Goal: Task Accomplishment & Management: Complete application form

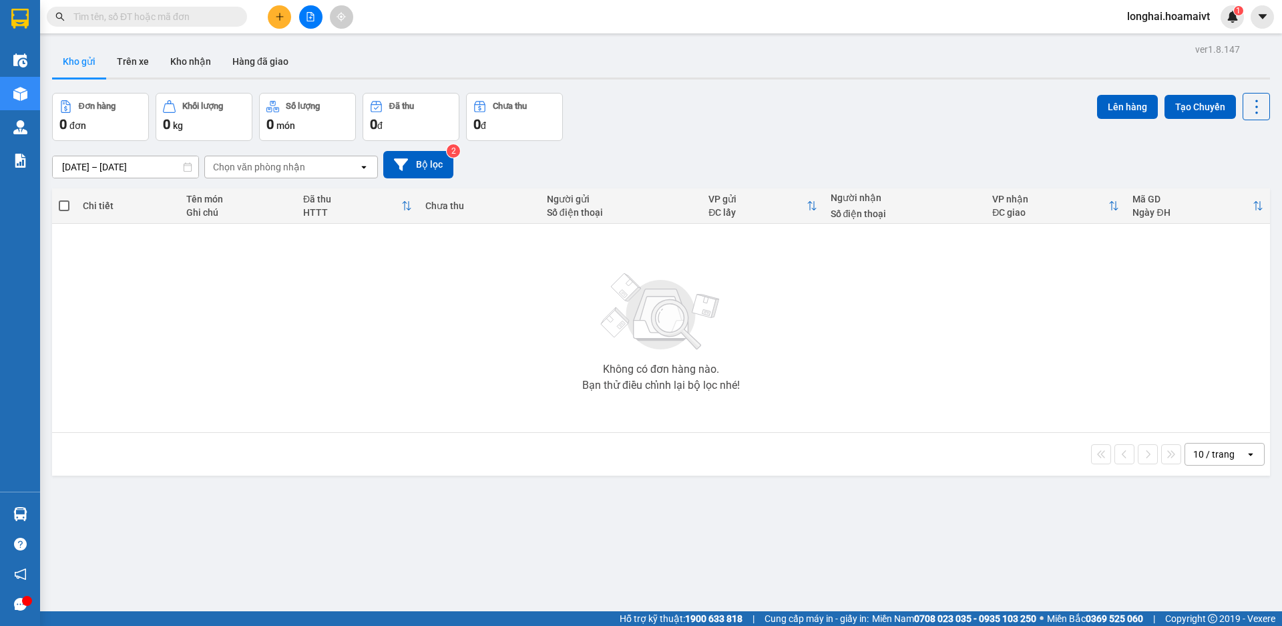
click at [198, 13] on input "text" at bounding box center [152, 16] width 158 height 15
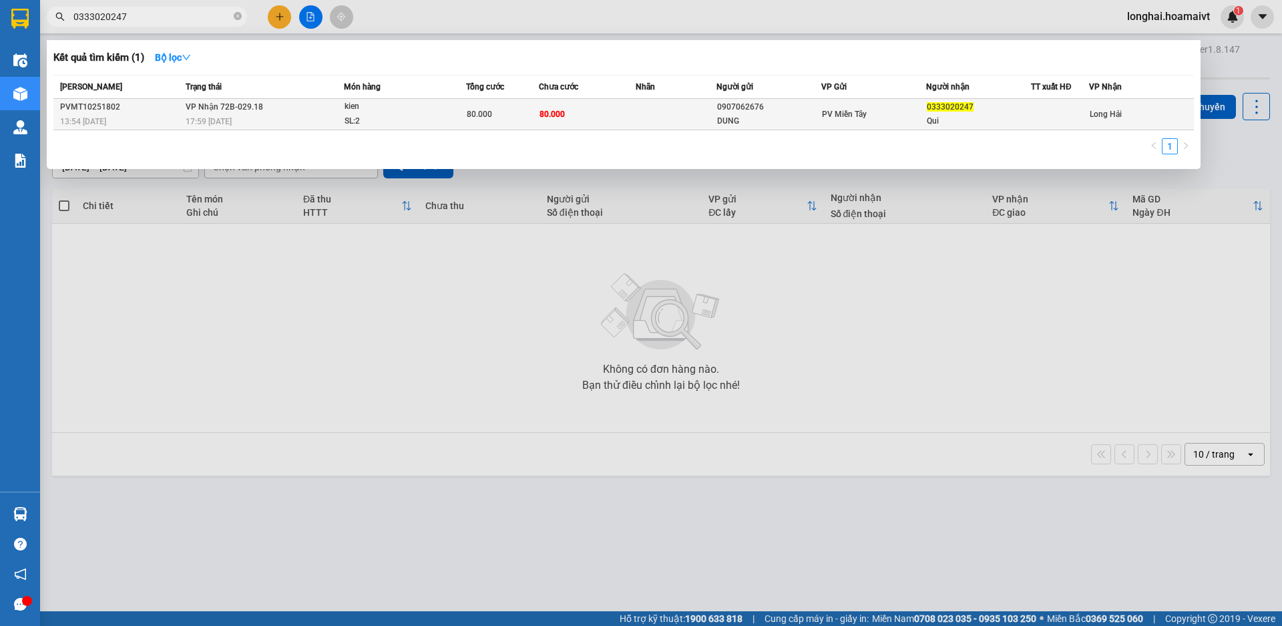
type input "0333020247"
click at [399, 119] on div "SL: 2" at bounding box center [395, 121] width 100 height 15
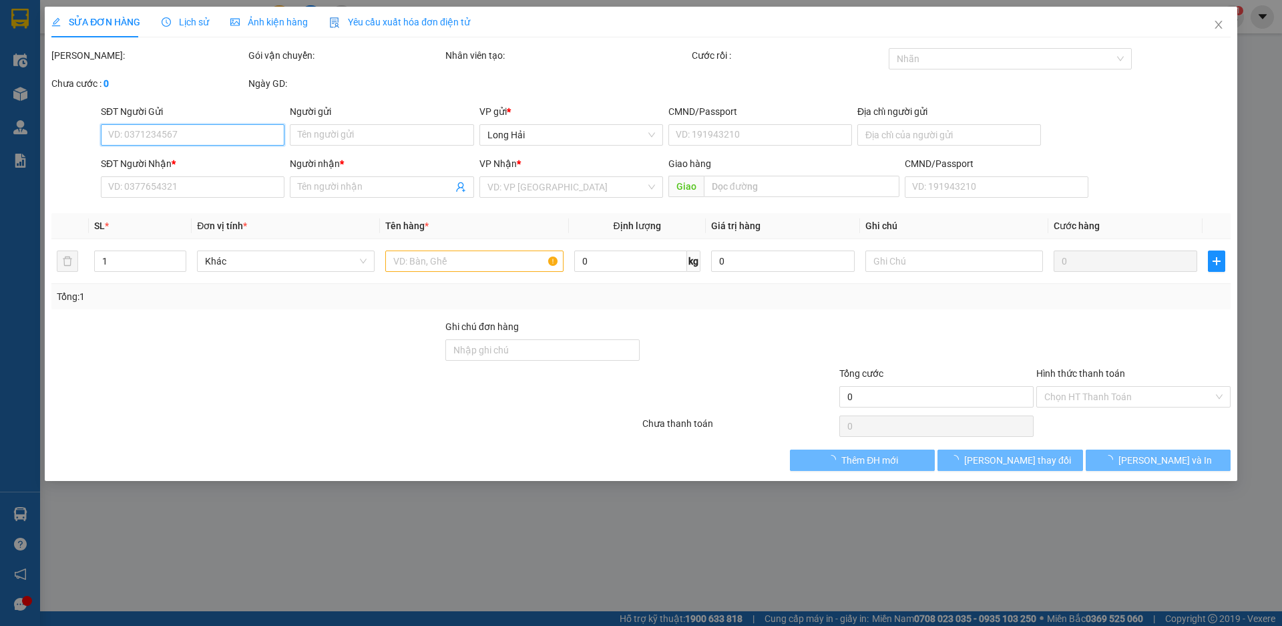
type input "0907062676"
type input "DUNG"
type input "0333020247"
type input "Qui"
type input "80.000"
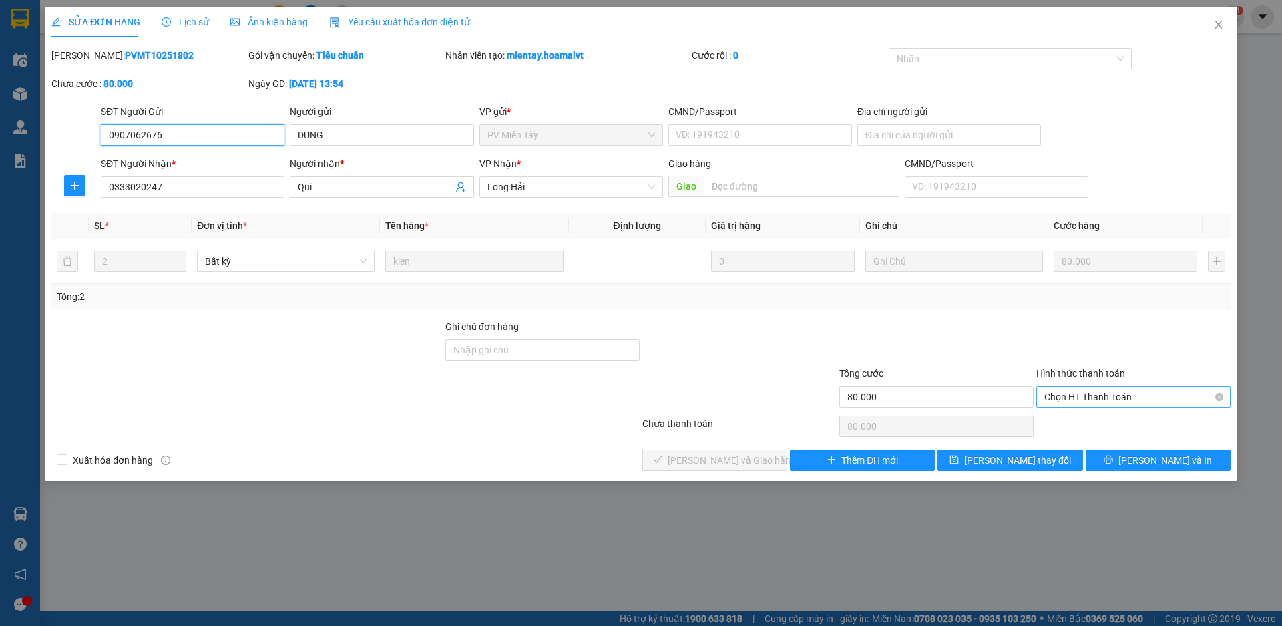
click at [1121, 398] on span "Chọn HT Thanh Toán" at bounding box center [1134, 397] width 178 height 20
click at [1109, 426] on div "Tại văn phòng" at bounding box center [1134, 423] width 178 height 15
type input "0"
click at [749, 456] on span "[PERSON_NAME] và Giao hàng" at bounding box center [732, 460] width 128 height 15
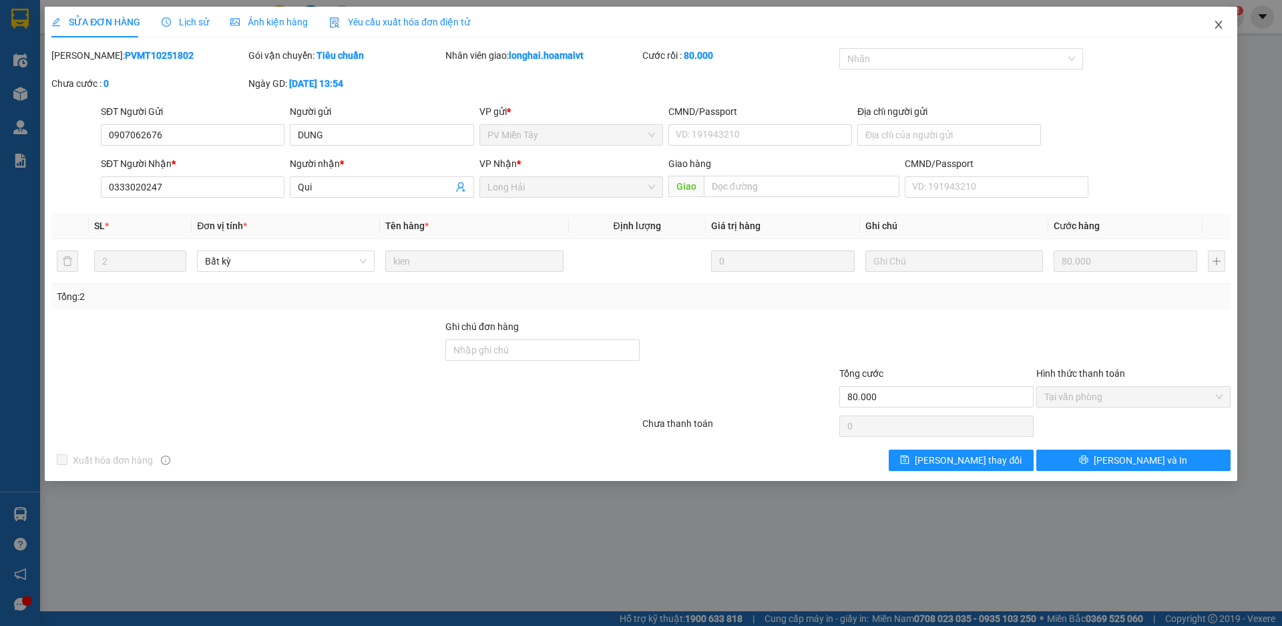
click at [1218, 27] on icon "close" at bounding box center [1218, 25] width 7 height 8
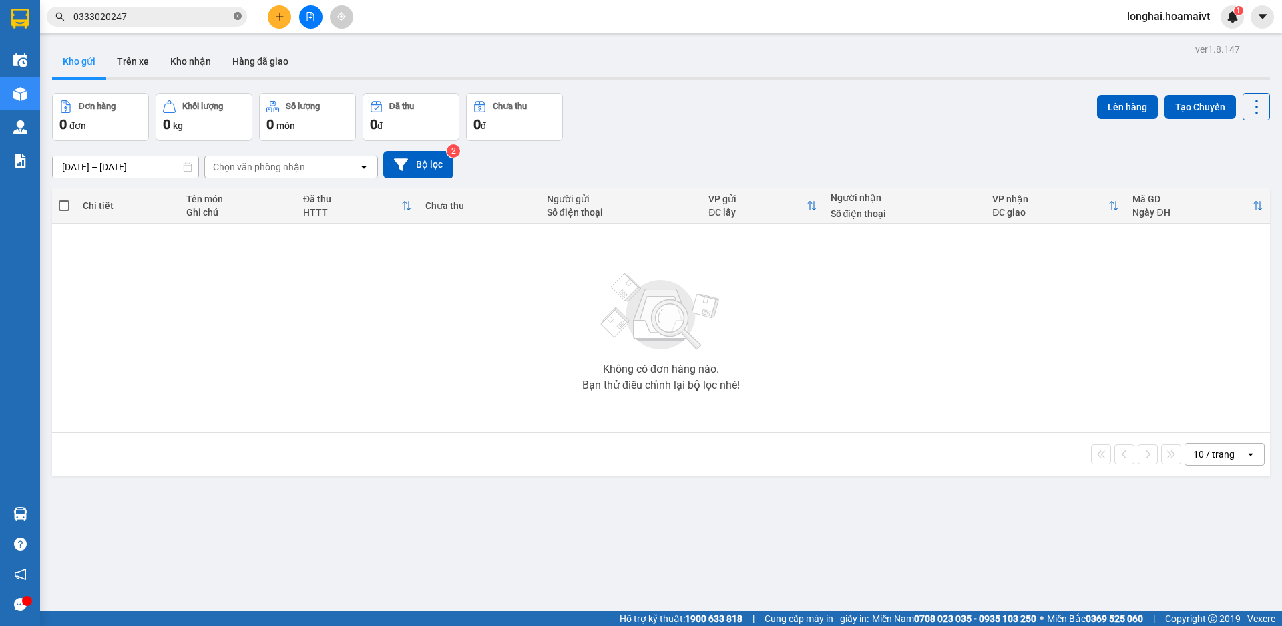
click at [236, 11] on span at bounding box center [238, 17] width 8 height 13
click at [210, 17] on input "text" at bounding box center [152, 16] width 158 height 15
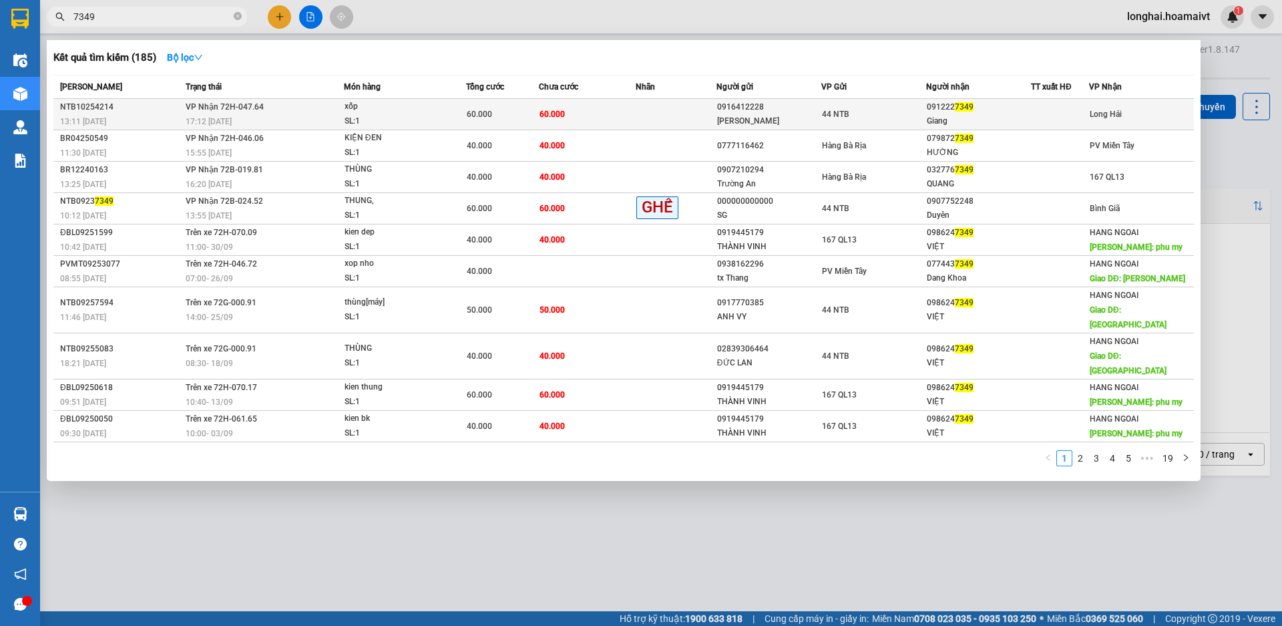
type input "7349"
click at [247, 105] on span "VP Nhận 72H-047.64" at bounding box center [225, 106] width 78 height 9
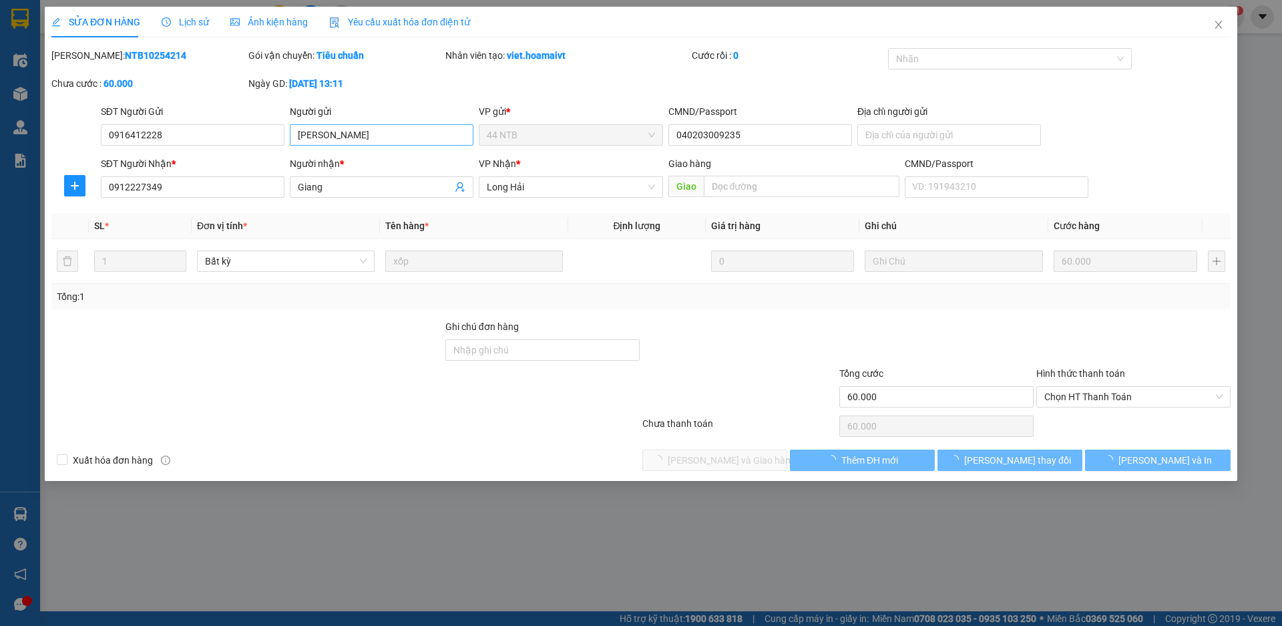
type input "0916412228"
type input "[PERSON_NAME]"
type input "040203009235"
type input "0912227349"
type input "Giang"
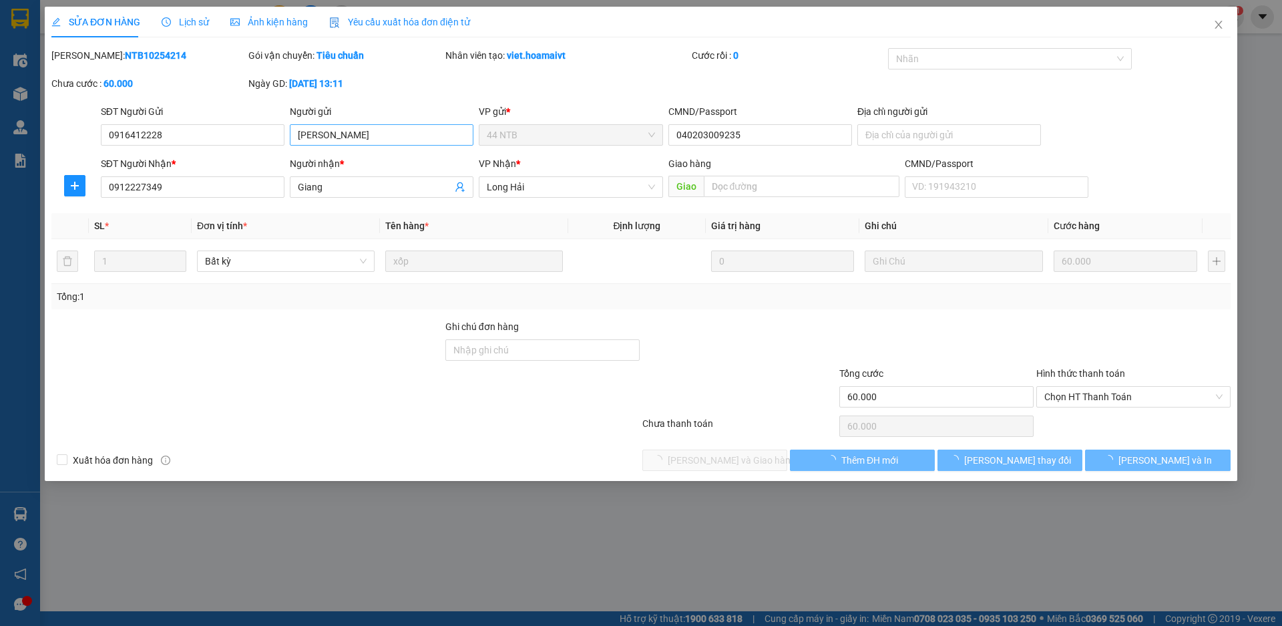
type input "60.000"
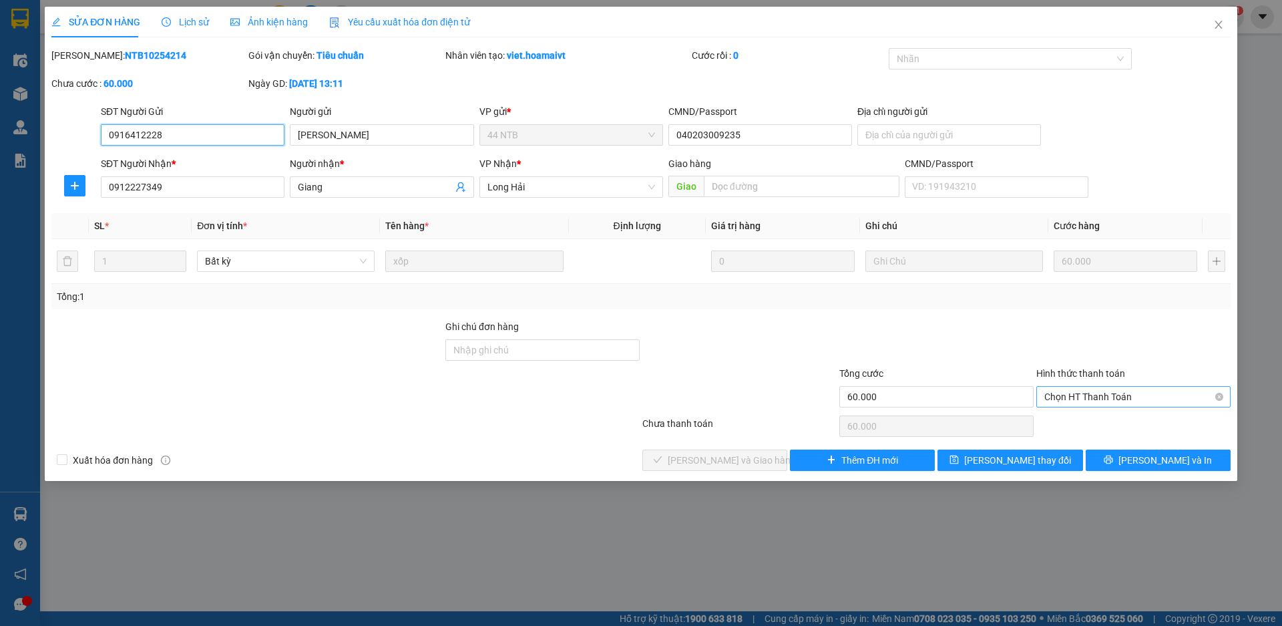
click at [1081, 396] on span "Chọn HT Thanh Toán" at bounding box center [1134, 397] width 178 height 20
click at [1069, 421] on div "Tại văn phòng" at bounding box center [1134, 423] width 178 height 15
type input "0"
click at [720, 462] on span "[PERSON_NAME] và Giao hàng" at bounding box center [732, 460] width 128 height 15
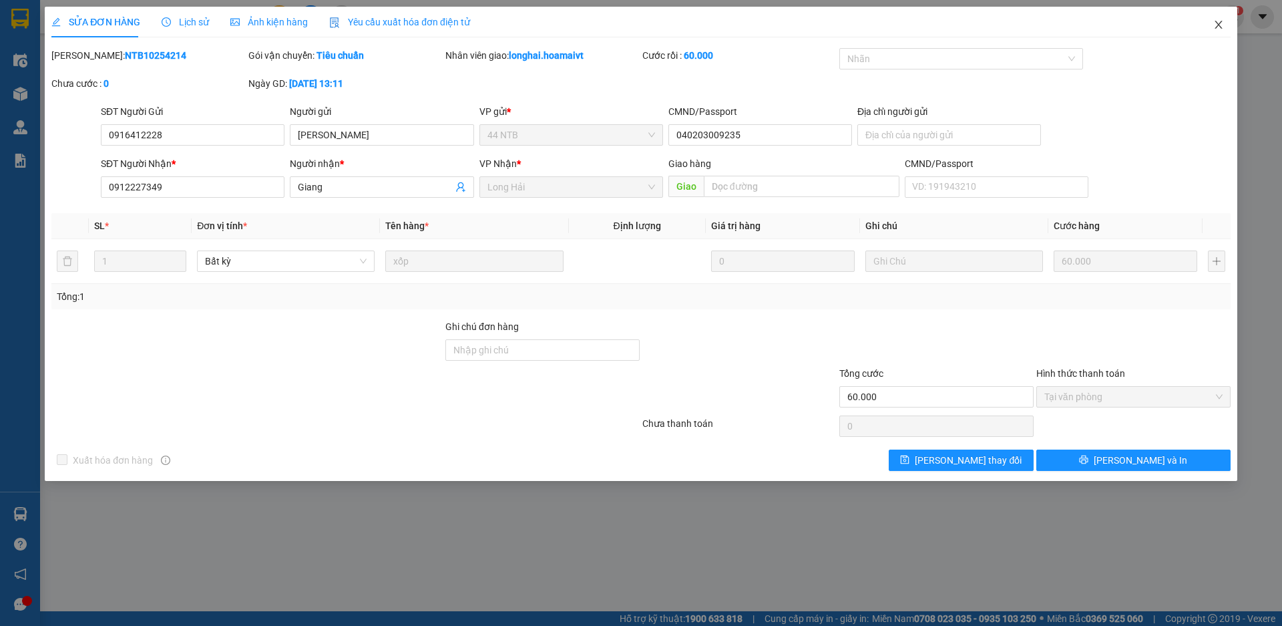
click at [1218, 23] on icon "close" at bounding box center [1218, 25] width 7 height 8
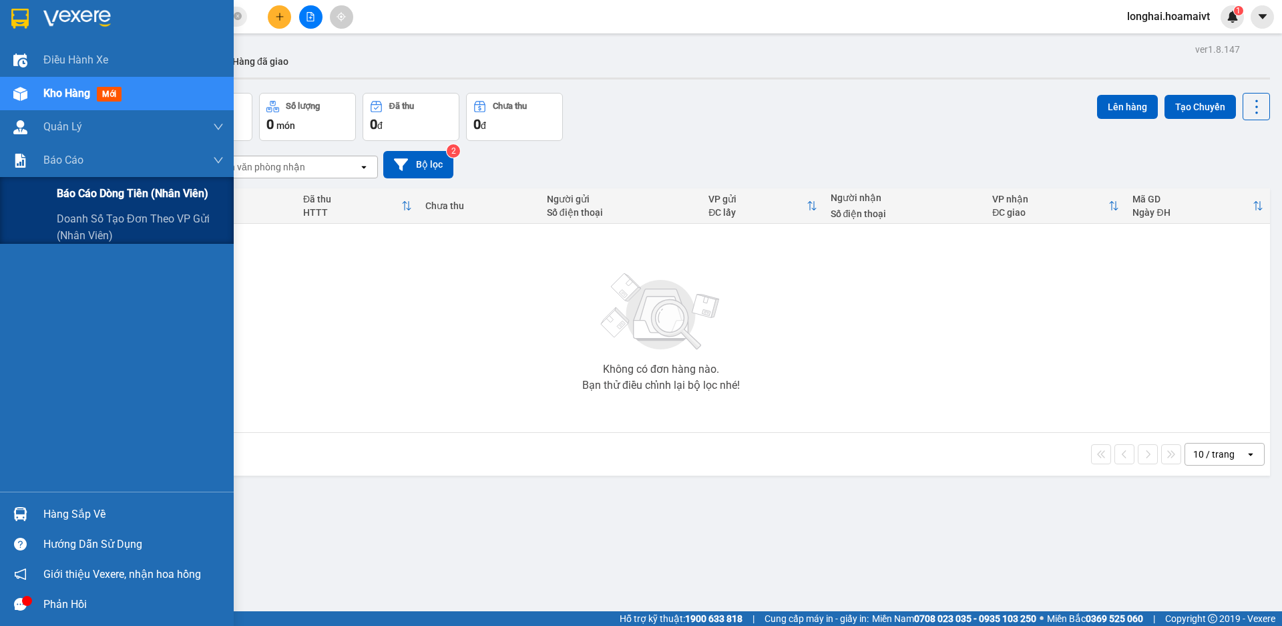
click at [87, 196] on span "Báo cáo dòng tiền (nhân viên)" at bounding box center [133, 193] width 152 height 17
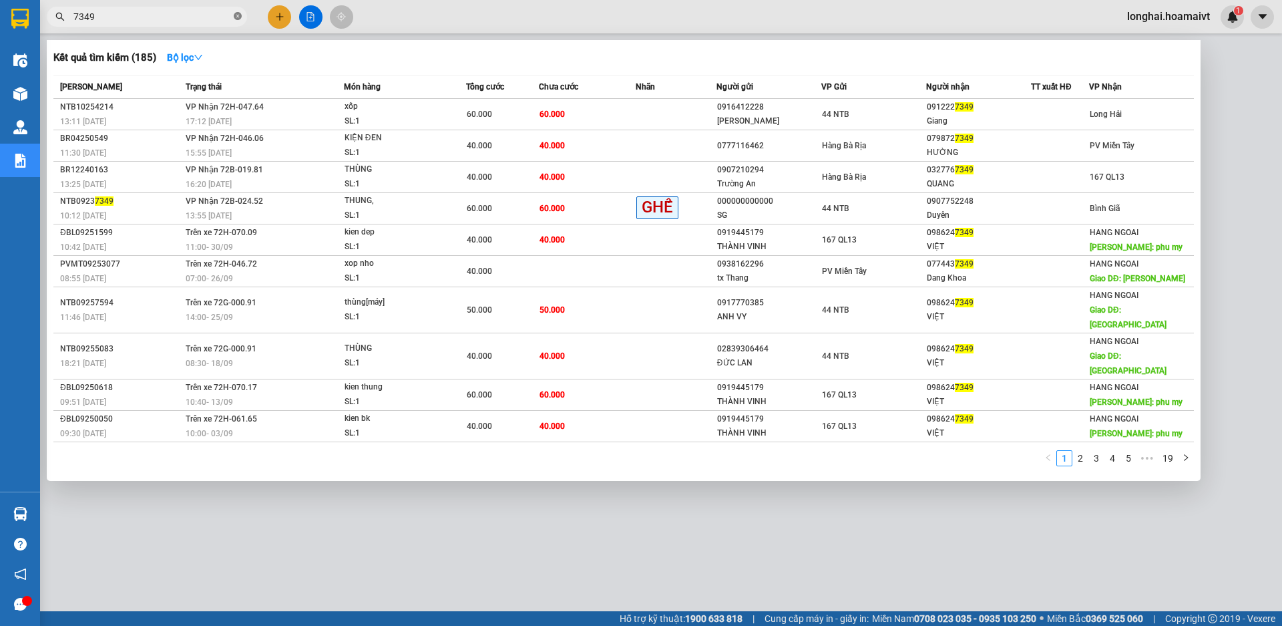
click at [236, 16] on icon "close-circle" at bounding box center [238, 16] width 8 height 8
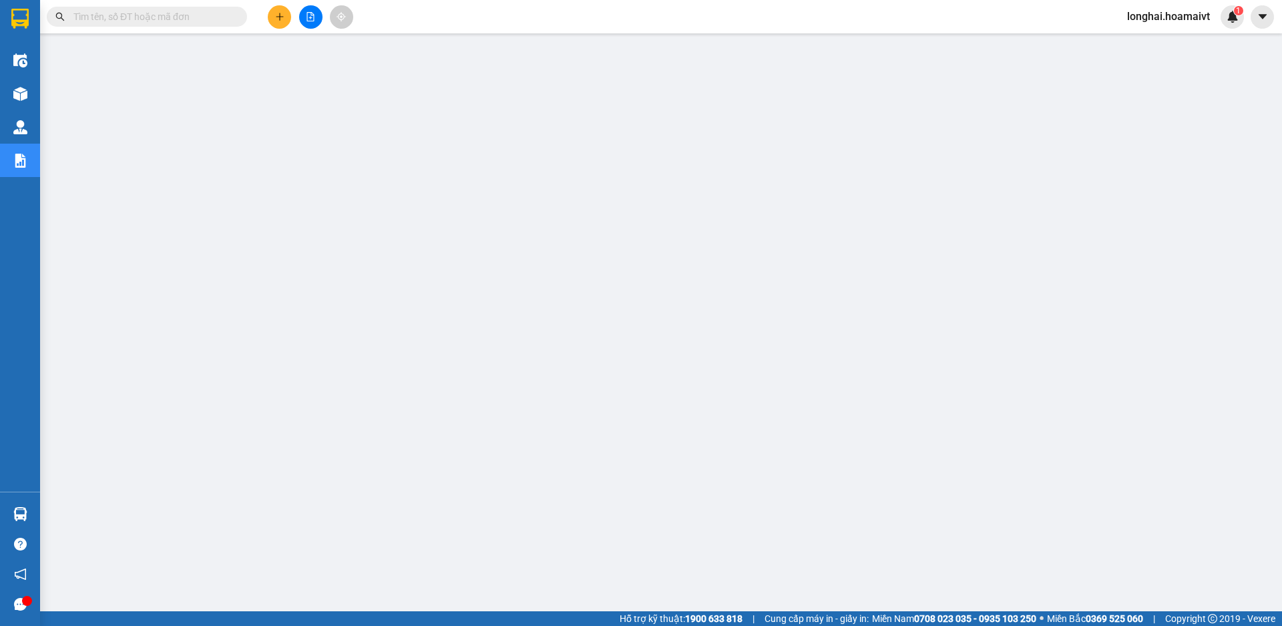
click at [206, 15] on input "text" at bounding box center [152, 16] width 158 height 15
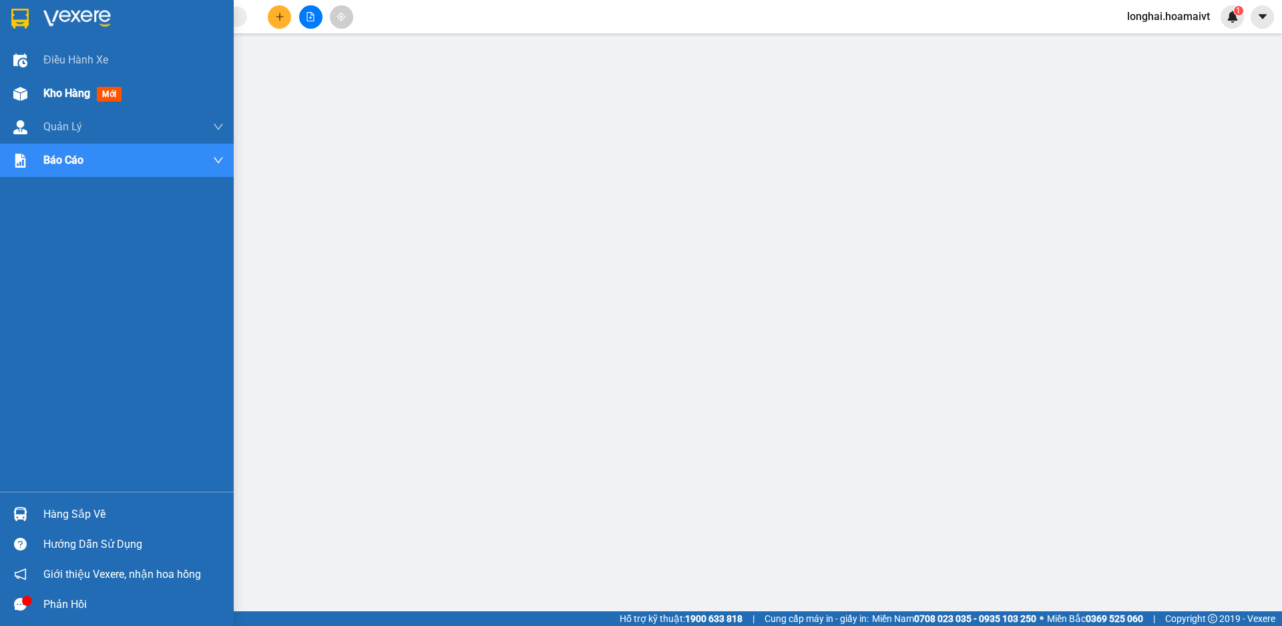
click at [60, 92] on span "Kho hàng" at bounding box center [66, 93] width 47 height 13
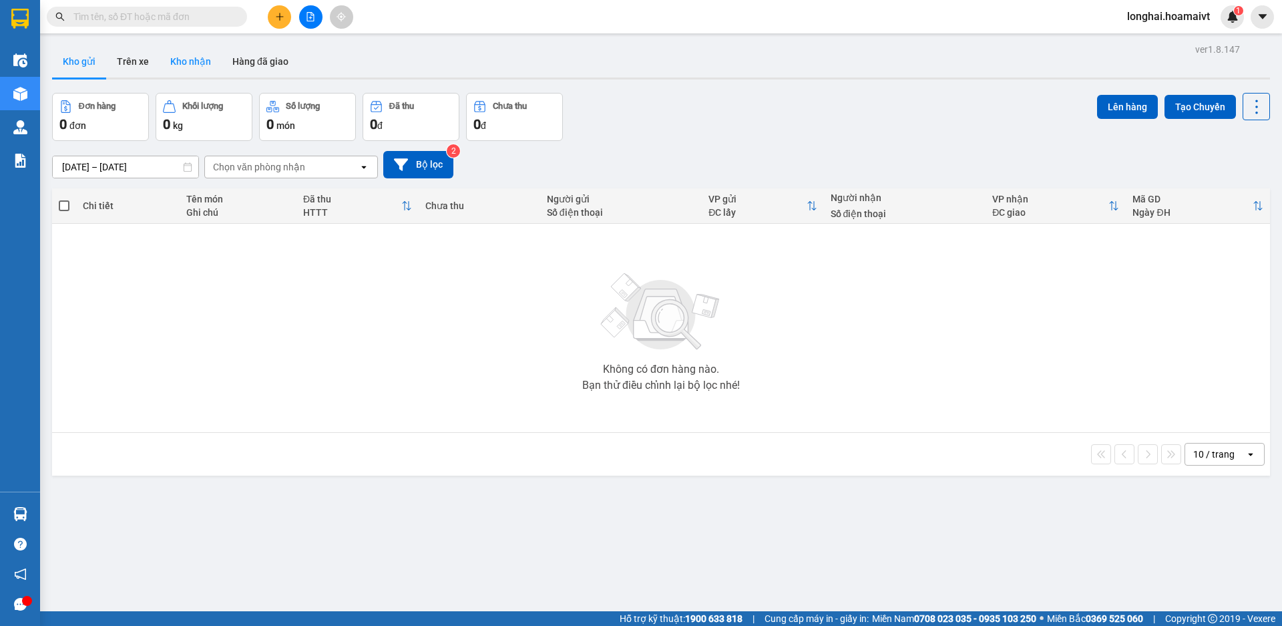
click at [200, 62] on button "Kho nhận" at bounding box center [191, 61] width 62 height 32
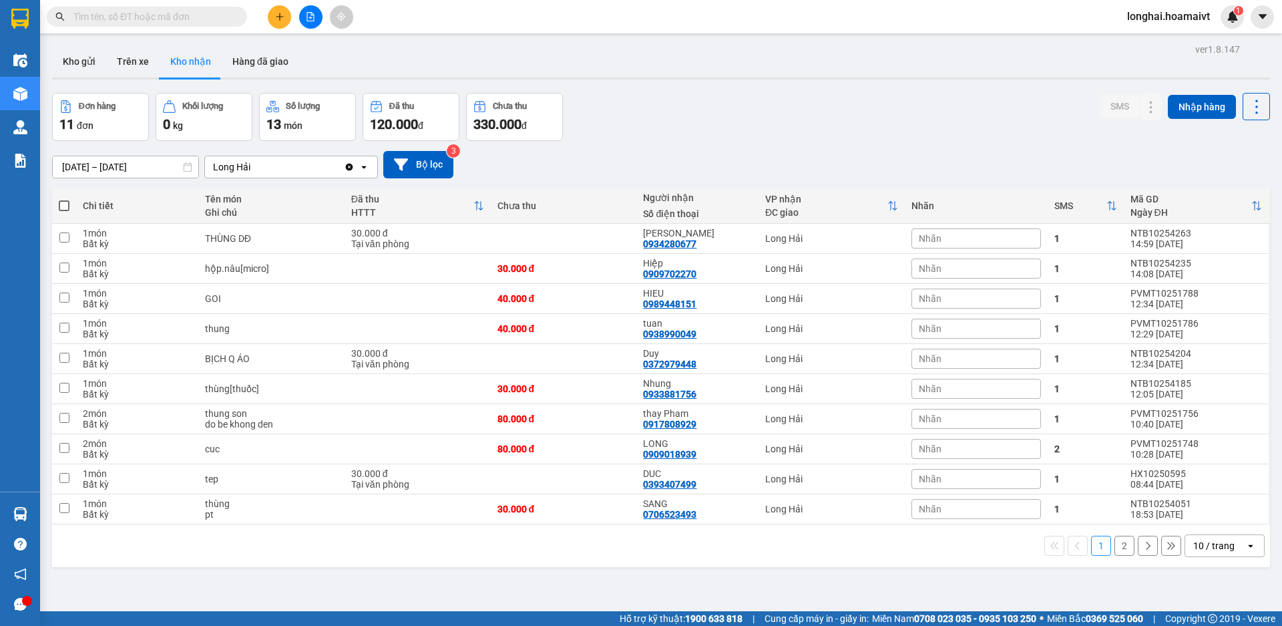
click at [1115, 546] on button "2" at bounding box center [1125, 546] width 20 height 20
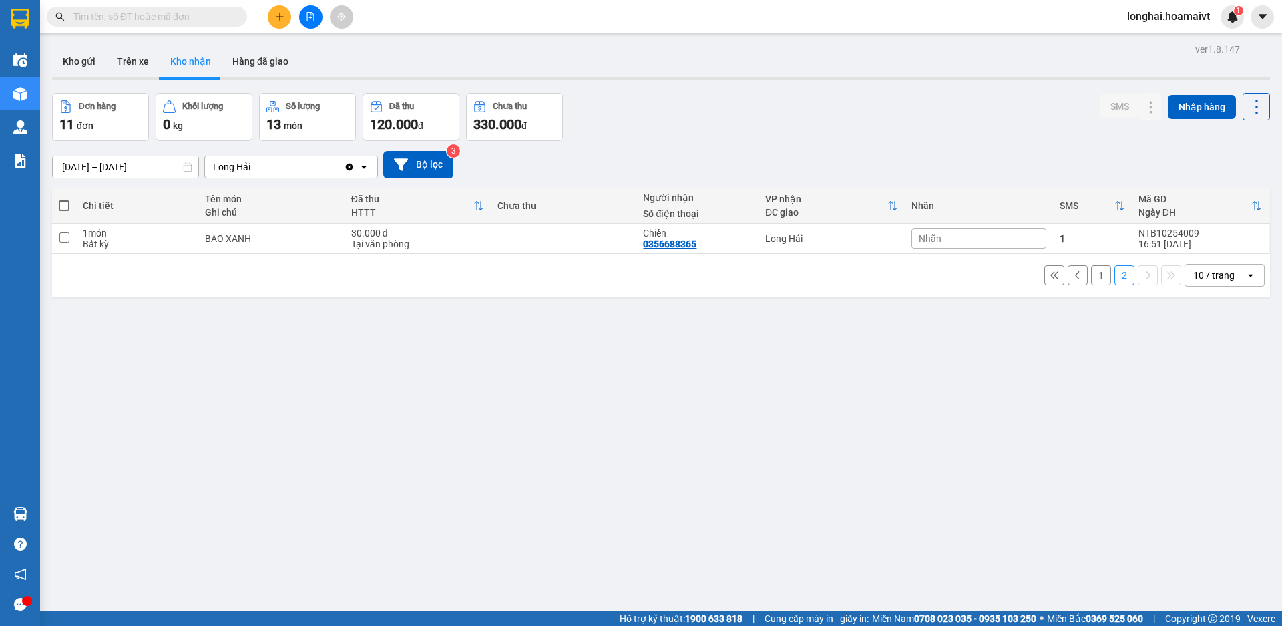
click at [1091, 277] on button "1" at bounding box center [1101, 275] width 20 height 20
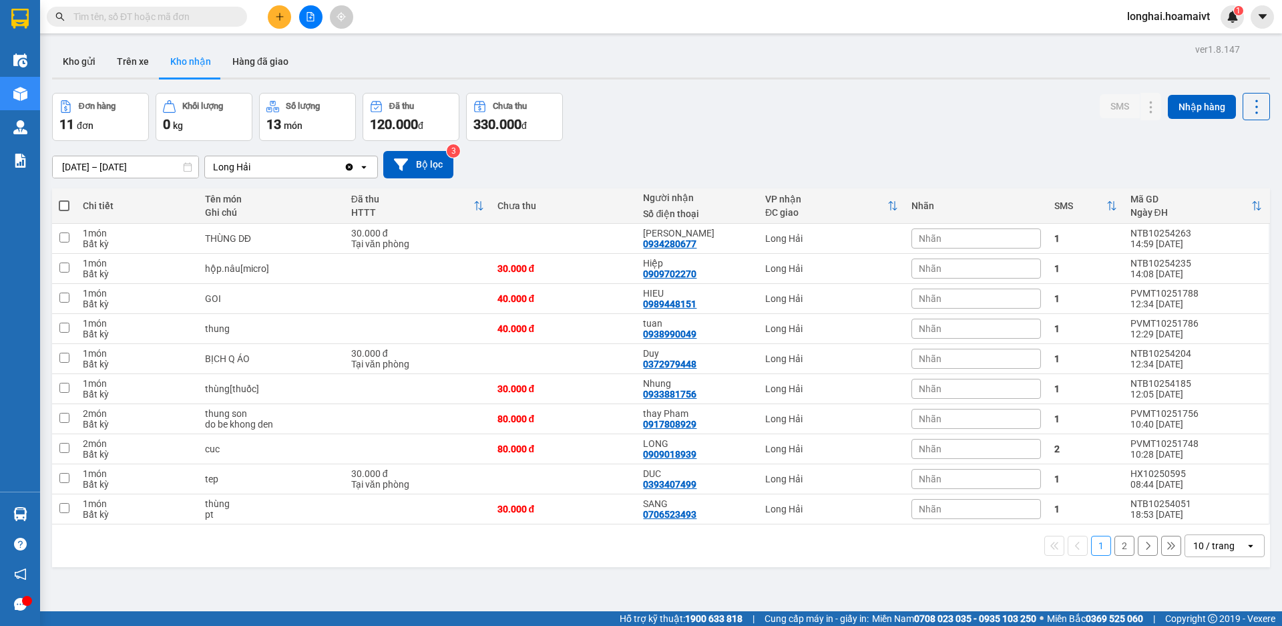
click at [209, 17] on input "text" at bounding box center [152, 16] width 158 height 15
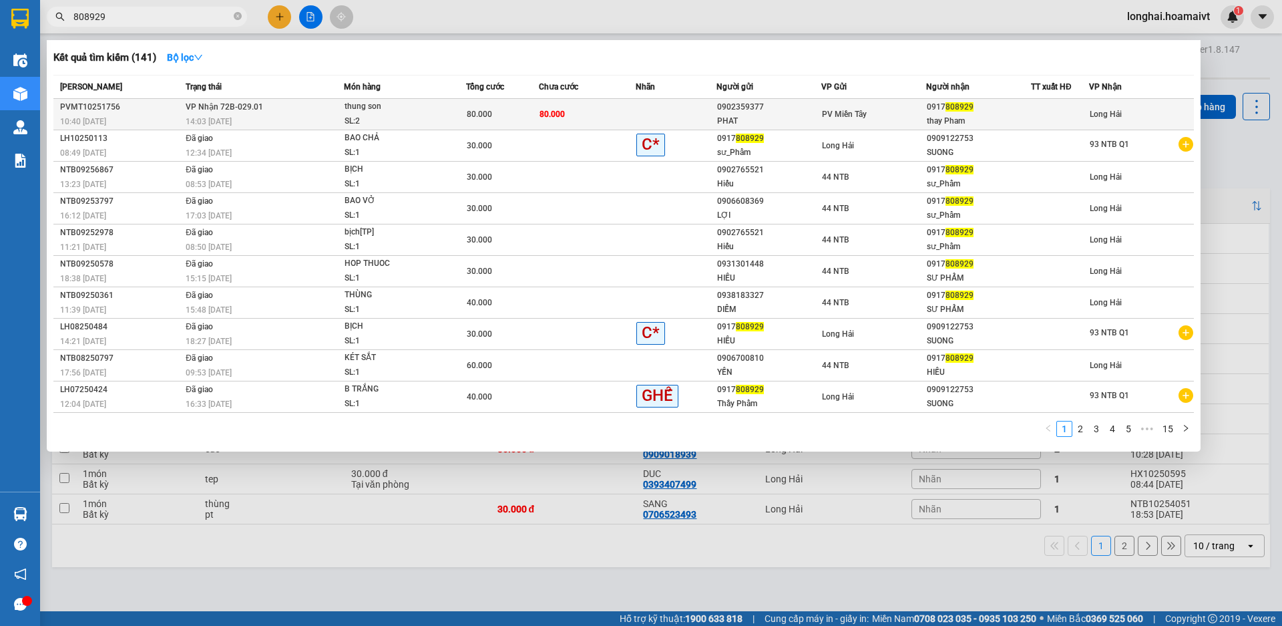
type input "808929"
click at [333, 110] on td "VP Nhận 72B-029.01 14:03 [DATE]" at bounding box center [263, 114] width 162 height 31
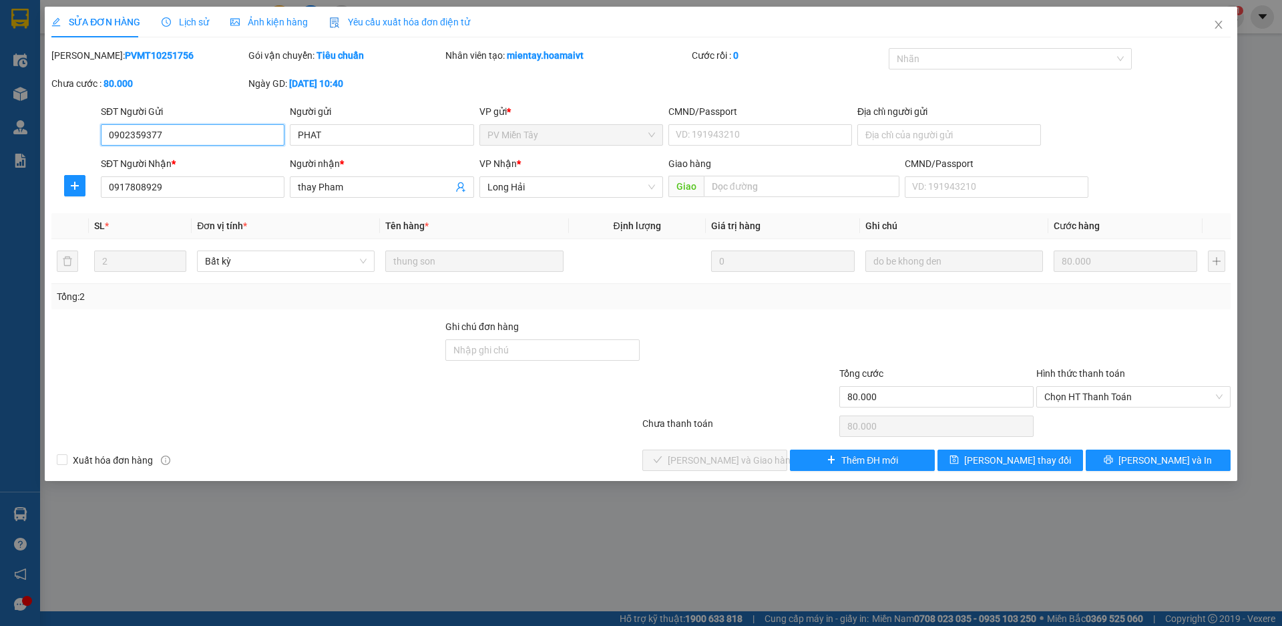
type input "0902359377"
type input "PHAT"
type input "0917808929"
type input "thay Pham"
type input "80.000"
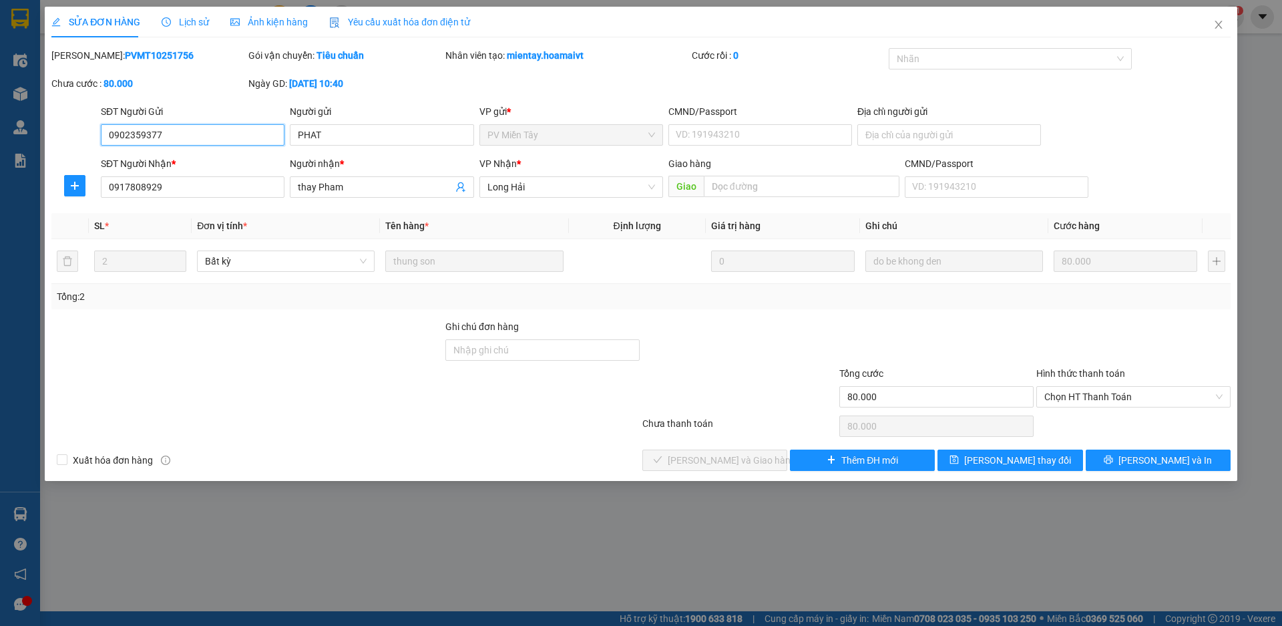
type input "80.000"
click at [1217, 25] on icon "close" at bounding box center [1219, 24] width 11 height 11
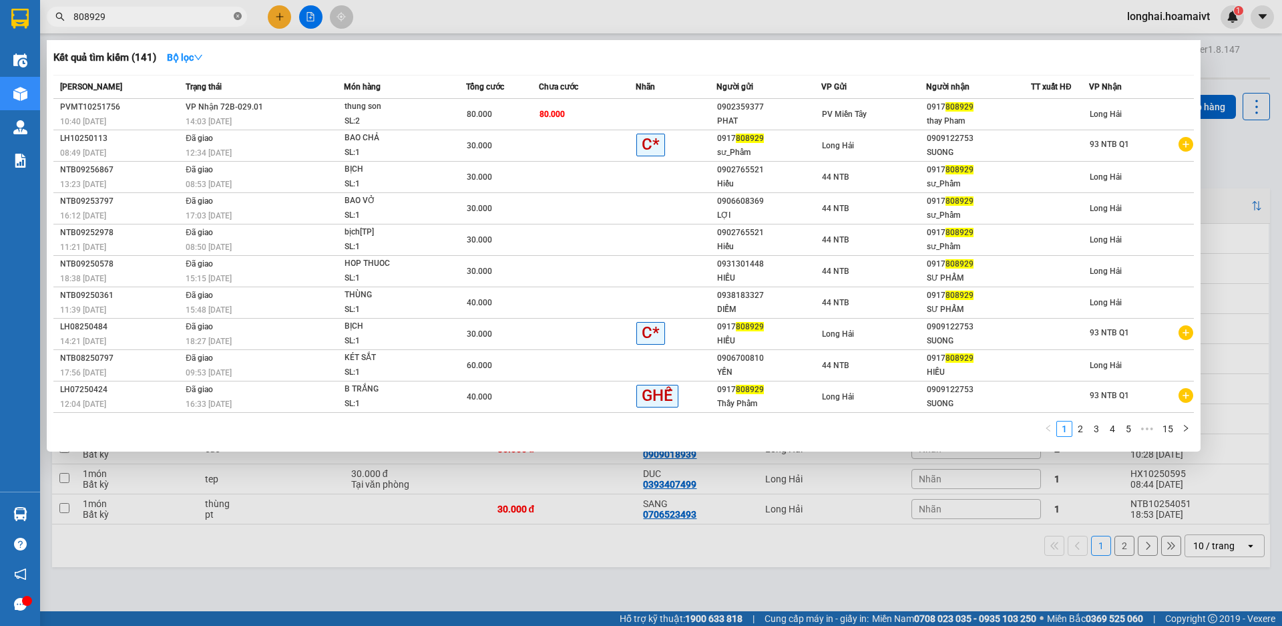
click at [234, 17] on icon "close-circle" at bounding box center [238, 16] width 8 height 8
type input "0917808929"
click at [345, 108] on div "thung son" at bounding box center [395, 107] width 100 height 15
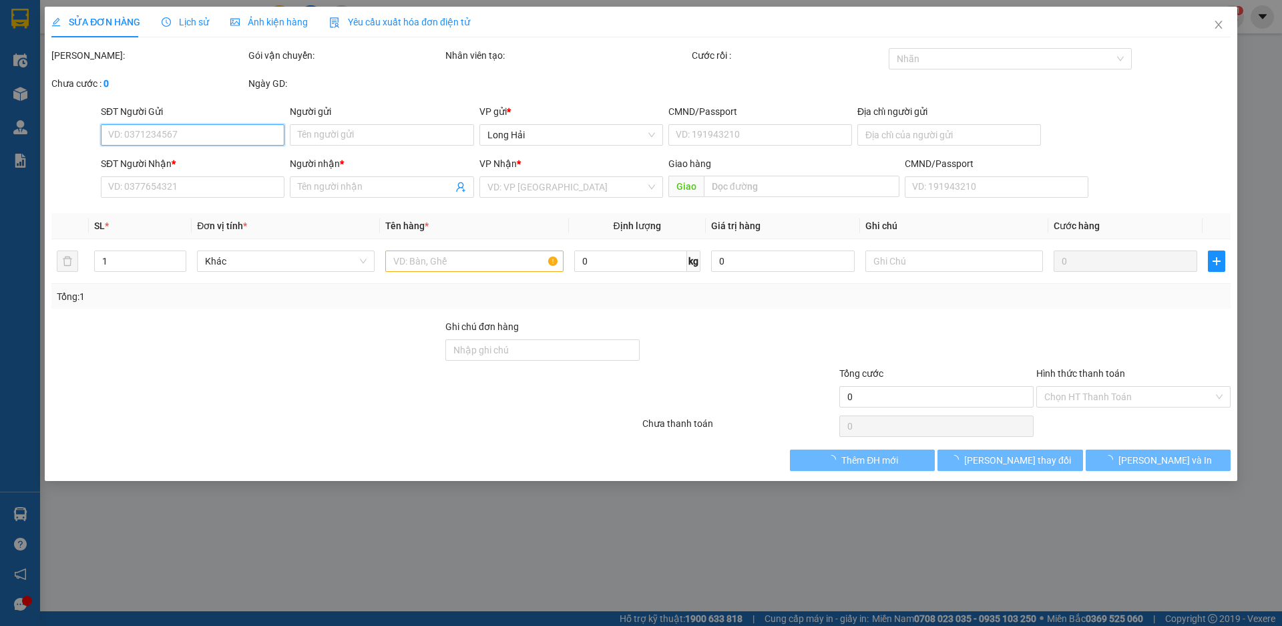
type input "0902359377"
type input "PHAT"
type input "0917808929"
type input "thay Pham"
type input "80.000"
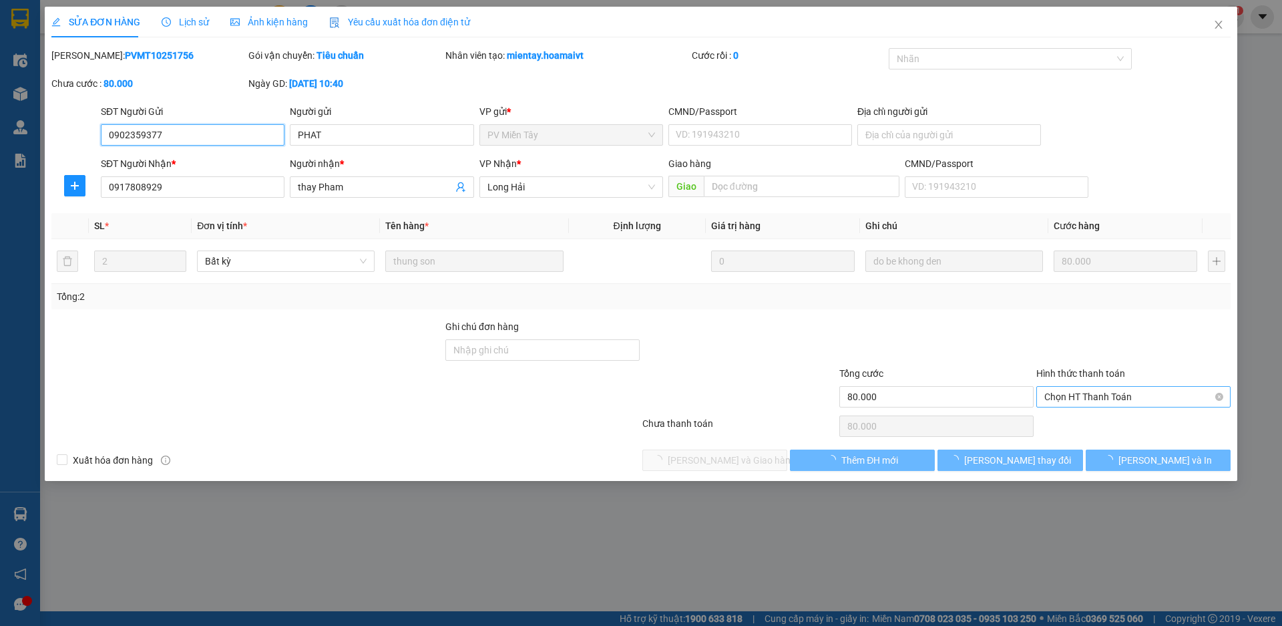
click at [1067, 406] on span "Chọn HT Thanh Toán" at bounding box center [1134, 397] width 178 height 20
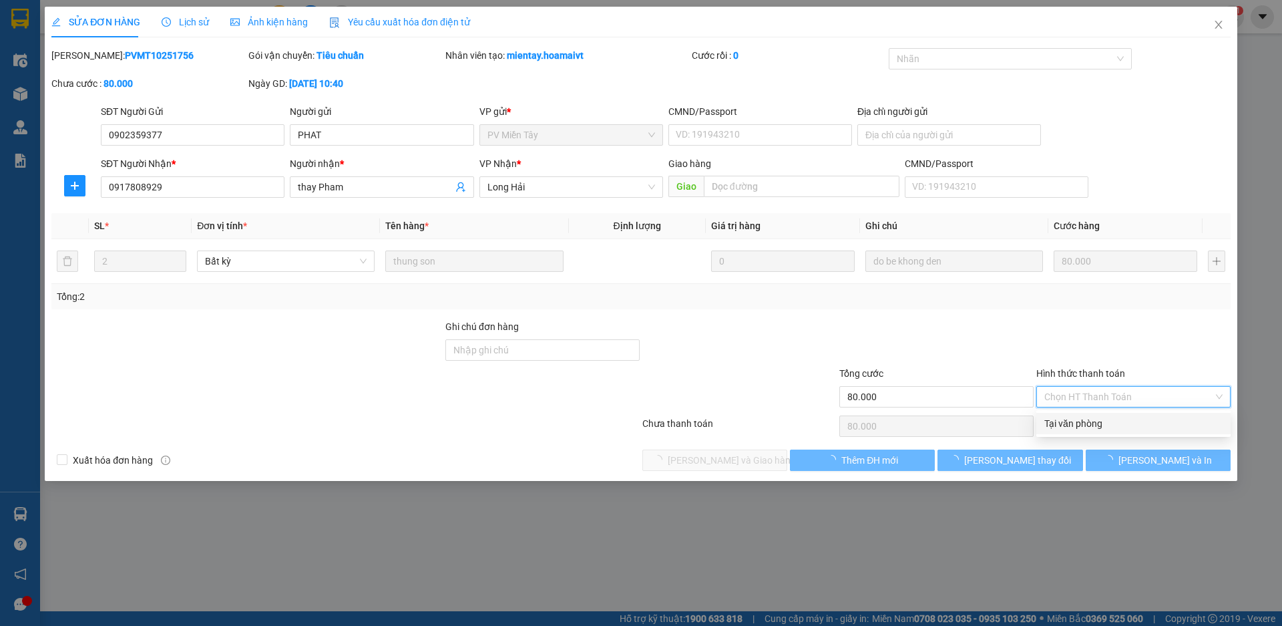
click at [1054, 424] on div "Tại văn phòng" at bounding box center [1134, 423] width 178 height 15
type input "0"
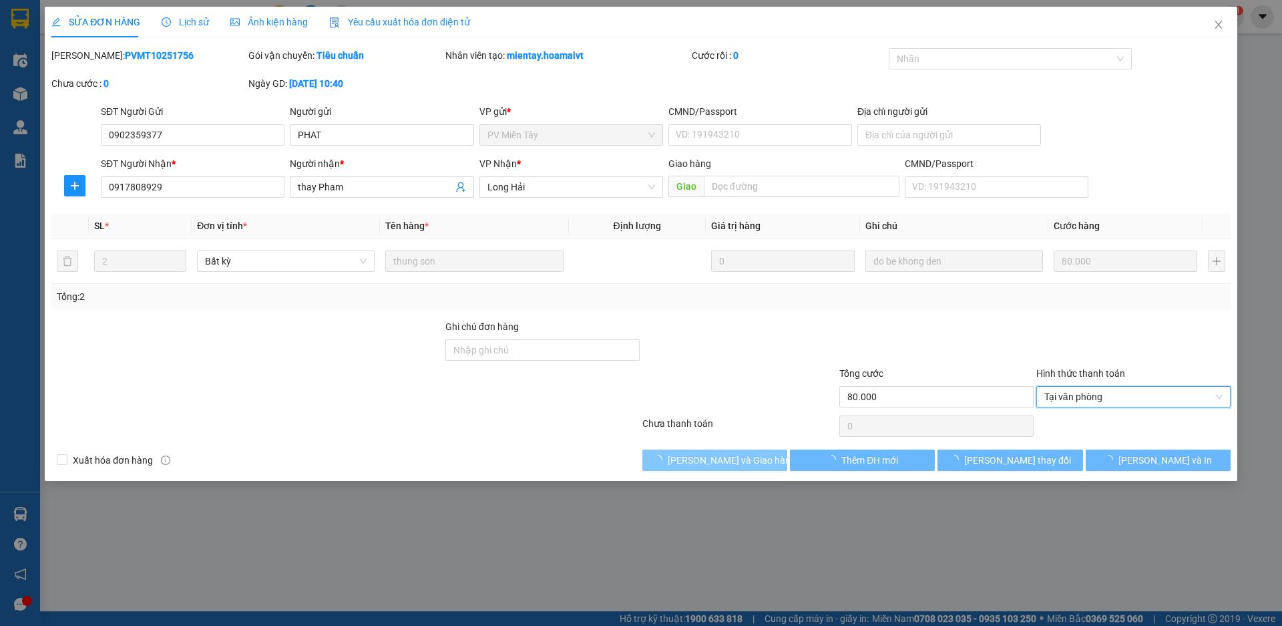
click at [700, 459] on span "[PERSON_NAME] và Giao hàng" at bounding box center [732, 460] width 128 height 15
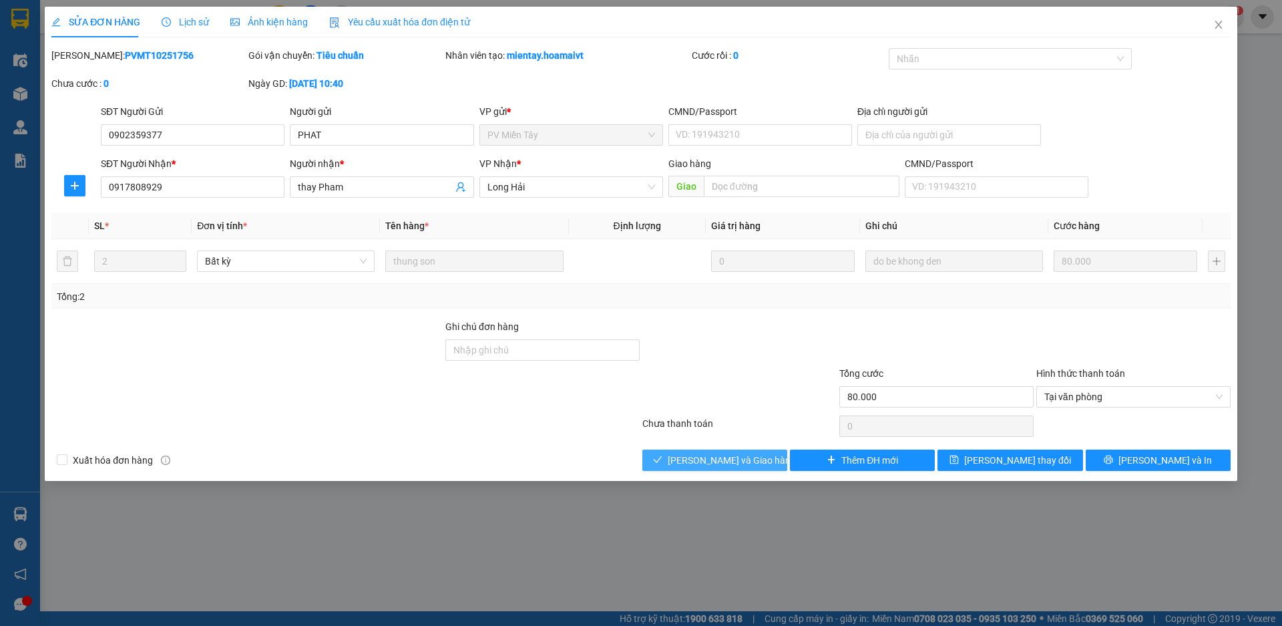
click at [700, 459] on span "[PERSON_NAME] và Giao hàng" at bounding box center [732, 460] width 128 height 15
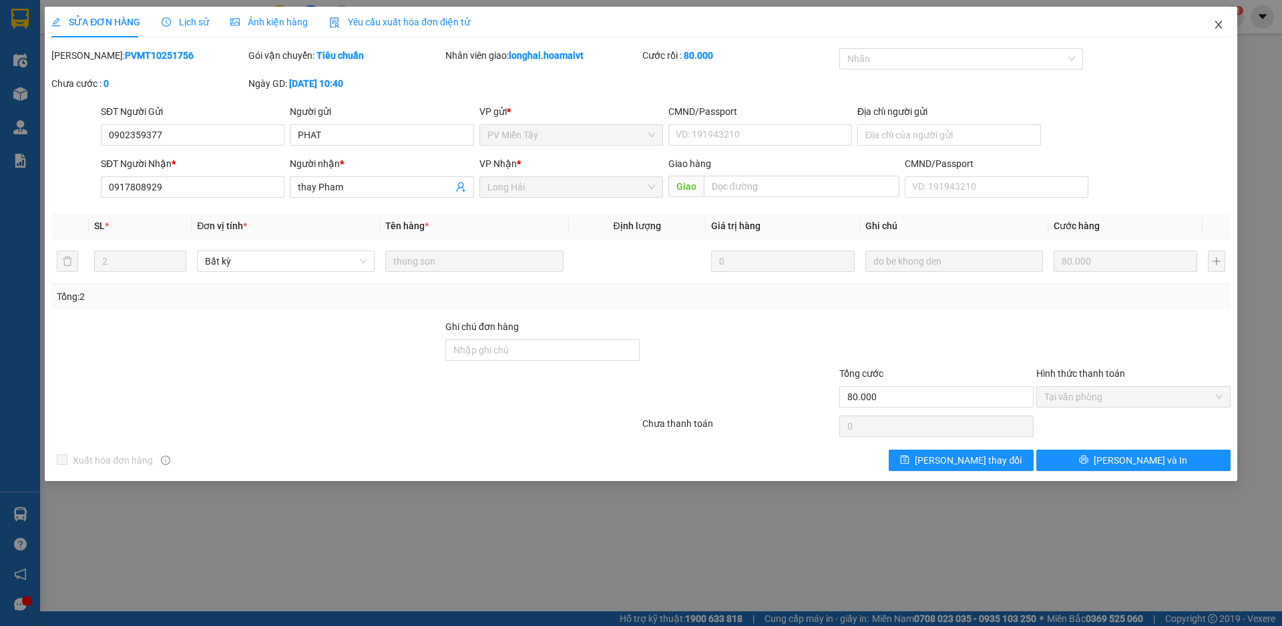
click at [1220, 26] on icon "close" at bounding box center [1219, 24] width 11 height 11
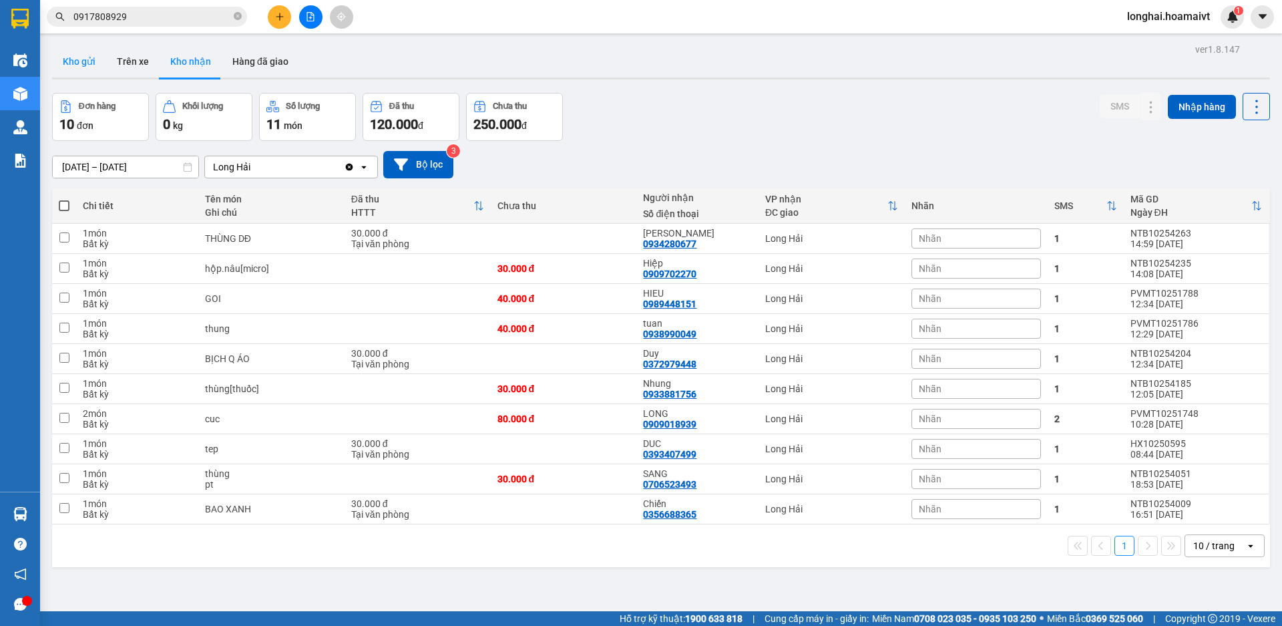
click at [84, 56] on button "Kho gửi" at bounding box center [79, 61] width 54 height 32
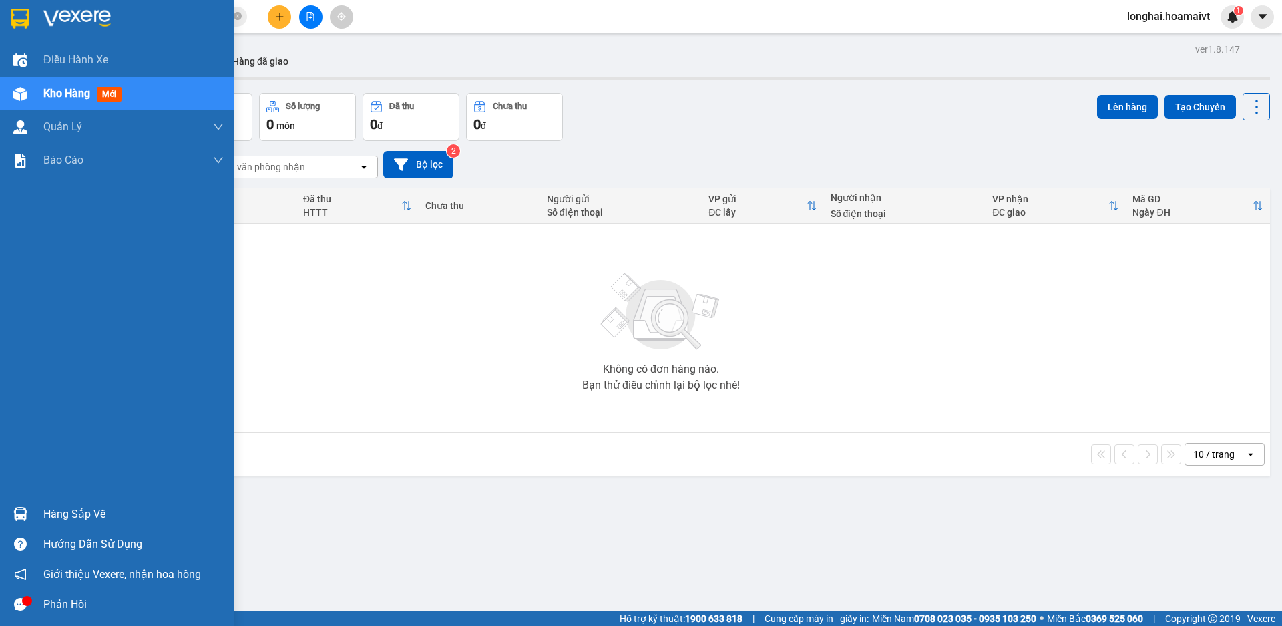
click at [72, 511] on div "Hàng sắp về" at bounding box center [133, 514] width 180 height 20
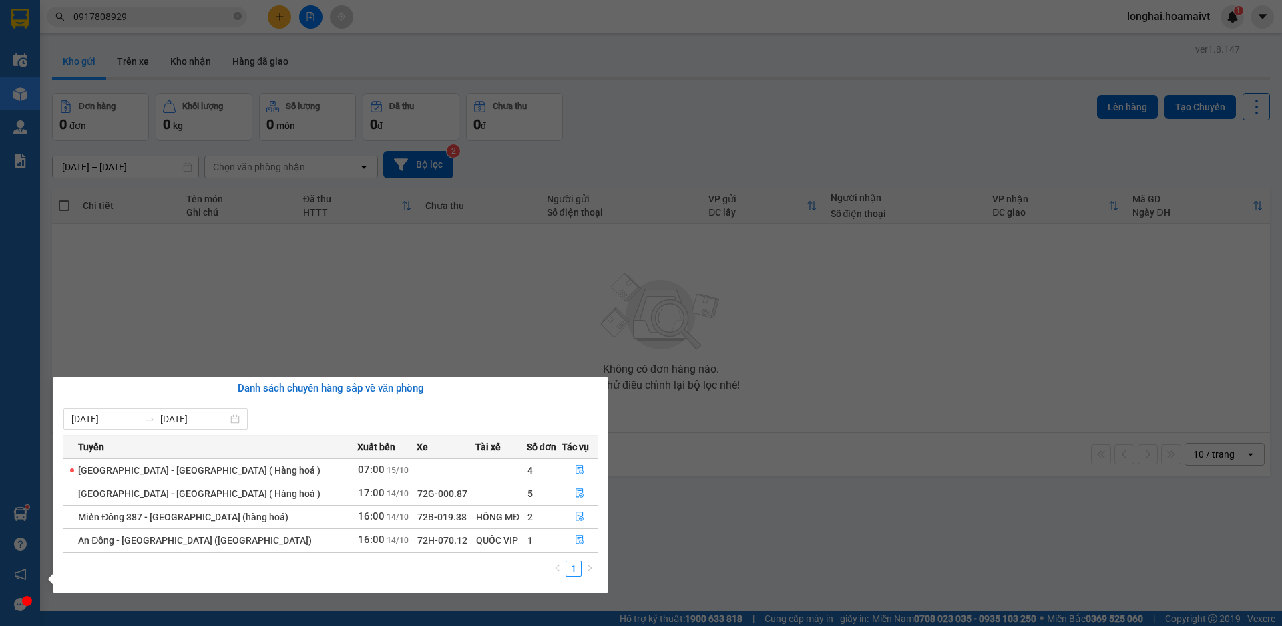
click at [512, 252] on section "Kết quả tìm kiếm ( 10000 ) Bộ lọc Mã ĐH Trạng thái Món hàng Tổng cước Chưa cước…" at bounding box center [641, 313] width 1282 height 626
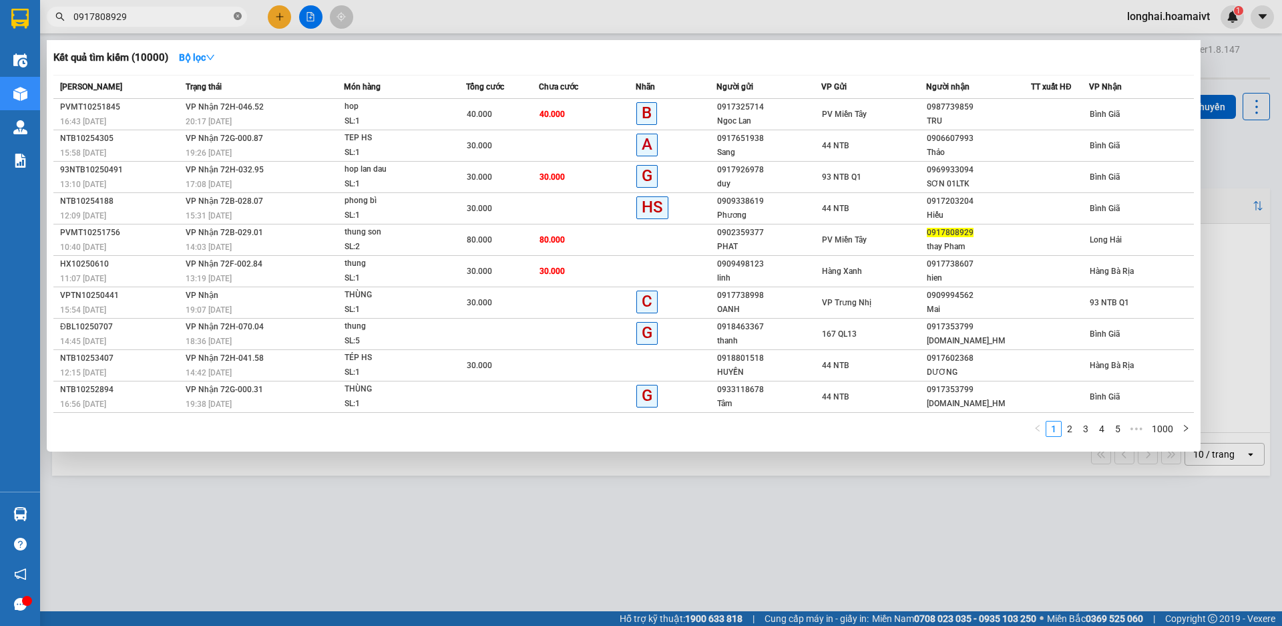
click at [236, 16] on icon "close-circle" at bounding box center [238, 16] width 8 height 8
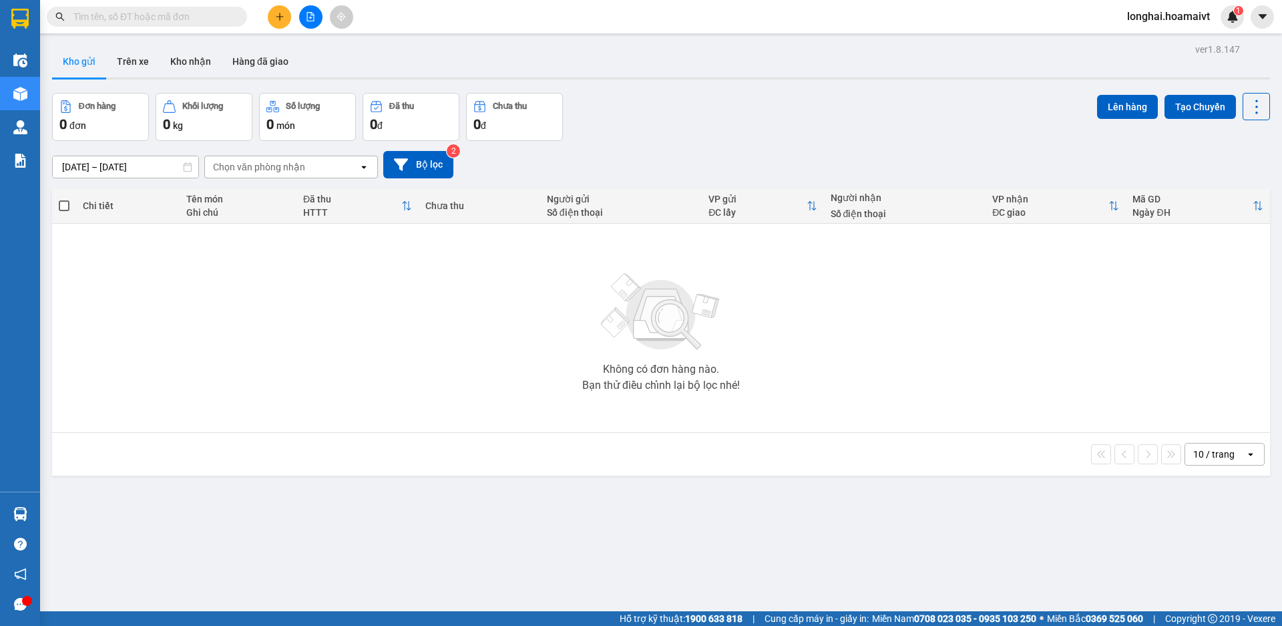
click at [207, 19] on input "text" at bounding box center [152, 16] width 158 height 15
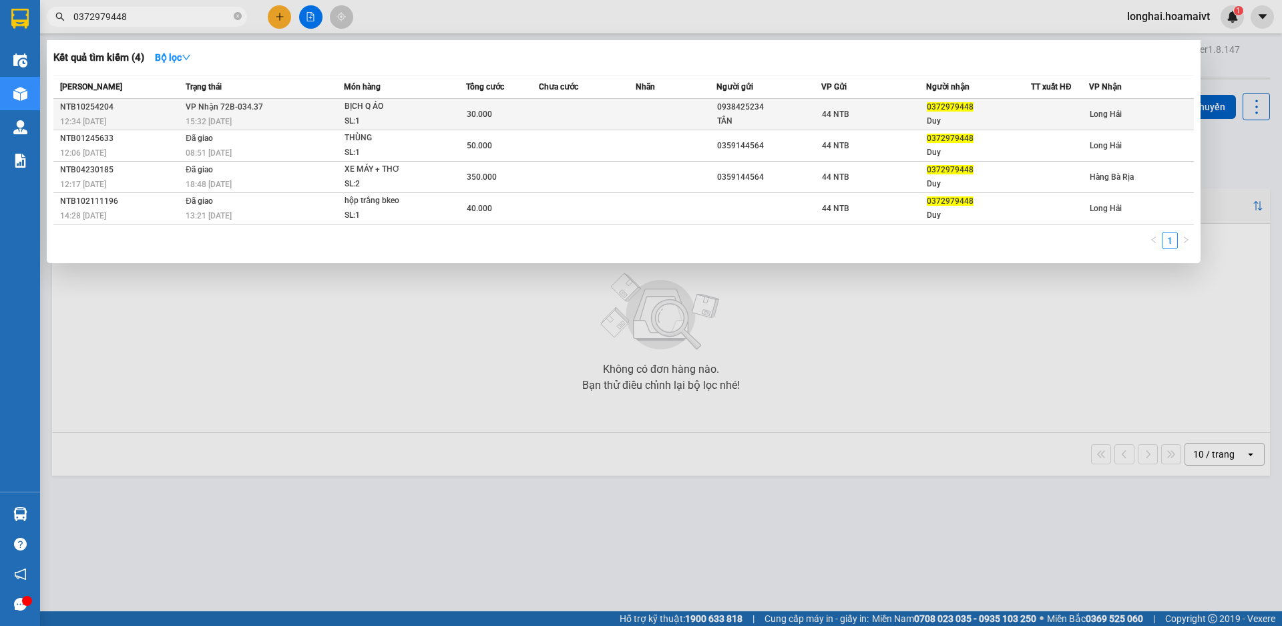
type input "0372979448"
click at [222, 117] on span "15:32 [DATE]" at bounding box center [209, 121] width 46 height 9
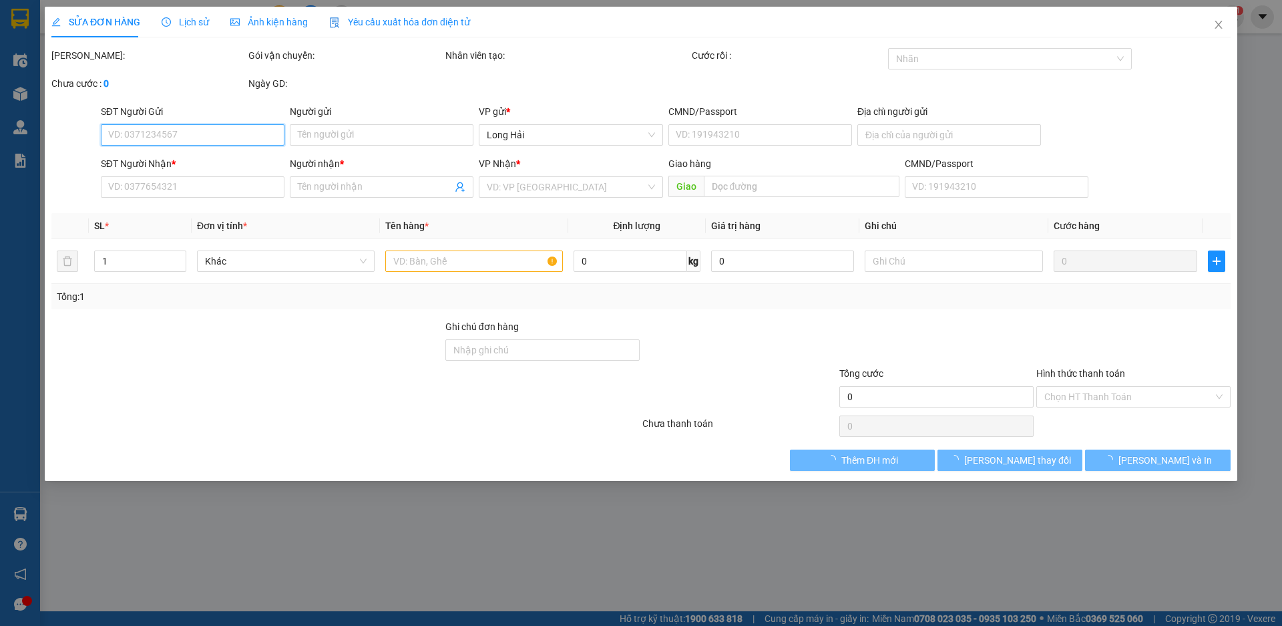
type input "0938425234"
type input "TÂN"
type input "CẢNH VIÊN 3 BLOOKA DG C F TÂN MỸ TPHCM"
type input "0372979448"
type input "Duy"
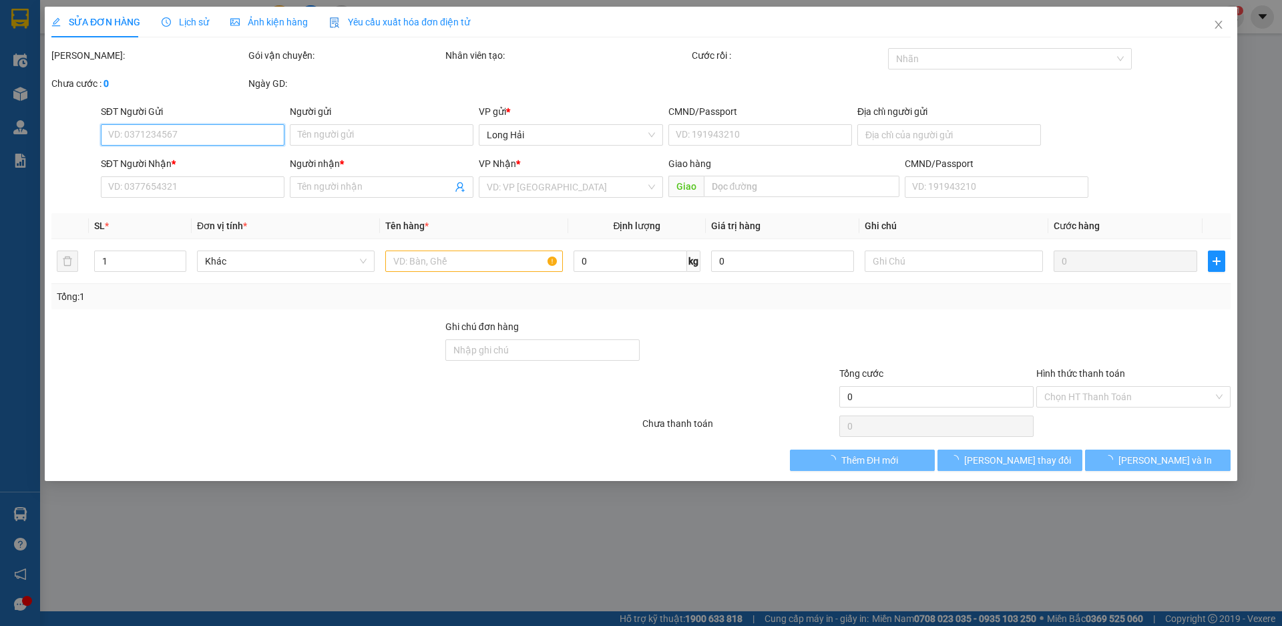
type input "30.000"
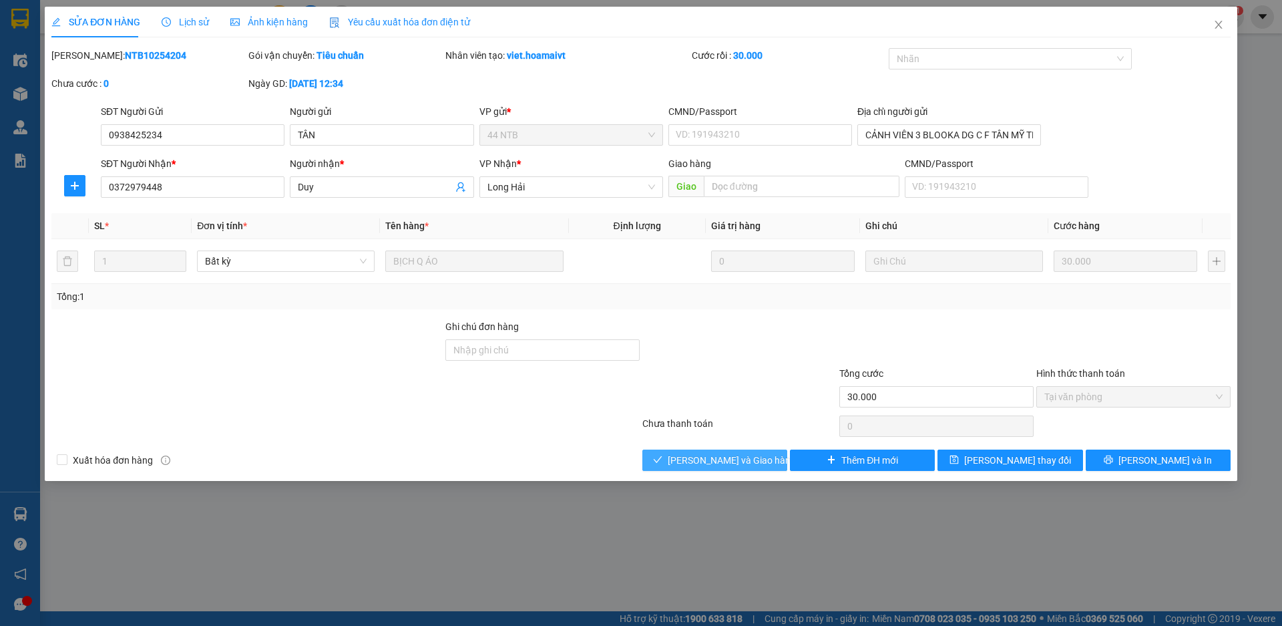
click at [690, 459] on span "[PERSON_NAME] và Giao hàng" at bounding box center [732, 460] width 128 height 15
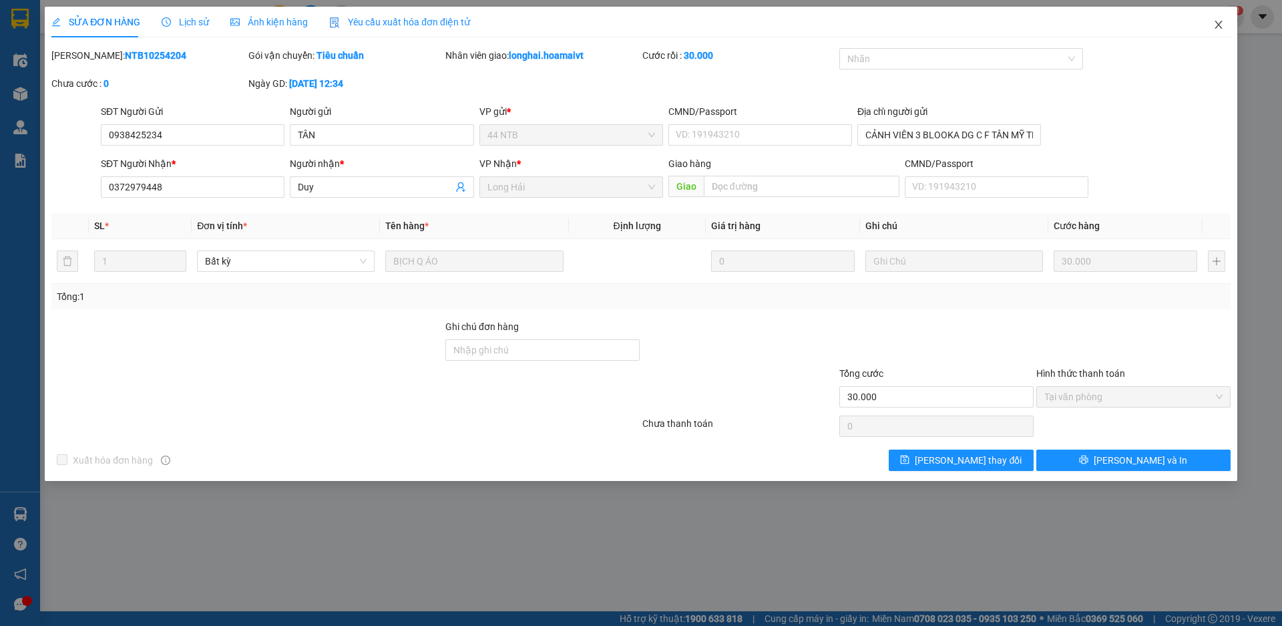
click at [1216, 26] on icon "close" at bounding box center [1219, 24] width 11 height 11
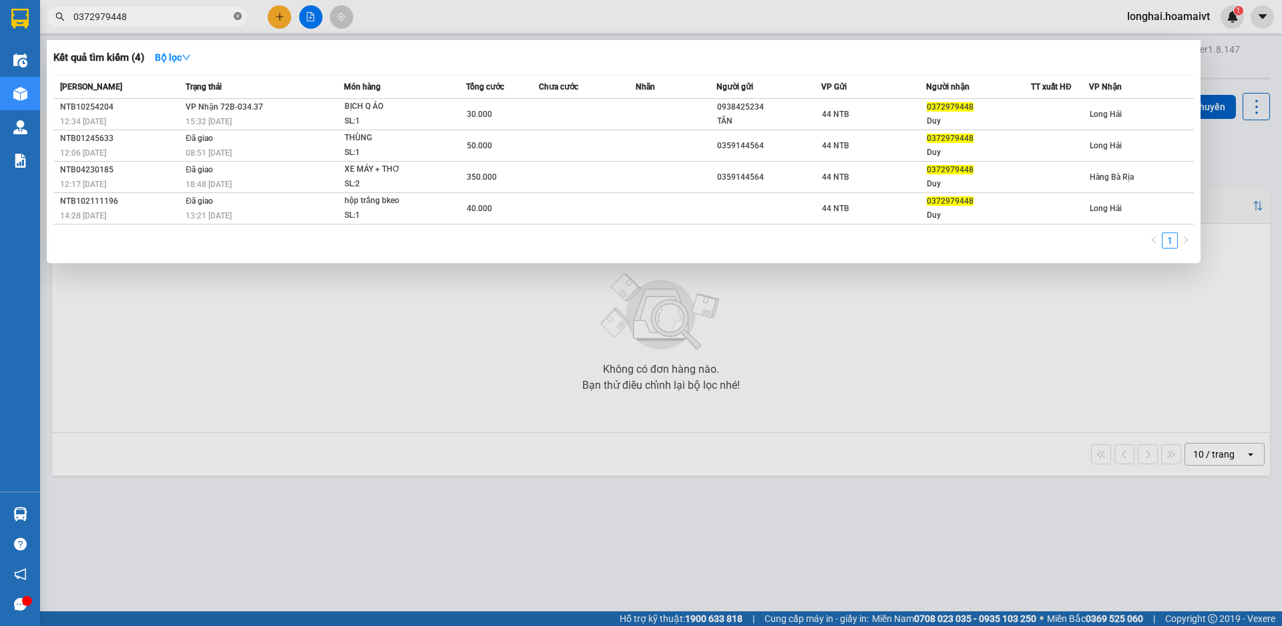
click at [235, 11] on span at bounding box center [238, 17] width 8 height 13
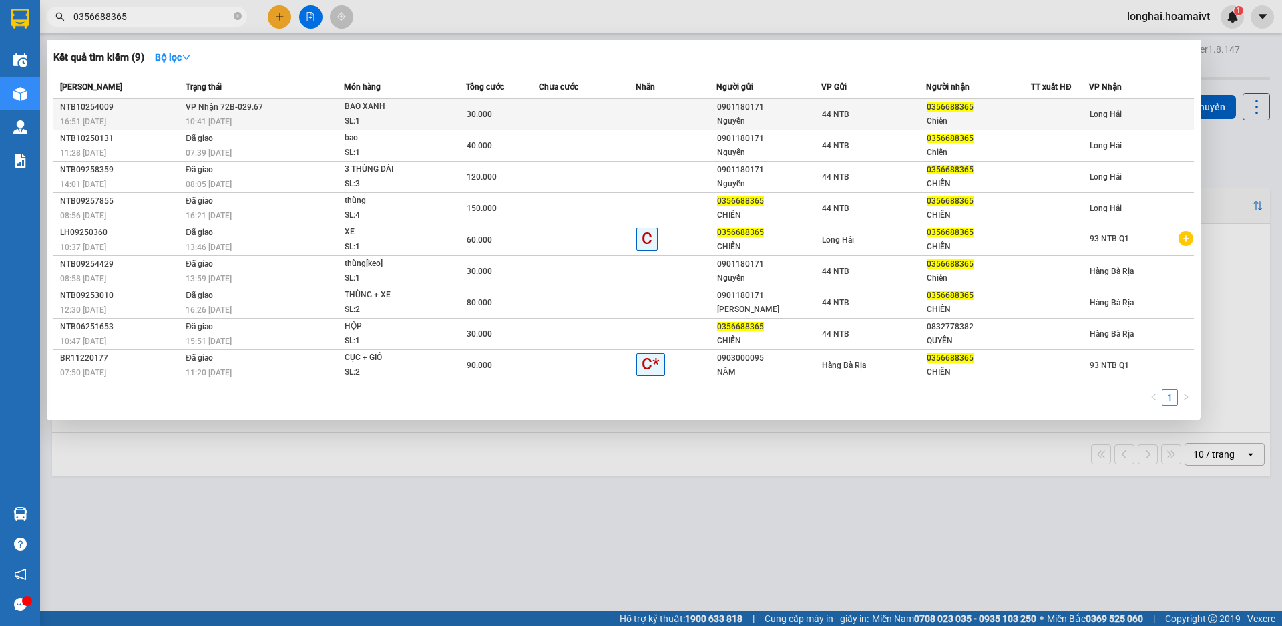
type input "0356688365"
click at [265, 114] on td "VP Nhận 72B-029.67 10:41 [DATE]" at bounding box center [263, 114] width 162 height 31
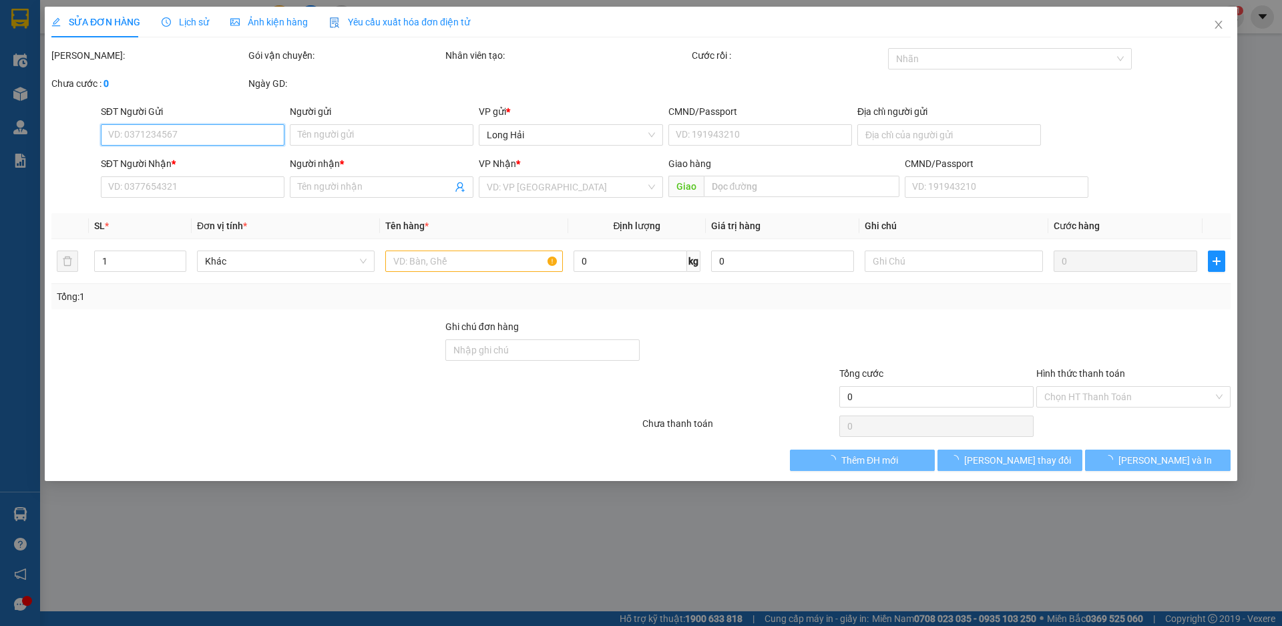
type input "0901180171"
type input "Nguyễn"
type input "084071000011"
type input "0356688365"
type input "Chiến"
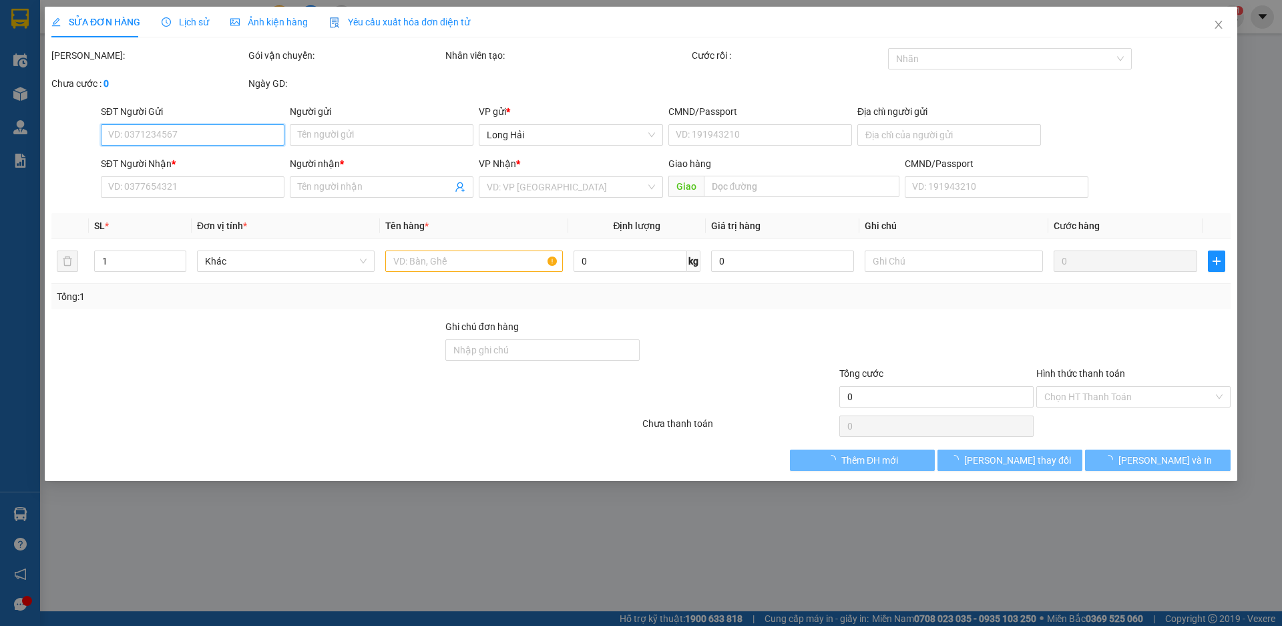
type input "30.000"
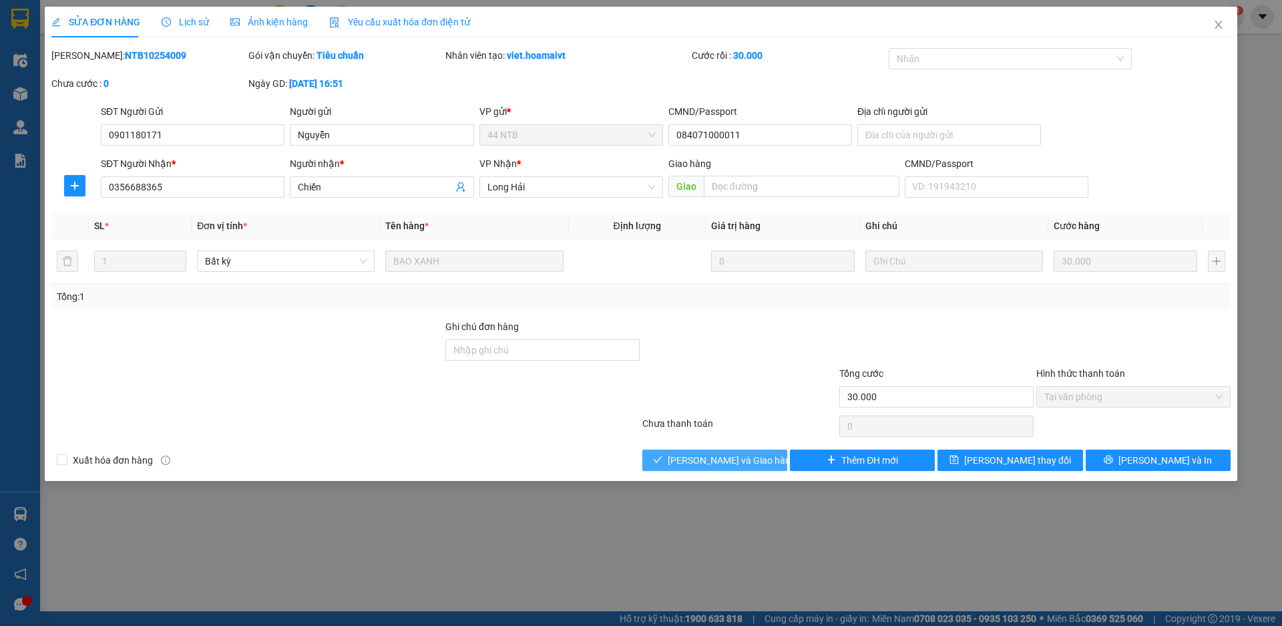
click at [663, 460] on icon "check" at bounding box center [658, 459] width 9 height 7
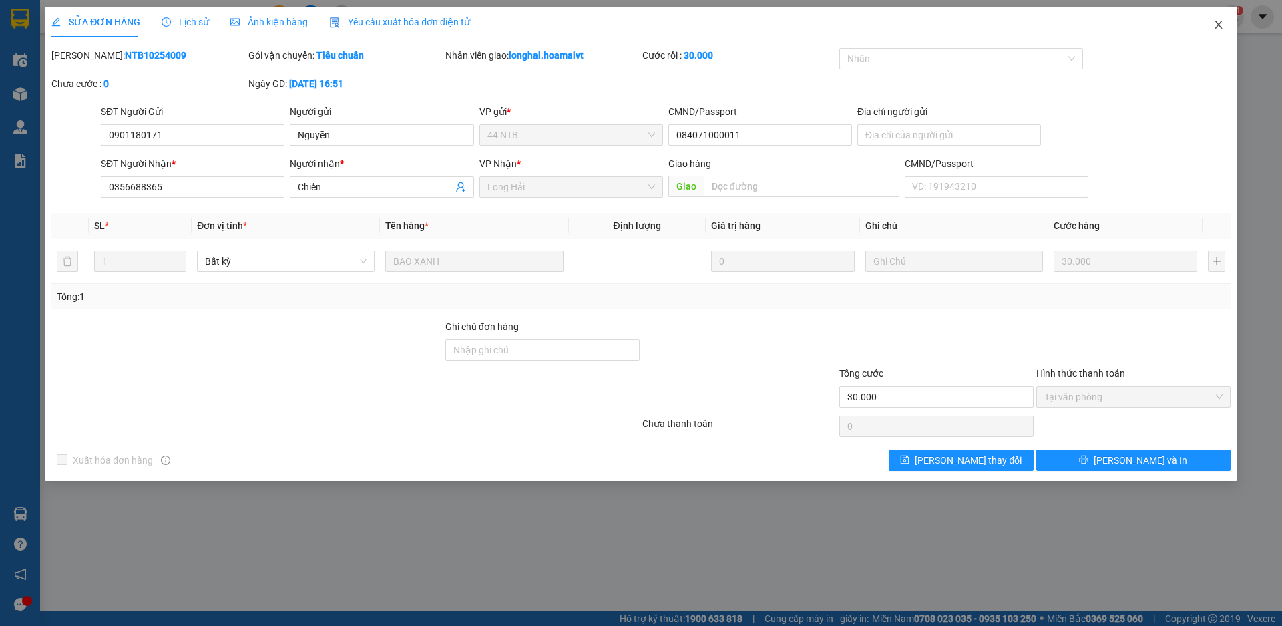
click at [1220, 25] on icon "close" at bounding box center [1218, 25] width 7 height 8
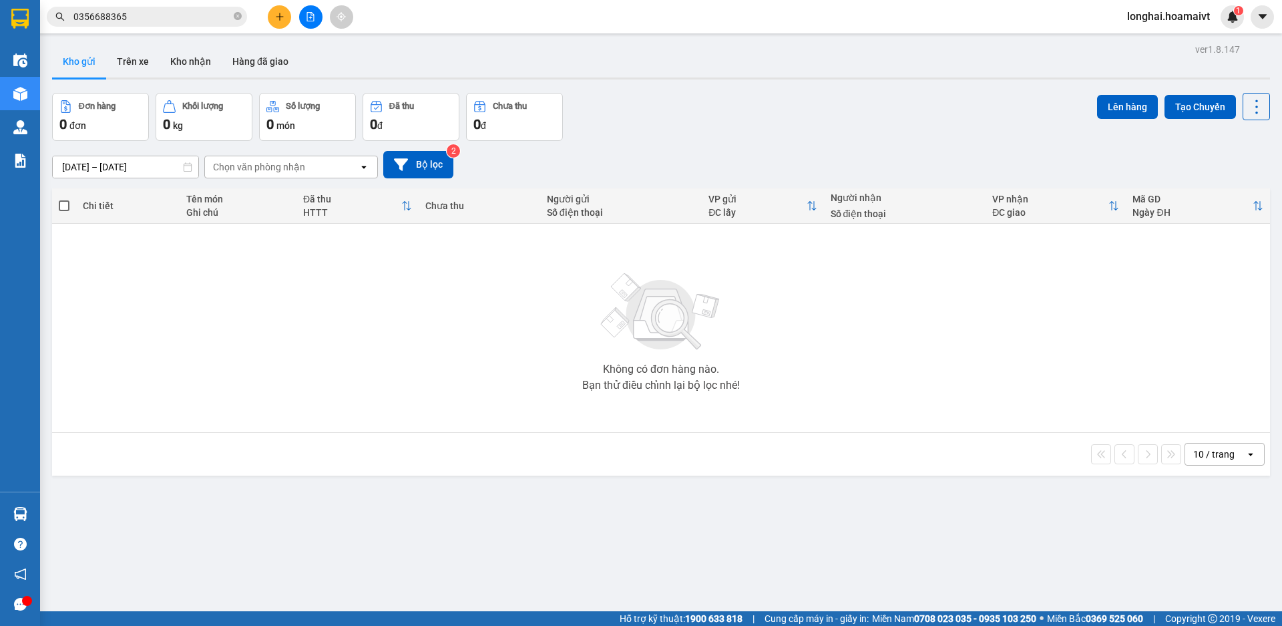
click at [279, 19] on icon "plus" at bounding box center [279, 16] width 9 height 9
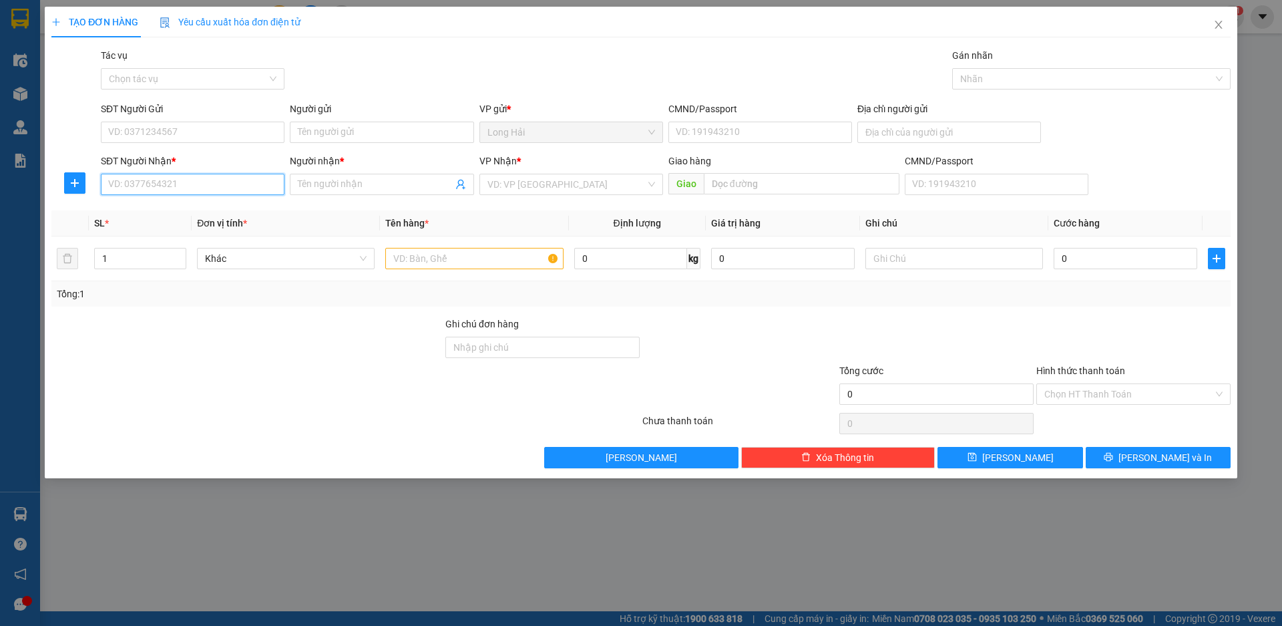
click at [156, 191] on input "SĐT Người Nhận *" at bounding box center [193, 184] width 184 height 21
click at [156, 188] on input "SĐT Người Nhận *" at bounding box center [193, 184] width 184 height 21
click at [161, 183] on input "SĐT Người Nhận *" at bounding box center [193, 184] width 184 height 21
type input "0"
type input "0826268261"
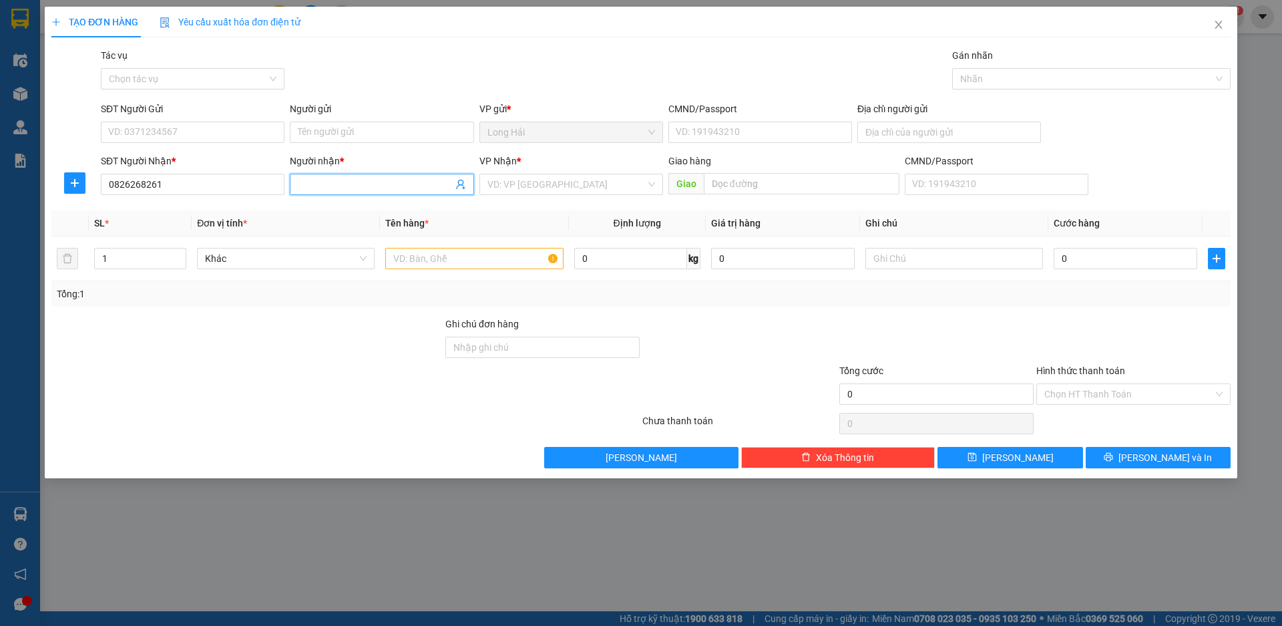
click at [330, 184] on input "Người nhận *" at bounding box center [375, 184] width 154 height 15
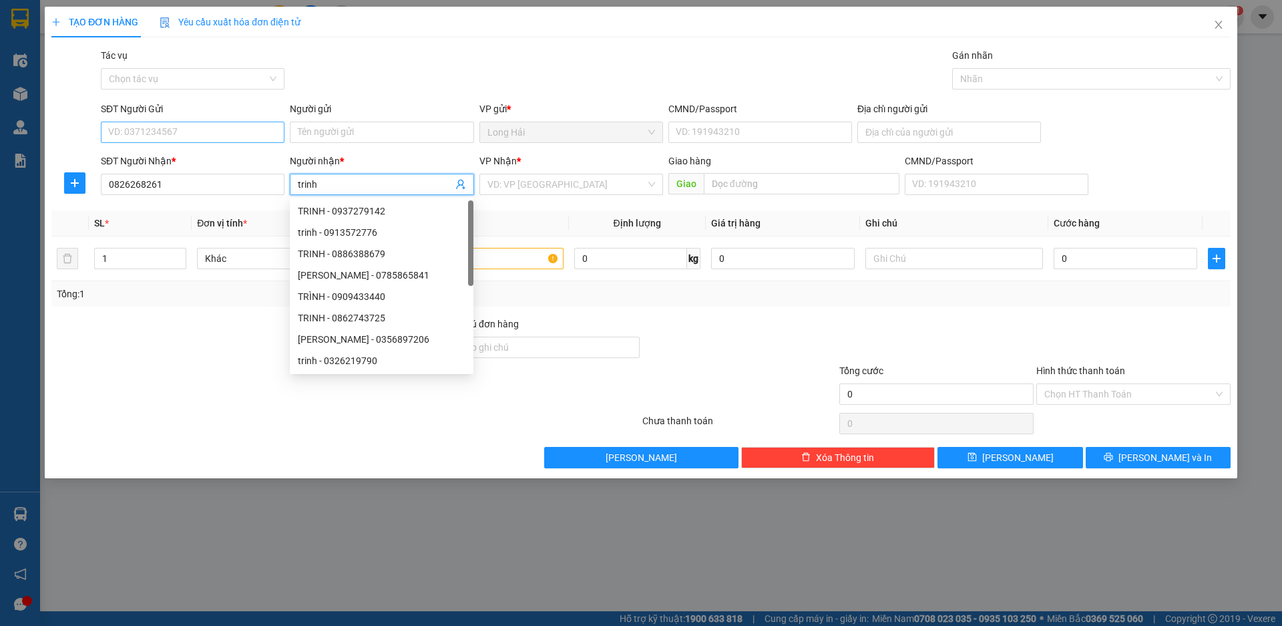
type input "trinh"
click at [129, 126] on input "SĐT Người Gửi" at bounding box center [193, 132] width 184 height 21
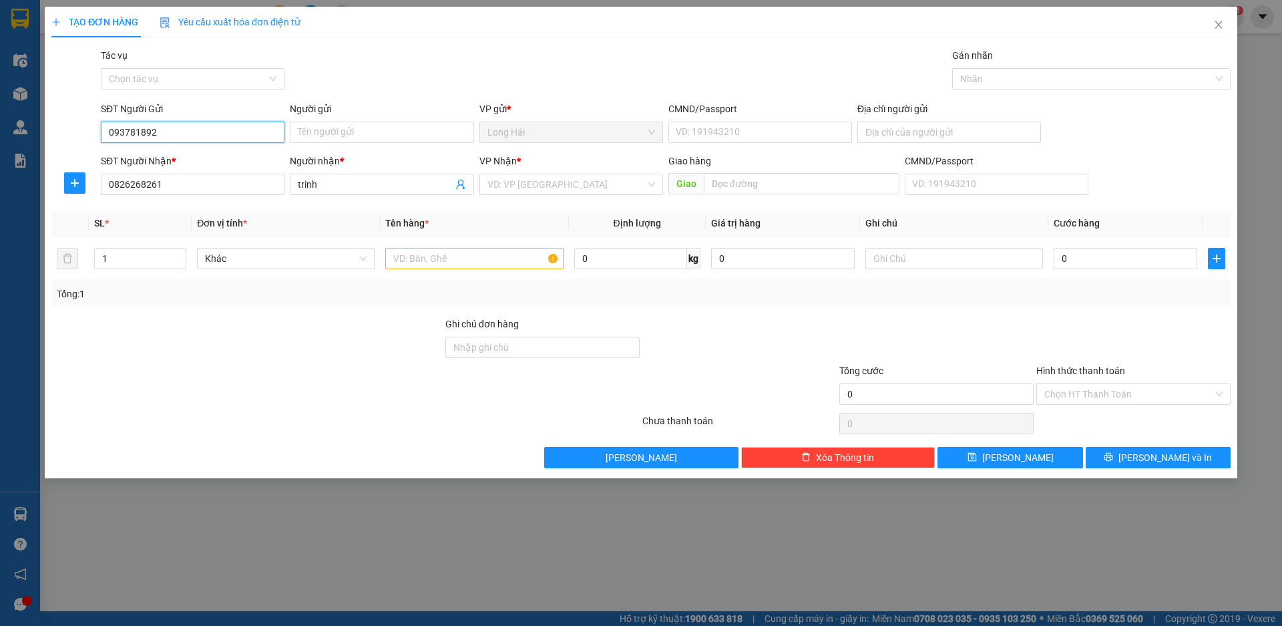
type input "0937818921"
click at [158, 159] on div "0937818921 - Hiển" at bounding box center [193, 159] width 168 height 15
type input "Hiển"
type input "0937818921"
click at [514, 187] on input "search" at bounding box center [567, 184] width 158 height 20
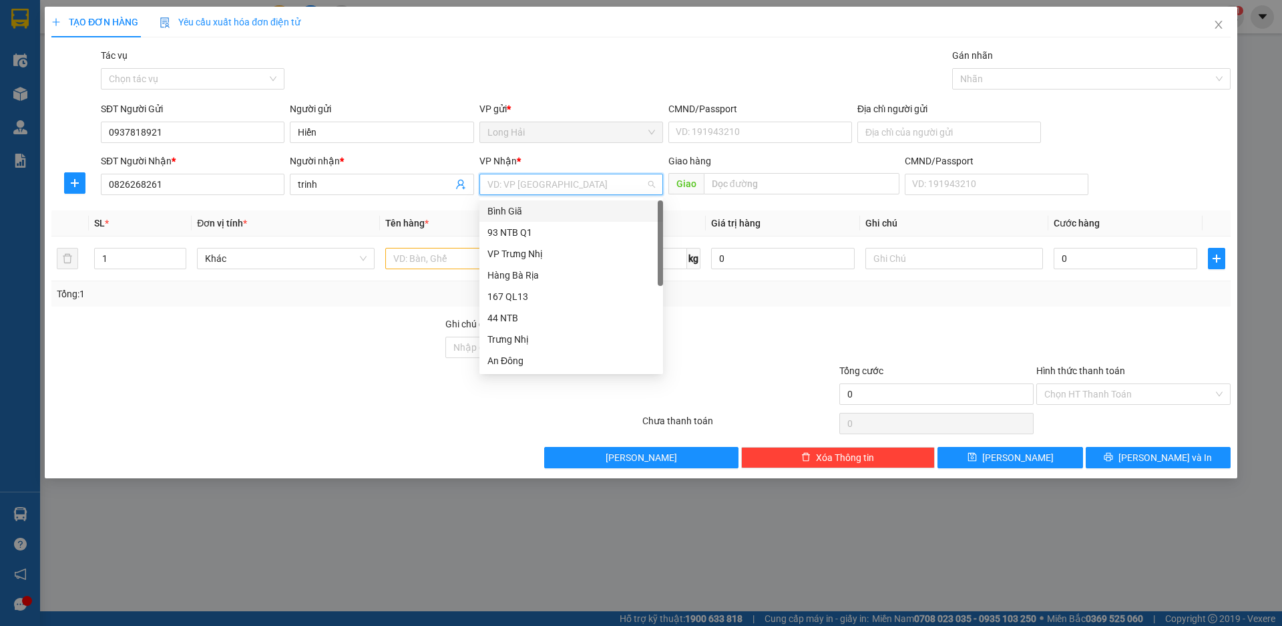
type input "9"
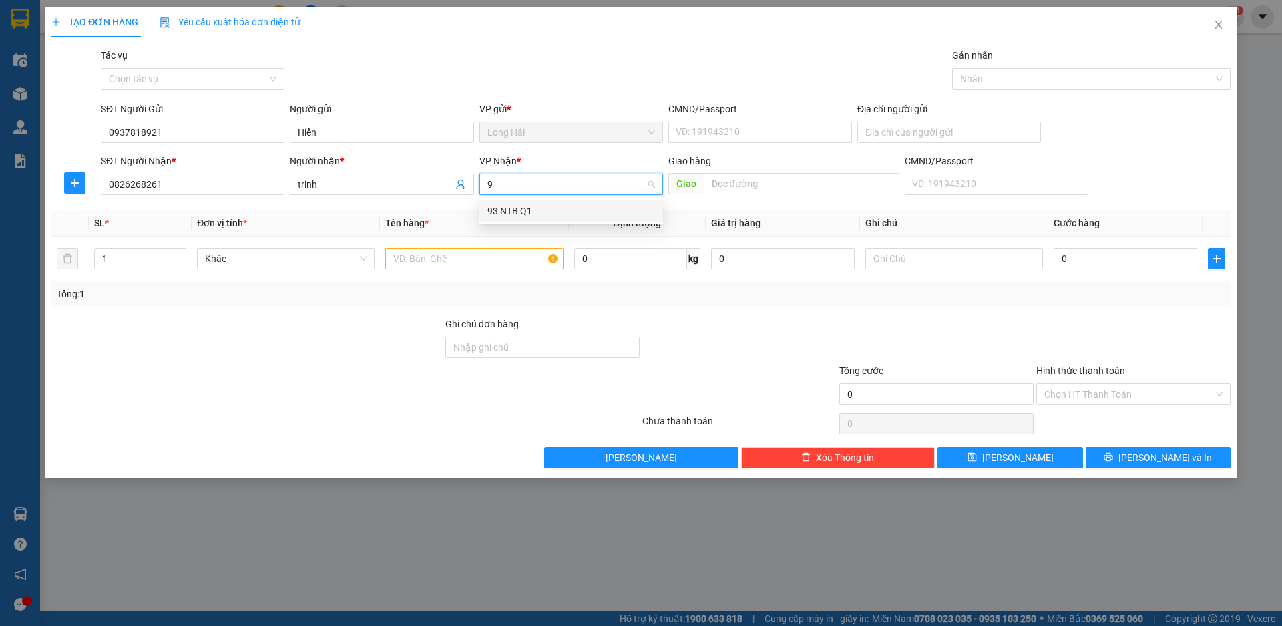
click at [510, 212] on div "93 NTB Q1" at bounding box center [572, 211] width 168 height 15
click at [433, 261] on input "text" at bounding box center [474, 258] width 178 height 21
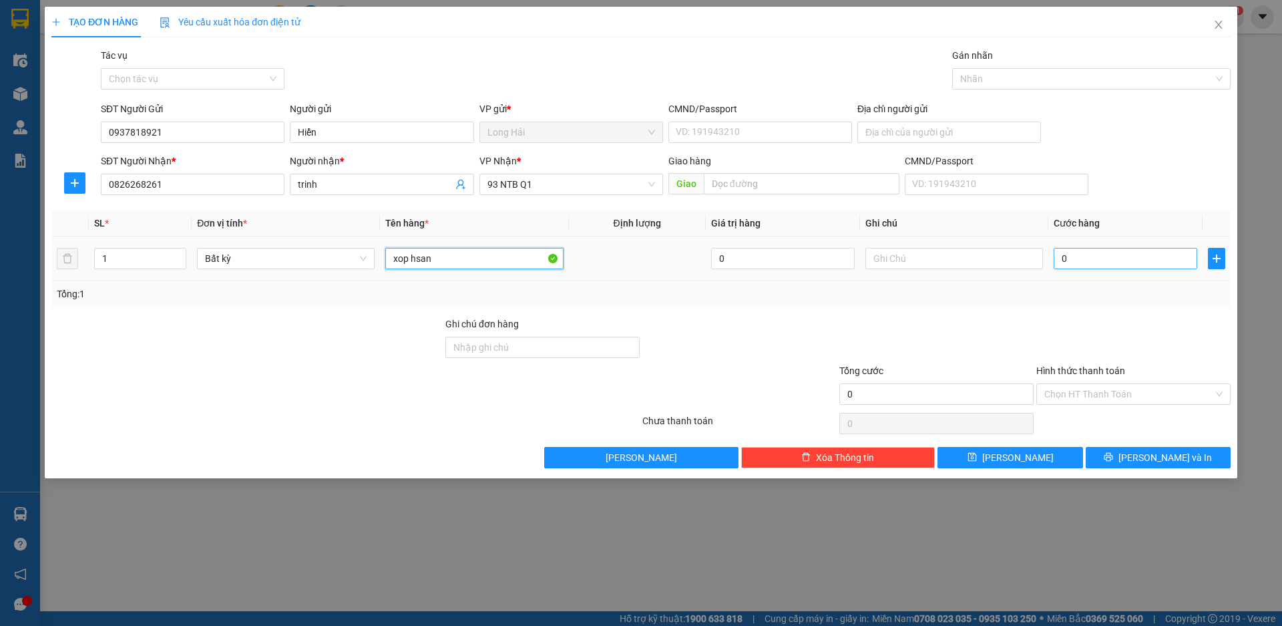
type input "xop hsan"
click at [1079, 250] on input "0" at bounding box center [1126, 258] width 144 height 21
type input "8"
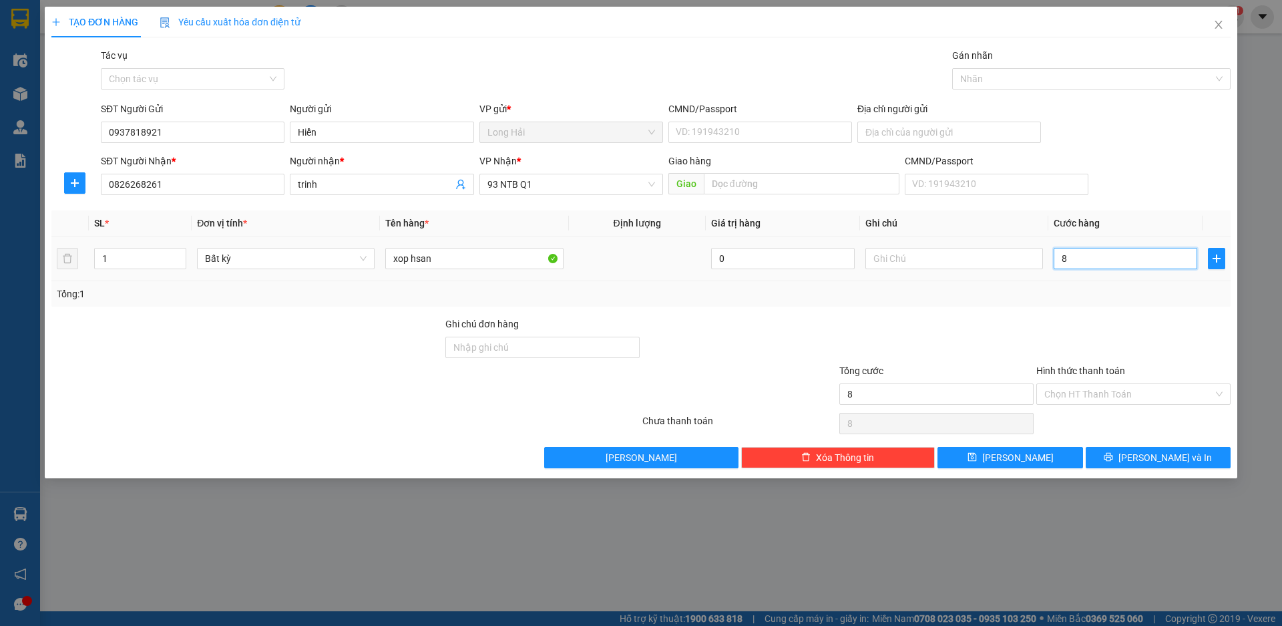
type input "80"
type input "80.000"
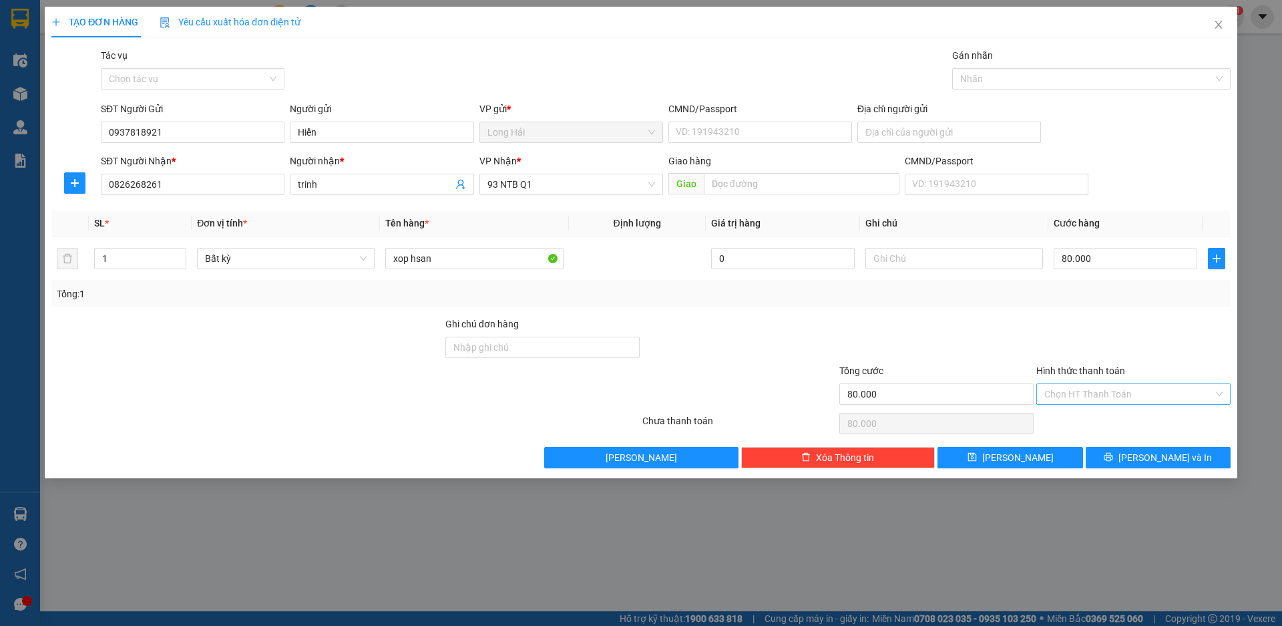
click at [1098, 394] on input "Hình thức thanh toán" at bounding box center [1129, 394] width 169 height 20
click at [1085, 420] on div "Tại văn phòng" at bounding box center [1134, 420] width 178 height 15
type input "0"
click at [1143, 460] on button "[PERSON_NAME] và In" at bounding box center [1158, 457] width 145 height 21
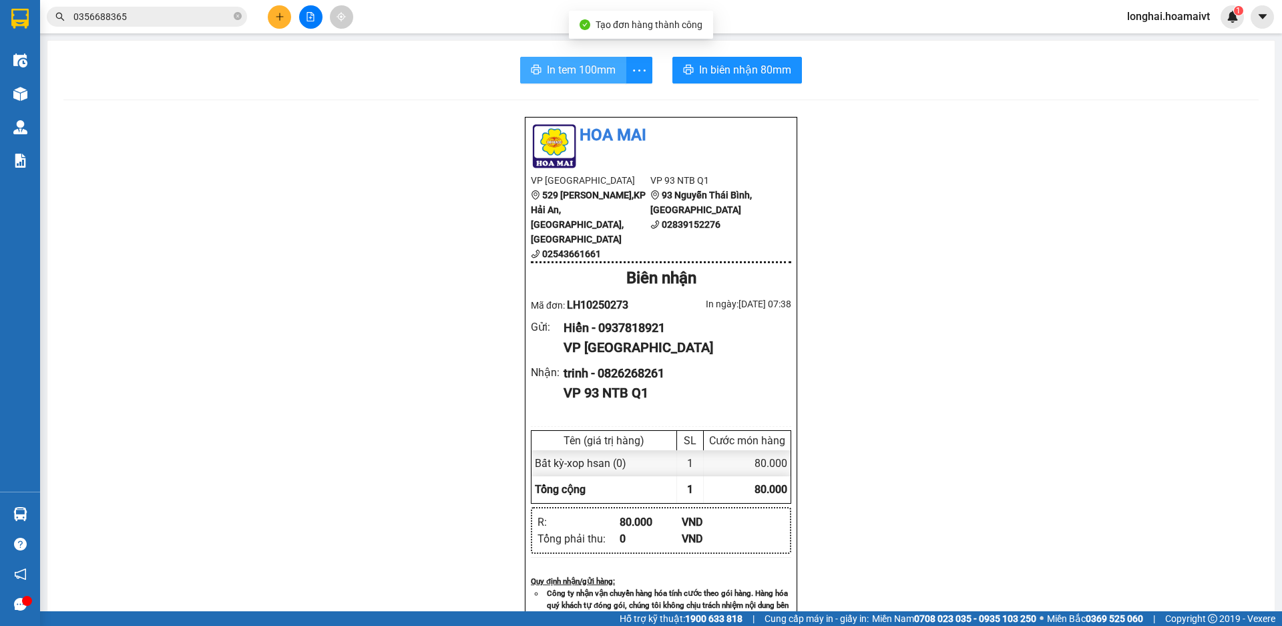
click at [560, 71] on span "In tem 100mm" at bounding box center [581, 69] width 69 height 17
click at [239, 15] on icon "close-circle" at bounding box center [238, 16] width 8 height 8
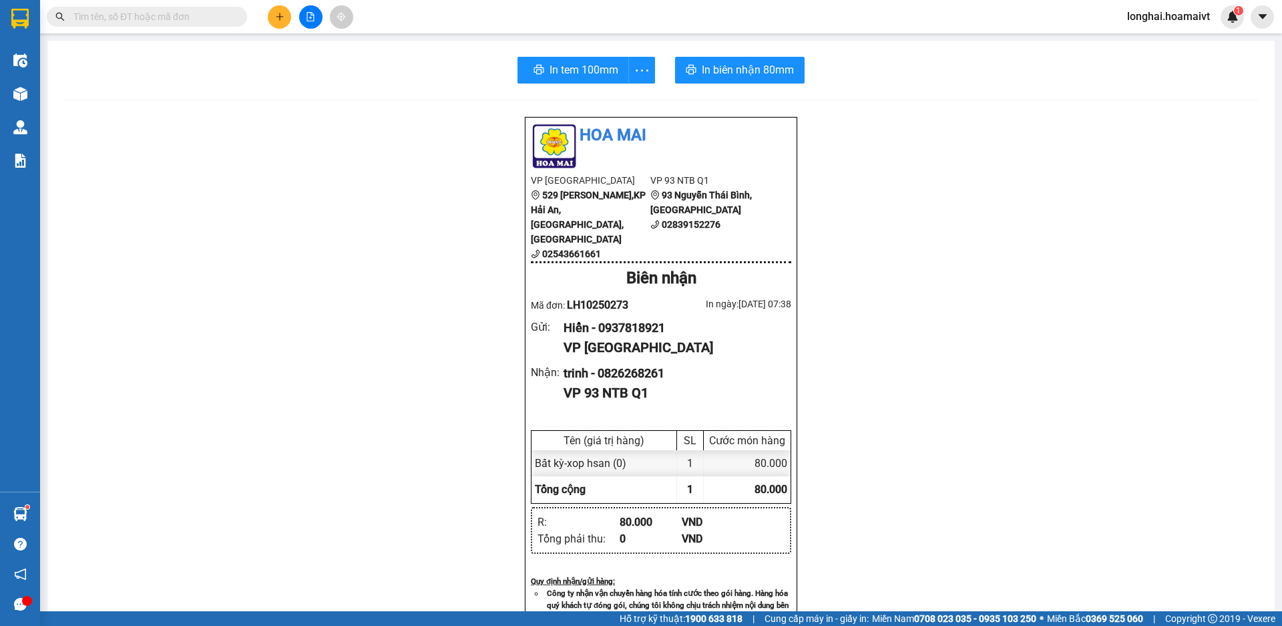
click at [204, 20] on input "text" at bounding box center [152, 16] width 158 height 15
click at [228, 12] on input "text" at bounding box center [152, 16] width 158 height 15
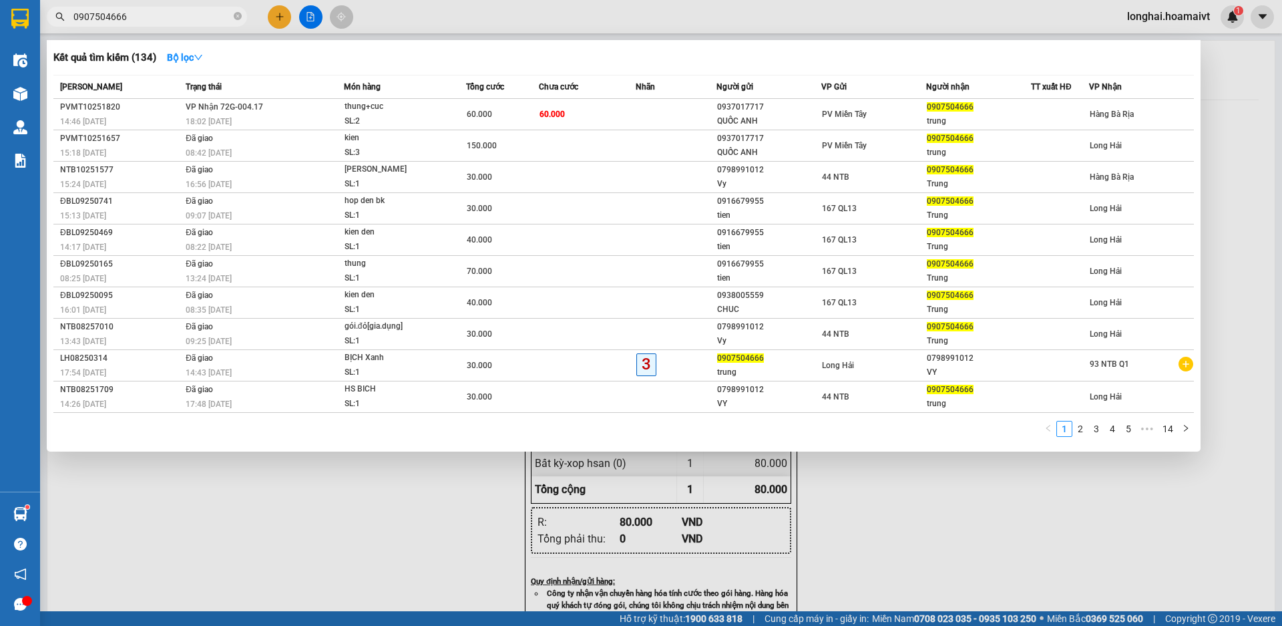
type input "0907504666"
click at [238, 15] on icon "close-circle" at bounding box center [238, 16] width 8 height 8
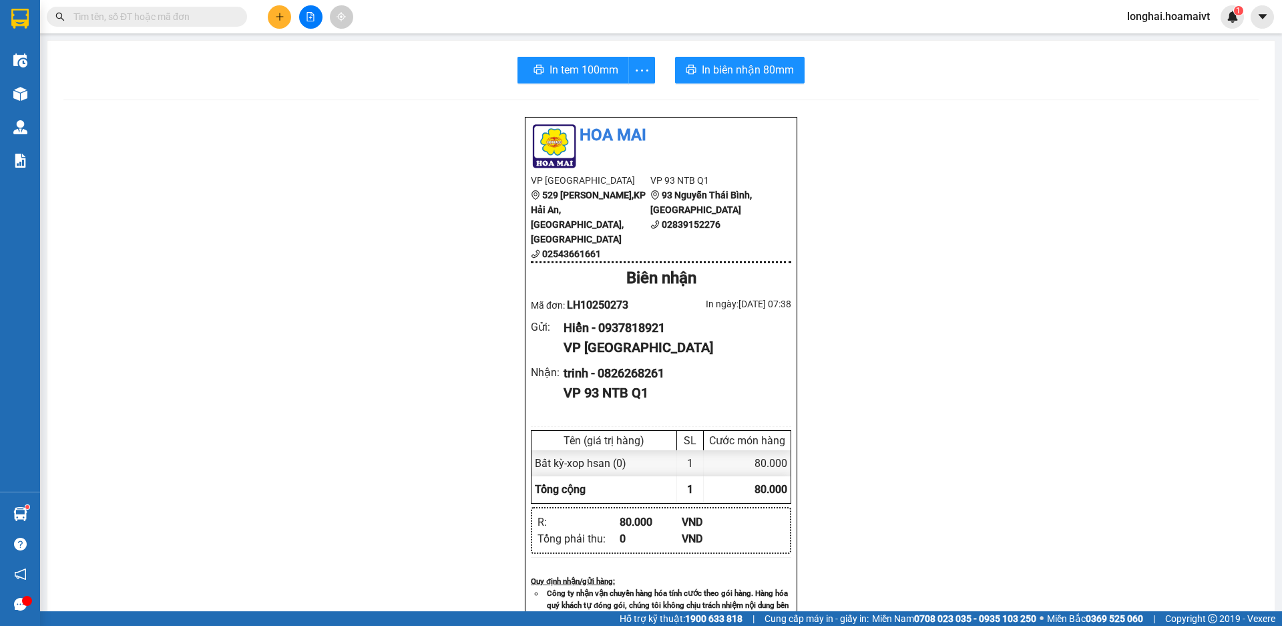
click at [223, 17] on input "text" at bounding box center [152, 16] width 158 height 15
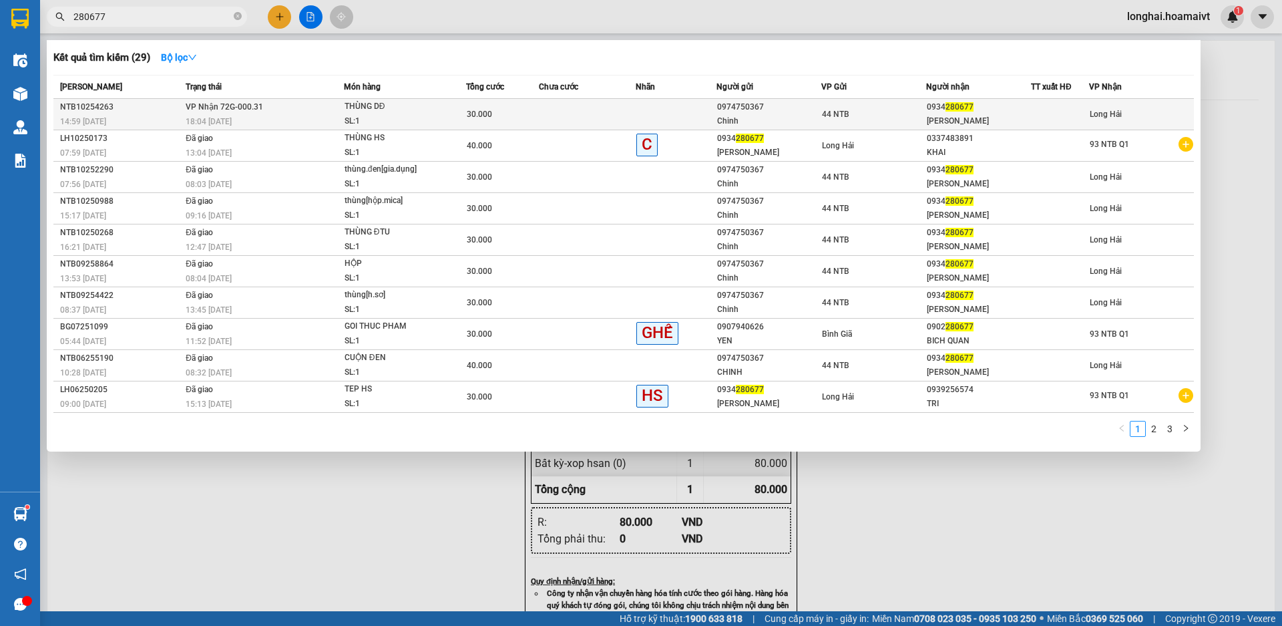
type input "280677"
click at [301, 118] on div "18:04 [DATE]" at bounding box center [265, 121] width 158 height 15
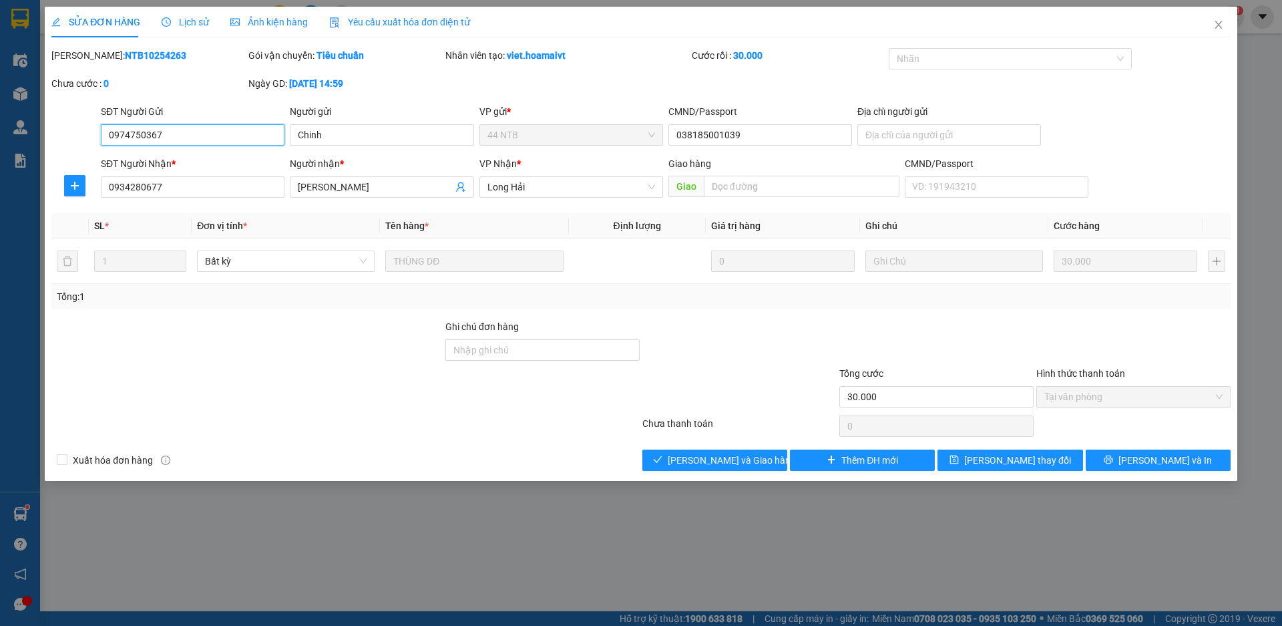
type input "0974750367"
type input "Chinh"
type input "038185001039"
type input "0934280677"
type input "[PERSON_NAME]"
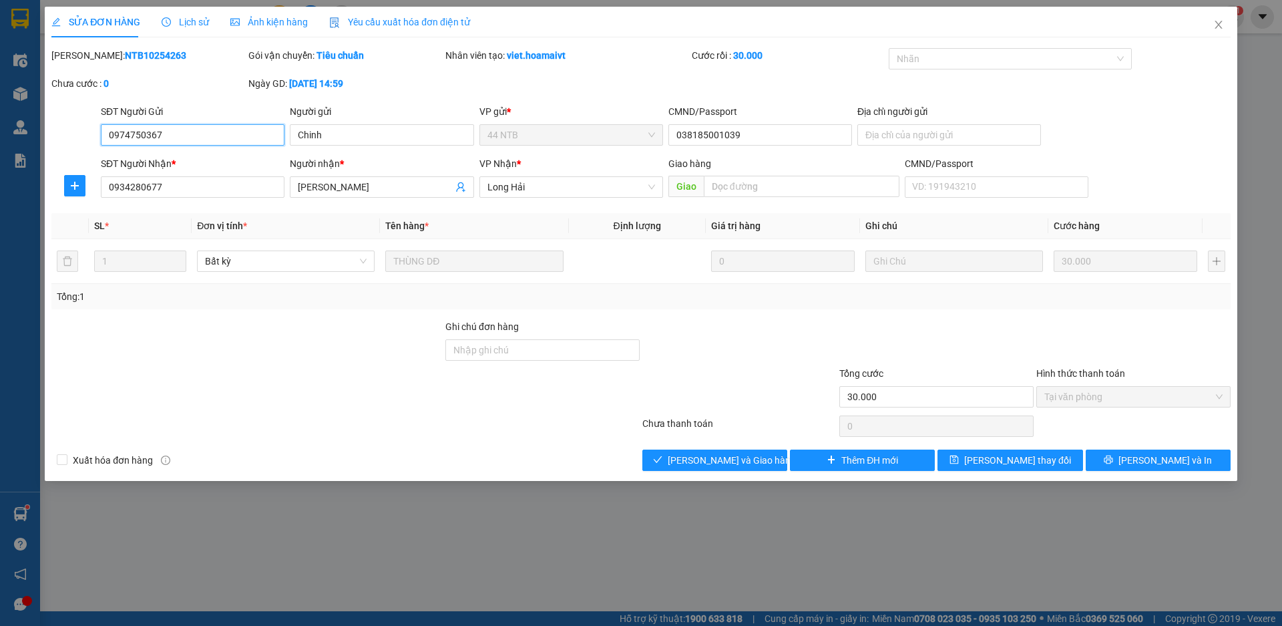
type input "30.000"
click at [705, 462] on span "[PERSON_NAME] và Giao hàng" at bounding box center [732, 460] width 128 height 15
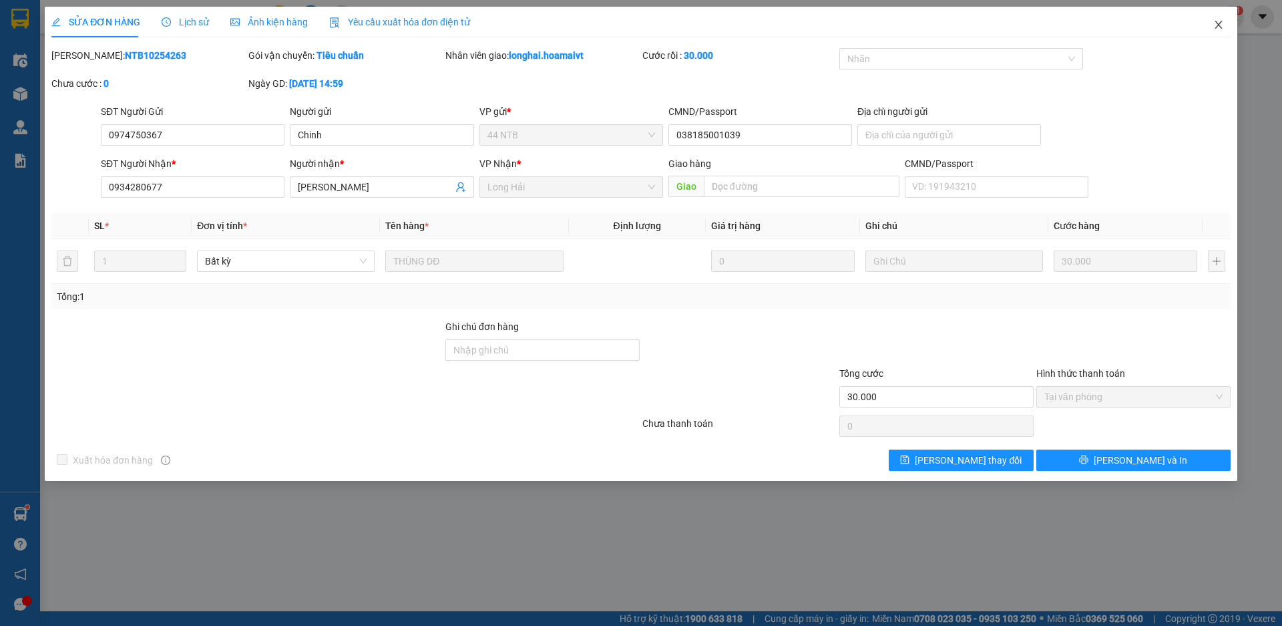
click at [1221, 25] on icon "close" at bounding box center [1219, 24] width 11 height 11
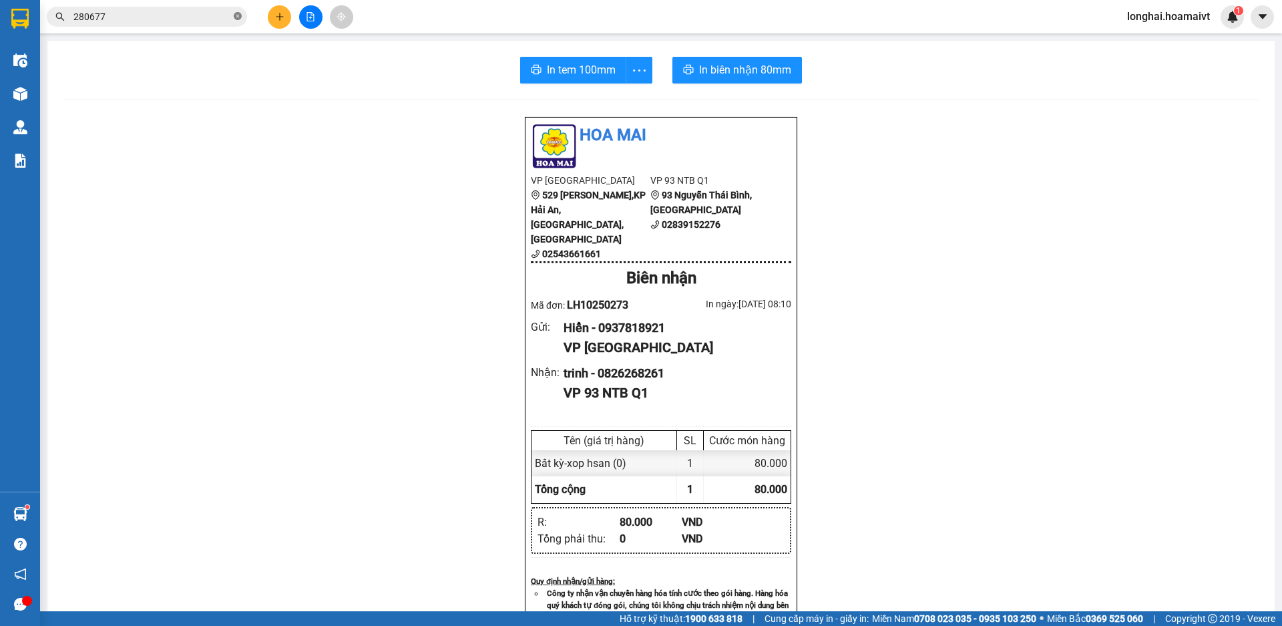
click at [240, 18] on icon "close-circle" at bounding box center [238, 16] width 8 height 8
click at [199, 18] on input "text" at bounding box center [152, 16] width 158 height 15
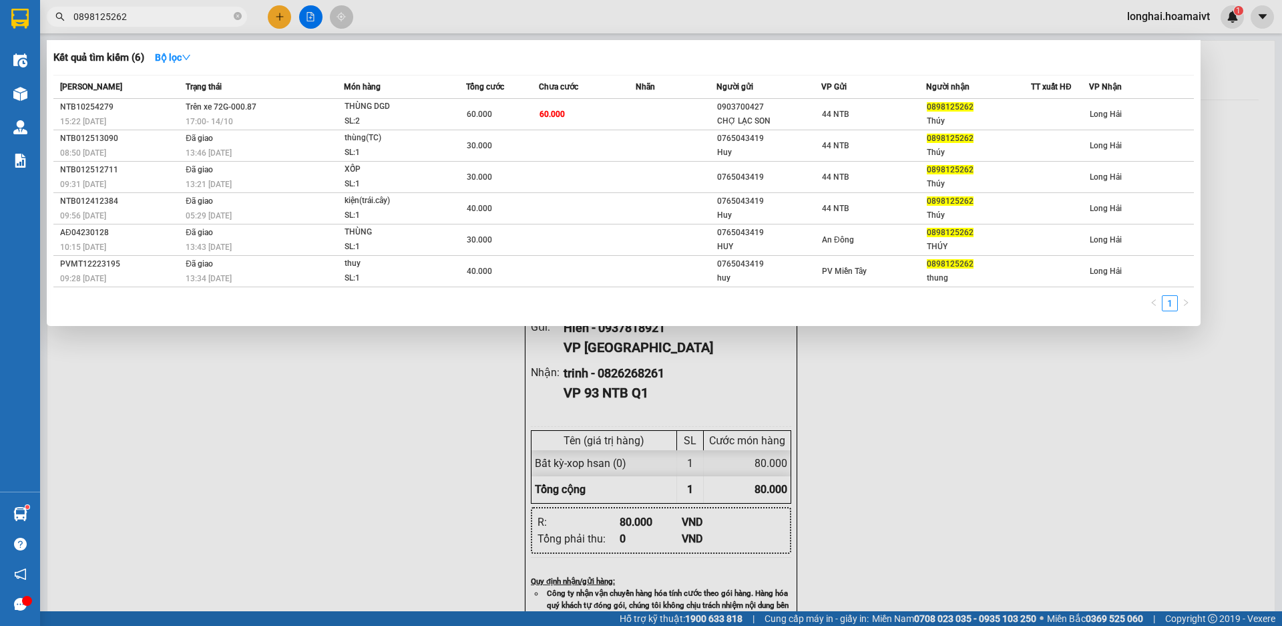
type input "0898125262"
click at [278, 13] on div at bounding box center [641, 313] width 1282 height 626
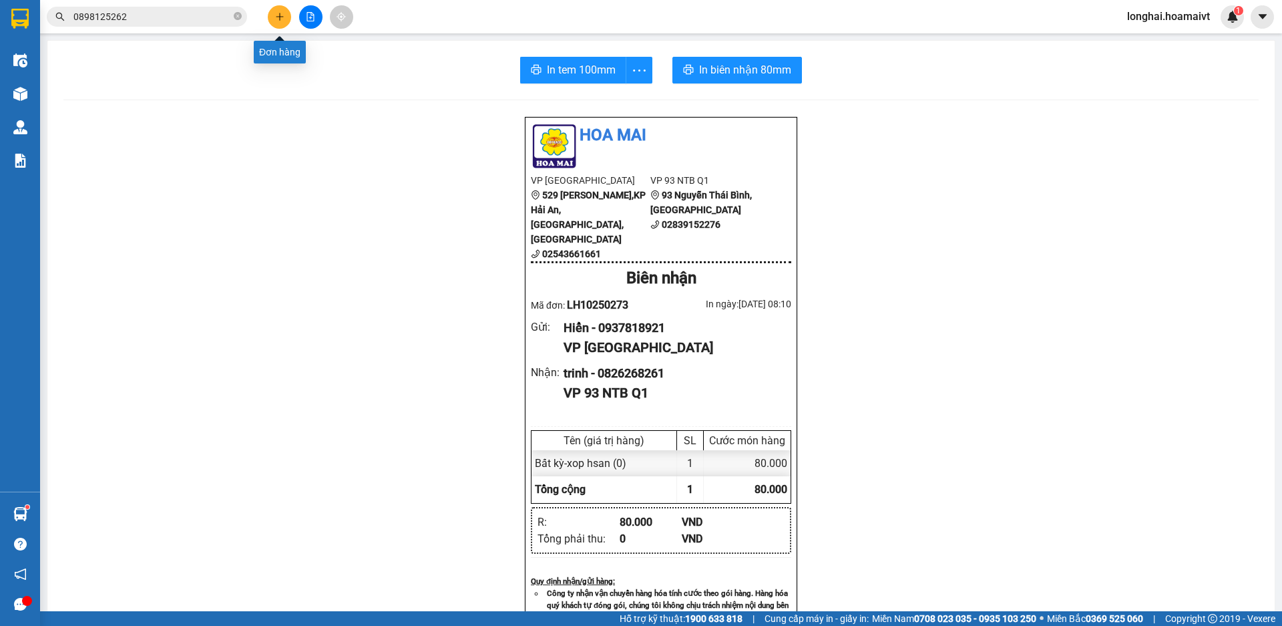
click at [281, 24] on button at bounding box center [279, 16] width 23 height 23
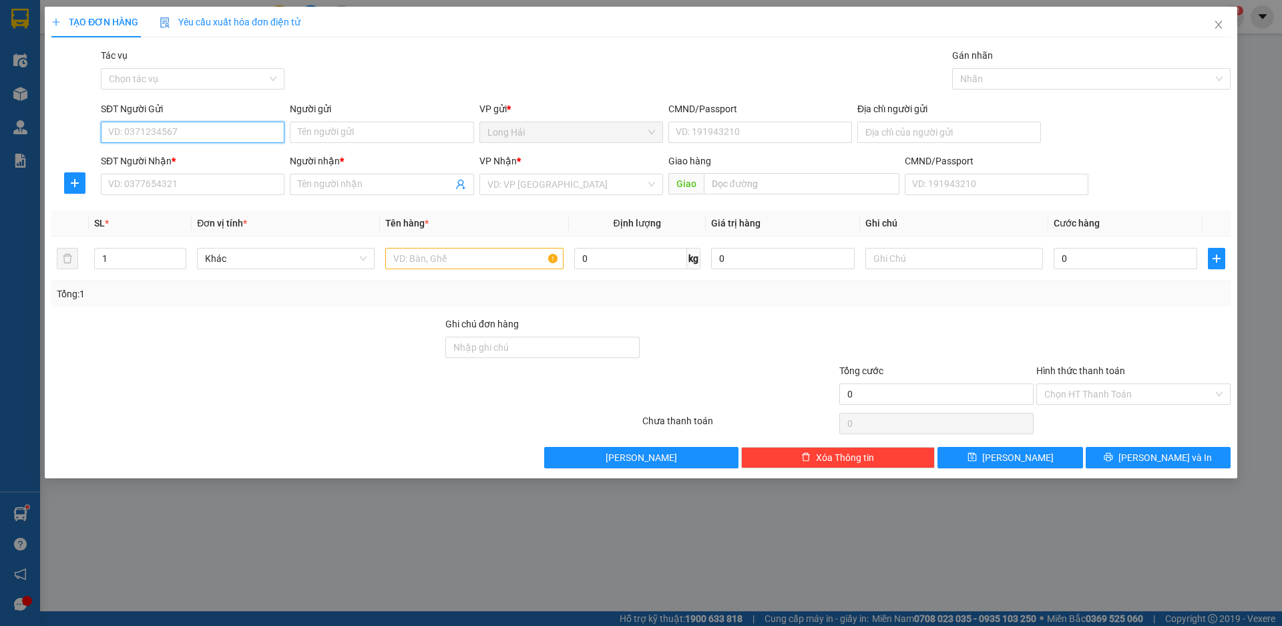
click at [170, 130] on input "SĐT Người Gửi" at bounding box center [193, 132] width 184 height 21
type input "0933098967"
click at [192, 154] on div "0933098967 - NAM" at bounding box center [193, 159] width 168 height 15
type input "NAM"
type input "0903912727"
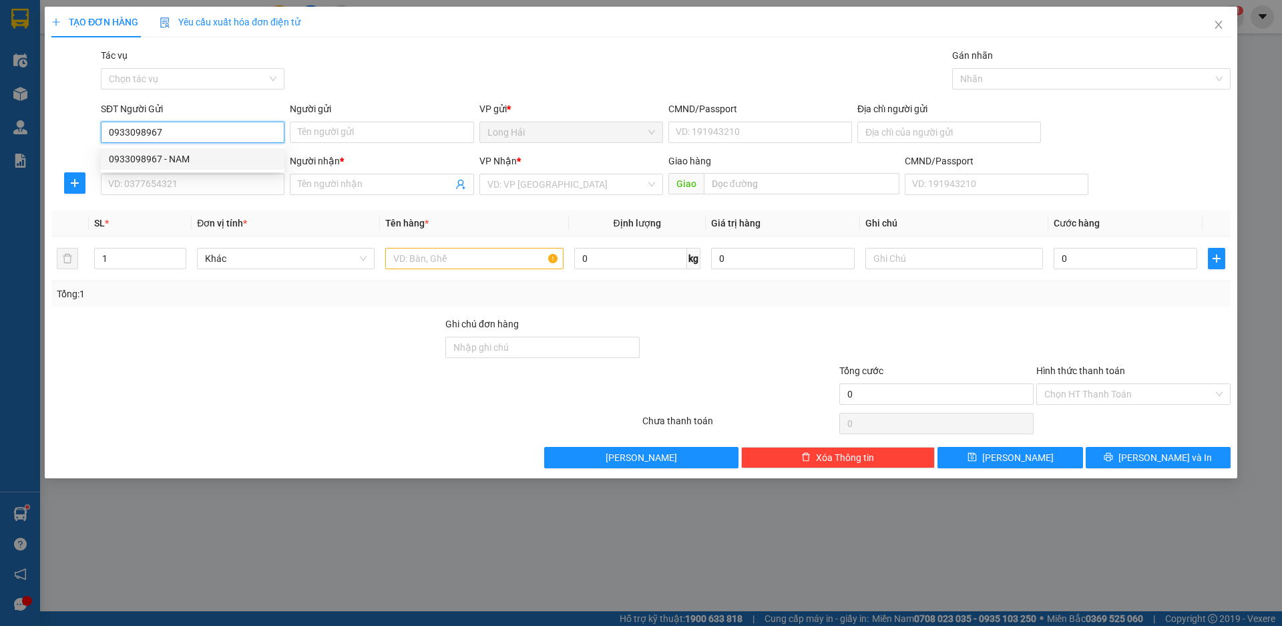
type input "KIET"
type input "0933098967"
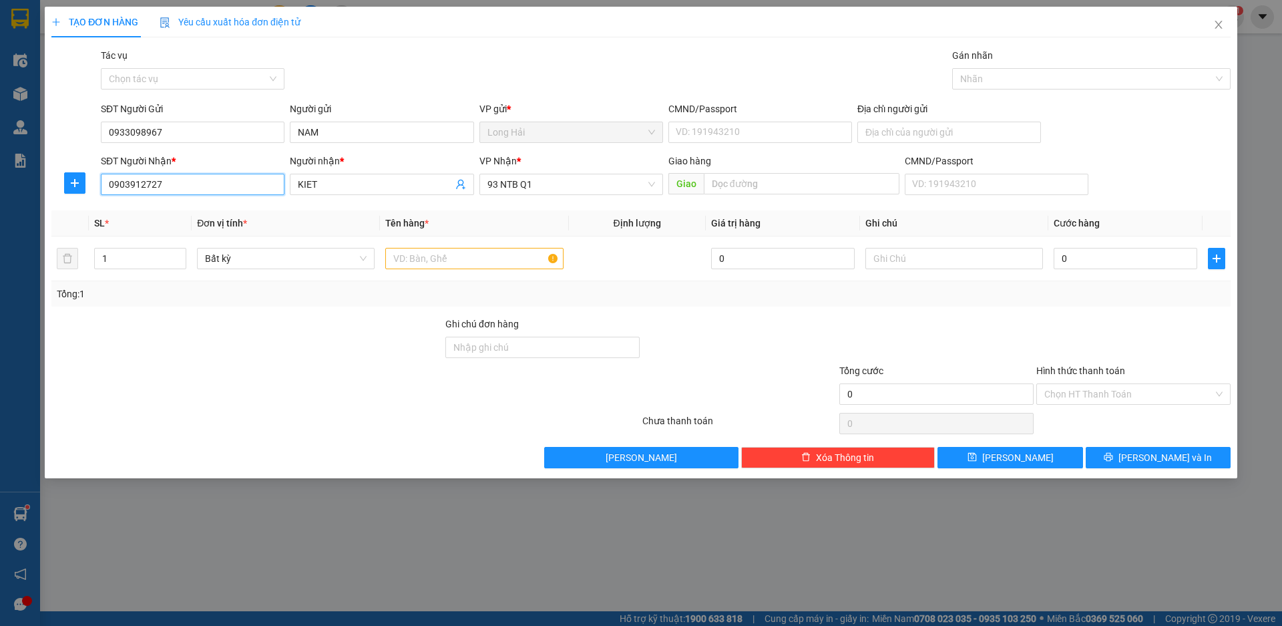
click at [224, 184] on input "0903912727" at bounding box center [193, 184] width 184 height 21
click at [427, 259] on input "text" at bounding box center [474, 258] width 178 height 21
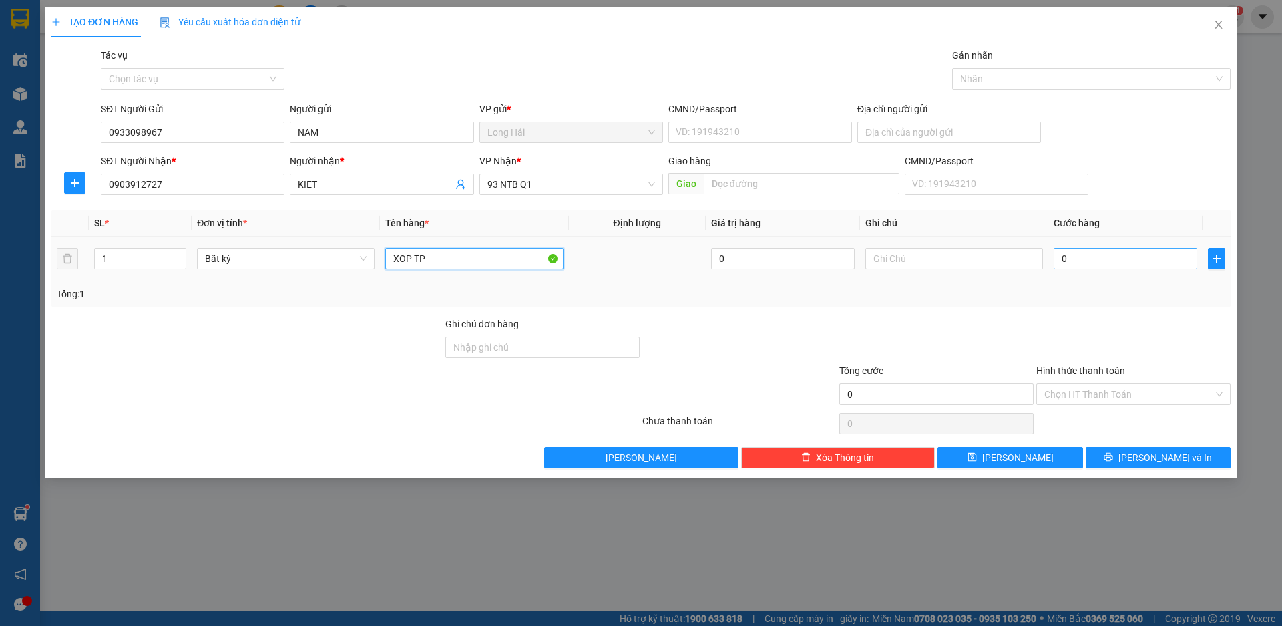
type input "XOP TP"
click at [1119, 263] on input "0" at bounding box center [1126, 258] width 144 height 21
type input "8"
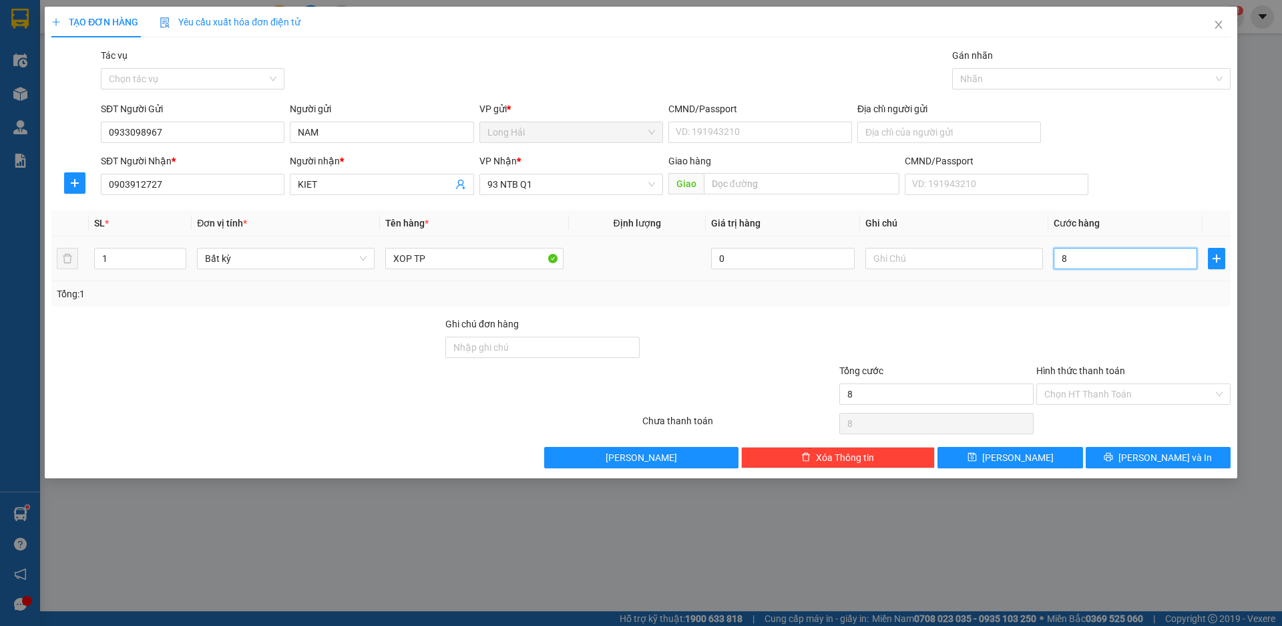
type input "80"
type input "80.000"
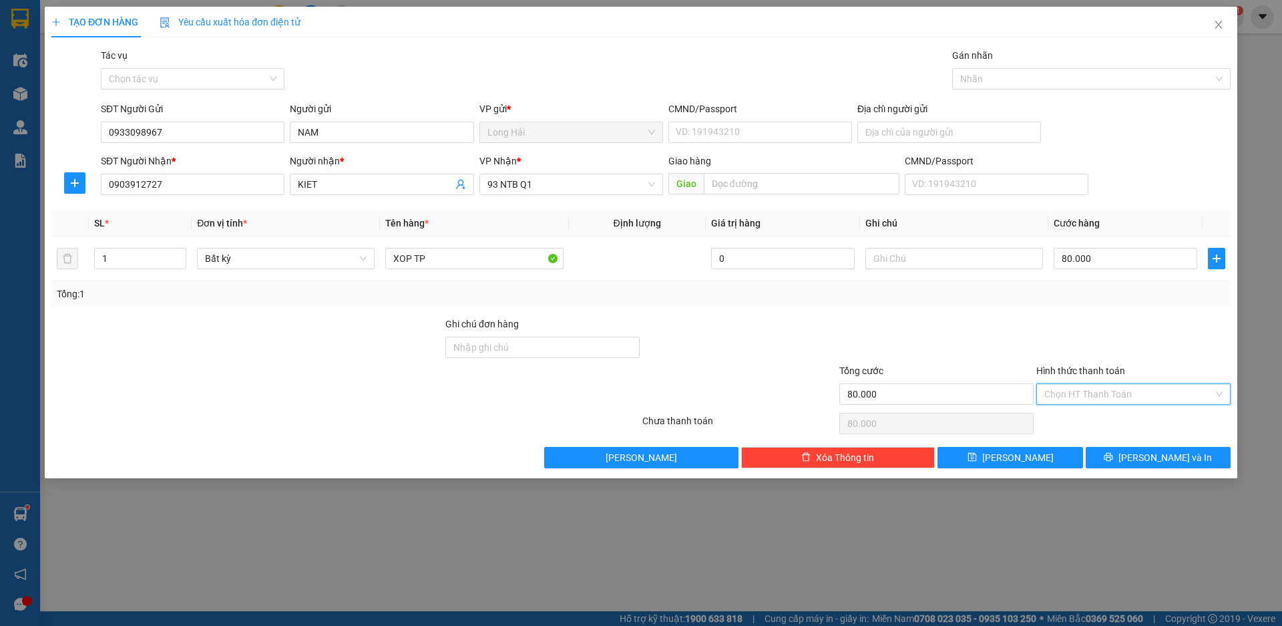
click at [1061, 399] on input "Hình thức thanh toán" at bounding box center [1129, 394] width 169 height 20
click at [1083, 423] on div "Tại văn phòng" at bounding box center [1134, 420] width 178 height 15
type input "0"
click at [1131, 456] on button "[PERSON_NAME] và In" at bounding box center [1158, 457] width 145 height 21
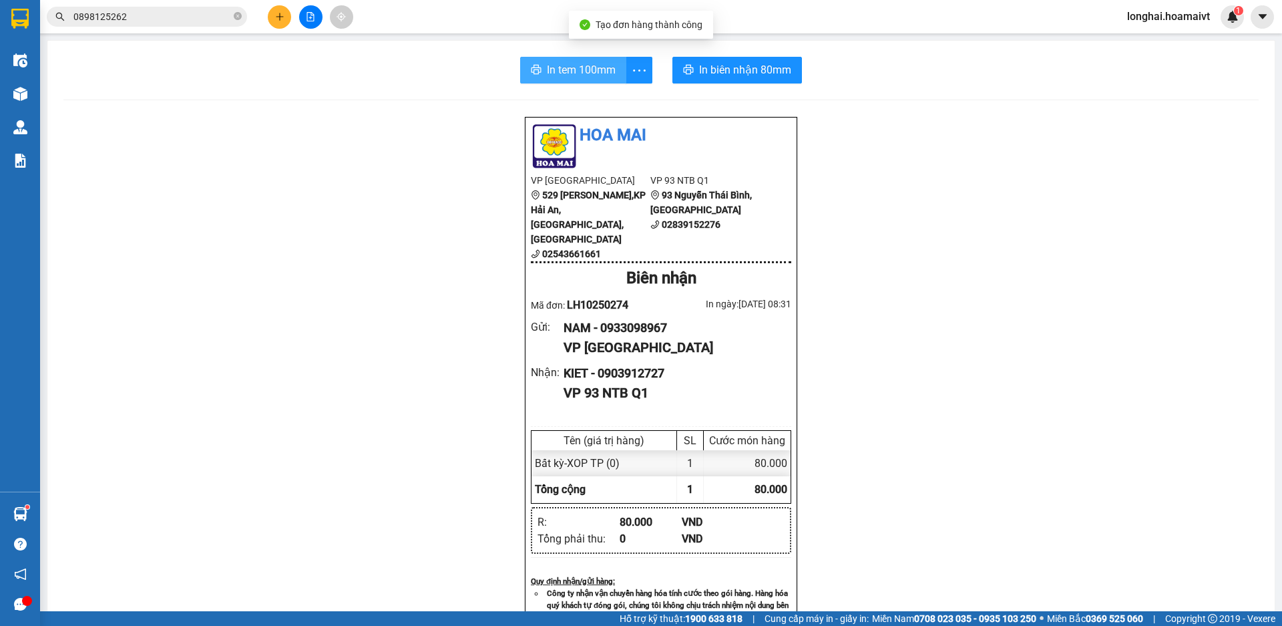
click at [582, 69] on span "In tem 100mm" at bounding box center [581, 69] width 69 height 17
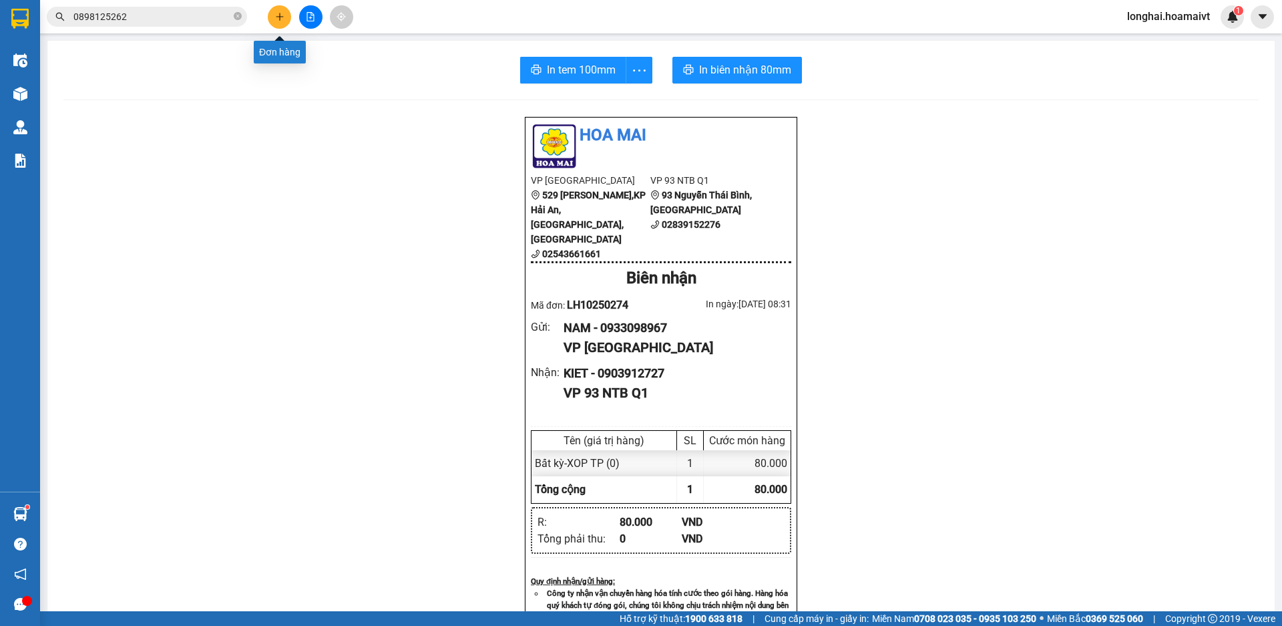
click at [275, 17] on icon "plus" at bounding box center [279, 16] width 9 height 9
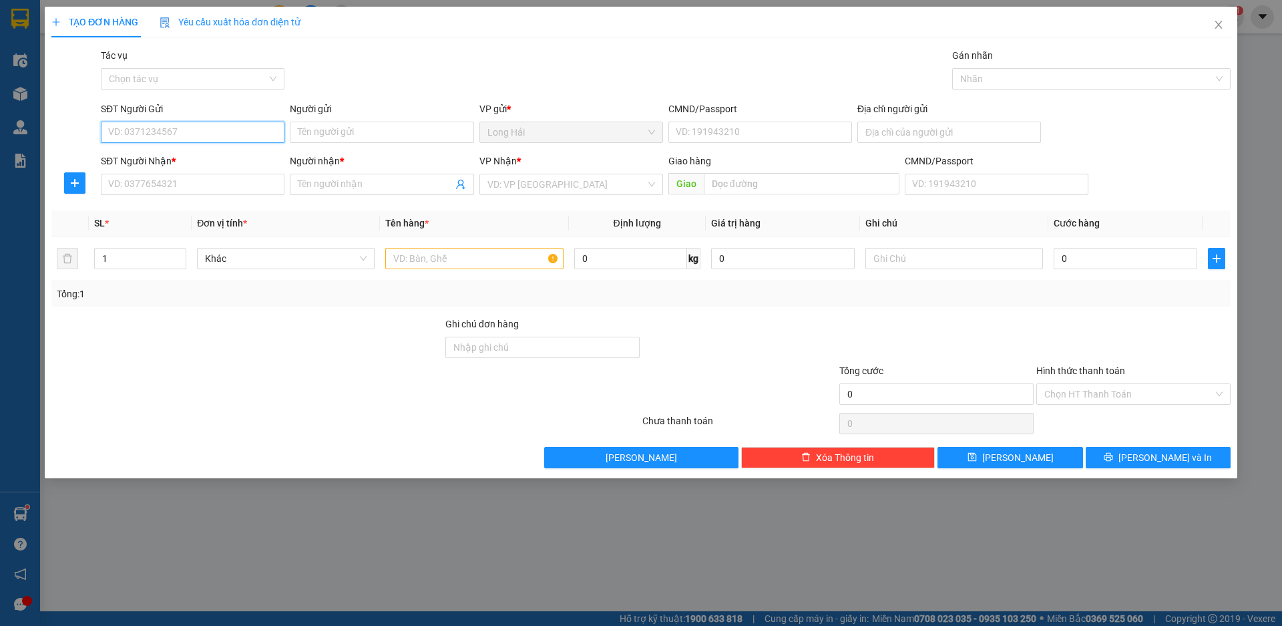
click at [197, 132] on input "SĐT Người Gửi" at bounding box center [193, 132] width 184 height 21
type input "0931116469"
click at [198, 166] on div "0931116469 - chị [PERSON_NAME]" at bounding box center [193, 159] width 168 height 15
type input "chị [PERSON_NAME]"
type input "008088007398"
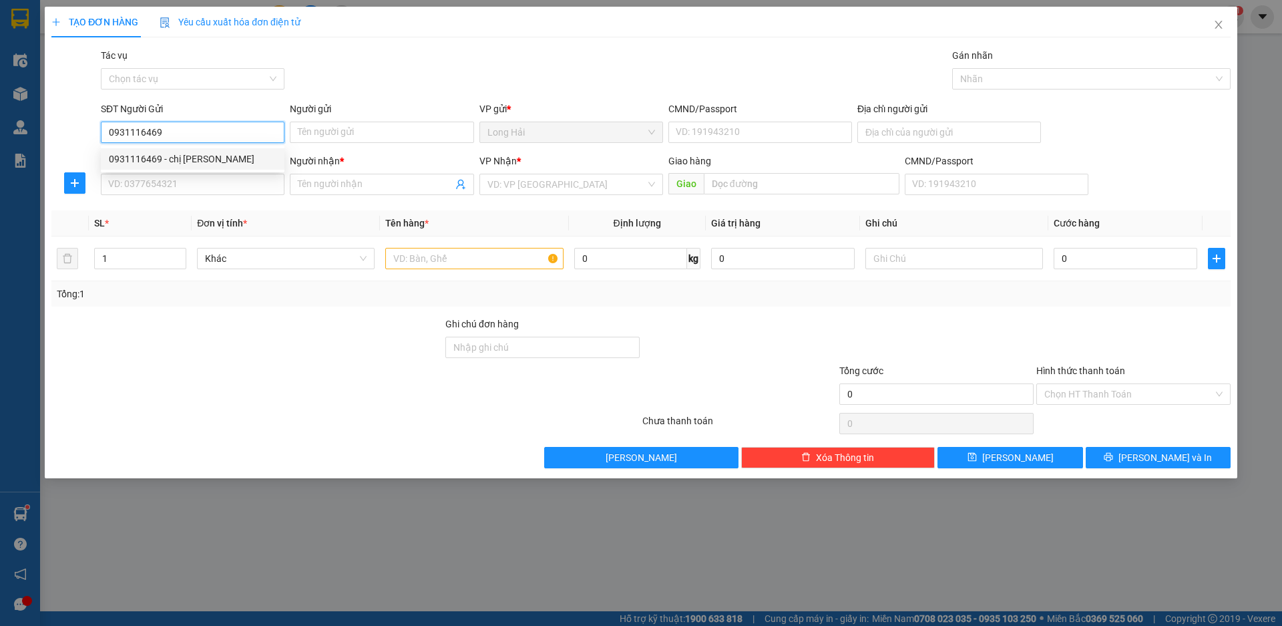
type input "TỔ 27 P [PERSON_NAME]"
type input "0934839795"
type input "VIỆT"
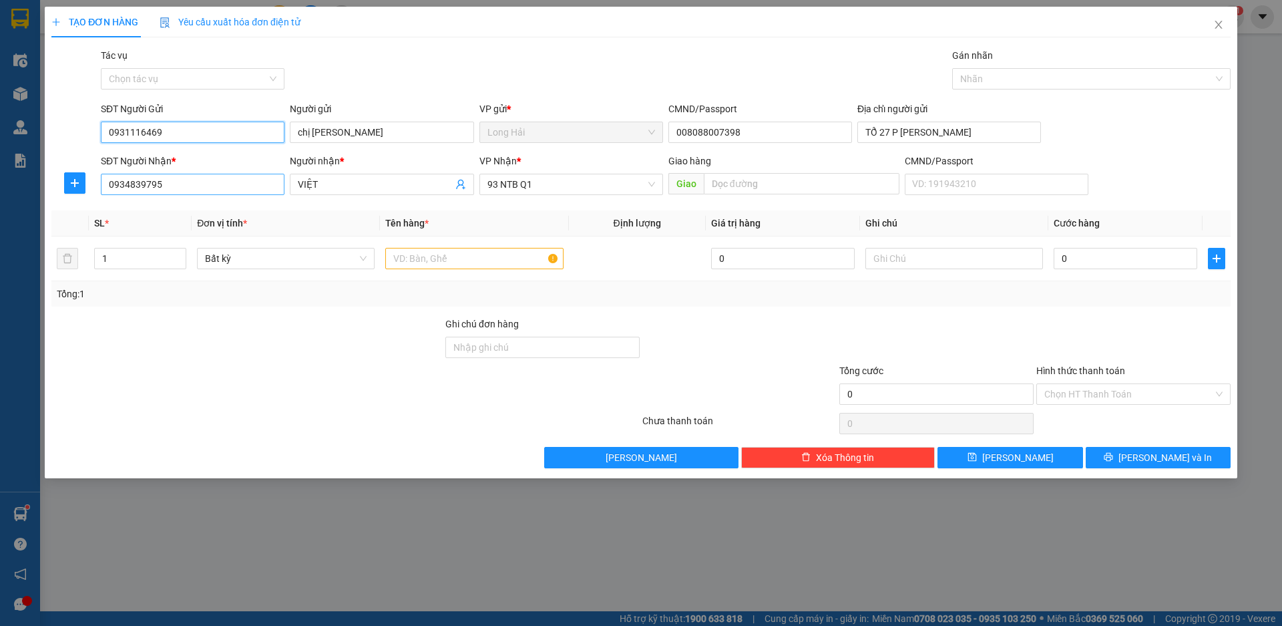
type input "0931116469"
drag, startPoint x: 188, startPoint y: 184, endPoint x: 126, endPoint y: 202, distance: 65.3
click at [126, 202] on body "Kết quả tìm kiếm ( 6 ) Bộ lọc Mã ĐH Trạng thái Món hàng Tổng cước Chưa cước Nhã…" at bounding box center [641, 313] width 1282 height 626
type input "0938108973"
drag, startPoint x: 317, startPoint y: 183, endPoint x: 290, endPoint y: 196, distance: 29.6
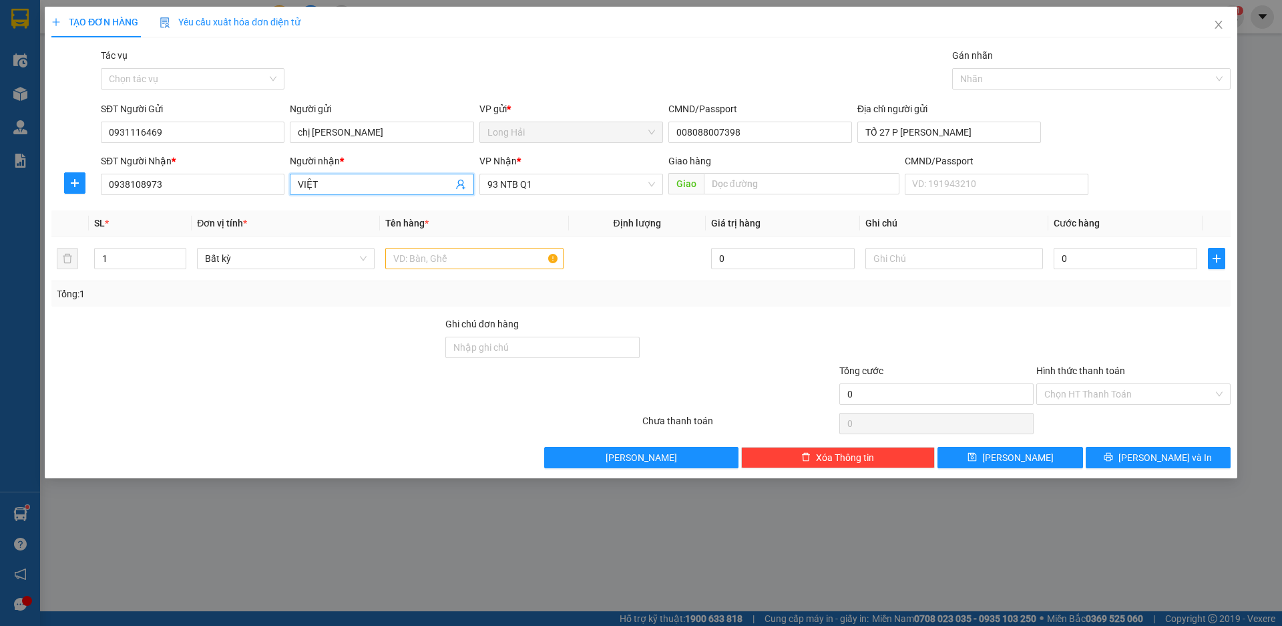
click at [290, 196] on div "Người nhận * VIỆT" at bounding box center [382, 177] width 184 height 47
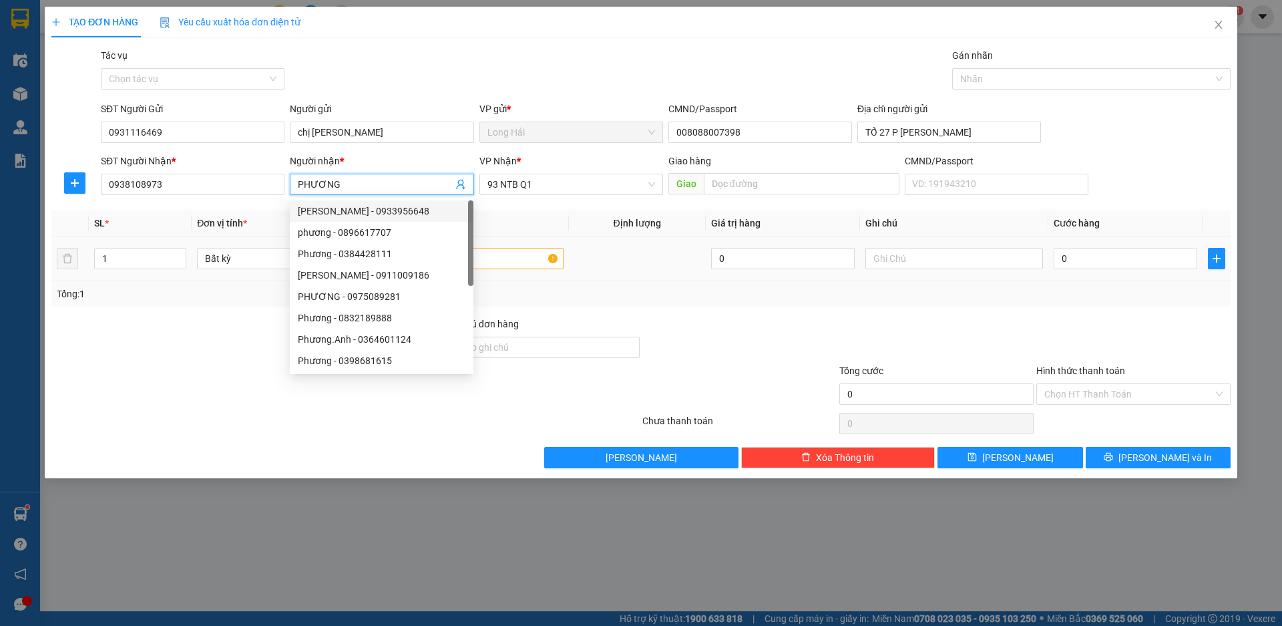
type input "PHƯƠNG"
click at [515, 257] on input "text" at bounding box center [474, 258] width 178 height 21
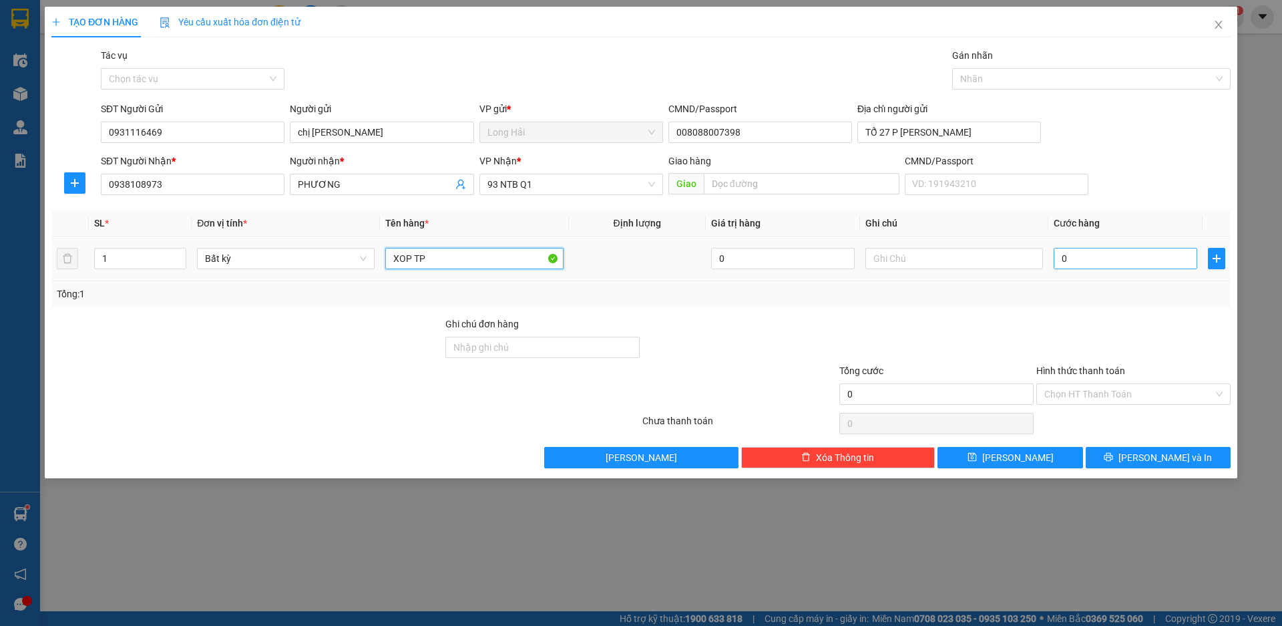
type input "XOP TP"
click at [1095, 267] on input "0" at bounding box center [1126, 258] width 144 height 21
type input "4"
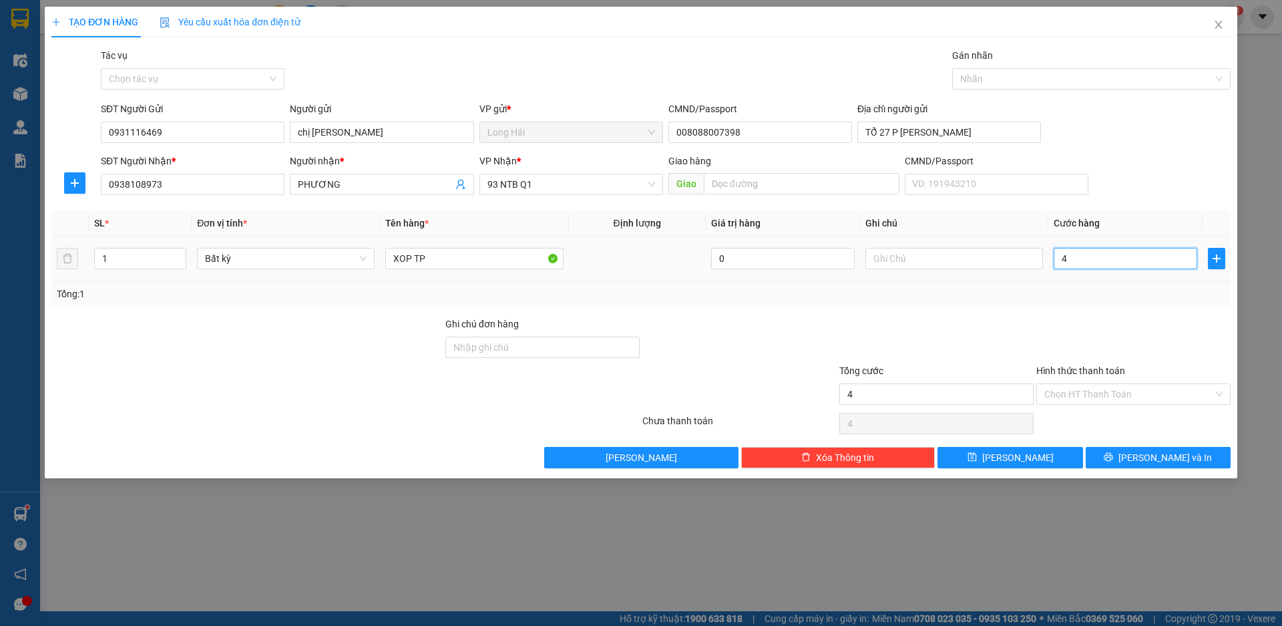
type input "40"
click at [1081, 399] on input "Hình thức thanh toán" at bounding box center [1129, 394] width 169 height 20
type input "40.000"
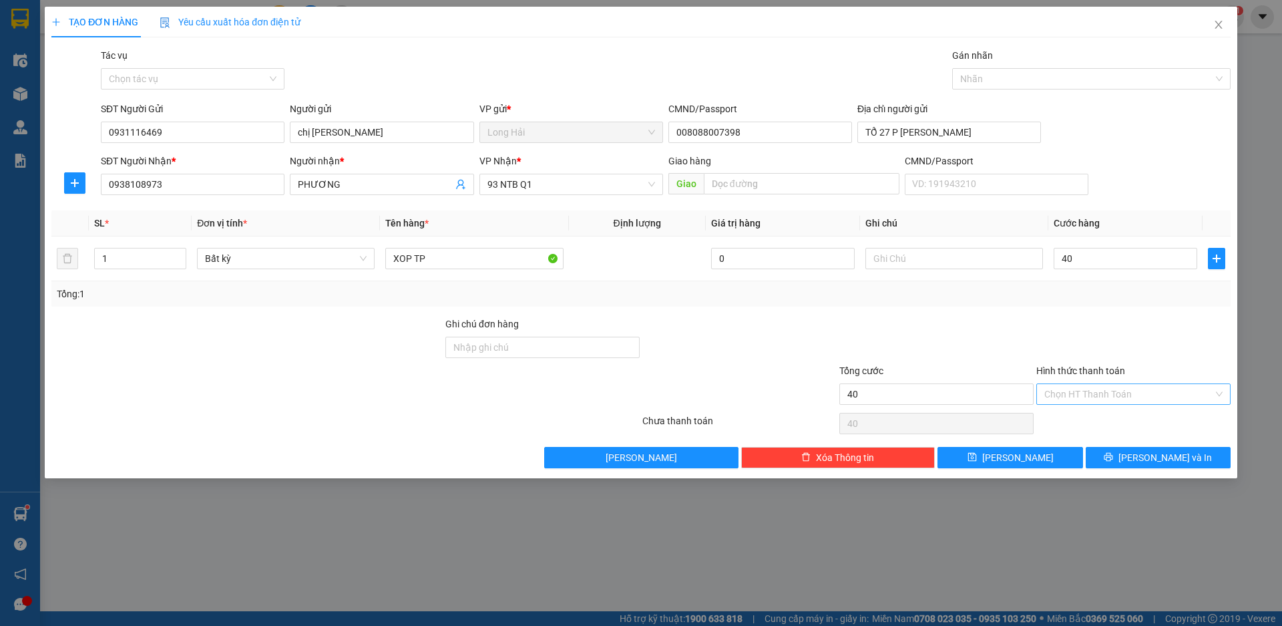
type input "40.000"
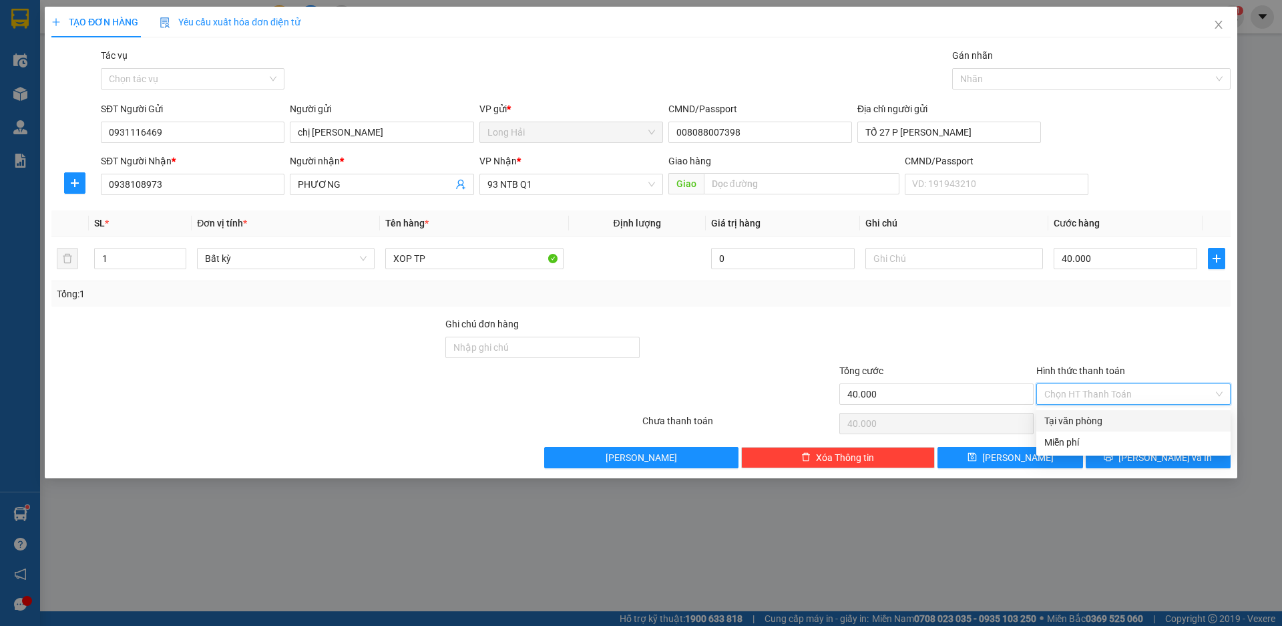
click at [1088, 419] on div "Tại văn phòng" at bounding box center [1134, 420] width 178 height 15
type input "0"
click at [1101, 456] on button "[PERSON_NAME] và In" at bounding box center [1158, 457] width 145 height 21
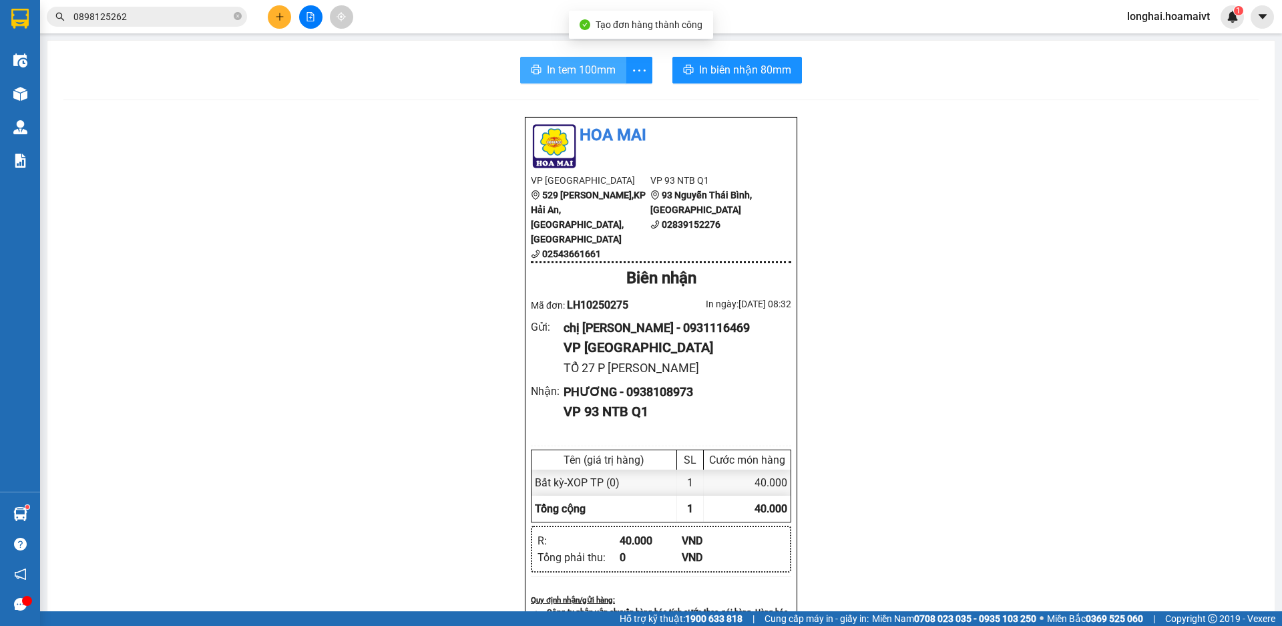
click at [566, 61] on button "In tem 100mm" at bounding box center [573, 70] width 106 height 27
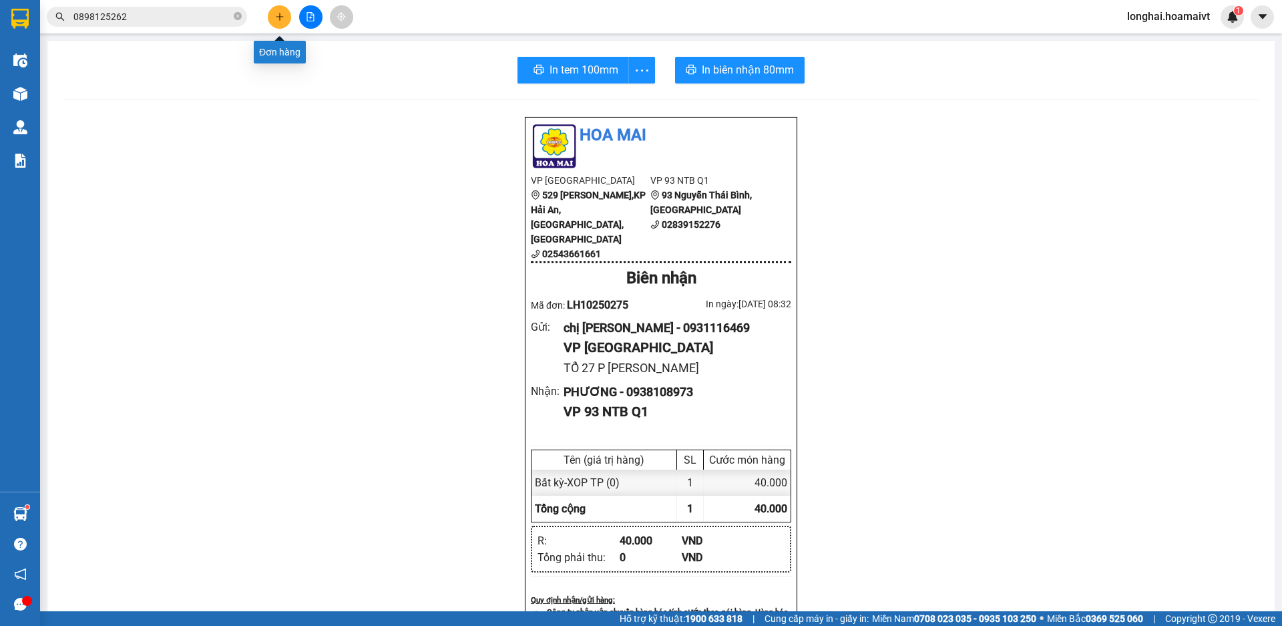
click at [276, 15] on icon "plus" at bounding box center [279, 16] width 9 height 9
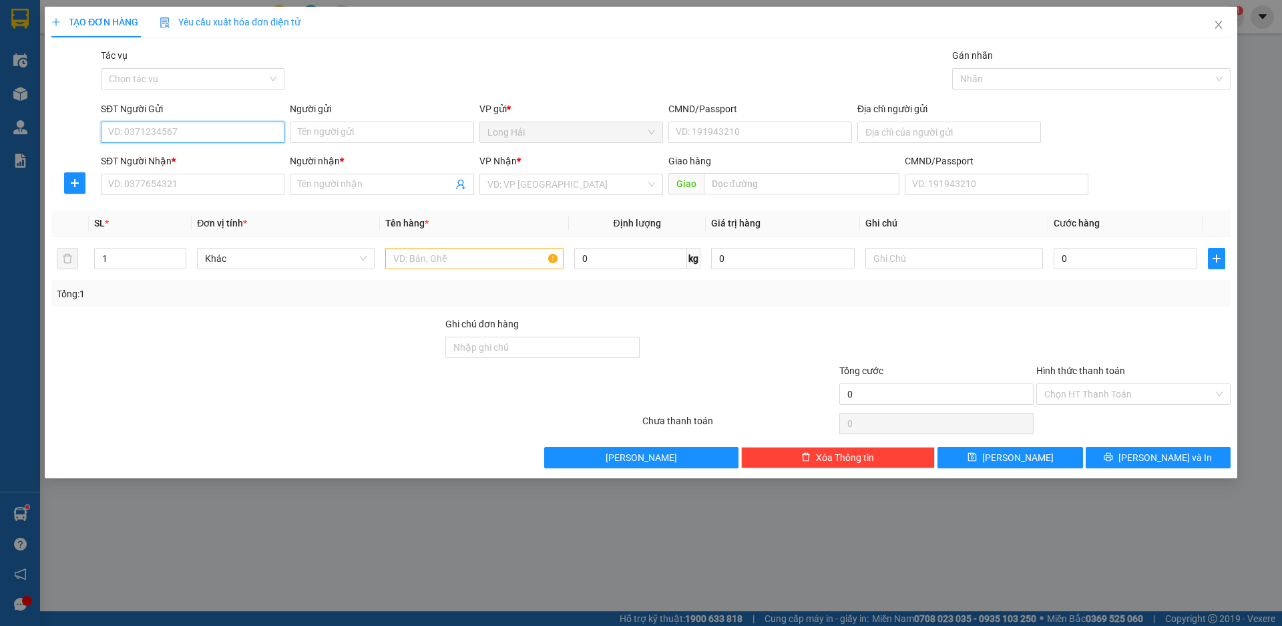
click at [184, 132] on input "SĐT Người Gửi" at bounding box center [193, 132] width 184 height 21
click at [155, 183] on input "SĐT Người Nhận *" at bounding box center [193, 184] width 184 height 21
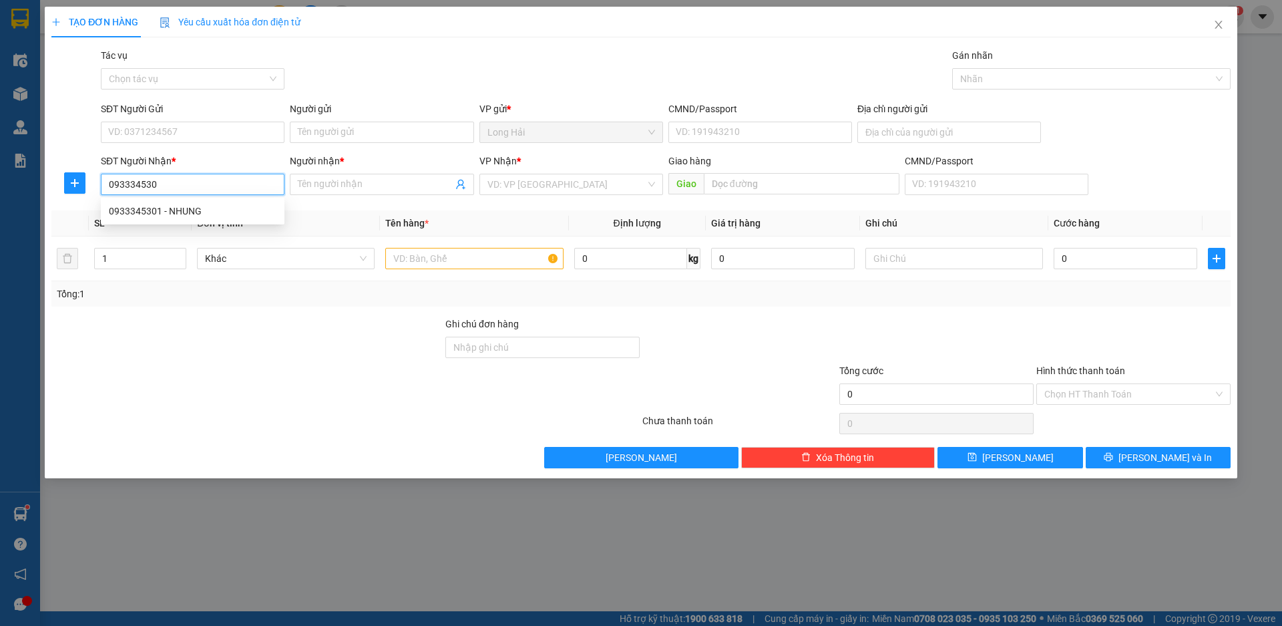
type input "0933345301"
click at [178, 212] on div "0933345301 - NHUNG" at bounding box center [193, 211] width 168 height 15
type input "NHUNG"
type input "0933345301"
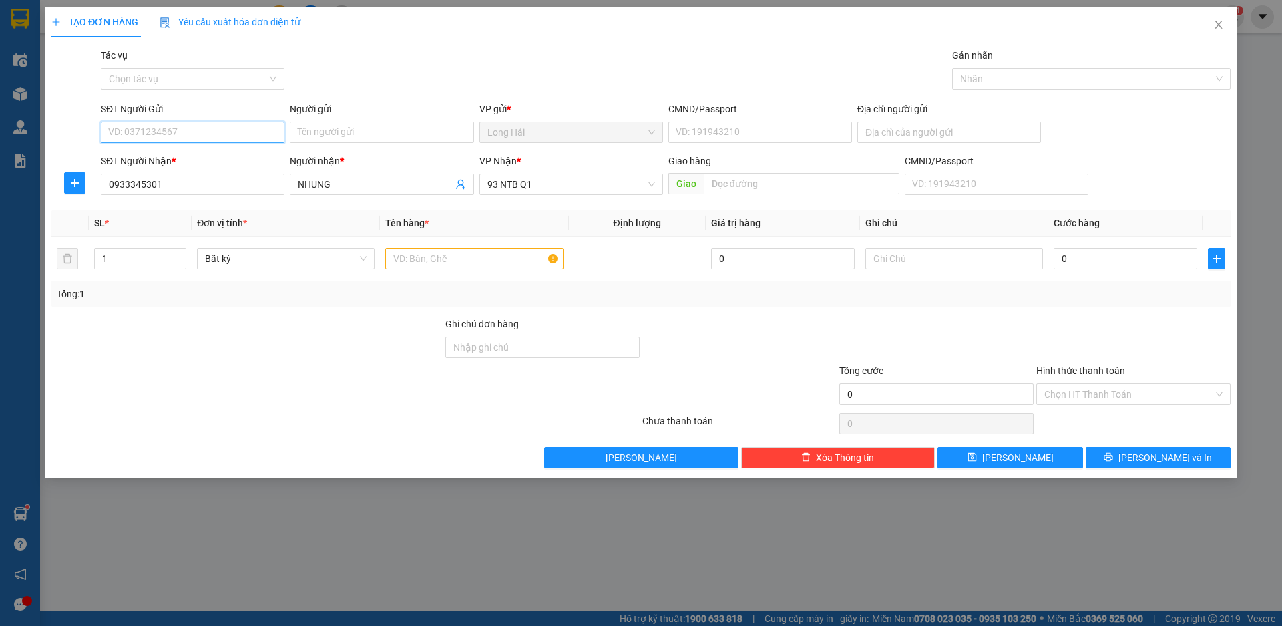
click at [172, 129] on input "SĐT Người Gửi" at bounding box center [193, 132] width 184 height 21
click at [173, 160] on div "0917895253 - HOÀNG" at bounding box center [193, 159] width 168 height 15
type input "0917895253"
type input "HOÀNG"
type input "086080003438"
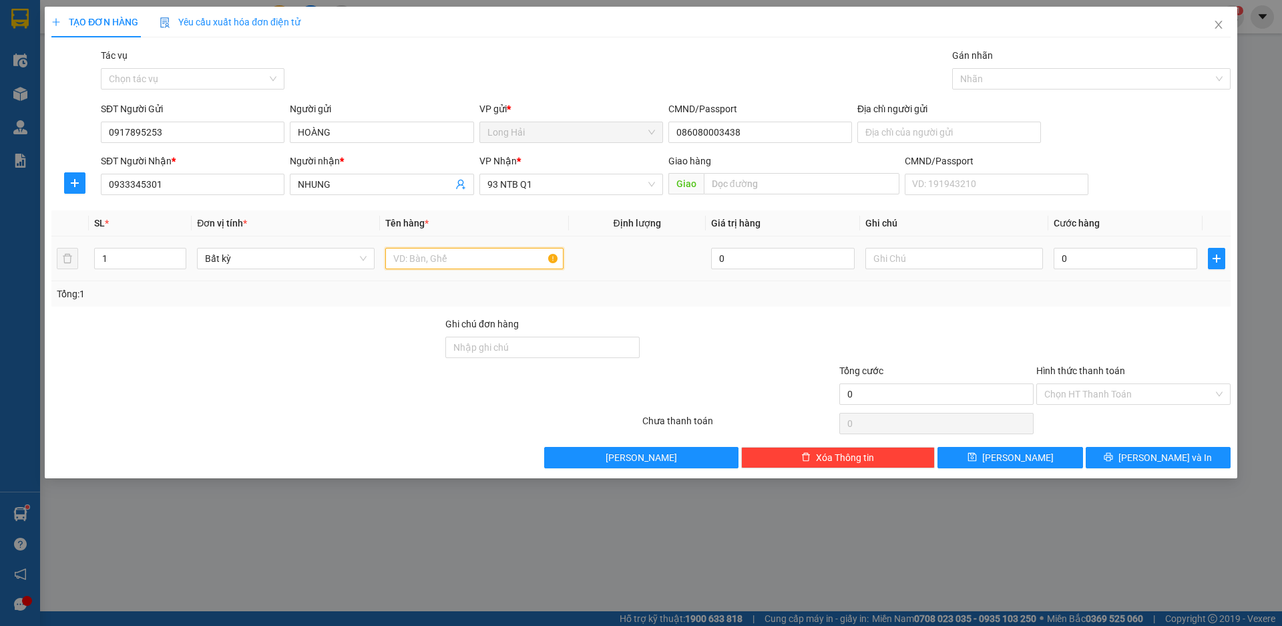
click at [417, 260] on input "text" at bounding box center [474, 258] width 178 height 21
type input "THUNG VO GHE"
click at [1083, 256] on input "0" at bounding box center [1126, 258] width 144 height 21
type input "6"
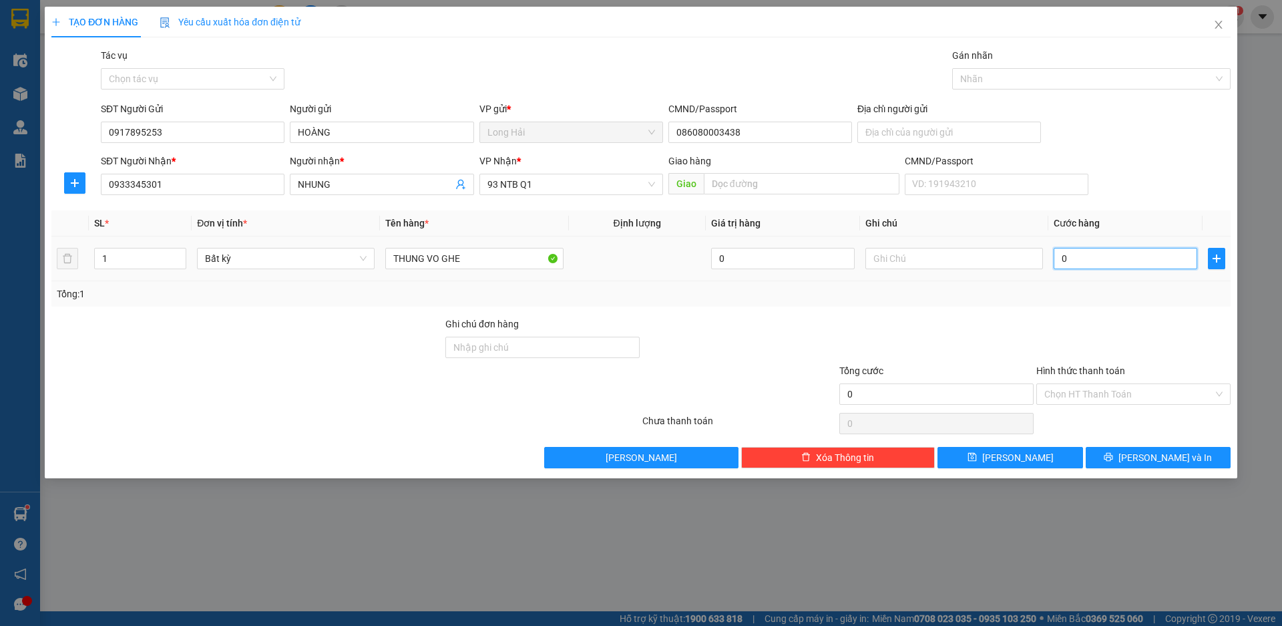
type input "6"
type input "60"
type input "60.000"
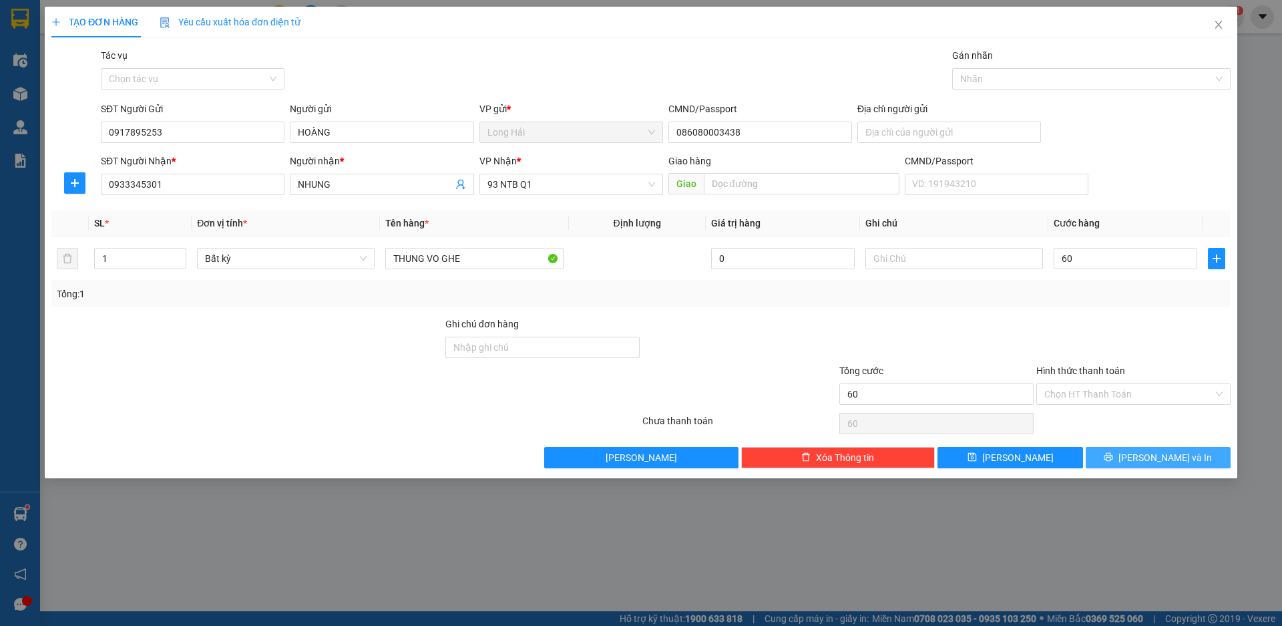
type input "60.000"
click at [1142, 449] on button "[PERSON_NAME] và In" at bounding box center [1158, 457] width 145 height 21
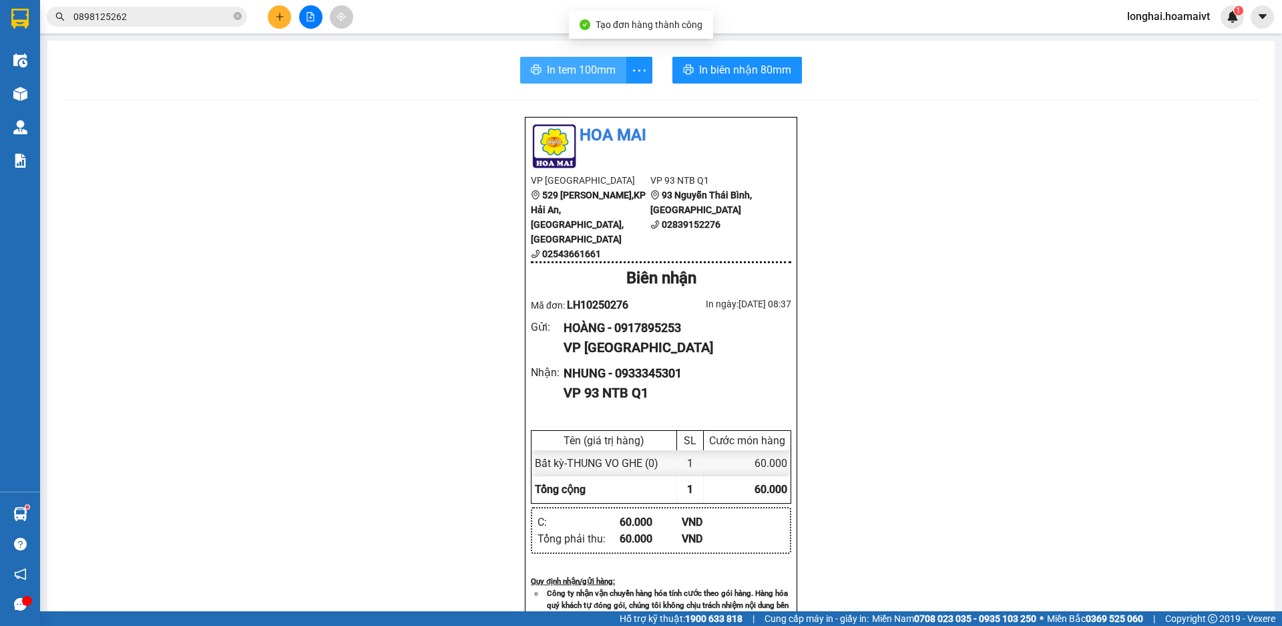
click at [553, 62] on span "In tem 100mm" at bounding box center [581, 69] width 69 height 17
click at [237, 12] on span at bounding box center [238, 17] width 8 height 13
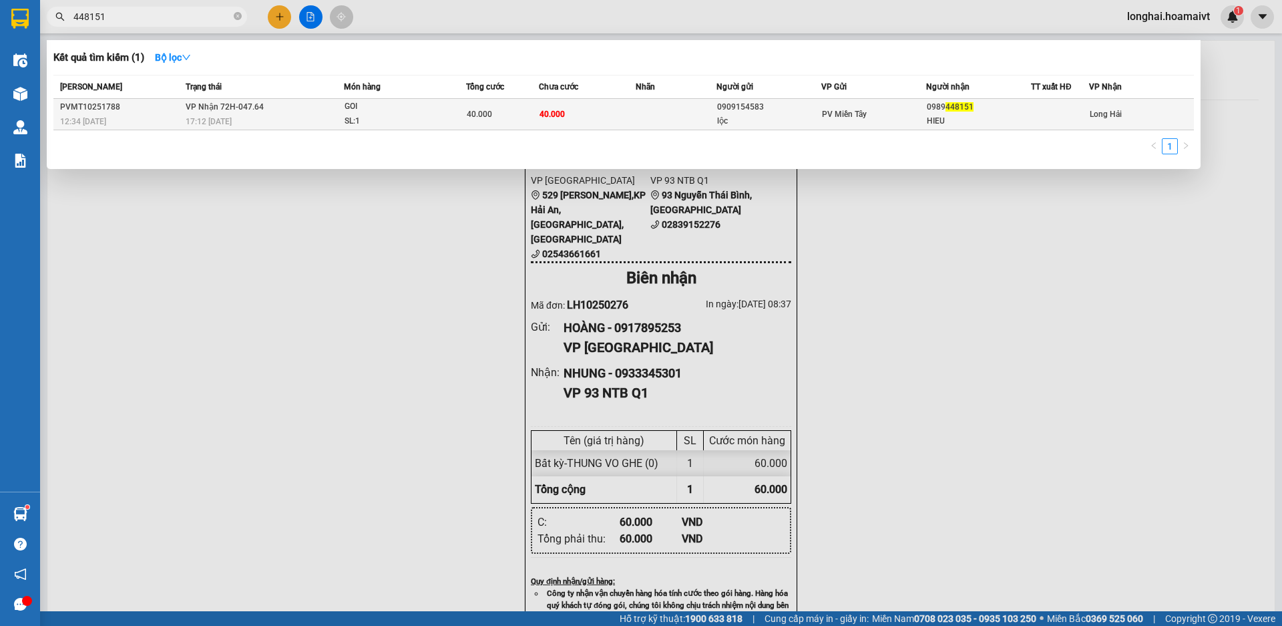
type input "448151"
click at [259, 111] on span "VP Nhận 72H-047.64" at bounding box center [225, 106] width 78 height 9
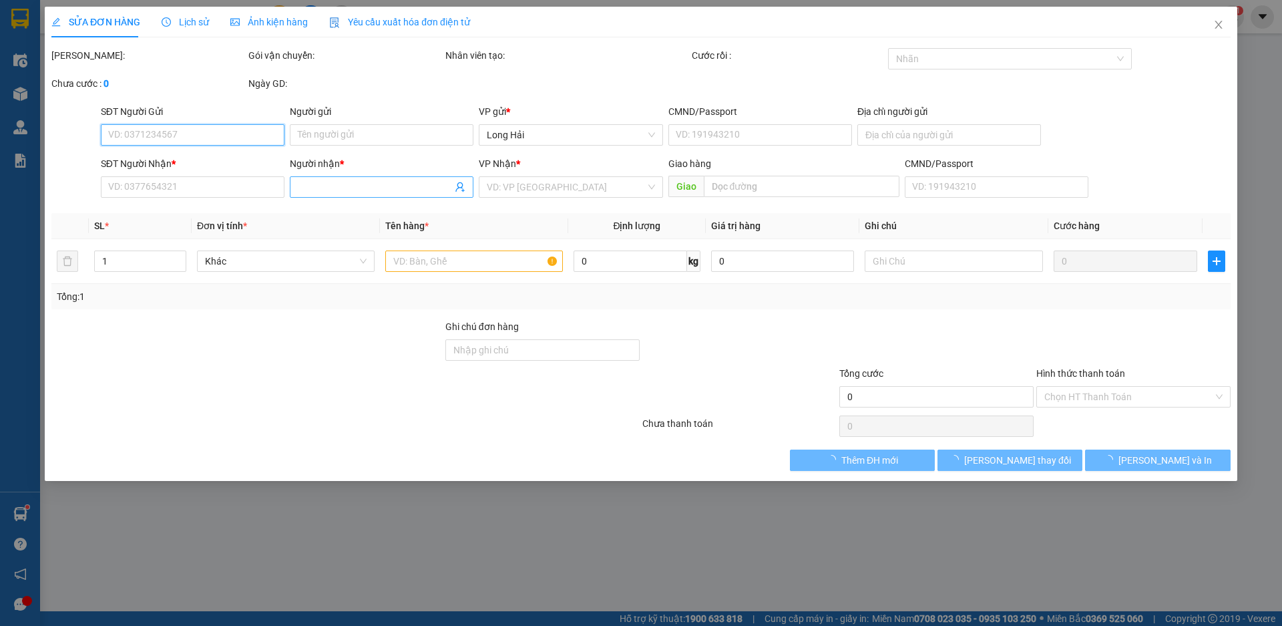
type input "0909154583"
type input "lộc"
type input "080082018150"
type input "0989448151"
type input "HIEU"
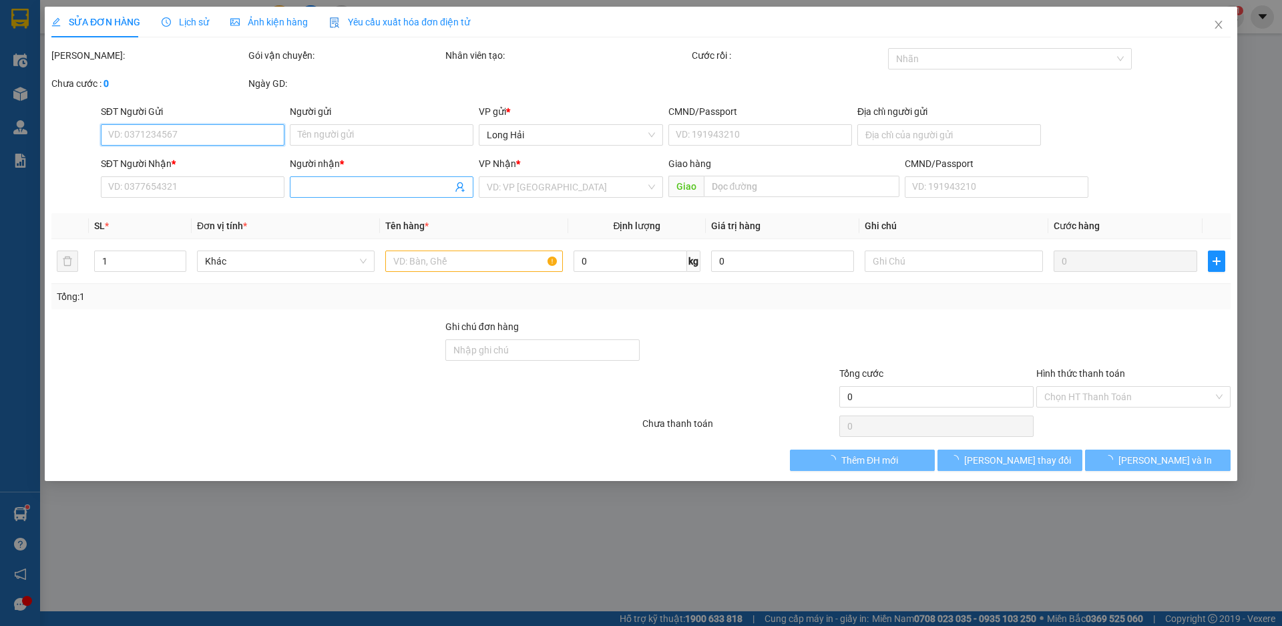
type input "40.000"
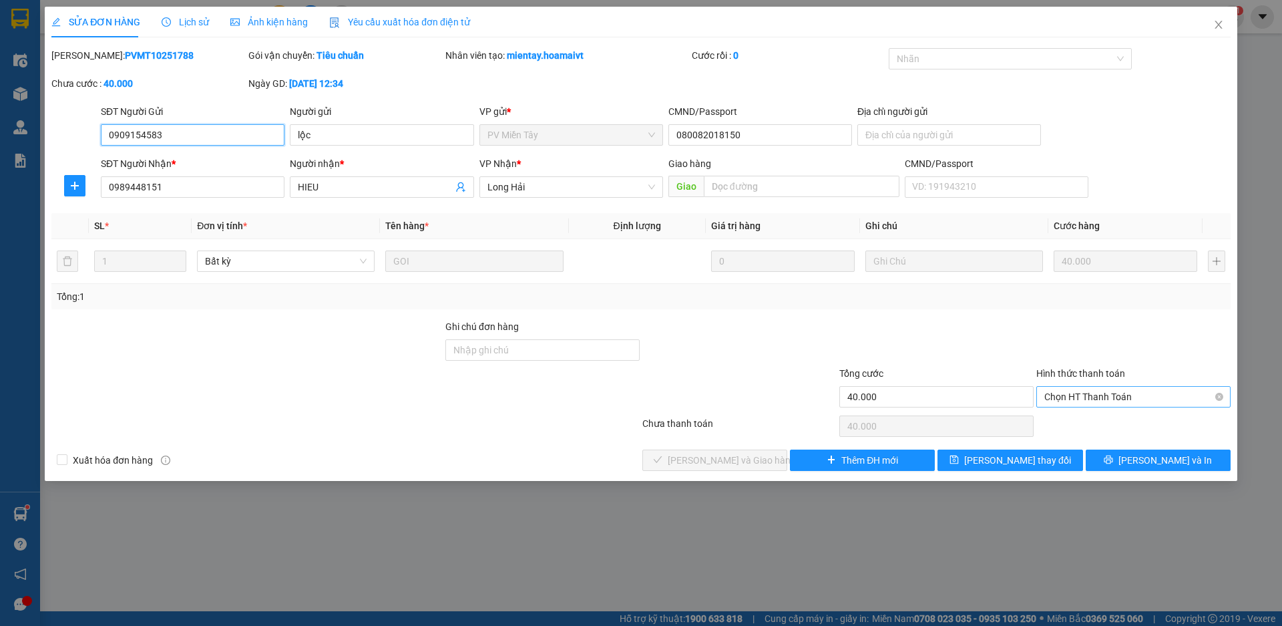
click at [1117, 394] on span "Chọn HT Thanh Toán" at bounding box center [1134, 397] width 178 height 20
click at [1090, 421] on div "Tại văn phòng" at bounding box center [1134, 423] width 178 height 15
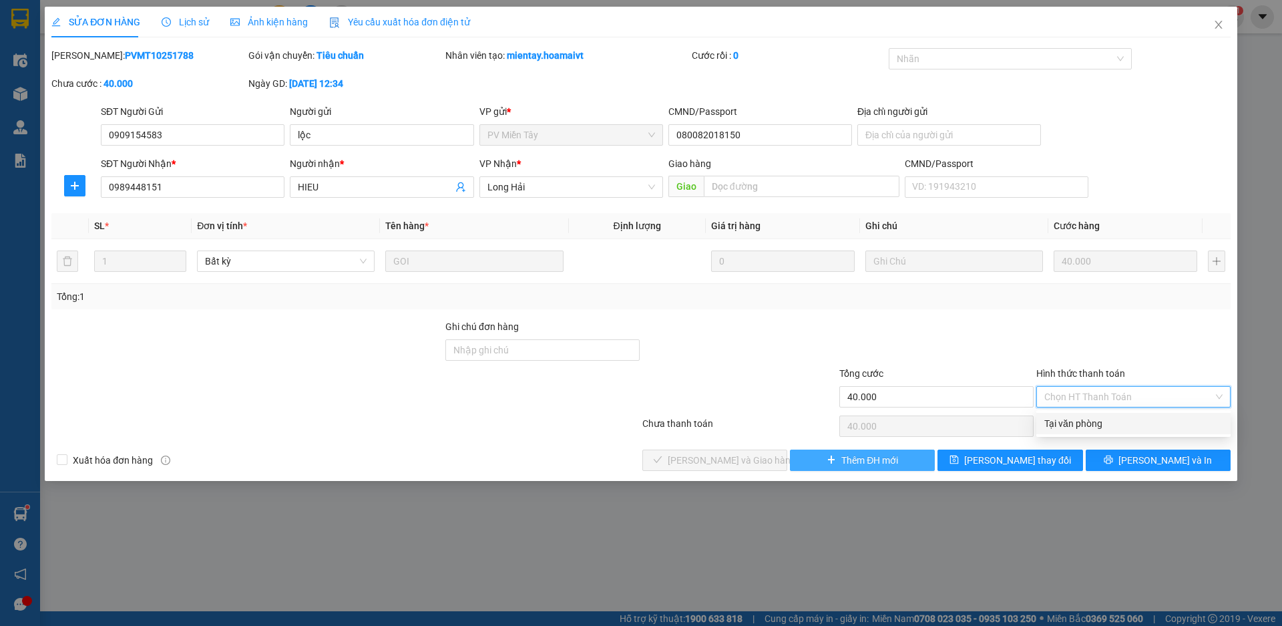
type input "0"
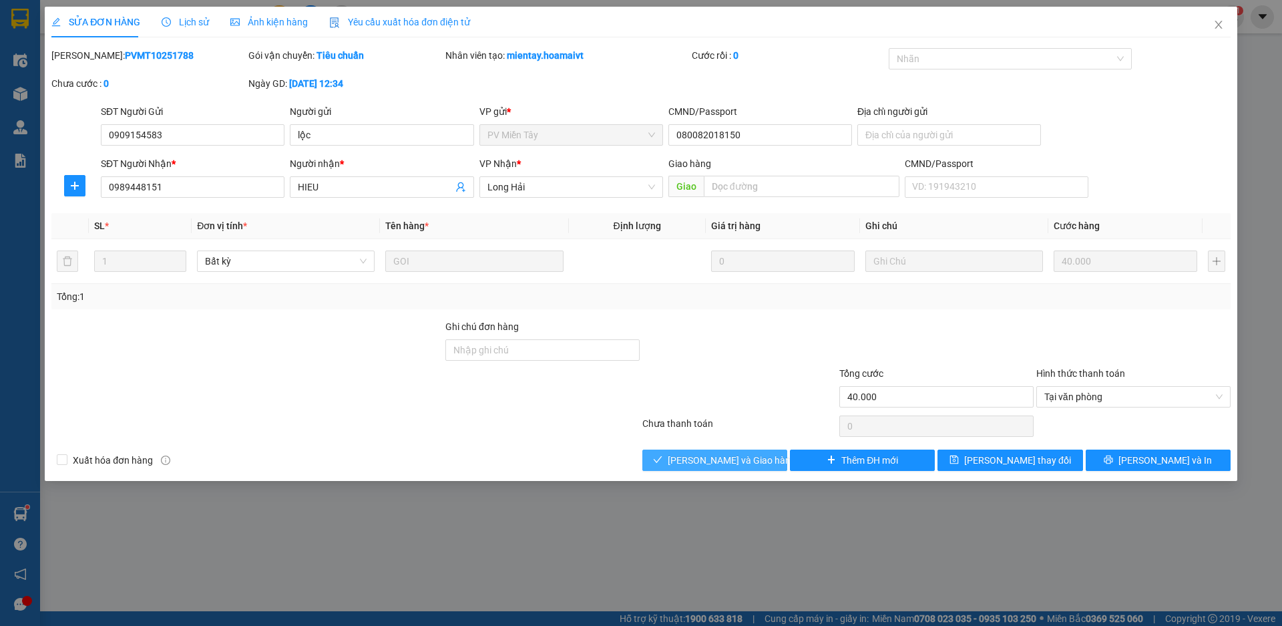
click at [733, 459] on span "[PERSON_NAME] và Giao hàng" at bounding box center [732, 460] width 128 height 15
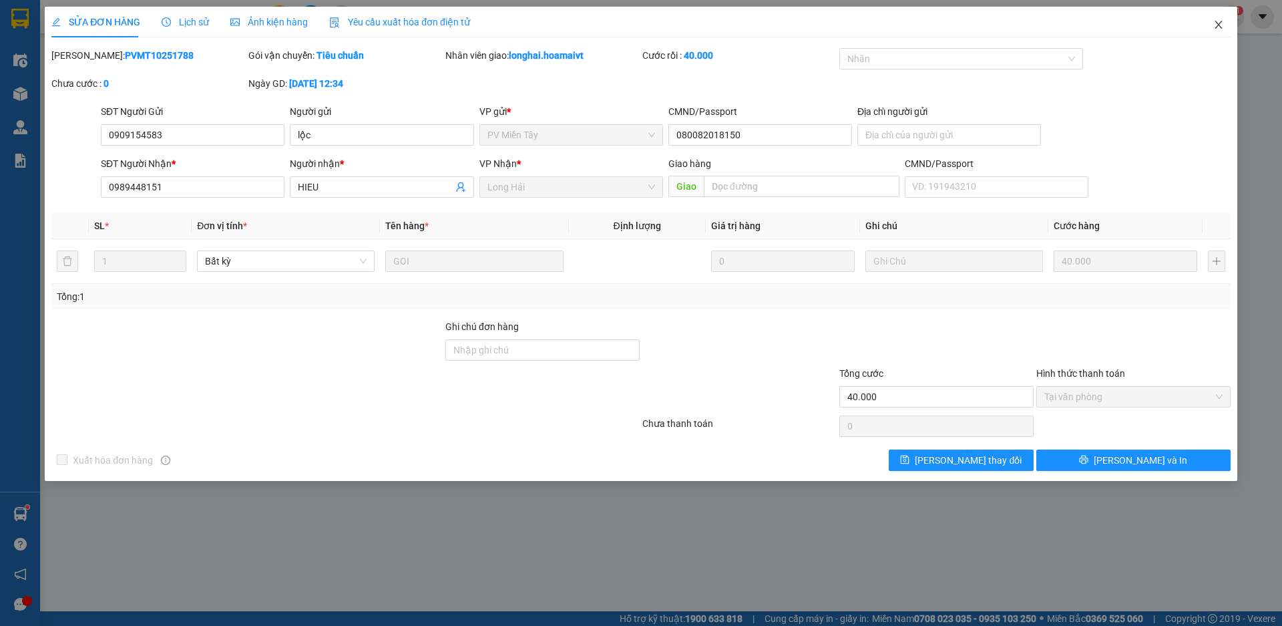
click at [1217, 23] on icon "close" at bounding box center [1218, 25] width 7 height 8
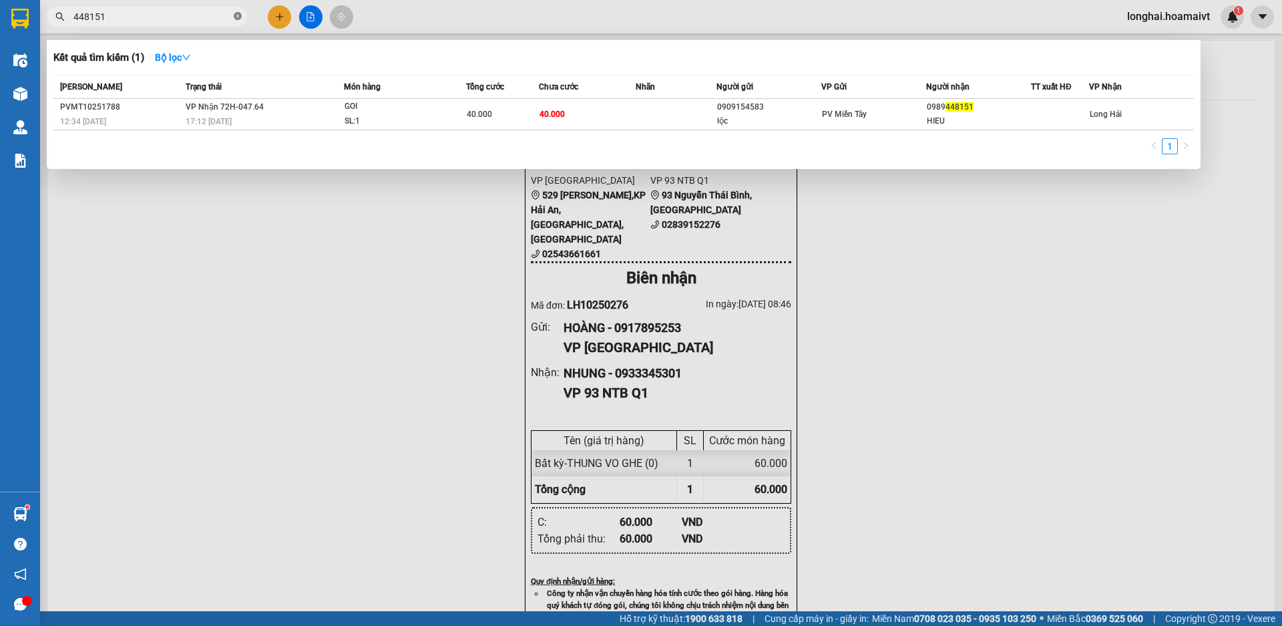
click at [237, 13] on icon "close-circle" at bounding box center [238, 16] width 8 height 8
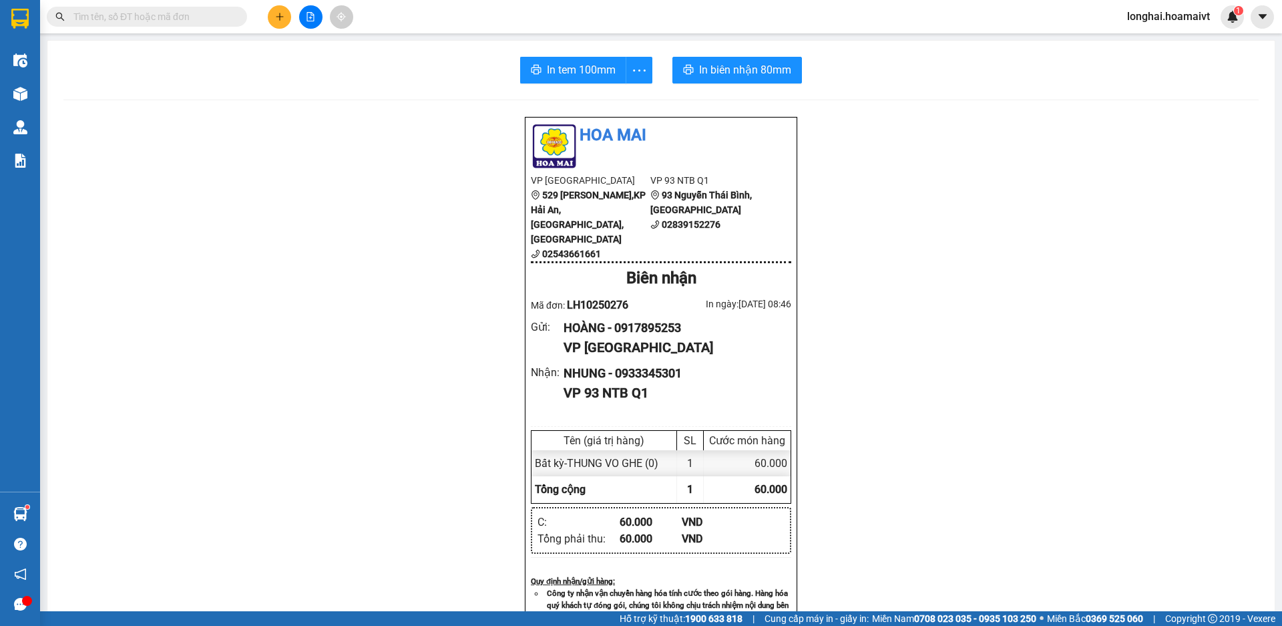
click at [177, 15] on input "text" at bounding box center [152, 16] width 158 height 15
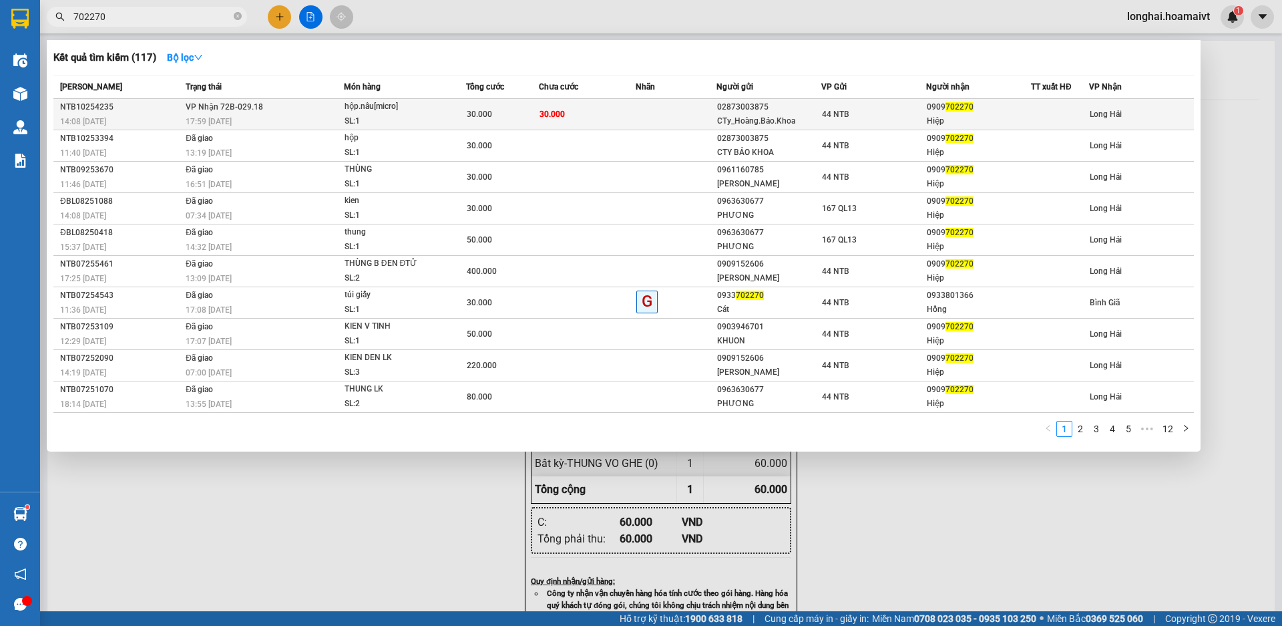
type input "702270"
click at [213, 111] on span "VP Nhận 72B-029.18" at bounding box center [224, 106] width 77 height 9
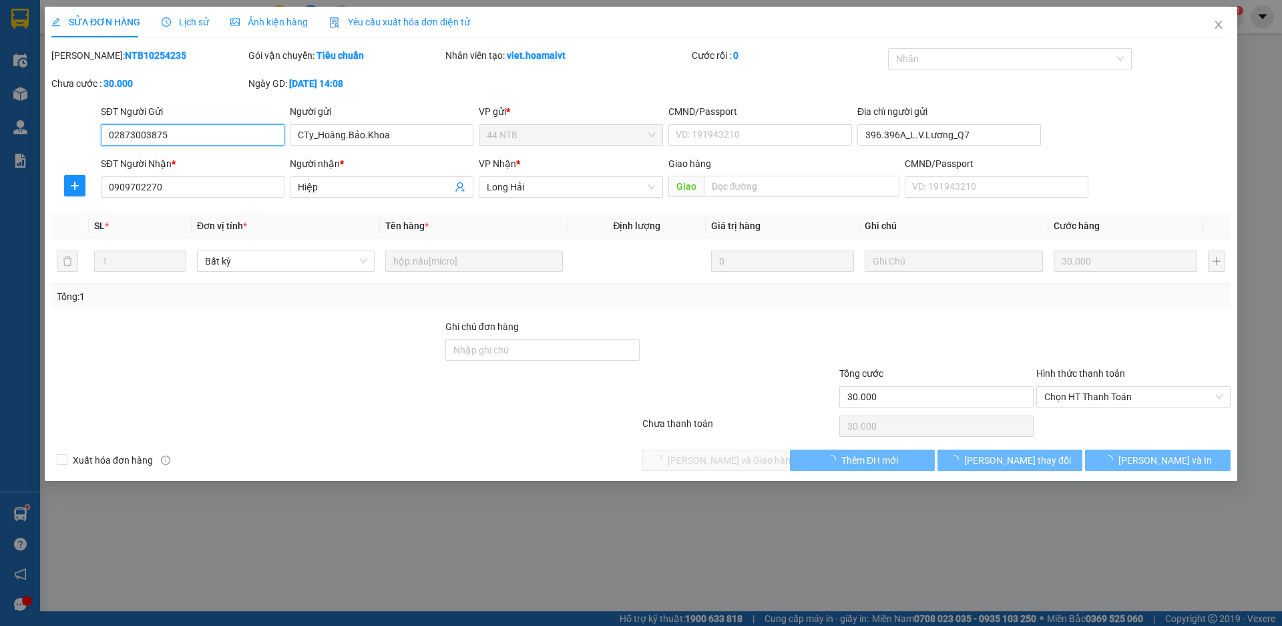
type input "02873003875"
type input "CTy_Hoàng.Bảo.Khoa"
type input "396.396A_L.V.Lương_Q7"
type input "0909702270"
type input "Hiệp"
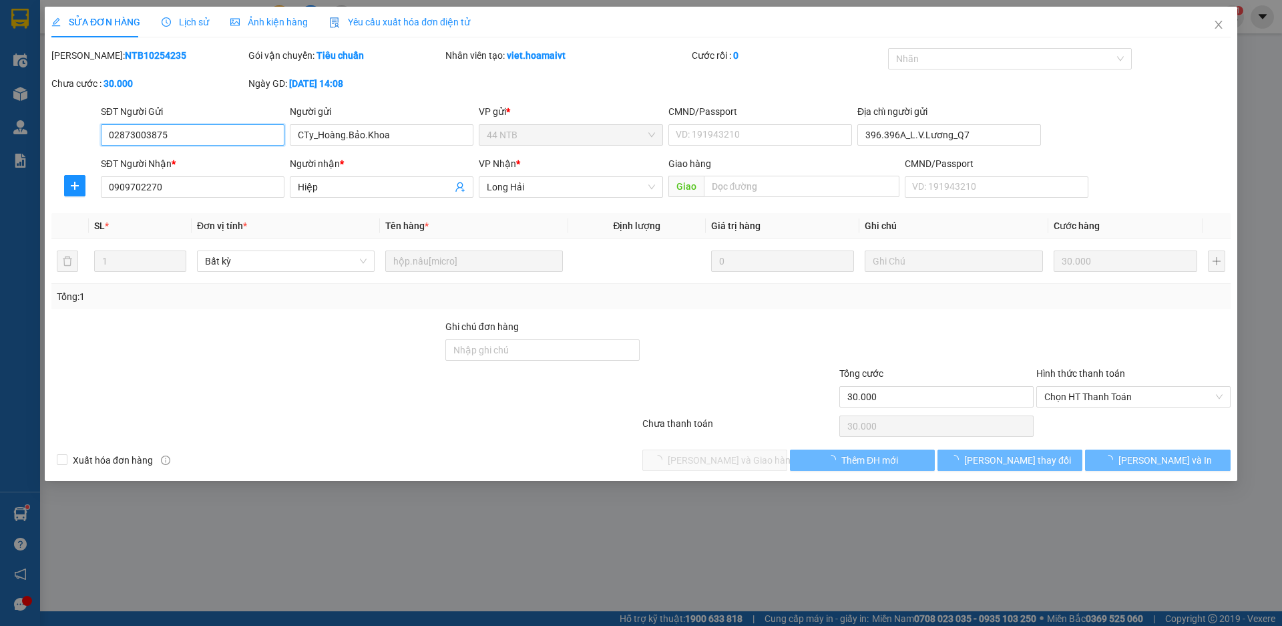
type input "30.000"
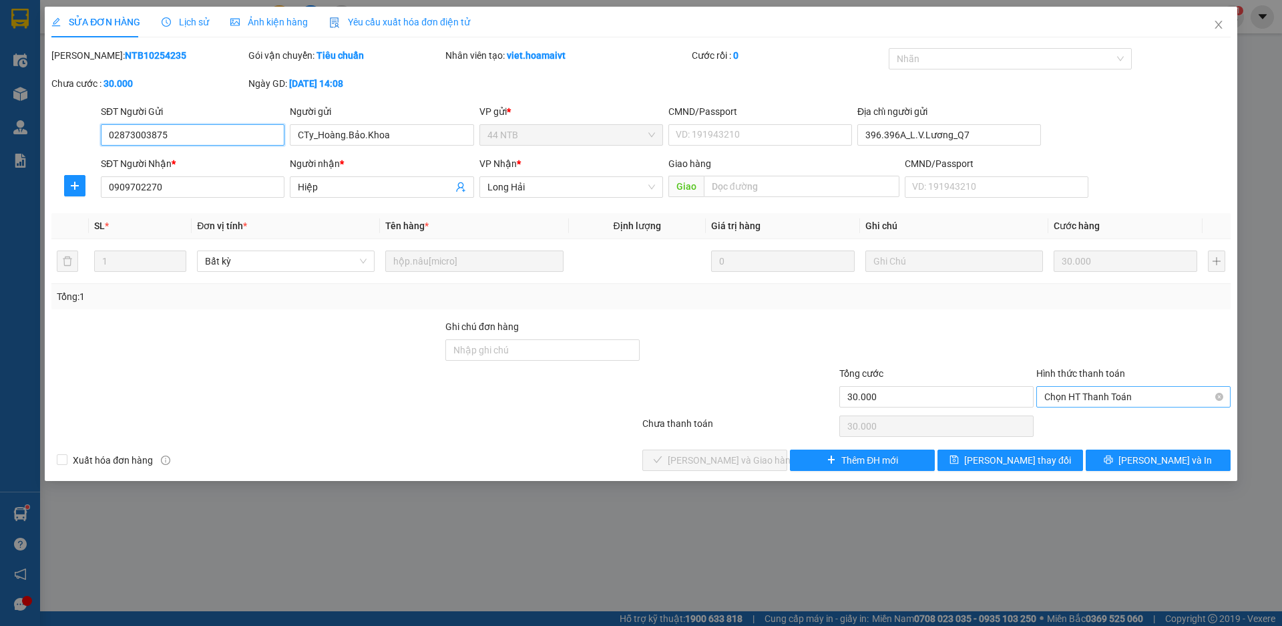
drag, startPoint x: 1062, startPoint y: 399, endPoint x: 1063, endPoint y: 405, distance: 6.8
click at [1063, 399] on span "Chọn HT Thanh Toán" at bounding box center [1134, 397] width 178 height 20
click at [1063, 418] on div "Tại văn phòng" at bounding box center [1134, 423] width 178 height 15
type input "0"
click at [752, 456] on span "[PERSON_NAME] và Giao hàng" at bounding box center [732, 460] width 128 height 15
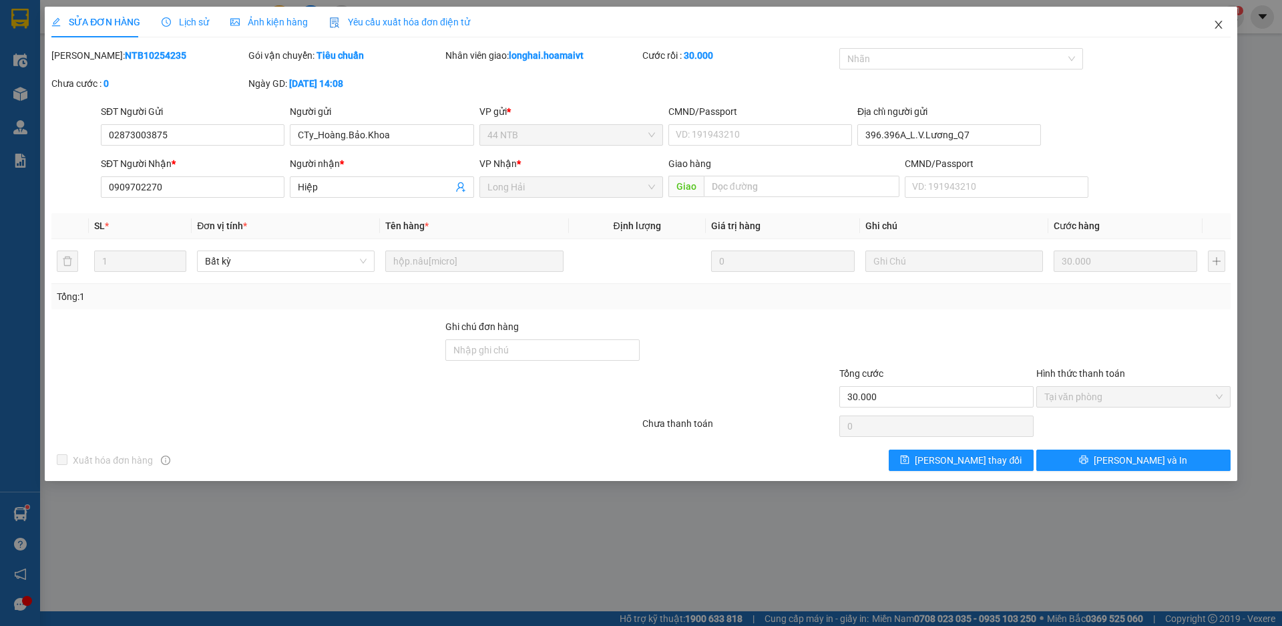
click at [1217, 20] on icon "close" at bounding box center [1219, 24] width 11 height 11
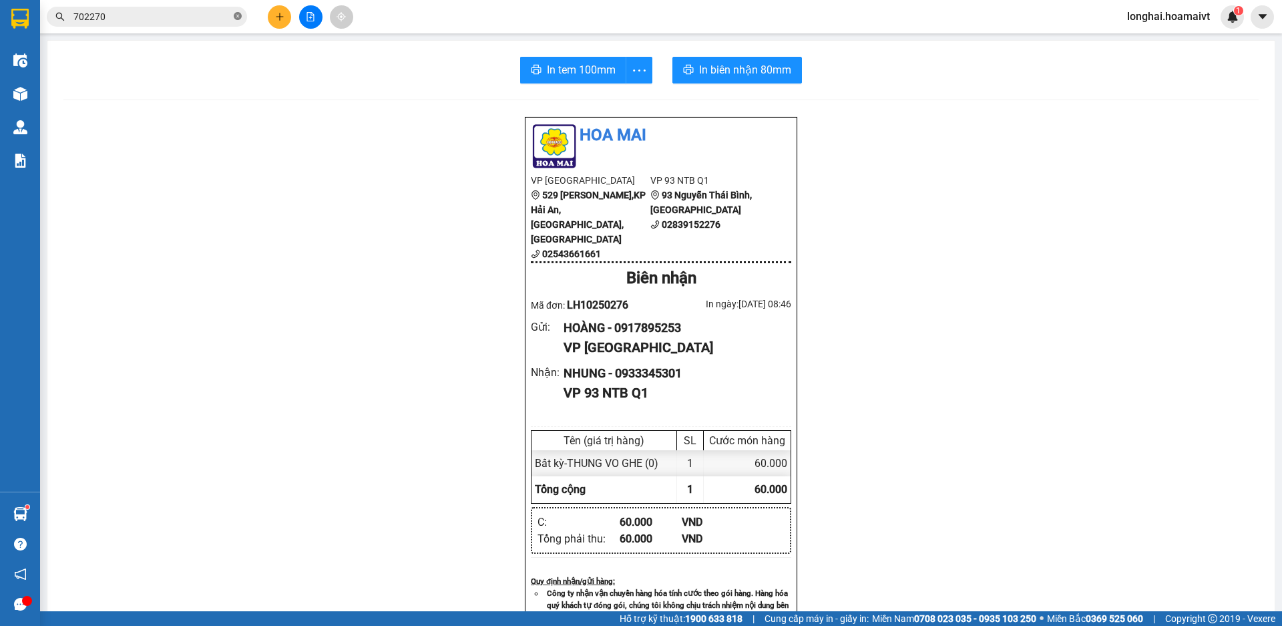
click at [240, 17] on icon "close-circle" at bounding box center [238, 16] width 8 height 8
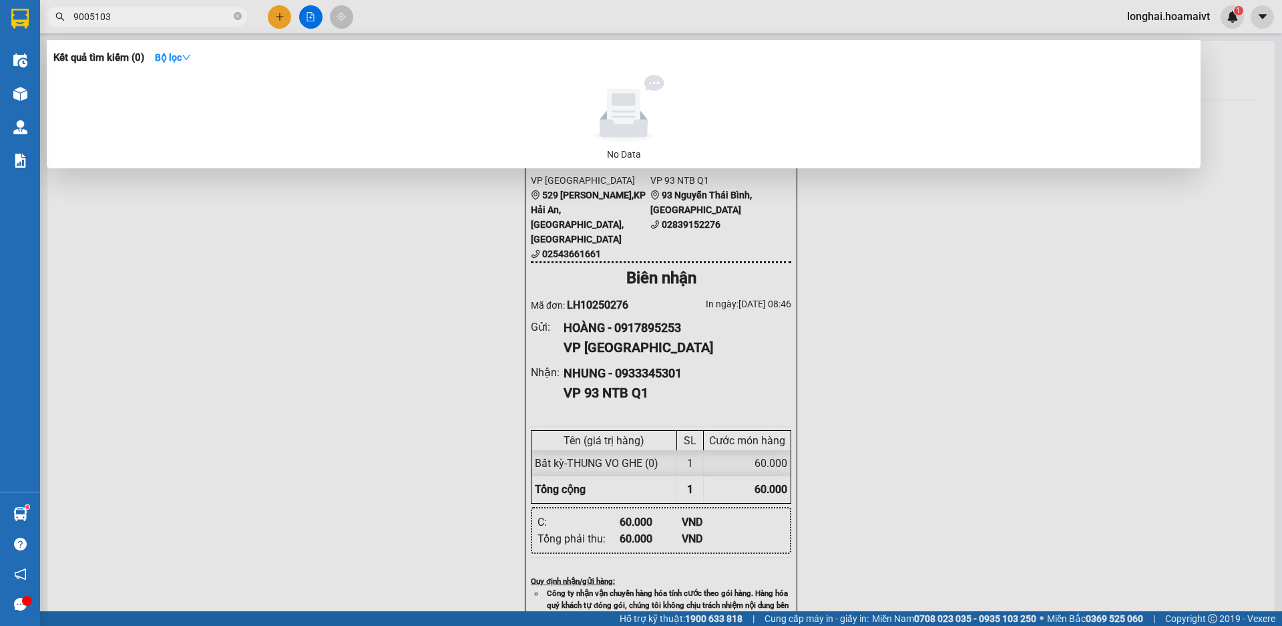
drag, startPoint x: 84, startPoint y: 17, endPoint x: 75, endPoint y: 25, distance: 12.8
click at [75, 25] on span "9005103" at bounding box center [147, 17] width 200 height 20
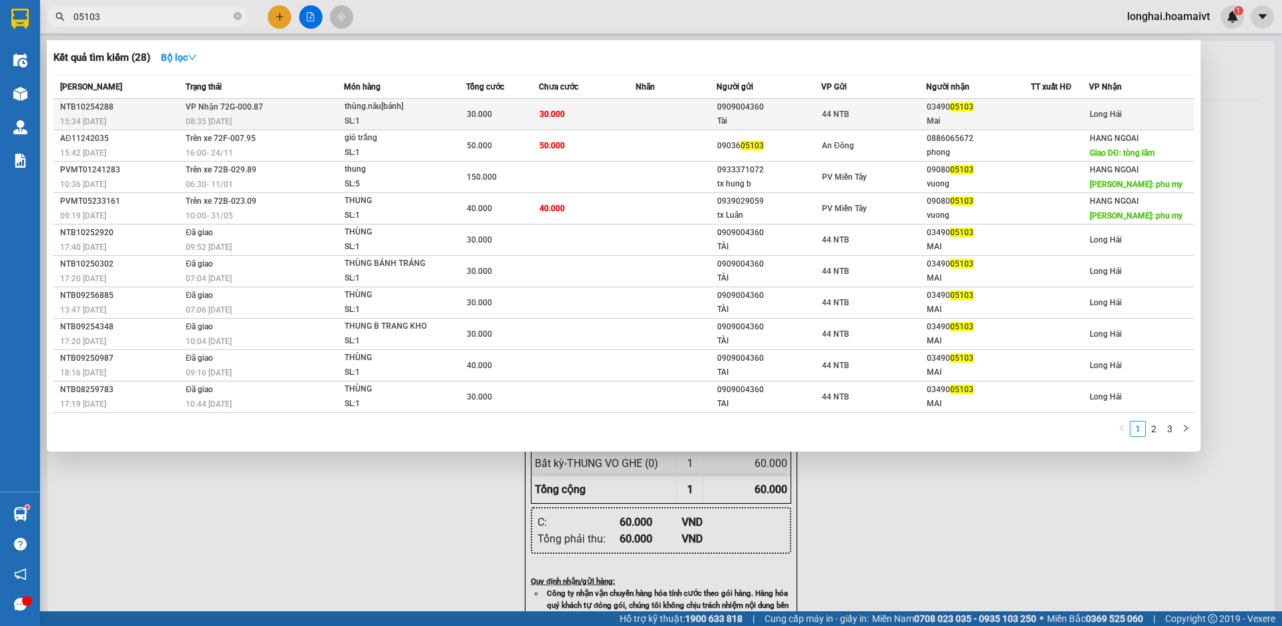
type input "05103"
click at [305, 114] on div "08:35 [DATE]" at bounding box center [265, 121] width 158 height 15
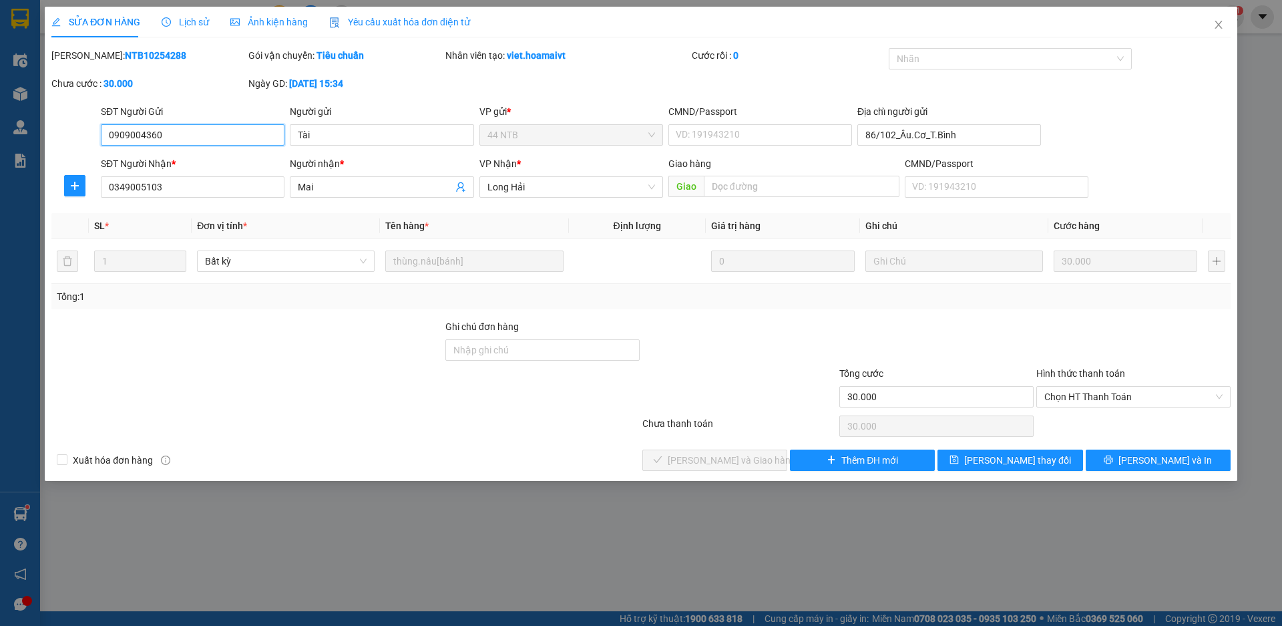
type input "0909004360"
type input "Tài"
type input "86/102_Âu.Cơ_T.Bình"
type input "0349005103"
type input "Mai"
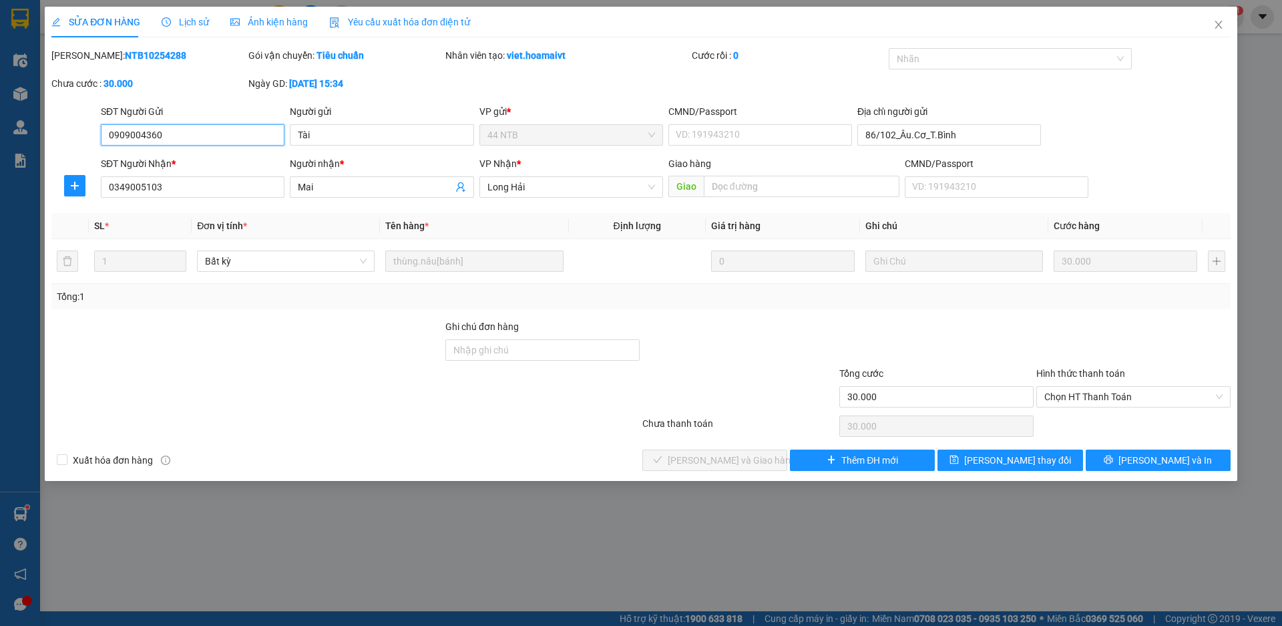
type input "30.000"
click at [1079, 398] on span "Chọn HT Thanh Toán" at bounding box center [1134, 397] width 178 height 20
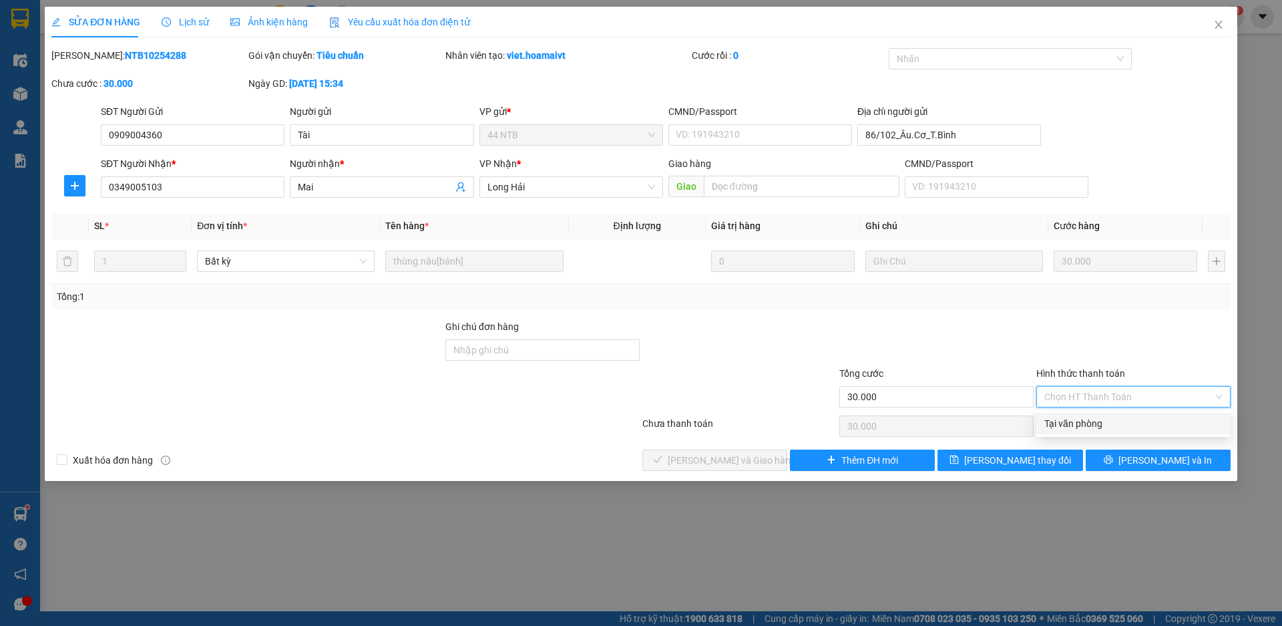
click at [1071, 419] on div "Tại văn phòng" at bounding box center [1134, 423] width 178 height 15
type input "0"
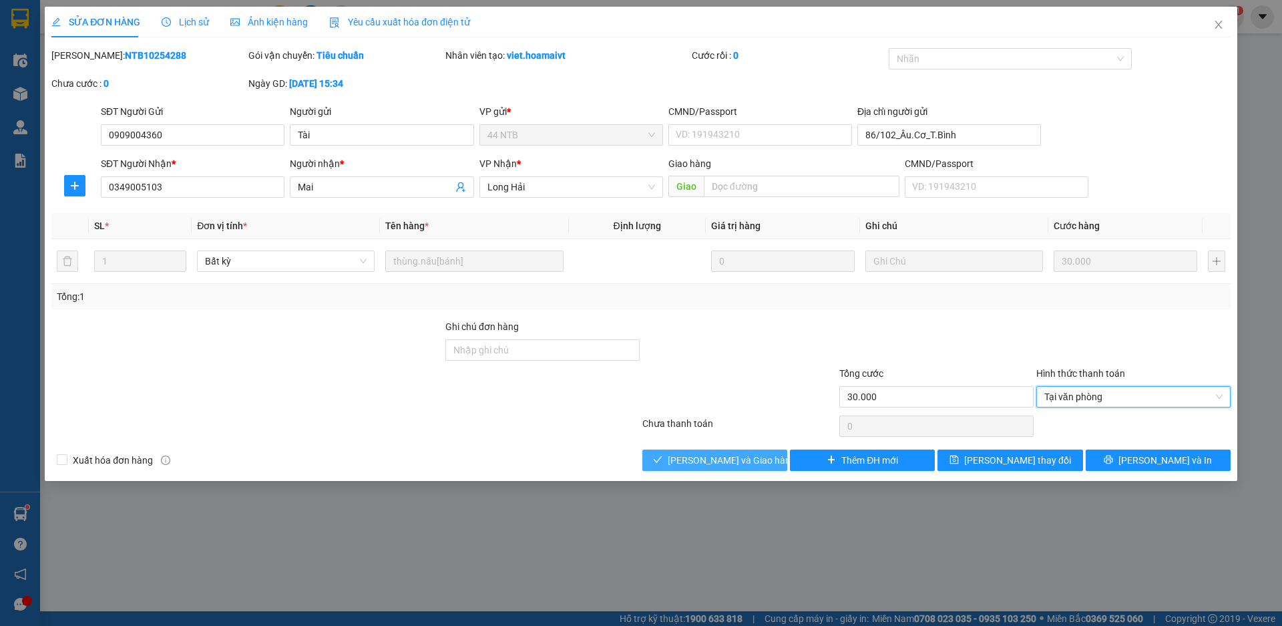
click at [722, 461] on span "[PERSON_NAME] và Giao hàng" at bounding box center [732, 460] width 128 height 15
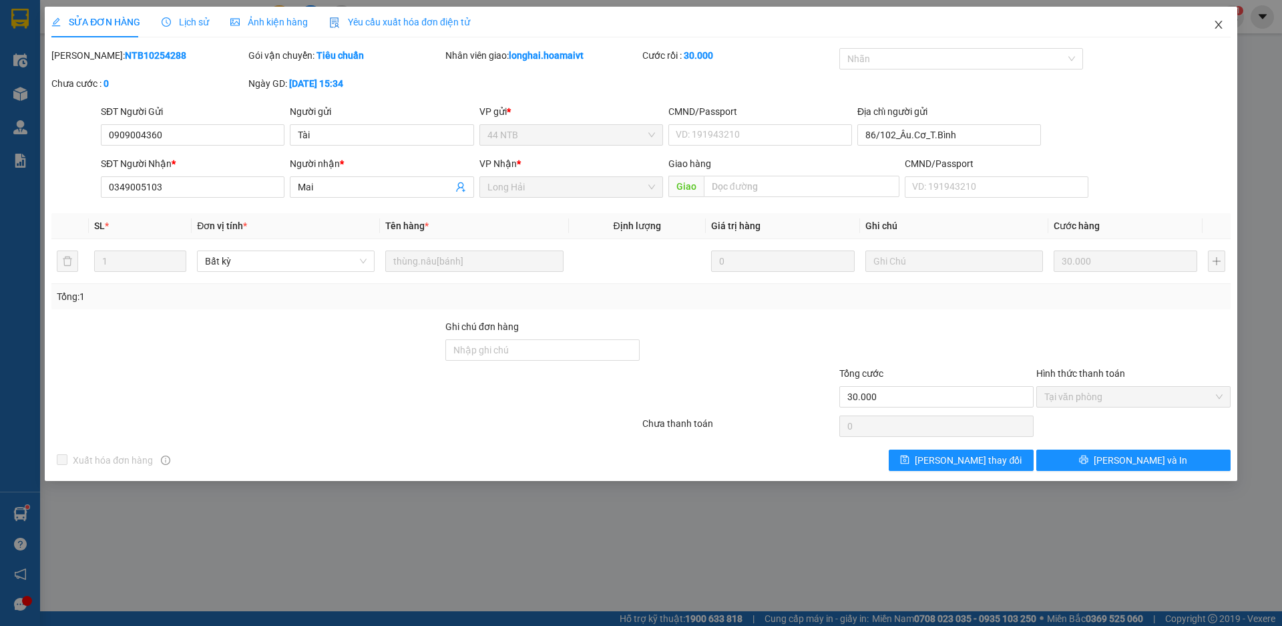
click at [1221, 21] on icon "close" at bounding box center [1219, 24] width 11 height 11
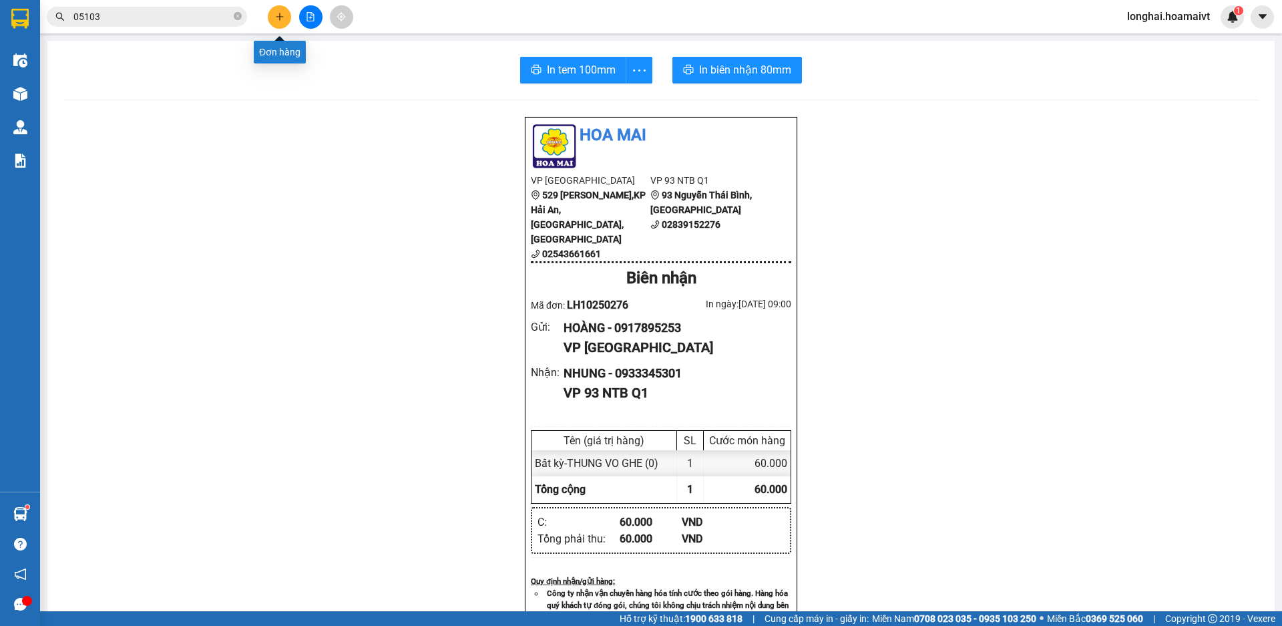
click at [281, 10] on button at bounding box center [279, 16] width 23 height 23
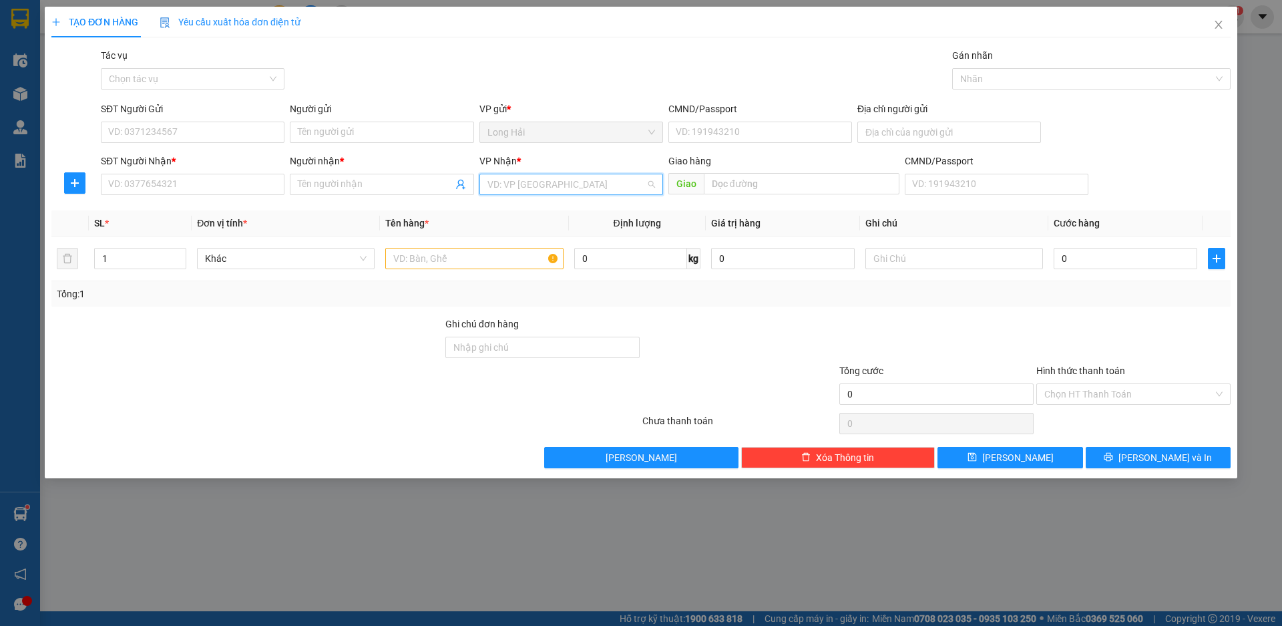
click at [525, 181] on input "search" at bounding box center [567, 184] width 158 height 20
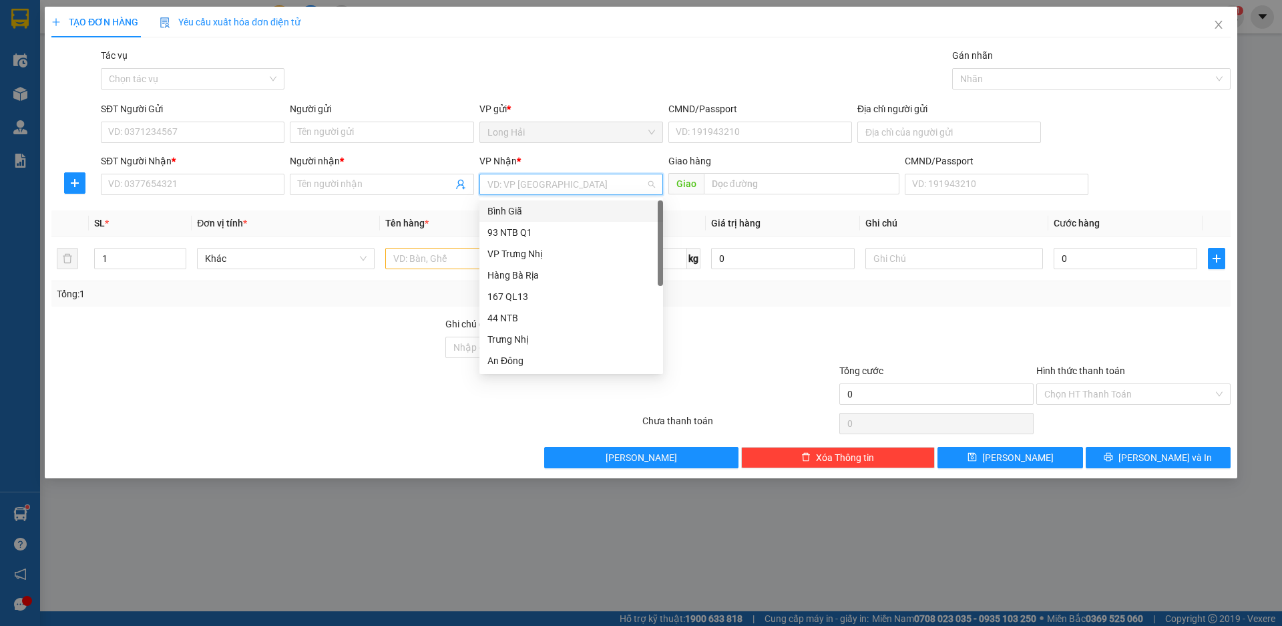
type input "9"
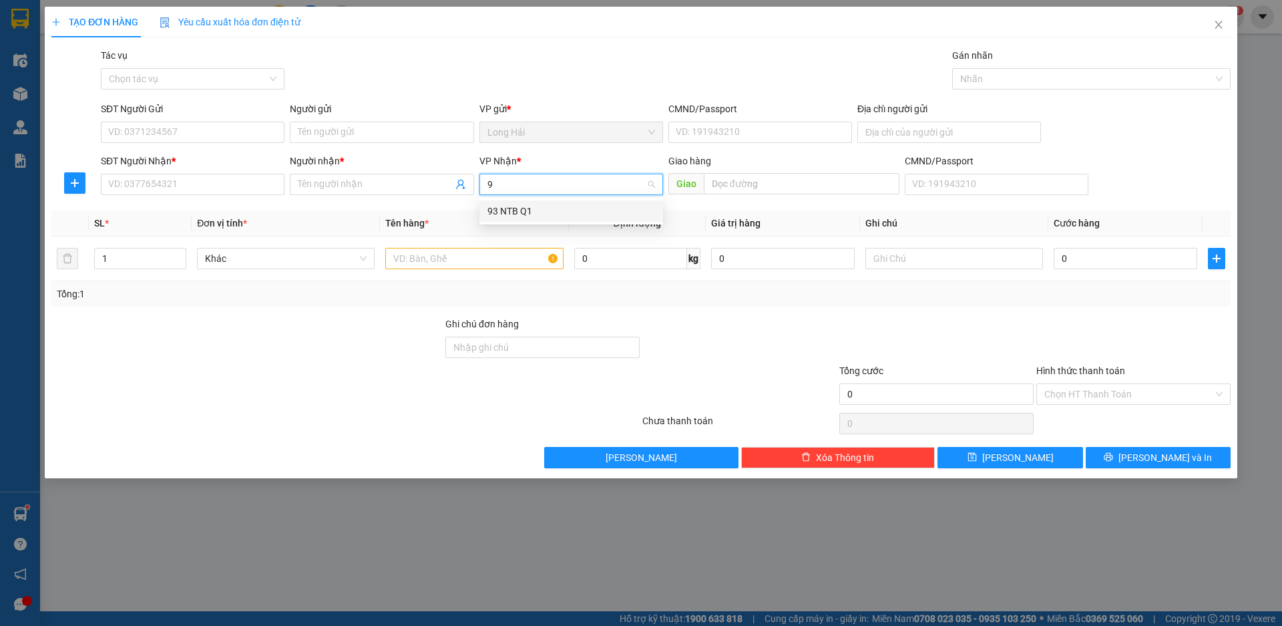
click at [487, 210] on div "93 NTB Q1" at bounding box center [572, 210] width 184 height 21
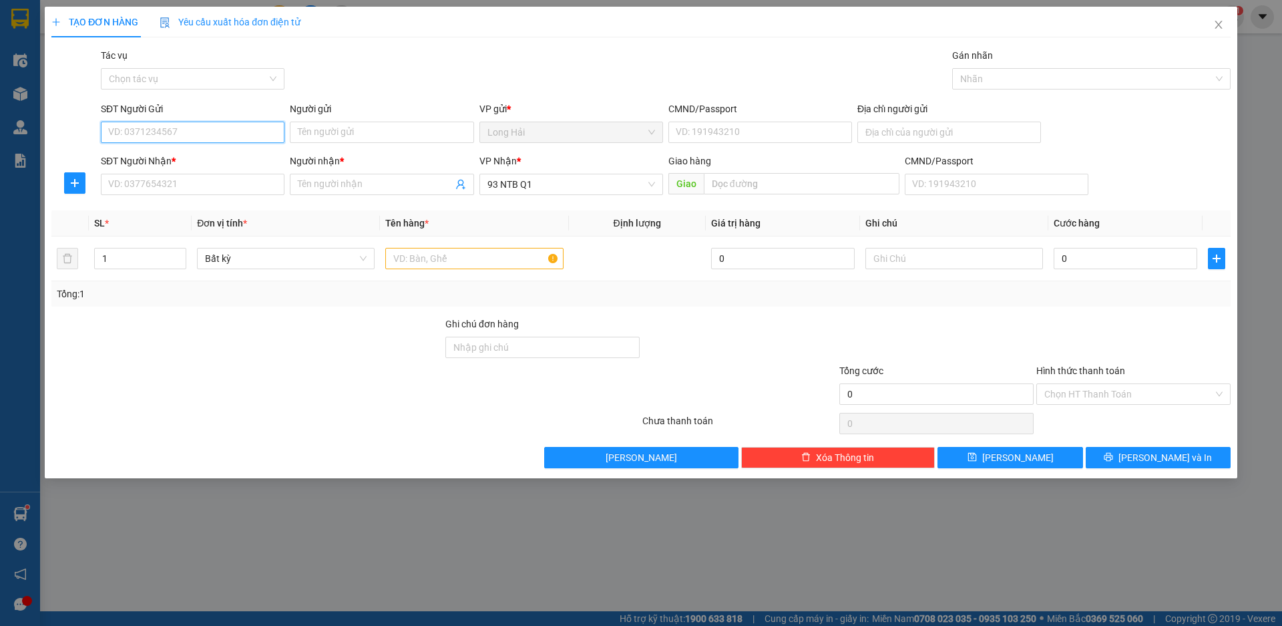
click at [215, 130] on input "SĐT Người Gửi" at bounding box center [193, 132] width 184 height 21
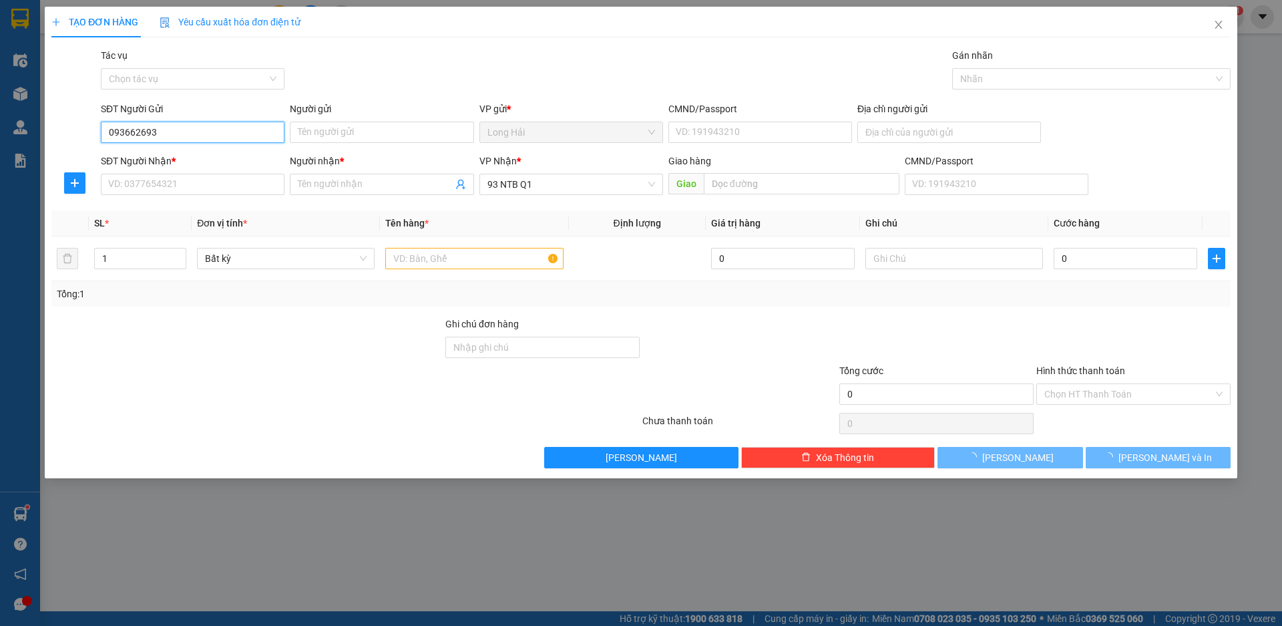
type input "0936626935"
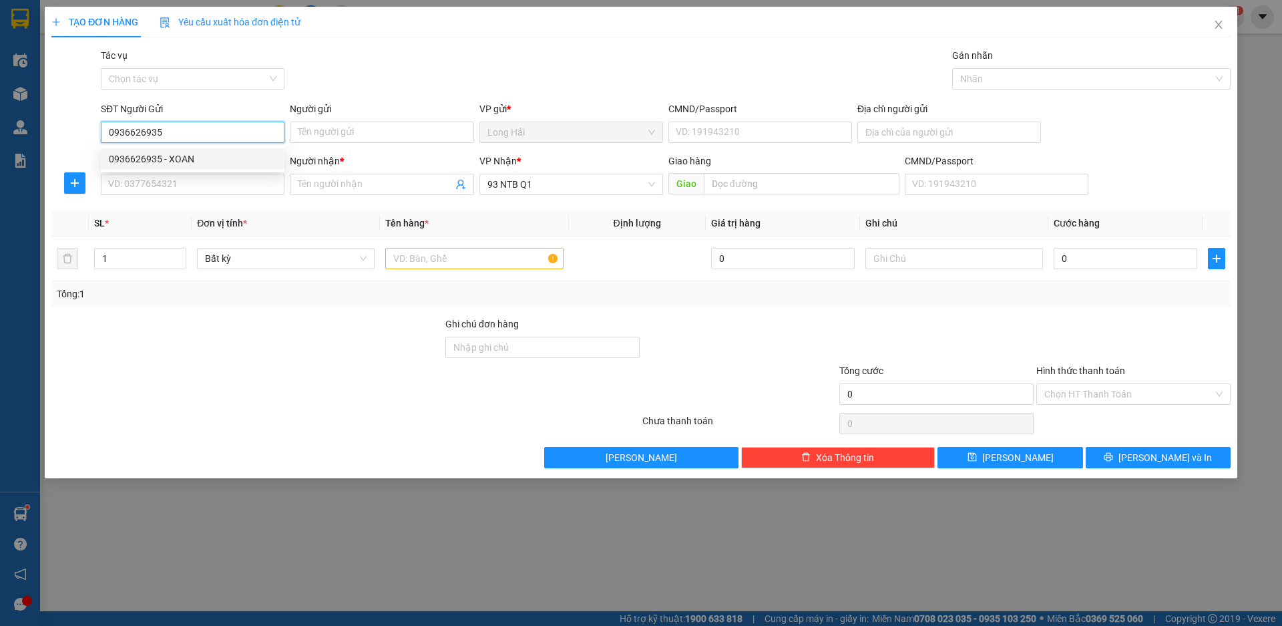
click at [196, 158] on div "0936626935 - XOAN" at bounding box center [193, 159] width 168 height 15
type input "XOAN"
type input "077164000652"
type input "PHUOC LAM LH"
type input "0936626935"
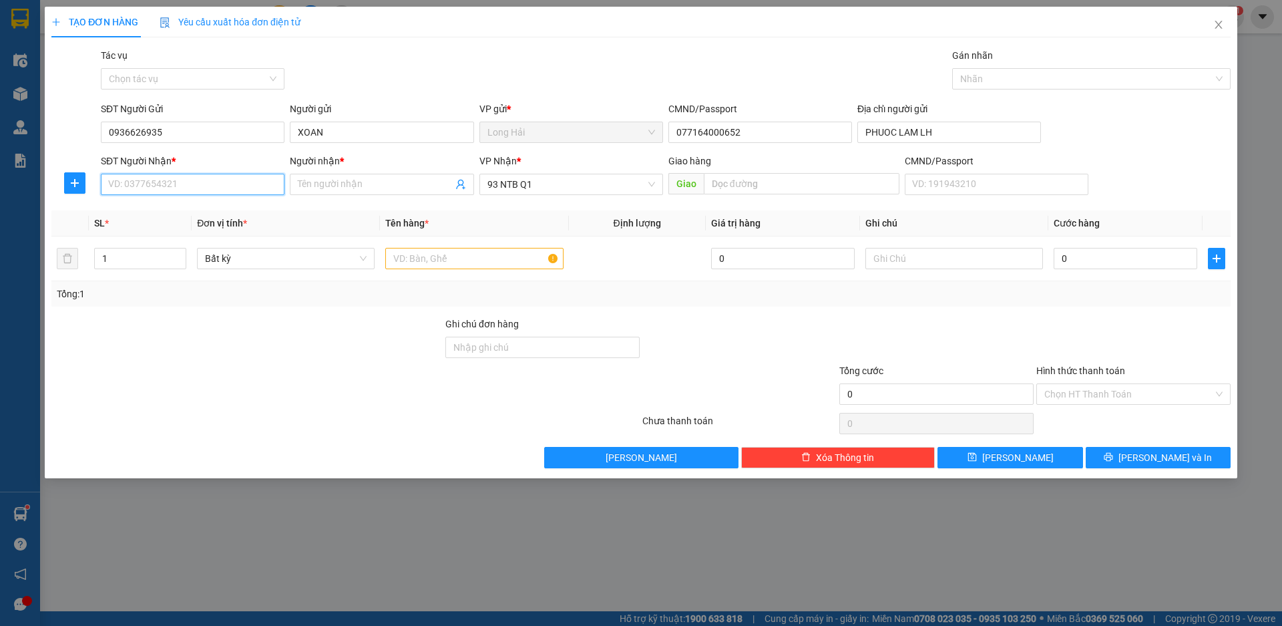
click at [191, 186] on input "SĐT Người Nhận *" at bounding box center [193, 184] width 184 height 21
click at [176, 213] on div "0965227747 - TRI" at bounding box center [193, 211] width 168 height 15
type input "0965227747"
type input "TRI"
click at [447, 264] on input "text" at bounding box center [474, 258] width 178 height 21
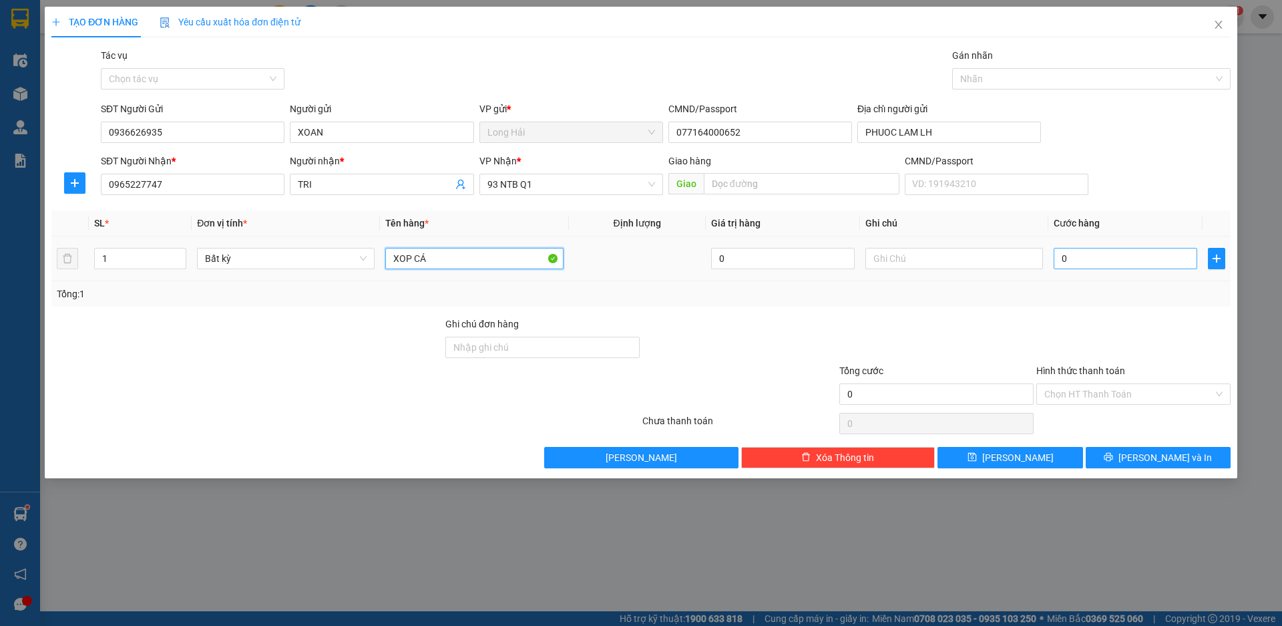
type input "XOP CÁ"
click at [1057, 252] on input "0" at bounding box center [1126, 258] width 144 height 21
type input "5"
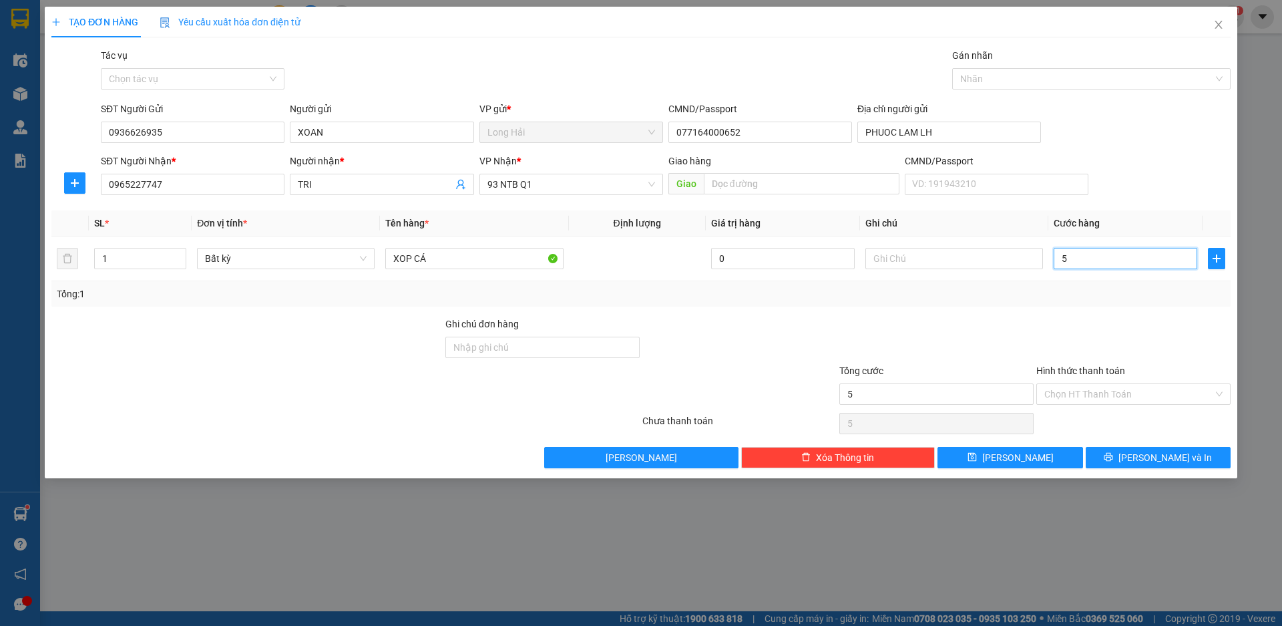
type input "50"
type input "50.000"
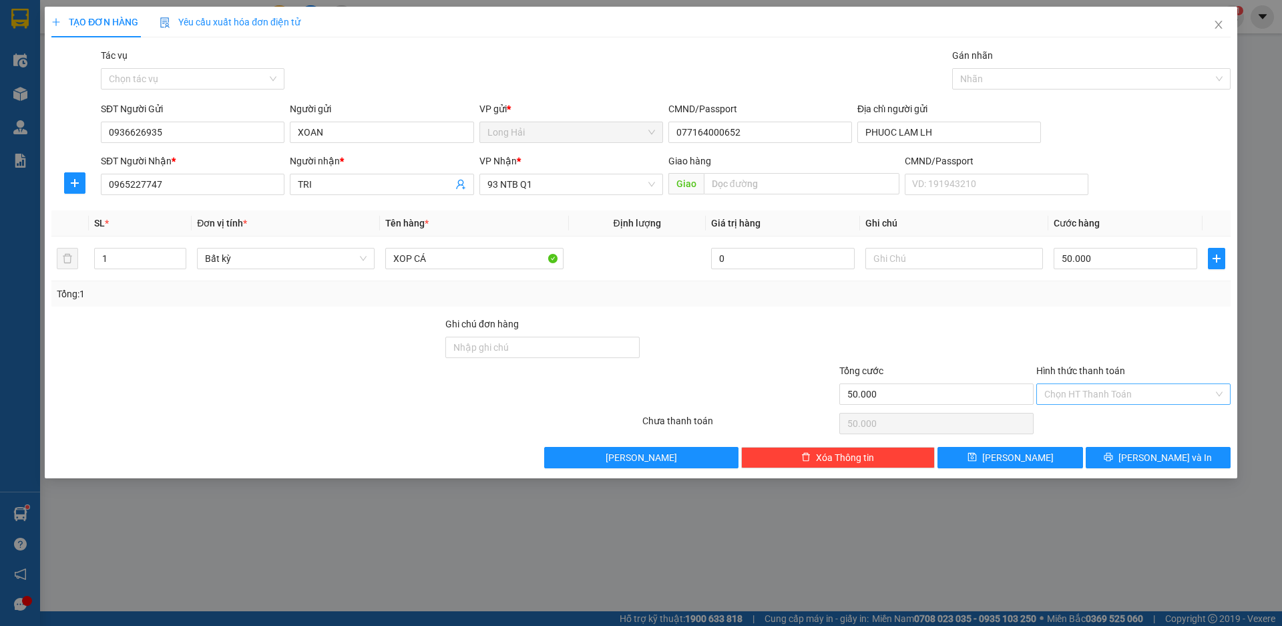
click at [1101, 397] on input "Hình thức thanh toán" at bounding box center [1129, 394] width 169 height 20
drag, startPoint x: 1100, startPoint y: 421, endPoint x: 1150, endPoint y: 457, distance: 61.7
click at [1105, 427] on div "Tại văn phòng" at bounding box center [1134, 420] width 178 height 15
type input "0"
click at [1153, 459] on span "[PERSON_NAME] và In" at bounding box center [1166, 457] width 94 height 15
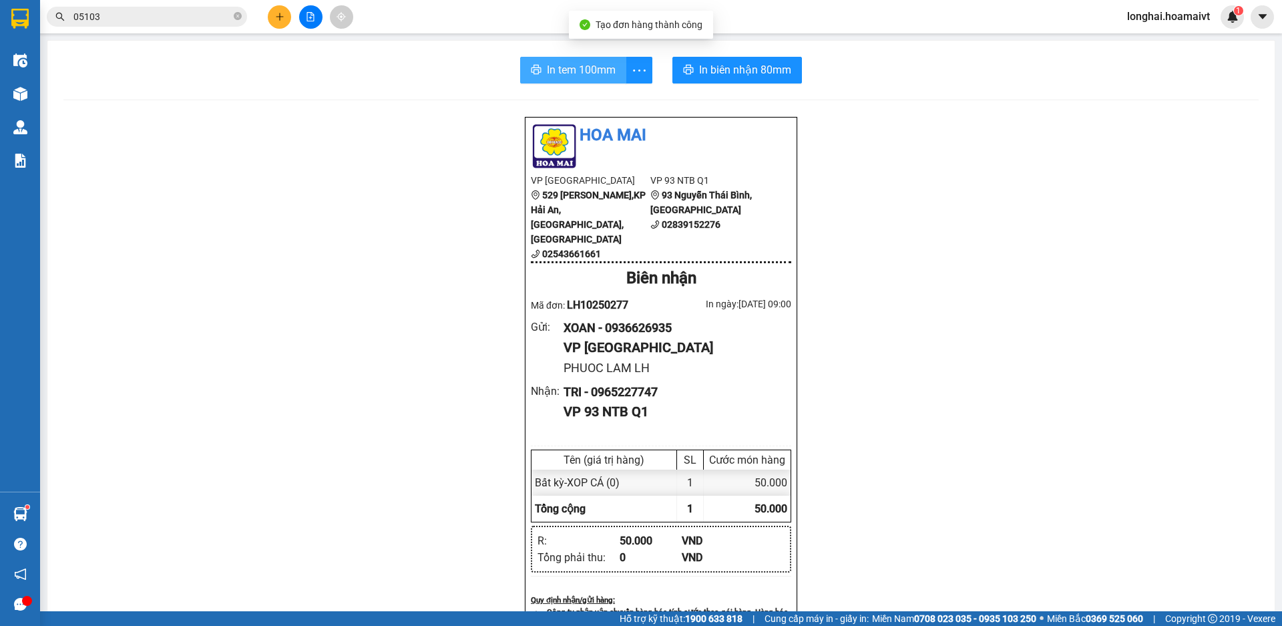
drag, startPoint x: 568, startPoint y: 70, endPoint x: 559, endPoint y: 59, distance: 13.8
click at [568, 70] on span "In tem 100mm" at bounding box center [581, 69] width 69 height 17
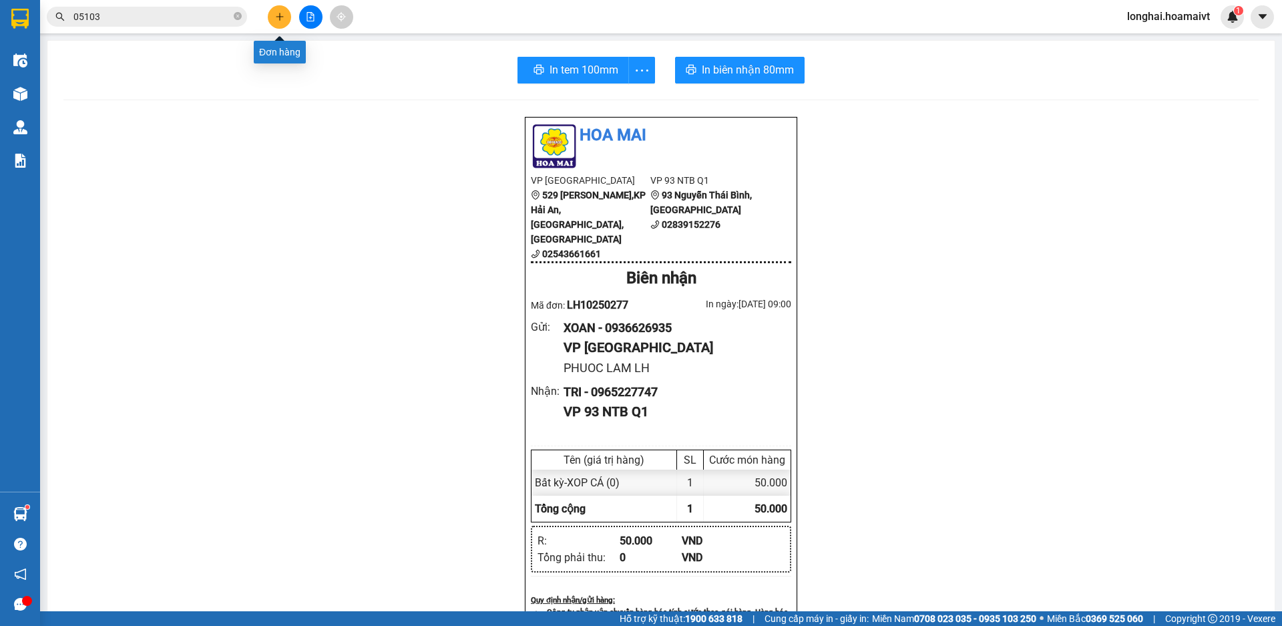
click at [281, 15] on icon "plus" at bounding box center [279, 16] width 9 height 9
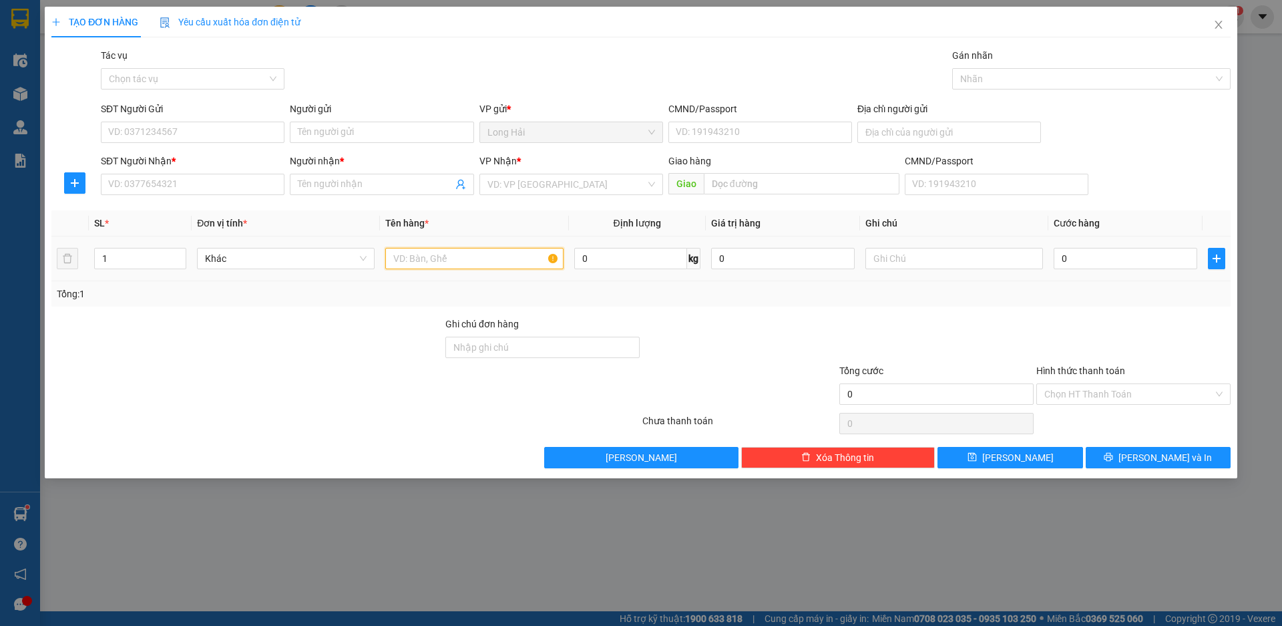
click at [430, 264] on input "text" at bounding box center [474, 258] width 178 height 21
type input "XOP"
click at [247, 186] on input "SĐT Người Nhận *" at bounding box center [193, 184] width 184 height 21
type input "0989565708"
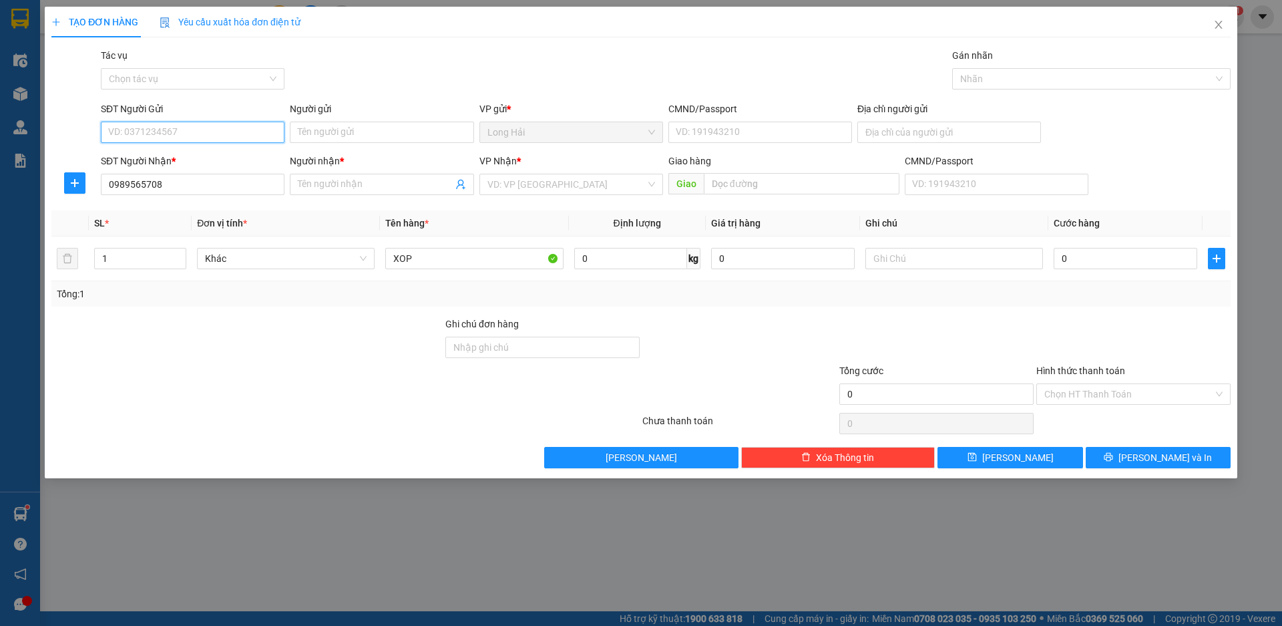
click at [171, 132] on input "SĐT Người Gửi" at bounding box center [193, 132] width 184 height 21
click at [341, 182] on input "Người nhận *" at bounding box center [375, 184] width 154 height 15
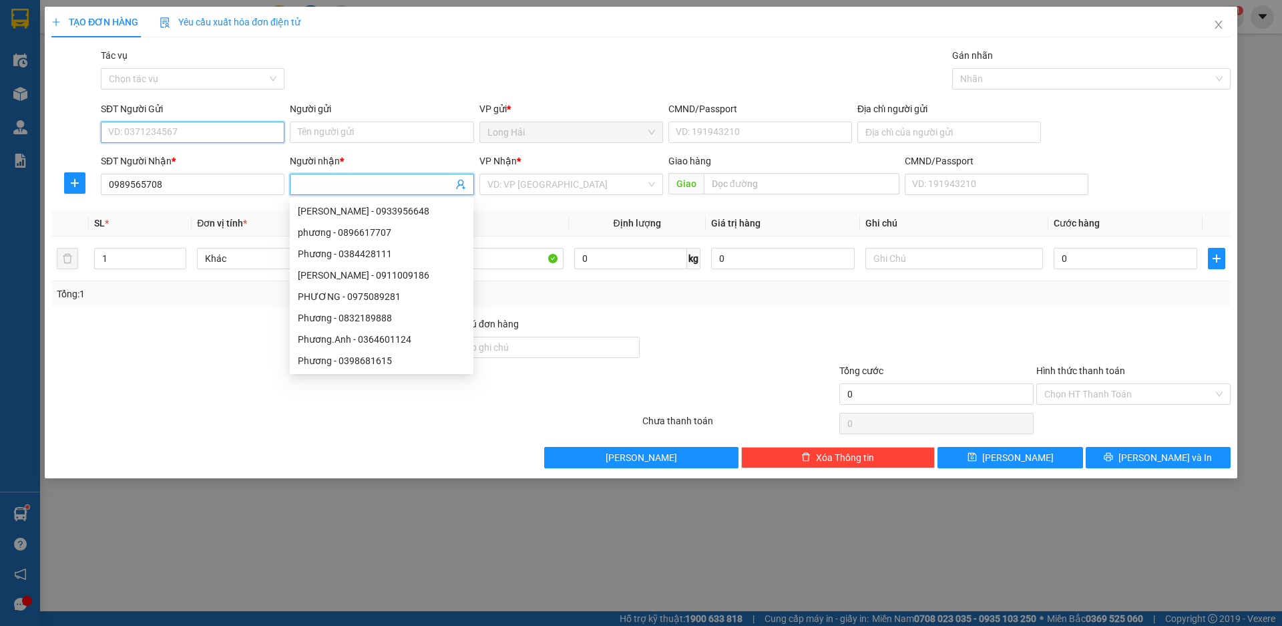
click at [170, 125] on input "SĐT Người Gửi" at bounding box center [193, 132] width 184 height 21
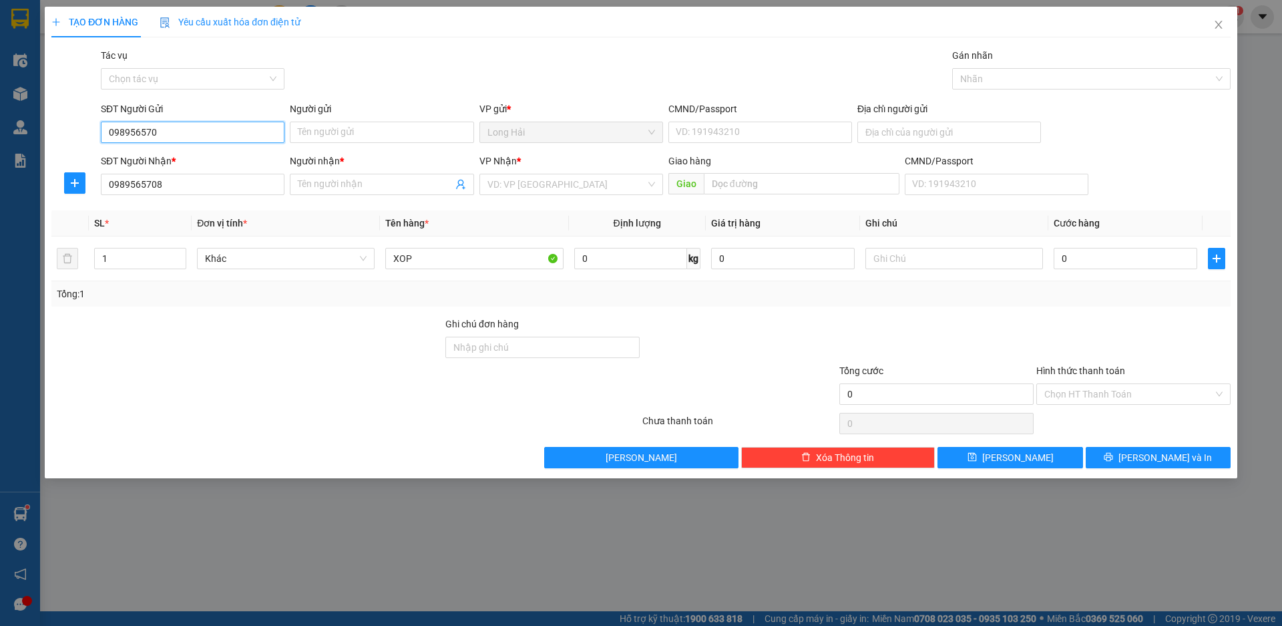
type input "0989565708"
click at [200, 153] on div "0989565708 - HOÀNH" at bounding box center [193, 159] width 168 height 15
type input "HOÀNH"
type input "051082008224"
type input "LONG HAI"
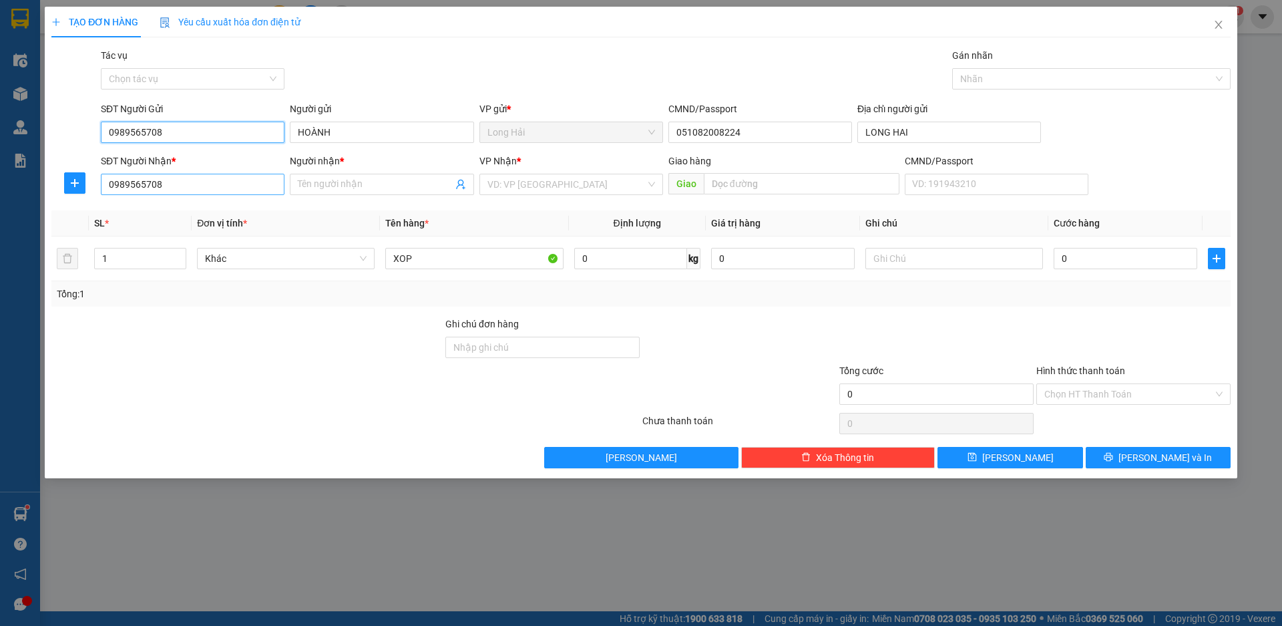
type input "0989565708"
click at [180, 183] on input "0989565708" at bounding box center [193, 184] width 184 height 21
type input "0"
click at [178, 213] on div "0901197687 - DUNG" at bounding box center [193, 211] width 168 height 15
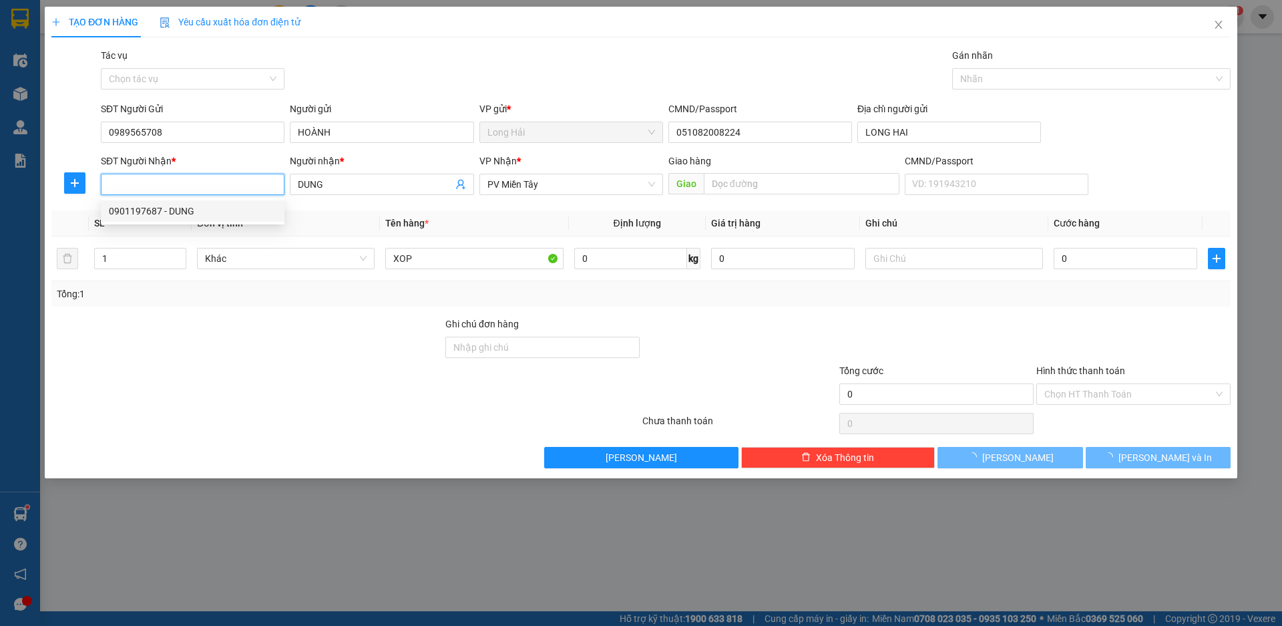
type input "0901197687"
type input "DUNG"
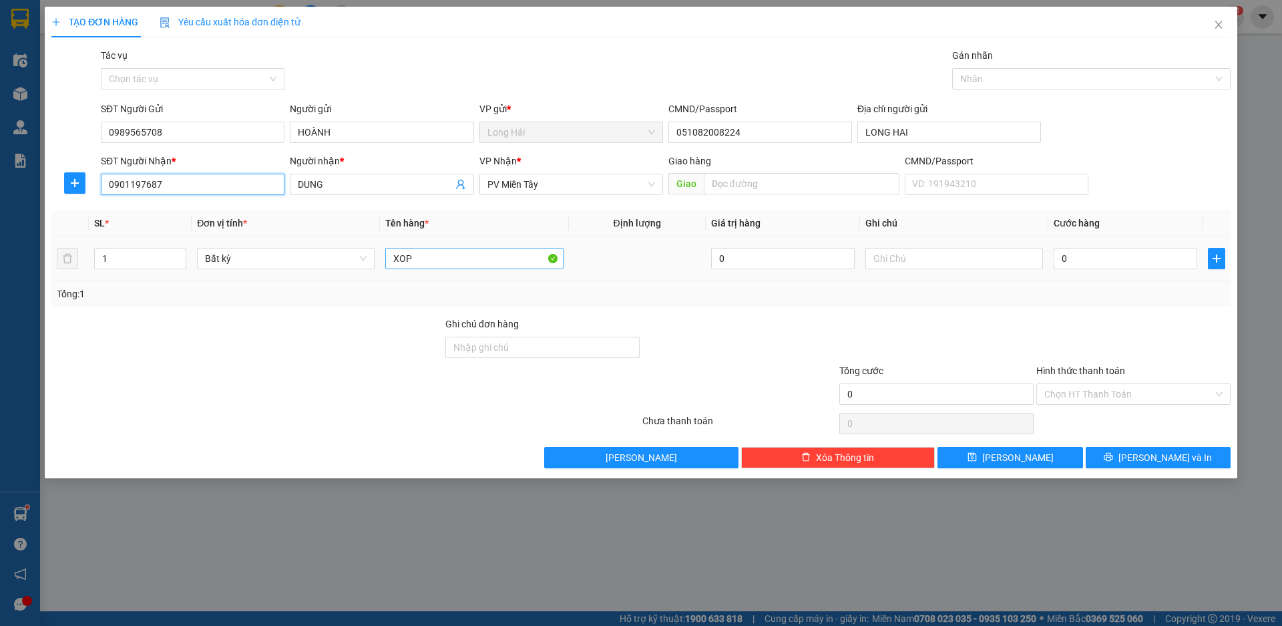
type input "0901197687"
click at [488, 255] on input "XOP" at bounding box center [474, 258] width 178 height 21
type input "XOP HSAN"
click at [1066, 262] on input "0" at bounding box center [1126, 258] width 144 height 21
type input "8"
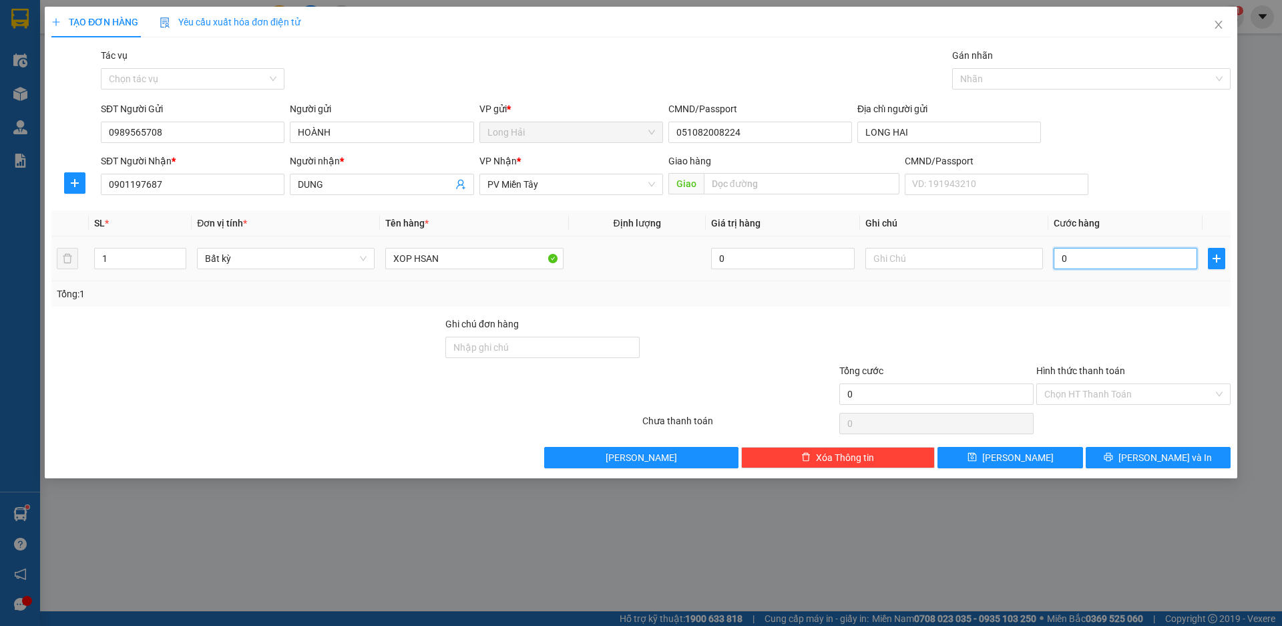
type input "8"
type input "80"
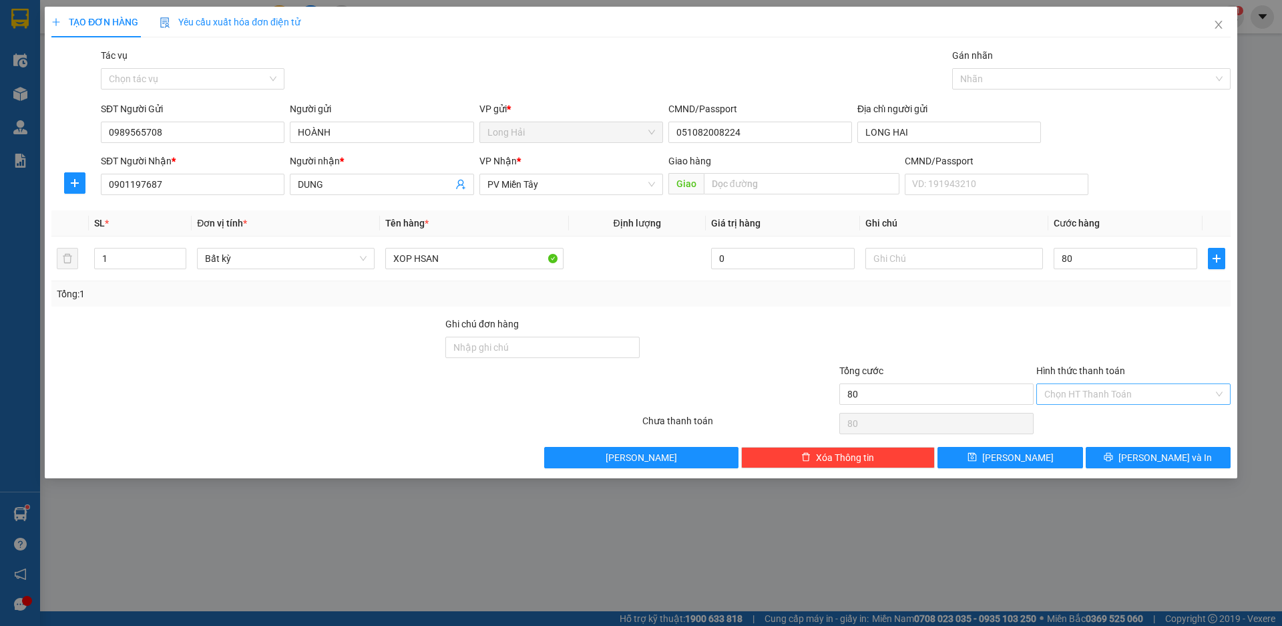
type input "80.000"
click at [1112, 398] on input "Hình thức thanh toán" at bounding box center [1129, 394] width 169 height 20
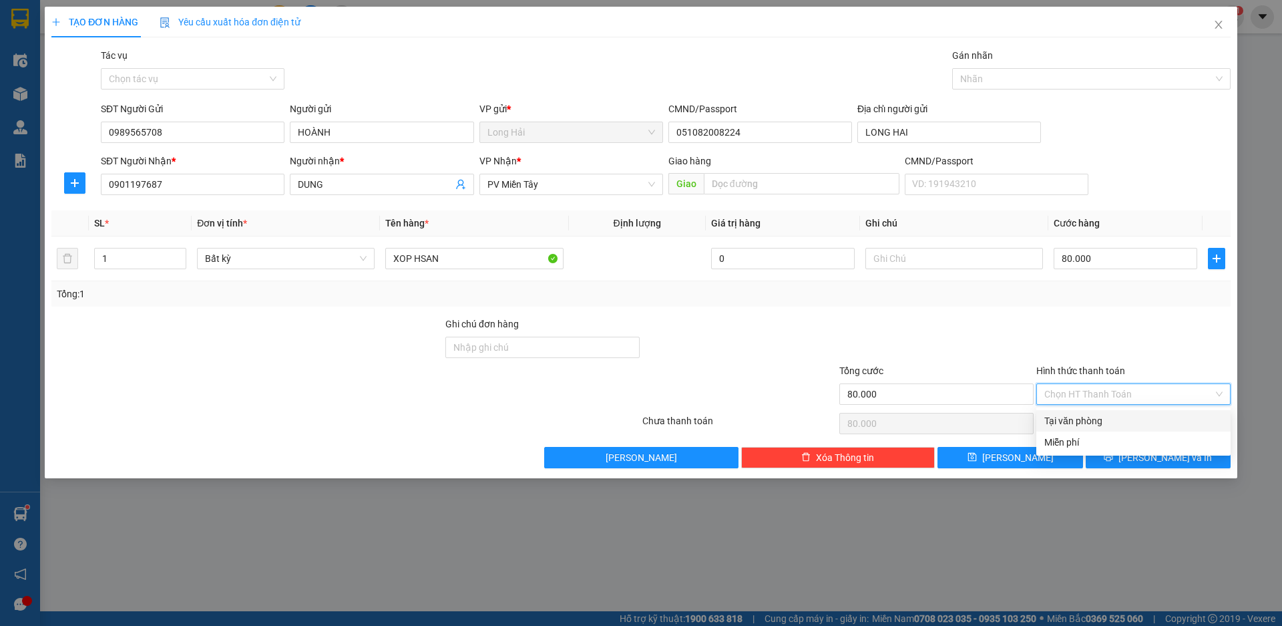
click at [1103, 420] on div "Tại văn phòng" at bounding box center [1134, 420] width 178 height 15
type input "0"
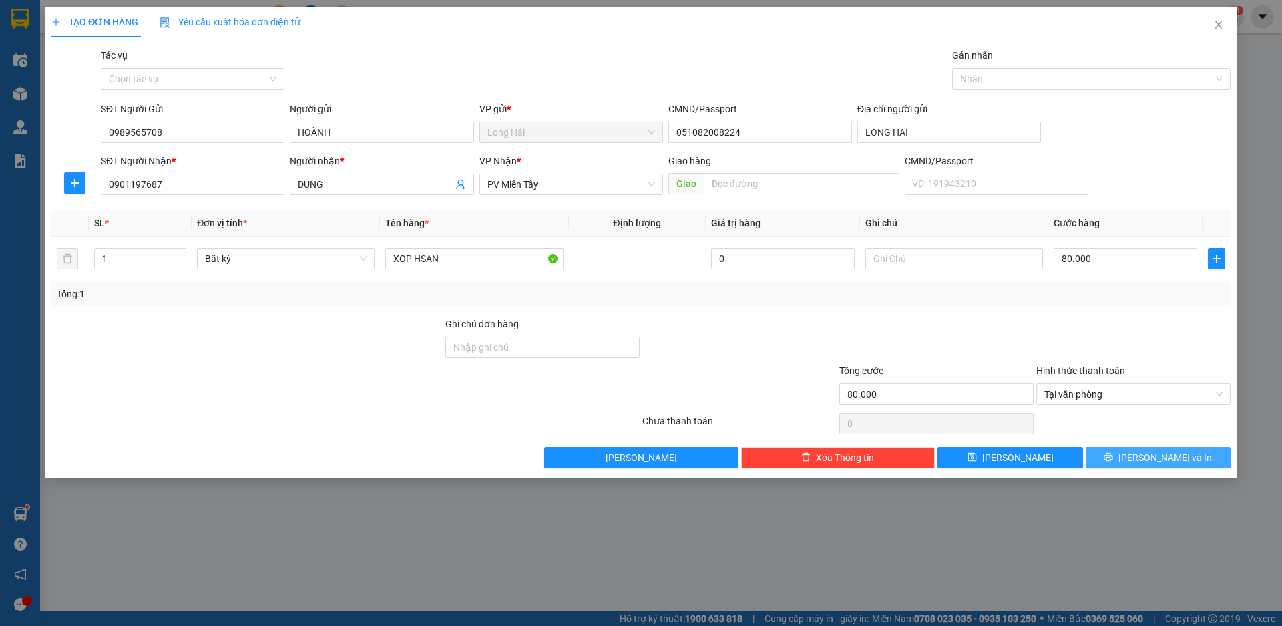
click at [1127, 458] on button "[PERSON_NAME] và In" at bounding box center [1158, 457] width 145 height 21
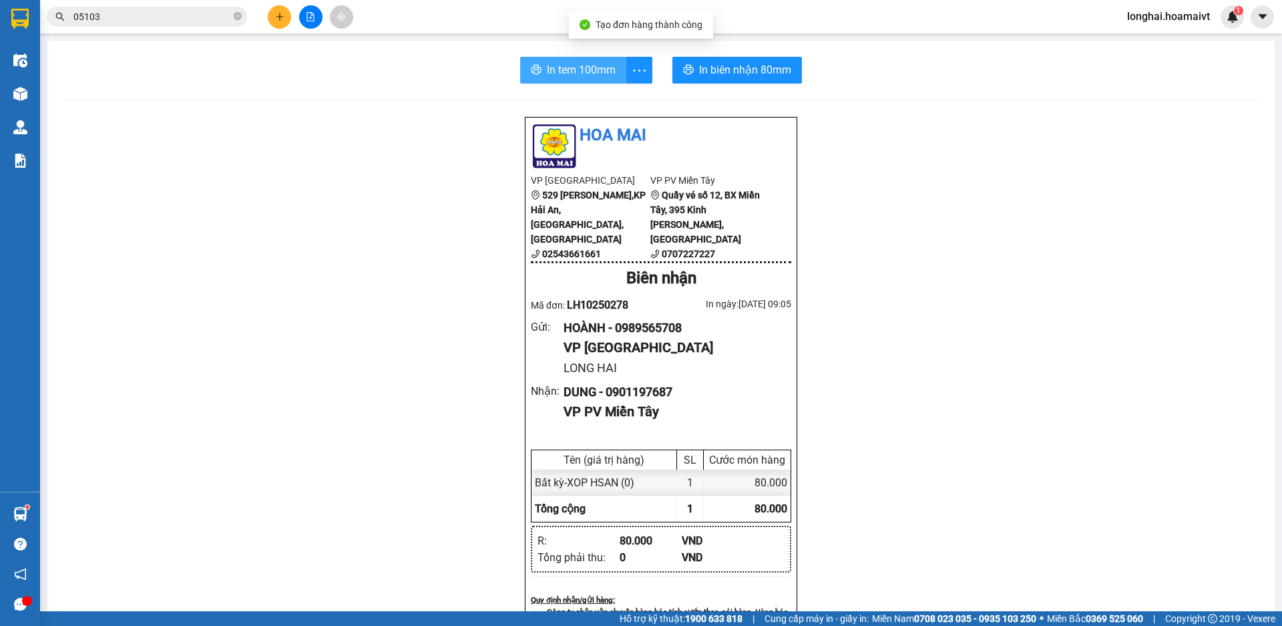
click at [565, 74] on span "In tem 100mm" at bounding box center [581, 69] width 69 height 17
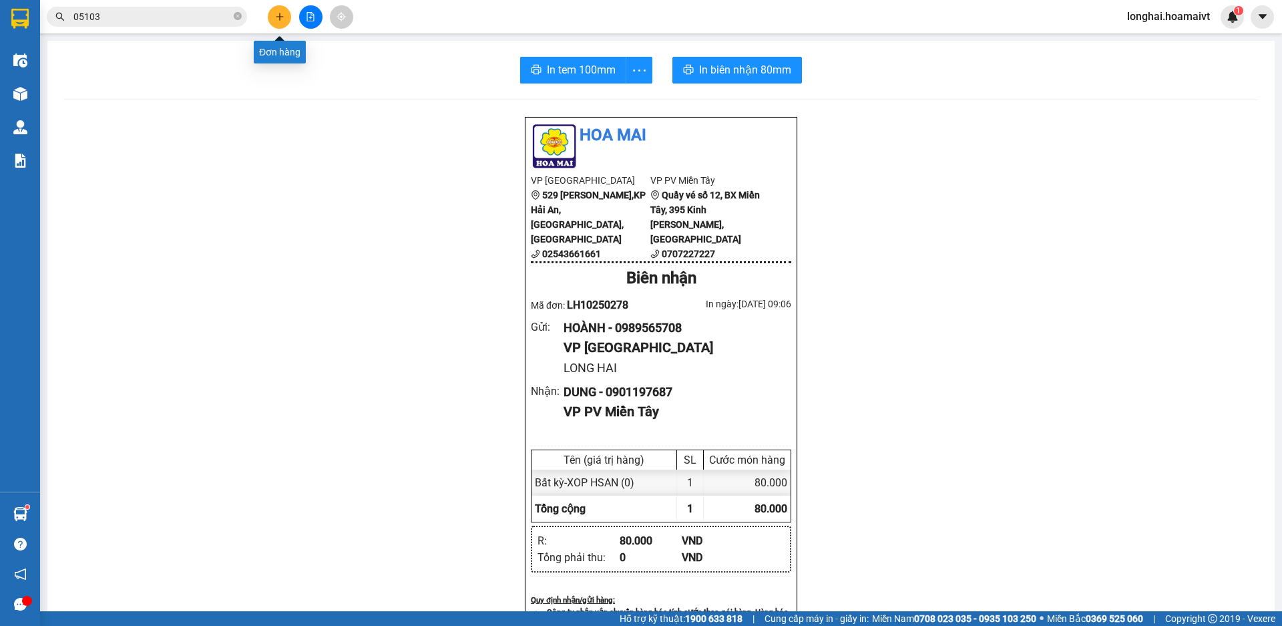
click at [283, 21] on button at bounding box center [279, 16] width 23 height 23
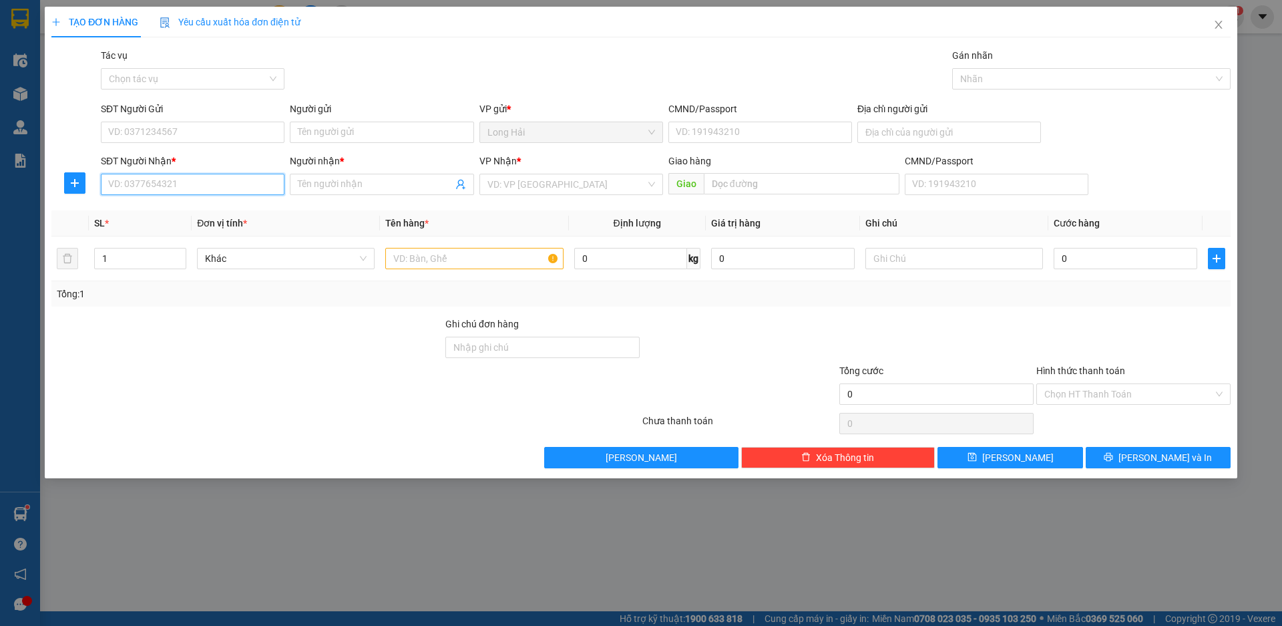
click at [164, 182] on input "SĐT Người Nhận *" at bounding box center [193, 184] width 184 height 21
type input "0903425239"
click at [168, 204] on div "0903425239 - THINH" at bounding box center [193, 211] width 168 height 15
type input "P TINH"
type input "THINH"
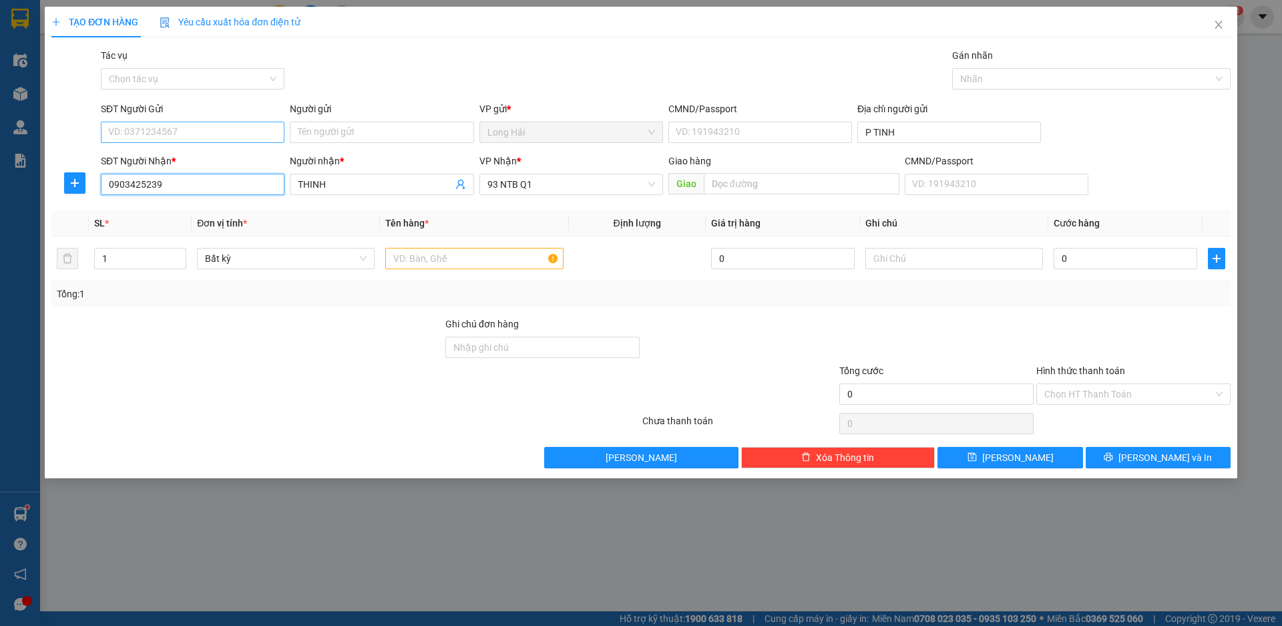
type input "0903425239"
click at [177, 137] on input "SĐT Người Gửi" at bounding box center [193, 132] width 184 height 21
click at [184, 160] on div "0932767838 - HUNG" at bounding box center [193, 159] width 168 height 15
type input "0932767838"
type input "HUNG"
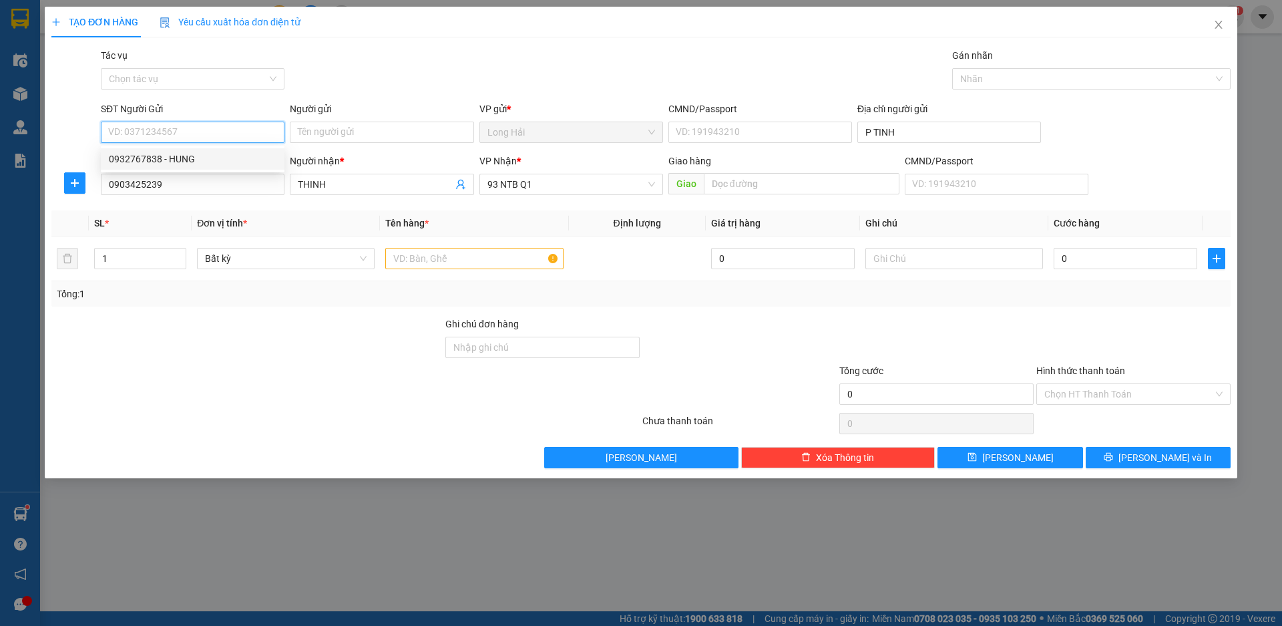
type input "077072000546"
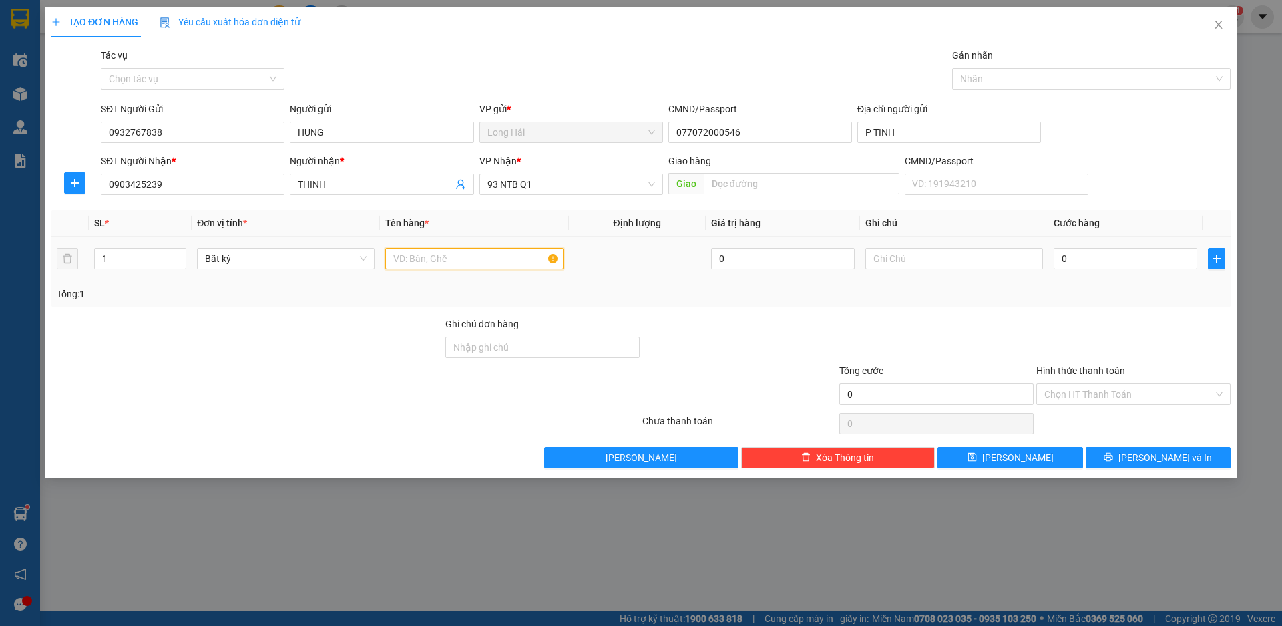
click at [423, 263] on input "text" at bounding box center [474, 258] width 178 height 21
type input "HOP RAM MT"
click at [1096, 263] on input "0" at bounding box center [1126, 258] width 144 height 21
type input "4"
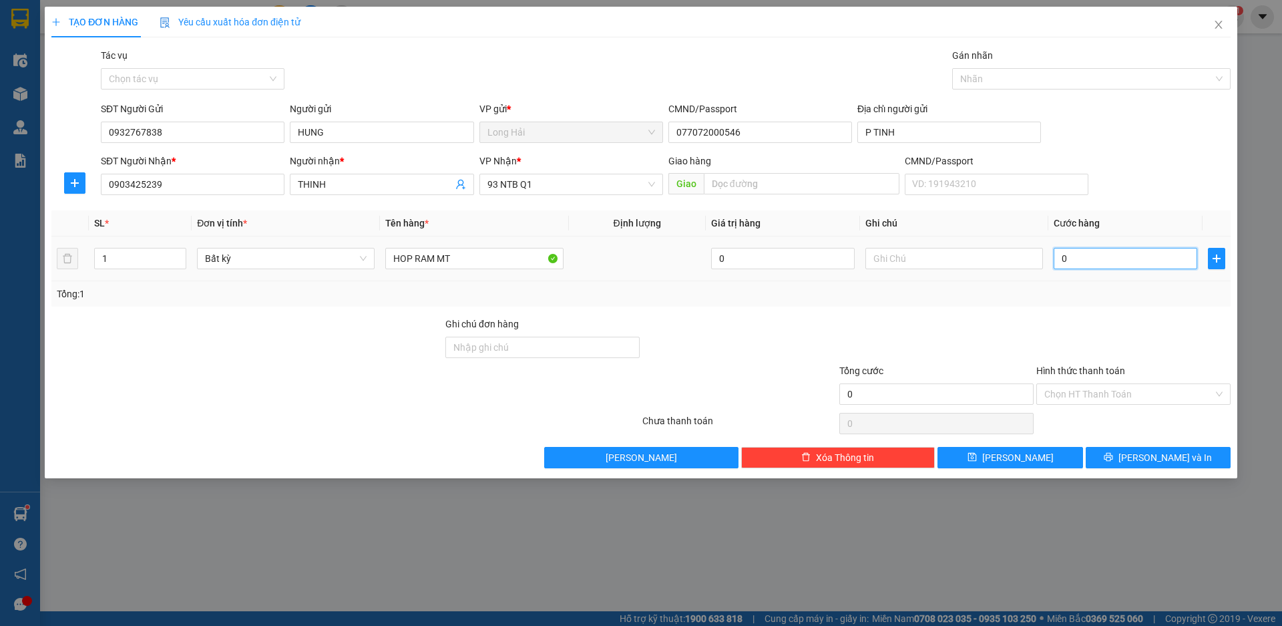
type input "4"
type input "40"
click at [1069, 391] on input "Hình thức thanh toán" at bounding box center [1129, 394] width 169 height 20
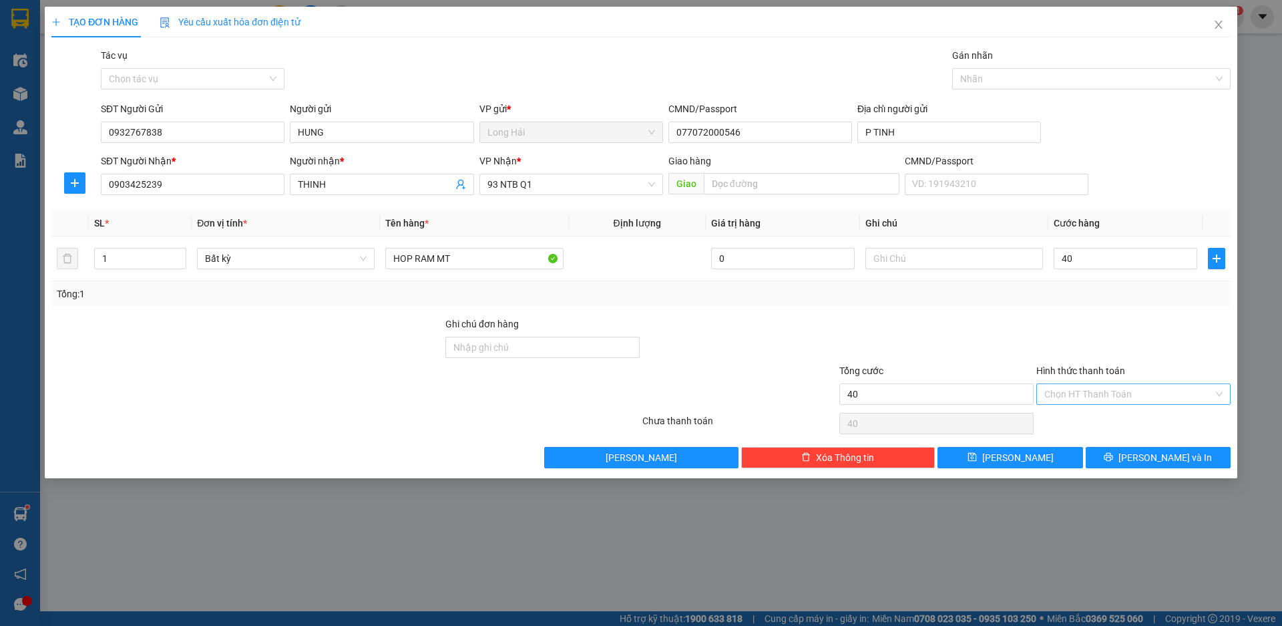
type input "40.000"
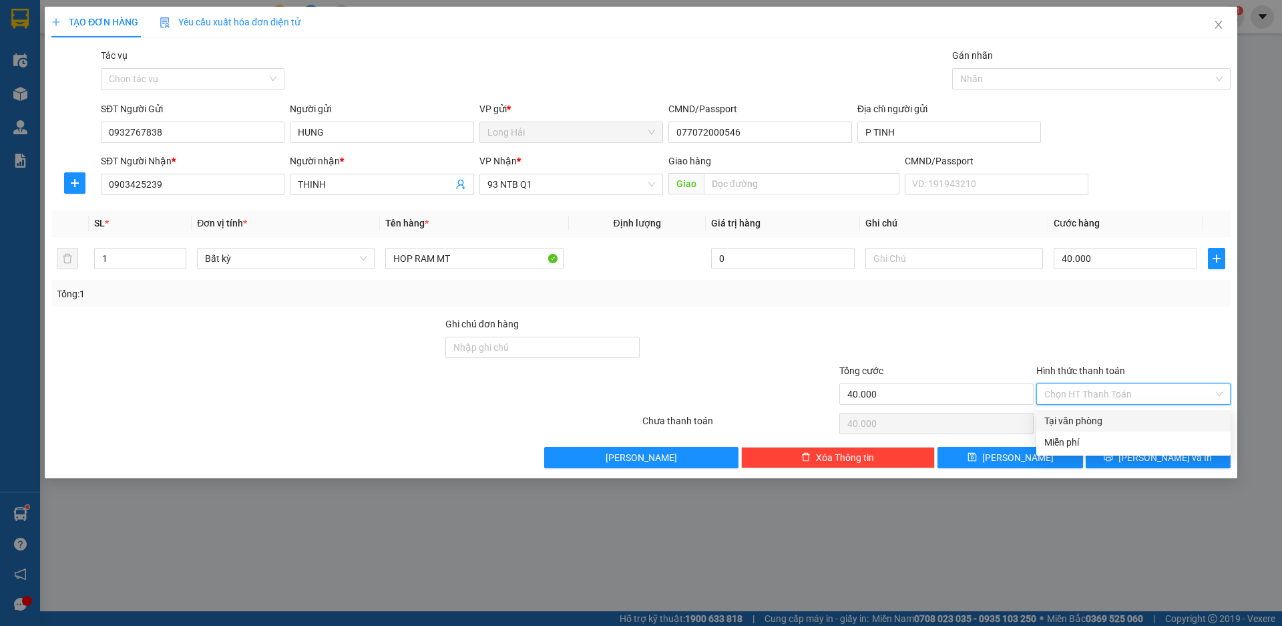
click at [1078, 416] on div "Tại văn phòng" at bounding box center [1134, 420] width 178 height 15
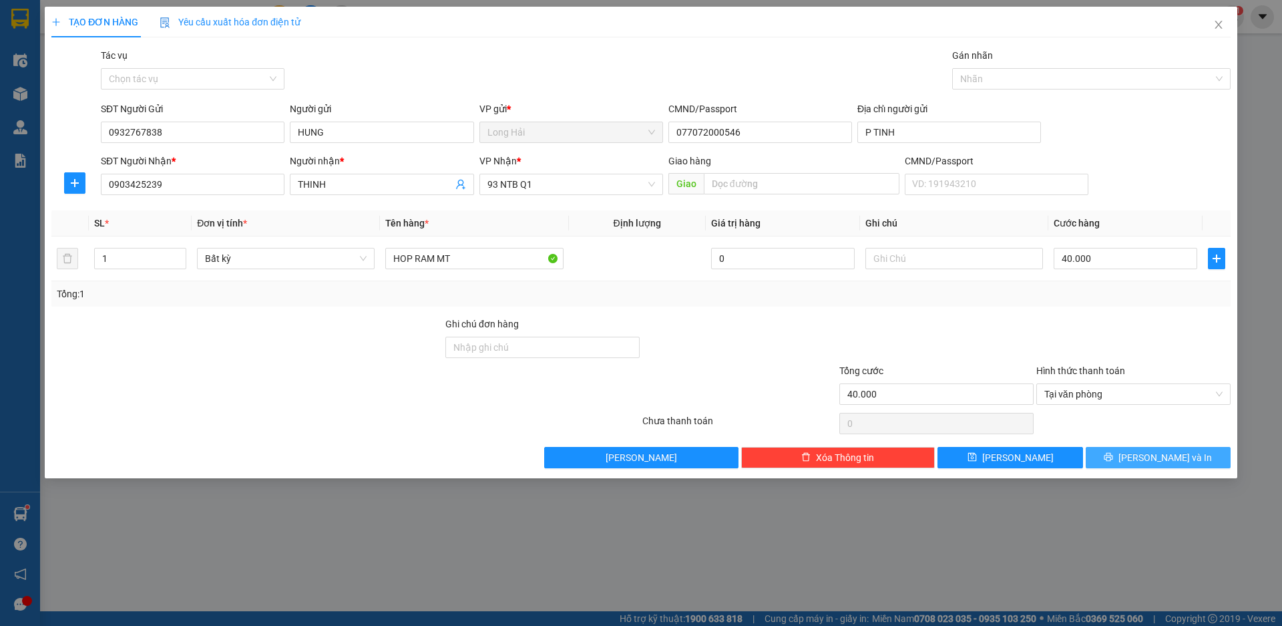
click at [1143, 456] on button "[PERSON_NAME] và In" at bounding box center [1158, 457] width 145 height 21
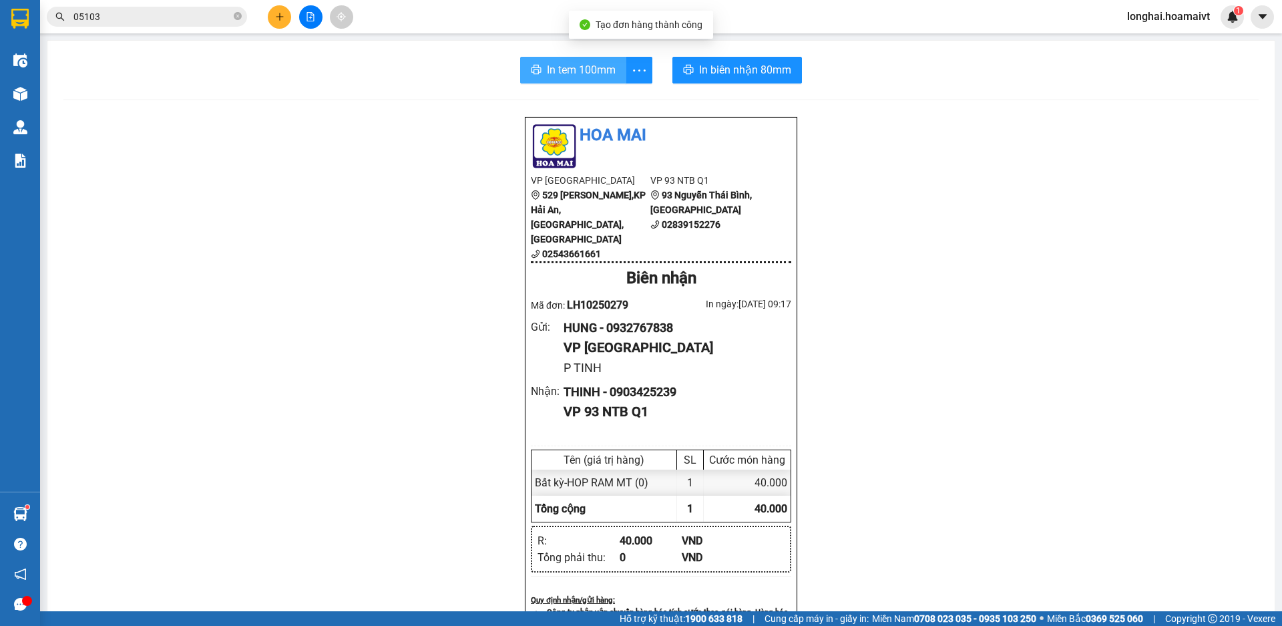
click at [568, 71] on span "In tem 100mm" at bounding box center [581, 69] width 69 height 17
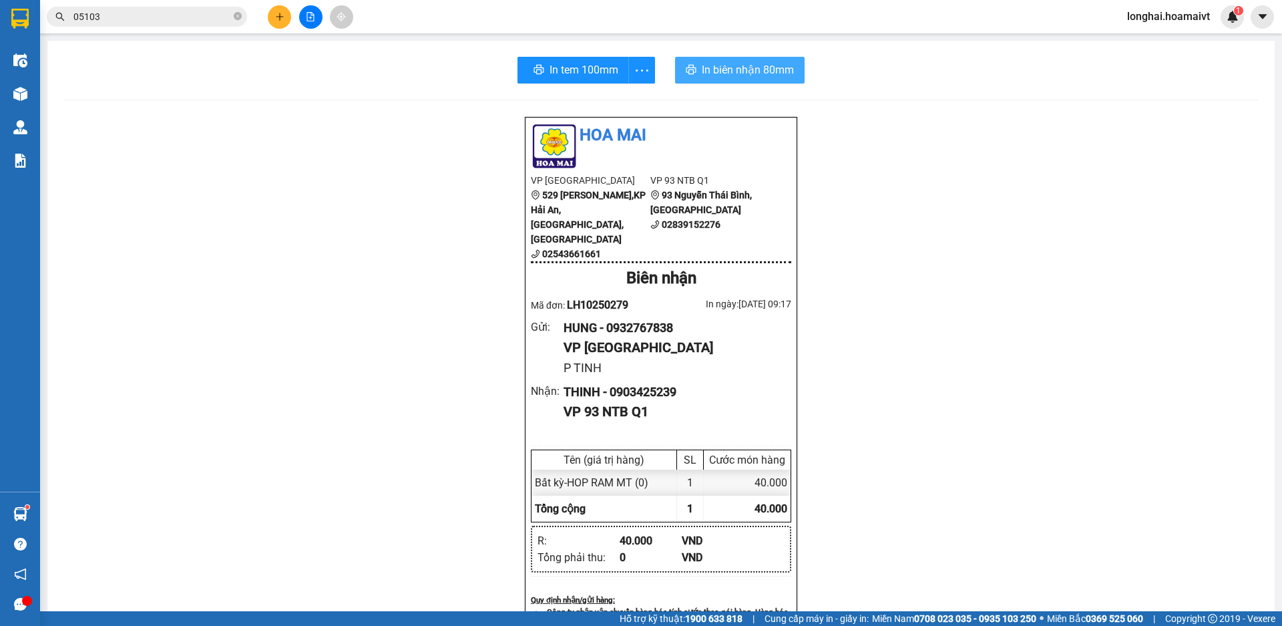
click at [725, 70] on span "In biên nhận 80mm" at bounding box center [748, 69] width 92 height 17
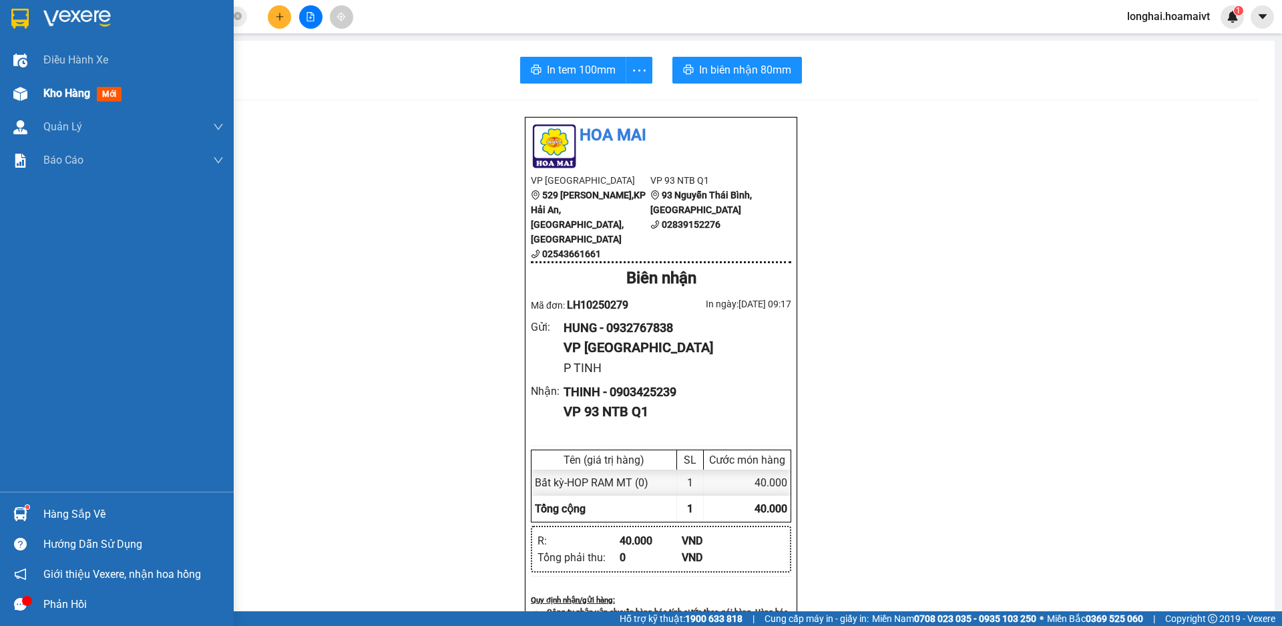
click at [77, 85] on div "Kho hàng mới" at bounding box center [84, 93] width 83 height 17
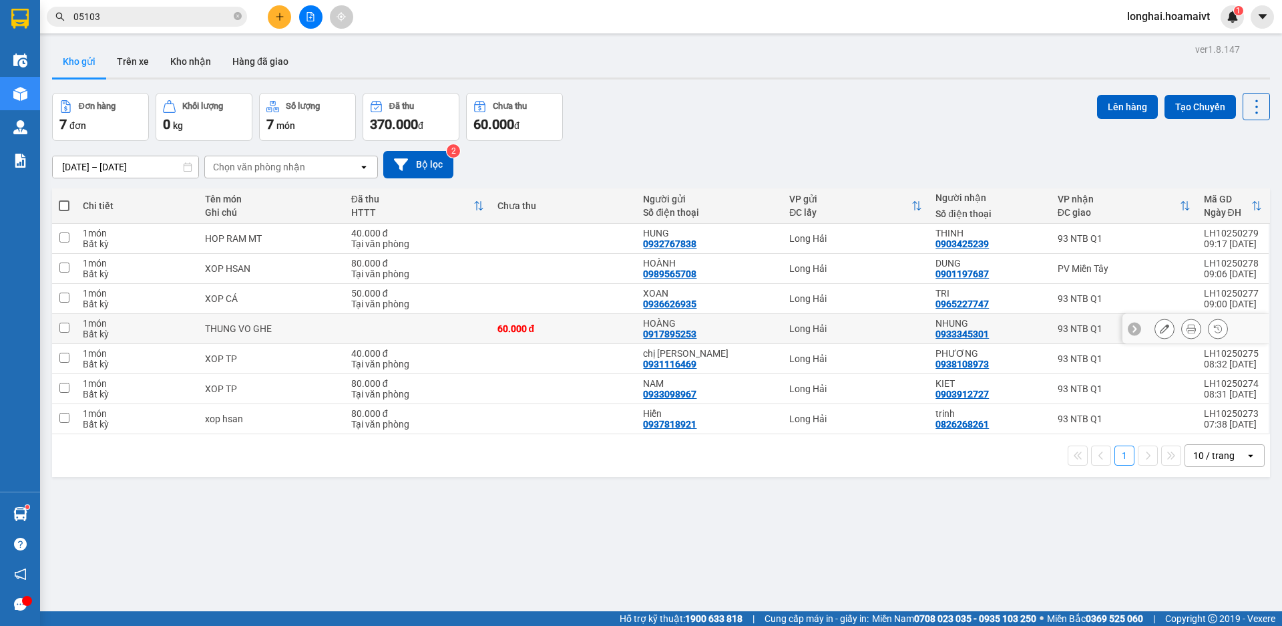
click at [62, 327] on input "checkbox" at bounding box center [64, 328] width 10 height 10
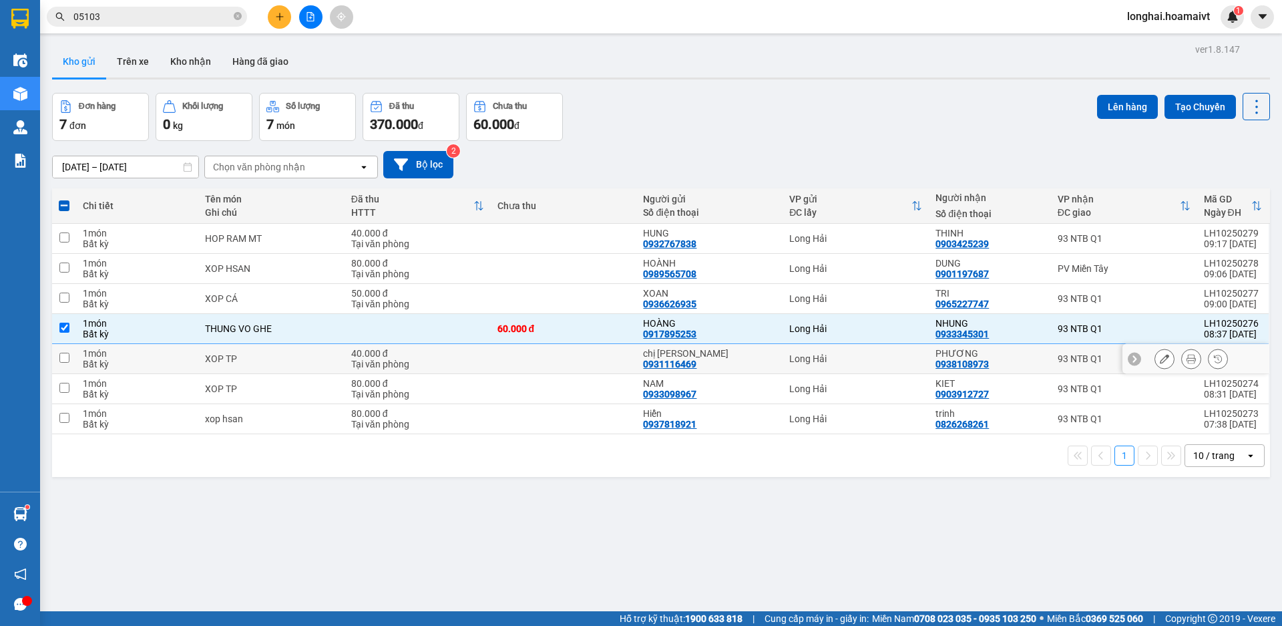
click at [68, 357] on input "checkbox" at bounding box center [64, 358] width 10 height 10
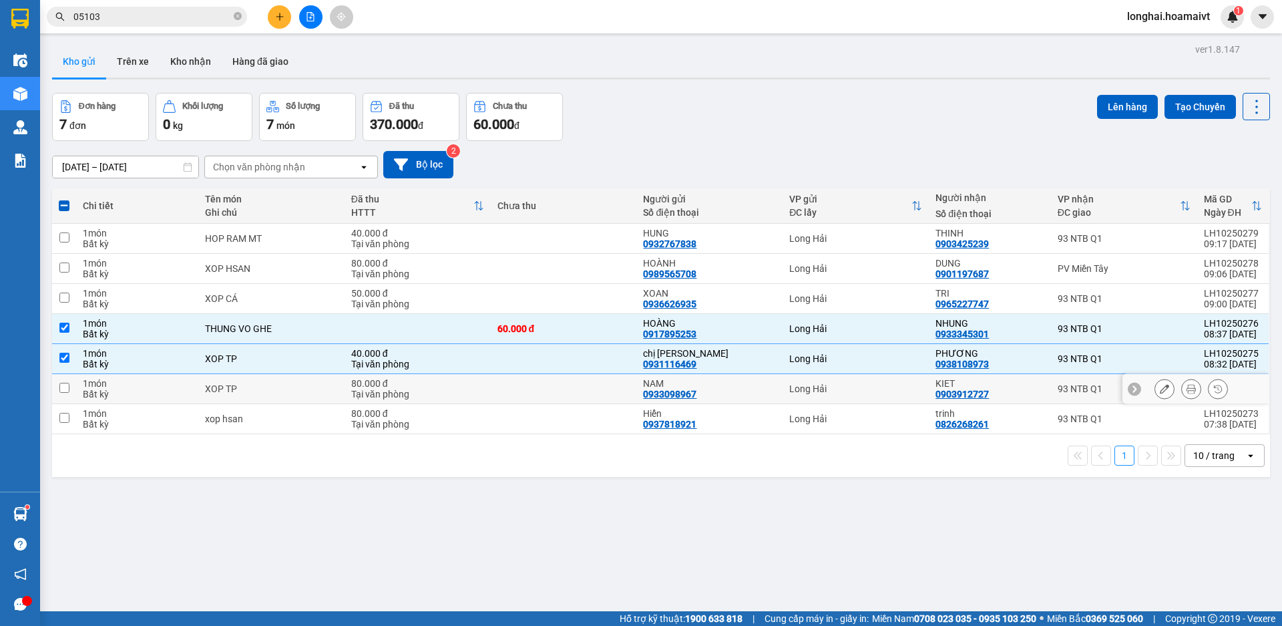
click at [69, 389] on input "checkbox" at bounding box center [64, 388] width 10 height 10
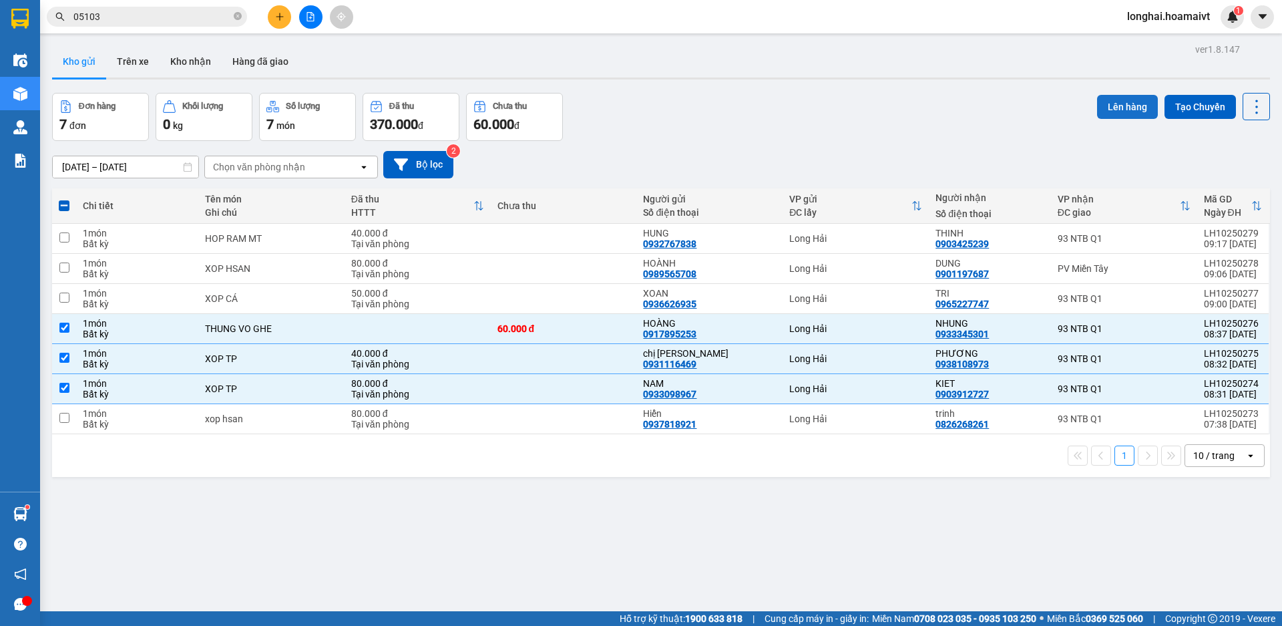
click at [1119, 106] on button "Lên hàng" at bounding box center [1127, 107] width 61 height 24
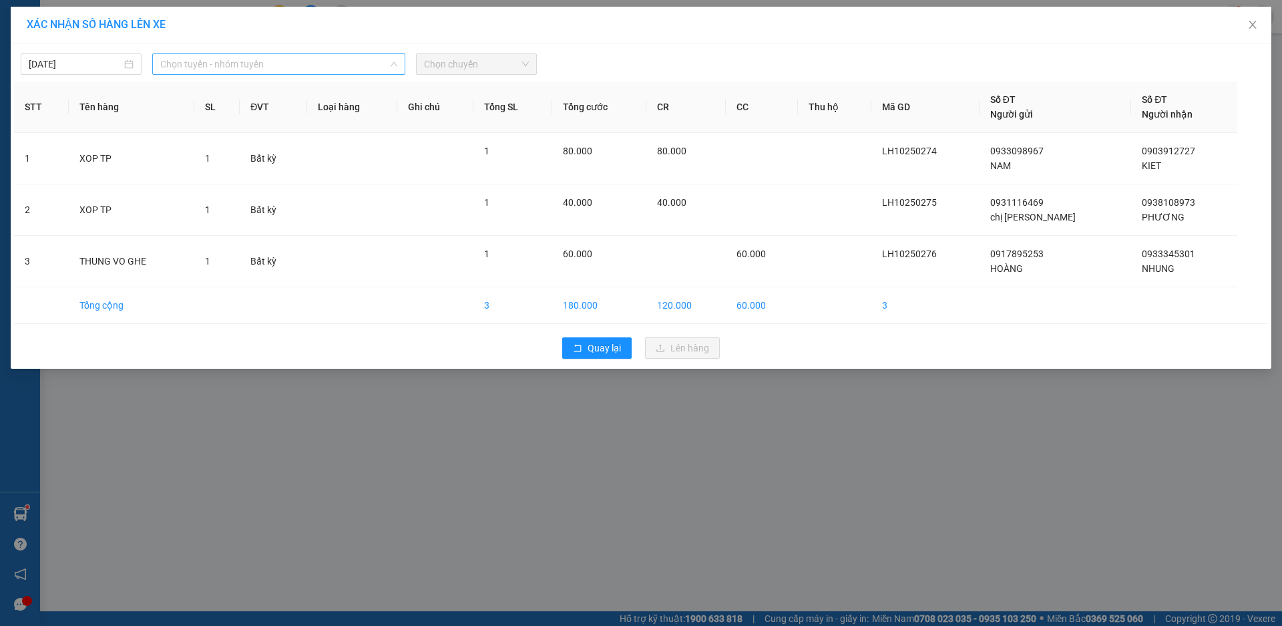
click at [234, 61] on span "Chọn tuyến - nhóm tuyến" at bounding box center [278, 64] width 237 height 20
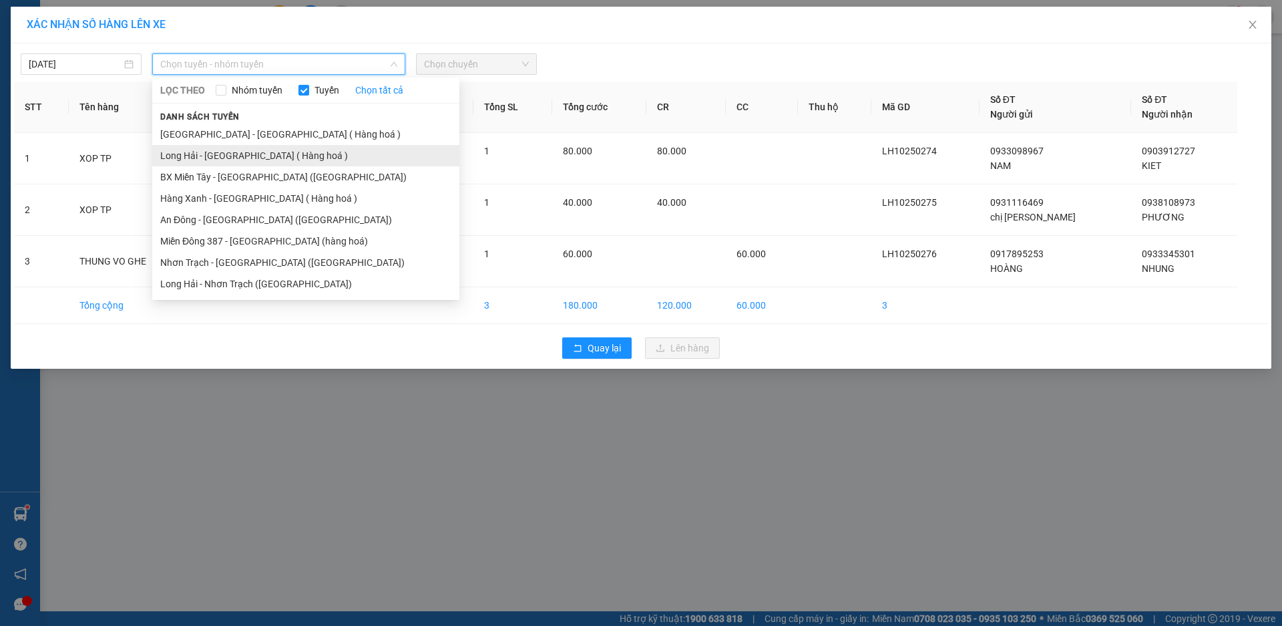
click at [241, 158] on li "Long Hải - [GEOGRAPHIC_DATA] ( Hàng hoá )" at bounding box center [305, 155] width 307 height 21
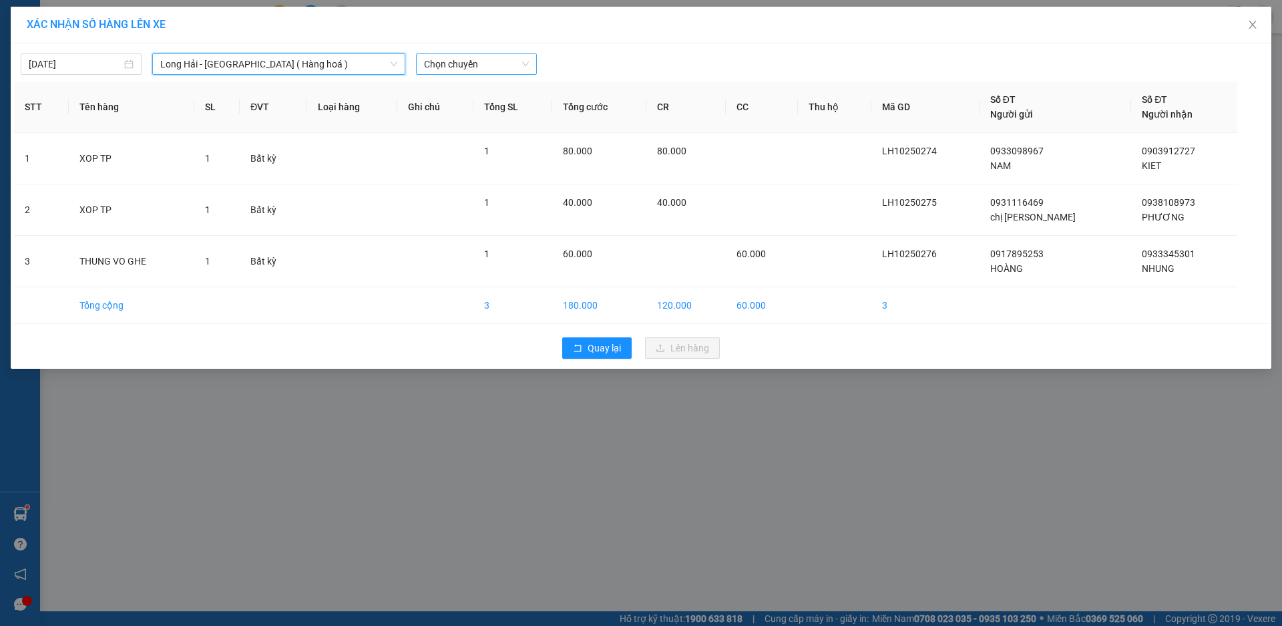
click at [449, 62] on span "Chọn chuyến" at bounding box center [476, 64] width 105 height 20
click at [501, 112] on div "Thêm chuyến " 09:00 "" at bounding box center [487, 113] width 142 height 23
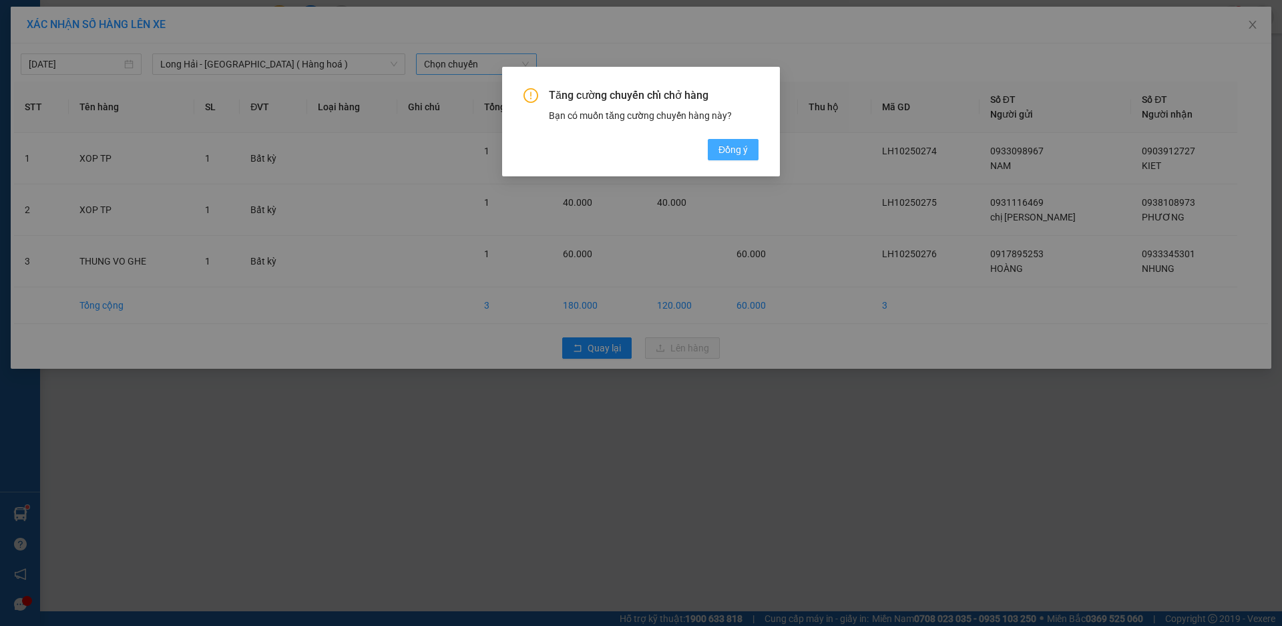
click at [741, 152] on span "Đồng ý" at bounding box center [733, 149] width 29 height 15
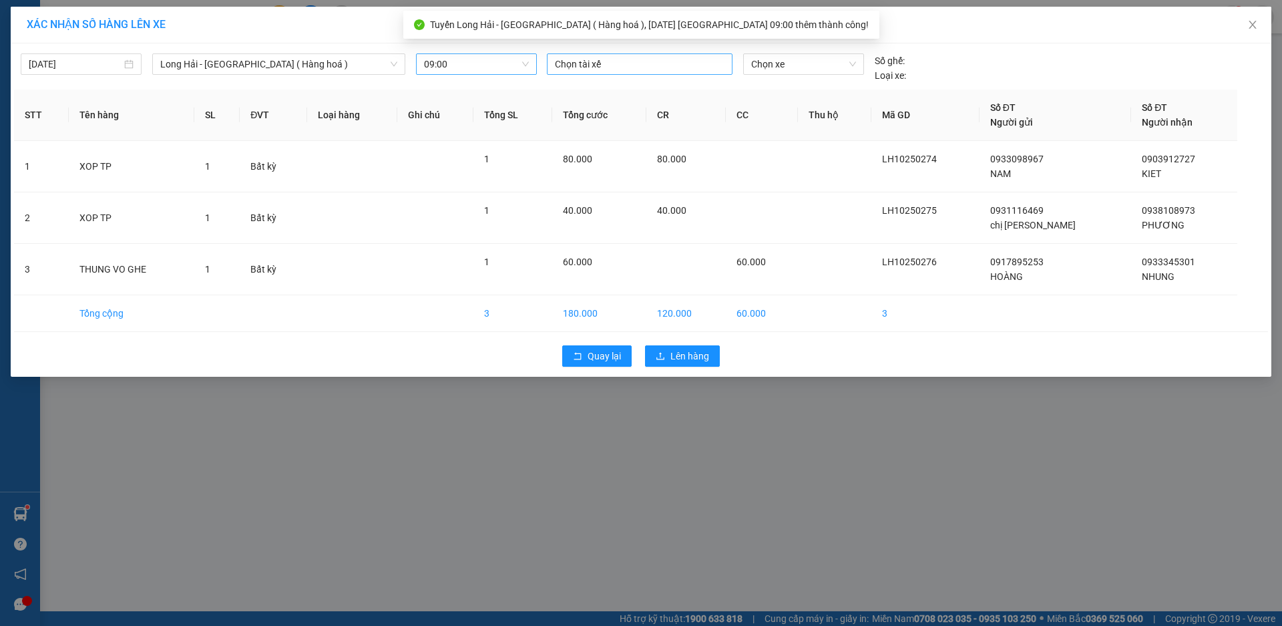
click at [605, 67] on div at bounding box center [639, 64] width 179 height 16
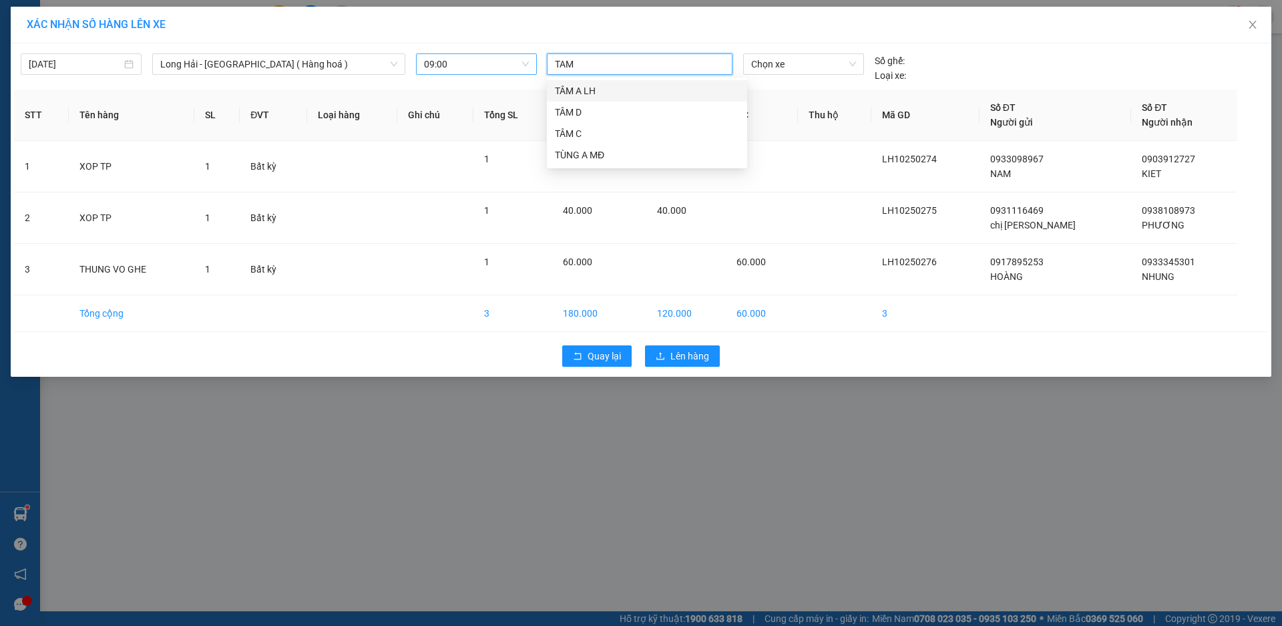
click at [594, 95] on div "TÂM A LH" at bounding box center [647, 90] width 184 height 15
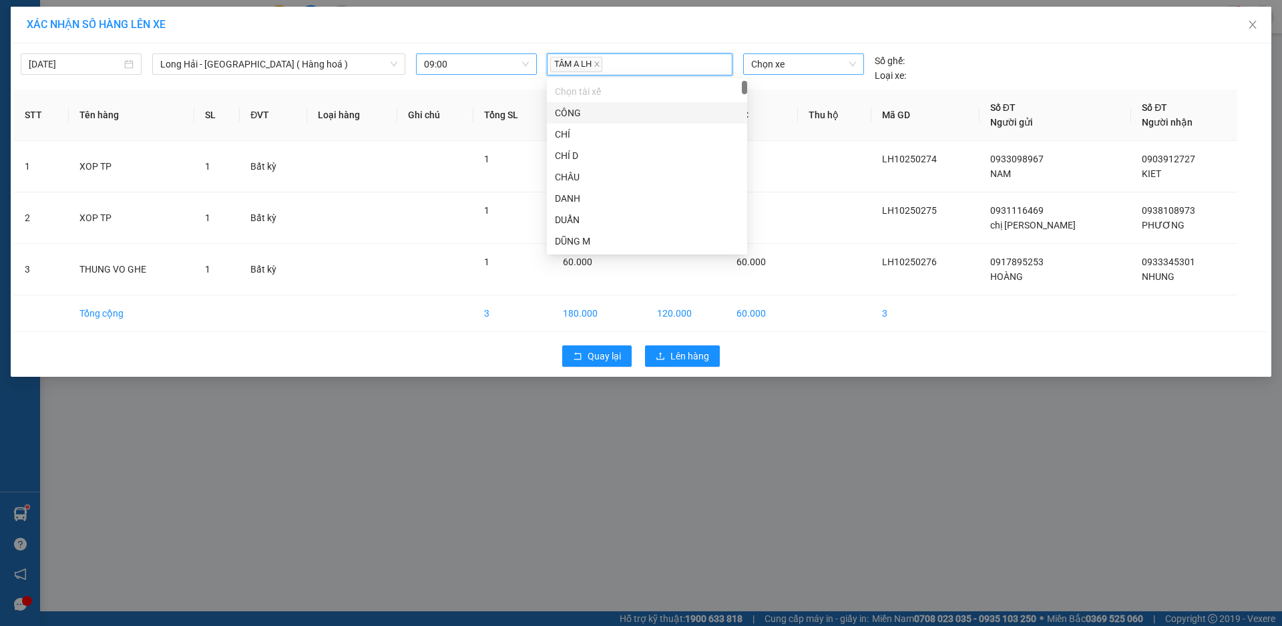
click at [828, 65] on span "Chọn xe" at bounding box center [803, 64] width 104 height 20
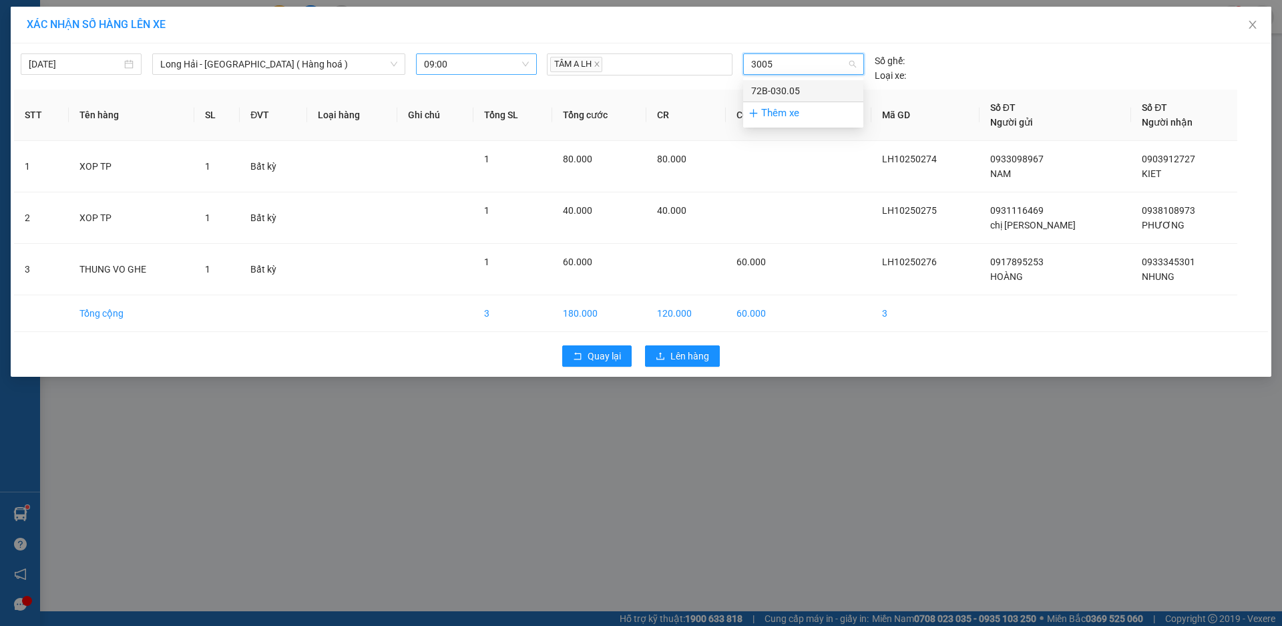
click at [786, 87] on div "72B-030.05" at bounding box center [803, 90] width 104 height 15
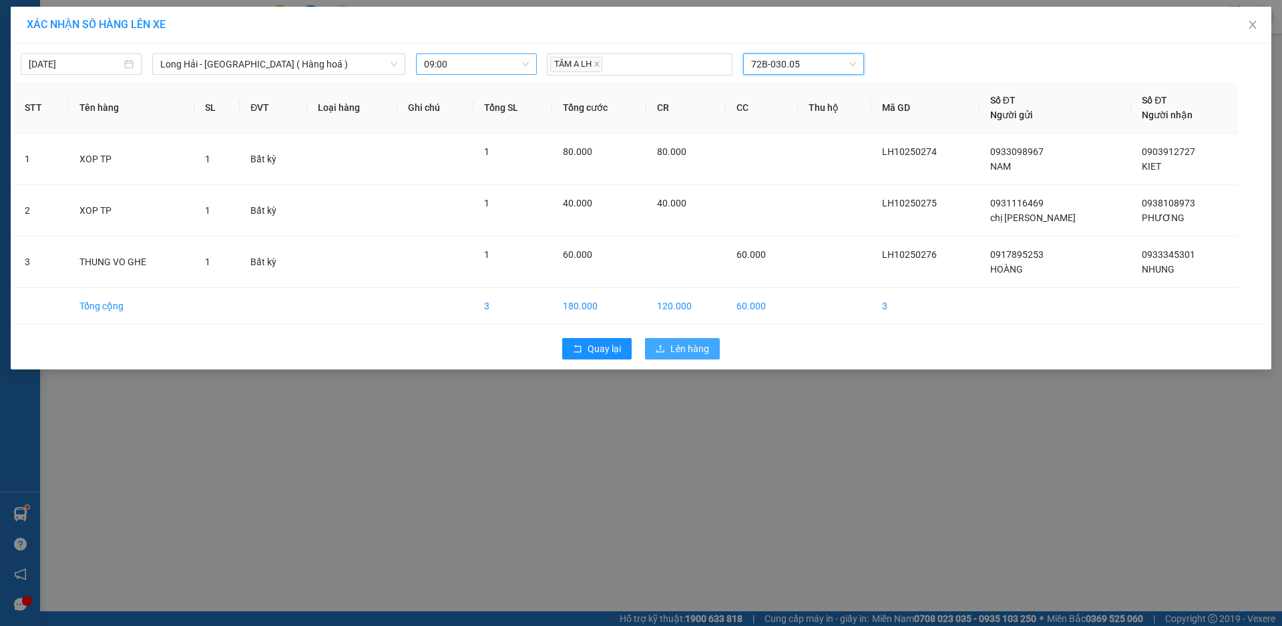
click at [685, 353] on span "Lên hàng" at bounding box center [690, 348] width 39 height 15
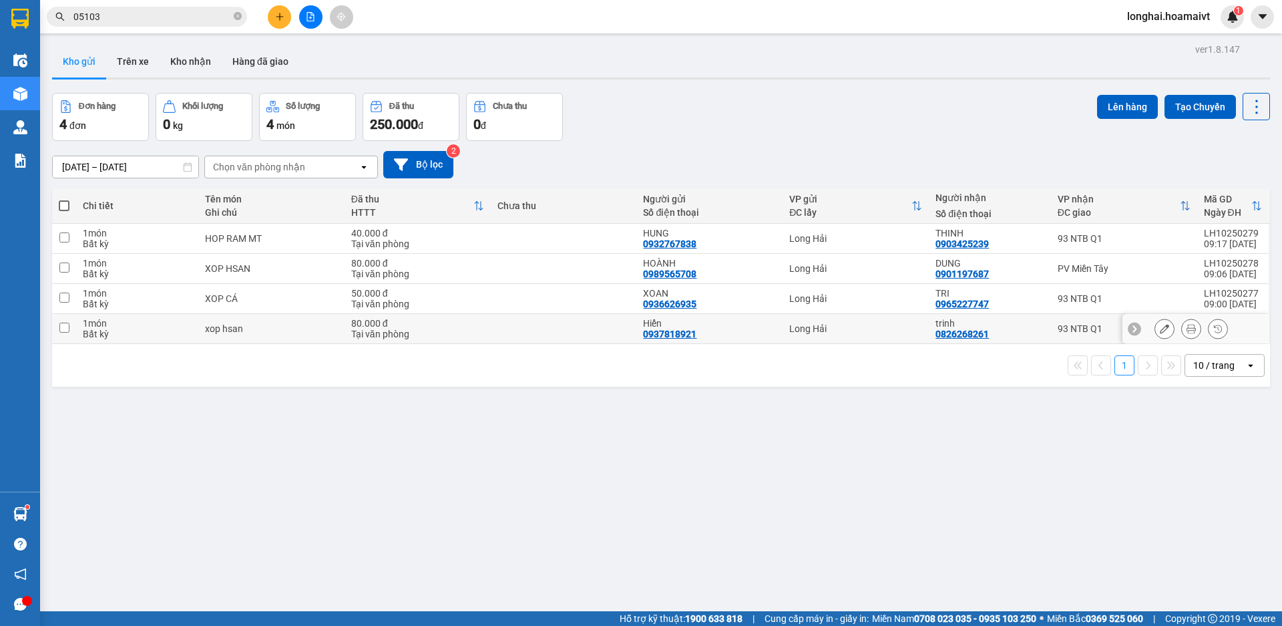
click at [59, 327] on td at bounding box center [64, 329] width 24 height 30
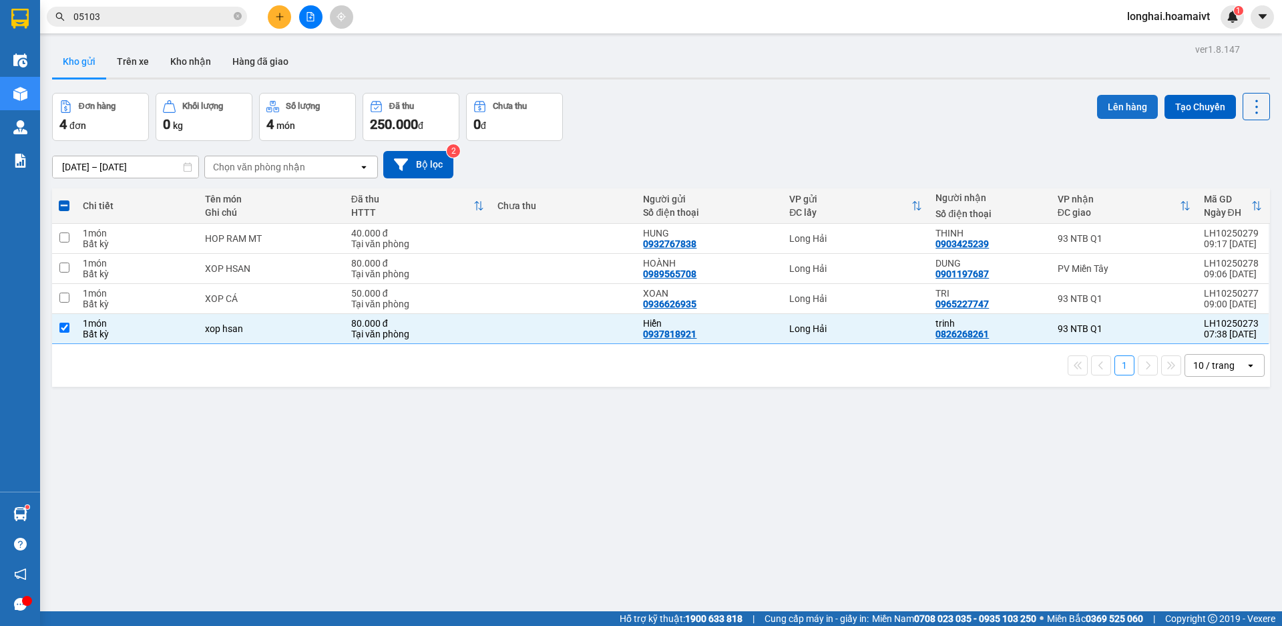
click at [1117, 110] on button "Lên hàng" at bounding box center [1127, 107] width 61 height 24
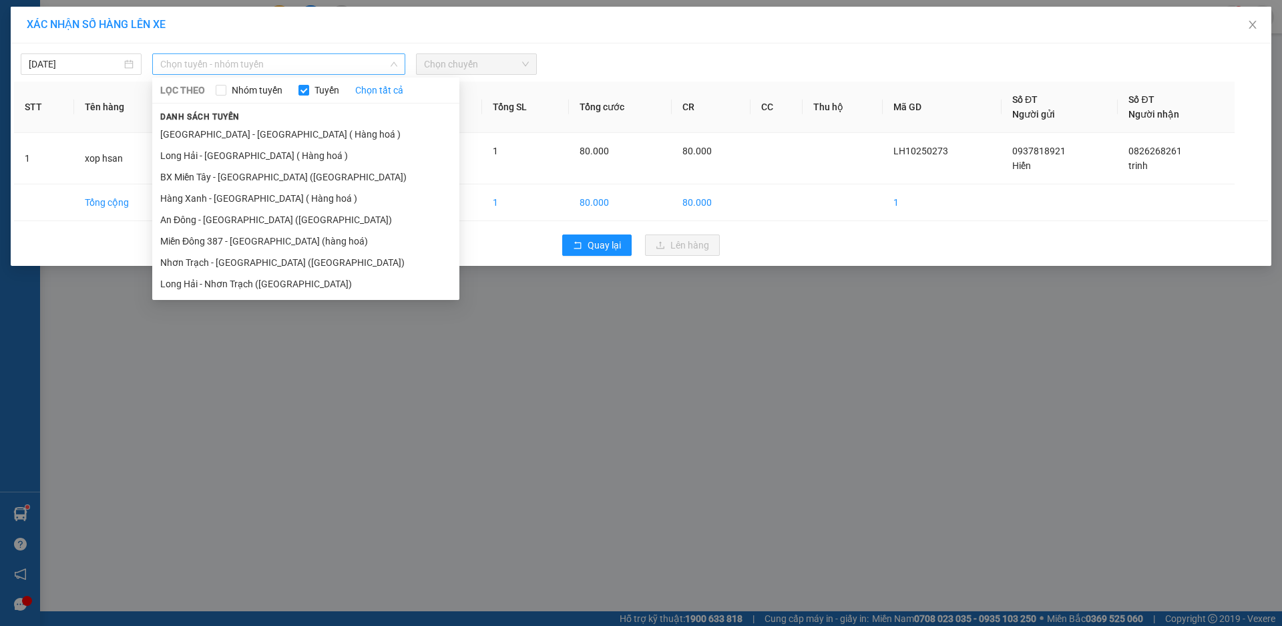
click at [218, 65] on span "Chọn tuyến - nhóm tuyến" at bounding box center [278, 64] width 237 height 20
drag, startPoint x: 233, startPoint y: 156, endPoint x: 315, endPoint y: 116, distance: 91.7
click at [238, 156] on li "Long Hải - [GEOGRAPHIC_DATA] ( Hàng hoá )" at bounding box center [305, 155] width 307 height 21
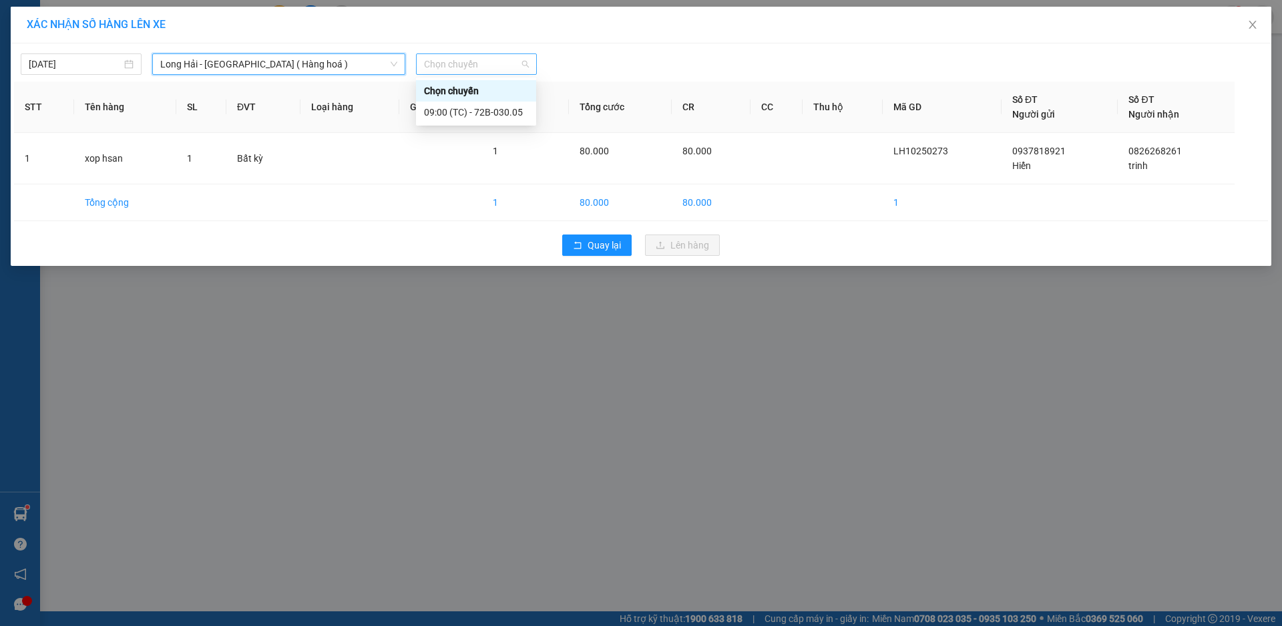
click at [503, 63] on span "Chọn chuyến" at bounding box center [476, 64] width 105 height 20
click at [512, 114] on div "Thêm chuyến " 08:00 "" at bounding box center [487, 113] width 142 height 23
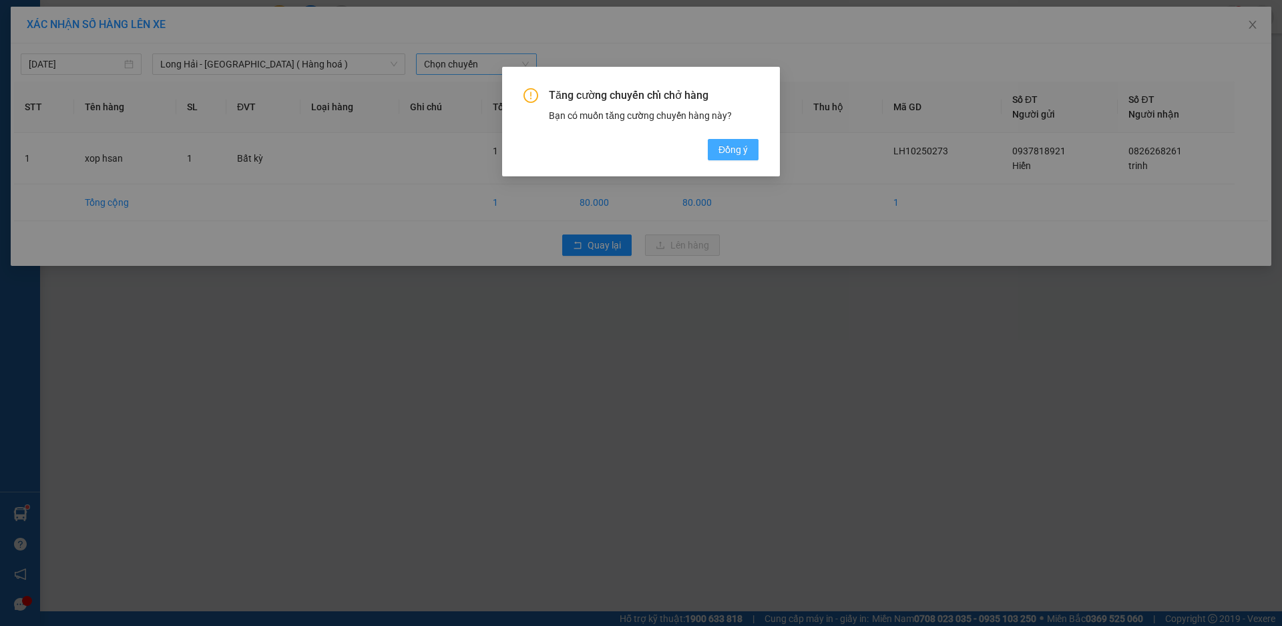
click at [721, 144] on span "Đồng ý" at bounding box center [733, 149] width 29 height 15
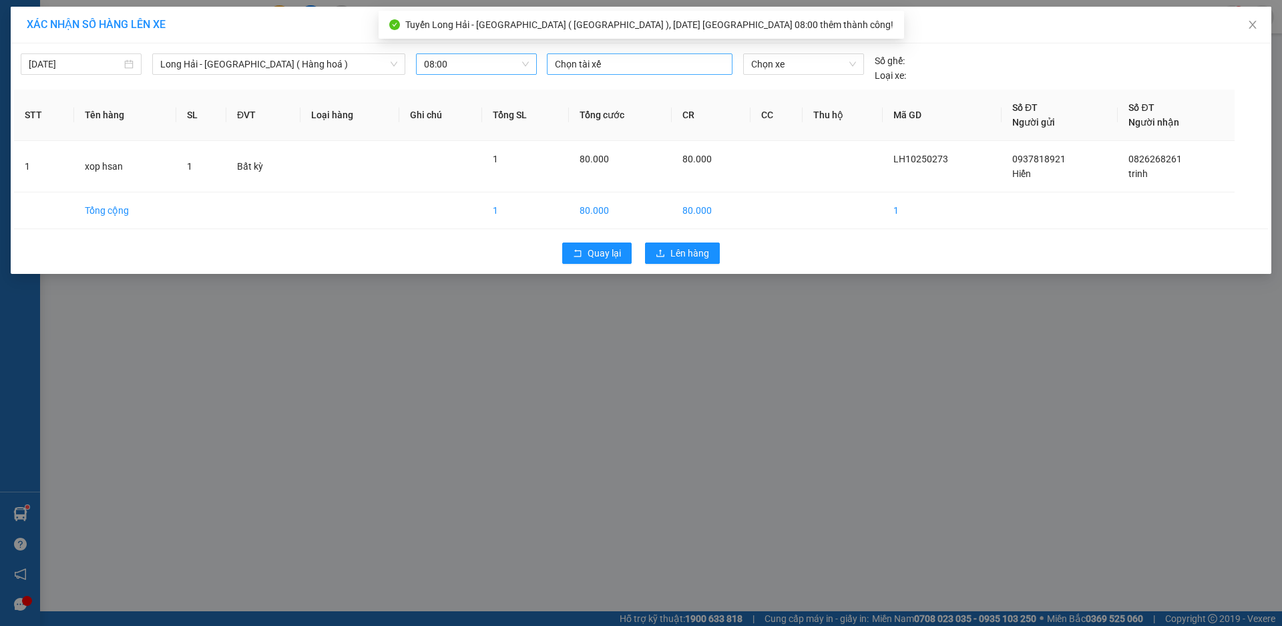
click at [635, 60] on div at bounding box center [639, 64] width 179 height 16
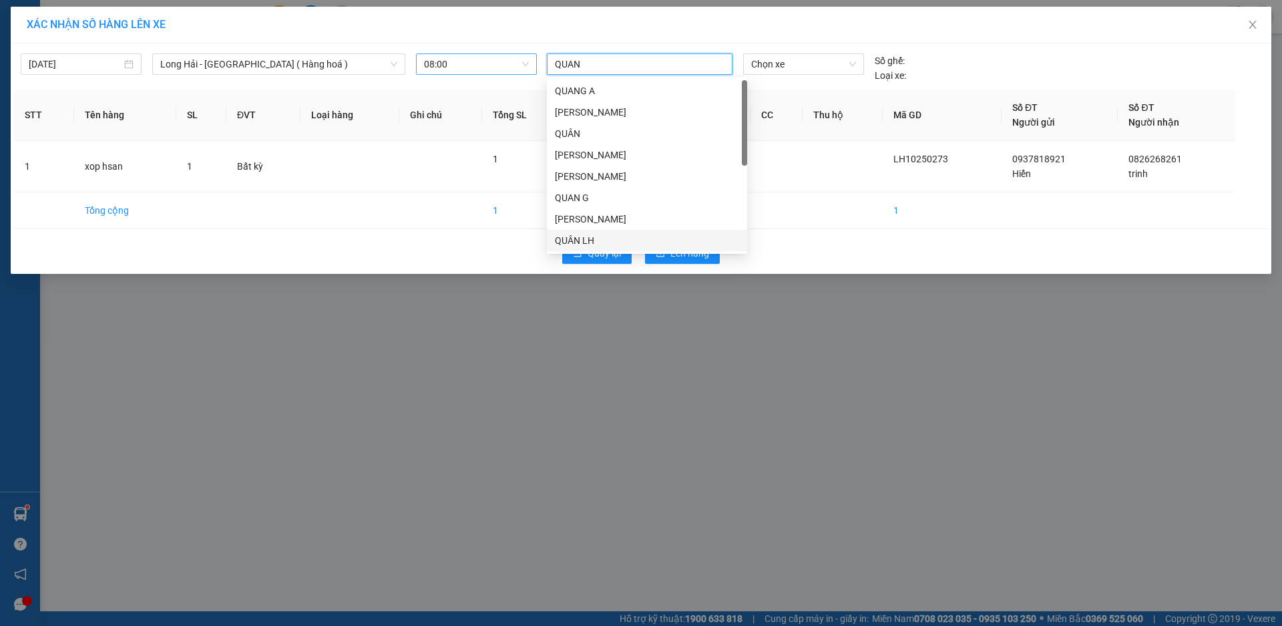
click at [584, 241] on div "QUÂN LH" at bounding box center [647, 240] width 184 height 15
click at [804, 62] on span "Chọn xe" at bounding box center [803, 64] width 104 height 20
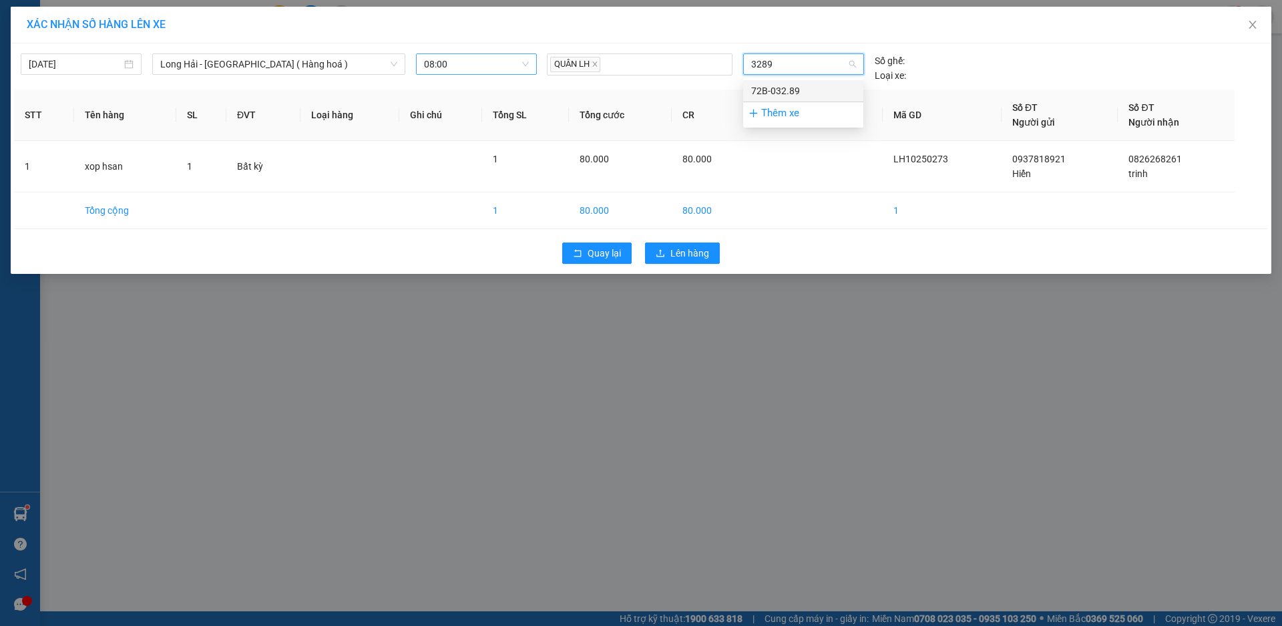
click at [779, 89] on div "72B-032.89" at bounding box center [803, 90] width 104 height 15
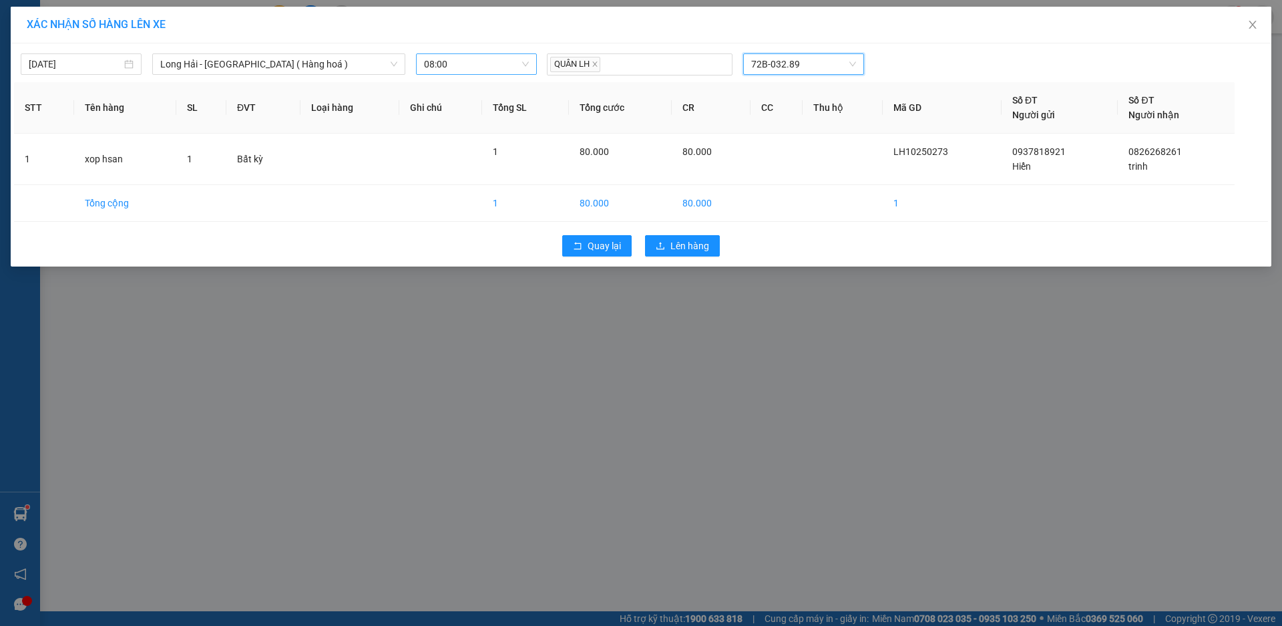
scroll to position [3762, 0]
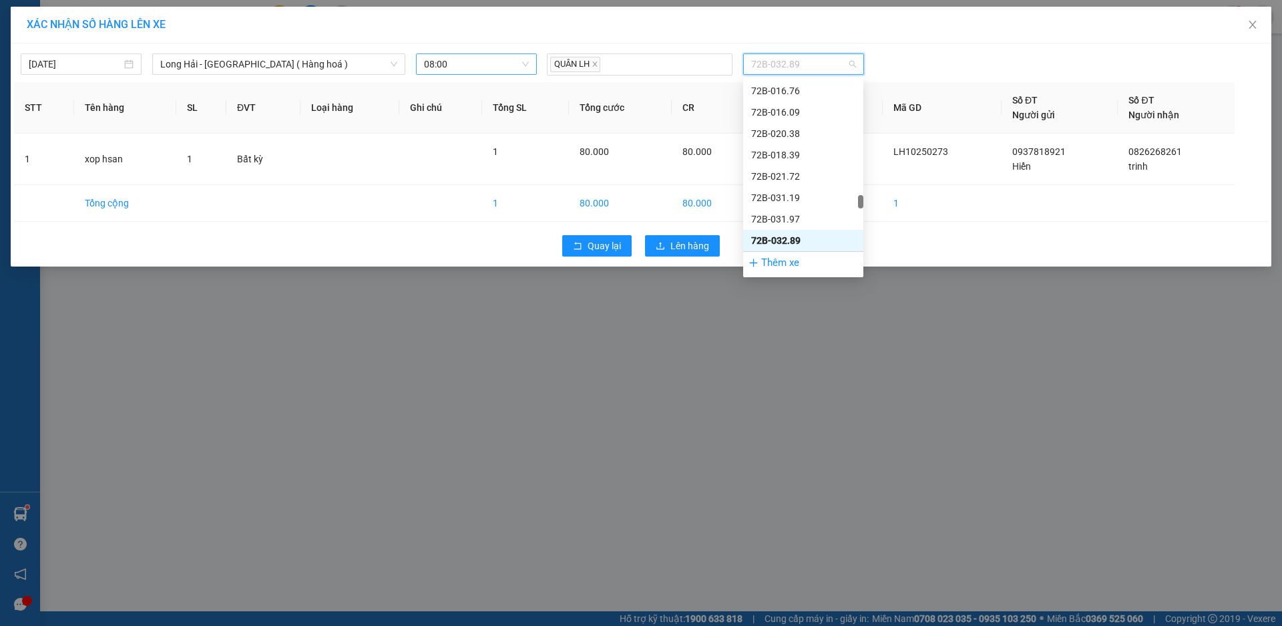
drag, startPoint x: 808, startPoint y: 61, endPoint x: 783, endPoint y: 71, distance: 26.7
click at [783, 71] on span "72B-032.89" at bounding box center [803, 64] width 104 height 20
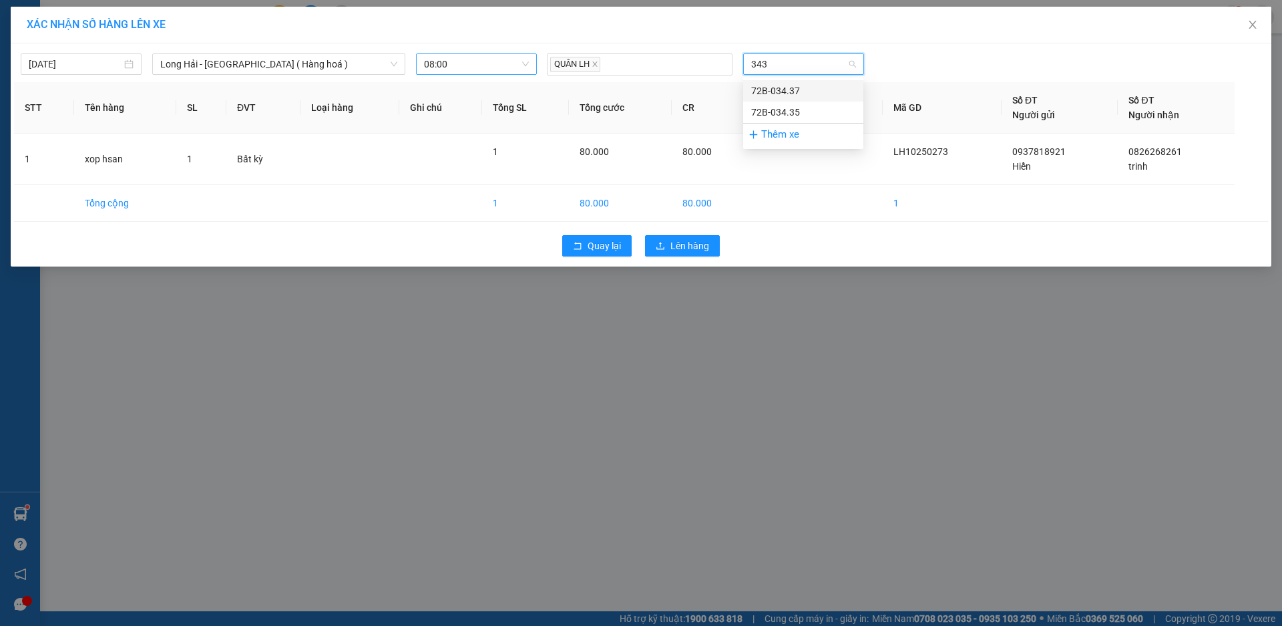
scroll to position [0, 0]
click at [779, 86] on div "72B-034.37" at bounding box center [803, 90] width 104 height 15
click at [677, 247] on span "Lên hàng" at bounding box center [690, 245] width 39 height 15
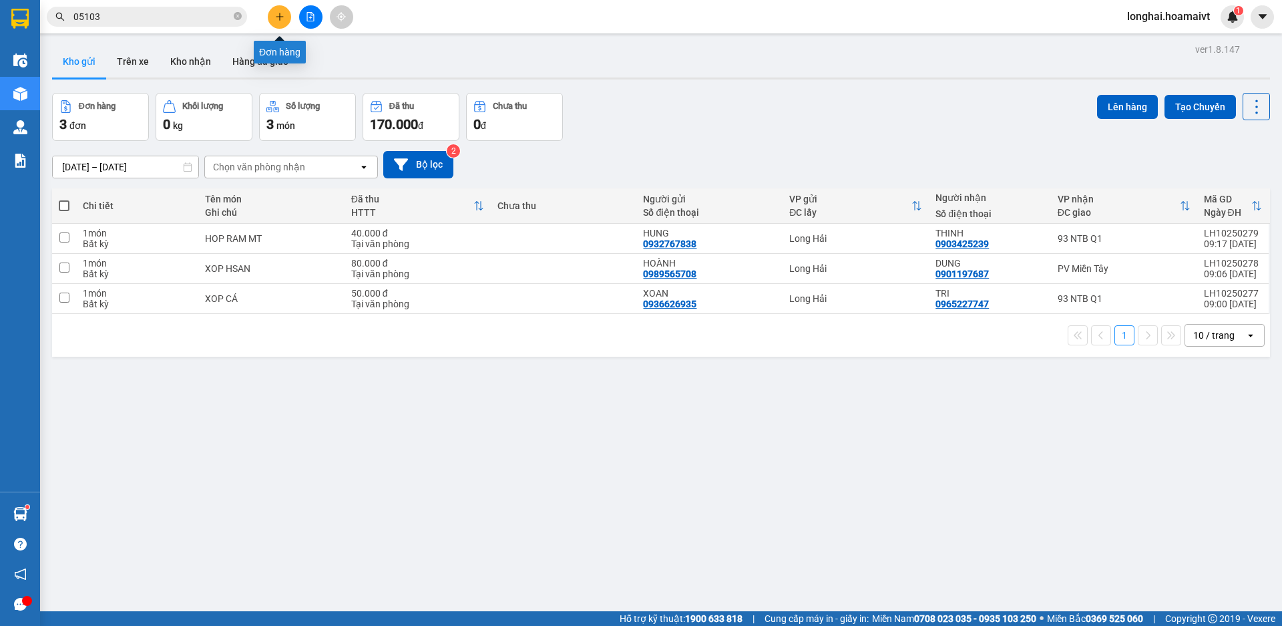
click at [281, 19] on icon "plus" at bounding box center [279, 16] width 9 height 9
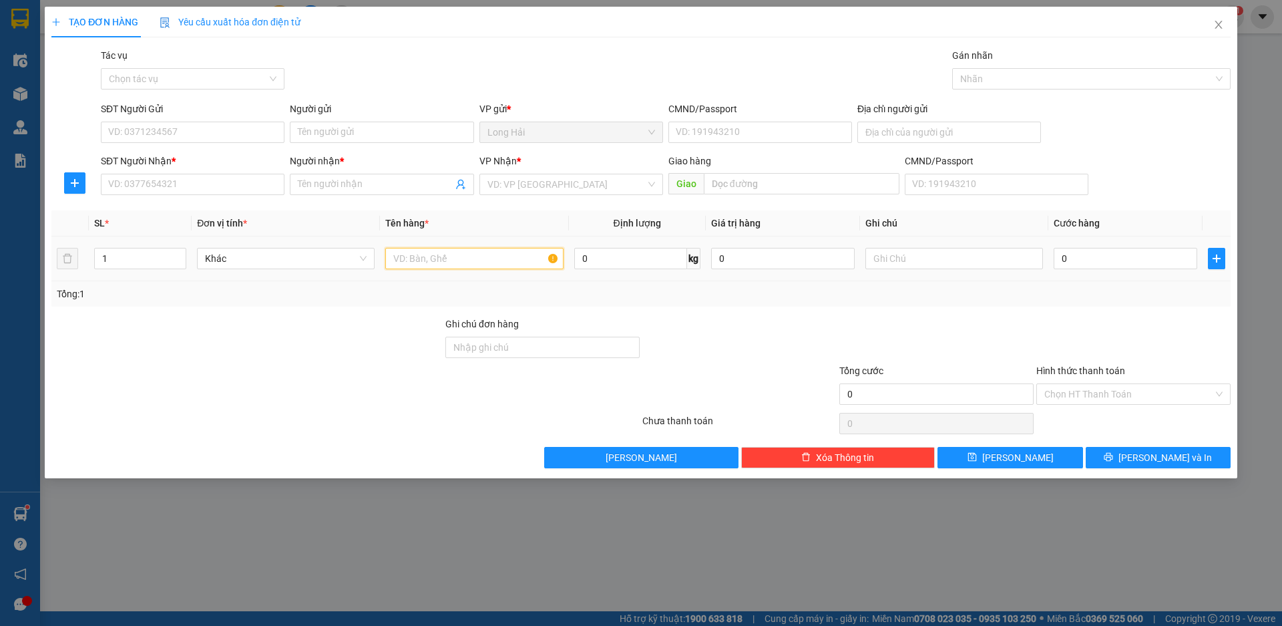
drag, startPoint x: 425, startPoint y: 258, endPoint x: 429, endPoint y: 241, distance: 17.2
click at [429, 243] on td at bounding box center [474, 258] width 188 height 45
click at [499, 190] on input "search" at bounding box center [567, 184] width 158 height 20
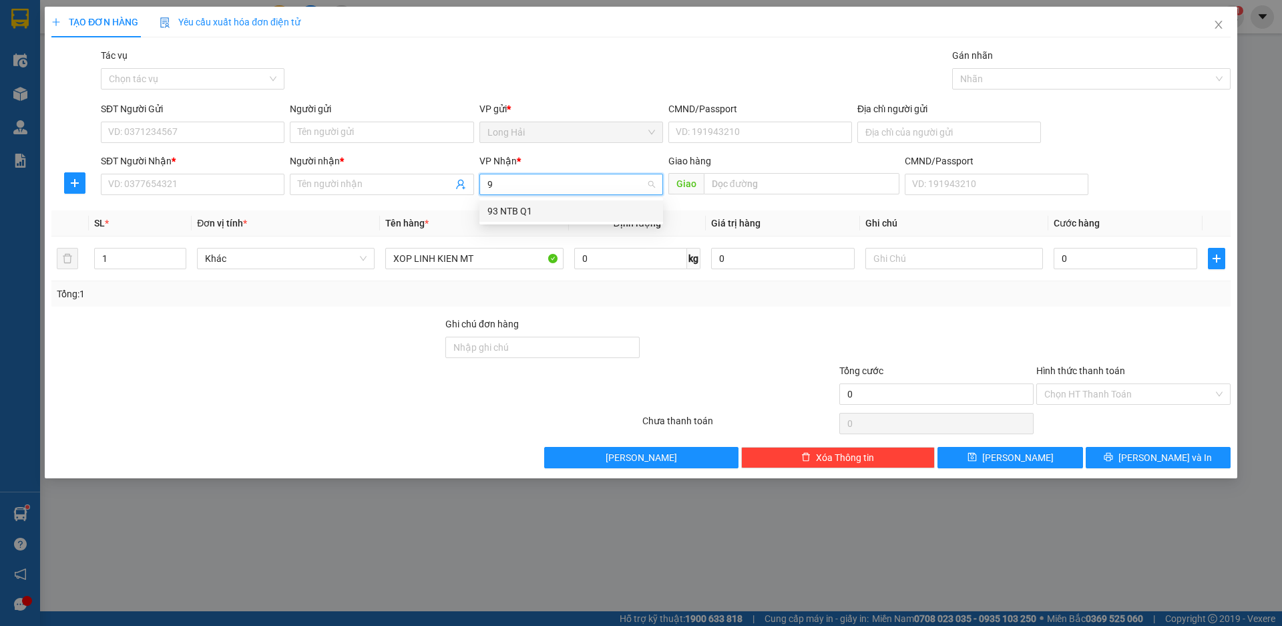
click at [496, 209] on div "93 NTB Q1" at bounding box center [572, 211] width 168 height 15
drag, startPoint x: 202, startPoint y: 136, endPoint x: 210, endPoint y: 142, distance: 9.6
click at [202, 137] on input "SĐT Người Gửi" at bounding box center [193, 132] width 184 height 21
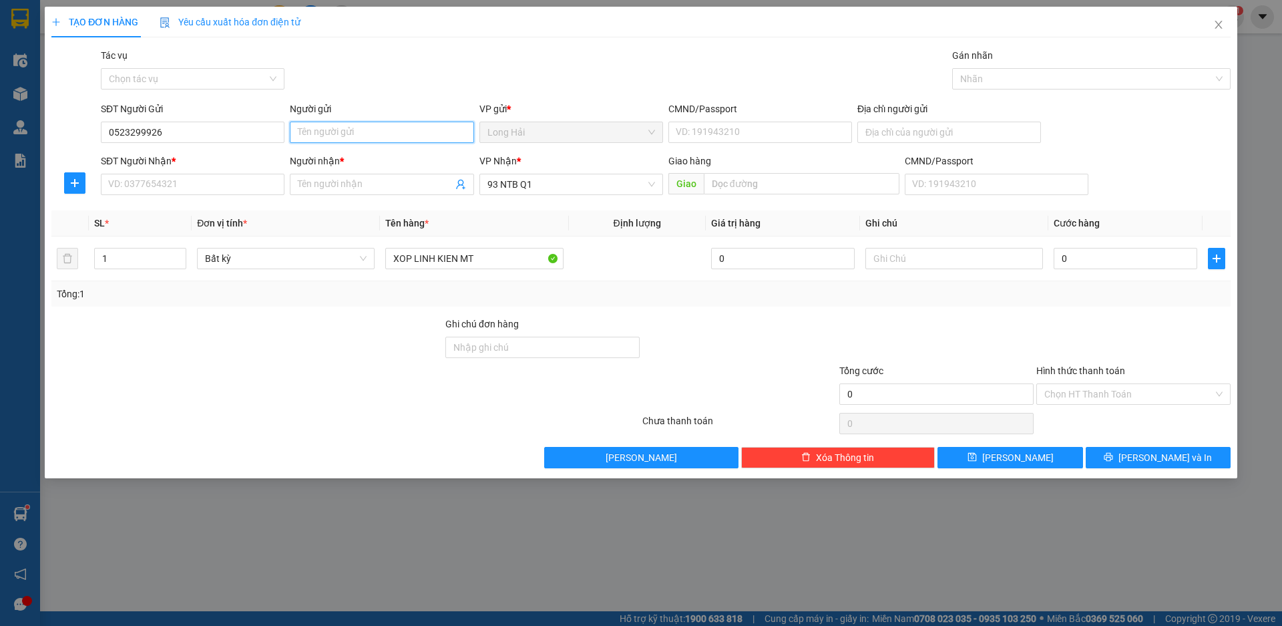
click at [313, 136] on input "Người gửi" at bounding box center [382, 132] width 184 height 21
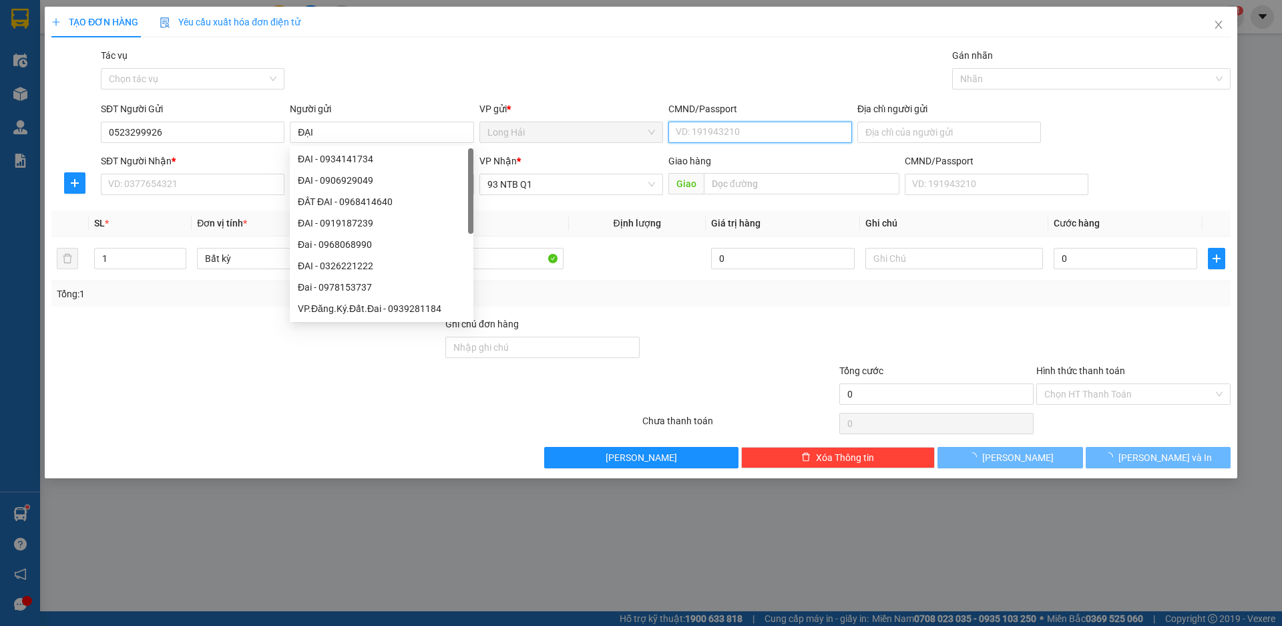
click at [706, 131] on input "CMND/Passport" at bounding box center [761, 132] width 184 height 21
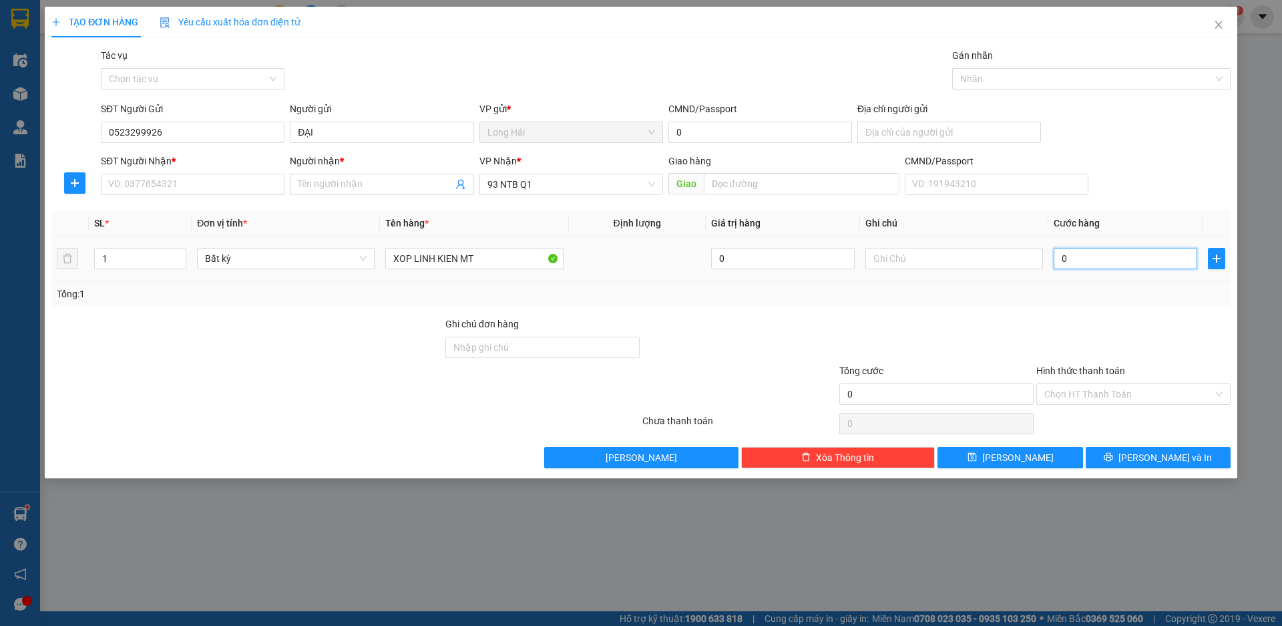
click at [1113, 260] on input "0" at bounding box center [1126, 258] width 144 height 21
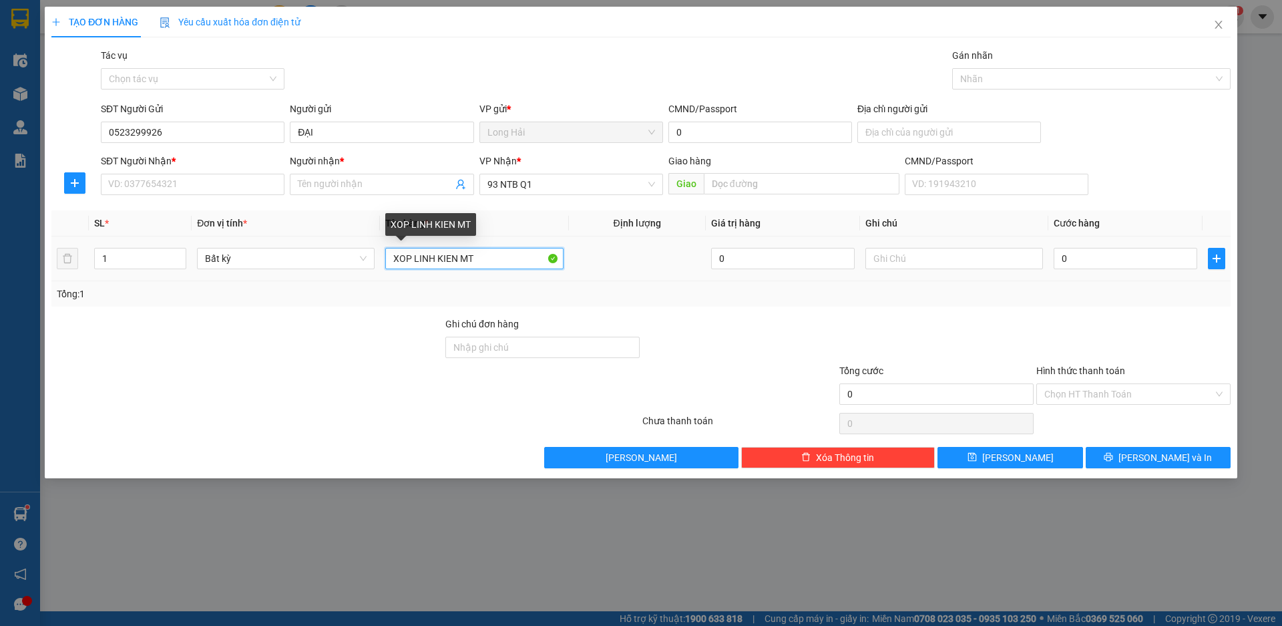
click at [460, 260] on input "XOP LINH KIEN MT" at bounding box center [474, 258] width 178 height 21
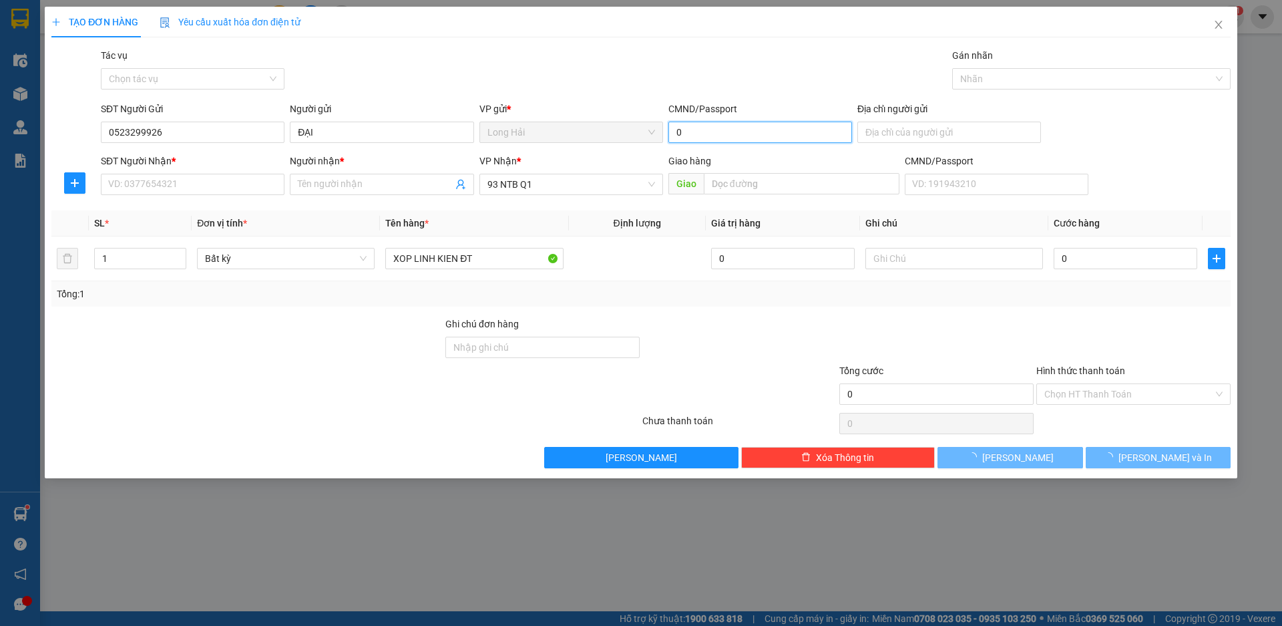
click at [745, 133] on input "0" at bounding box center [761, 132] width 184 height 21
click at [743, 133] on input "0" at bounding box center [761, 132] width 184 height 21
click at [741, 133] on input "0" at bounding box center [761, 132] width 184 height 21
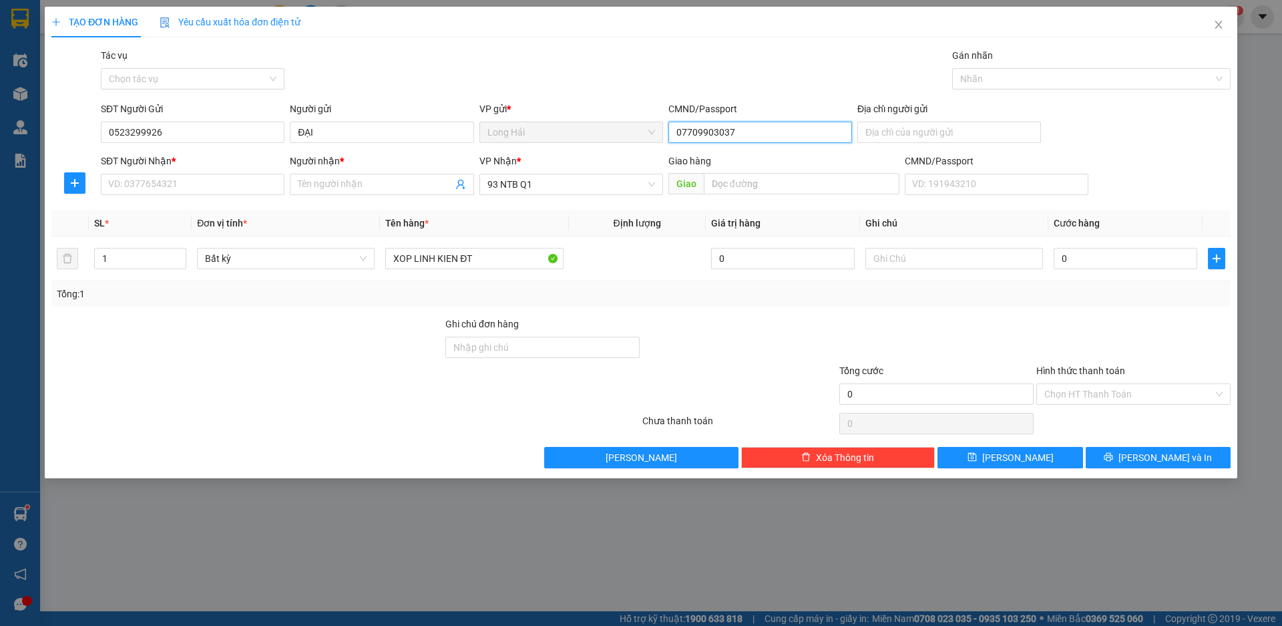
click at [724, 131] on input "07709903037" at bounding box center [761, 132] width 184 height 21
click at [717, 136] on input "077099030037" at bounding box center [761, 132] width 184 height 21
click at [709, 130] on input "07709903037" at bounding box center [761, 132] width 184 height 21
click at [864, 122] on input "Địa chỉ người gửi" at bounding box center [950, 132] width 184 height 21
click at [199, 177] on input "SĐT Người Nhận *" at bounding box center [193, 184] width 184 height 21
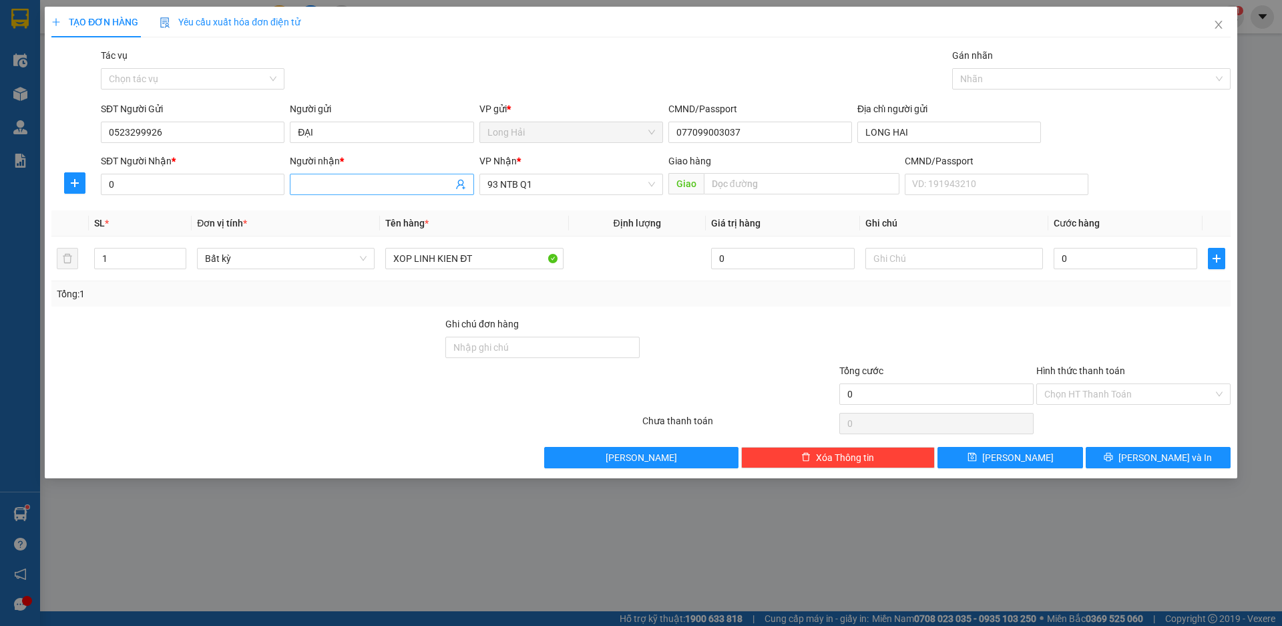
click at [304, 189] on input "Người nhận *" at bounding box center [375, 184] width 154 height 15
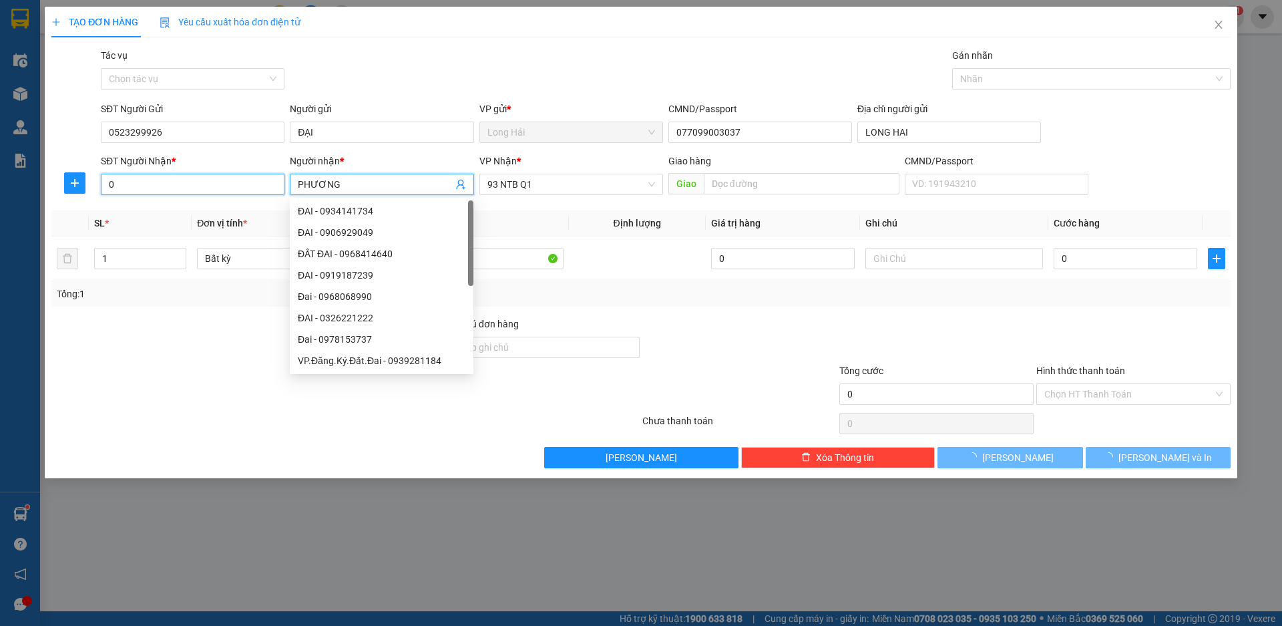
click at [209, 190] on input "0" at bounding box center [193, 184] width 184 height 21
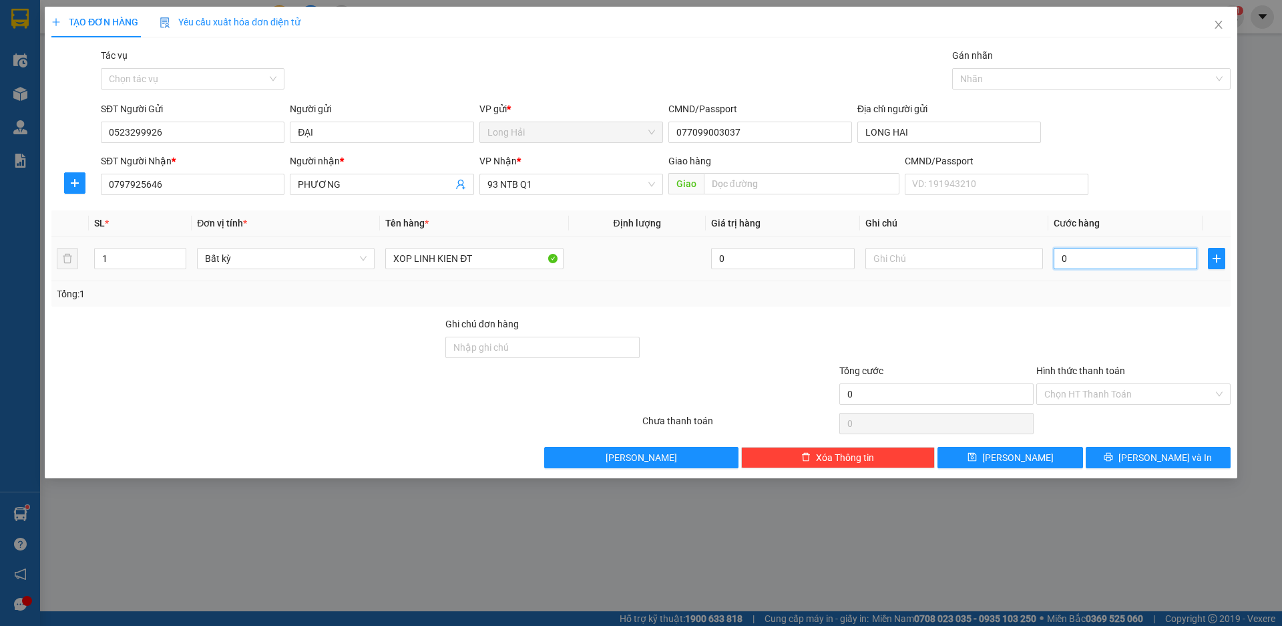
click at [1062, 256] on input "0" at bounding box center [1126, 258] width 144 height 21
click at [1077, 398] on input "Hình thức thanh toán" at bounding box center [1129, 394] width 169 height 20
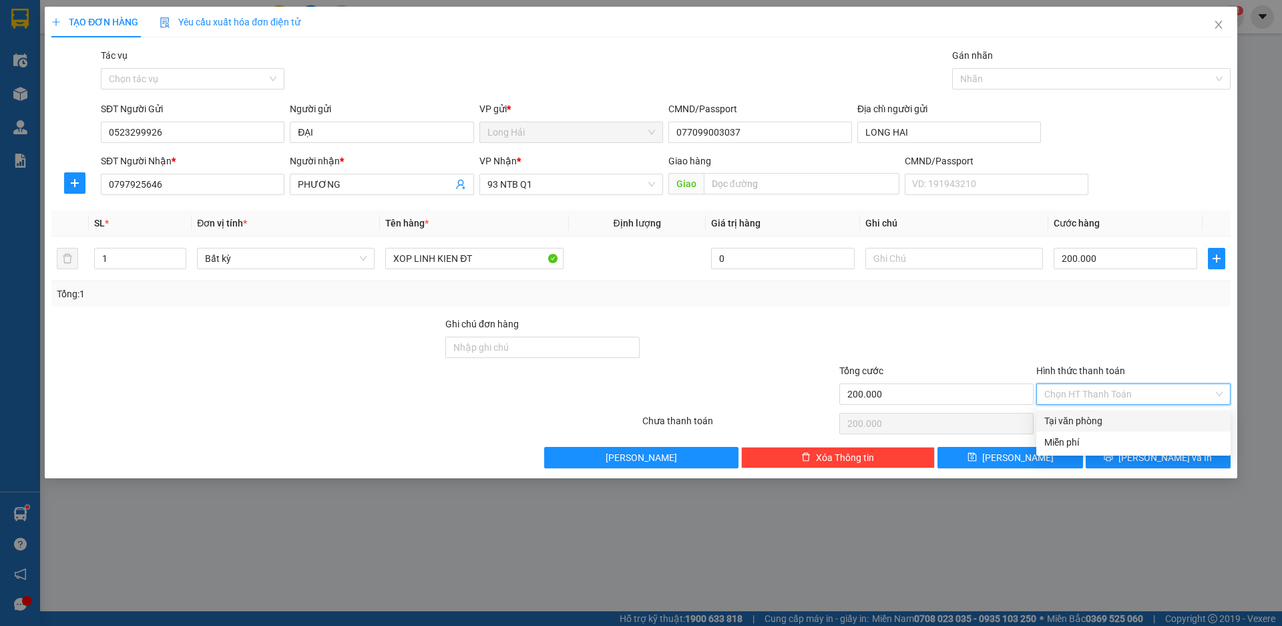
click at [1077, 418] on div "Tại văn phòng" at bounding box center [1134, 420] width 178 height 15
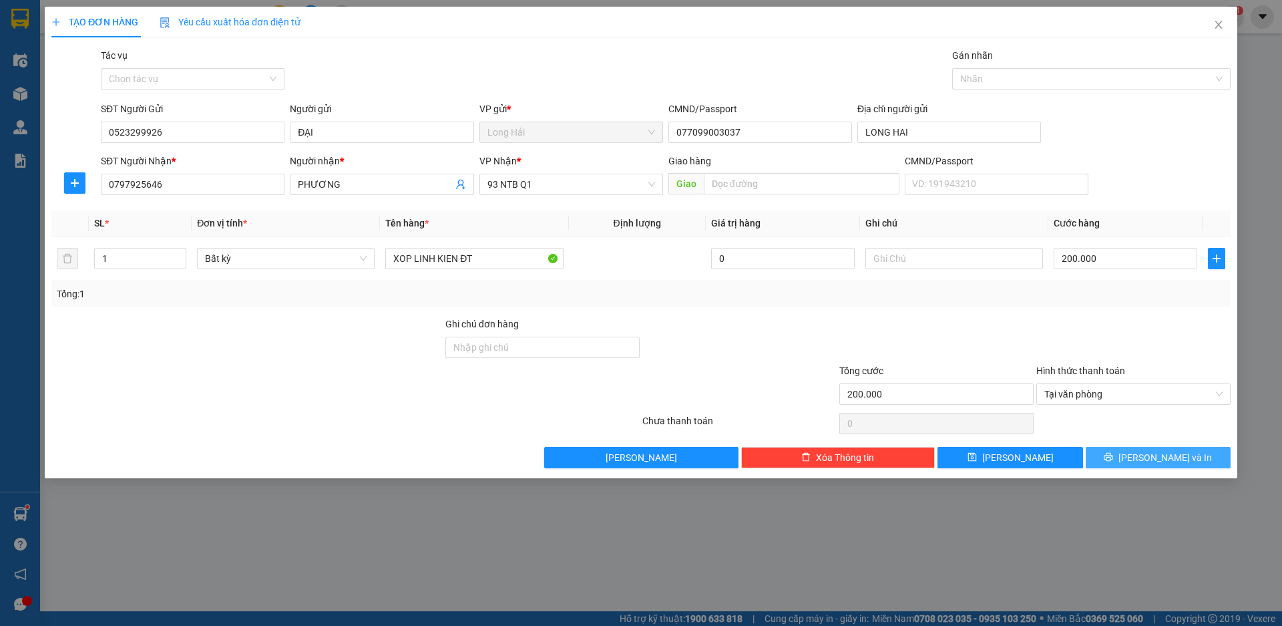
click at [1103, 454] on button "[PERSON_NAME] và In" at bounding box center [1158, 457] width 145 height 21
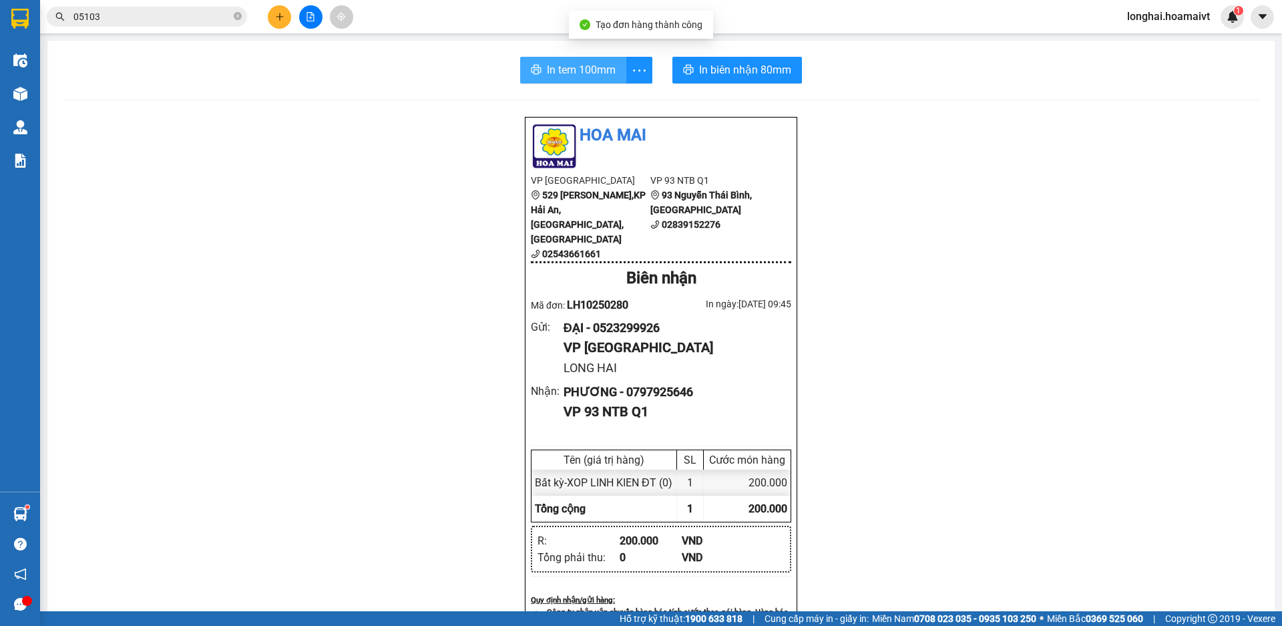
click at [561, 61] on span "In tem 100mm" at bounding box center [581, 69] width 69 height 17
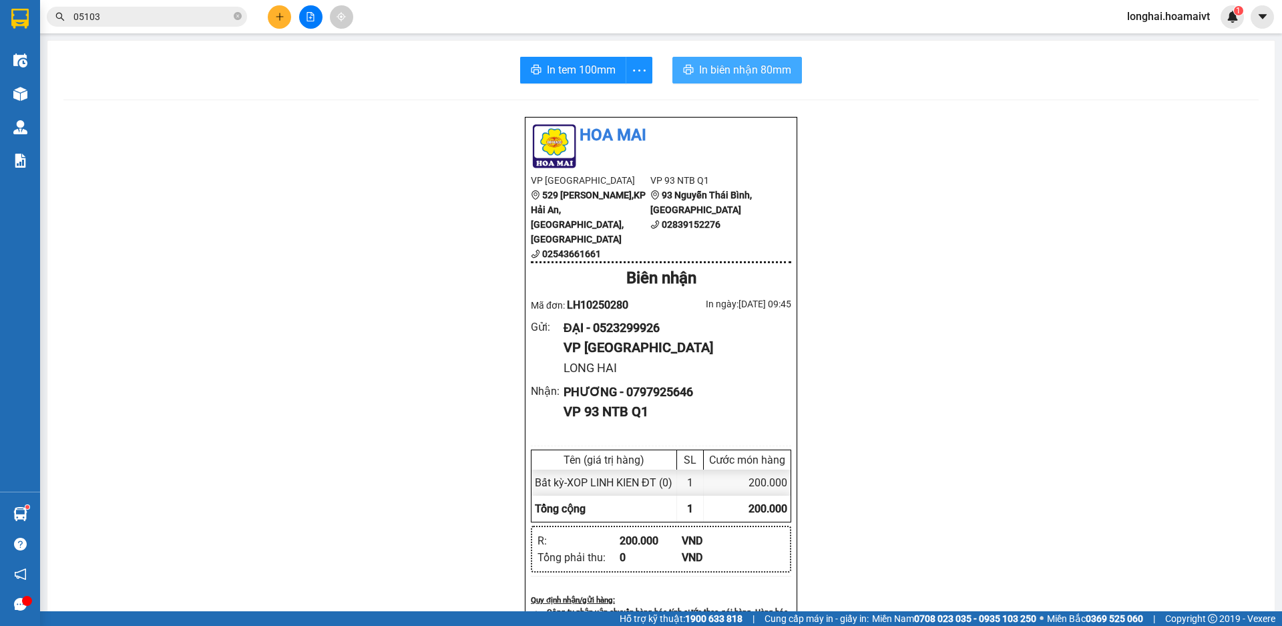
click at [739, 69] on span "In biên nhận 80mm" at bounding box center [745, 69] width 92 height 17
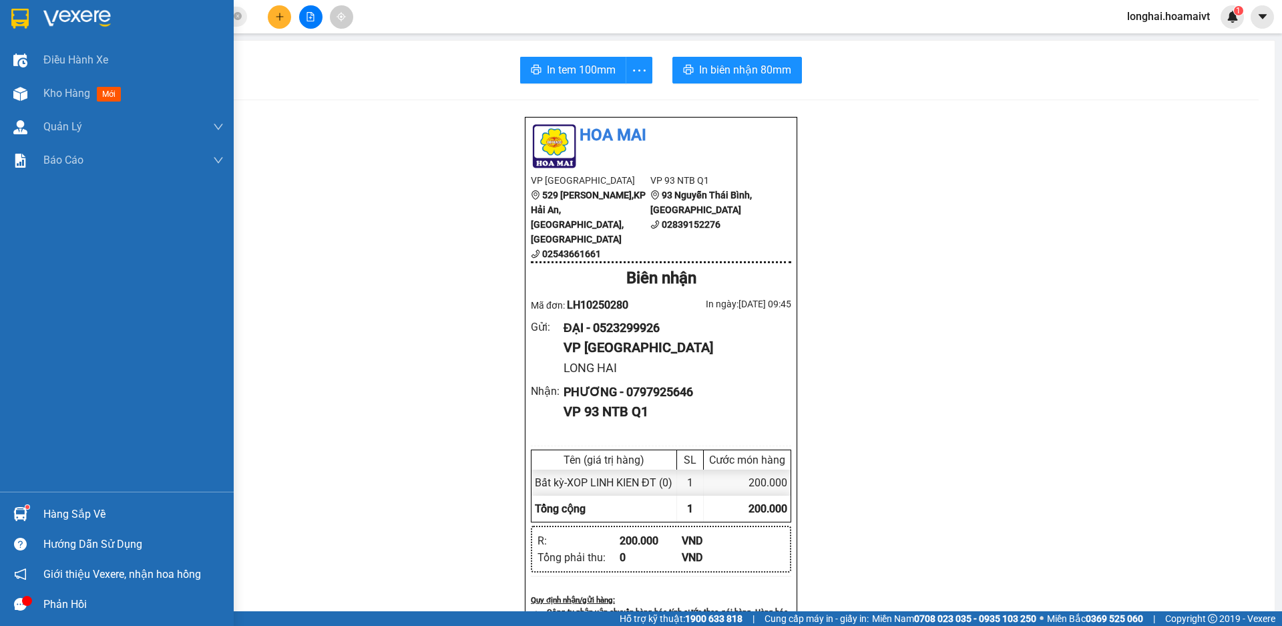
click at [69, 512] on div "Hàng sắp về" at bounding box center [133, 514] width 180 height 20
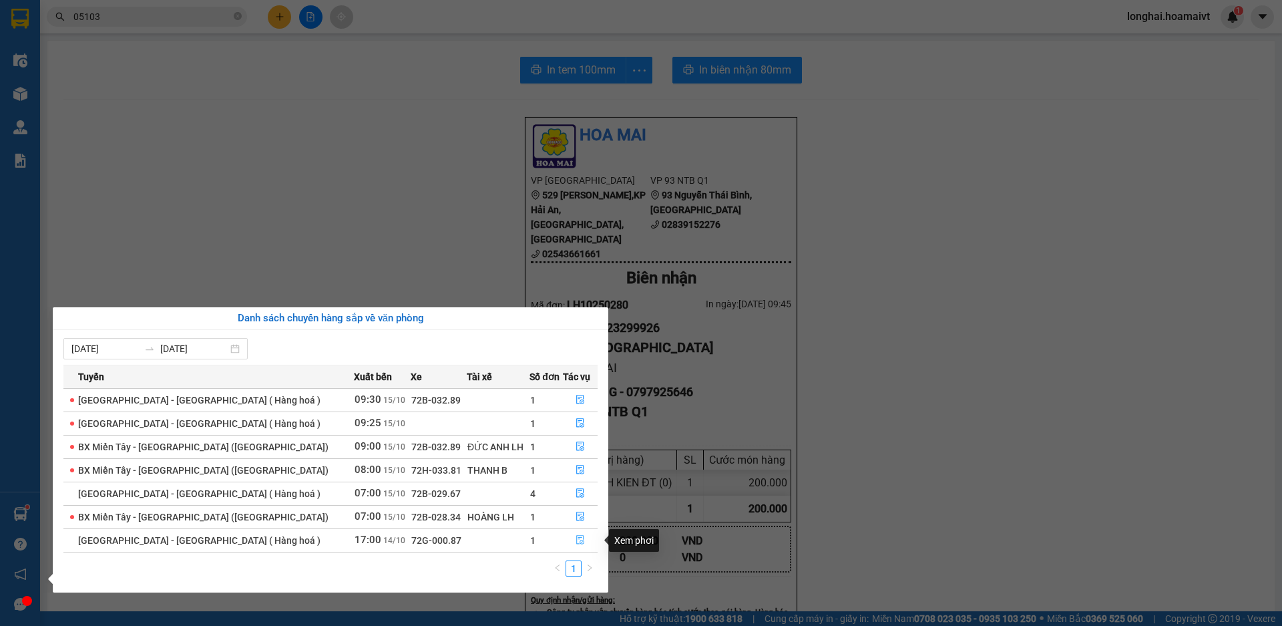
click at [576, 545] on span "file-done" at bounding box center [580, 540] width 9 height 11
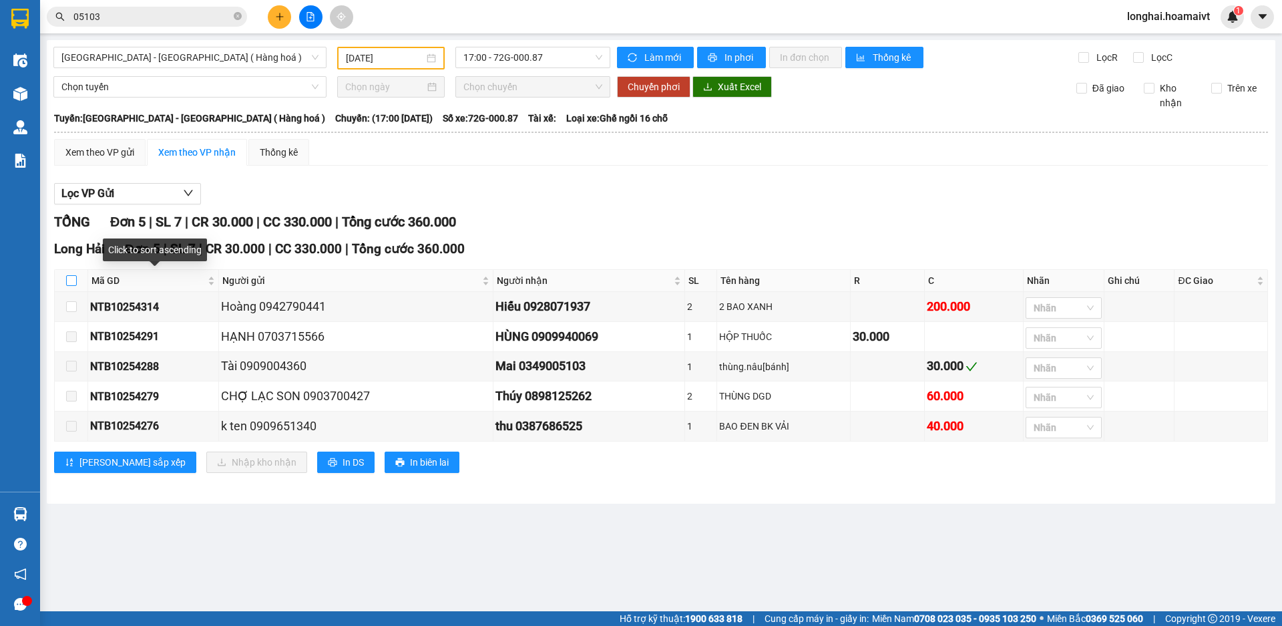
click at [69, 283] on input "checkbox" at bounding box center [71, 280] width 11 height 11
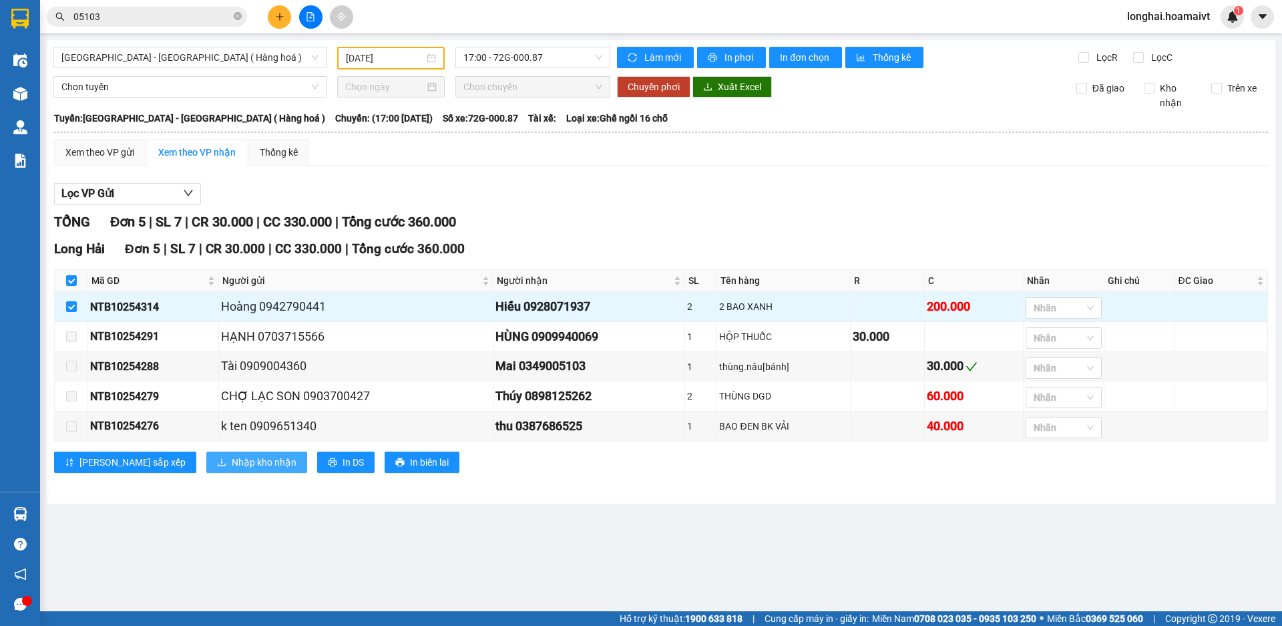
click at [232, 470] on span "Nhập kho nhận" at bounding box center [264, 462] width 65 height 15
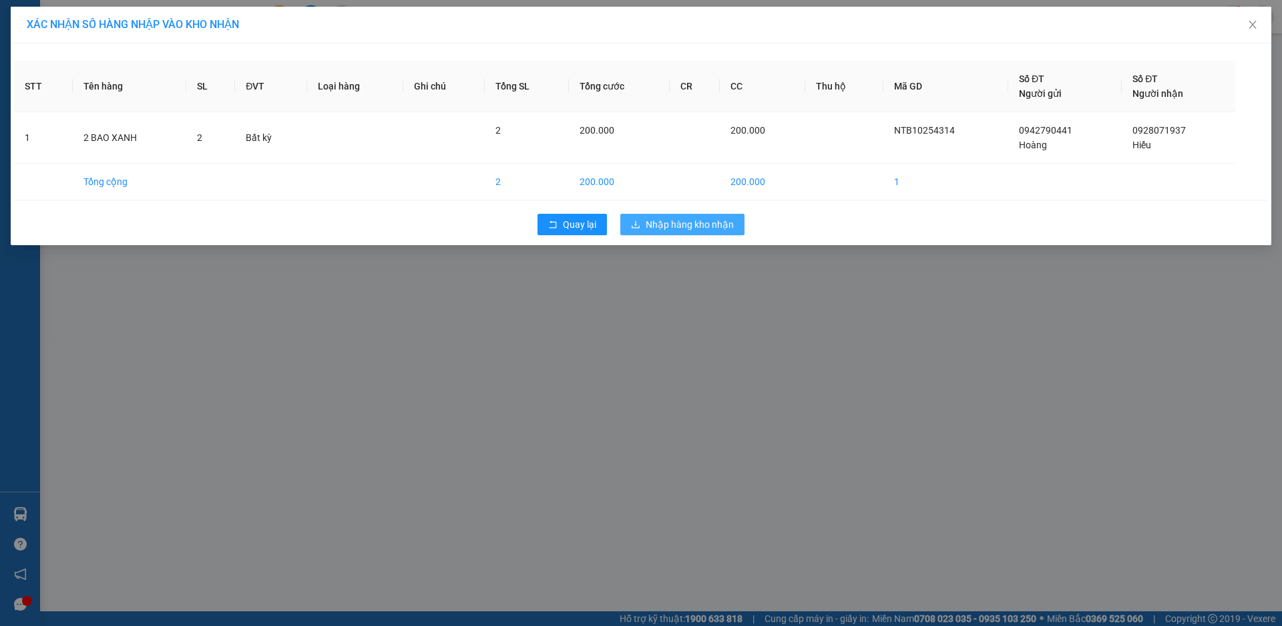
click at [719, 226] on span "Nhập hàng kho nhận" at bounding box center [690, 224] width 88 height 15
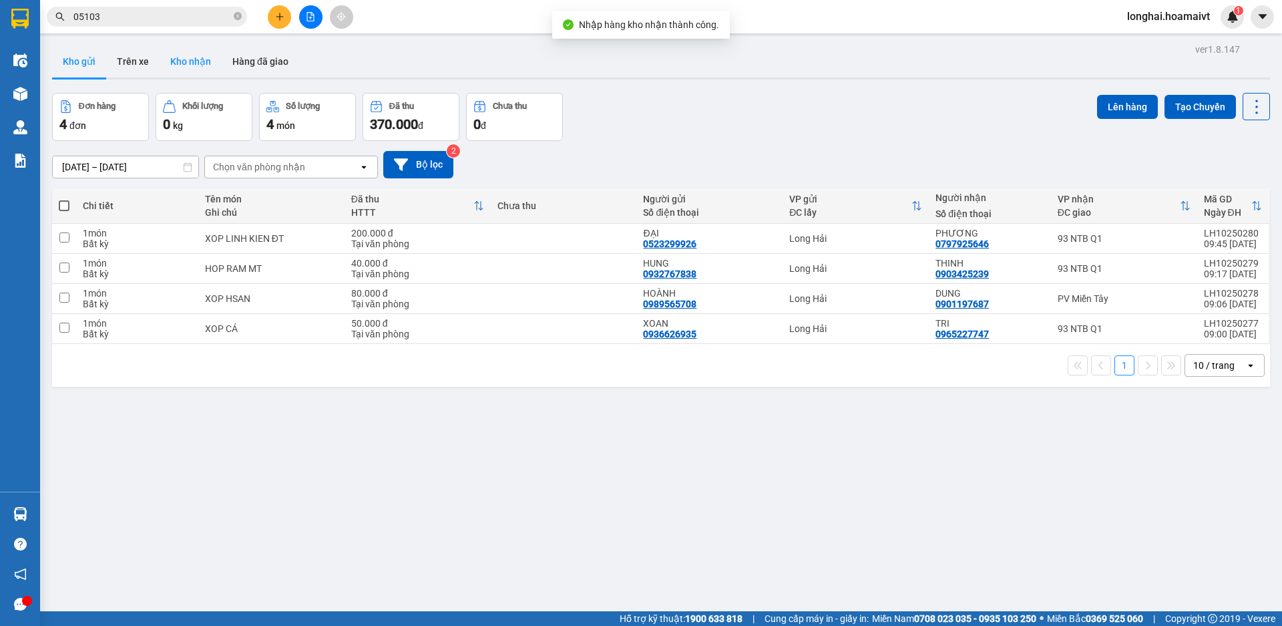
click at [206, 65] on button "Kho nhận" at bounding box center [191, 61] width 62 height 32
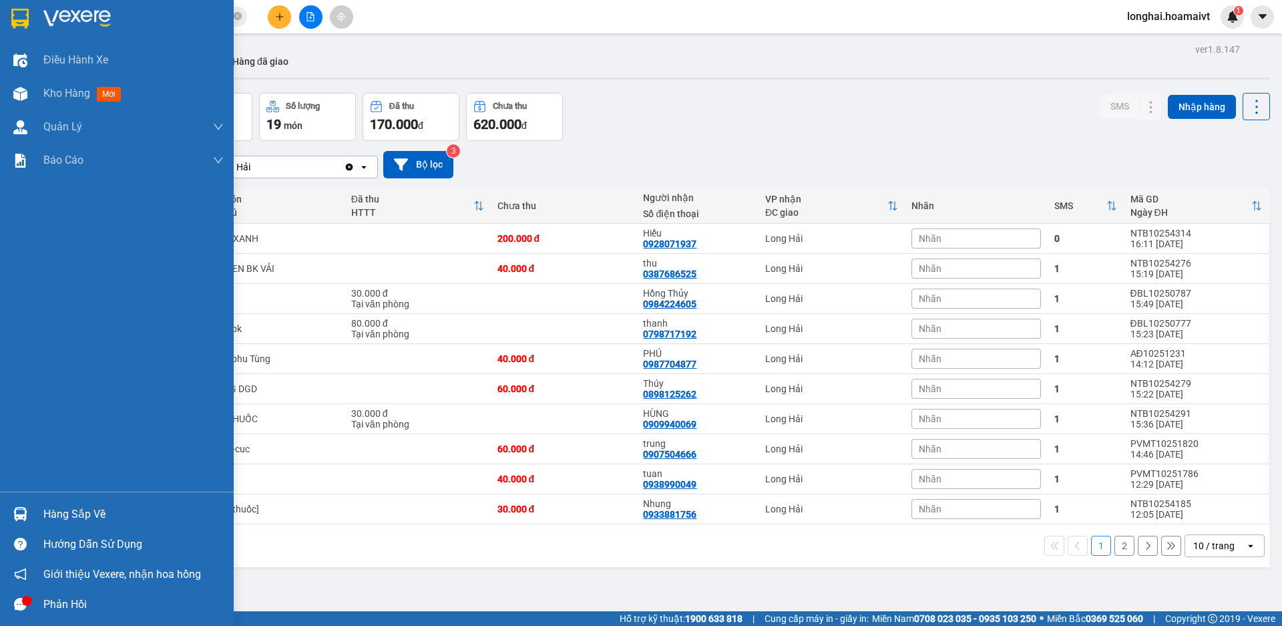
click at [57, 517] on div "Hàng sắp về" at bounding box center [133, 514] width 180 height 20
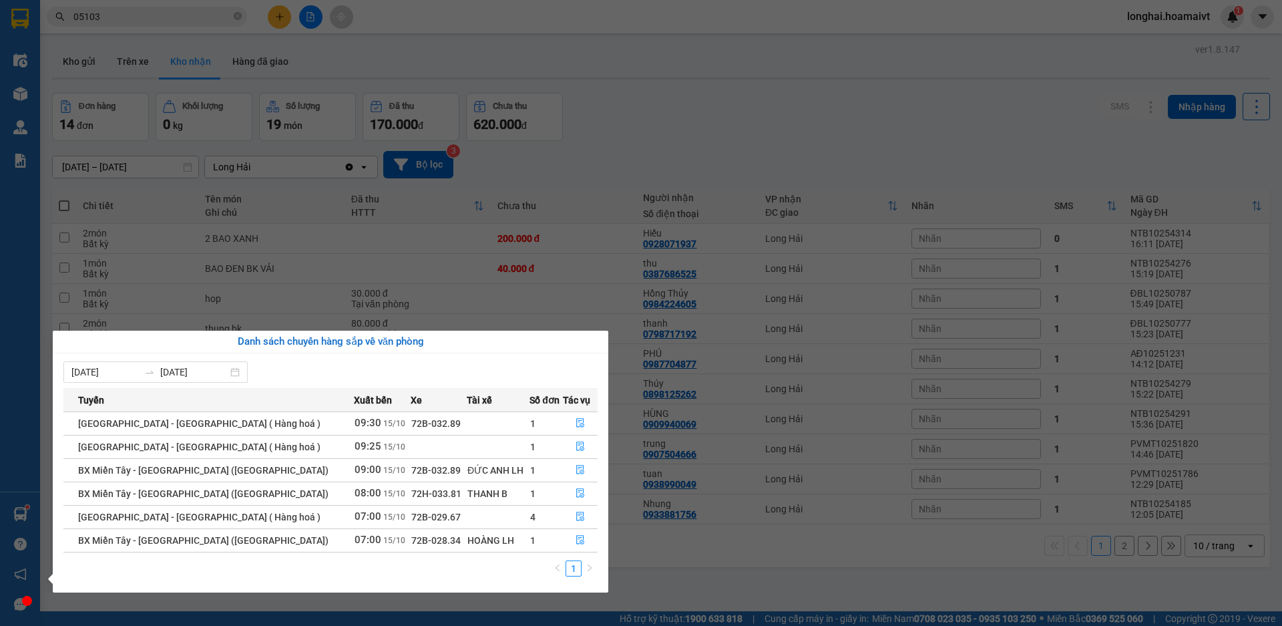
click at [687, 118] on section "Kết quả tìm kiếm ( 28 ) Bộ lọc Mã ĐH Trạng thái Món hàng Tổng cước Chưa cước Nh…" at bounding box center [641, 313] width 1282 height 626
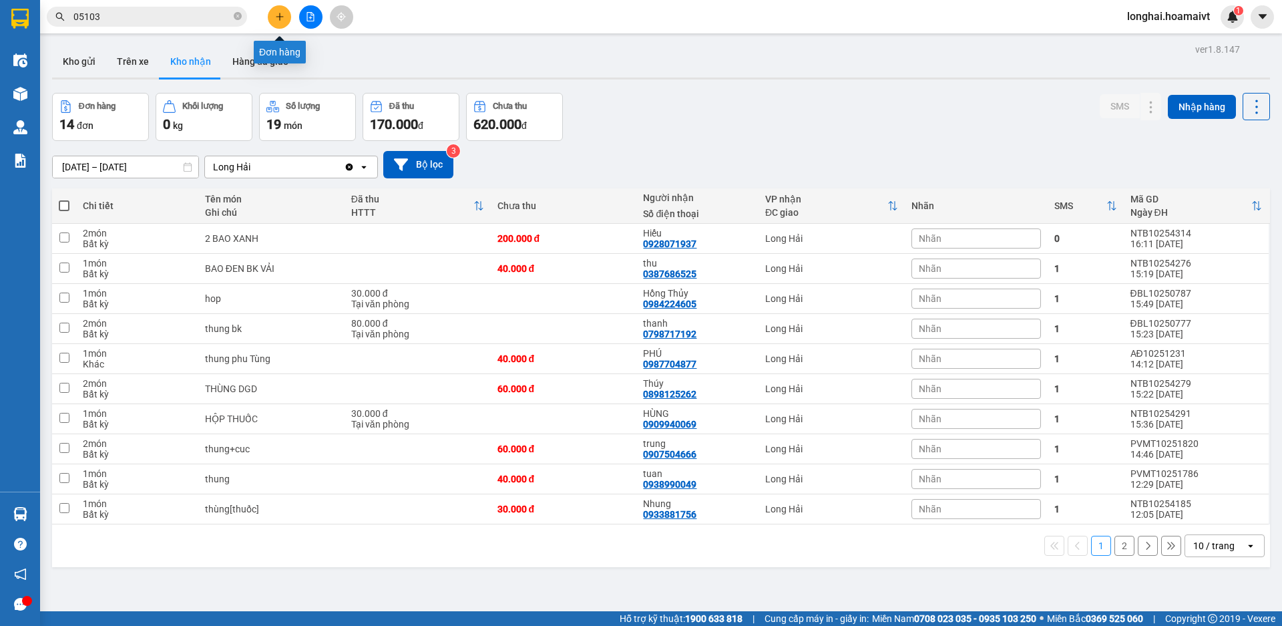
click at [275, 17] on button at bounding box center [279, 16] width 23 height 23
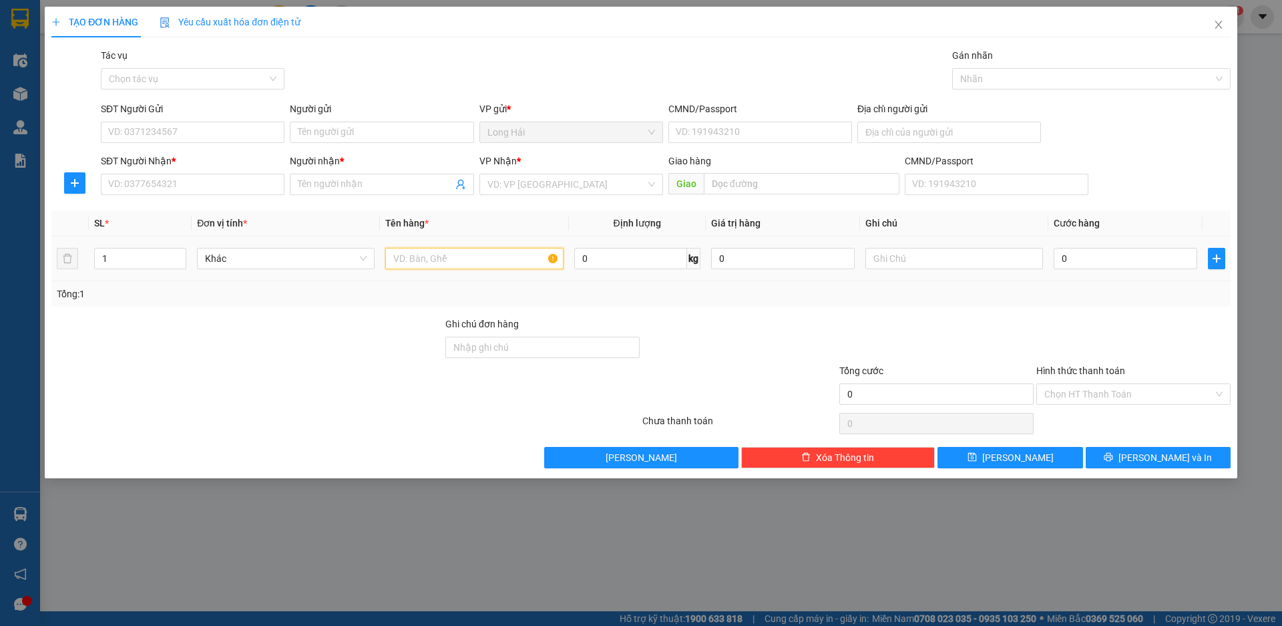
drag, startPoint x: 439, startPoint y: 253, endPoint x: 457, endPoint y: 217, distance: 40.0
click at [448, 226] on table "SL * Đơn vị tính * Tên hàng * Định lượng Giá trị hàng Ghi chú Cước hàng 1 Khác …" at bounding box center [640, 245] width 1179 height 71
click at [528, 178] on input "search" at bounding box center [567, 184] width 158 height 20
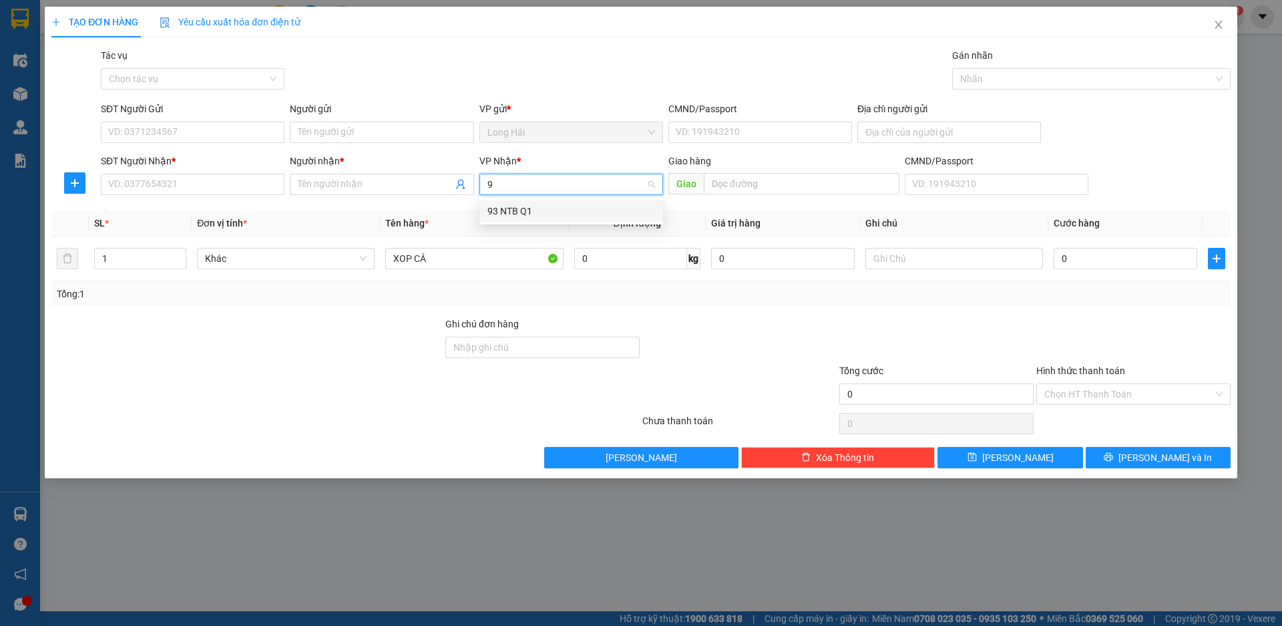
click at [510, 216] on div "93 NTB Q1" at bounding box center [572, 211] width 168 height 15
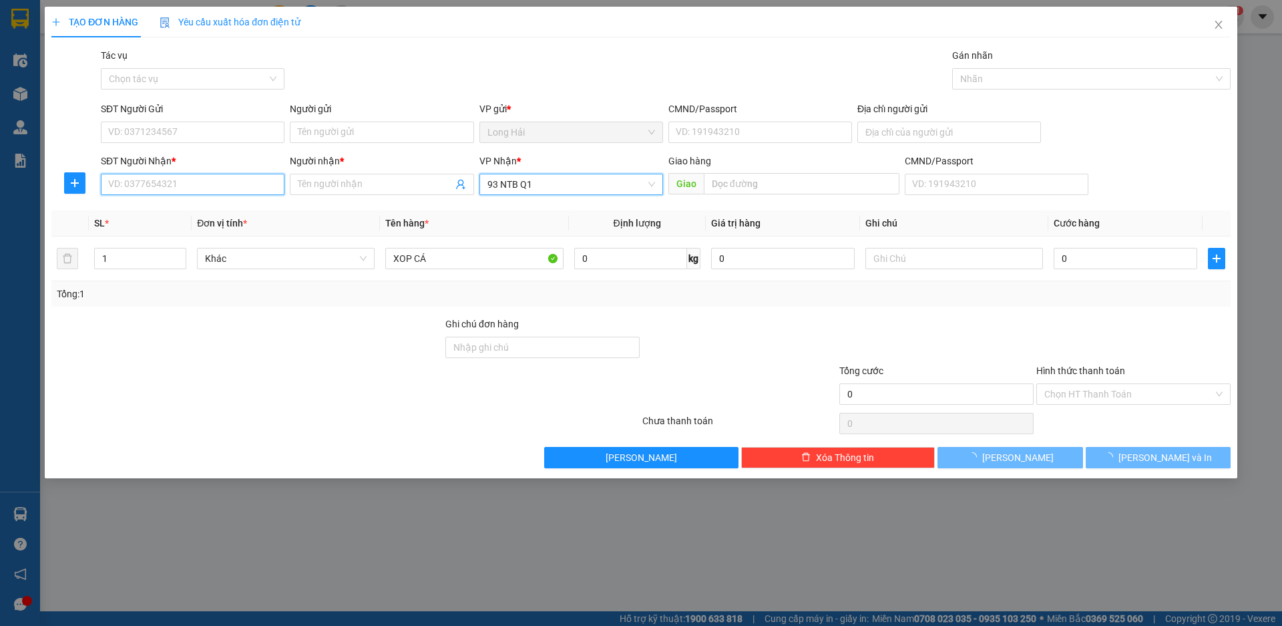
click at [230, 192] on input "SĐT Người Nhận *" at bounding box center [193, 184] width 184 height 21
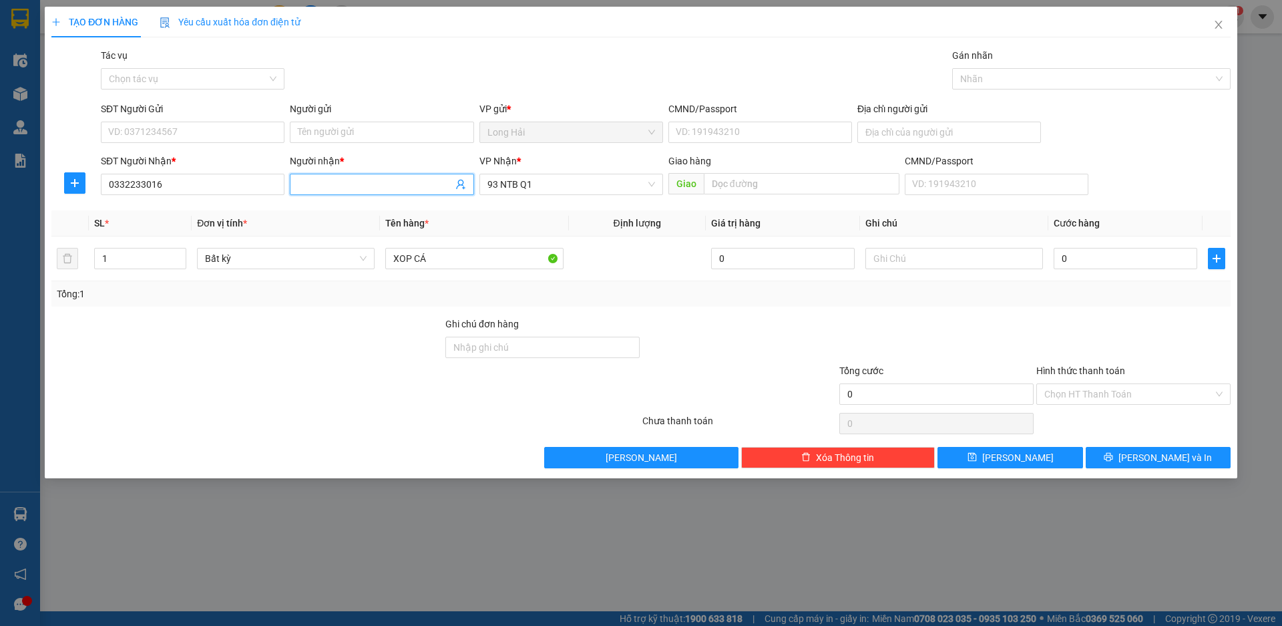
click at [339, 183] on input "Người nhận *" at bounding box center [375, 184] width 154 height 15
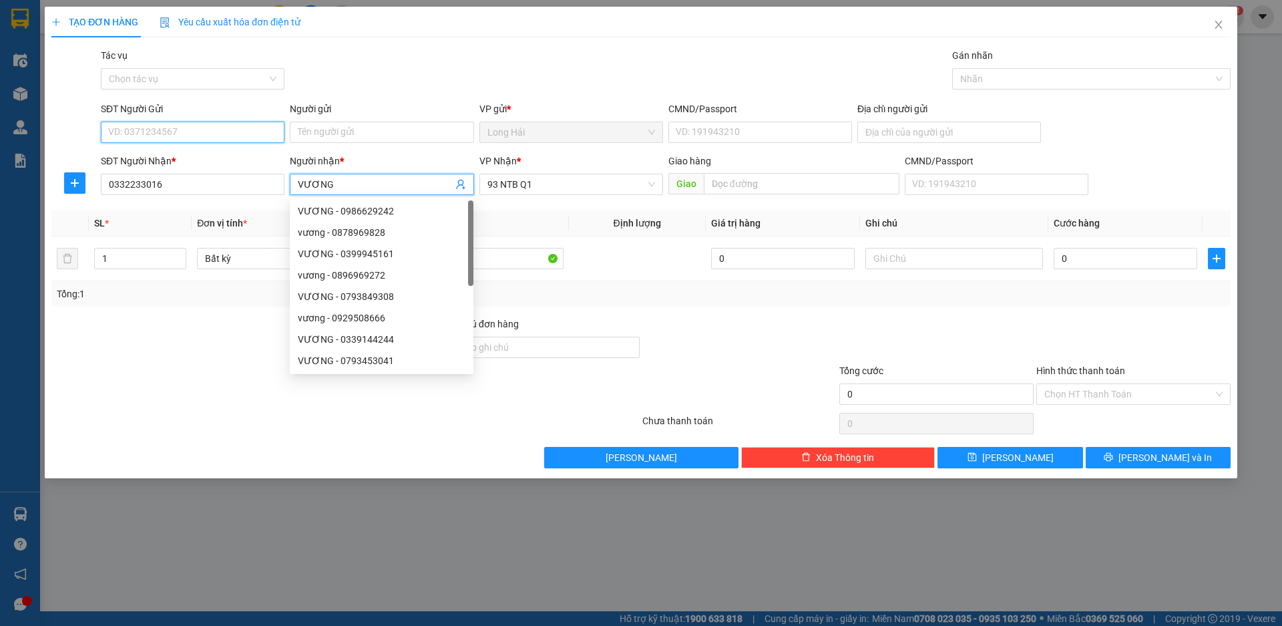
click at [118, 134] on input "SĐT Người Gửi" at bounding box center [193, 132] width 184 height 21
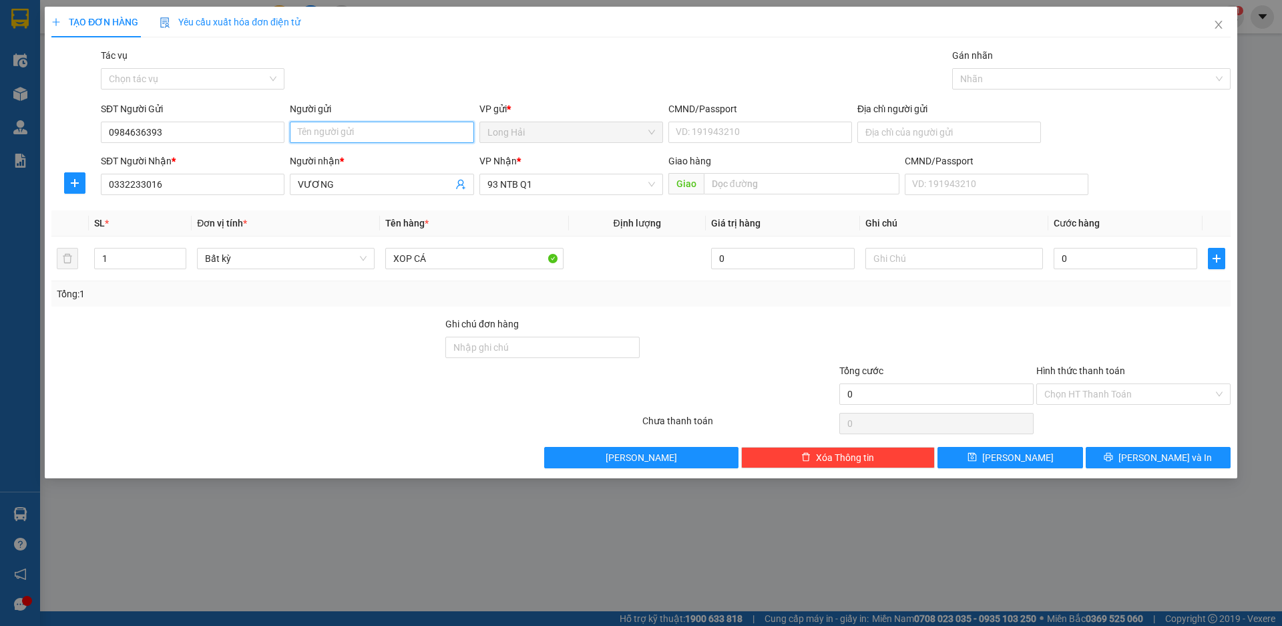
click at [335, 125] on input "Người gửi" at bounding box center [382, 132] width 184 height 21
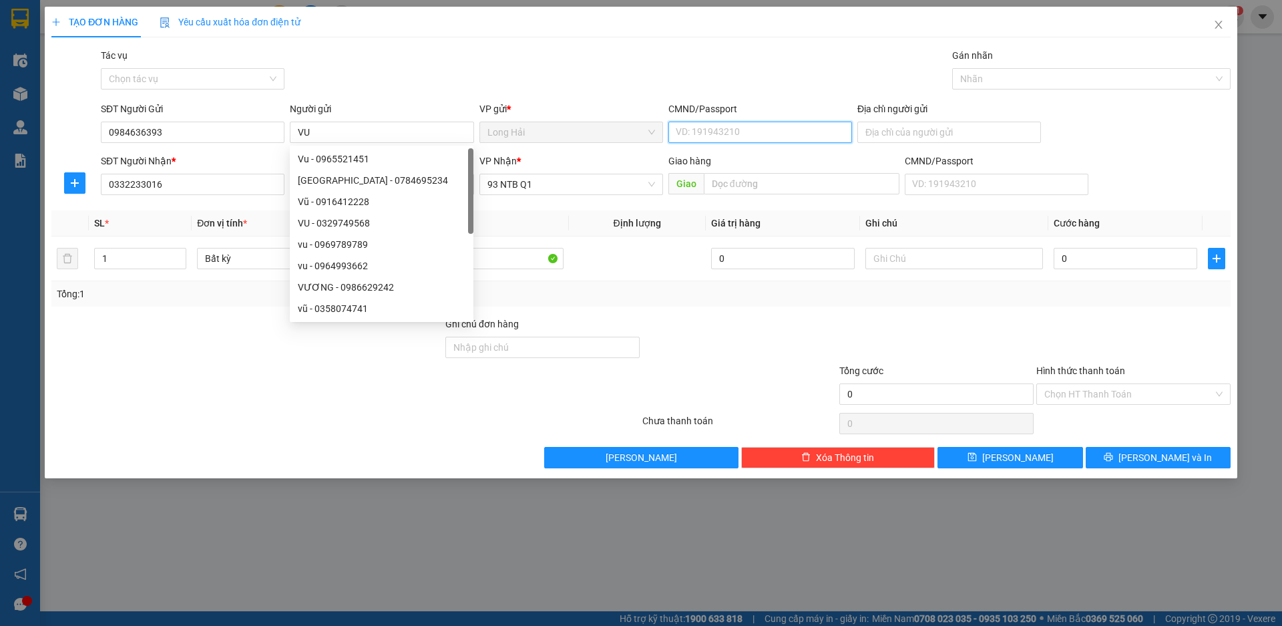
drag, startPoint x: 680, startPoint y: 128, endPoint x: 694, endPoint y: 127, distance: 14.0
click at [683, 128] on input "CMND/Passport" at bounding box center [761, 132] width 184 height 21
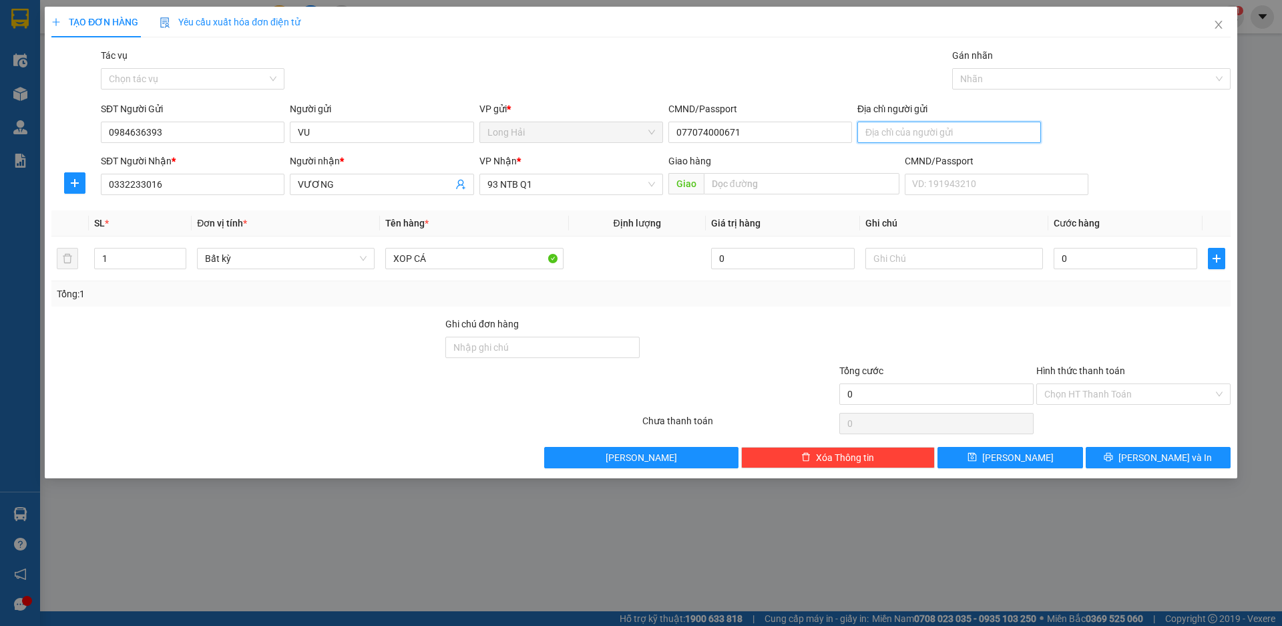
click at [907, 133] on input "Địa chỉ người gửi" at bounding box center [950, 132] width 184 height 21
click at [1075, 264] on input "0" at bounding box center [1126, 258] width 144 height 21
click at [1061, 398] on input "Hình thức thanh toán" at bounding box center [1129, 394] width 169 height 20
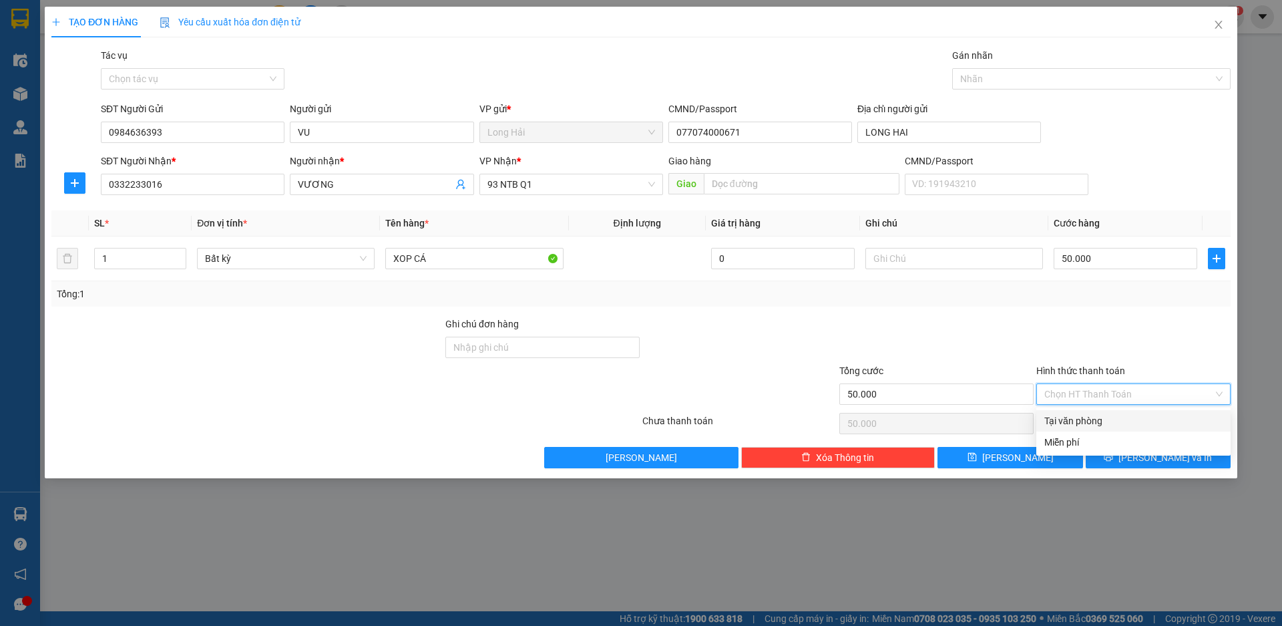
click at [1061, 422] on div "Tại văn phòng" at bounding box center [1134, 420] width 178 height 15
click at [1165, 464] on span "[PERSON_NAME] và In" at bounding box center [1166, 457] width 94 height 15
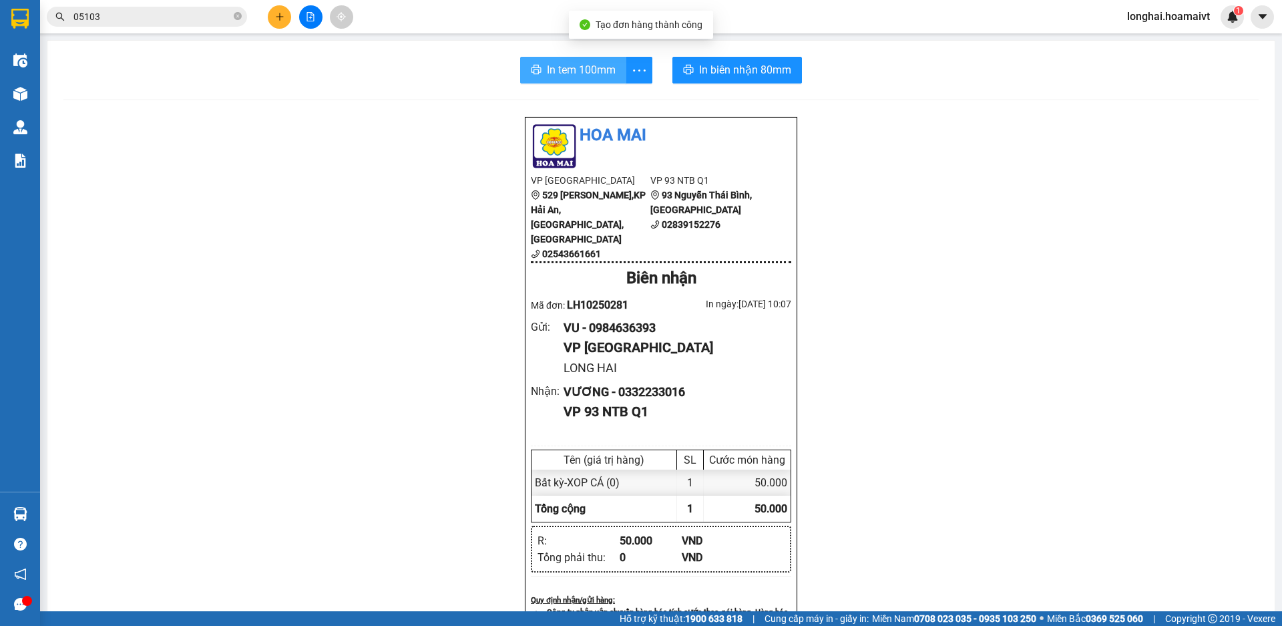
click at [556, 67] on span "In tem 100mm" at bounding box center [581, 69] width 69 height 17
click at [232, 15] on span "05103" at bounding box center [147, 17] width 200 height 20
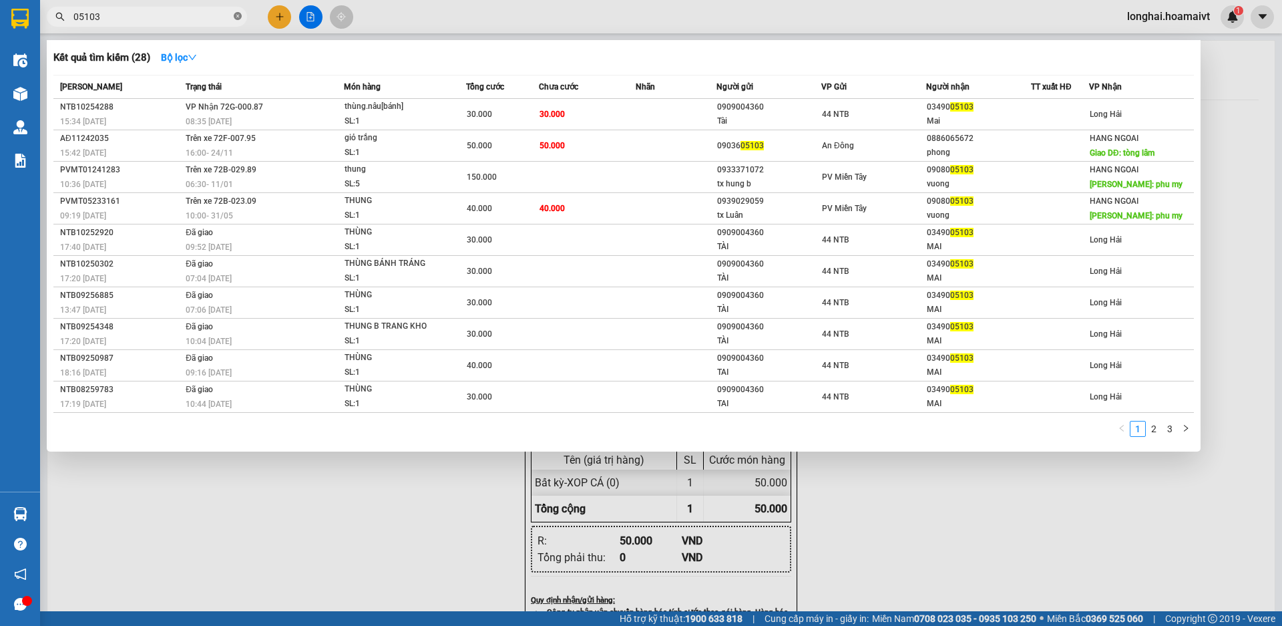
click at [237, 17] on icon "close-circle" at bounding box center [238, 16] width 8 height 8
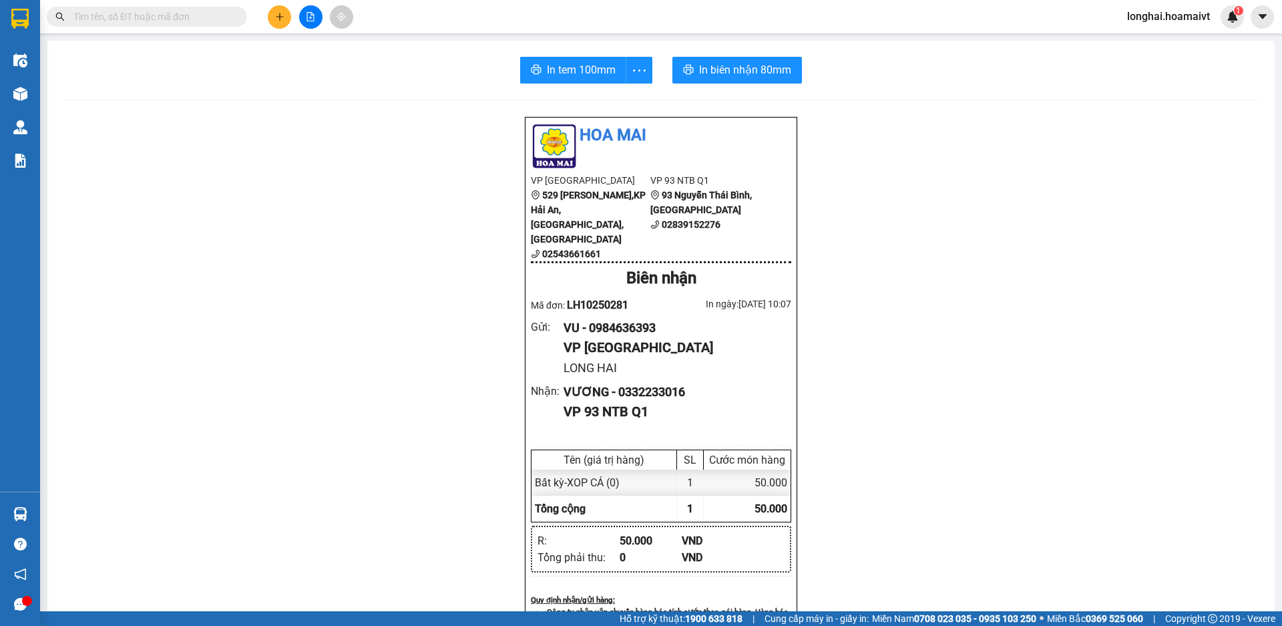
click at [227, 15] on input "text" at bounding box center [152, 16] width 158 height 15
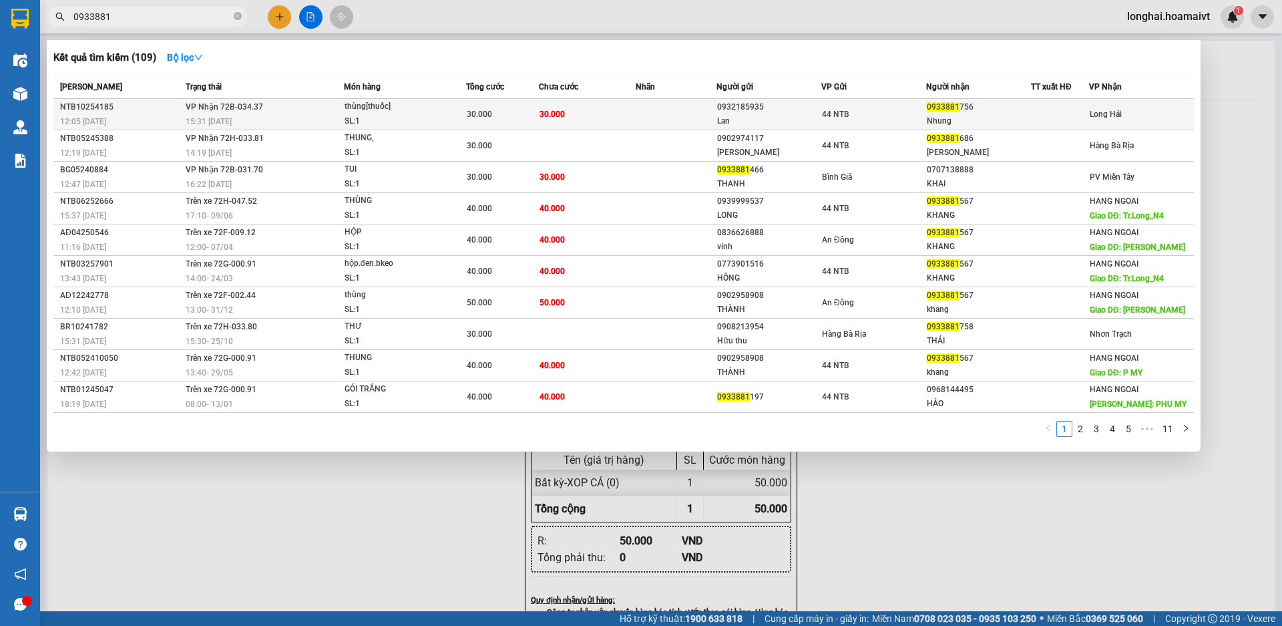
click at [314, 120] on div "15:31 [DATE]" at bounding box center [265, 121] width 158 height 15
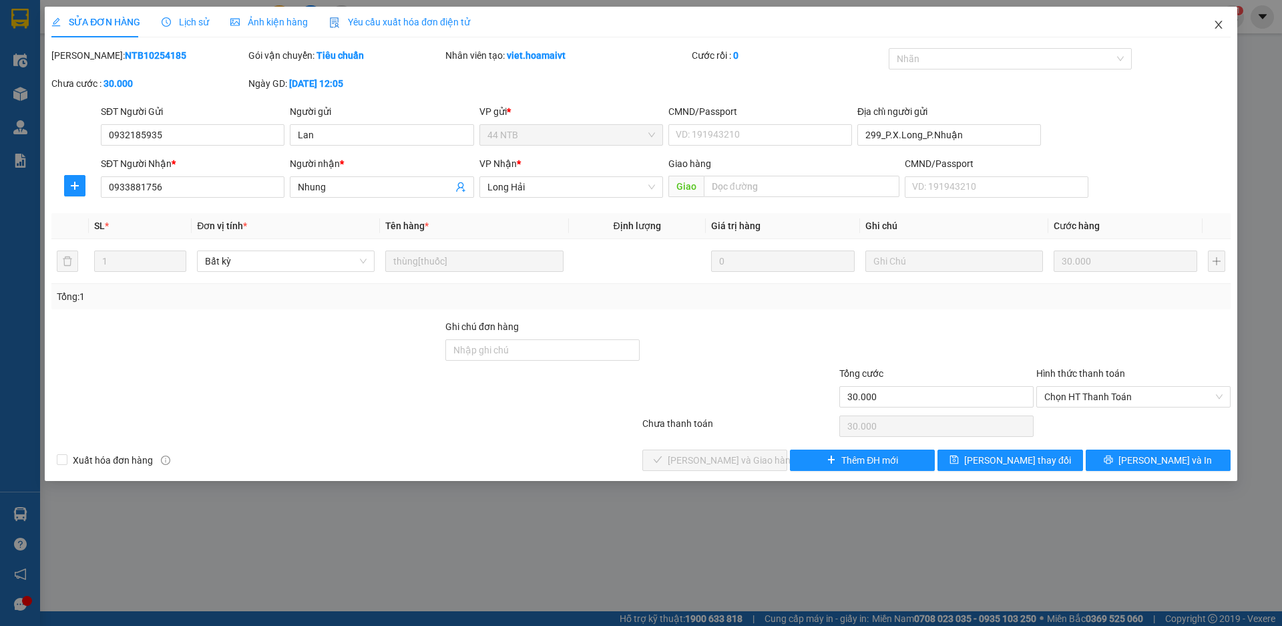
click at [1218, 25] on icon "close" at bounding box center [1218, 25] width 7 height 8
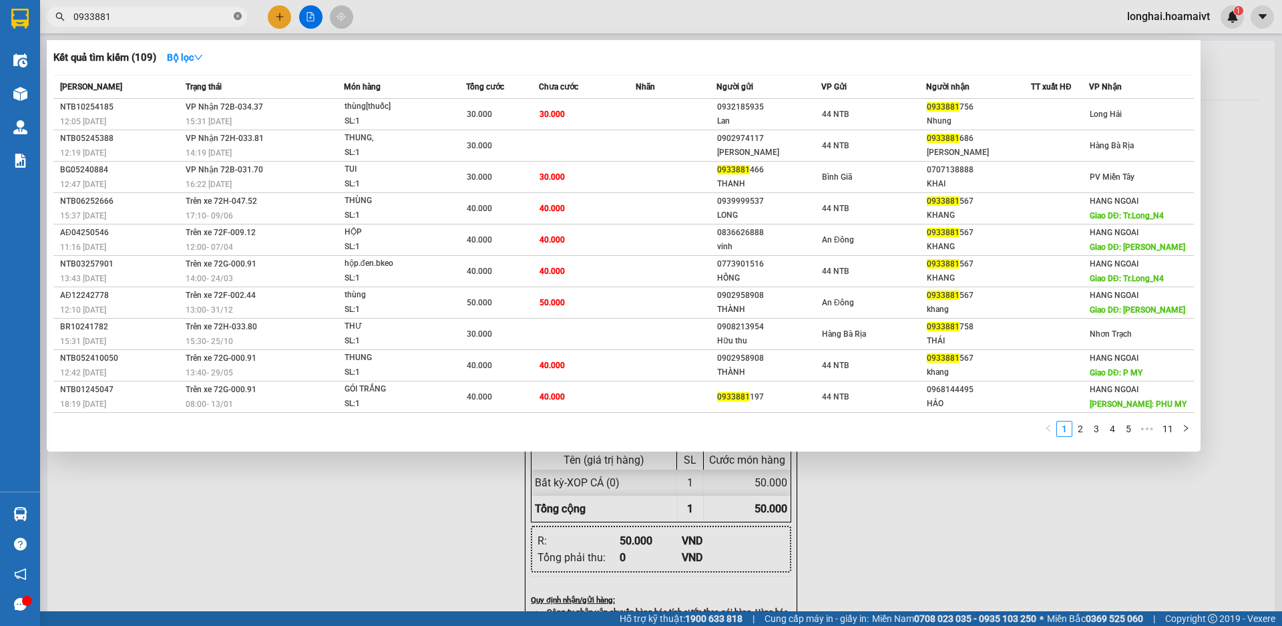
click at [235, 14] on icon "close-circle" at bounding box center [238, 16] width 8 height 8
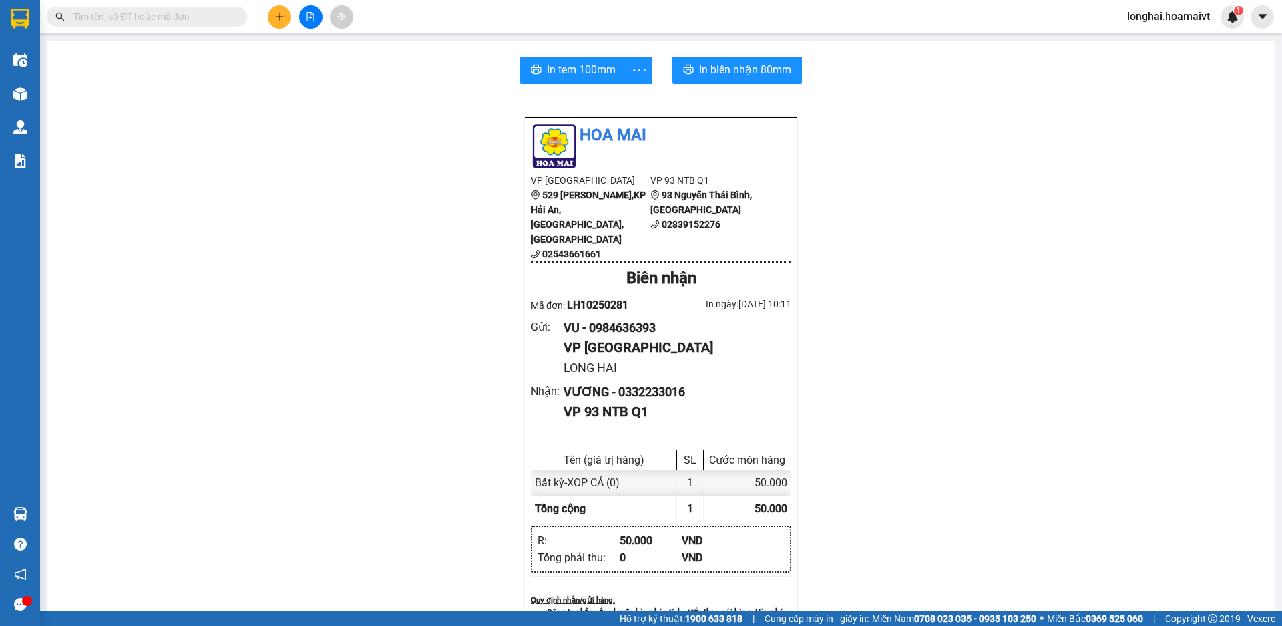
click at [178, 19] on input "text" at bounding box center [152, 16] width 158 height 15
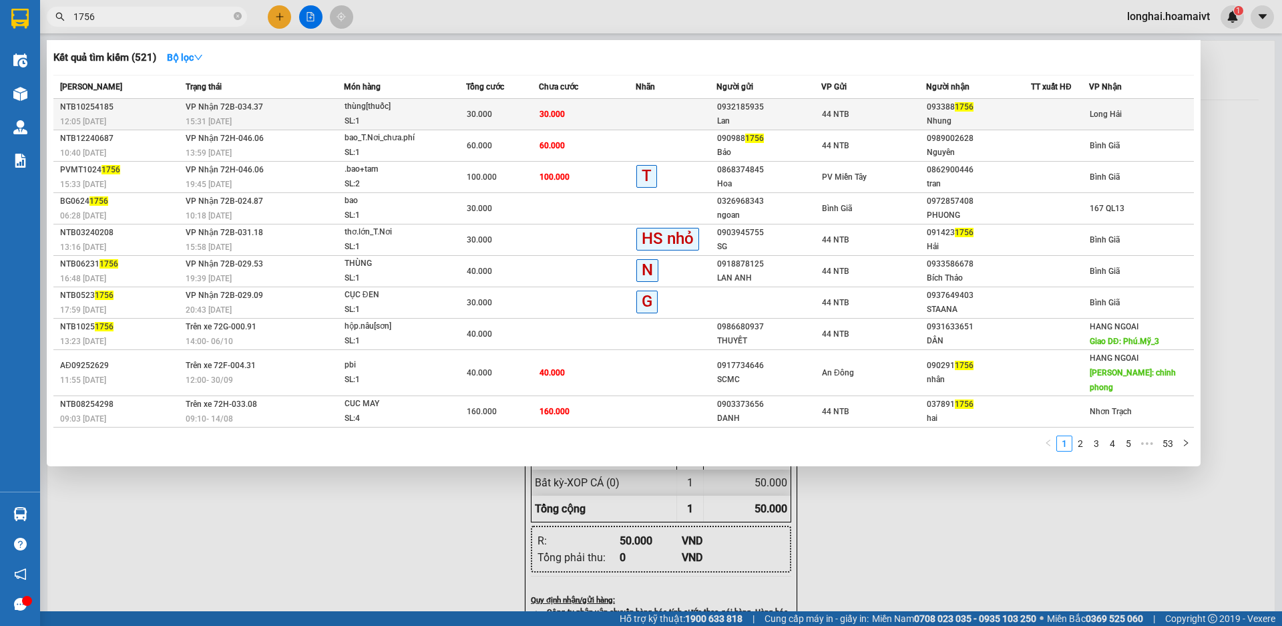
click at [765, 121] on div "Lan" at bounding box center [769, 121] width 104 height 14
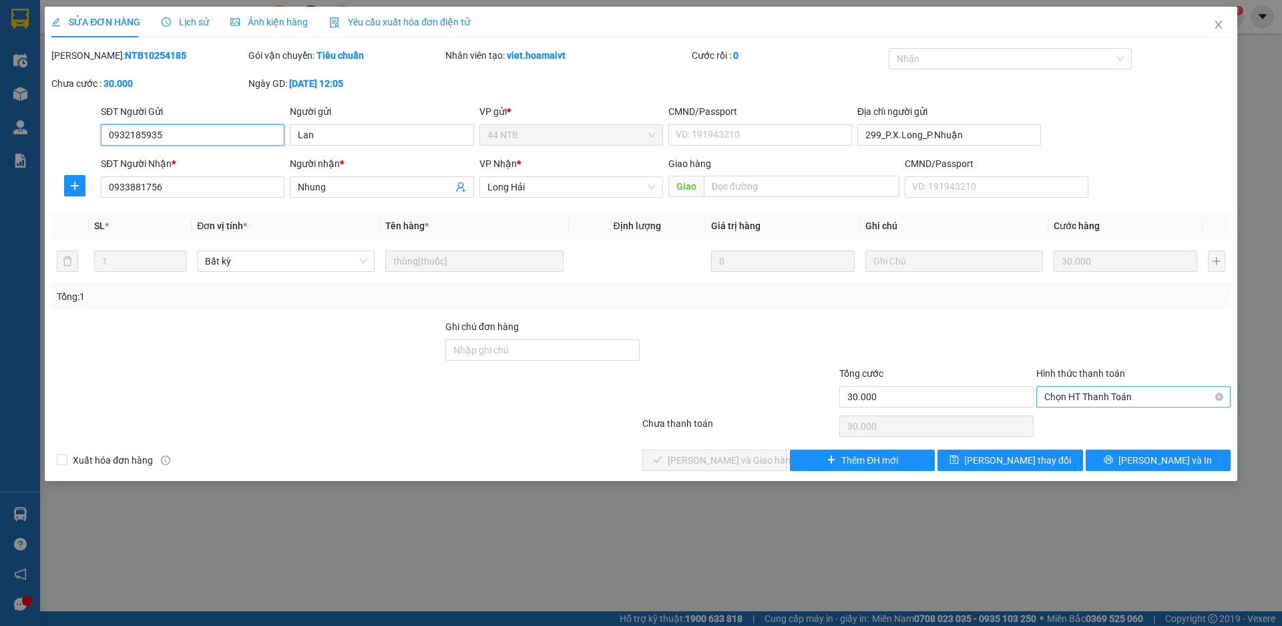
click at [1081, 395] on span "Chọn HT Thanh Toán" at bounding box center [1134, 397] width 178 height 20
click at [1070, 415] on div "Tại văn phòng" at bounding box center [1134, 423] width 194 height 21
click at [753, 456] on span "[PERSON_NAME] và Giao hàng" at bounding box center [732, 460] width 128 height 15
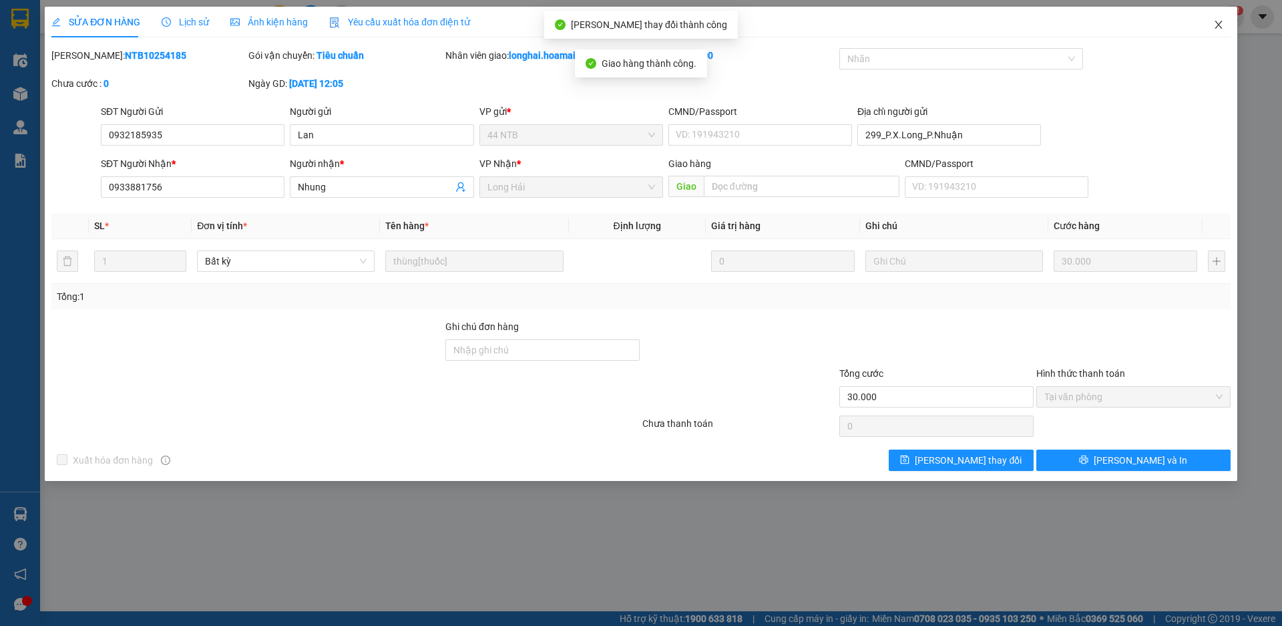
click at [1218, 24] on icon "close" at bounding box center [1218, 25] width 7 height 8
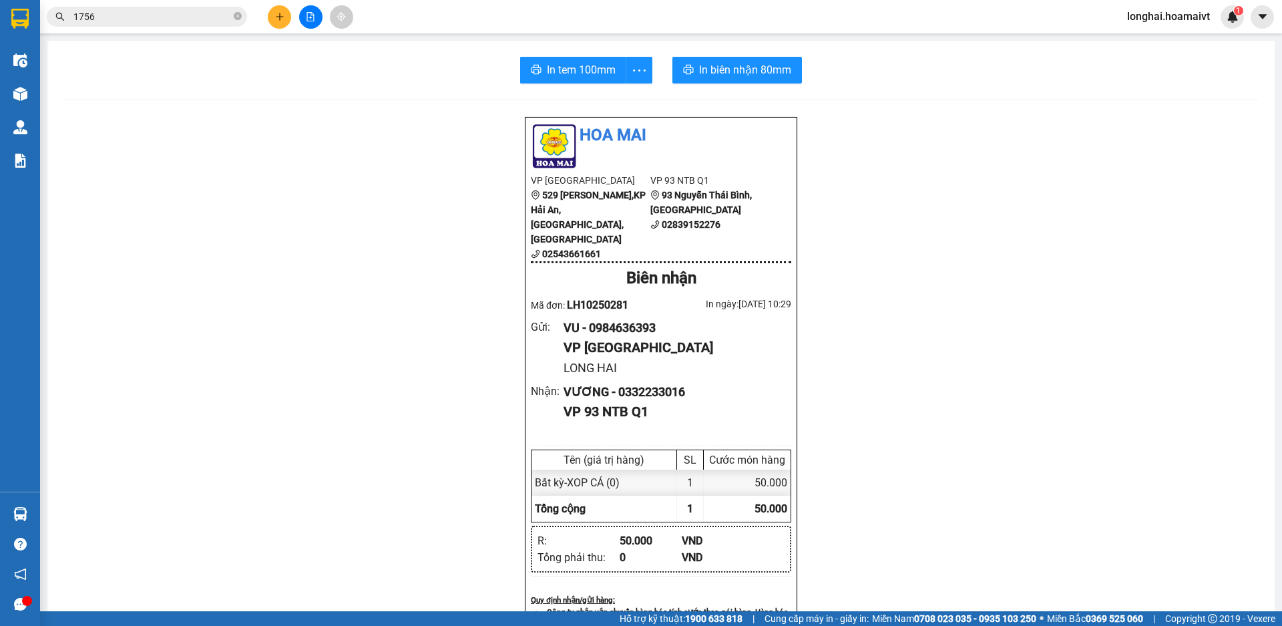
click at [146, 21] on input "1756" at bounding box center [152, 16] width 158 height 15
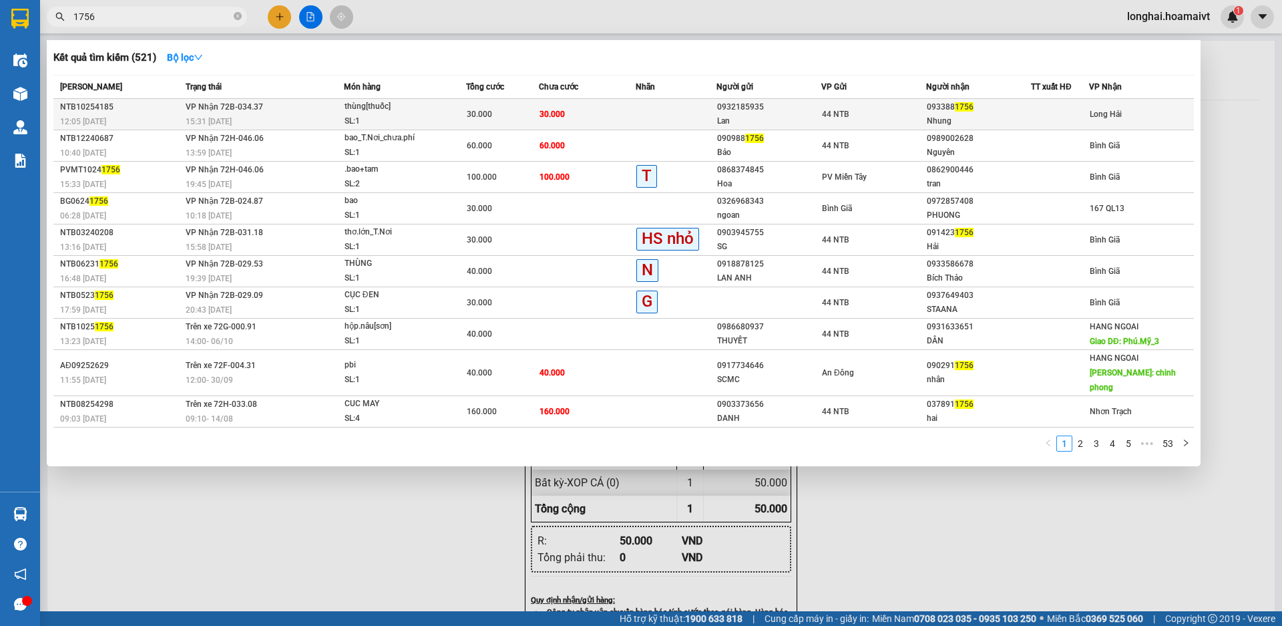
click at [256, 121] on div "15:31 [DATE]" at bounding box center [265, 121] width 158 height 15
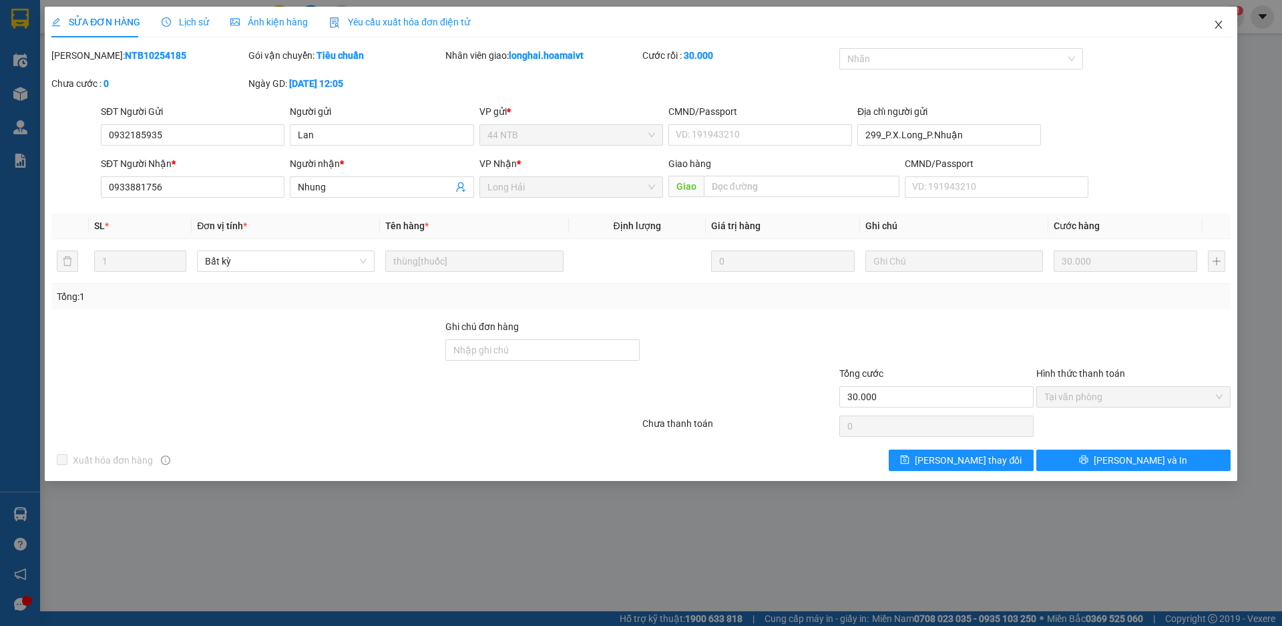
click at [1218, 26] on icon "close" at bounding box center [1219, 24] width 11 height 11
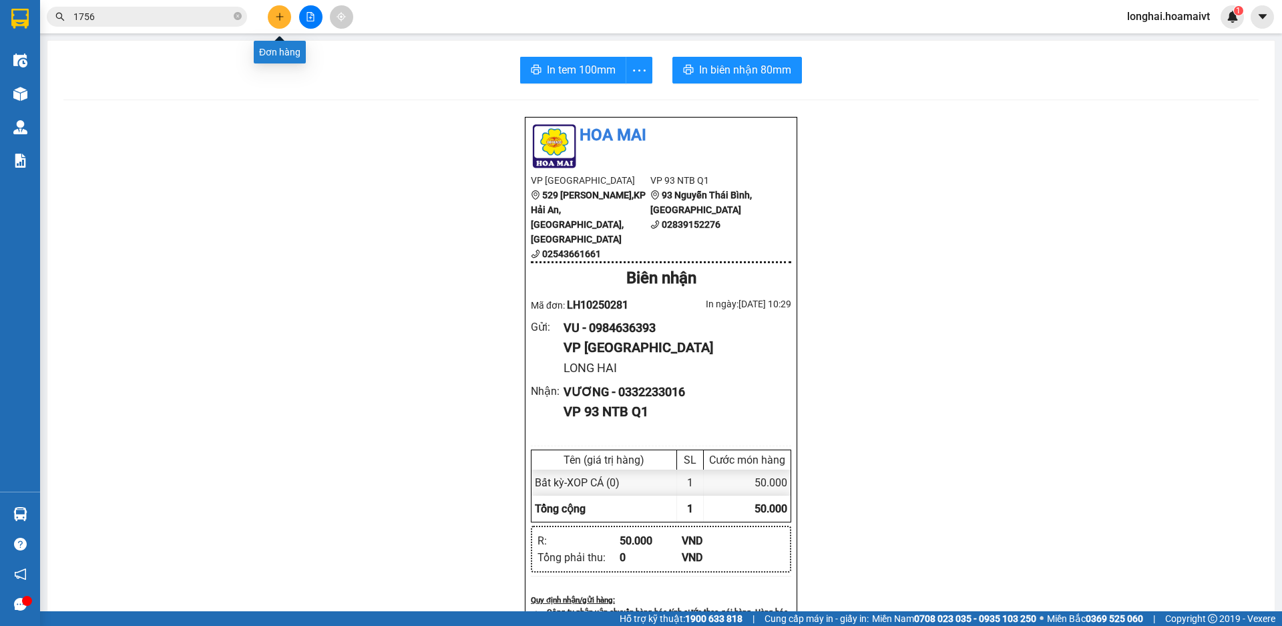
click at [277, 18] on icon "plus" at bounding box center [279, 16] width 9 height 9
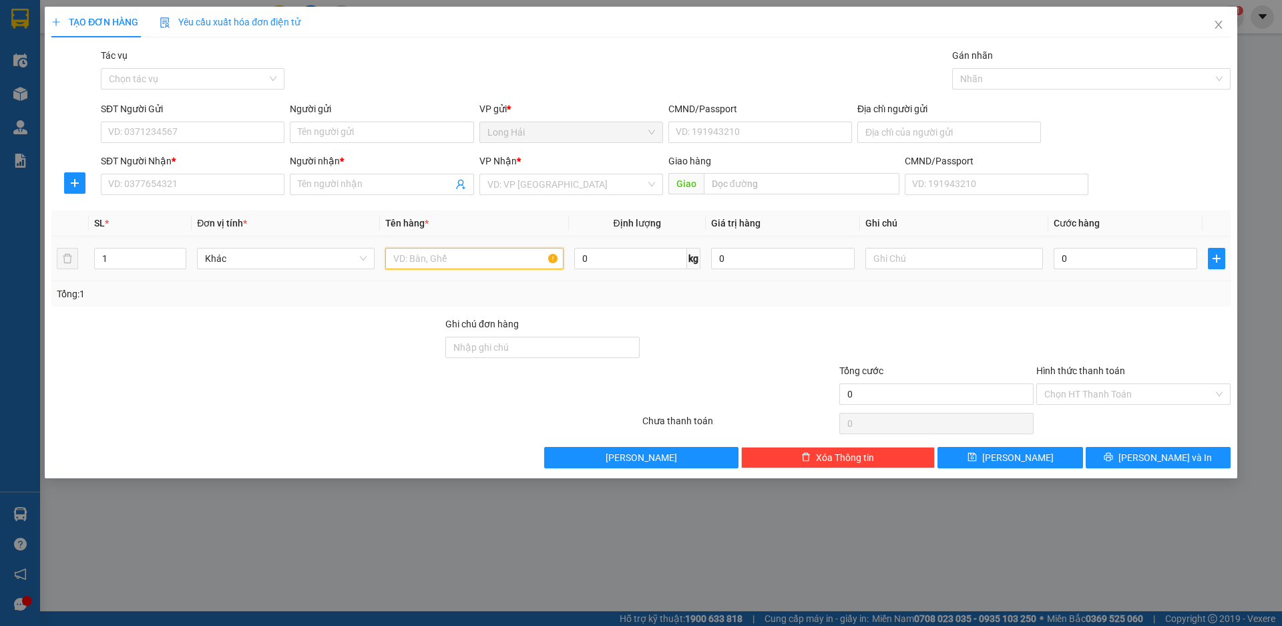
click at [433, 251] on input "text" at bounding box center [474, 258] width 178 height 21
click at [522, 188] on input "search" at bounding box center [567, 184] width 158 height 20
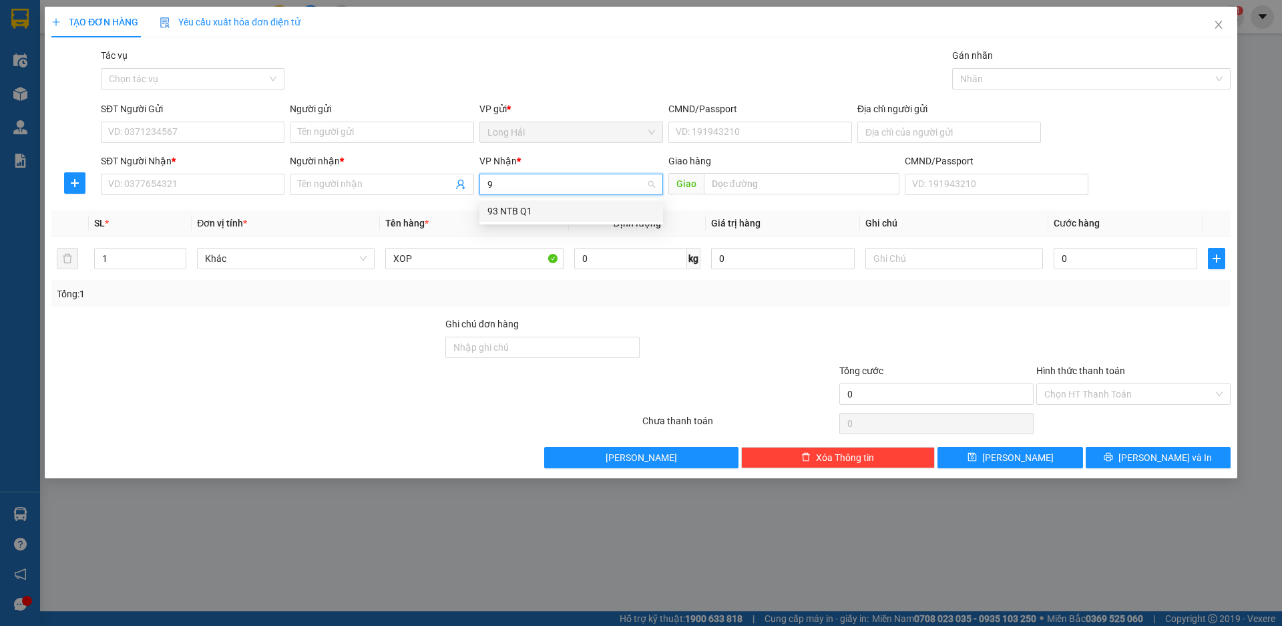
click at [510, 203] on div "93 NTB Q1" at bounding box center [572, 210] width 184 height 21
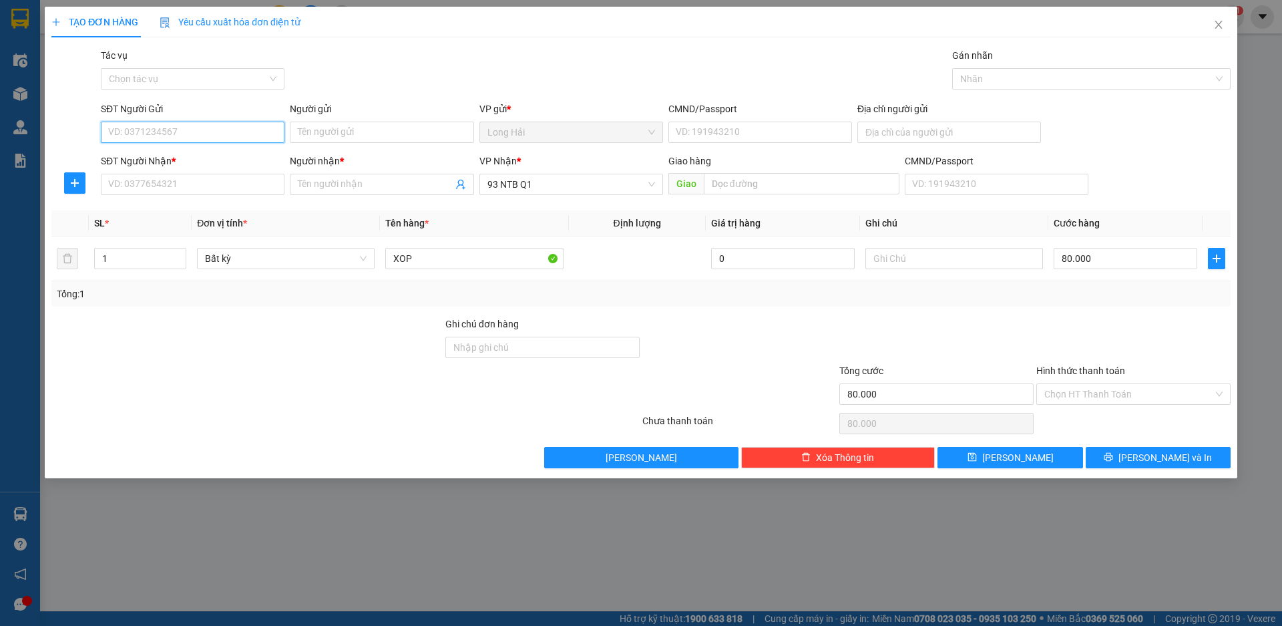
click at [229, 133] on input "SĐT Người Gửi" at bounding box center [193, 132] width 184 height 21
click at [204, 156] on div "0937666405 - [PERSON_NAME]" at bounding box center [193, 159] width 168 height 15
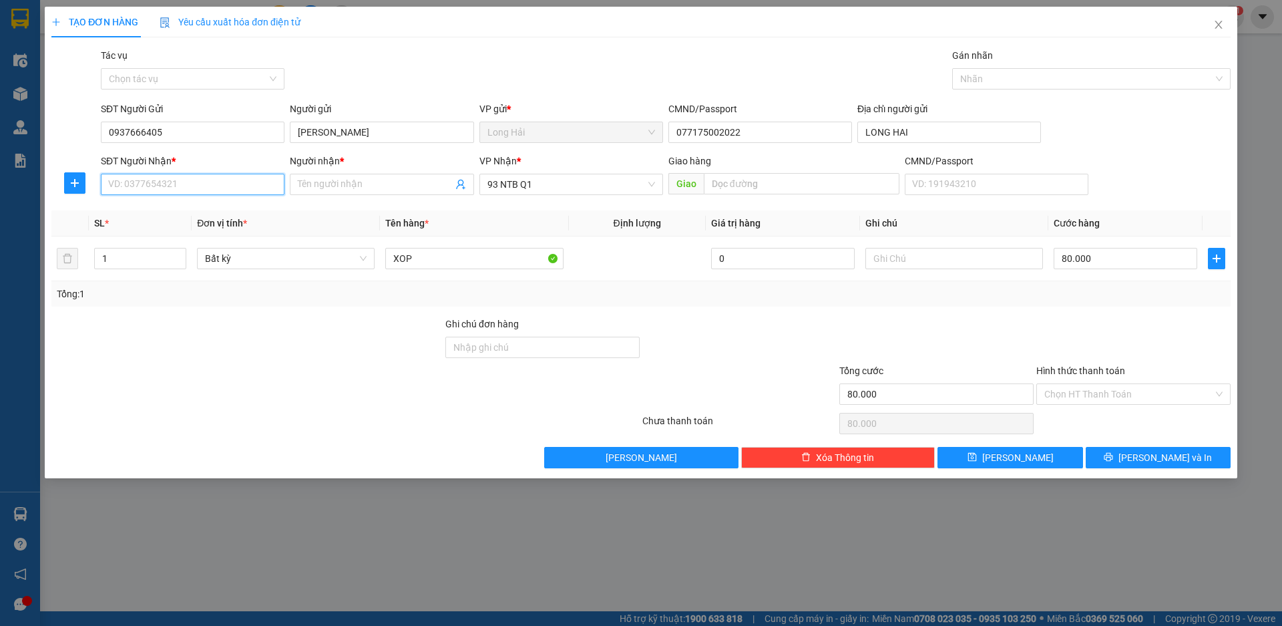
click at [166, 182] on input "SĐT Người Nhận *" at bounding box center [193, 184] width 184 height 21
click at [169, 212] on div "0938486222 - Phát" at bounding box center [193, 211] width 168 height 15
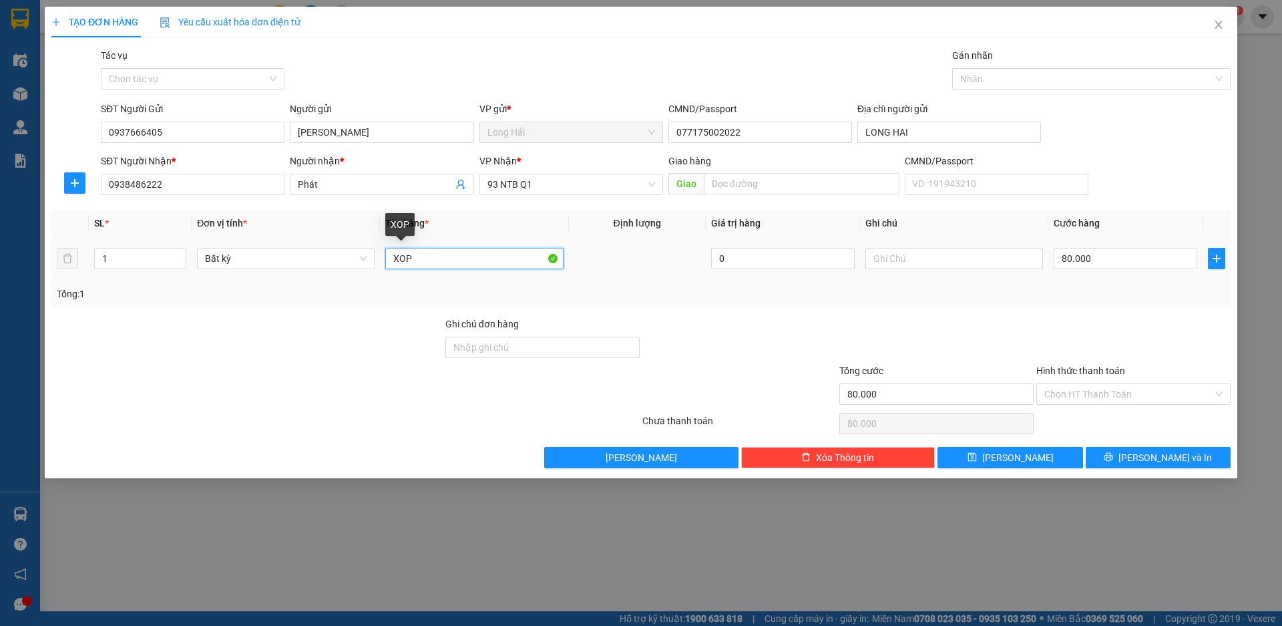
click at [425, 258] on input "XOP" at bounding box center [474, 258] width 178 height 21
click at [412, 251] on input "XOPDO AN" at bounding box center [474, 258] width 178 height 21
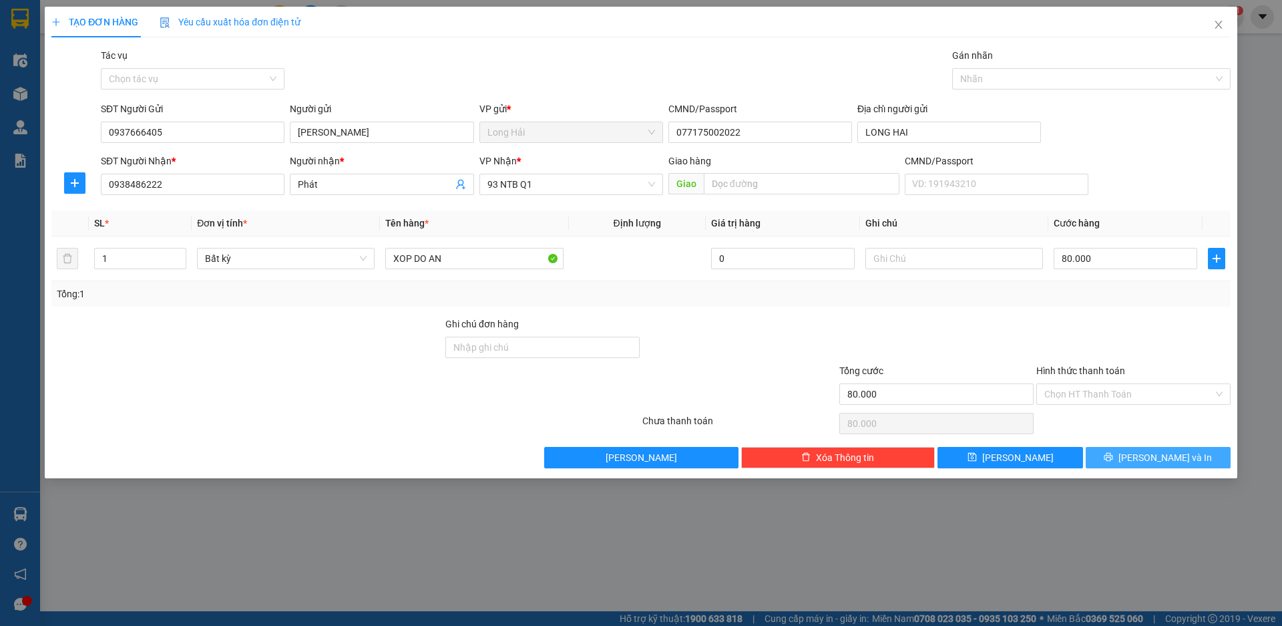
click at [1167, 458] on span "[PERSON_NAME] và In" at bounding box center [1166, 457] width 94 height 15
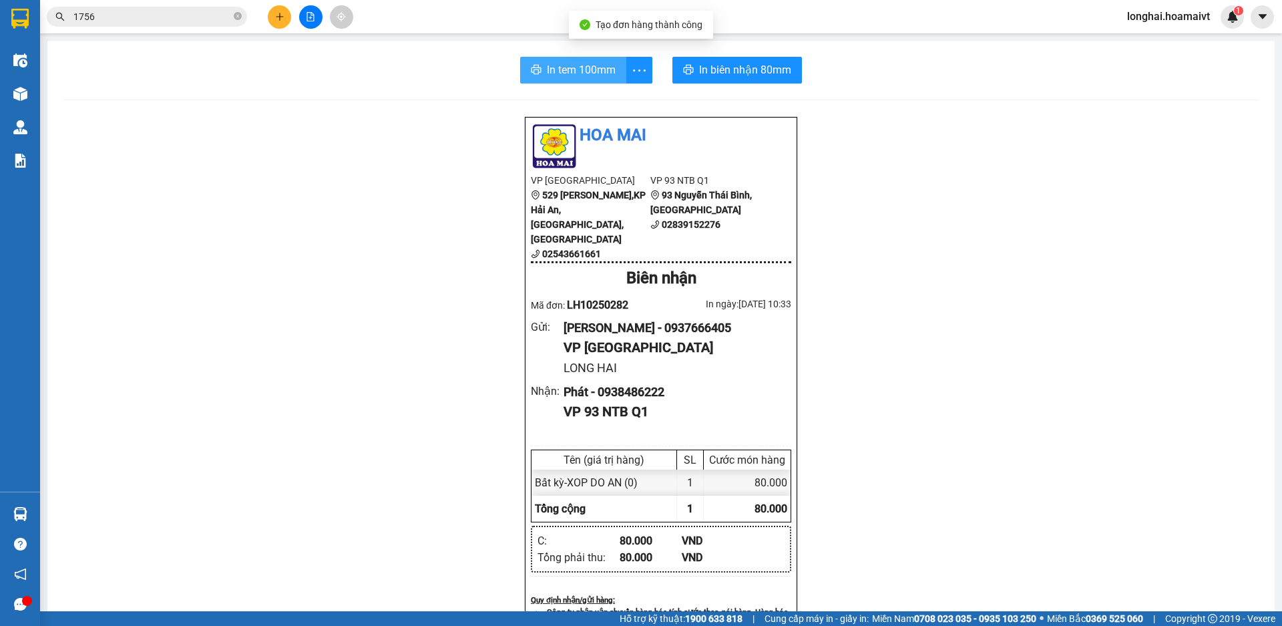
click at [563, 78] on span "In tem 100mm" at bounding box center [581, 69] width 69 height 17
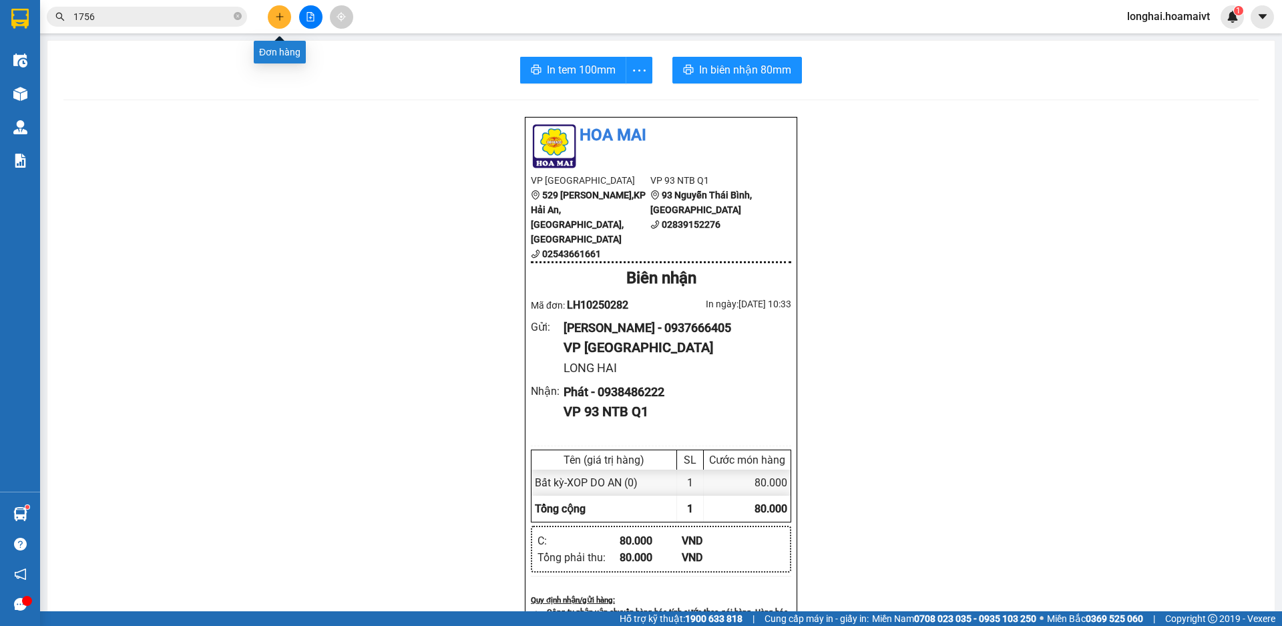
click at [282, 14] on icon "plus" at bounding box center [279, 16] width 9 height 9
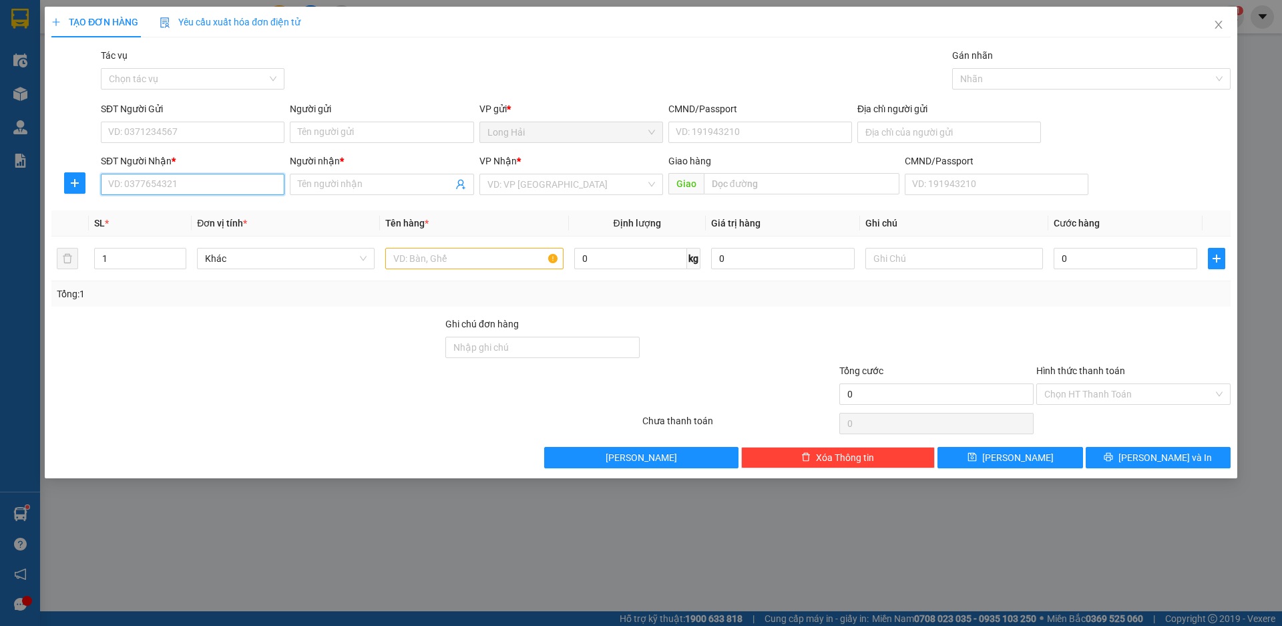
click at [202, 184] on input "SĐT Người Nhận *" at bounding box center [193, 184] width 184 height 21
click at [176, 211] on div "0776575090 - CO HUONG" at bounding box center [193, 211] width 168 height 15
click at [196, 118] on div "SĐT Người Gửi" at bounding box center [193, 112] width 184 height 20
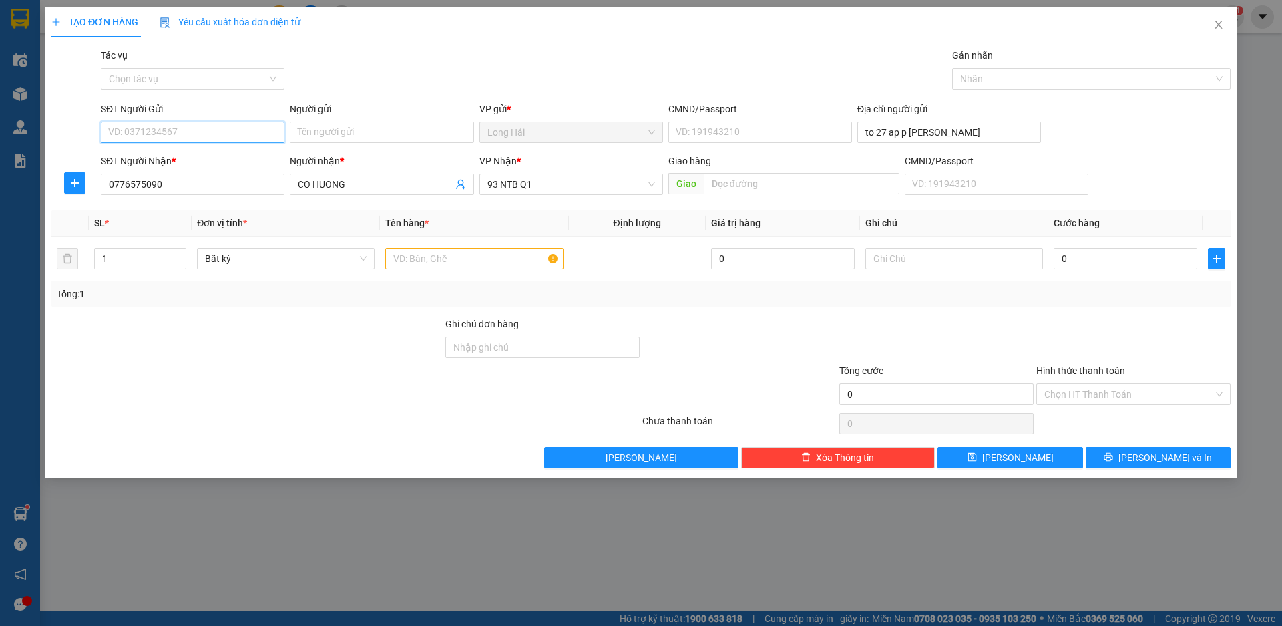
click at [202, 126] on input "SĐT Người Gửi" at bounding box center [193, 132] width 184 height 21
click at [187, 159] on div "0368944486 - PHÁT" at bounding box center [193, 159] width 168 height 15
click at [429, 259] on input "text" at bounding box center [474, 258] width 178 height 21
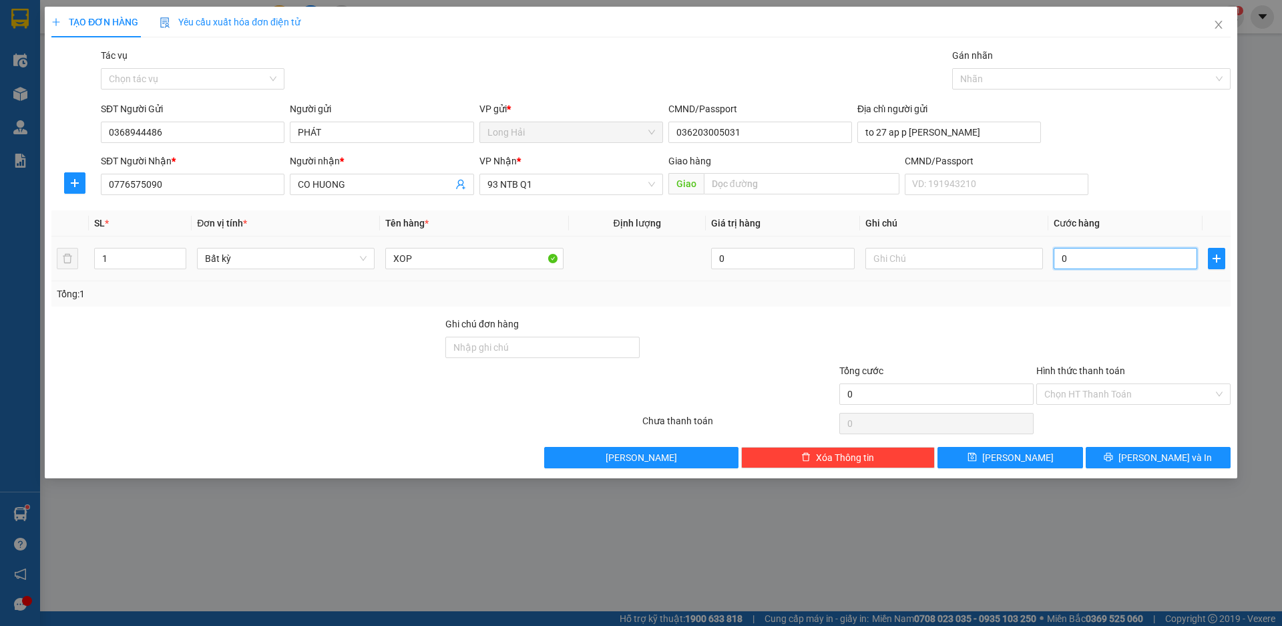
click at [1070, 258] on input "0" at bounding box center [1126, 258] width 144 height 21
click at [443, 257] on input "XOP" at bounding box center [474, 258] width 178 height 21
click at [1075, 387] on input "Hình thức thanh toán" at bounding box center [1129, 394] width 169 height 20
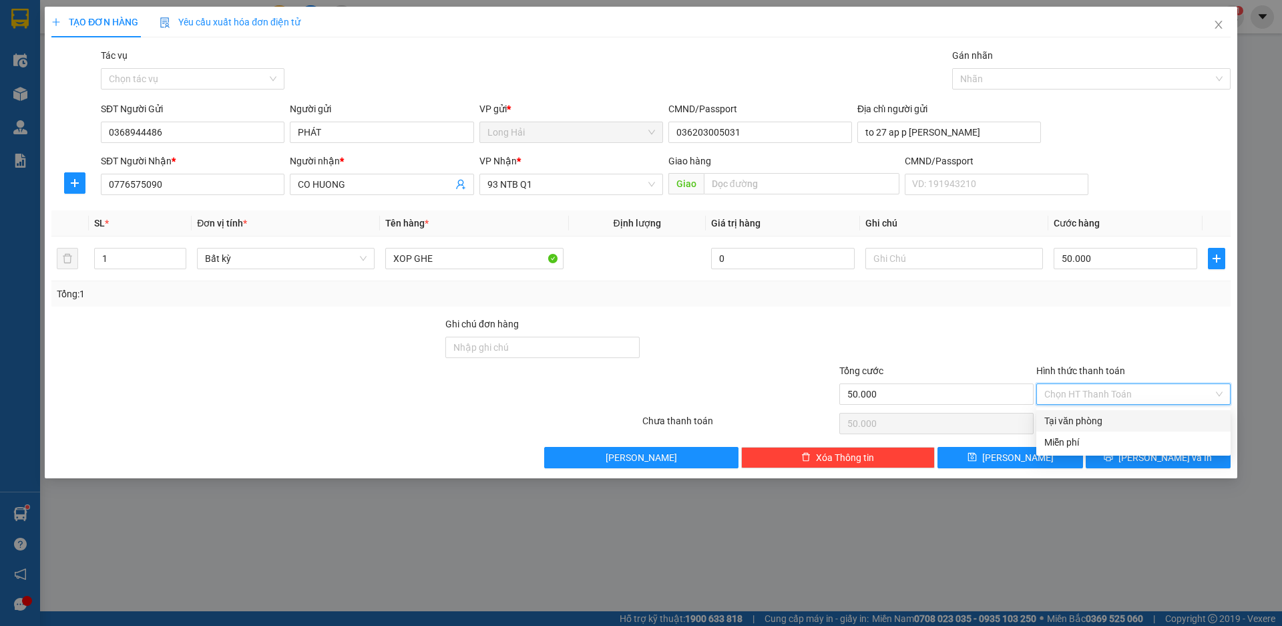
click at [1095, 424] on div "Tại văn phòng" at bounding box center [1134, 420] width 178 height 15
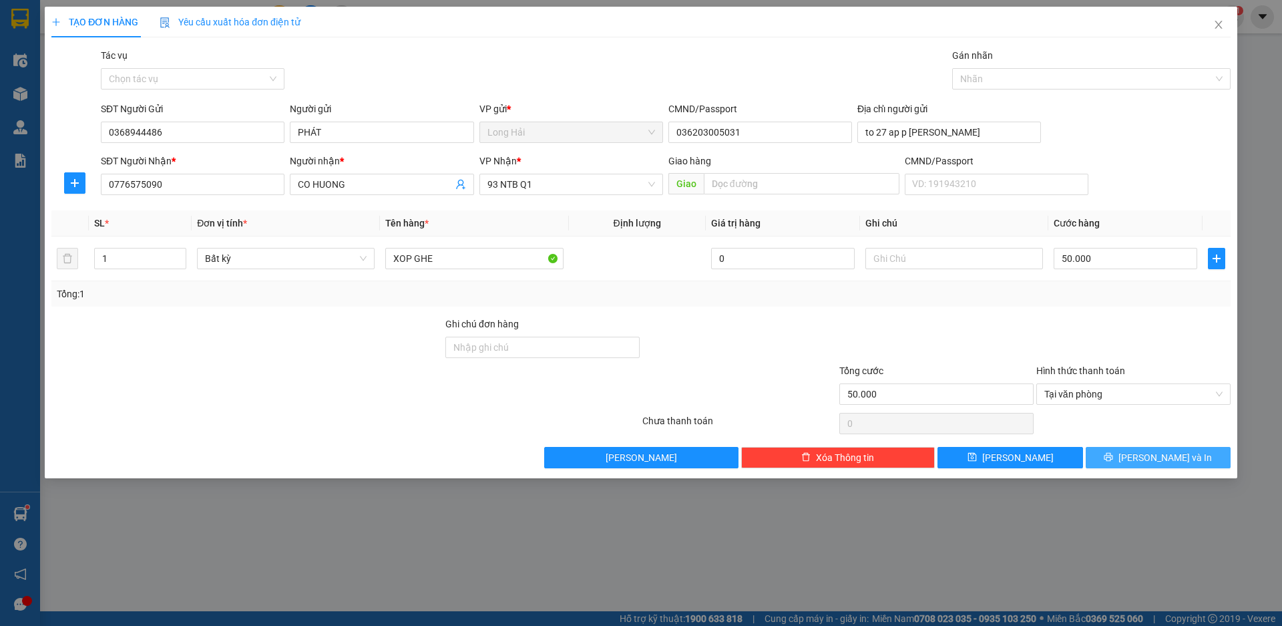
click at [1150, 459] on span "[PERSON_NAME] và In" at bounding box center [1166, 457] width 94 height 15
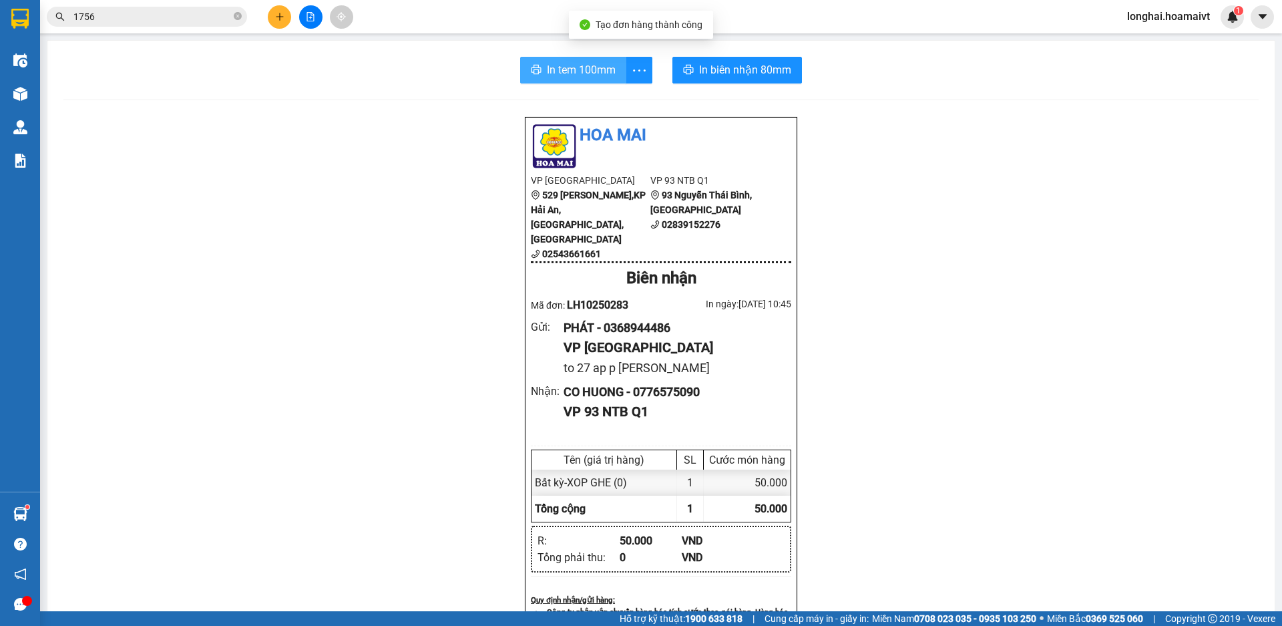
click at [576, 57] on button "In tem 100mm" at bounding box center [573, 70] width 106 height 27
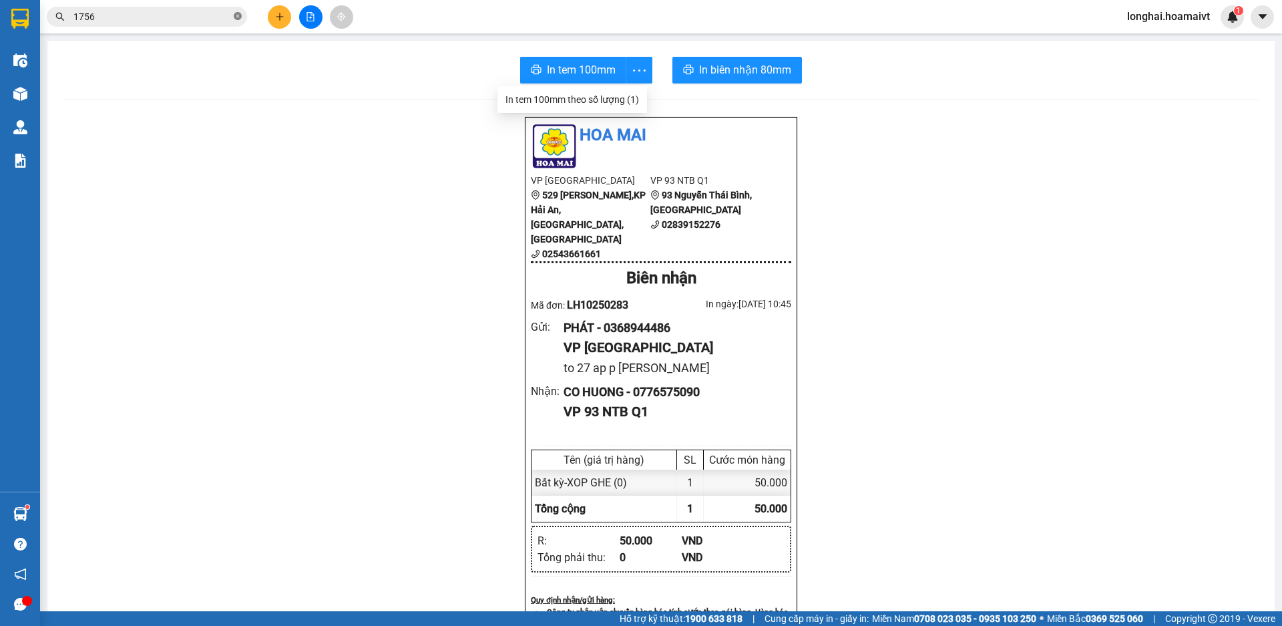
click at [239, 15] on icon "close-circle" at bounding box center [238, 16] width 8 height 8
click at [194, 17] on input "text" at bounding box center [152, 16] width 158 height 15
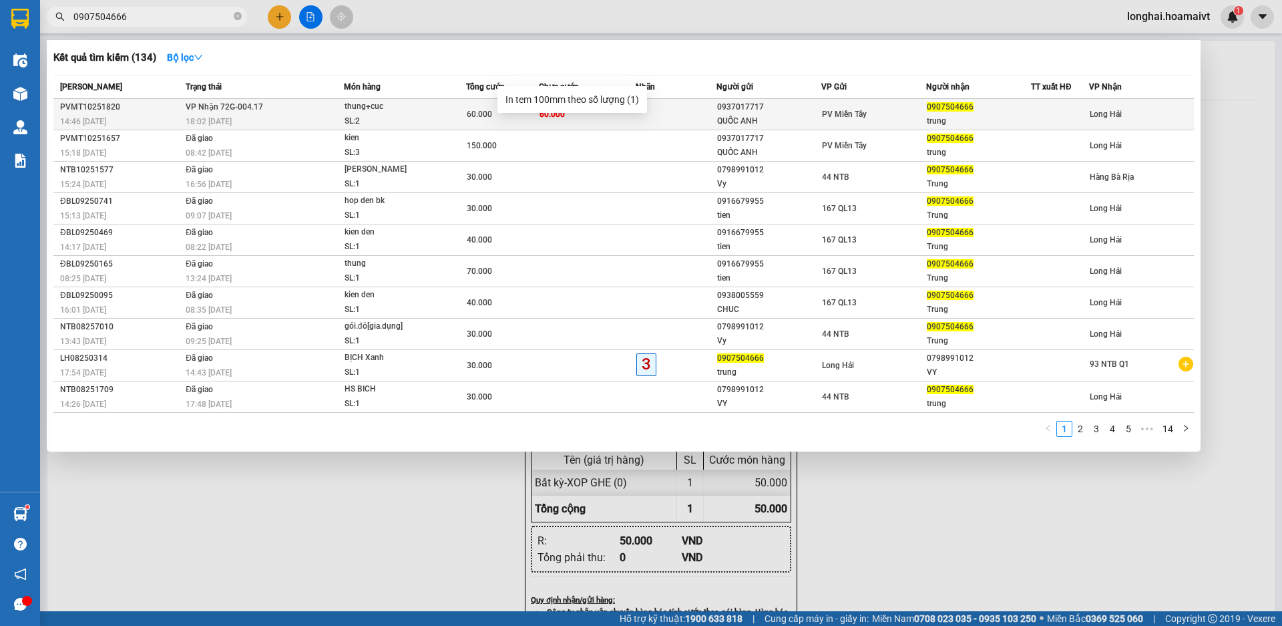
click at [275, 119] on div "18:02 [DATE]" at bounding box center [265, 121] width 158 height 15
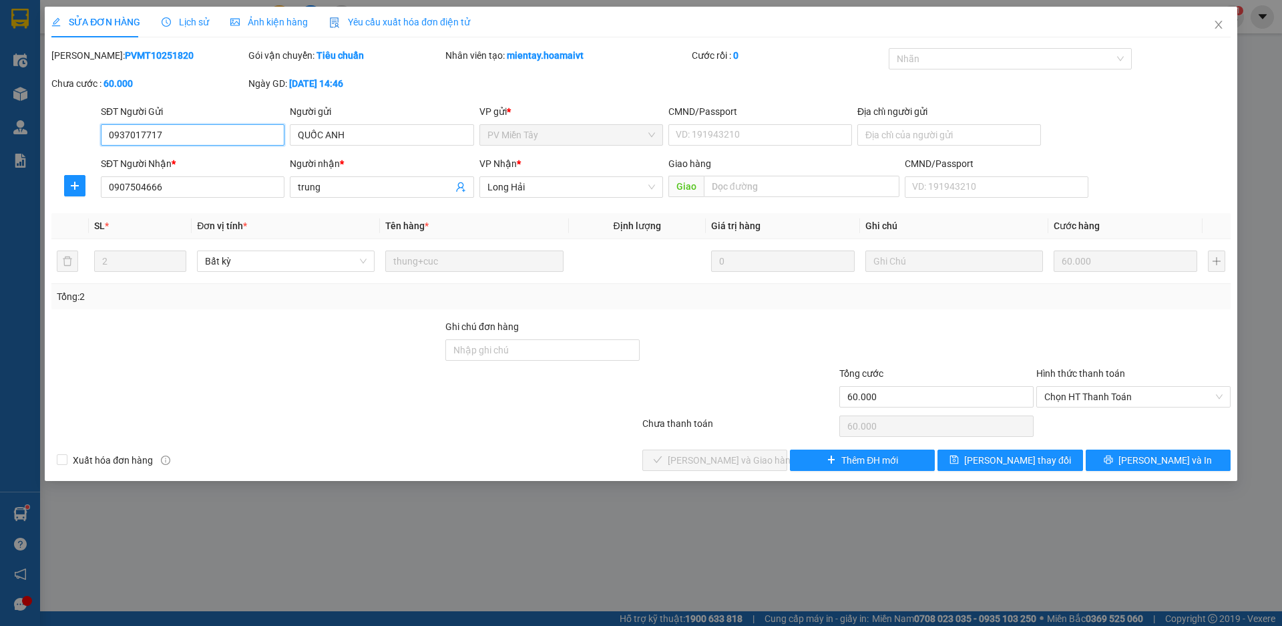
drag, startPoint x: 1073, startPoint y: 397, endPoint x: 1065, endPoint y: 409, distance: 15.4
click at [1073, 397] on span "Chọn HT Thanh Toán" at bounding box center [1134, 397] width 178 height 20
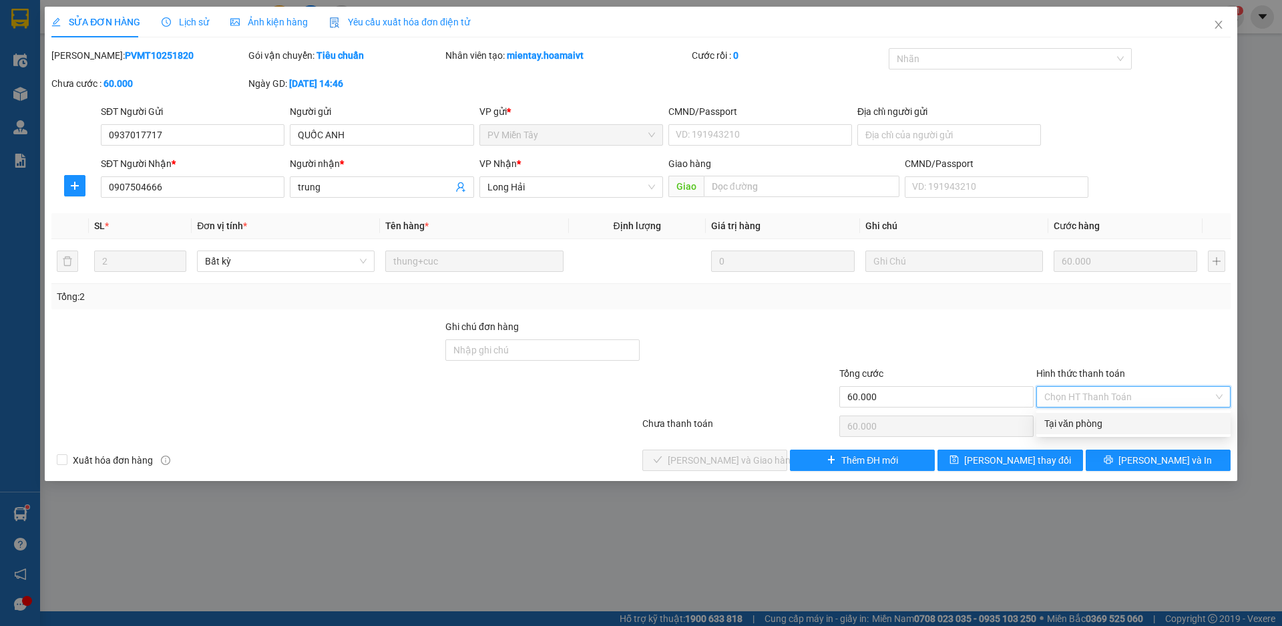
click at [1058, 419] on div "Tại văn phòng" at bounding box center [1134, 423] width 178 height 15
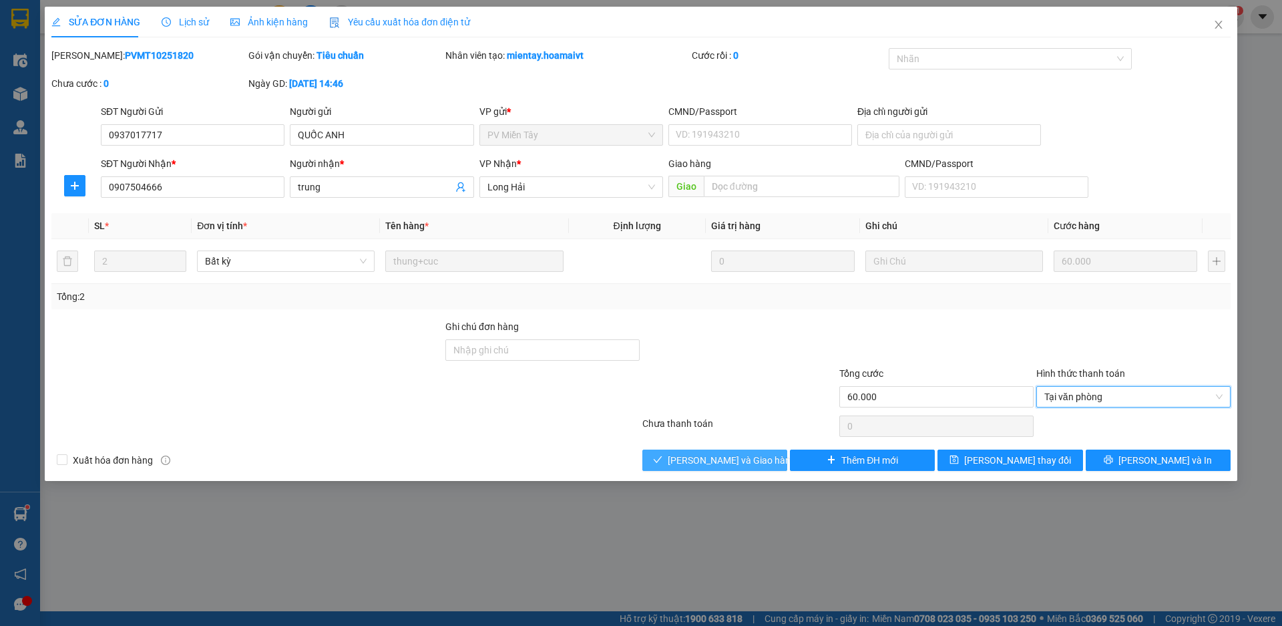
click at [693, 460] on span "[PERSON_NAME] và Giao hàng" at bounding box center [732, 460] width 128 height 15
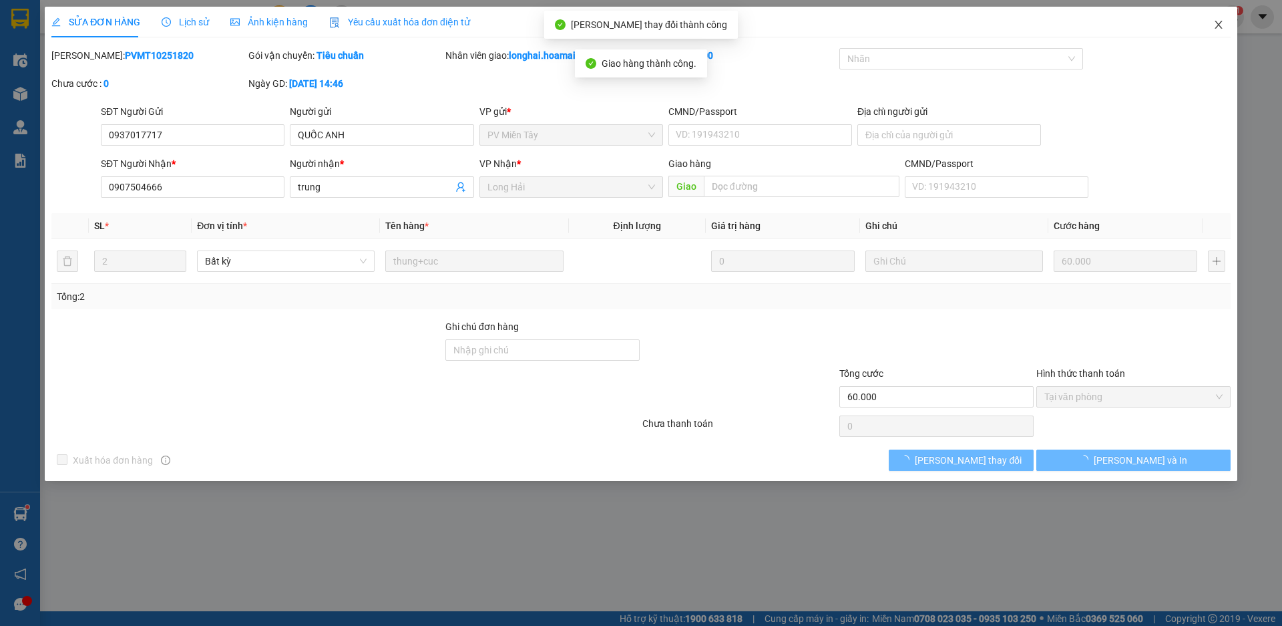
click at [1218, 24] on icon "close" at bounding box center [1218, 25] width 7 height 8
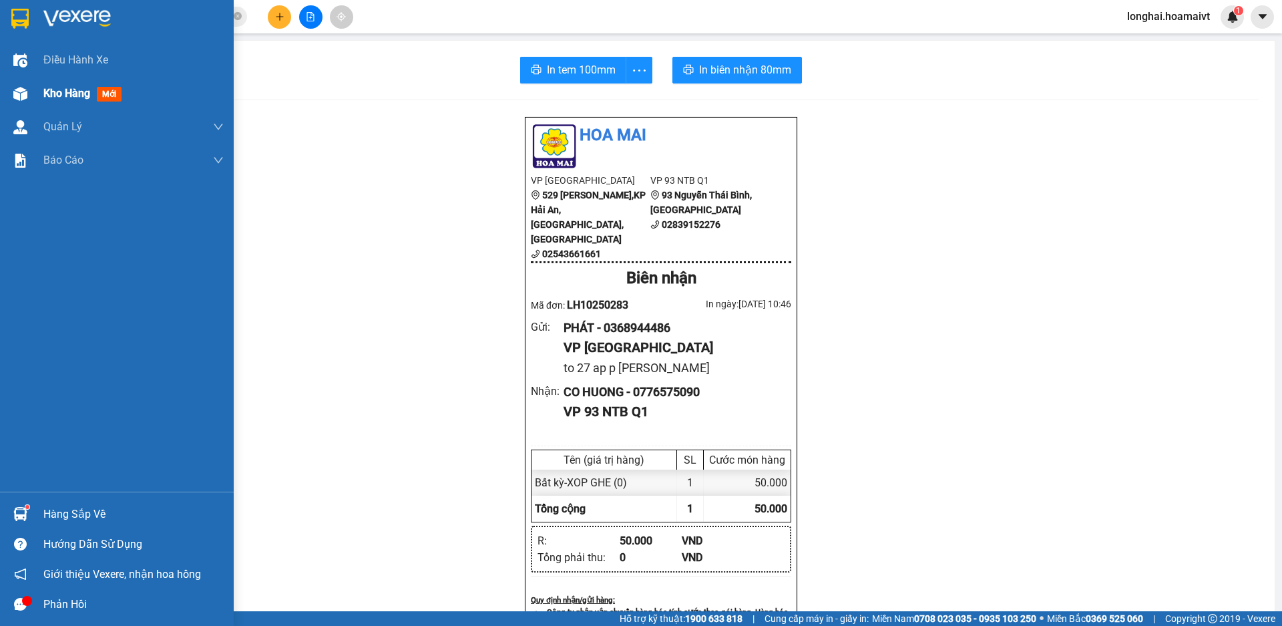
click at [62, 85] on div "Kho hàng mới" at bounding box center [84, 93] width 83 height 17
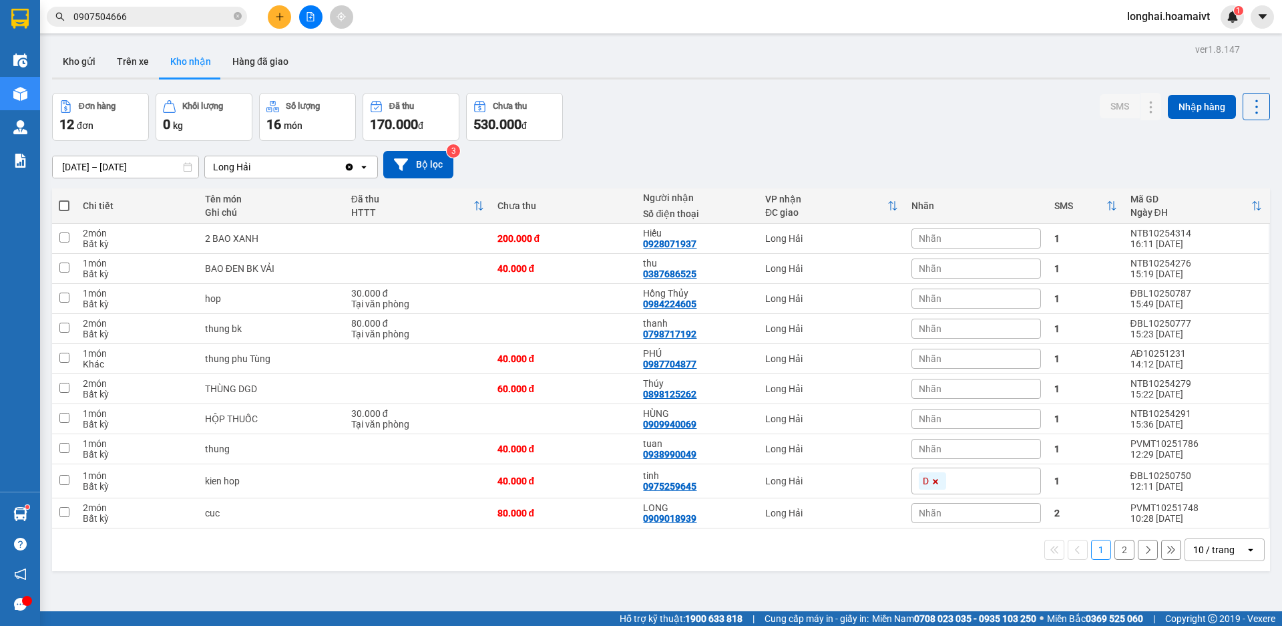
drag, startPoint x: 82, startPoint y: 59, endPoint x: 59, endPoint y: 150, distance: 93.6
click at [83, 59] on button "Kho gửi" at bounding box center [79, 61] width 54 height 32
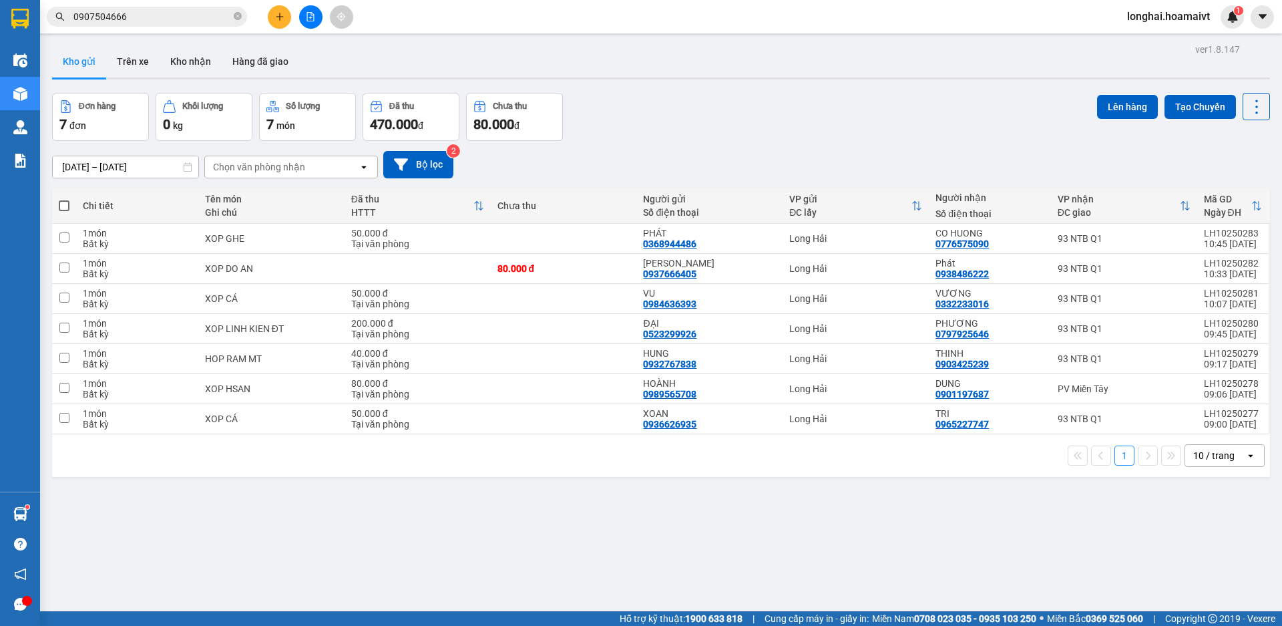
click at [65, 199] on label at bounding box center [64, 205] width 11 height 13
click at [64, 199] on input "checkbox" at bounding box center [64, 199] width 0 height 0
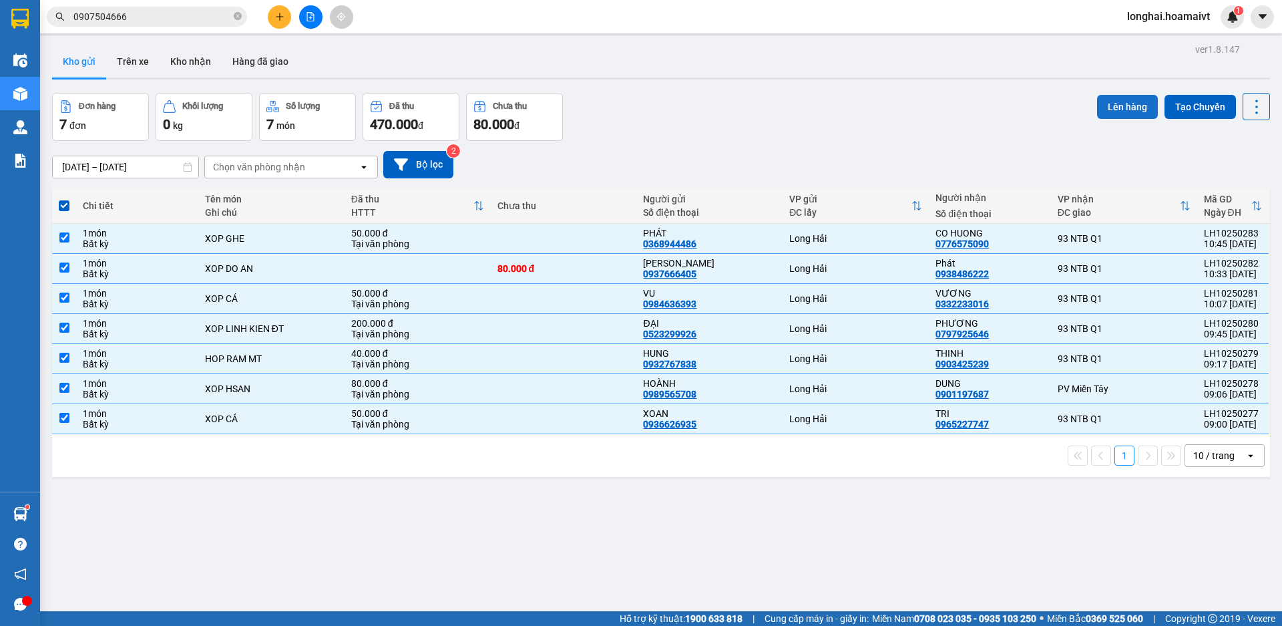
click at [1109, 107] on button "Lên hàng" at bounding box center [1127, 107] width 61 height 24
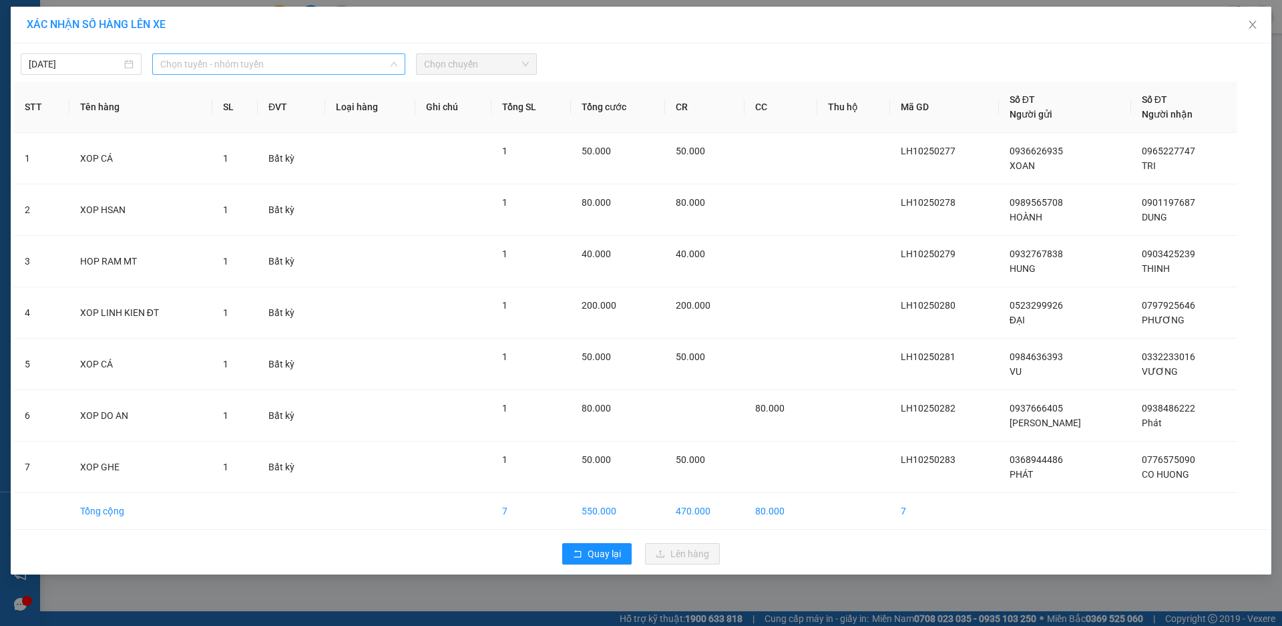
click at [214, 69] on span "Chọn tuyến - nhóm tuyến" at bounding box center [278, 64] width 237 height 20
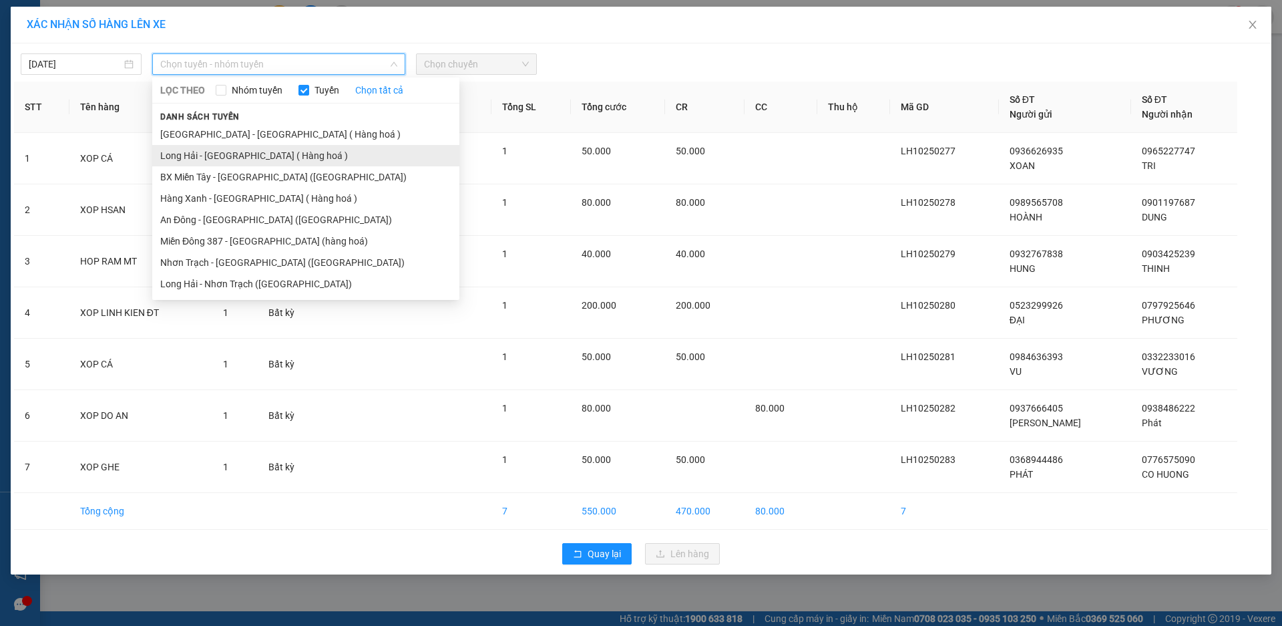
drag, startPoint x: 205, startPoint y: 153, endPoint x: 286, endPoint y: 104, distance: 94.4
click at [205, 154] on li "Long Hải - [GEOGRAPHIC_DATA] ( Hàng hoá )" at bounding box center [305, 155] width 307 height 21
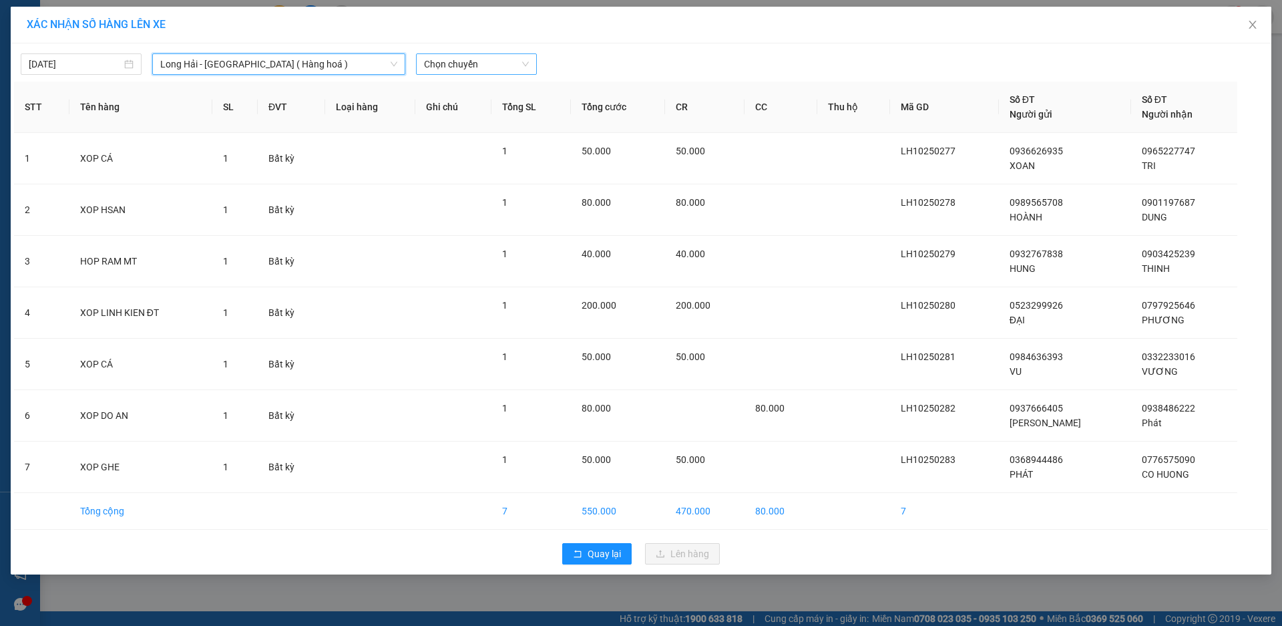
click at [471, 69] on span "Chọn chuyến" at bounding box center [476, 64] width 105 height 20
click at [499, 117] on div "Thêm chuyến " 11:00 "" at bounding box center [487, 113] width 142 height 23
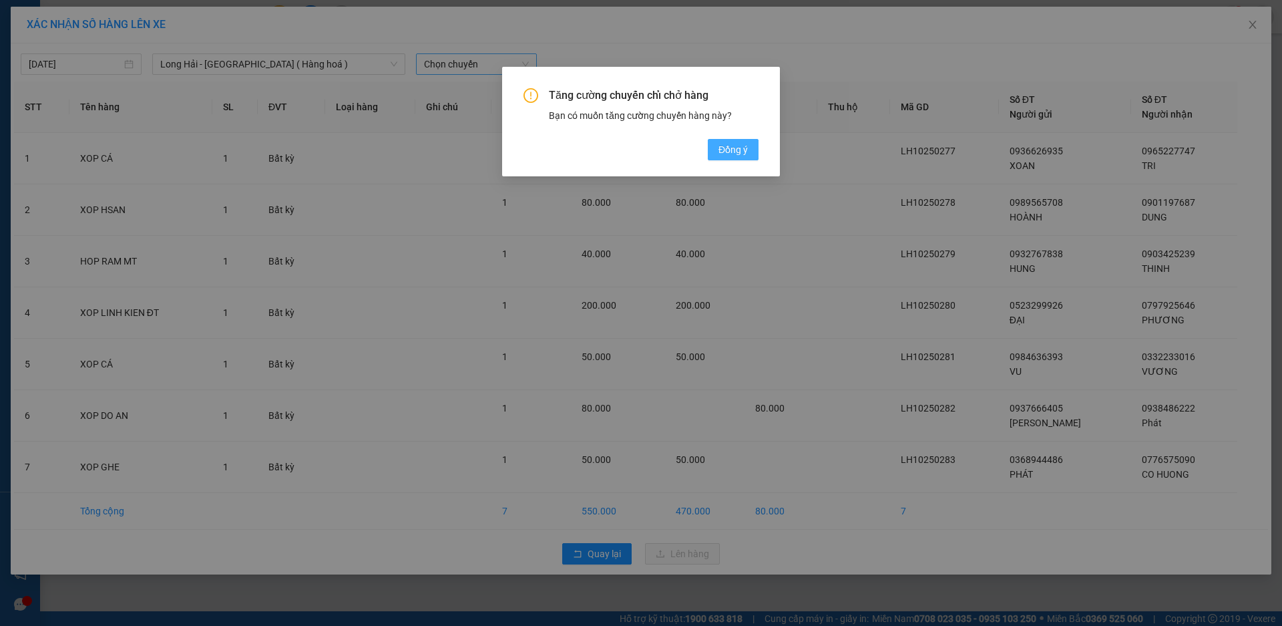
click at [726, 151] on span "Đồng ý" at bounding box center [733, 149] width 29 height 15
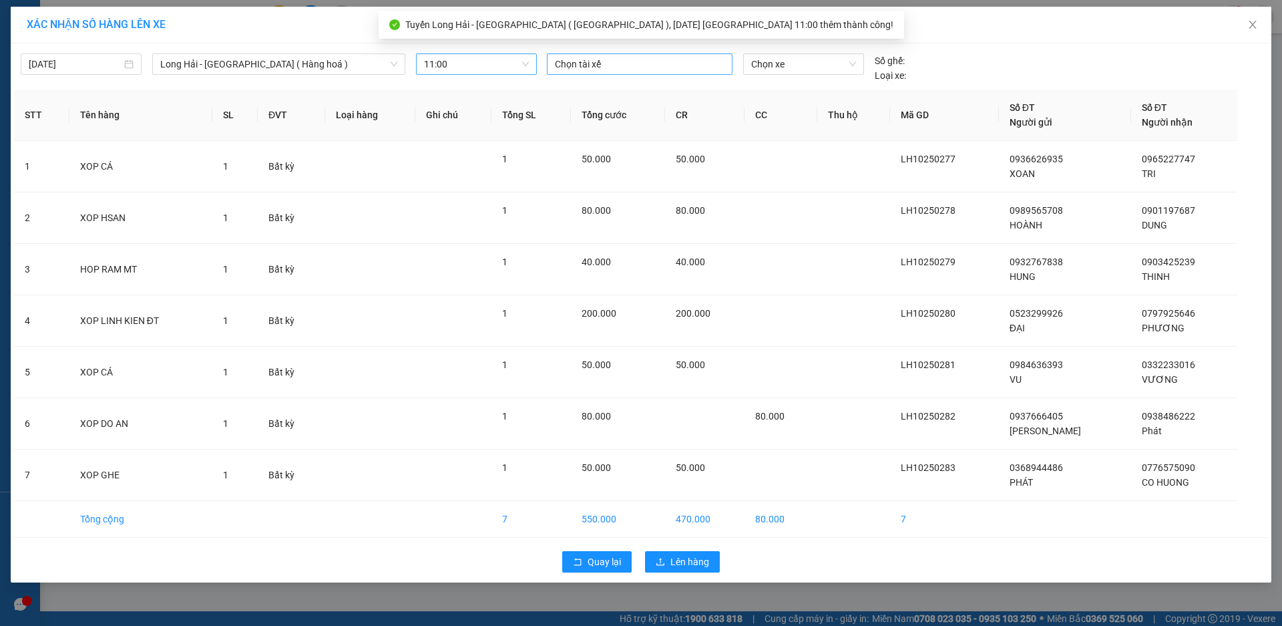
click at [591, 63] on div at bounding box center [639, 64] width 179 height 16
click at [585, 133] on div "LINH VIP LH" at bounding box center [647, 133] width 184 height 15
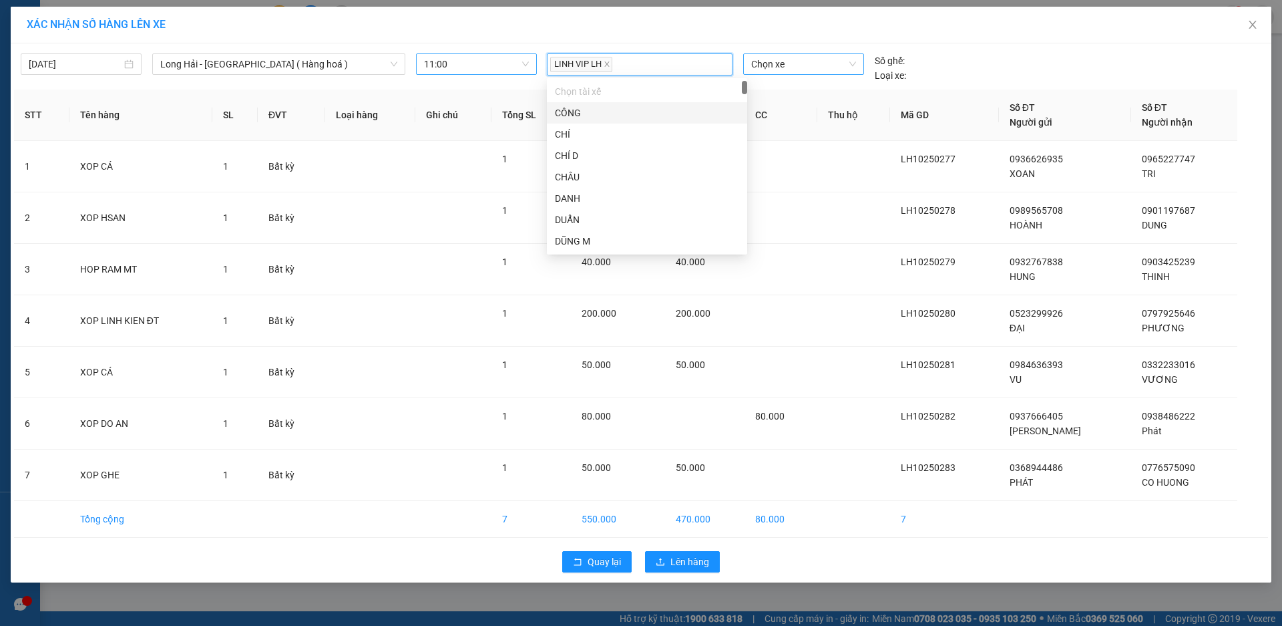
click at [782, 60] on span "Chọn xe" at bounding box center [803, 64] width 104 height 20
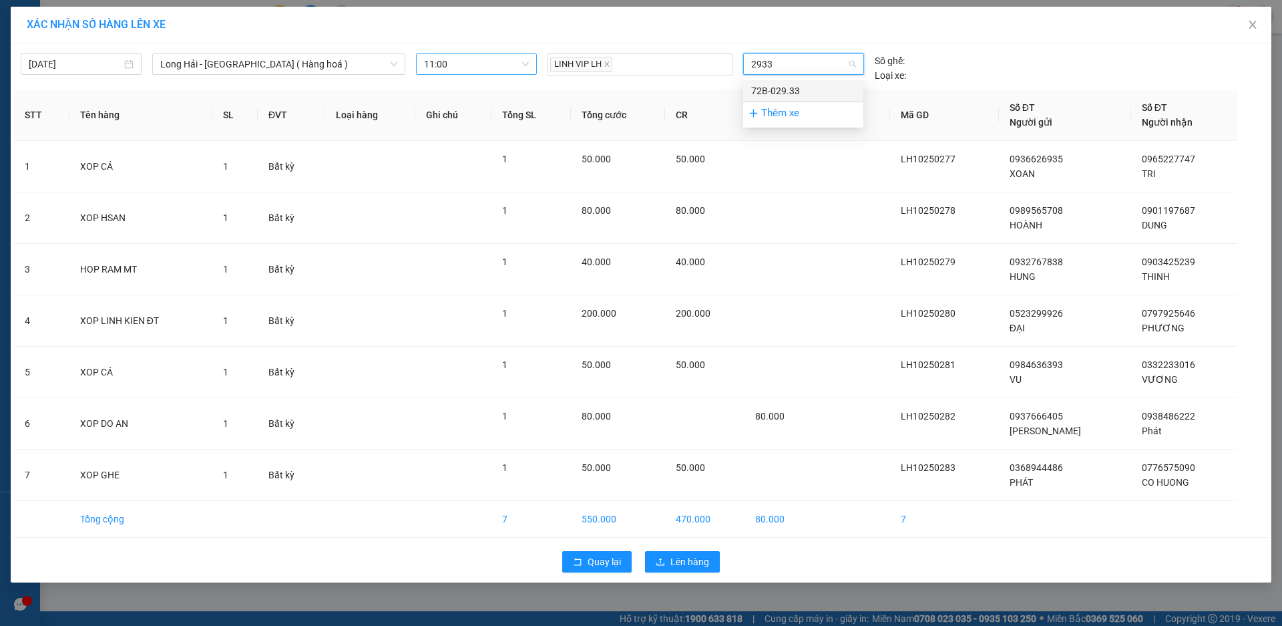
click at [782, 88] on div "72B-029.33" at bounding box center [803, 90] width 104 height 15
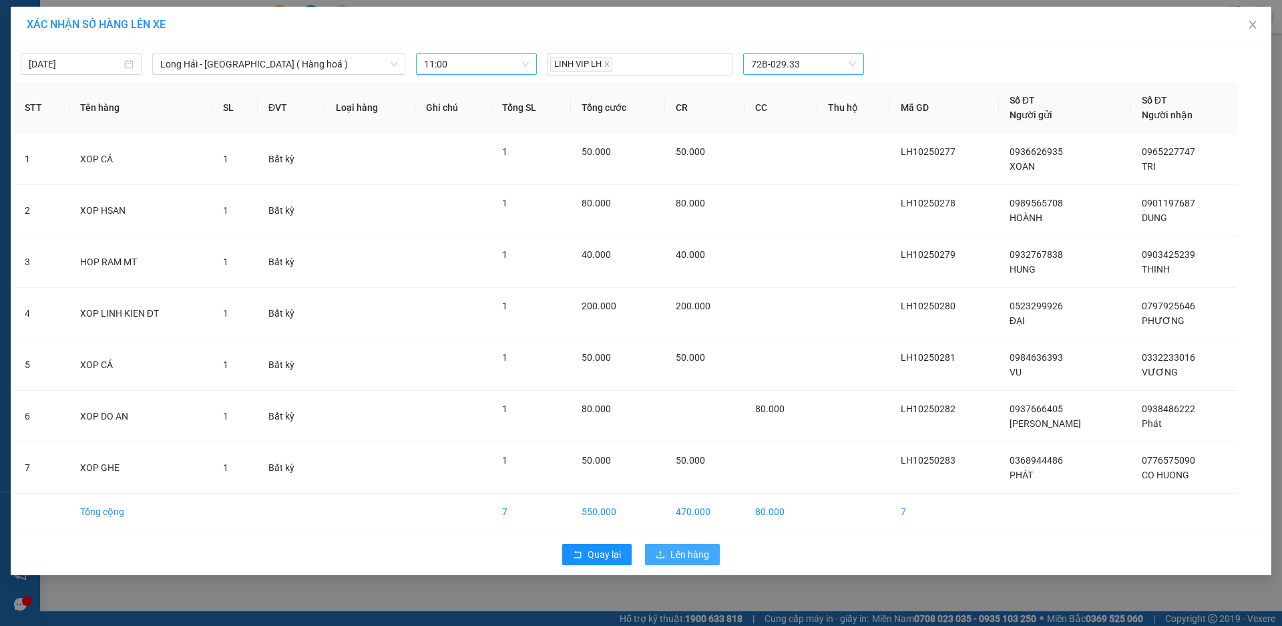
click at [678, 546] on button "Lên hàng" at bounding box center [682, 554] width 75 height 21
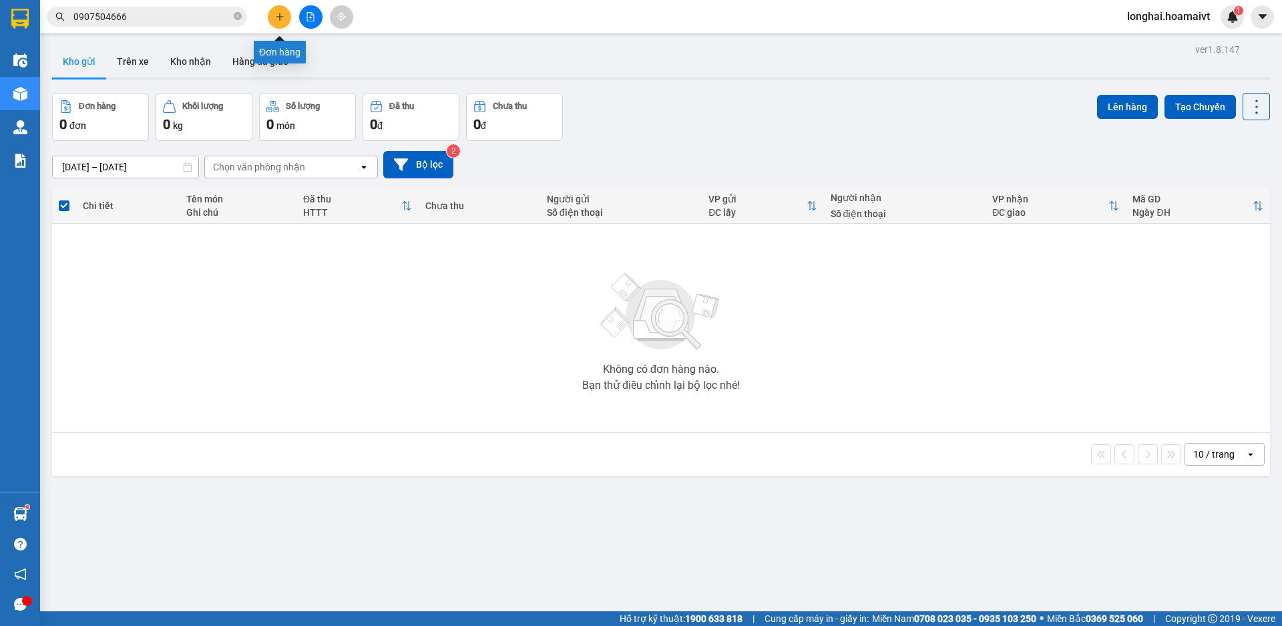
click at [285, 18] on button at bounding box center [279, 16] width 23 height 23
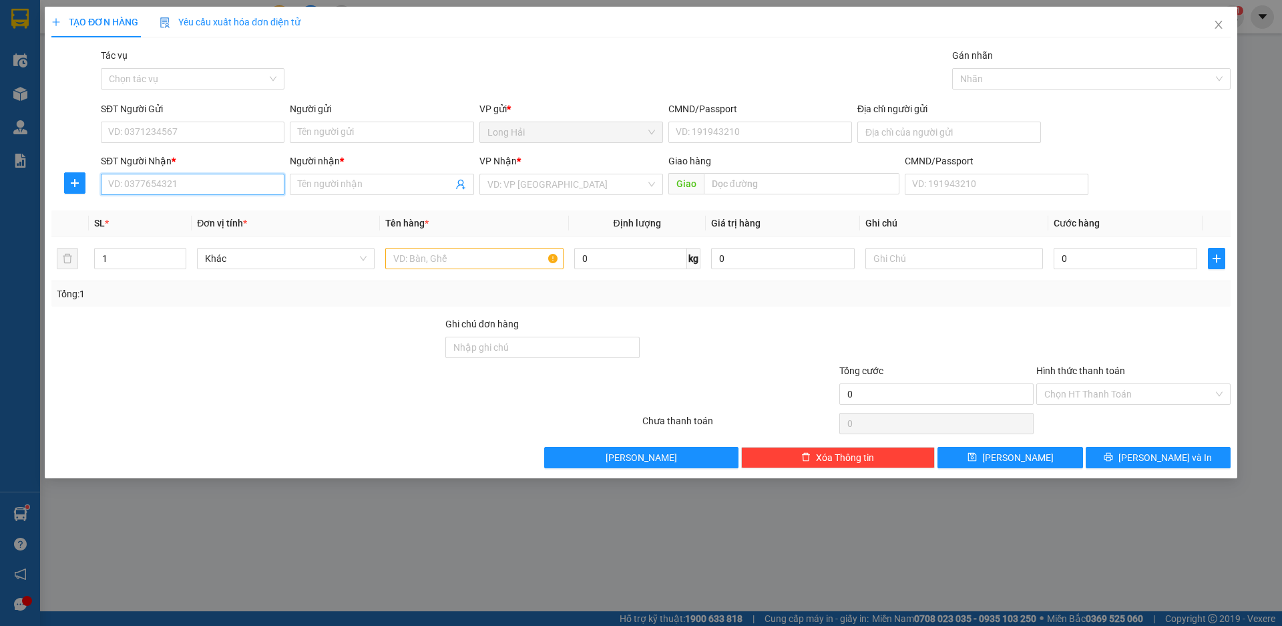
click at [185, 190] on input "SĐT Người Nhận *" at bounding box center [193, 184] width 184 height 21
click at [137, 216] on div "0785351192 - KO TEN" at bounding box center [193, 211] width 168 height 15
click at [148, 135] on input "SĐT Người Gửi" at bounding box center [193, 132] width 184 height 21
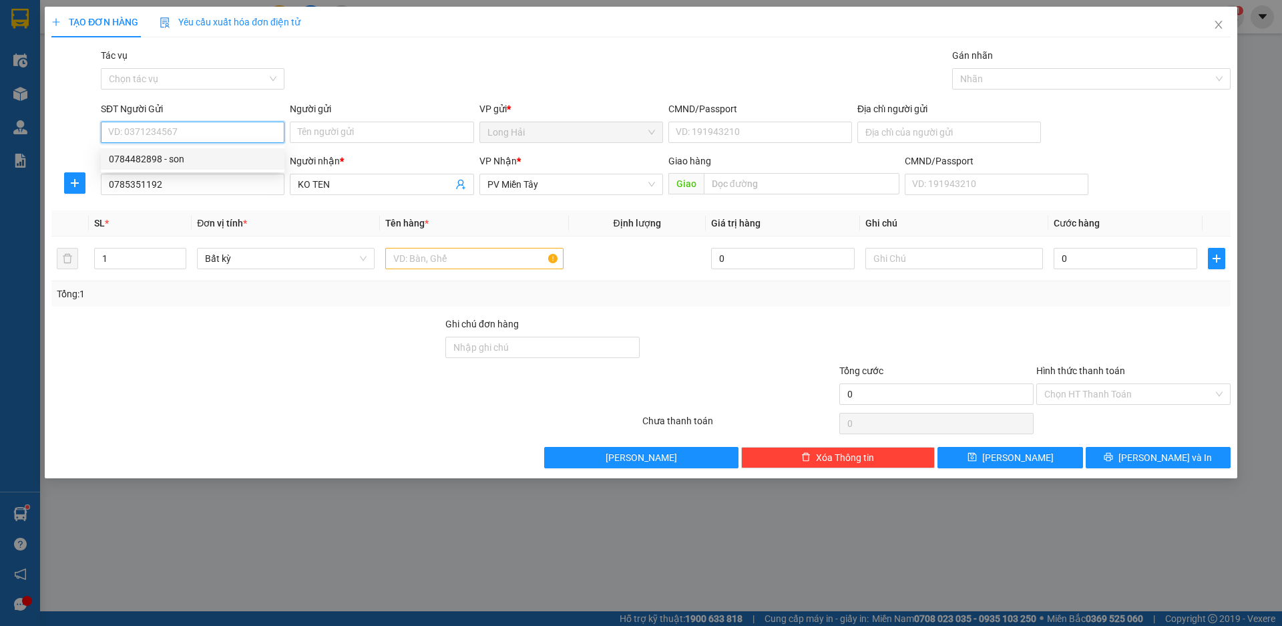
click at [164, 154] on div "0784482898 - son" at bounding box center [193, 159] width 168 height 15
click at [406, 242] on td at bounding box center [474, 258] width 188 height 45
click at [413, 261] on input "text" at bounding box center [474, 258] width 178 height 21
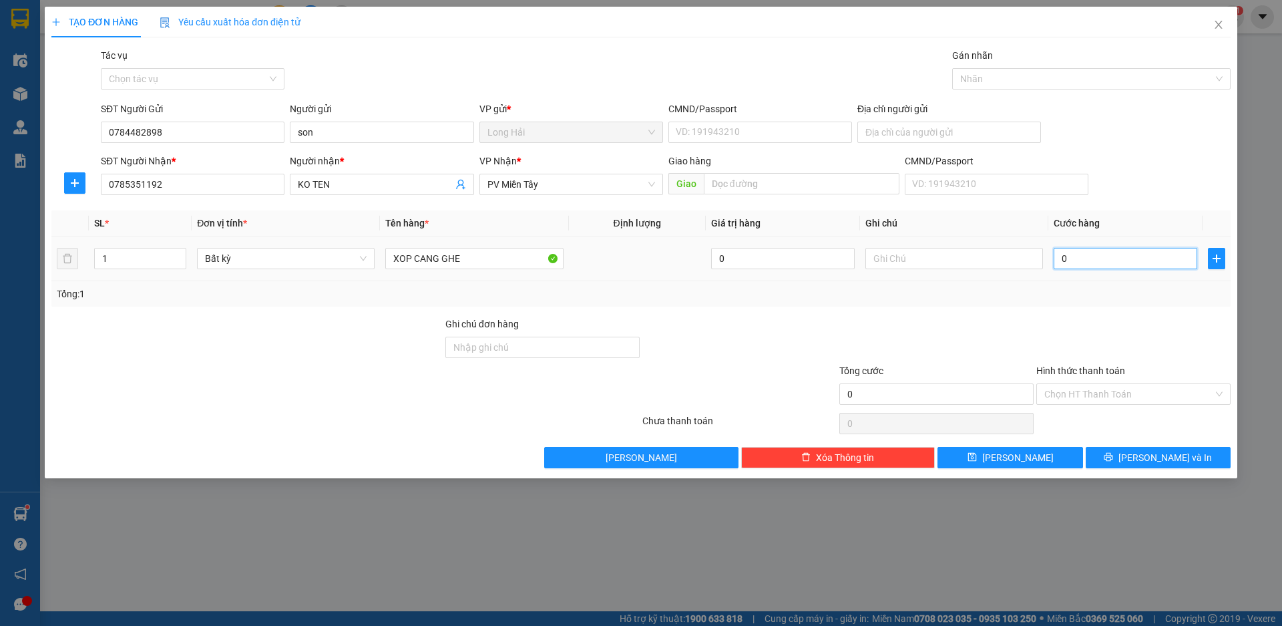
click at [1118, 257] on input "0" at bounding box center [1126, 258] width 144 height 21
click at [1145, 459] on button "[PERSON_NAME] và In" at bounding box center [1158, 457] width 145 height 21
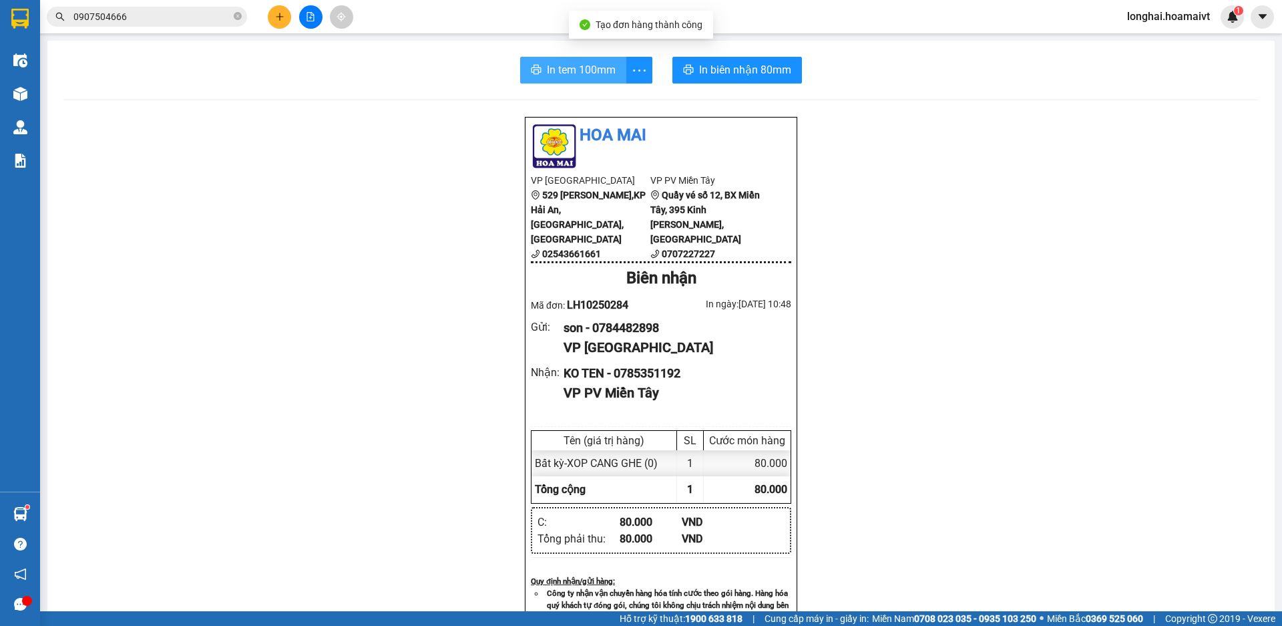
click at [547, 69] on span "In tem 100mm" at bounding box center [581, 69] width 69 height 17
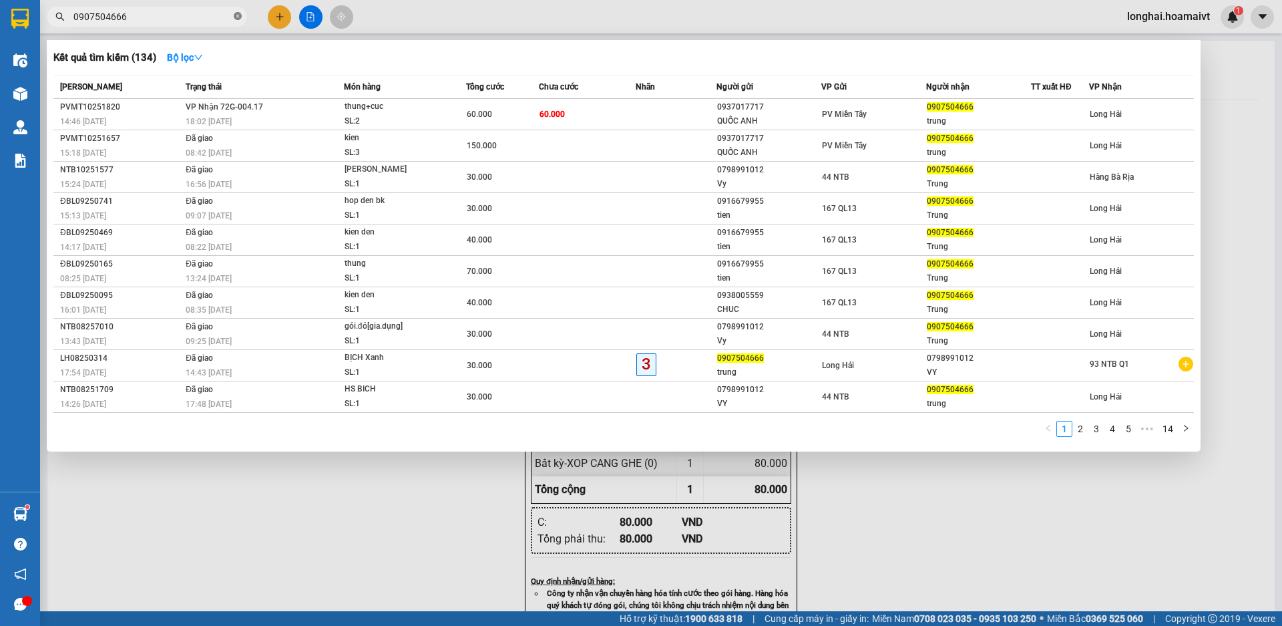
click at [236, 17] on icon "close-circle" at bounding box center [238, 16] width 8 height 8
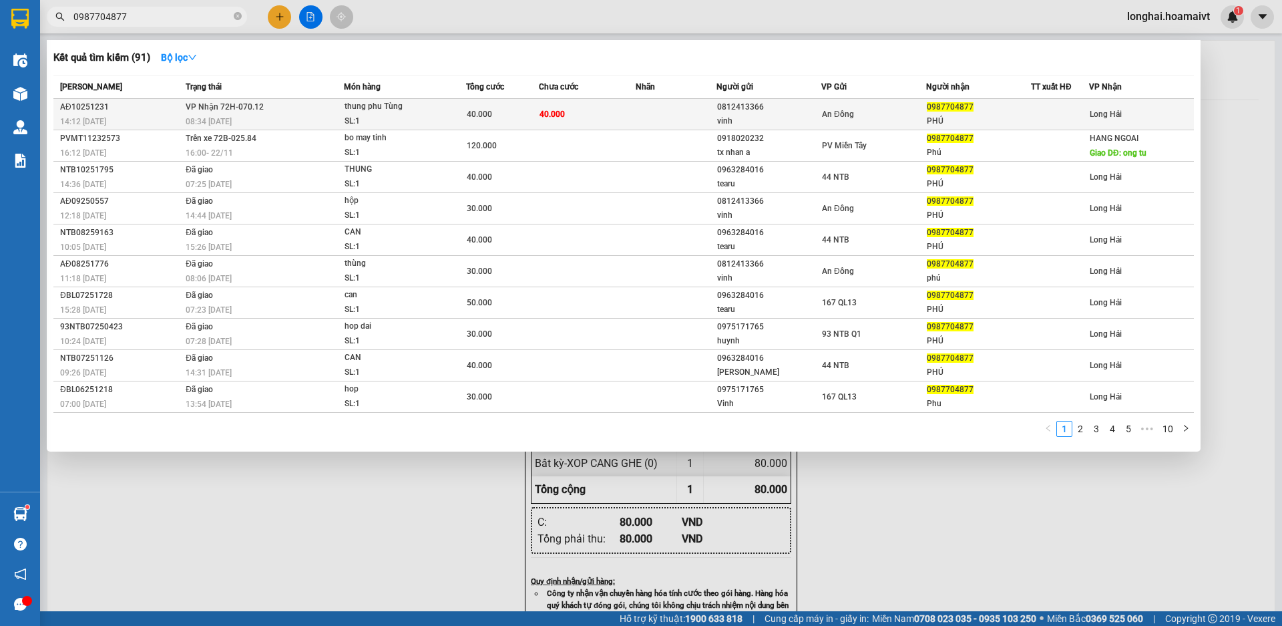
click at [316, 113] on td "VP Nhận 72H-070.12 08:34 [DATE]" at bounding box center [263, 114] width 162 height 31
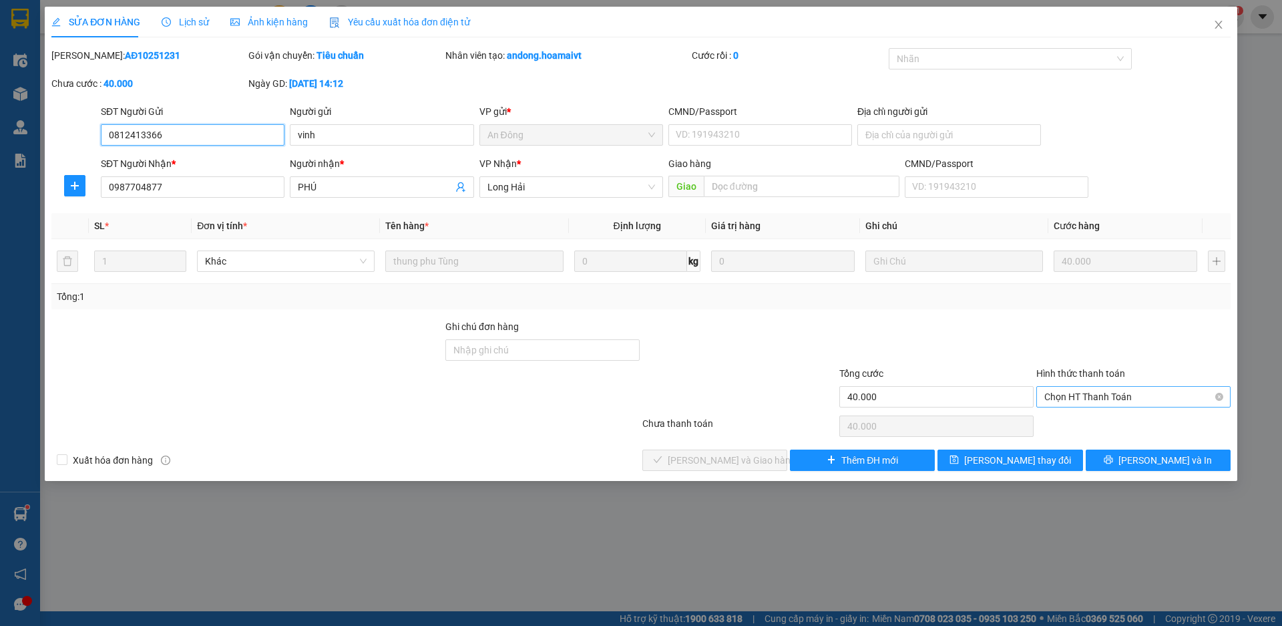
drag, startPoint x: 1092, startPoint y: 394, endPoint x: 1081, endPoint y: 409, distance: 18.6
click at [1091, 395] on span "Chọn HT Thanh Toán" at bounding box center [1134, 397] width 178 height 20
click at [1071, 419] on div "Tại văn phòng" at bounding box center [1134, 423] width 178 height 15
click at [715, 460] on span "[PERSON_NAME] và Giao hàng" at bounding box center [732, 460] width 128 height 15
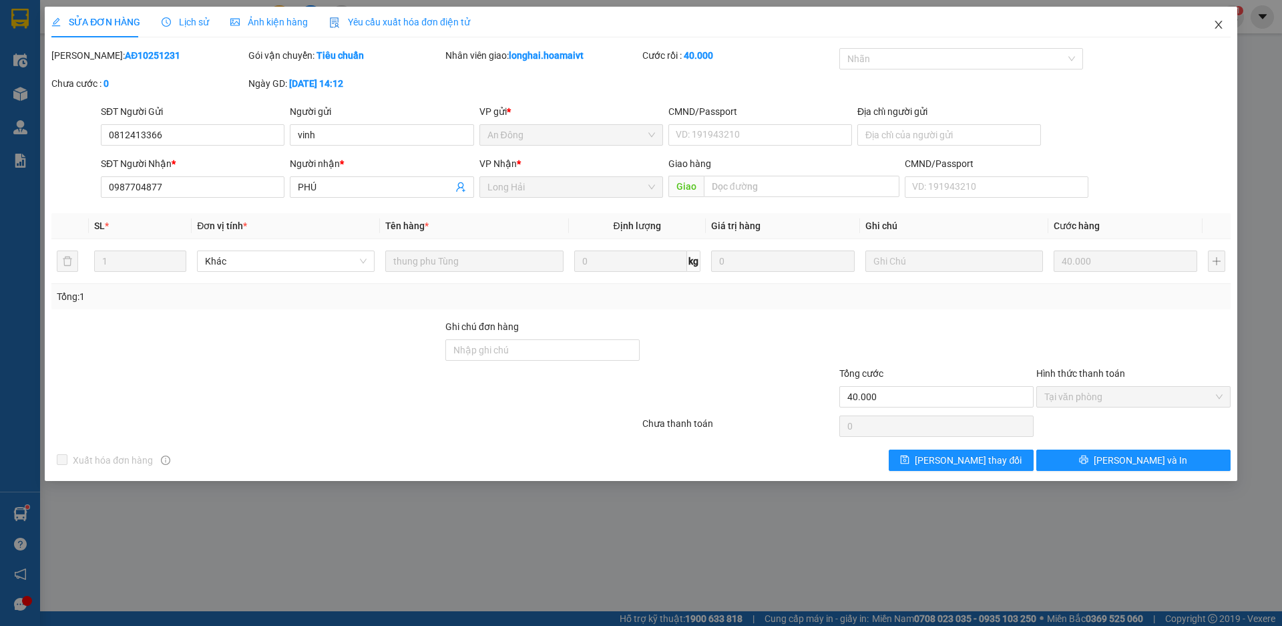
click at [1220, 23] on icon "close" at bounding box center [1219, 24] width 11 height 11
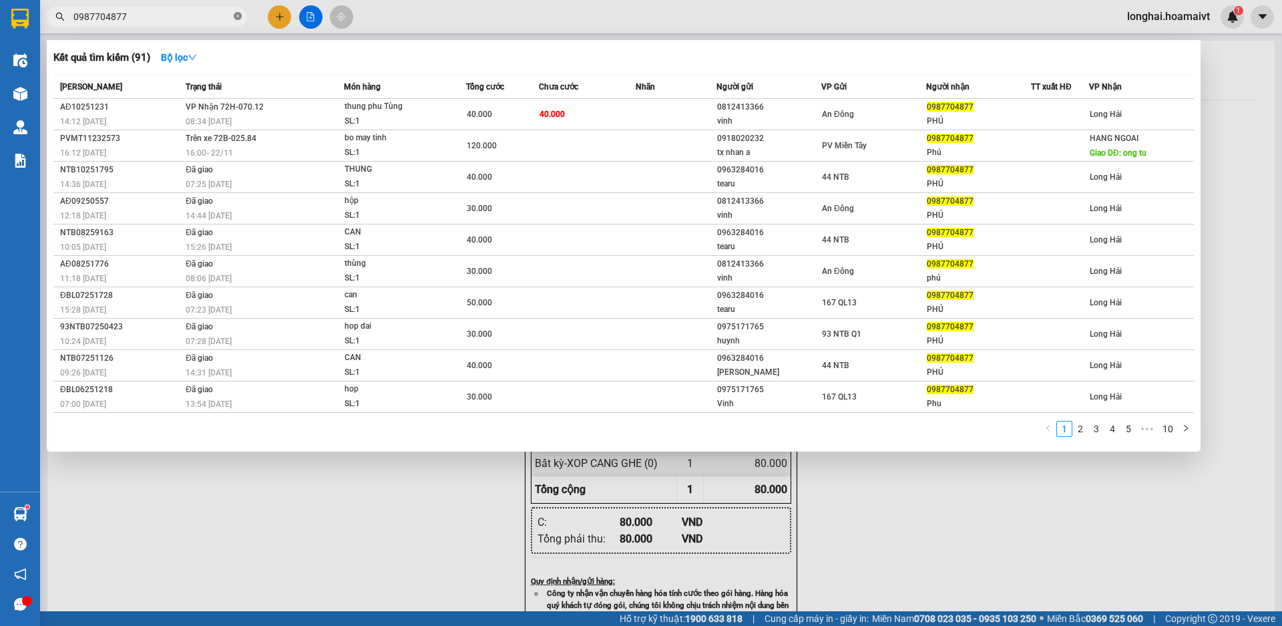
click at [240, 17] on icon "close-circle" at bounding box center [238, 16] width 8 height 8
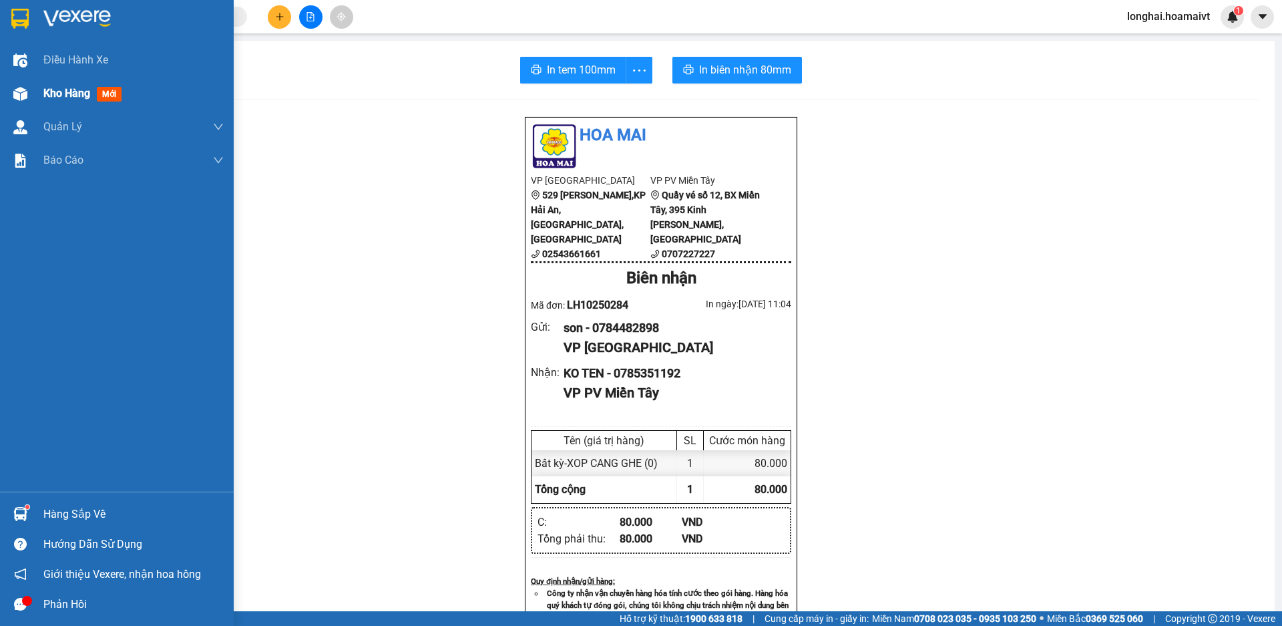
click at [64, 95] on span "Kho hàng" at bounding box center [66, 93] width 47 height 13
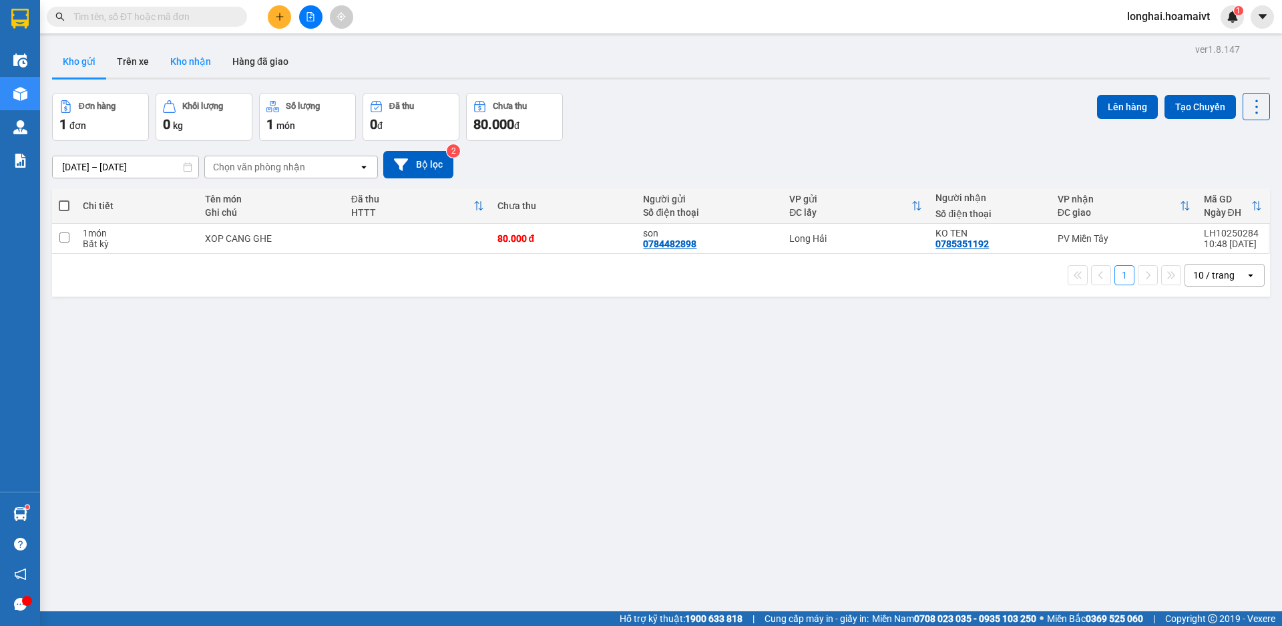
click at [197, 56] on button "Kho nhận" at bounding box center [191, 61] width 62 height 32
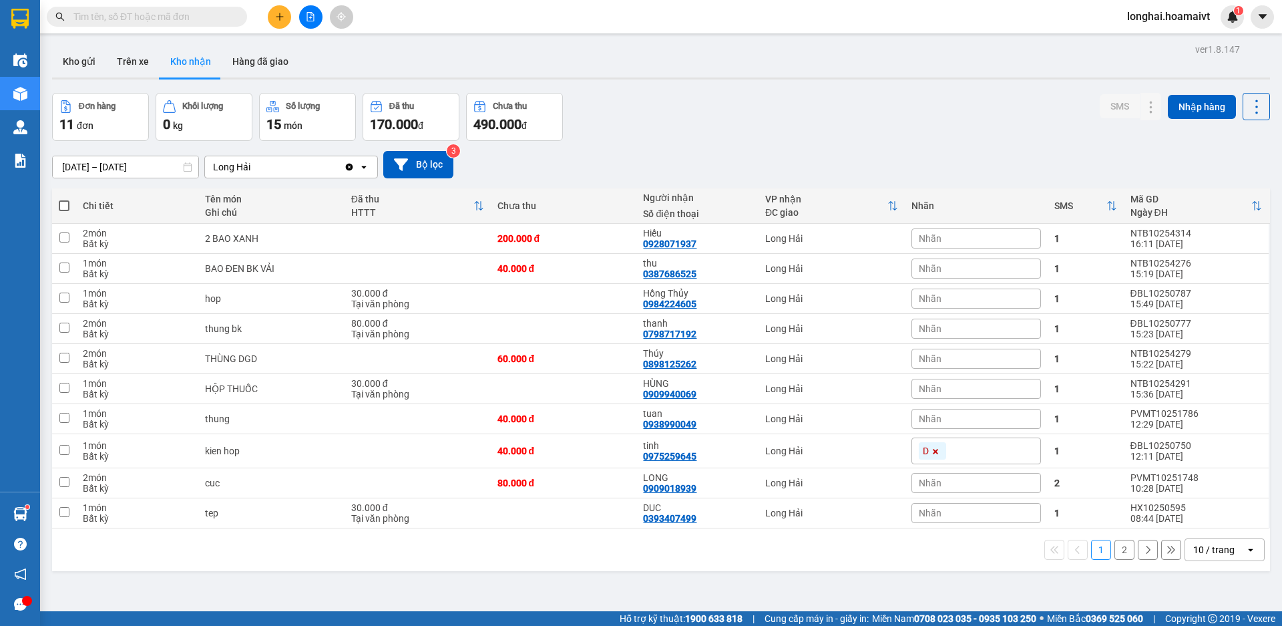
click at [203, 17] on input "text" at bounding box center [152, 16] width 158 height 15
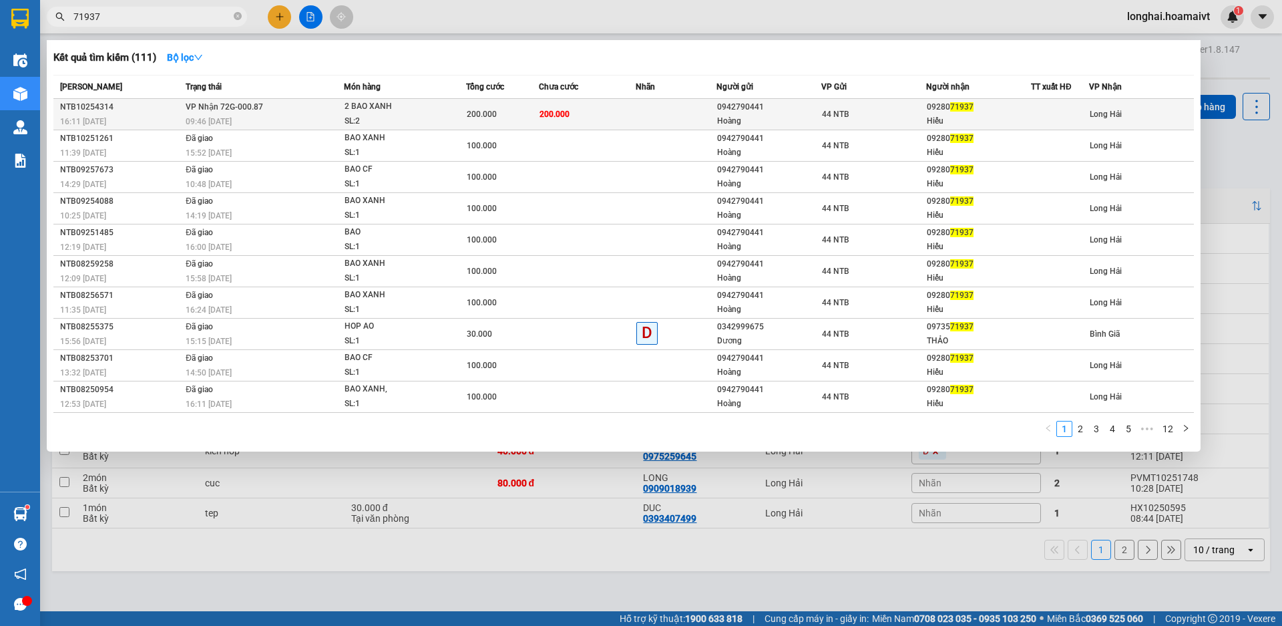
click at [349, 120] on div "SL: 2" at bounding box center [395, 121] width 100 height 15
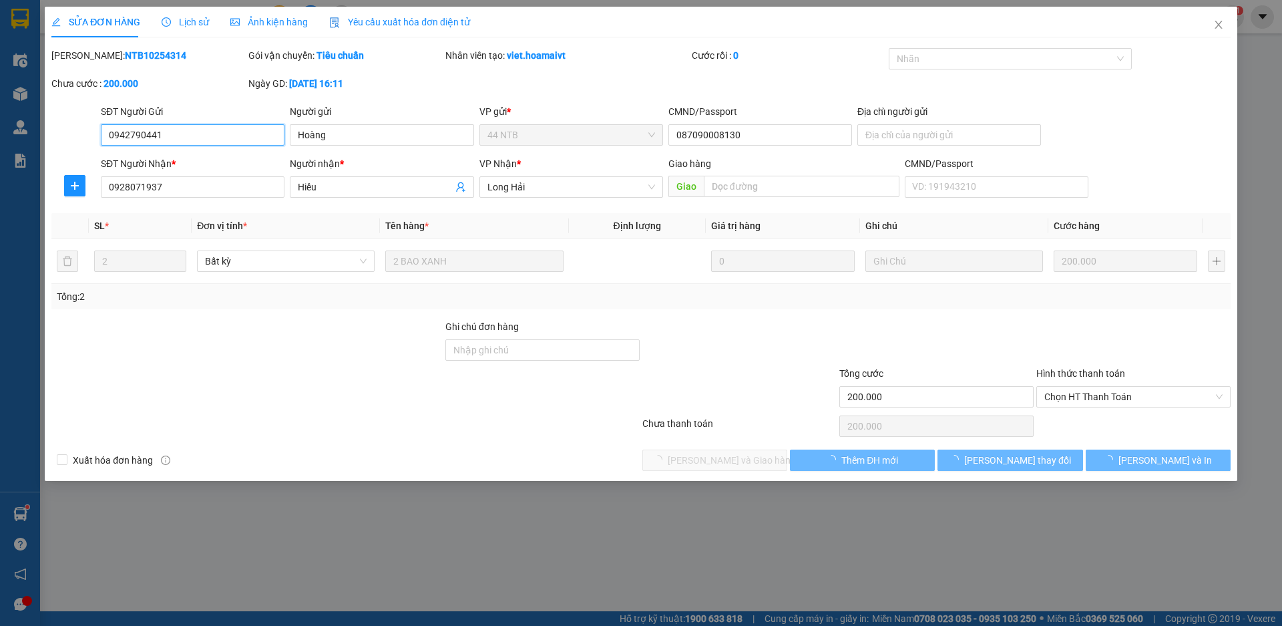
click at [1082, 395] on span "Chọn HT Thanh Toán" at bounding box center [1134, 397] width 178 height 20
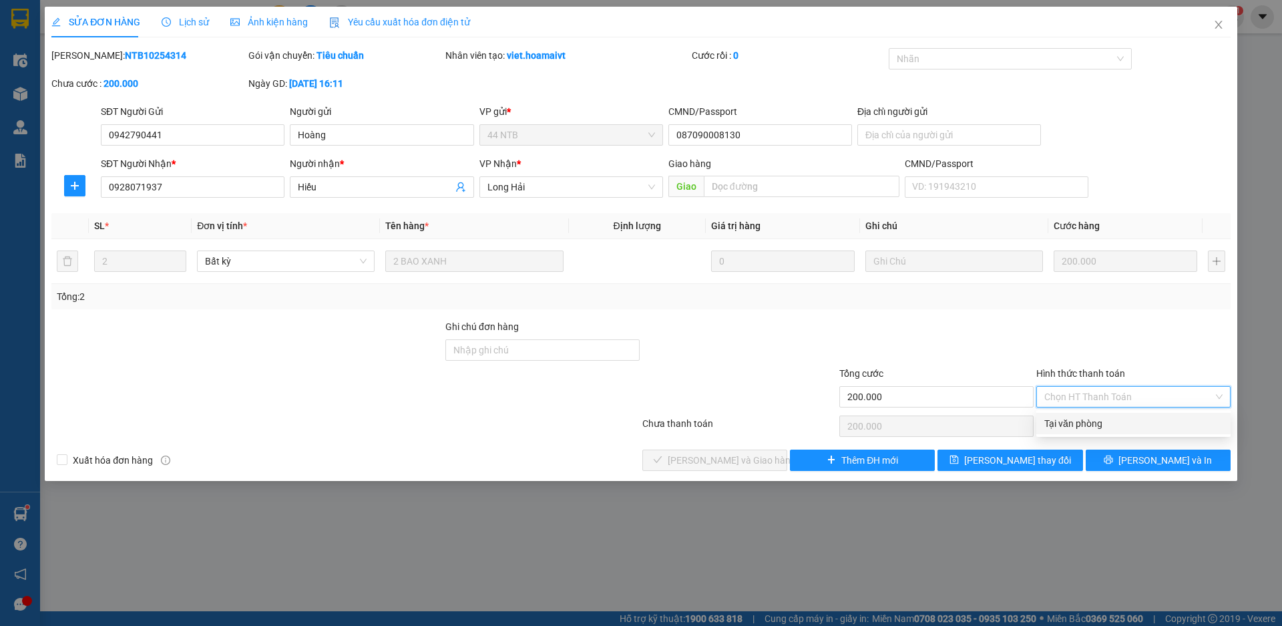
click at [1068, 420] on div "Tại văn phòng" at bounding box center [1134, 423] width 178 height 15
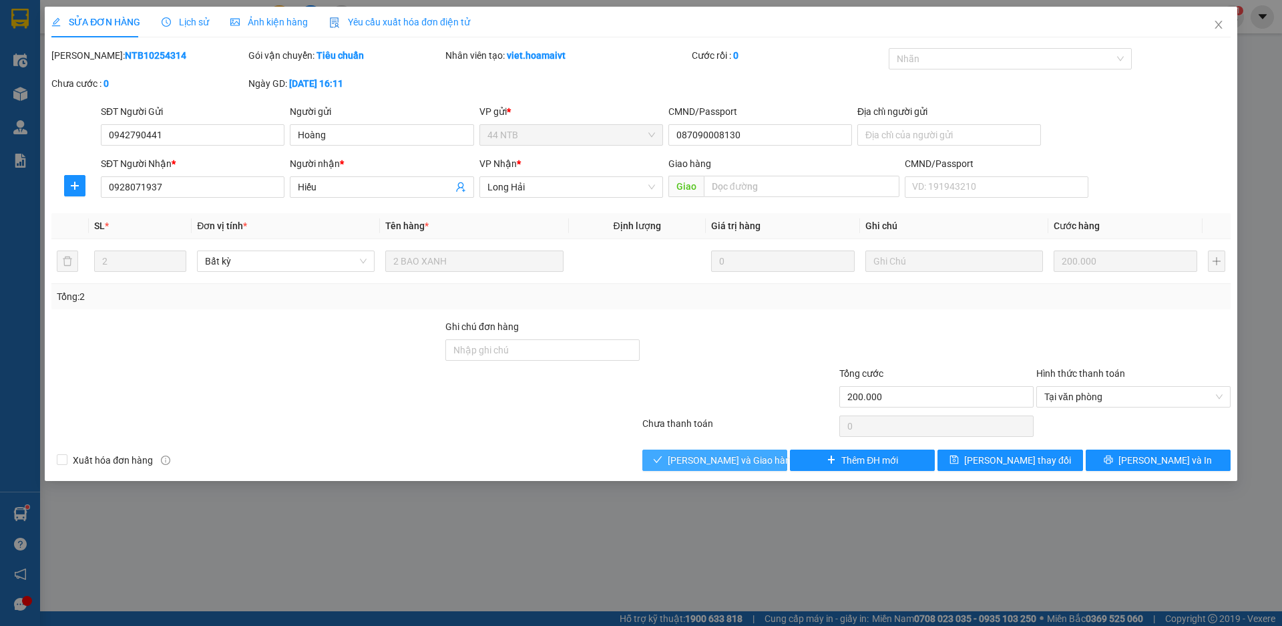
click at [743, 463] on span "[PERSON_NAME] và Giao hàng" at bounding box center [732, 460] width 128 height 15
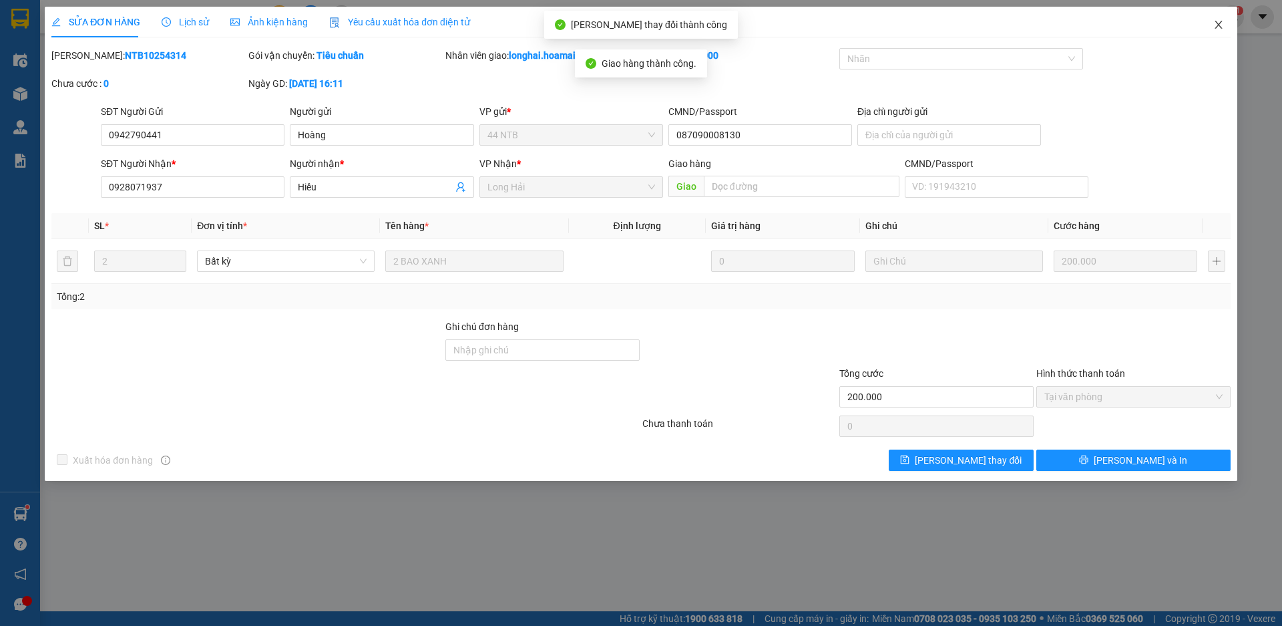
click at [1219, 23] on icon "close" at bounding box center [1219, 24] width 11 height 11
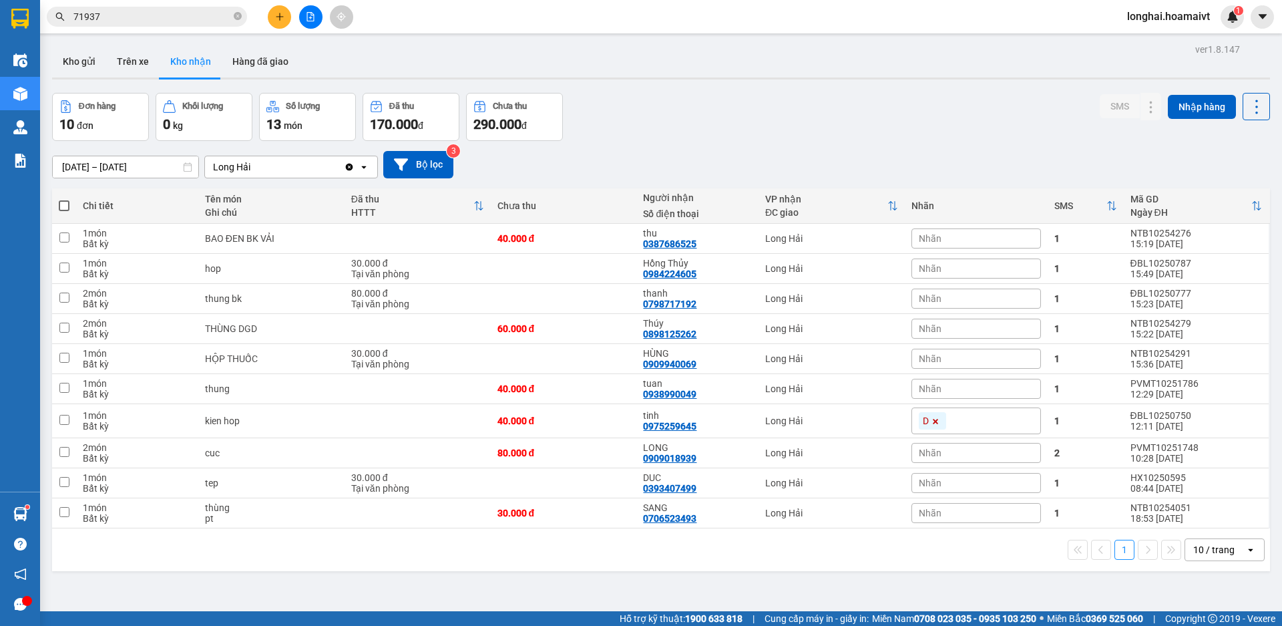
click at [670, 134] on div "Đơn hàng 10 đơn Khối lượng 0 kg Số lượng 13 món Đã thu 170.000 đ Chưa thu 290.0…" at bounding box center [661, 117] width 1218 height 48
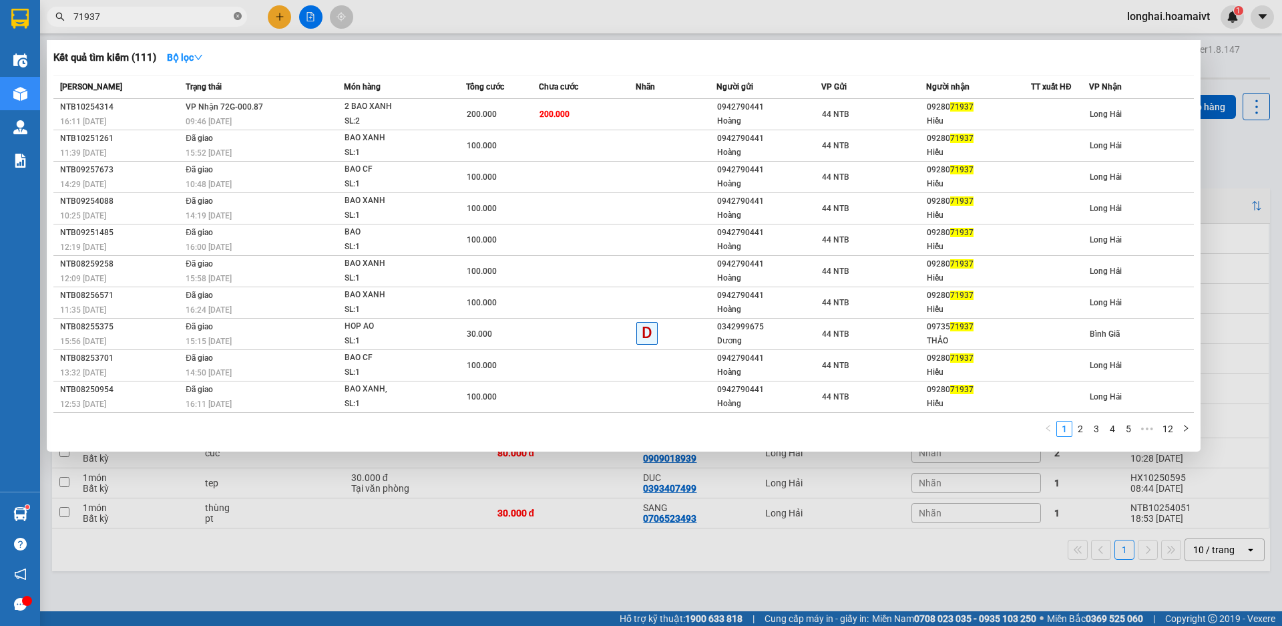
click at [236, 14] on icon "close-circle" at bounding box center [238, 16] width 8 height 8
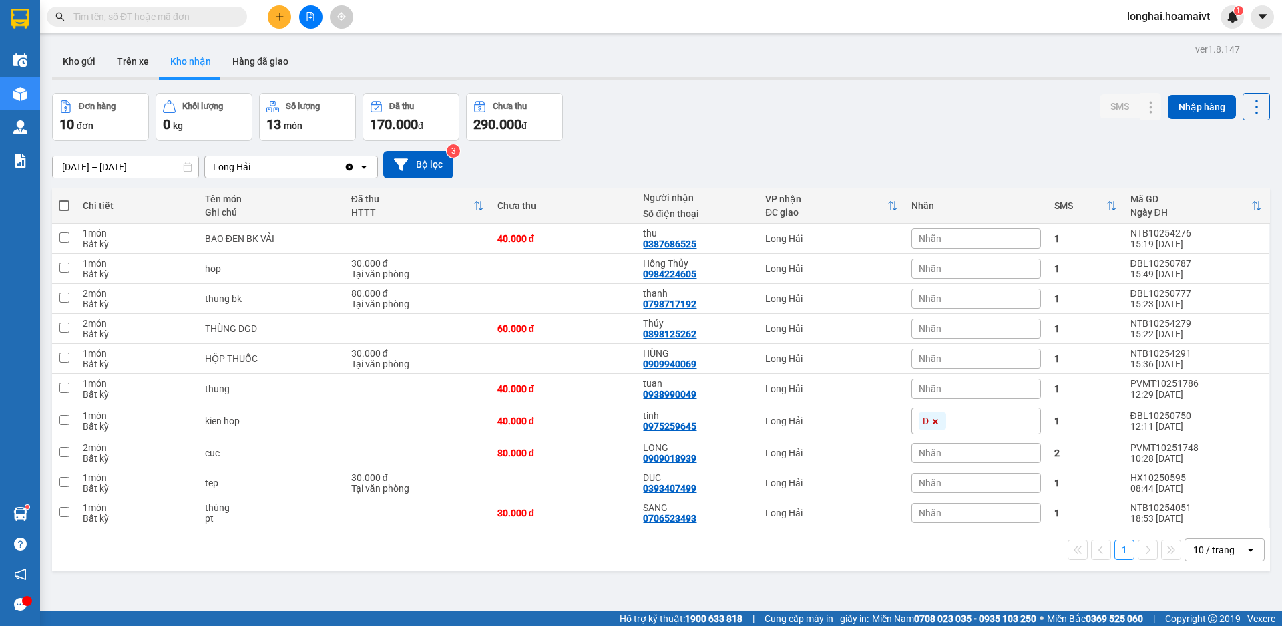
click at [222, 18] on input "text" at bounding box center [152, 16] width 158 height 15
click at [182, 18] on input "text" at bounding box center [152, 16] width 158 height 15
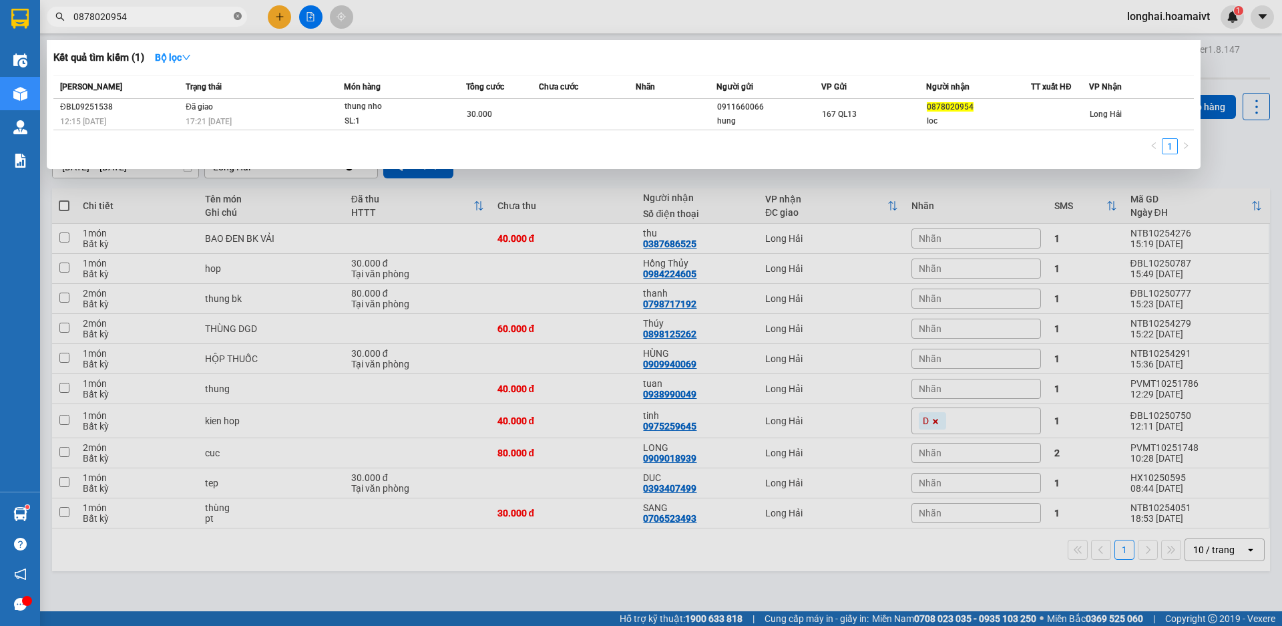
click at [237, 15] on icon "close-circle" at bounding box center [238, 16] width 8 height 8
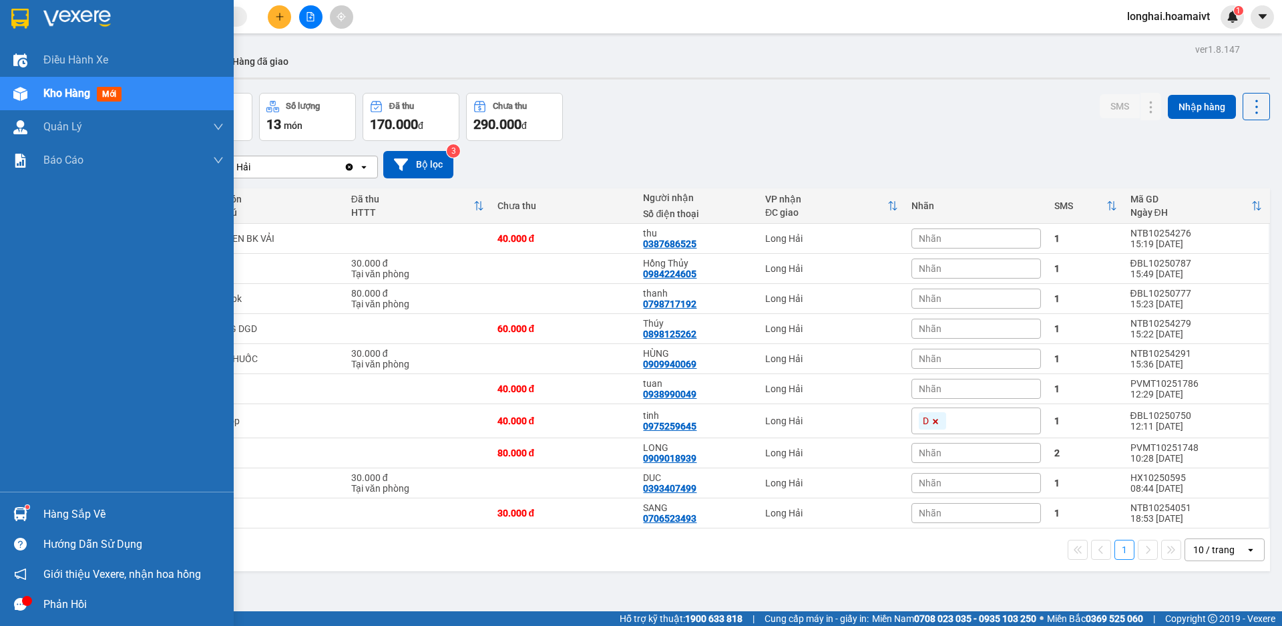
click at [75, 510] on div "Hàng sắp về" at bounding box center [133, 514] width 180 height 20
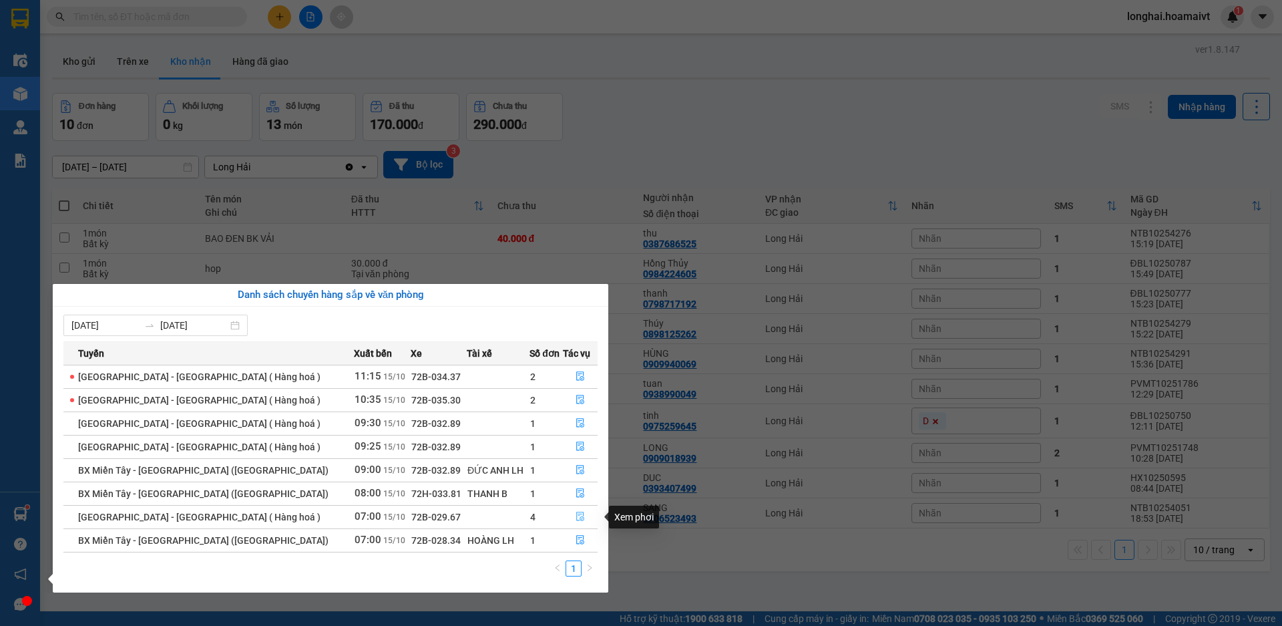
click at [580, 518] on icon "file-done" at bounding box center [580, 516] width 9 height 9
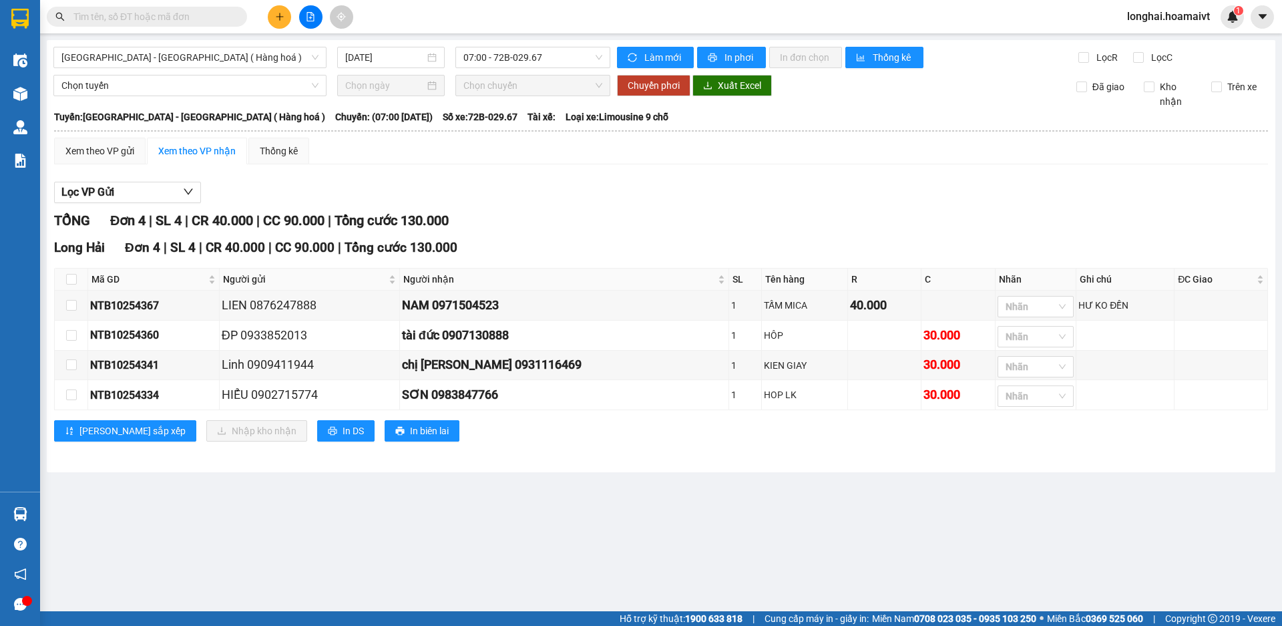
click at [280, 17] on icon "plus" at bounding box center [279, 16] width 1 height 7
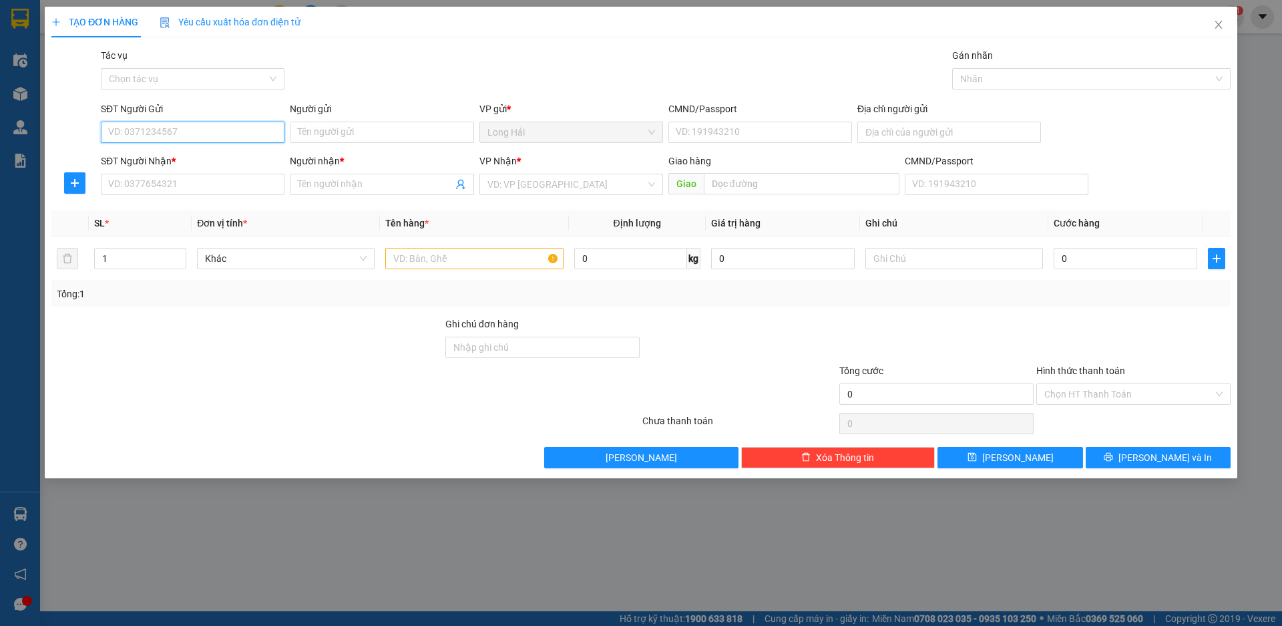
click at [182, 126] on input "SĐT Người Gửi" at bounding box center [193, 132] width 184 height 21
click at [174, 162] on div "0933664421 - minh son" at bounding box center [193, 159] width 168 height 15
click at [200, 186] on input "0903741971" at bounding box center [193, 184] width 184 height 21
drag, startPoint x: 283, startPoint y: 223, endPoint x: 270, endPoint y: 228, distance: 12.9
click at [270, 228] on div "Transit Pickup Surcharge Ids Transit Deliver Surcharge Ids Transit Deliver Surc…" at bounding box center [640, 258] width 1179 height 420
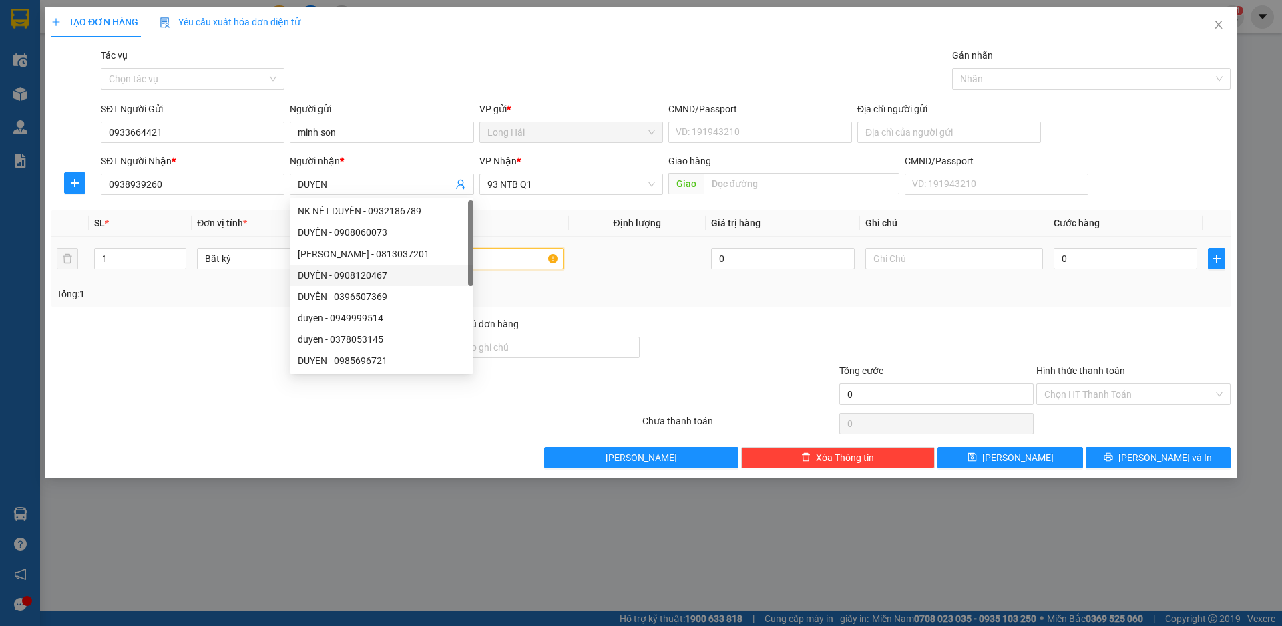
drag, startPoint x: 495, startPoint y: 257, endPoint x: 505, endPoint y: 229, distance: 29.8
click at [496, 246] on div at bounding box center [474, 258] width 178 height 27
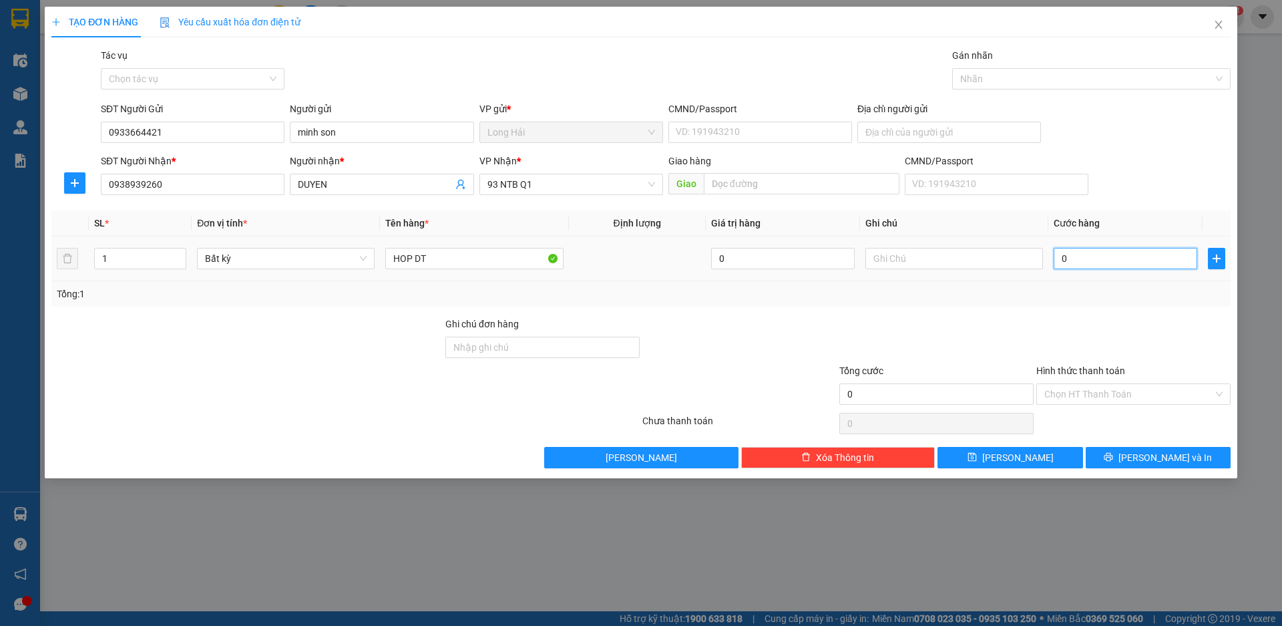
click at [1069, 262] on input "0" at bounding box center [1126, 258] width 144 height 21
drag, startPoint x: 1160, startPoint y: 458, endPoint x: 1175, endPoint y: 448, distance: 17.8
click at [1161, 458] on span "[PERSON_NAME] và In" at bounding box center [1166, 457] width 94 height 15
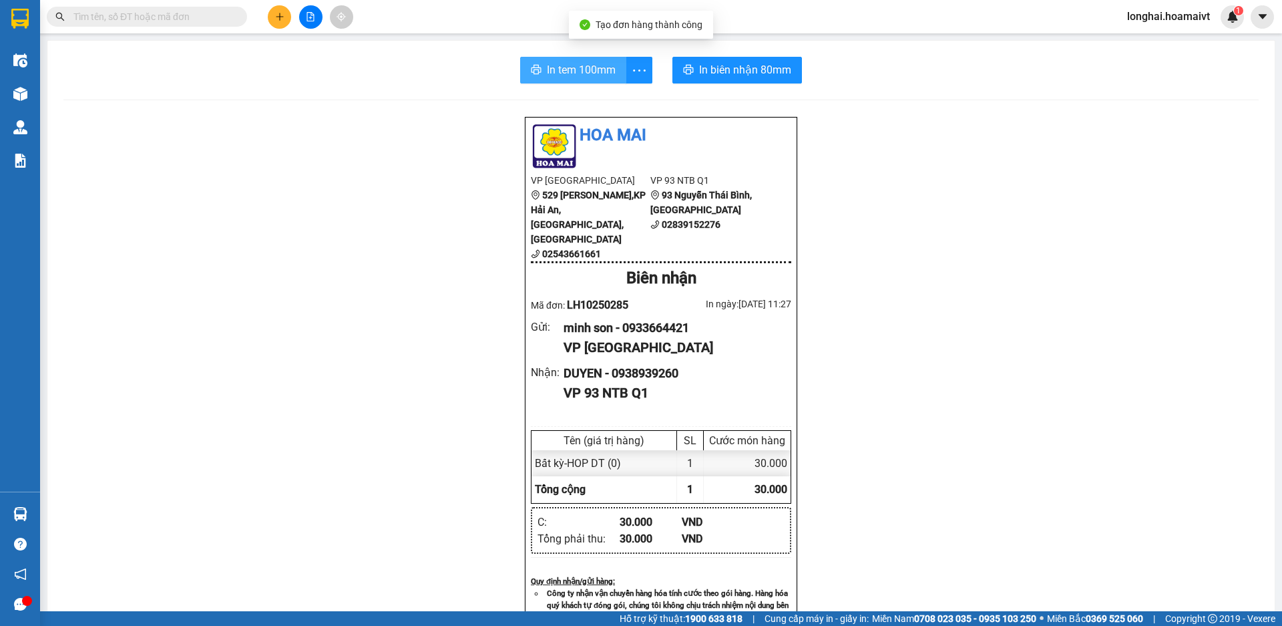
click at [561, 69] on span "In tem 100mm" at bounding box center [581, 69] width 69 height 17
click at [576, 73] on span "In tem 100mm" at bounding box center [581, 69] width 69 height 17
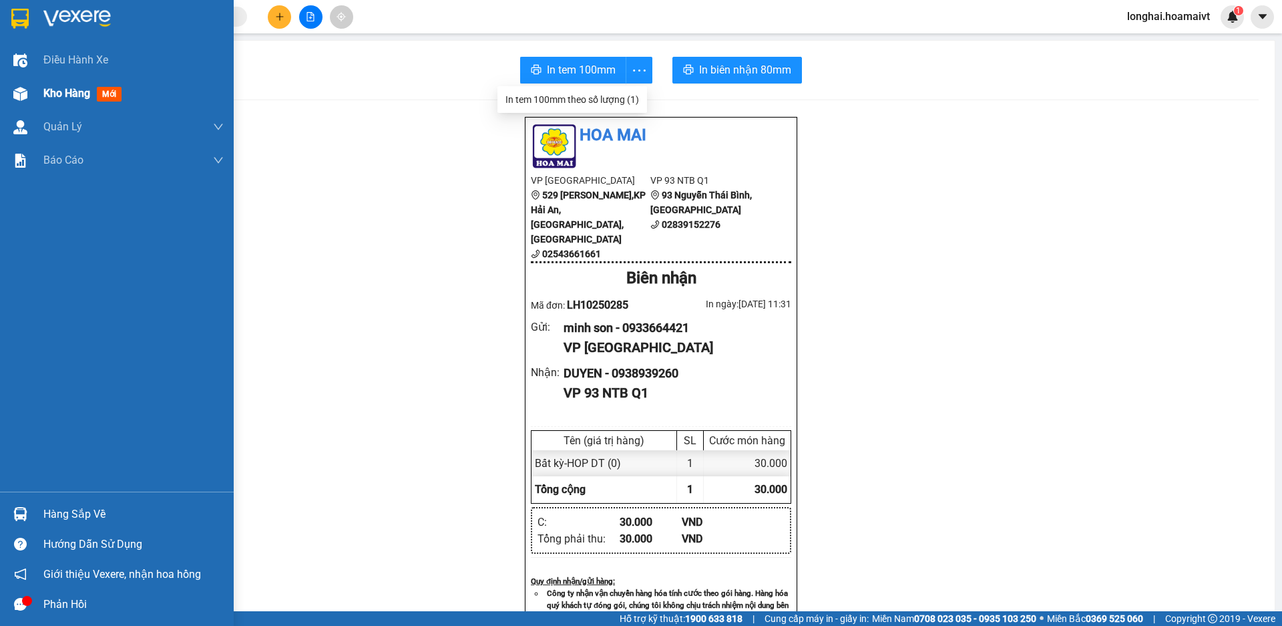
click at [48, 91] on span "Kho hàng" at bounding box center [66, 93] width 47 height 13
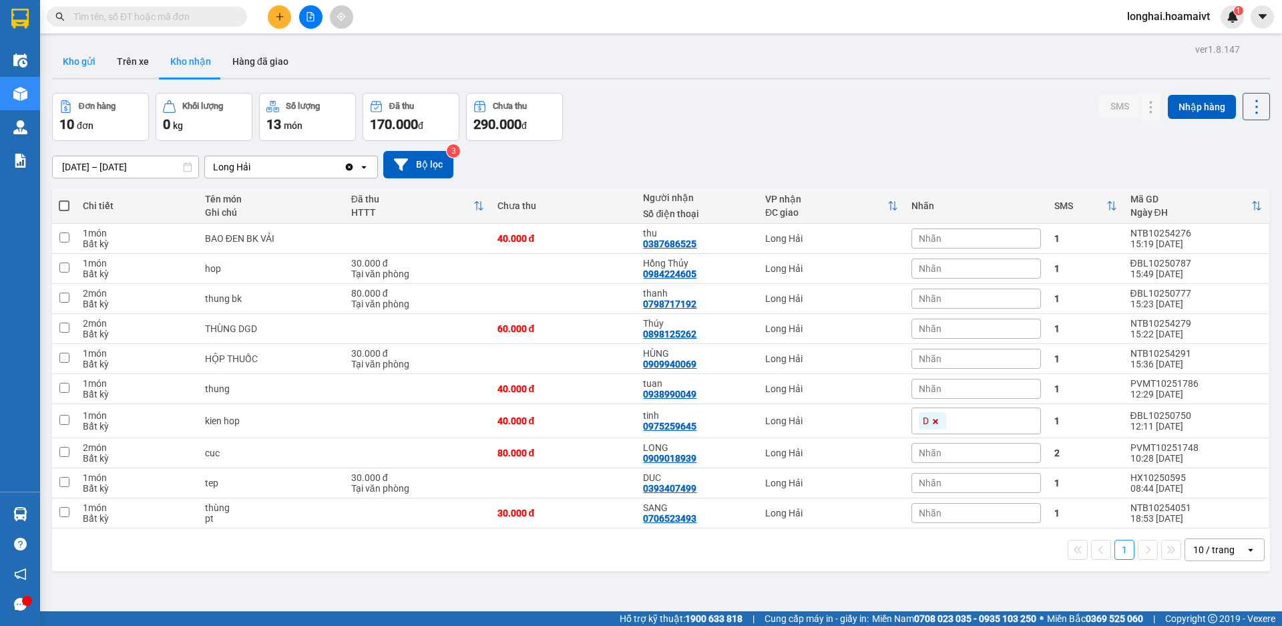
click at [83, 59] on button "Kho gửi" at bounding box center [79, 61] width 54 height 32
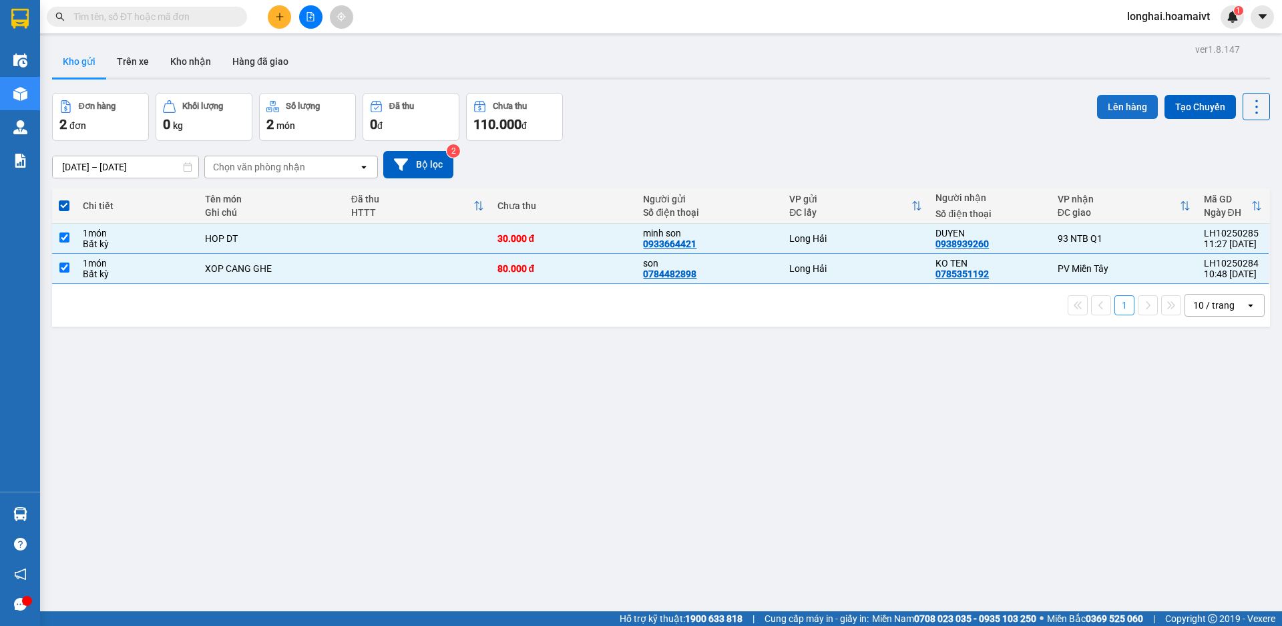
click at [1113, 108] on button "Lên hàng" at bounding box center [1127, 107] width 61 height 24
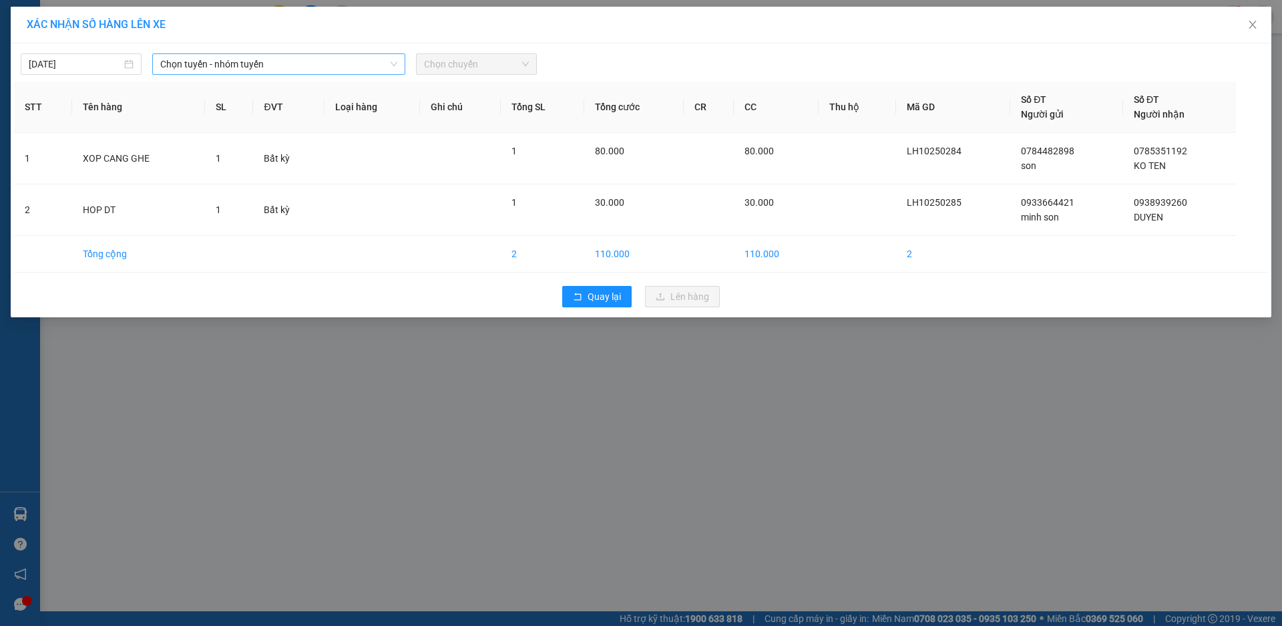
click at [216, 61] on span "Chọn tuyến - nhóm tuyến" at bounding box center [278, 64] width 237 height 20
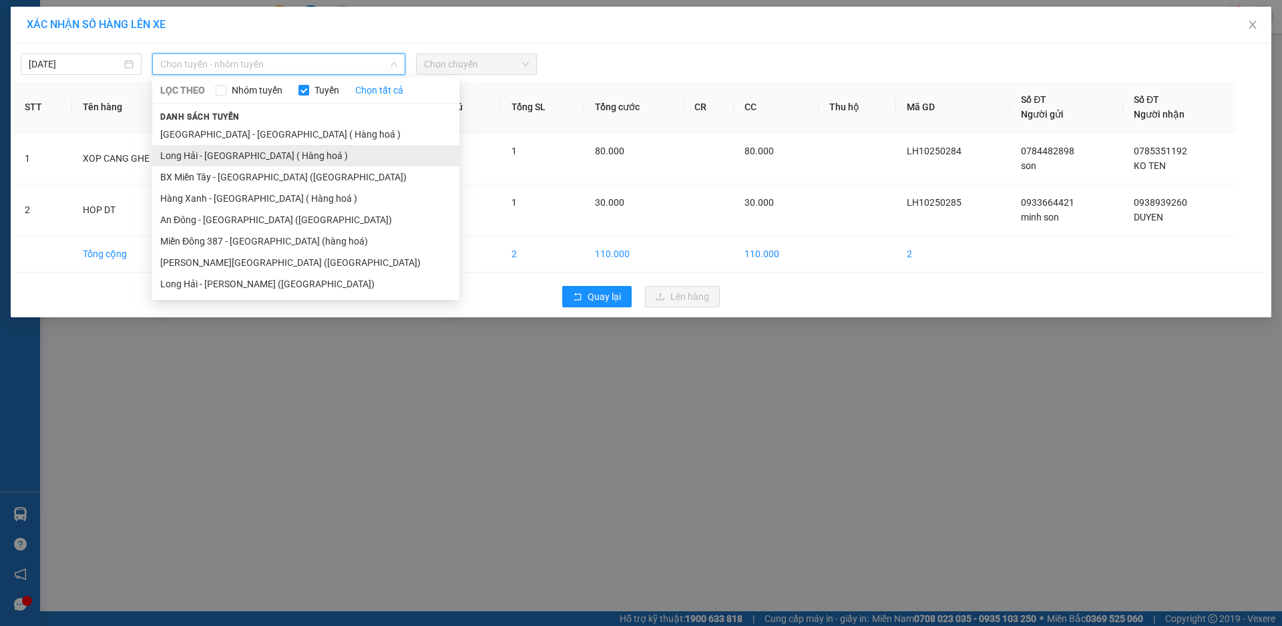
click at [195, 152] on li "Long Hải - [GEOGRAPHIC_DATA] ( Hàng hoá )" at bounding box center [305, 155] width 307 height 21
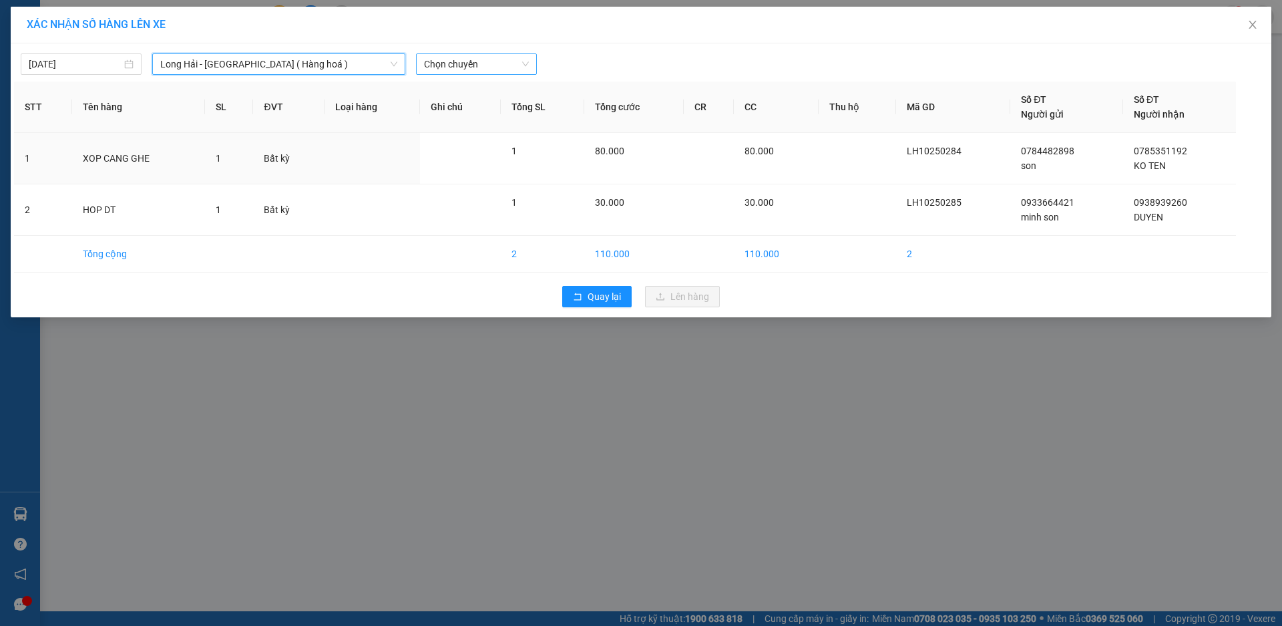
click at [474, 61] on span "Chọn chuyến" at bounding box center [476, 64] width 105 height 20
type input "12"
click at [504, 115] on div "Thêm chuyến " 12:00 "" at bounding box center [487, 113] width 142 height 23
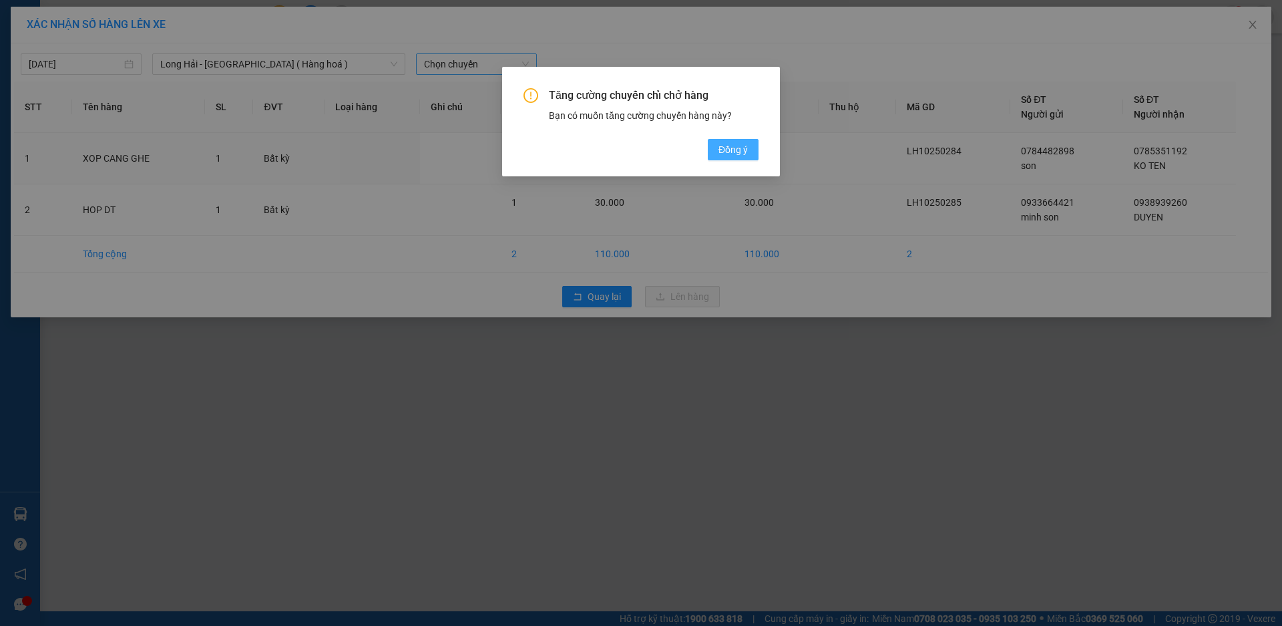
click at [744, 147] on span "Đồng ý" at bounding box center [733, 149] width 29 height 15
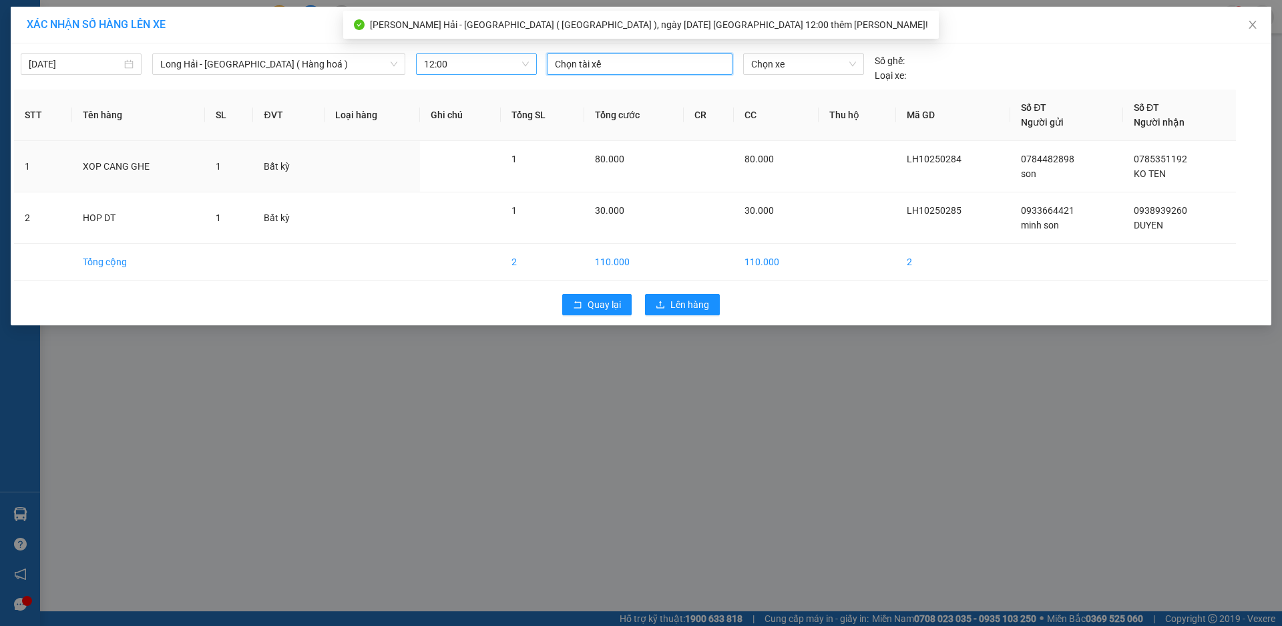
click at [555, 64] on input "search" at bounding box center [556, 64] width 3 height 16
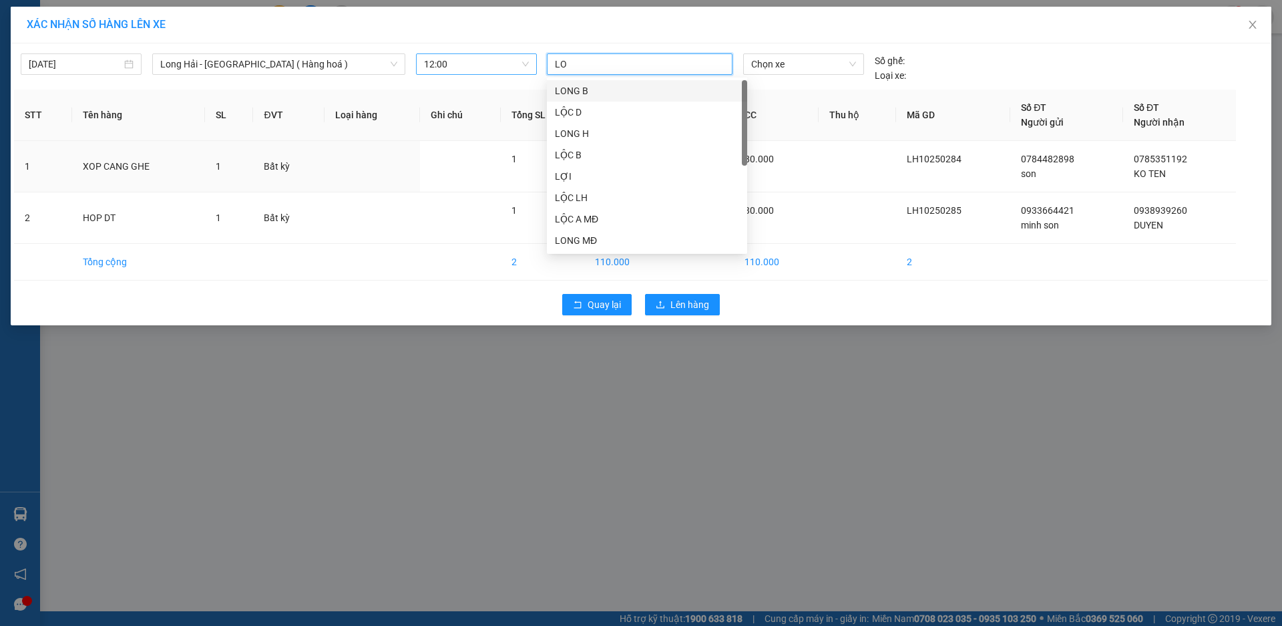
type input "LOC"
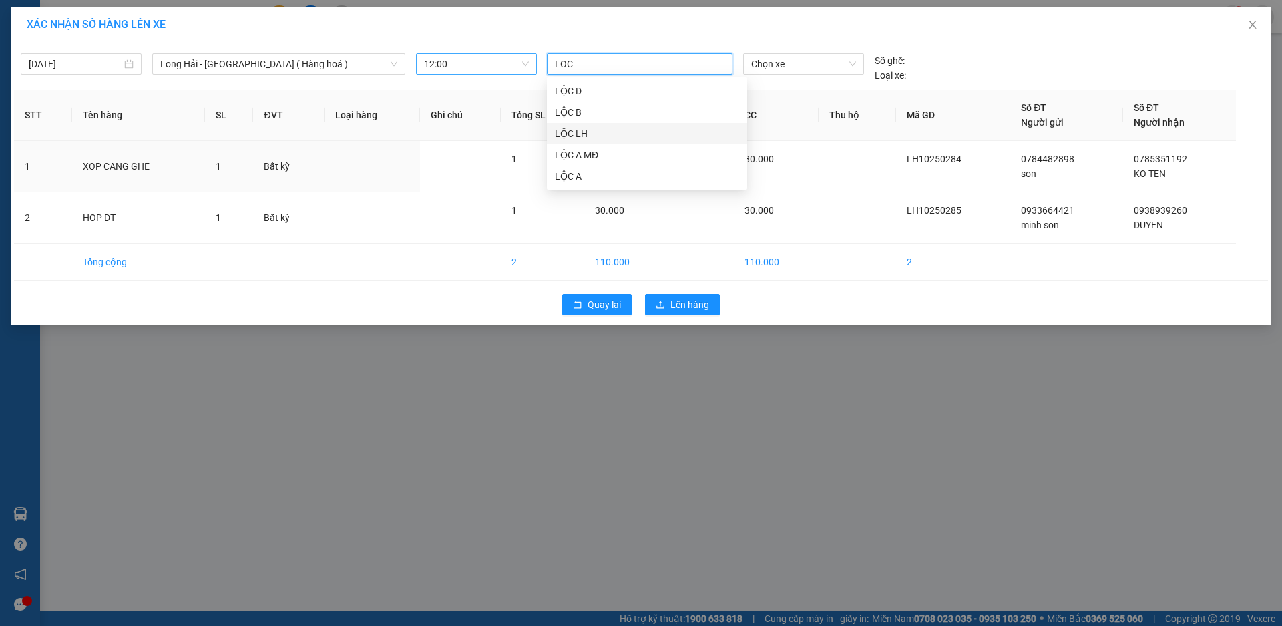
click at [582, 140] on div "LỘC LH" at bounding box center [647, 133] width 184 height 15
click at [761, 59] on span "Chọn xe" at bounding box center [803, 64] width 104 height 20
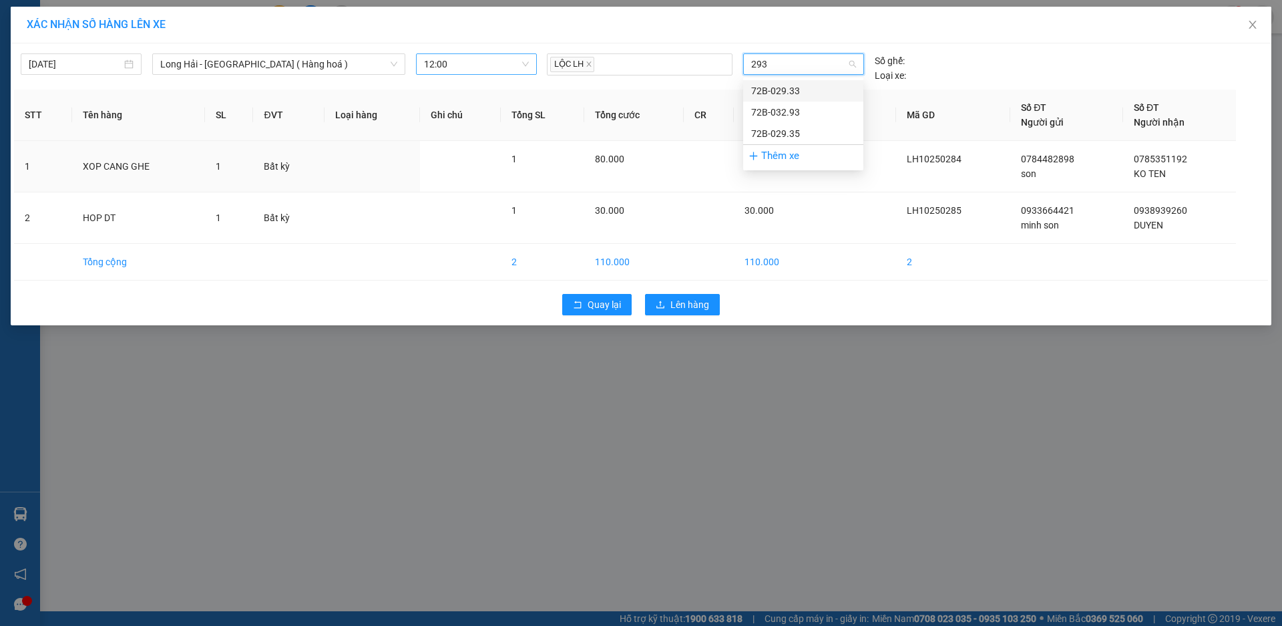
type input "2935"
click at [769, 98] on div "72B-029.35" at bounding box center [803, 90] width 120 height 21
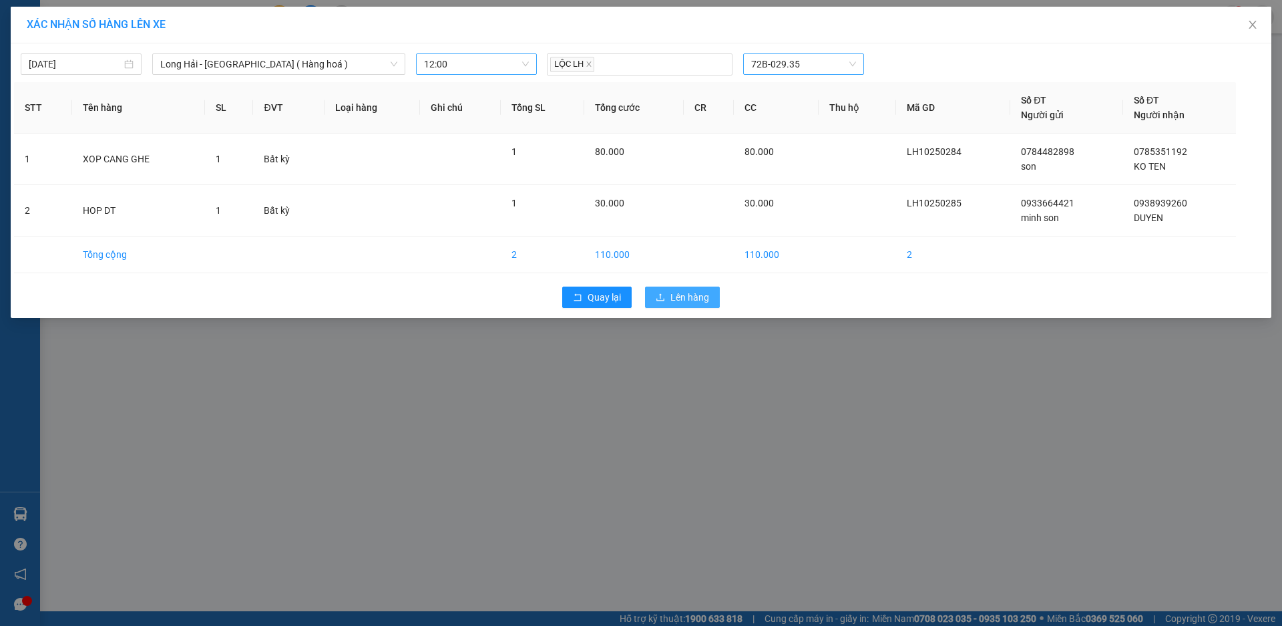
click at [683, 301] on span "Lên hàng" at bounding box center [690, 297] width 39 height 15
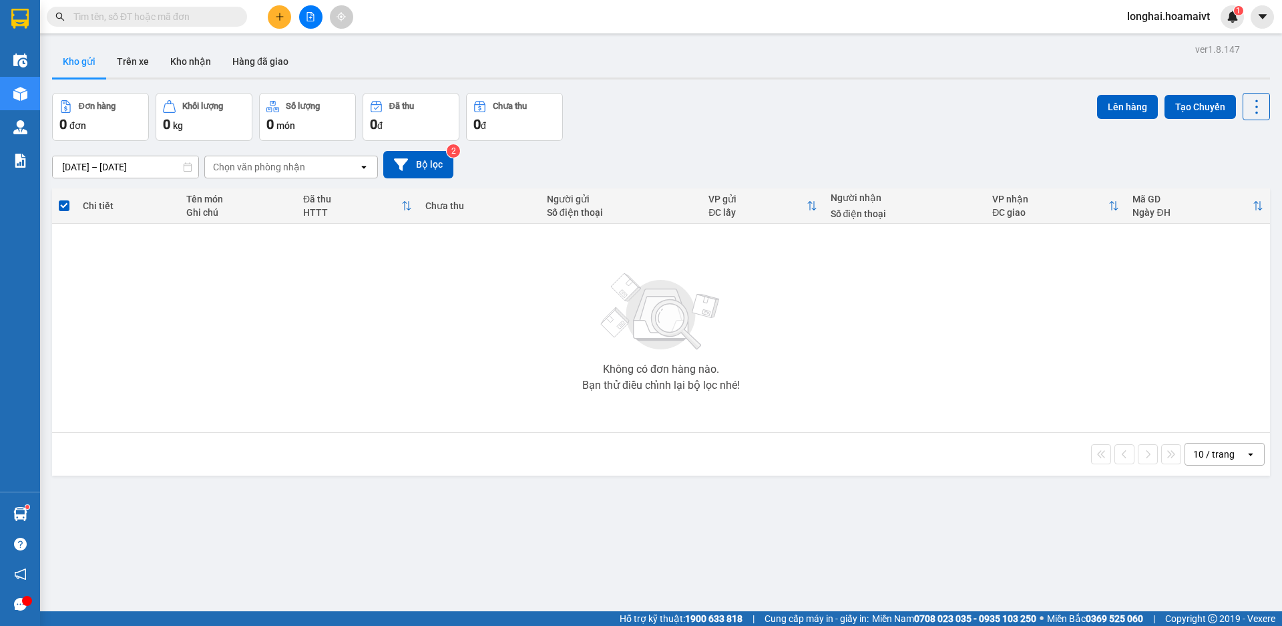
click at [198, 20] on input "text" at bounding box center [152, 16] width 158 height 15
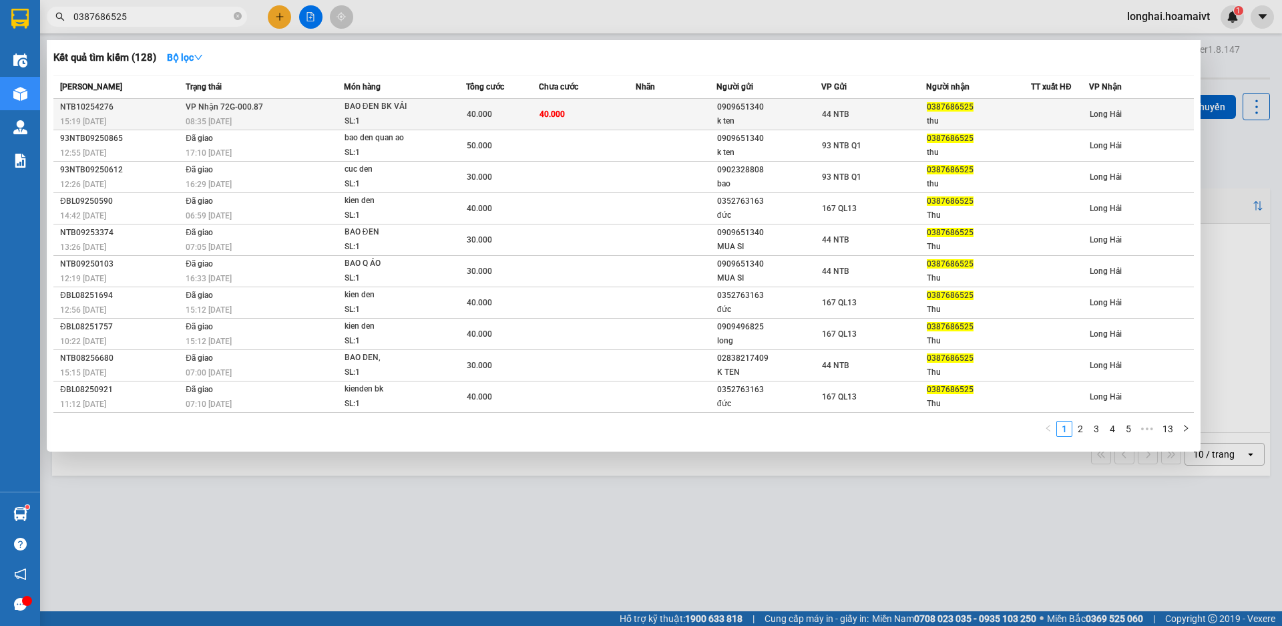
type input "0387686525"
click at [297, 116] on div "08:35 [DATE]" at bounding box center [265, 121] width 158 height 15
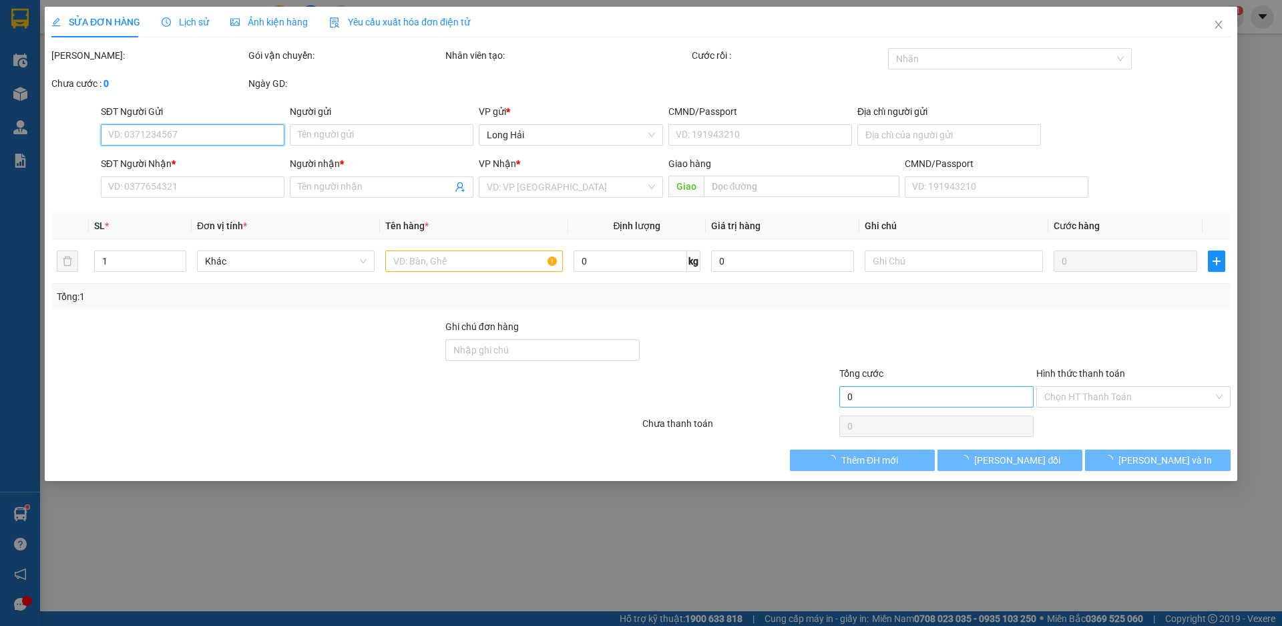
type input "0909651340"
type input "k ten"
type input "166 DG SỐ 17 F11 Q GVAP TP HCM"
type input "0387686525"
type input "thu"
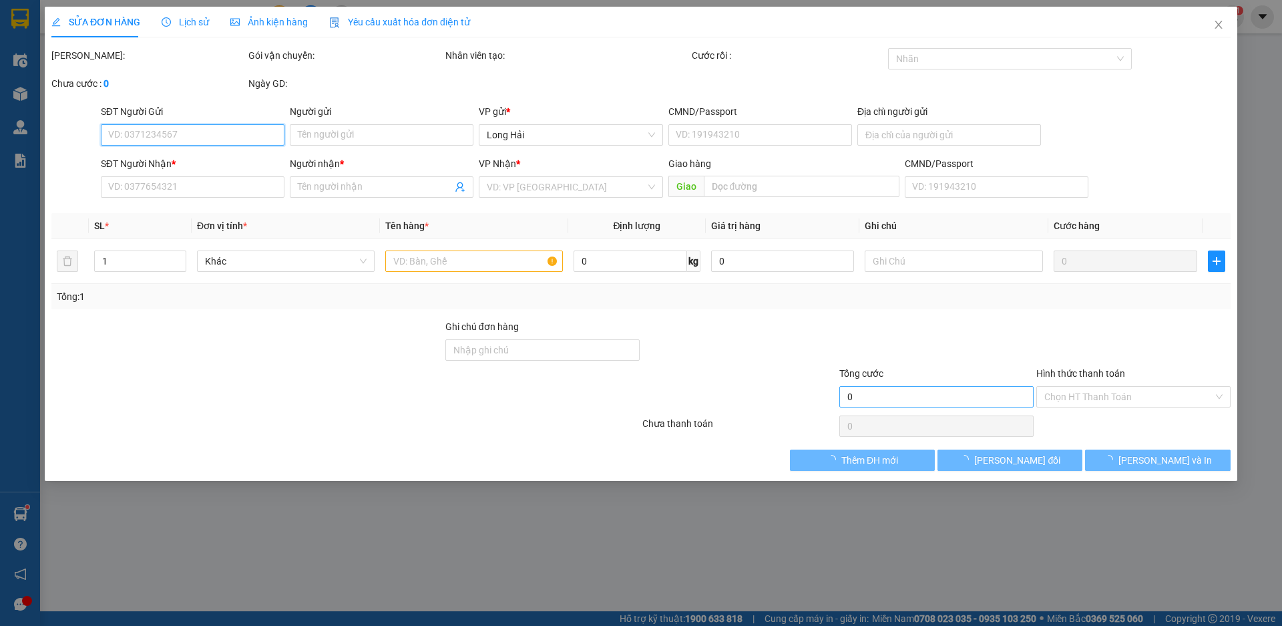
type input "40.000"
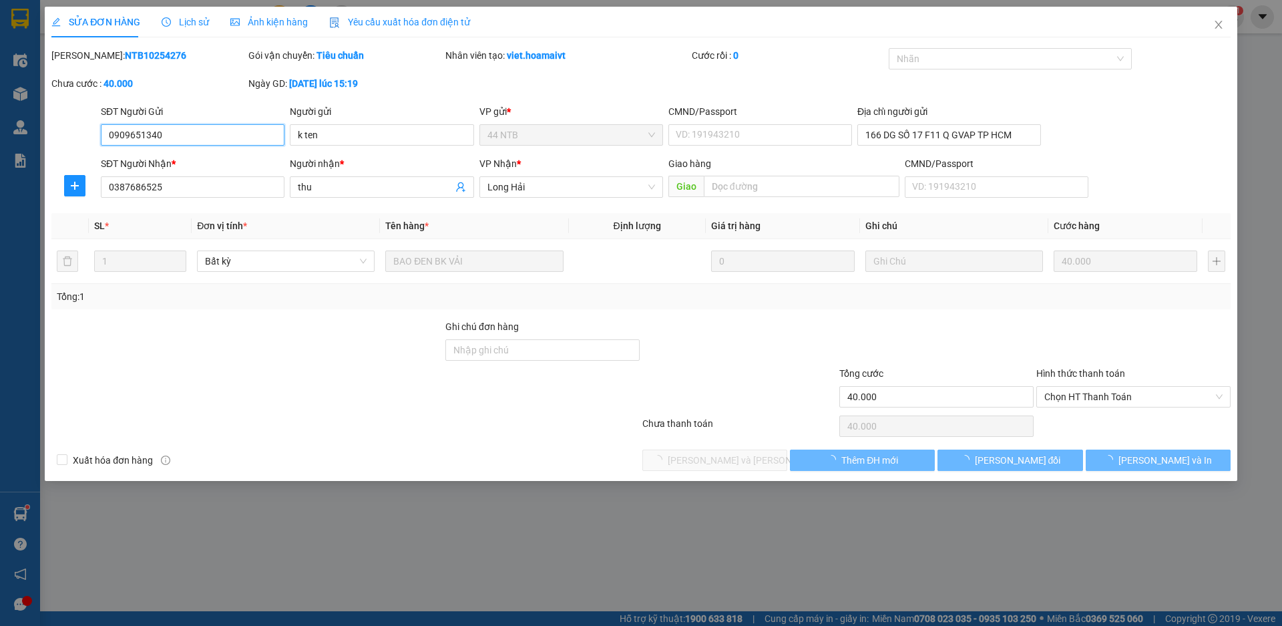
click at [1054, 397] on span "Chọn HT Thanh Toán" at bounding box center [1134, 397] width 178 height 20
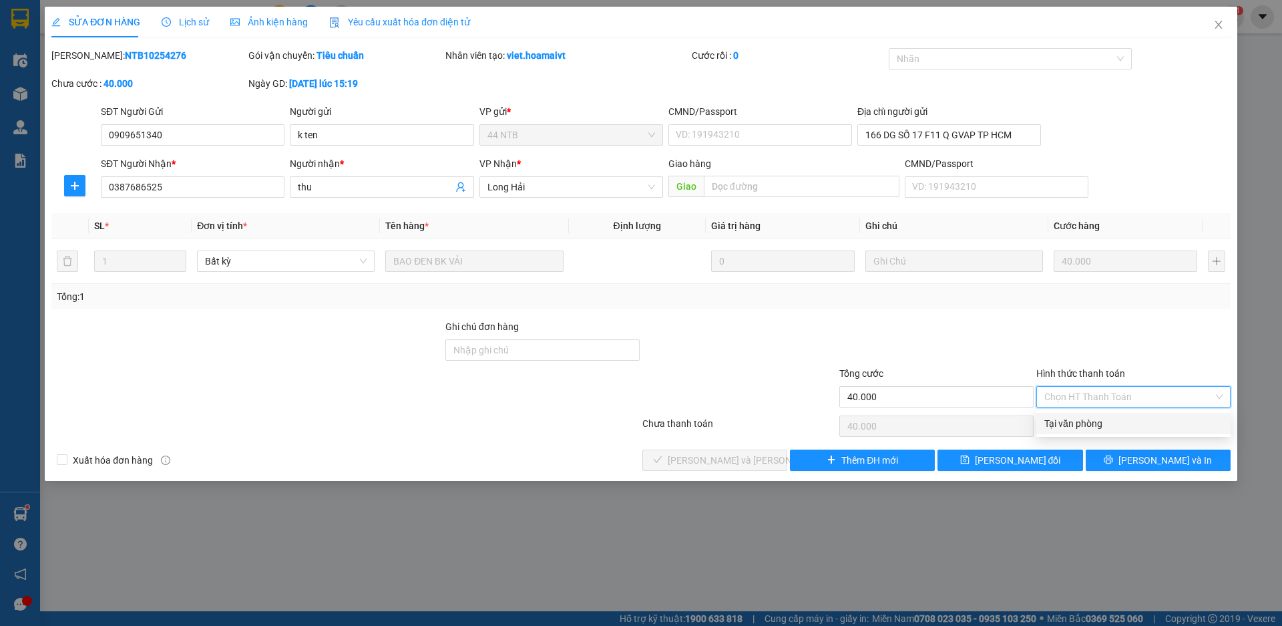
drag, startPoint x: 1052, startPoint y: 421, endPoint x: 1036, endPoint y: 425, distance: 16.4
click at [1052, 422] on div "Tại văn phòng" at bounding box center [1134, 423] width 178 height 15
type input "0"
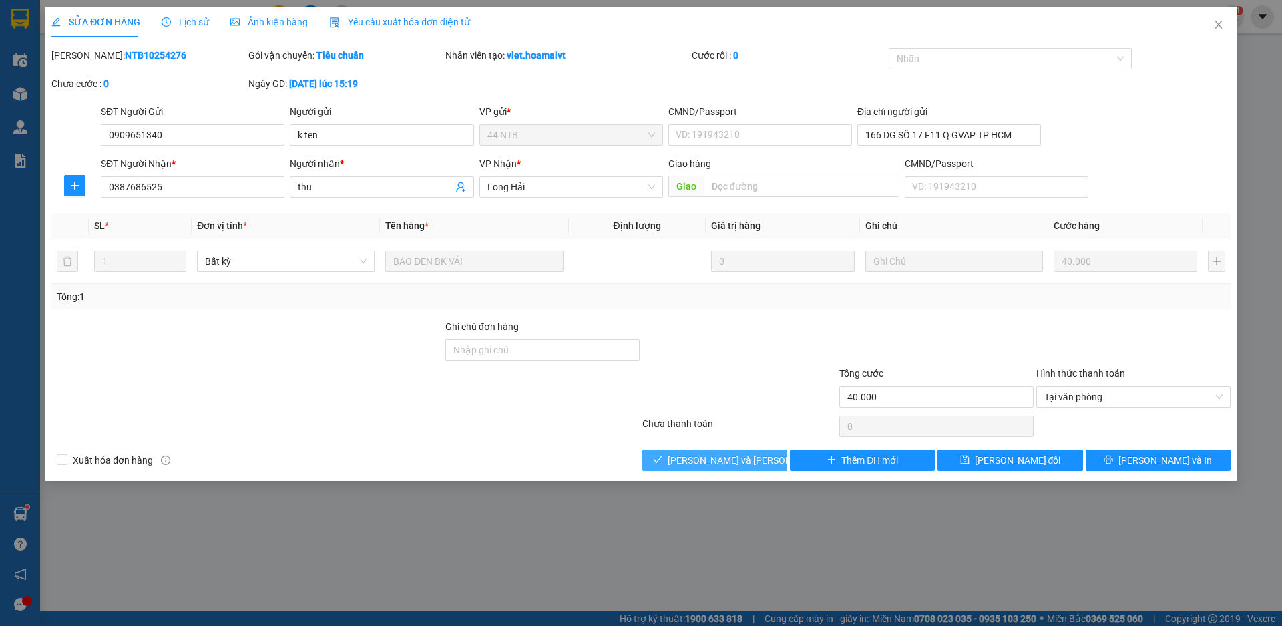
click at [663, 464] on icon "check" at bounding box center [657, 459] width 9 height 9
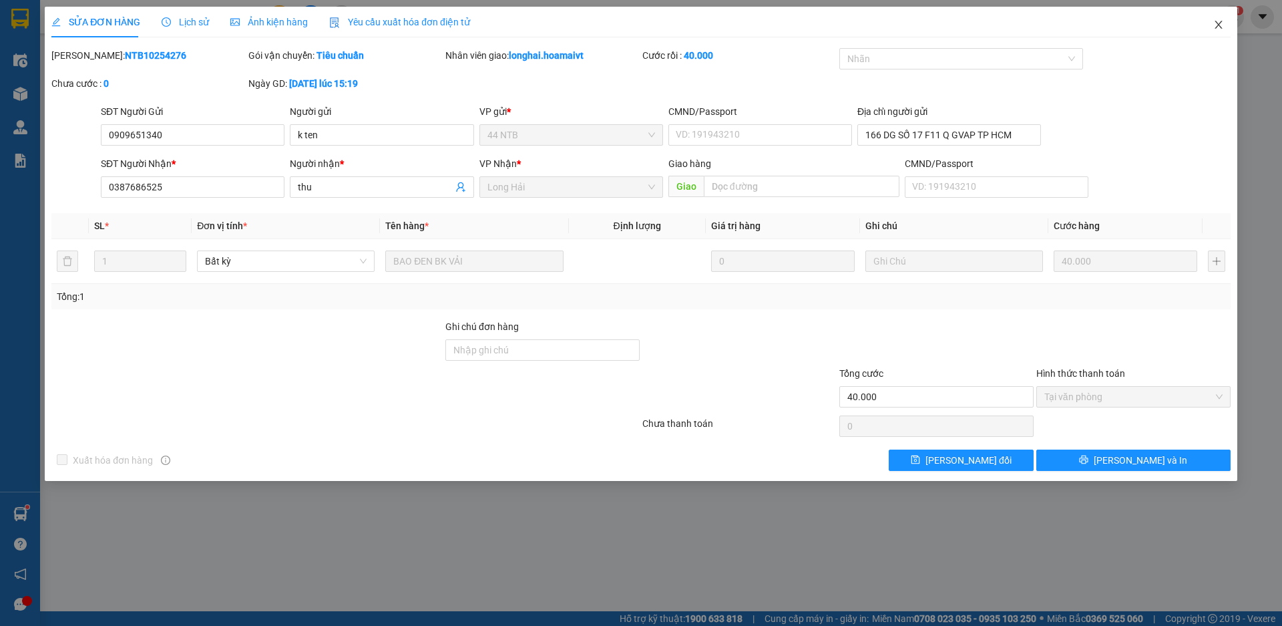
click at [1218, 26] on icon "close" at bounding box center [1218, 25] width 7 height 8
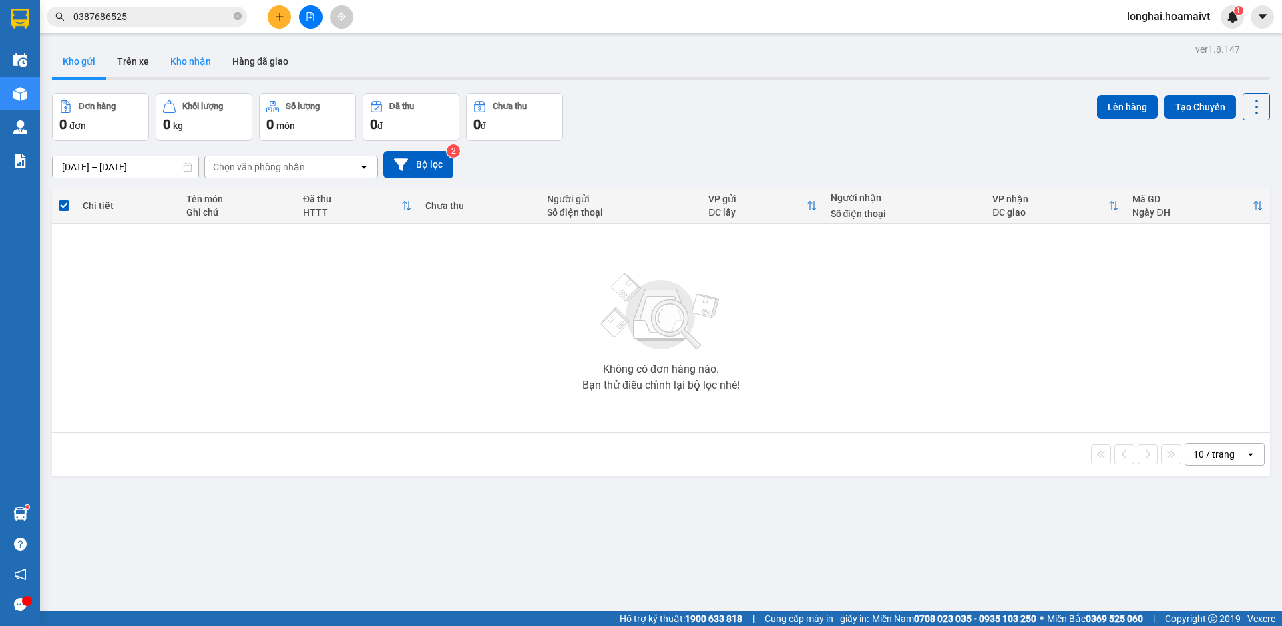
click at [196, 62] on button "Kho nhận" at bounding box center [191, 61] width 62 height 32
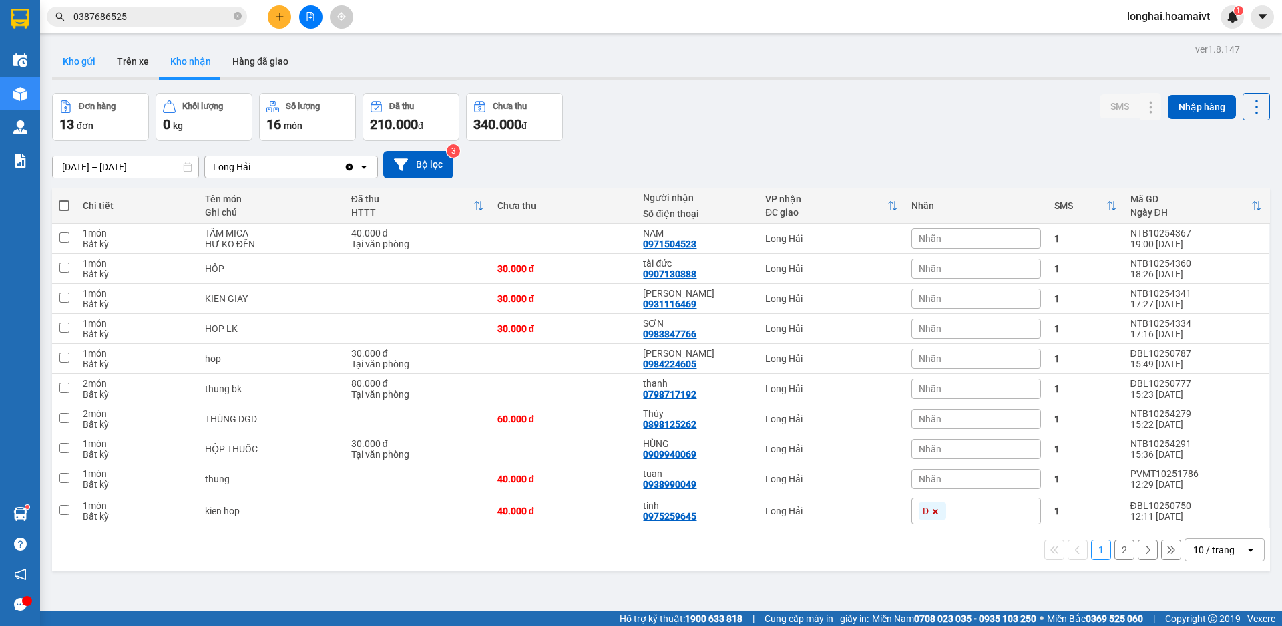
click at [89, 64] on button "Kho gửi" at bounding box center [79, 61] width 54 height 32
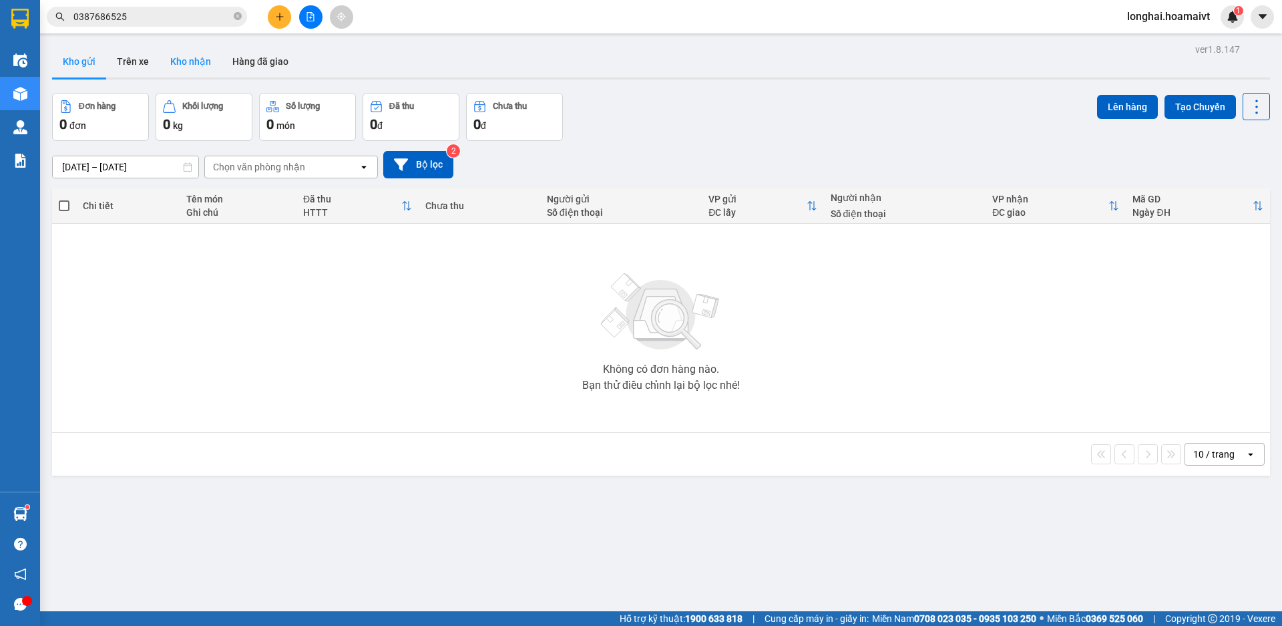
click at [200, 61] on button "Kho nhận" at bounding box center [191, 61] width 62 height 32
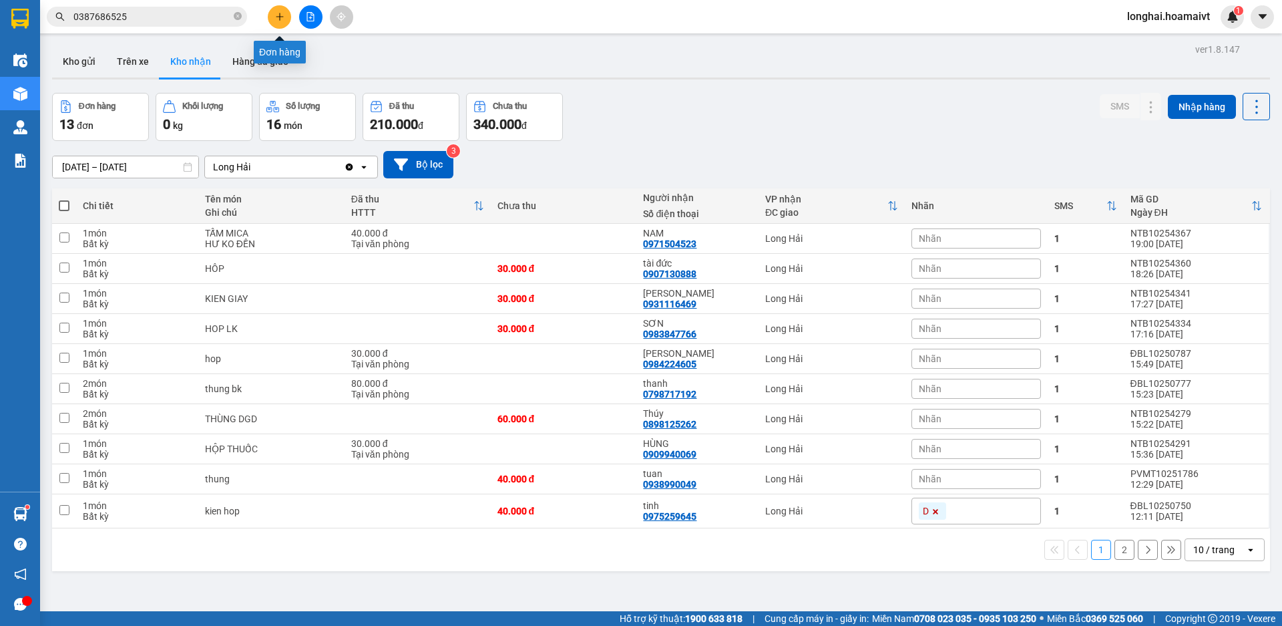
click at [283, 15] on icon "plus" at bounding box center [279, 16] width 9 height 9
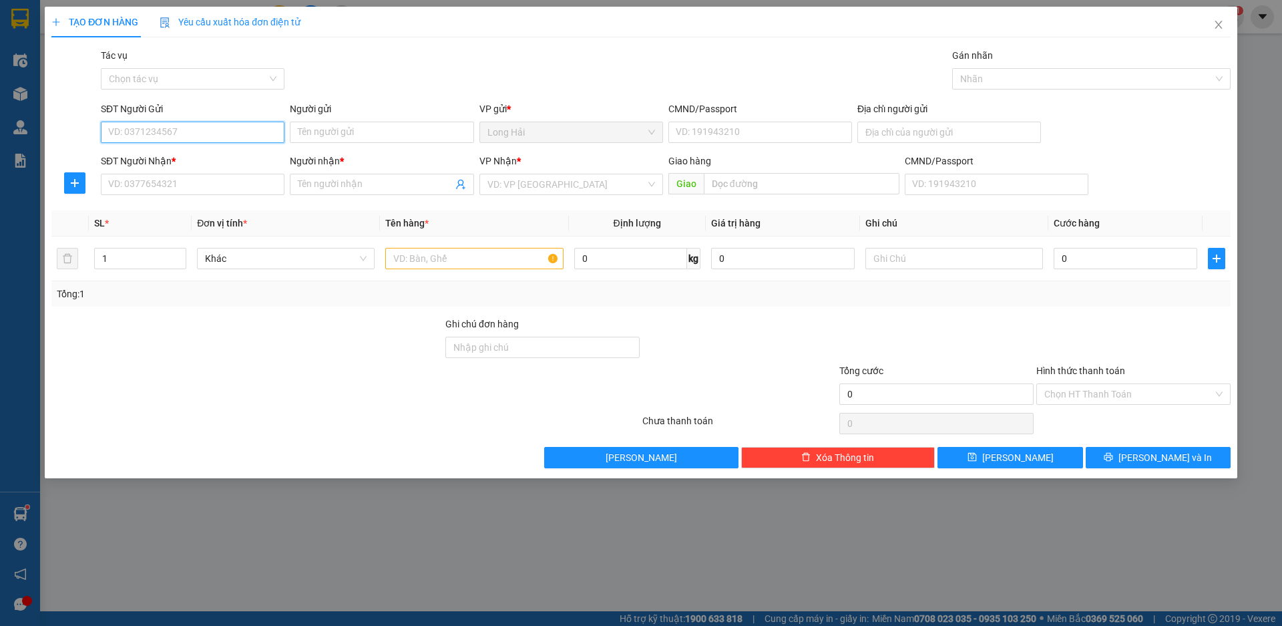
drag, startPoint x: 135, startPoint y: 126, endPoint x: 148, endPoint y: 130, distance: 13.9
click at [136, 127] on input "SĐT Người Gửi" at bounding box center [193, 132] width 184 height 21
type input "0385594942"
click at [188, 158] on div "0385594942 - Nhung" at bounding box center [193, 159] width 168 height 15
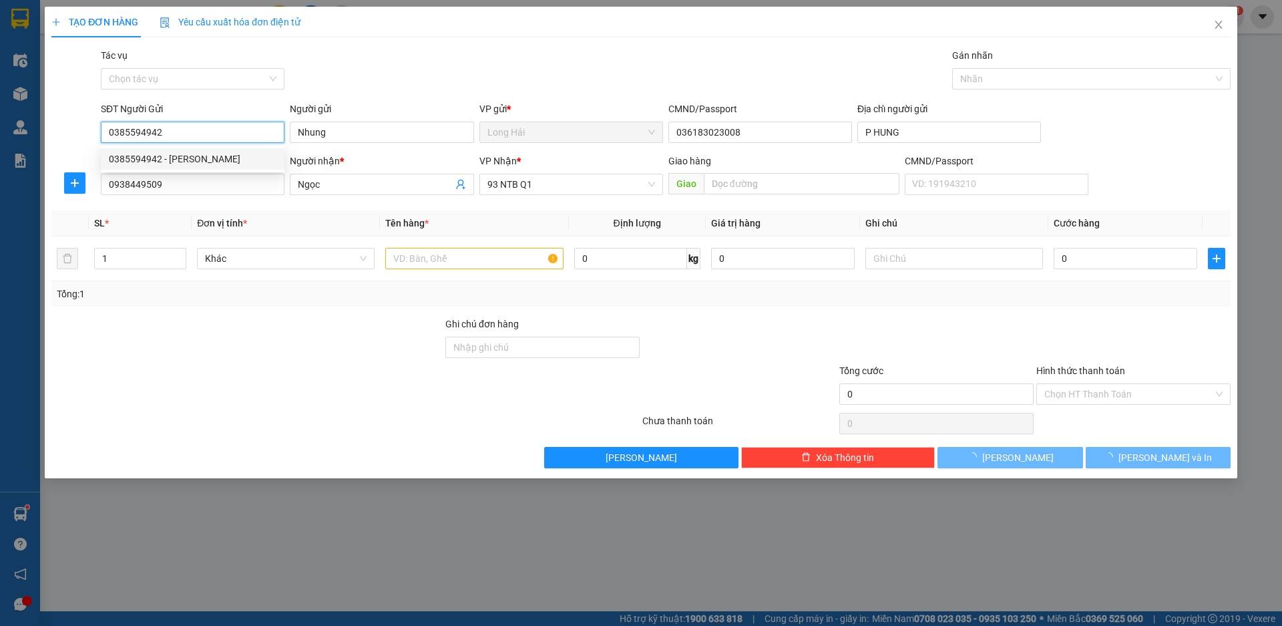
type input "Nhung"
type input "036183023008"
type input "P HUNG"
type input "0938449509"
type input "Ngọc"
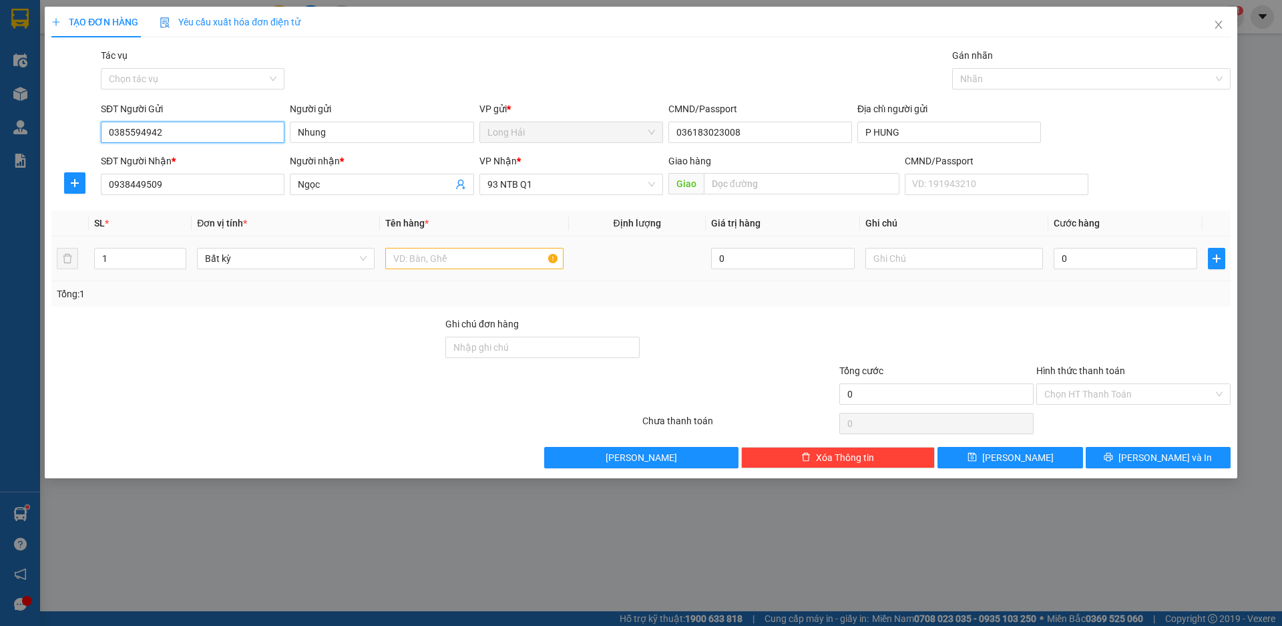
type input "0385594942"
drag, startPoint x: 480, startPoint y: 256, endPoint x: 500, endPoint y: 237, distance: 27.9
click at [487, 242] on td at bounding box center [474, 258] width 188 height 45
type input "GOI"
click at [1089, 260] on input "0" at bounding box center [1126, 258] width 144 height 21
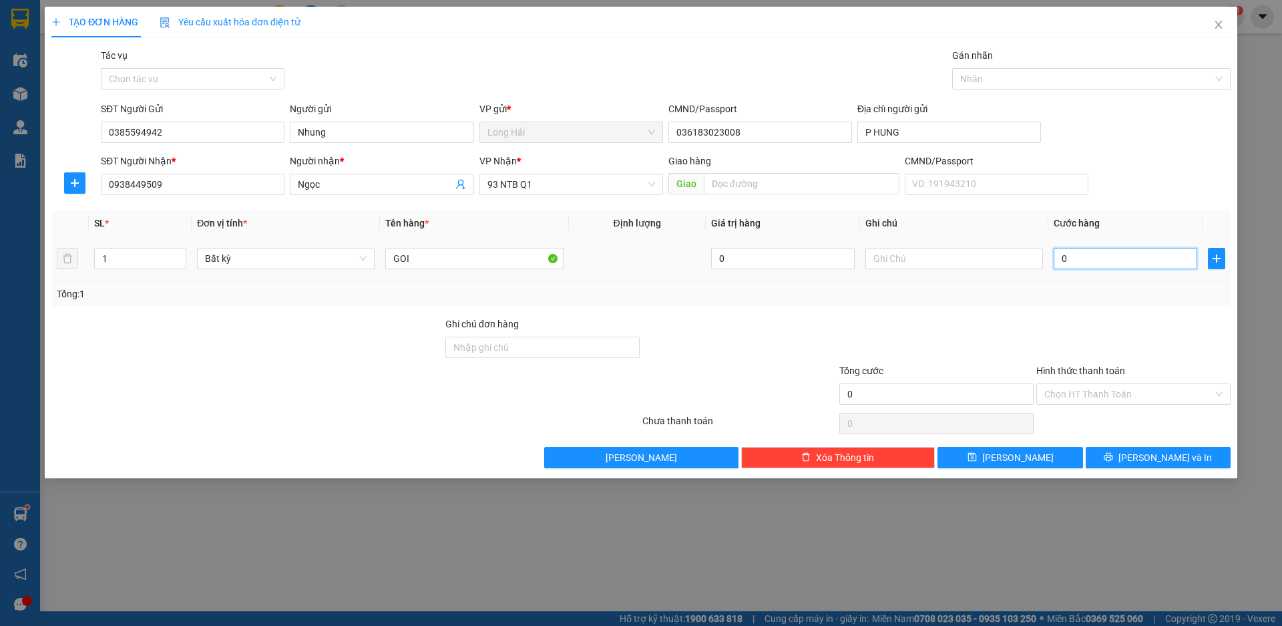
type input "3"
type input "30"
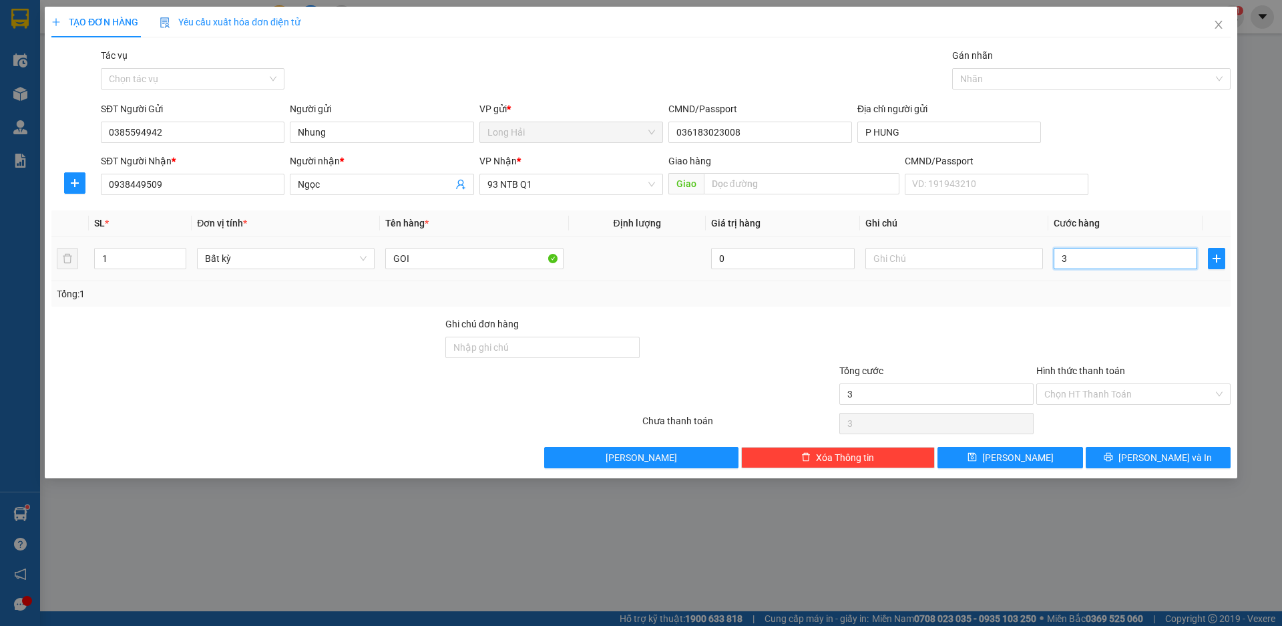
type input "30"
type input "30.000"
click at [458, 264] on input "GOI" at bounding box center [474, 258] width 178 height 21
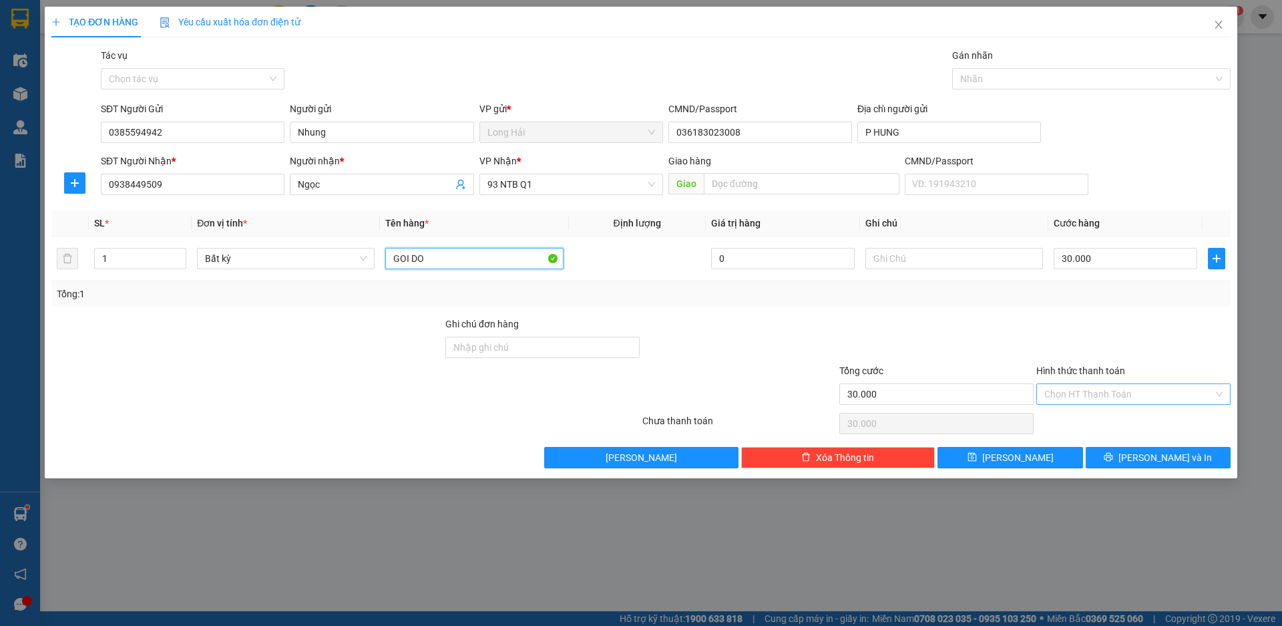
type input "GOI DO"
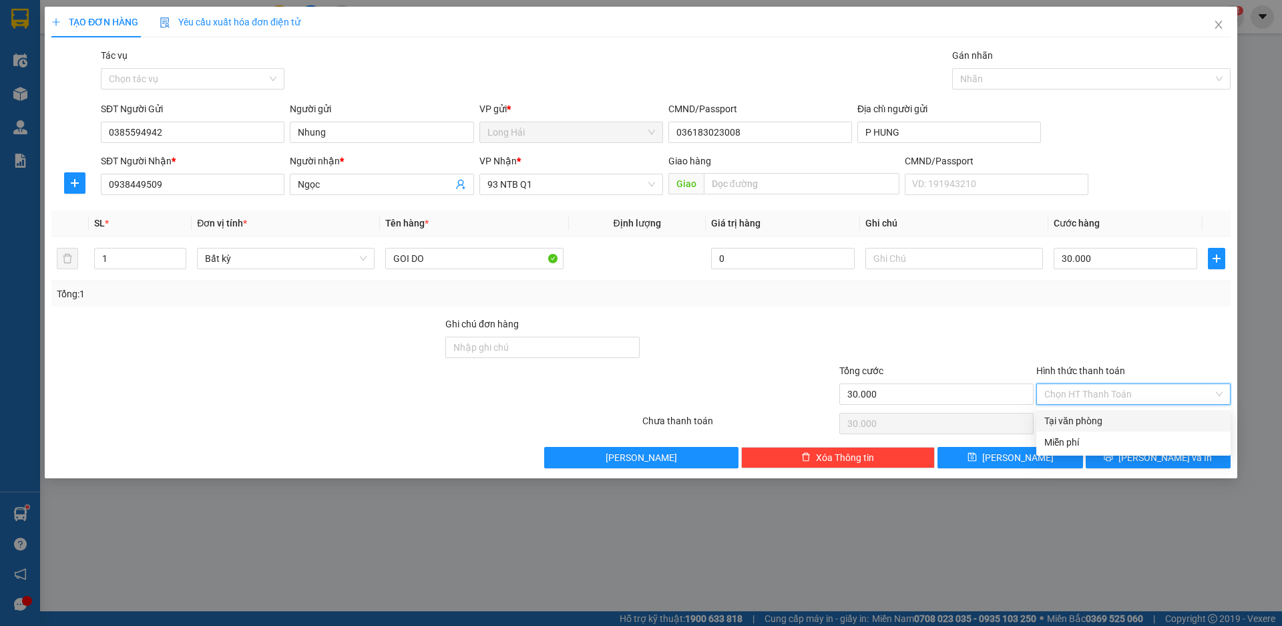
click at [1110, 397] on input "Hình thức thanh toán" at bounding box center [1129, 394] width 169 height 20
click at [1101, 420] on div "Tại văn phòng" at bounding box center [1134, 420] width 178 height 15
type input "0"
click at [1129, 456] on button "[PERSON_NAME] và In" at bounding box center [1158, 457] width 145 height 21
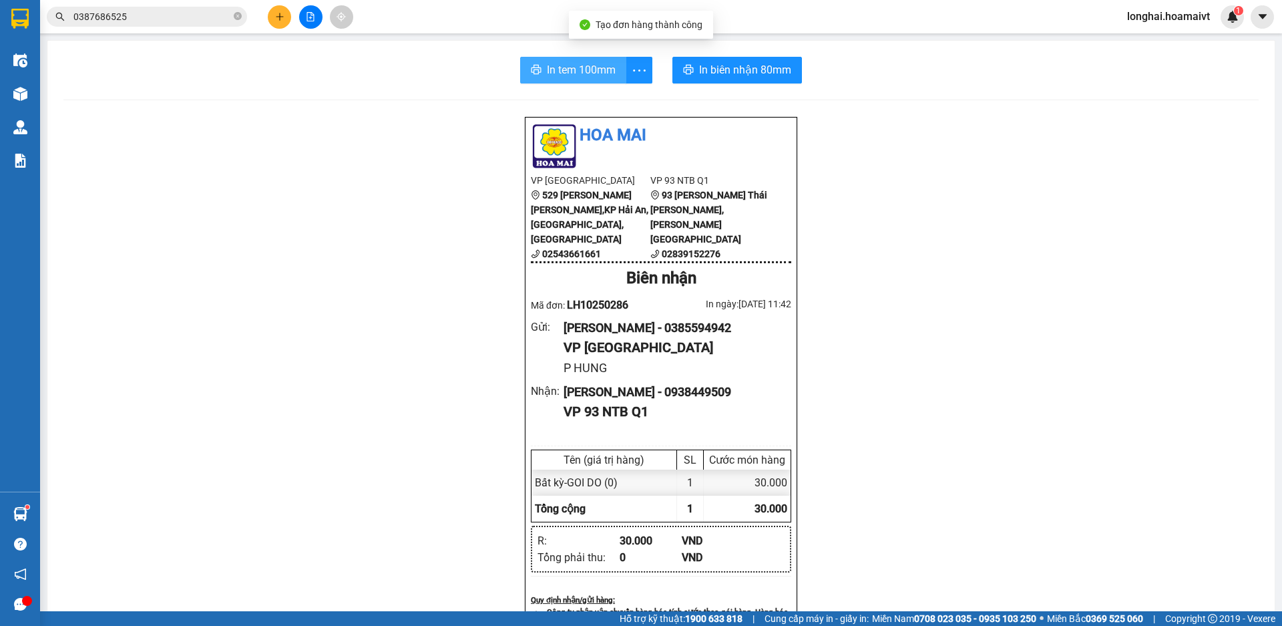
click at [572, 73] on span "In tem 100mm" at bounding box center [581, 69] width 69 height 17
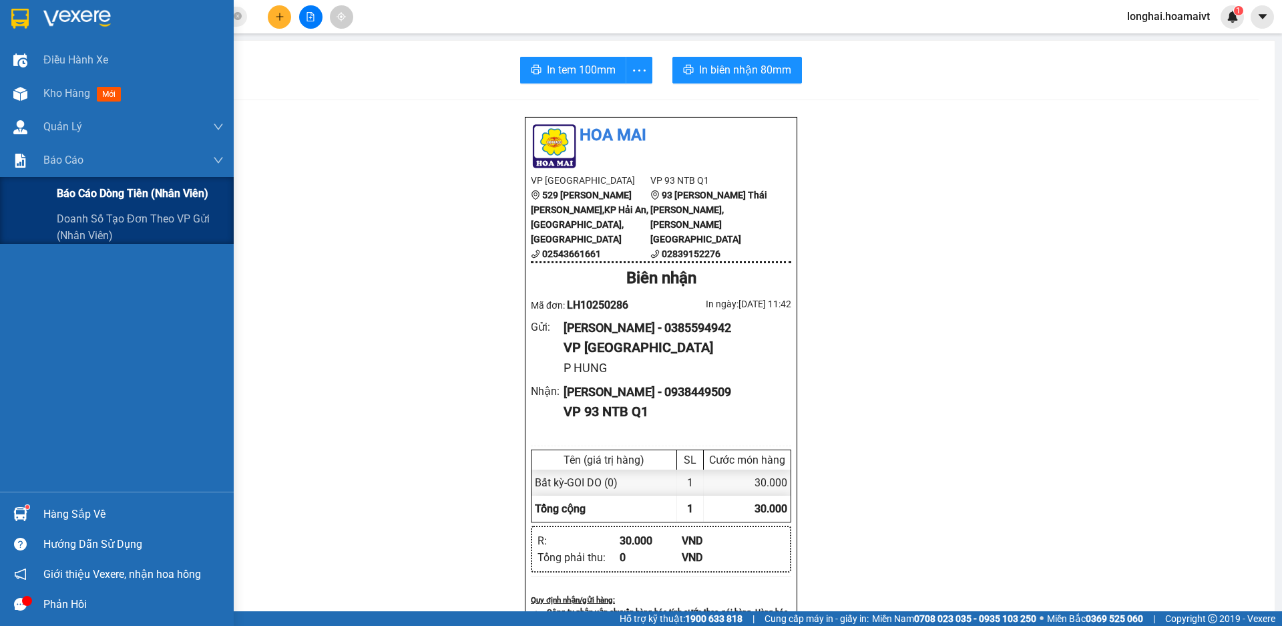
click at [95, 193] on span "Báo cáo dòng tiền (nhân viên)" at bounding box center [133, 193] width 152 height 17
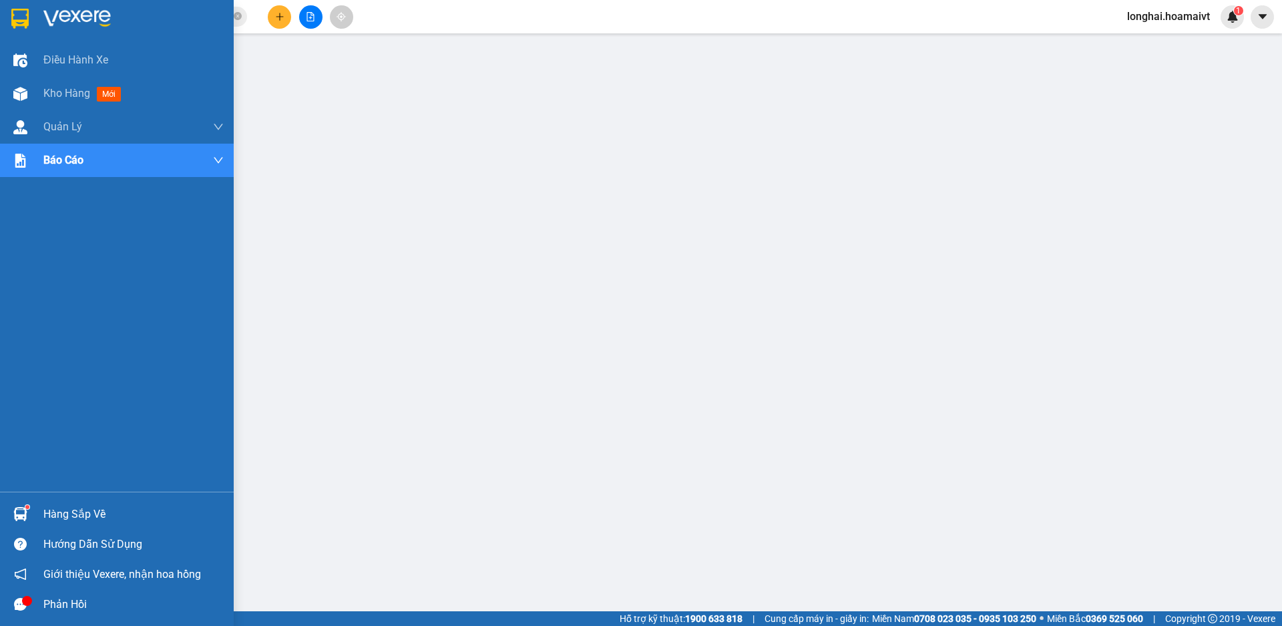
drag, startPoint x: 55, startPoint y: 516, endPoint x: 100, endPoint y: 471, distance: 63.8
click at [56, 514] on div "Hàng sắp về" at bounding box center [133, 514] width 180 height 20
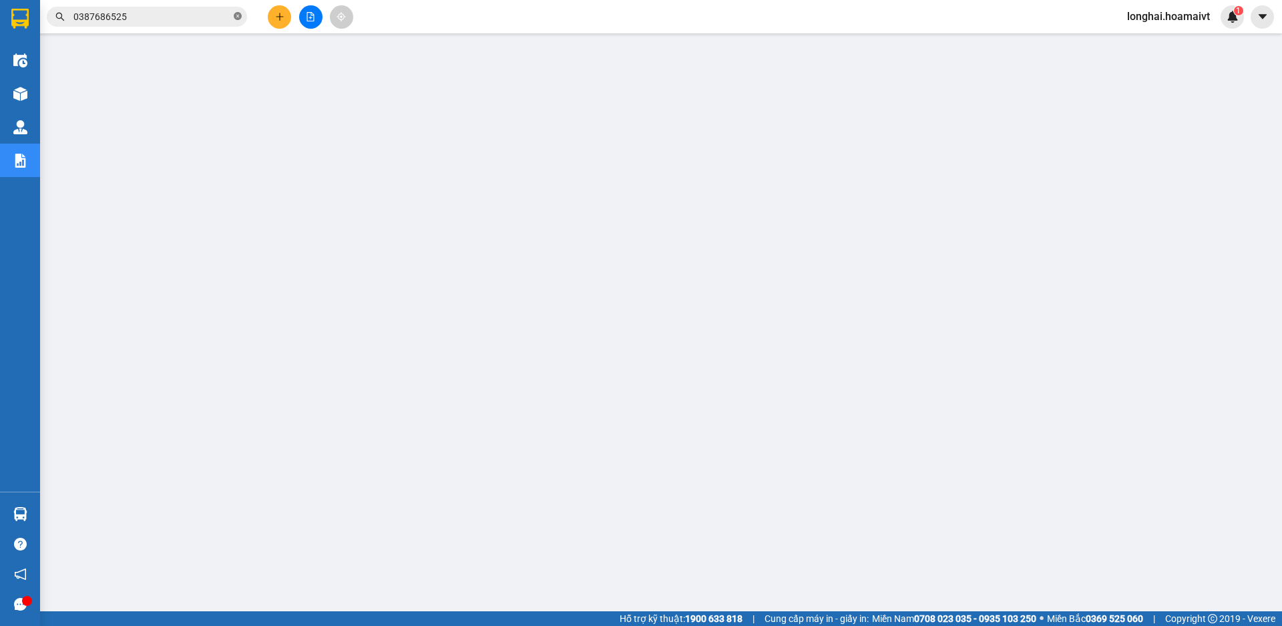
click at [238, 17] on icon "close-circle" at bounding box center [238, 16] width 8 height 8
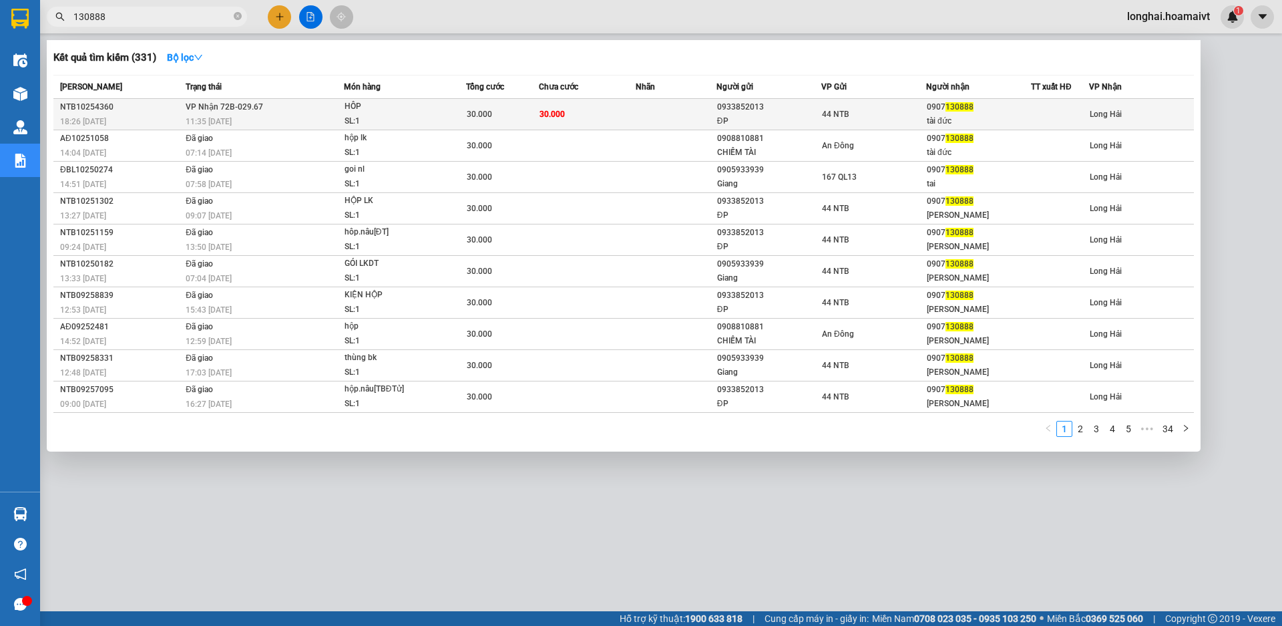
type input "130888"
click at [419, 127] on div "SL: 1" at bounding box center [395, 121] width 100 height 15
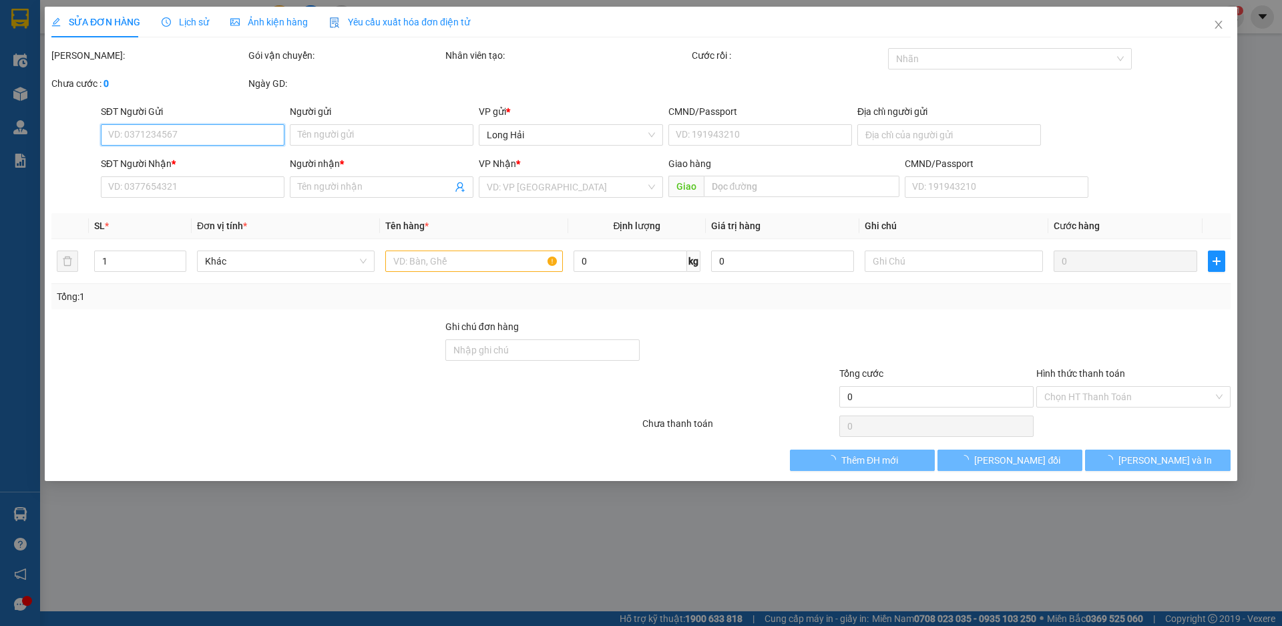
type input "0933852013"
type input "ĐP"
type input "077079000885"
type input "0907130888"
type input "tài đức"
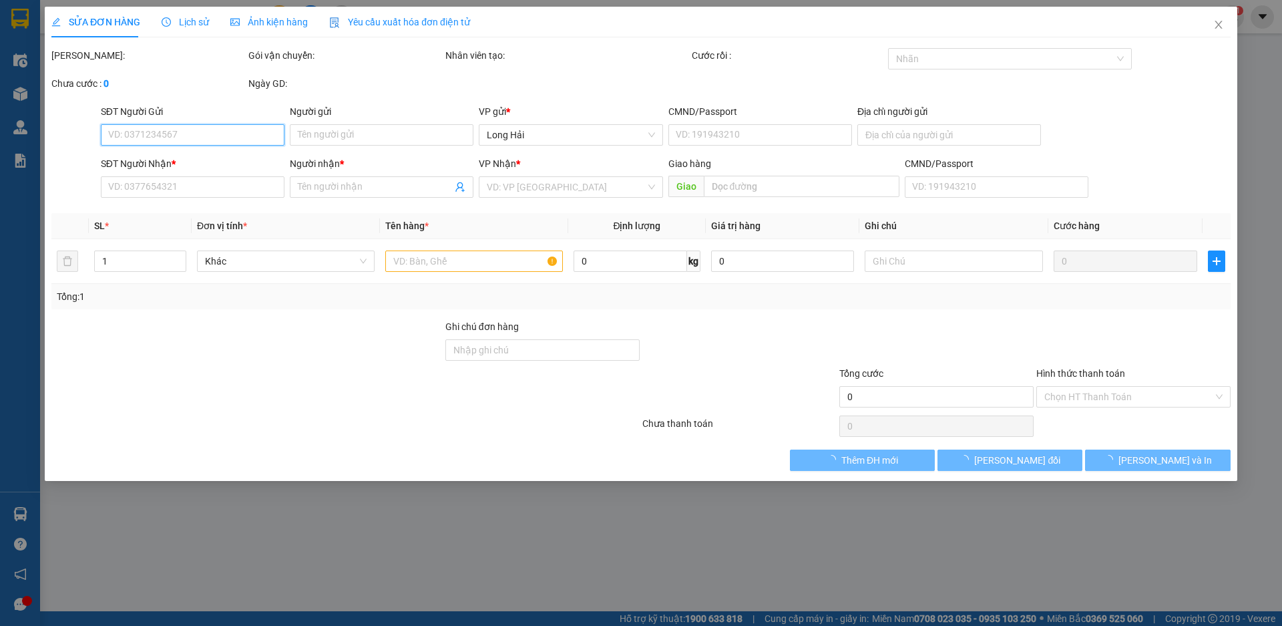
type input "30.000"
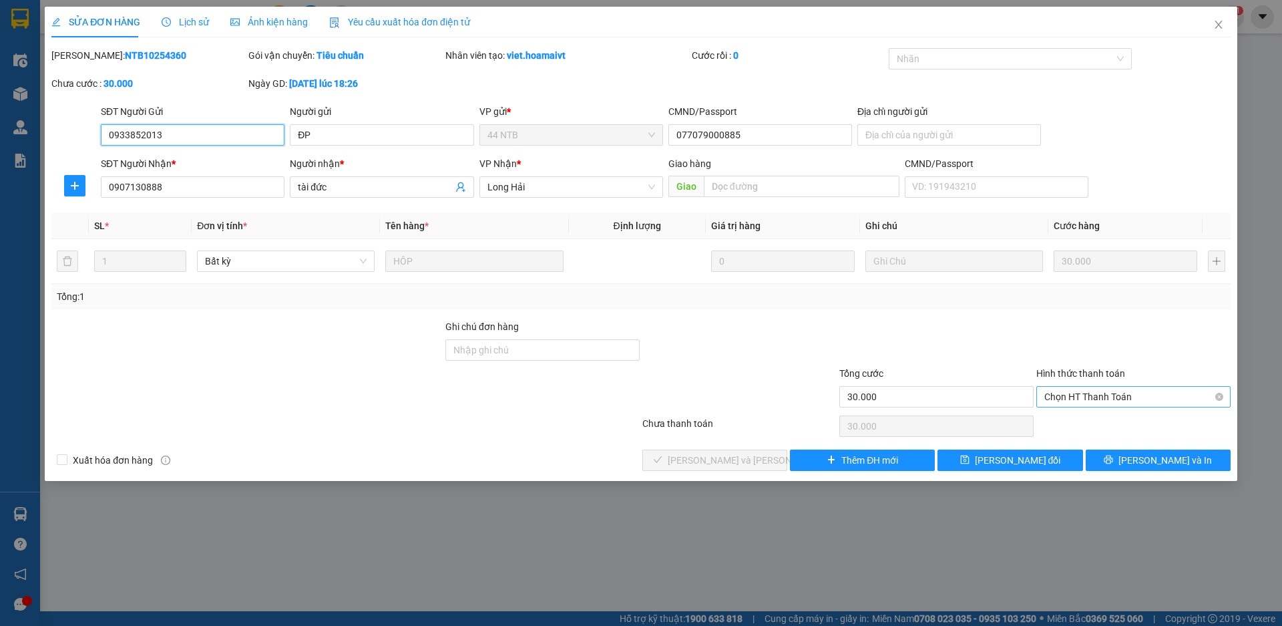
click at [1144, 401] on span "Chọn HT Thanh Toán" at bounding box center [1134, 397] width 178 height 20
click at [1097, 427] on div "Tại văn phòng" at bounding box center [1134, 423] width 178 height 15
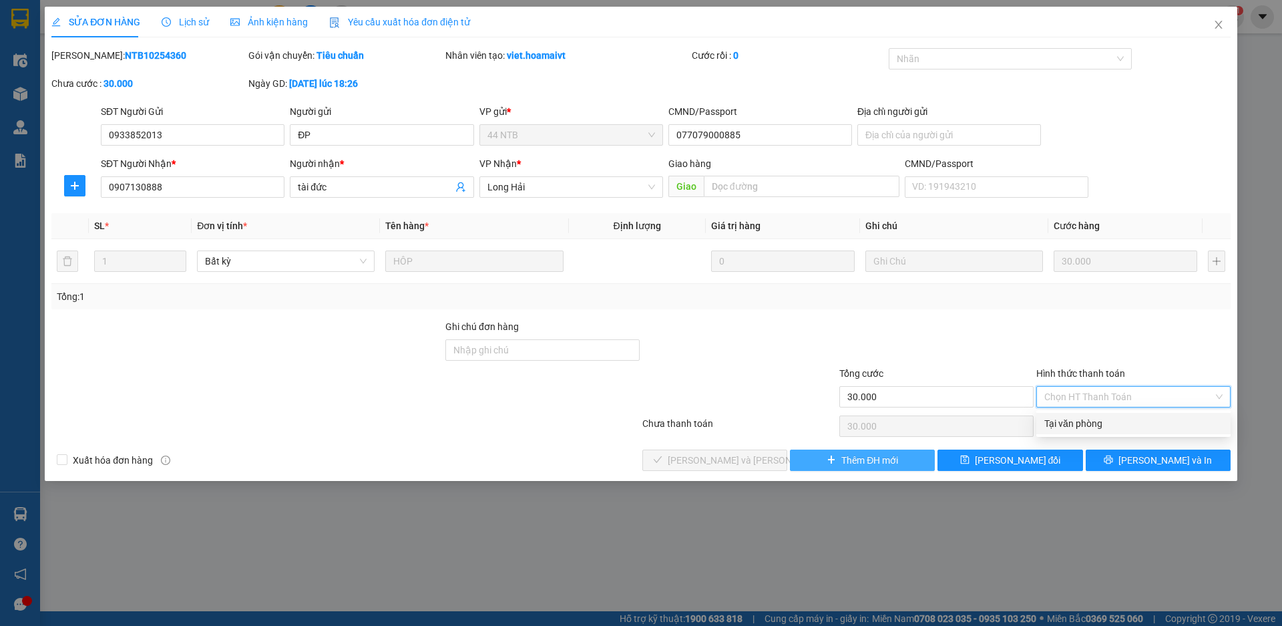
type input "0"
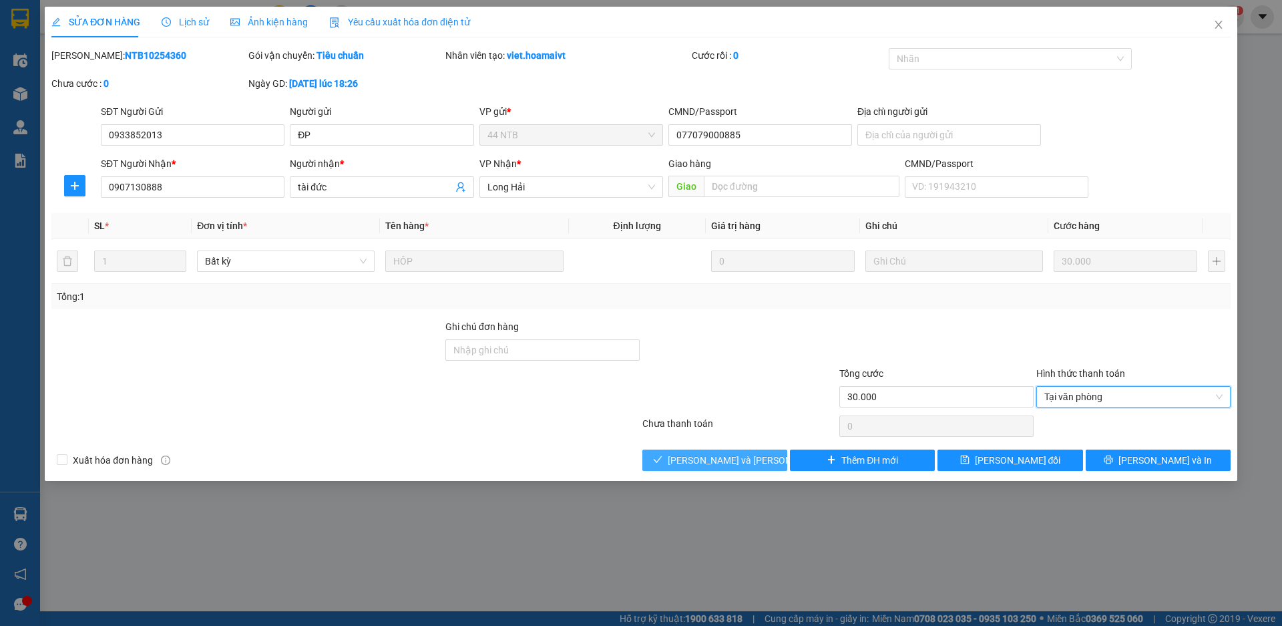
click at [750, 466] on span "[PERSON_NAME] và Giao hàng" at bounding box center [758, 460] width 180 height 15
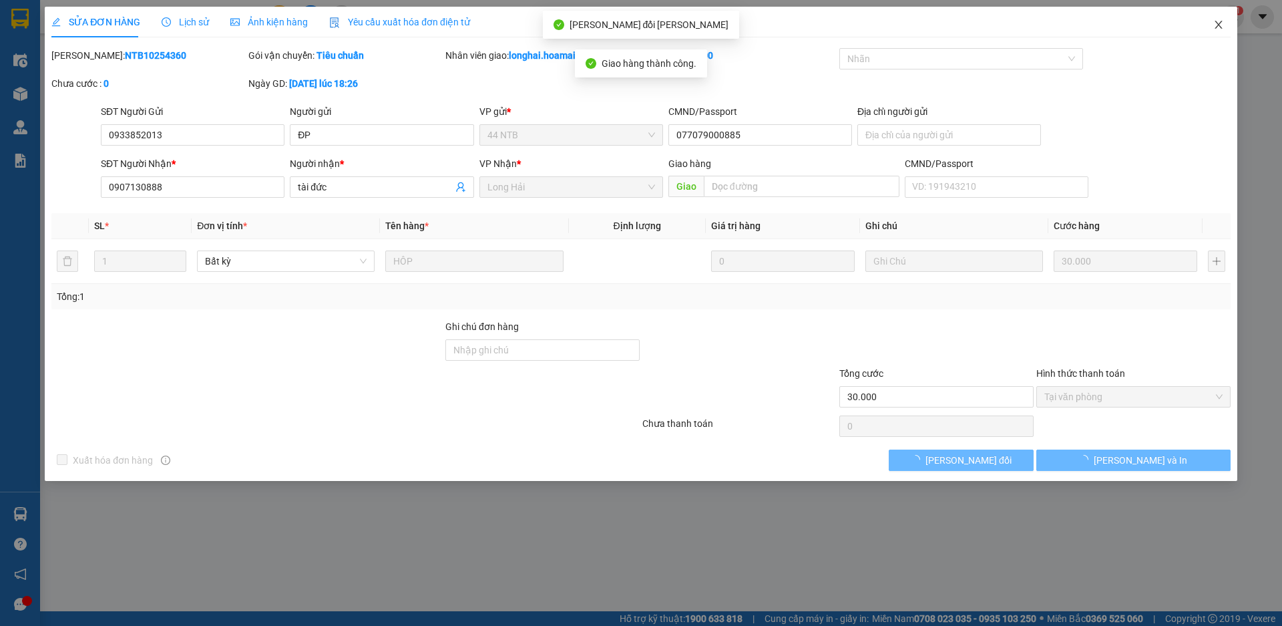
click at [1218, 25] on icon "close" at bounding box center [1218, 25] width 7 height 8
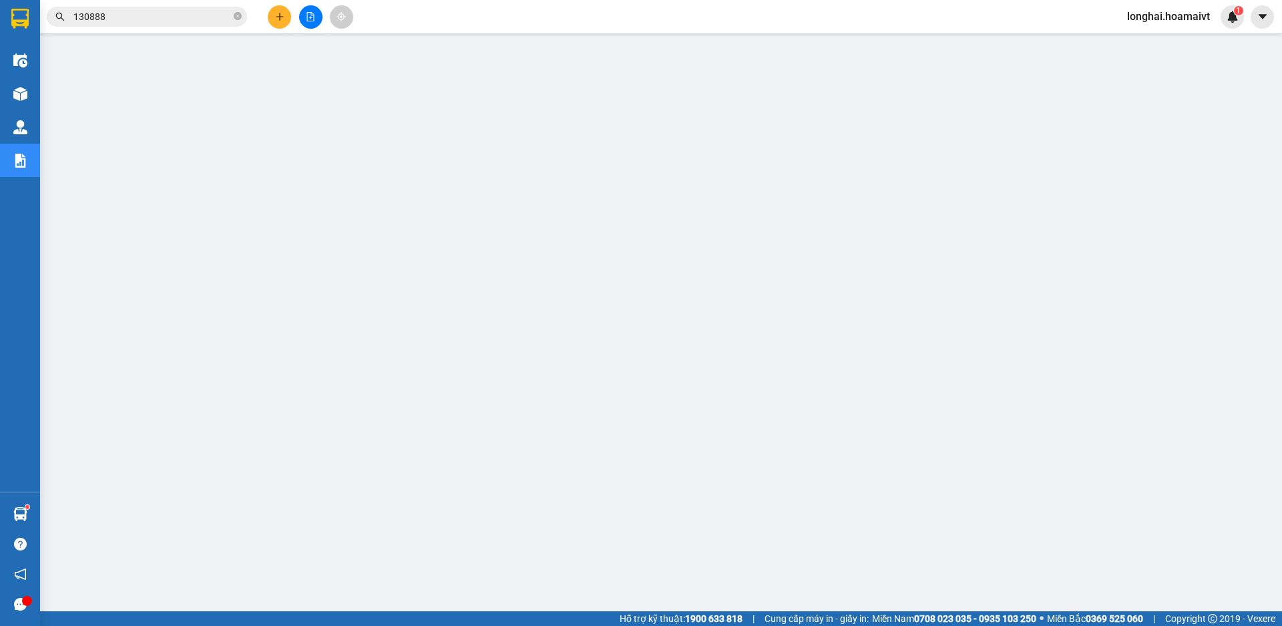
click at [279, 15] on icon "plus" at bounding box center [279, 16] width 9 height 9
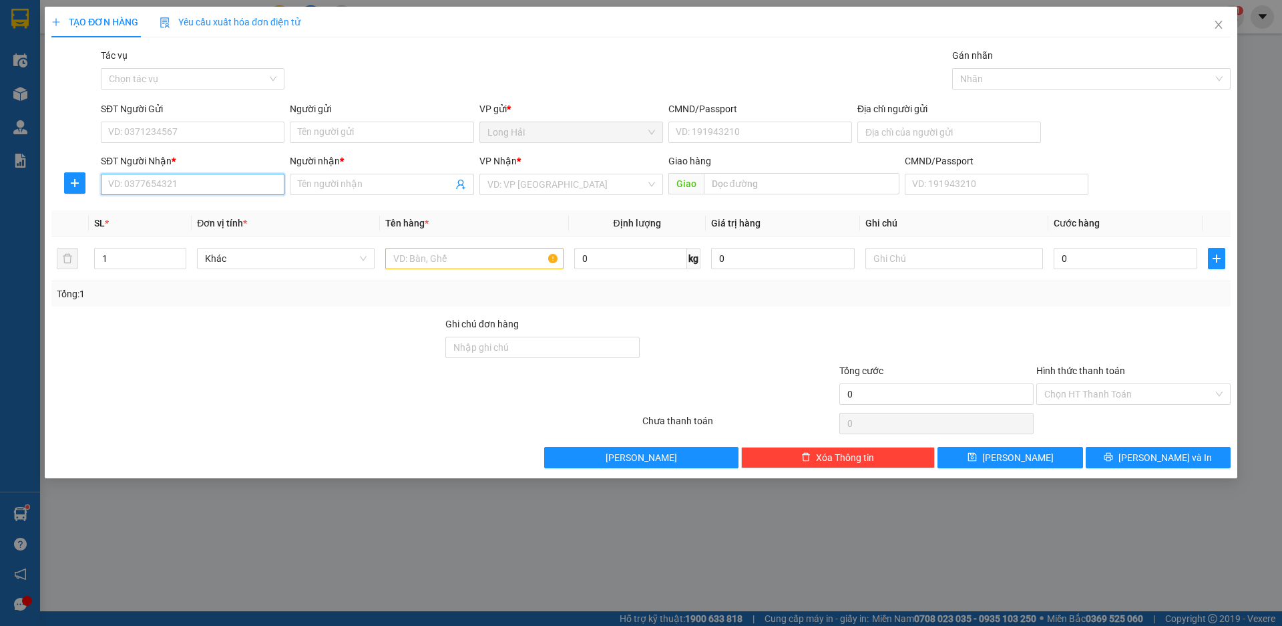
click at [221, 182] on input "SĐT Người Nhận *" at bounding box center [193, 184] width 184 height 21
type input "0908677007"
drag, startPoint x: 169, startPoint y: 210, endPoint x: 213, endPoint y: 138, distance: 84.0
click at [169, 208] on div "0908677007 - HIỀN" at bounding box center [193, 211] width 168 height 15
type input "HIỀN"
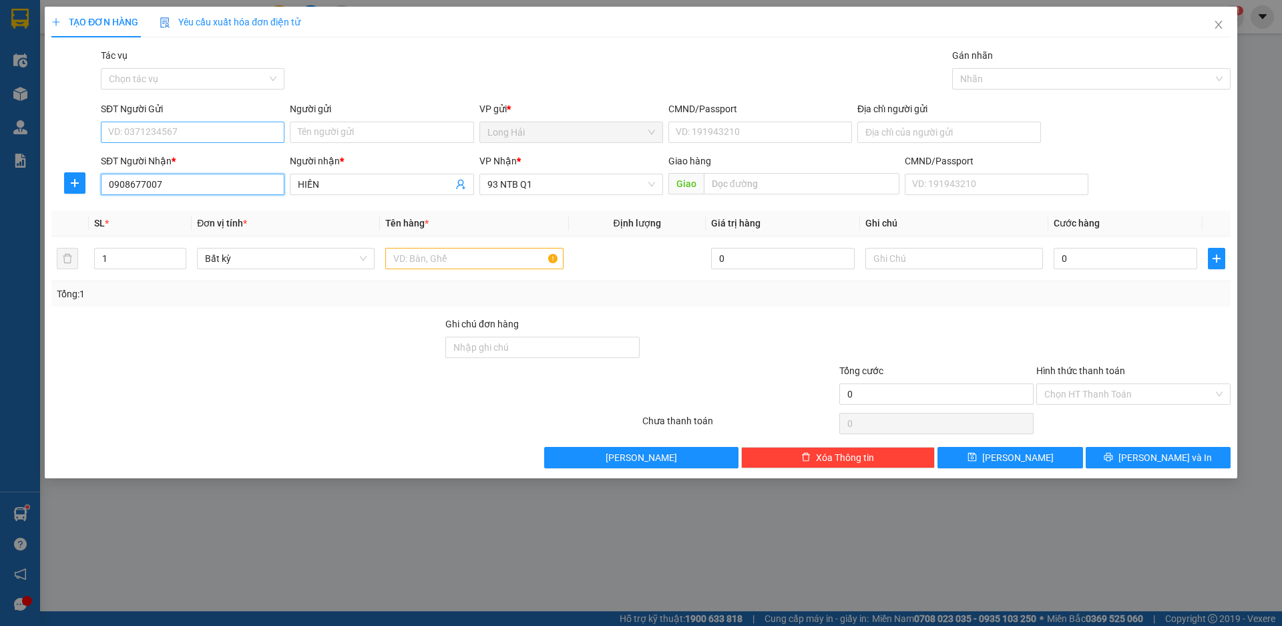
type input "0908677007"
click at [176, 124] on input "SĐT Người Gửi" at bounding box center [193, 132] width 184 height 21
click at [181, 160] on div "0907554444 - LẠC" at bounding box center [193, 159] width 168 height 15
type input "0907554444"
type input "LẠC"
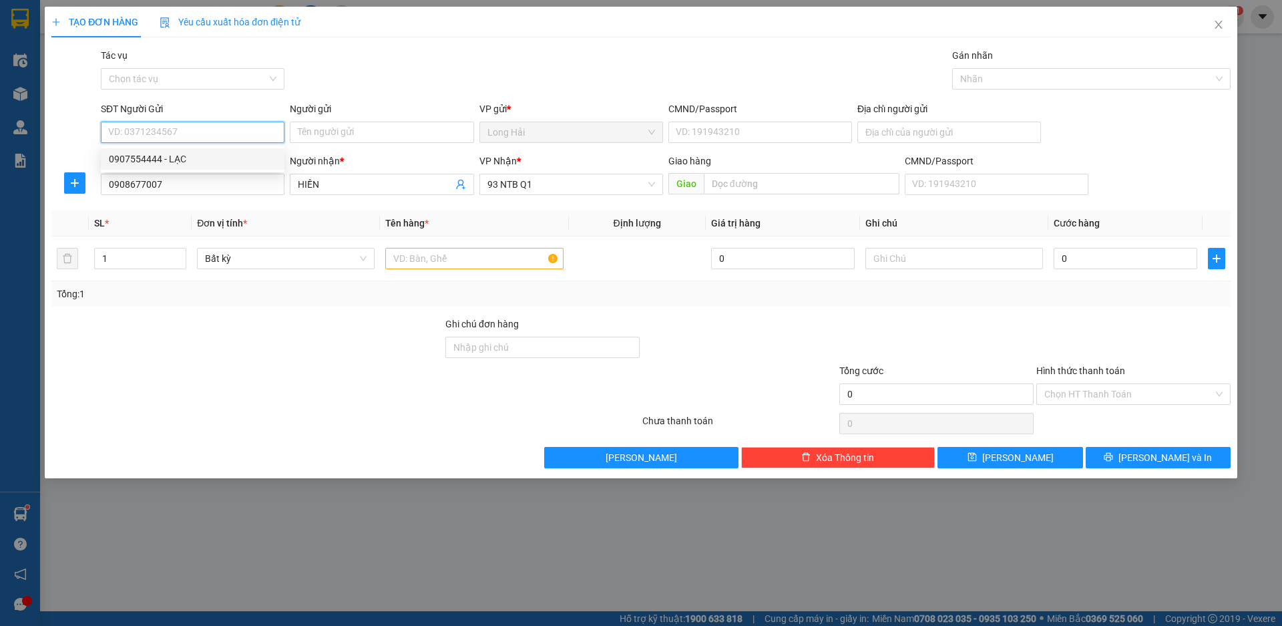
type input "077084000354"
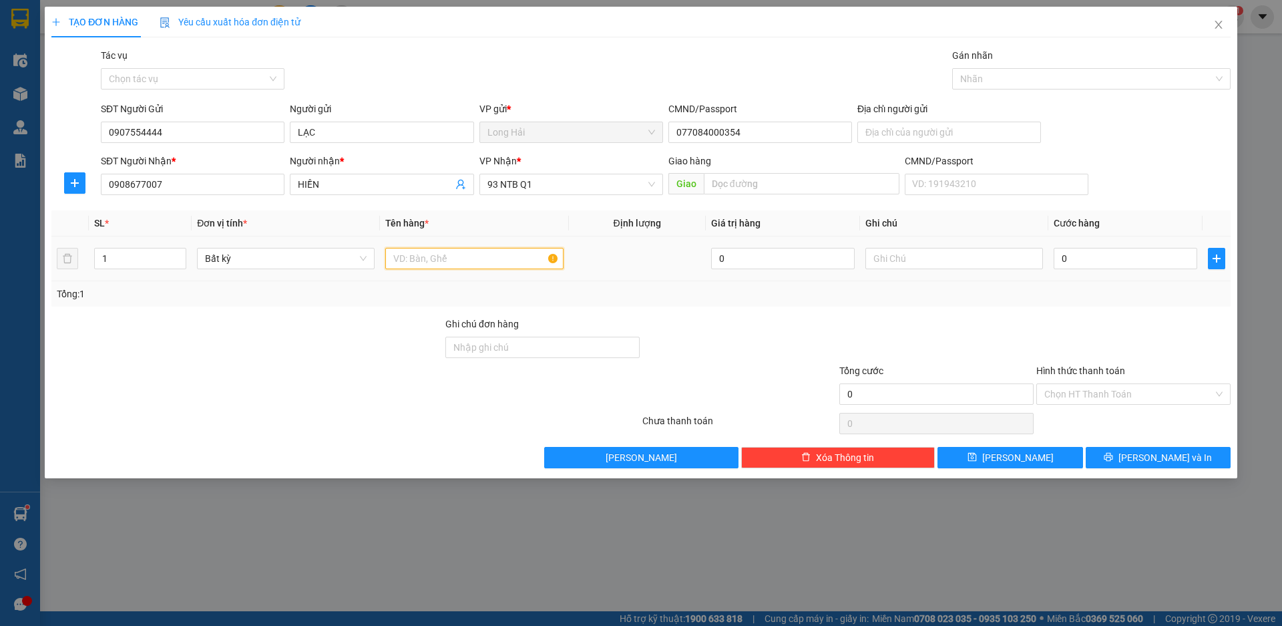
click at [408, 262] on input "text" at bounding box center [474, 258] width 178 height 21
type input "HOP DT"
click at [1074, 253] on input "0" at bounding box center [1126, 258] width 144 height 21
type input "3"
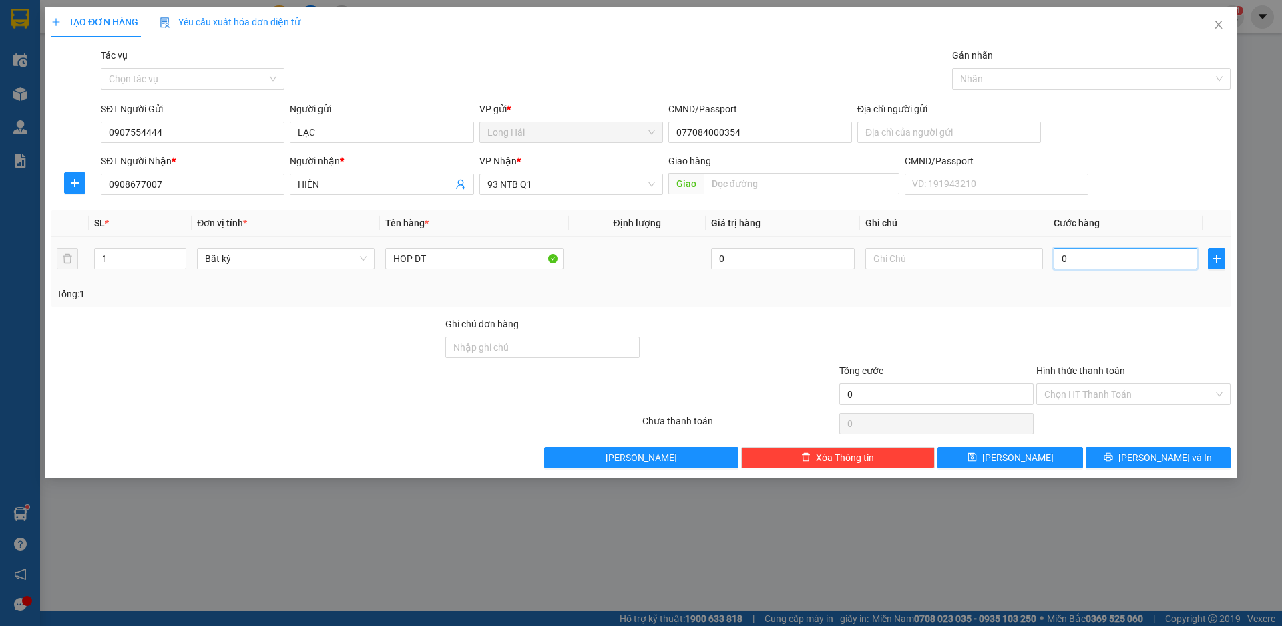
type input "3"
type input "30"
type input "30.000"
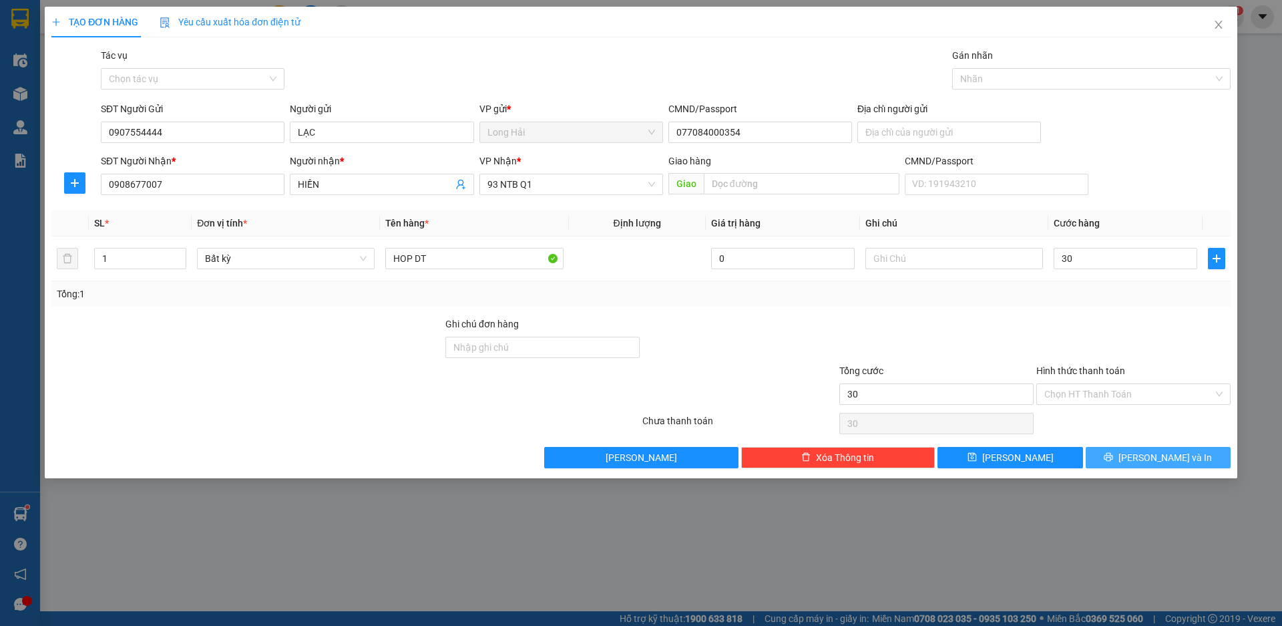
type input "30.000"
click at [1147, 458] on span "[PERSON_NAME] và In" at bounding box center [1166, 457] width 94 height 15
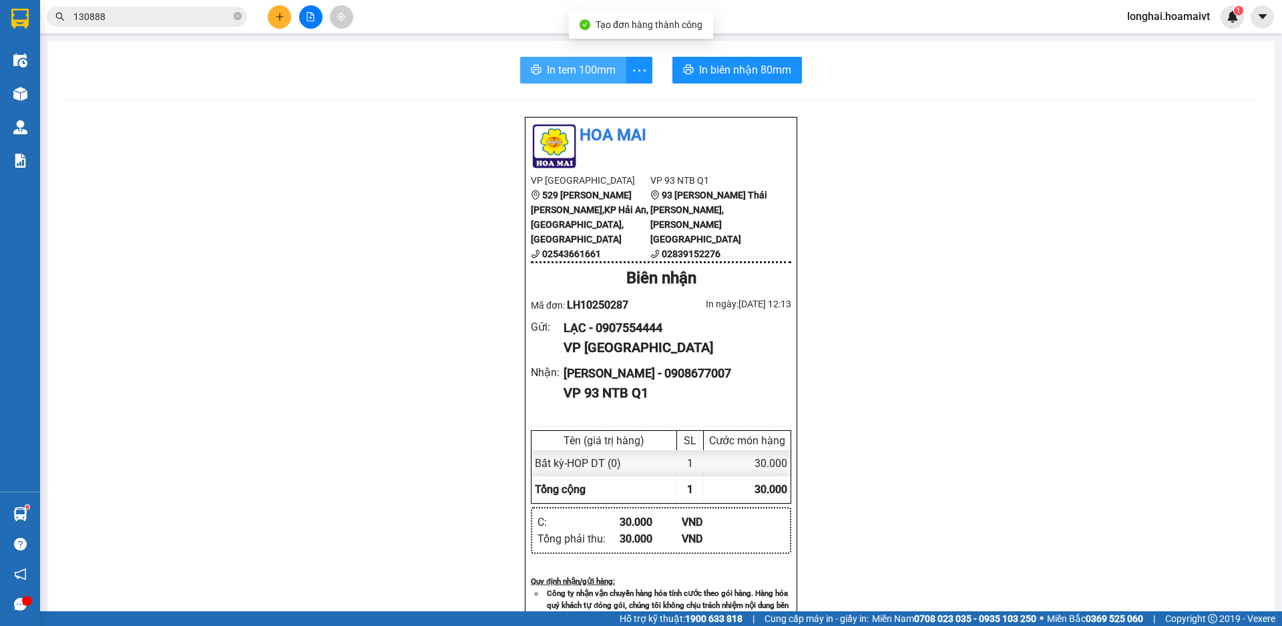
click at [556, 75] on span "In tem 100mm" at bounding box center [581, 69] width 69 height 17
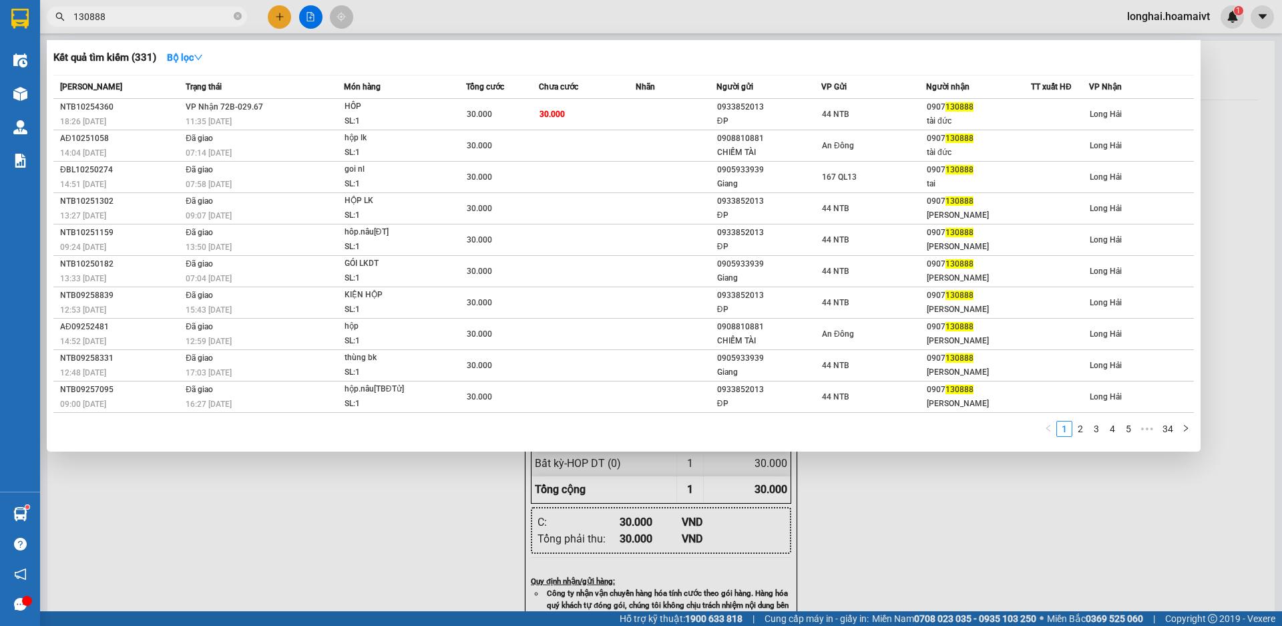
drag, startPoint x: 236, startPoint y: 16, endPoint x: 311, endPoint y: 4, distance: 75.8
click at [238, 17] on icon "close-circle" at bounding box center [238, 16] width 8 height 8
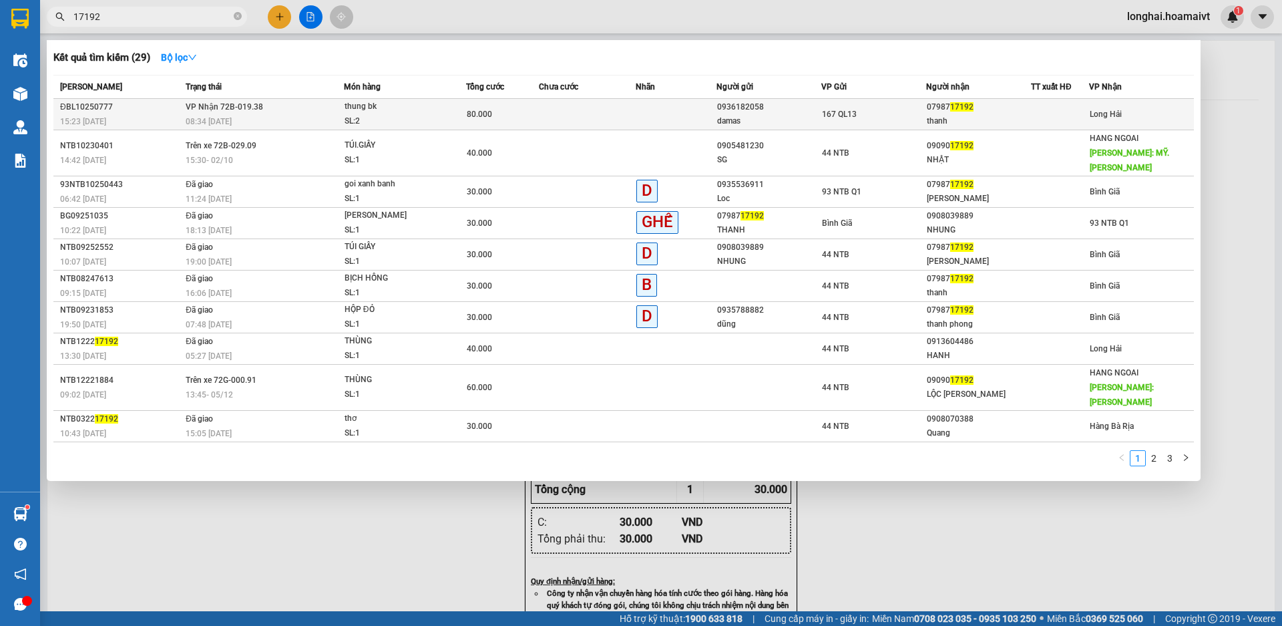
type input "17192"
click at [479, 114] on span "80.000" at bounding box center [479, 114] width 25 height 9
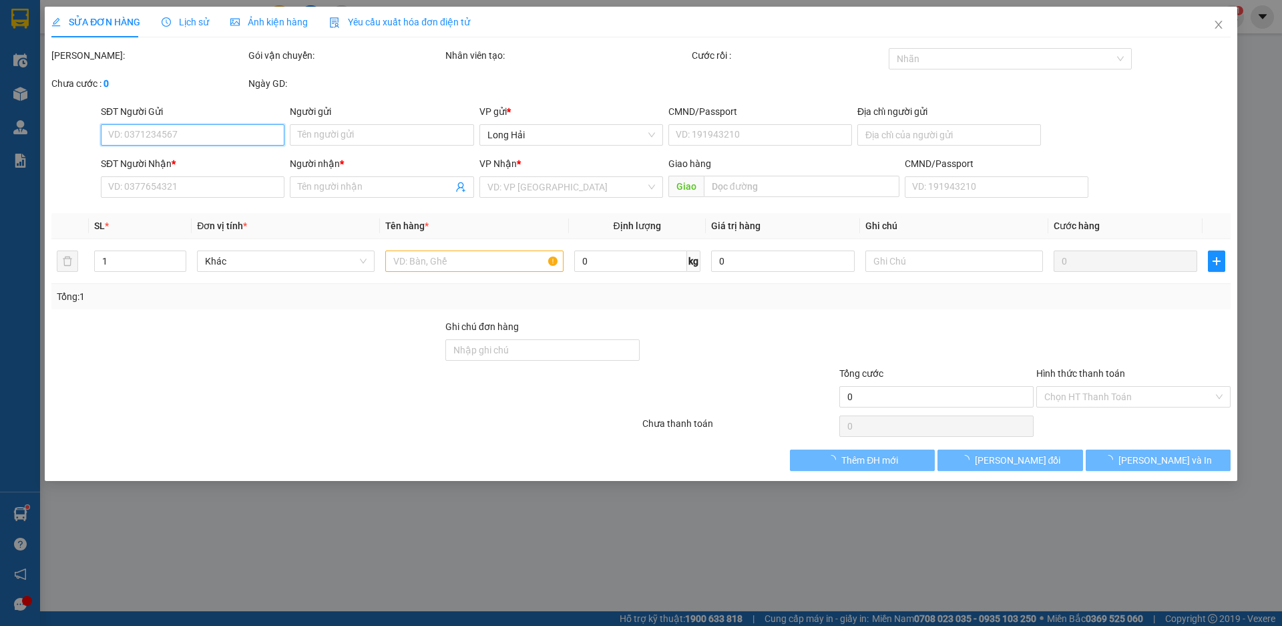
type input "0936182058"
type input "damas"
type input "0798717192"
type input "thanh"
type input "80.000"
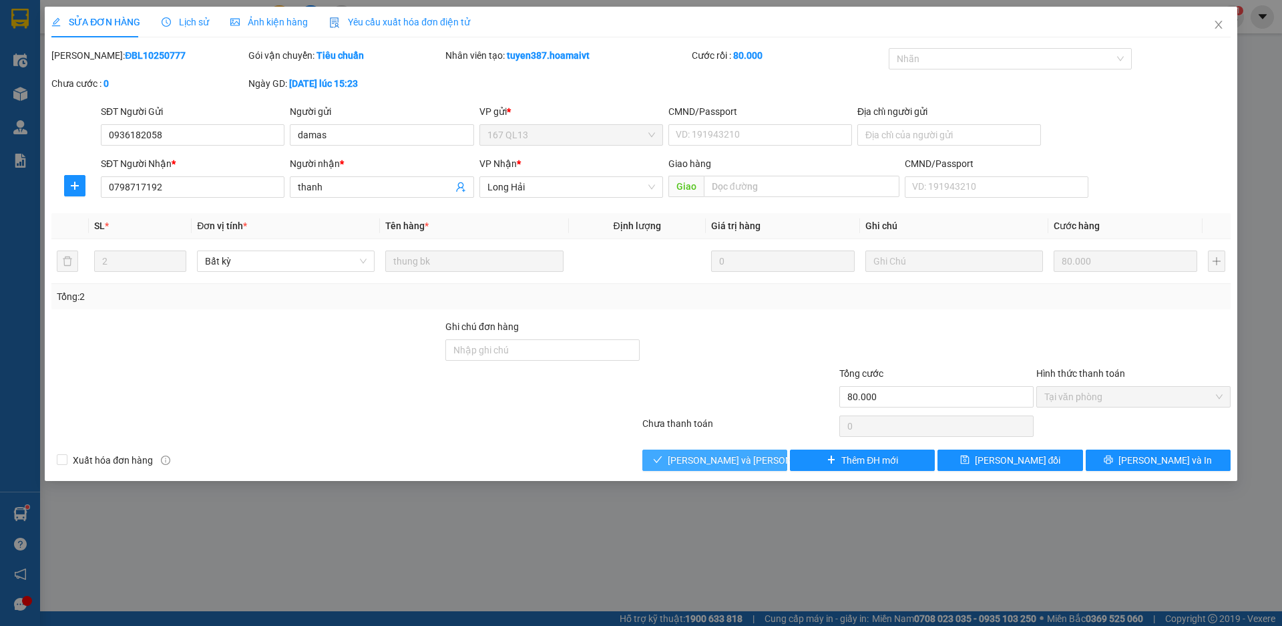
click at [741, 458] on span "[PERSON_NAME] và Giao hàng" at bounding box center [758, 460] width 180 height 15
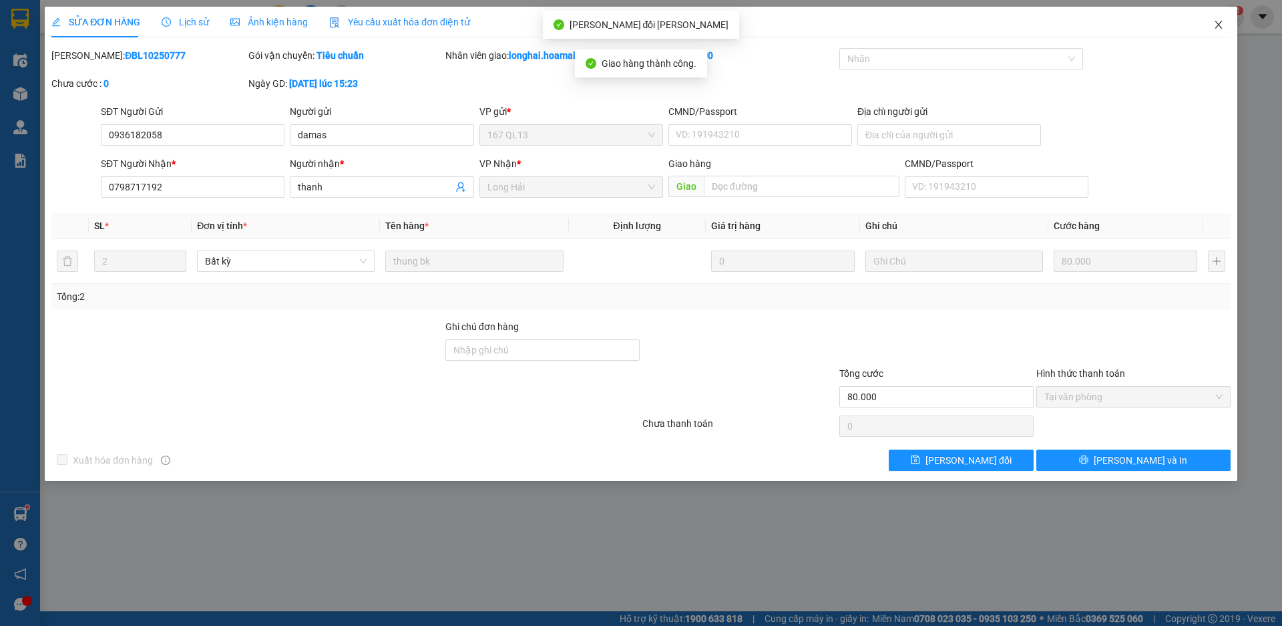
click at [1217, 24] on icon "close" at bounding box center [1219, 24] width 11 height 11
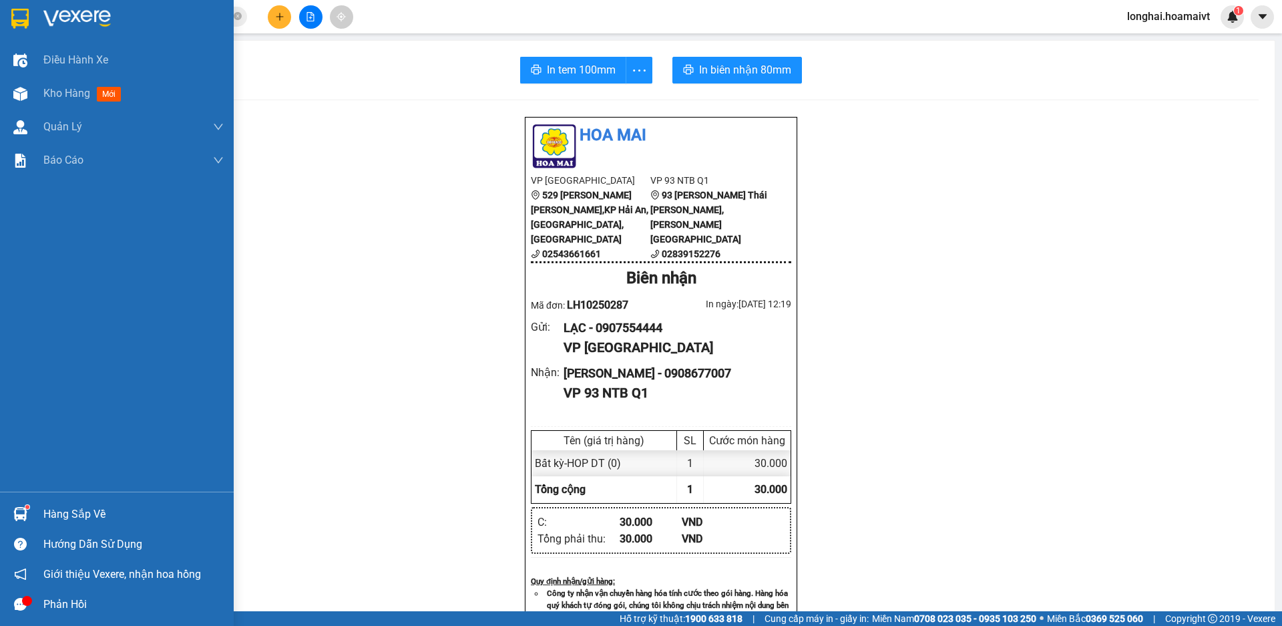
click at [72, 519] on div "Hàng sắp về" at bounding box center [133, 514] width 180 height 20
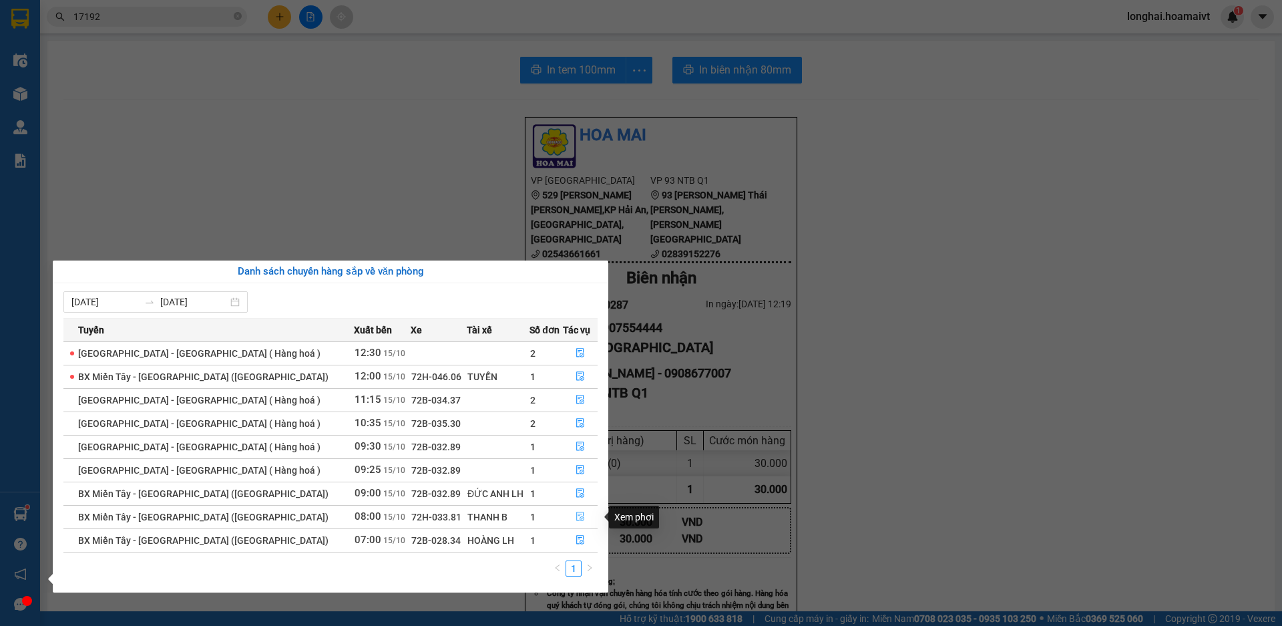
click at [578, 515] on icon "file-done" at bounding box center [580, 516] width 9 height 9
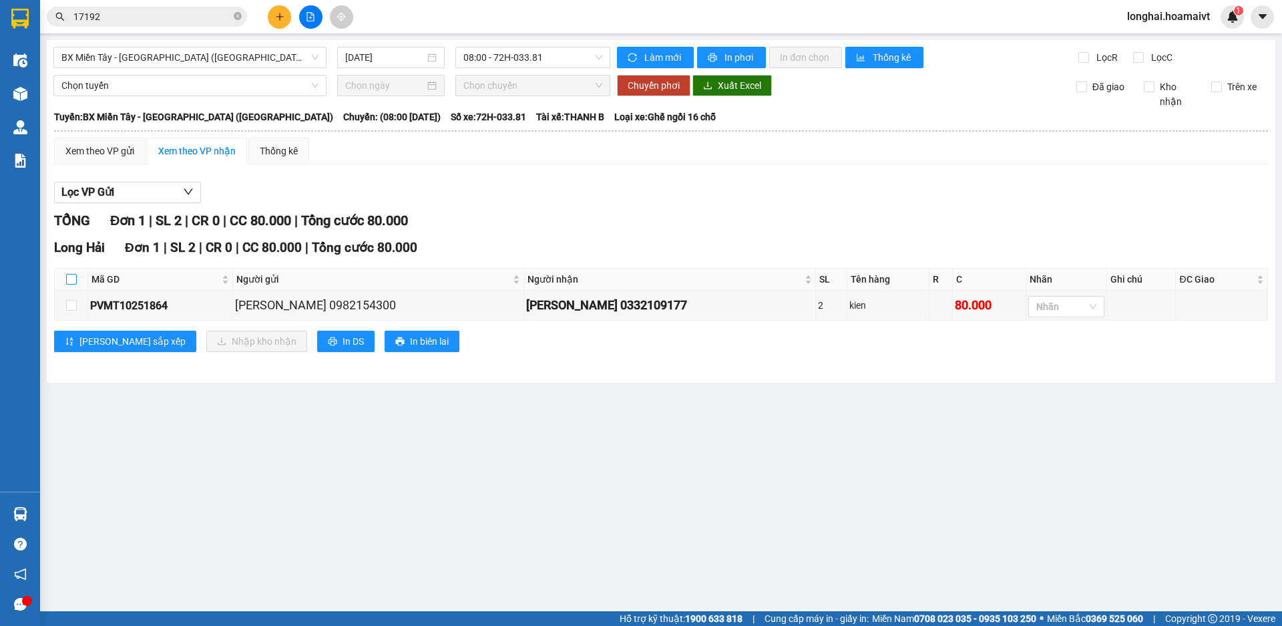
click at [72, 277] on input "checkbox" at bounding box center [71, 279] width 11 height 11
checkbox input "true"
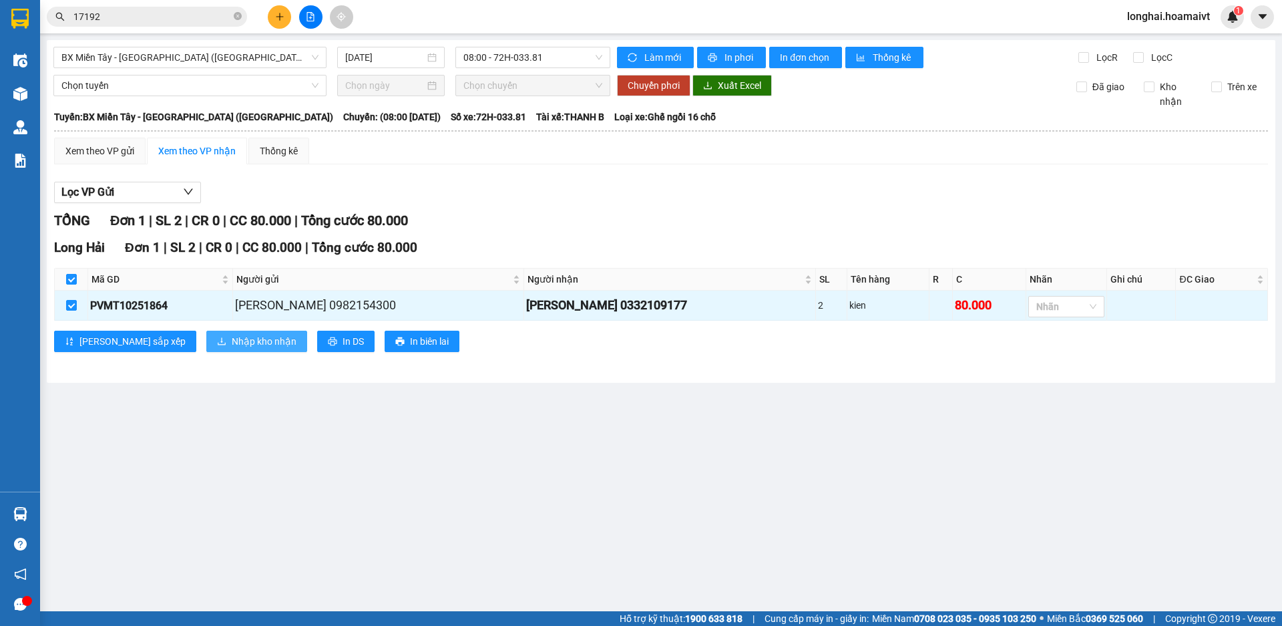
click at [232, 344] on span "Nhập kho nhận" at bounding box center [264, 341] width 65 height 15
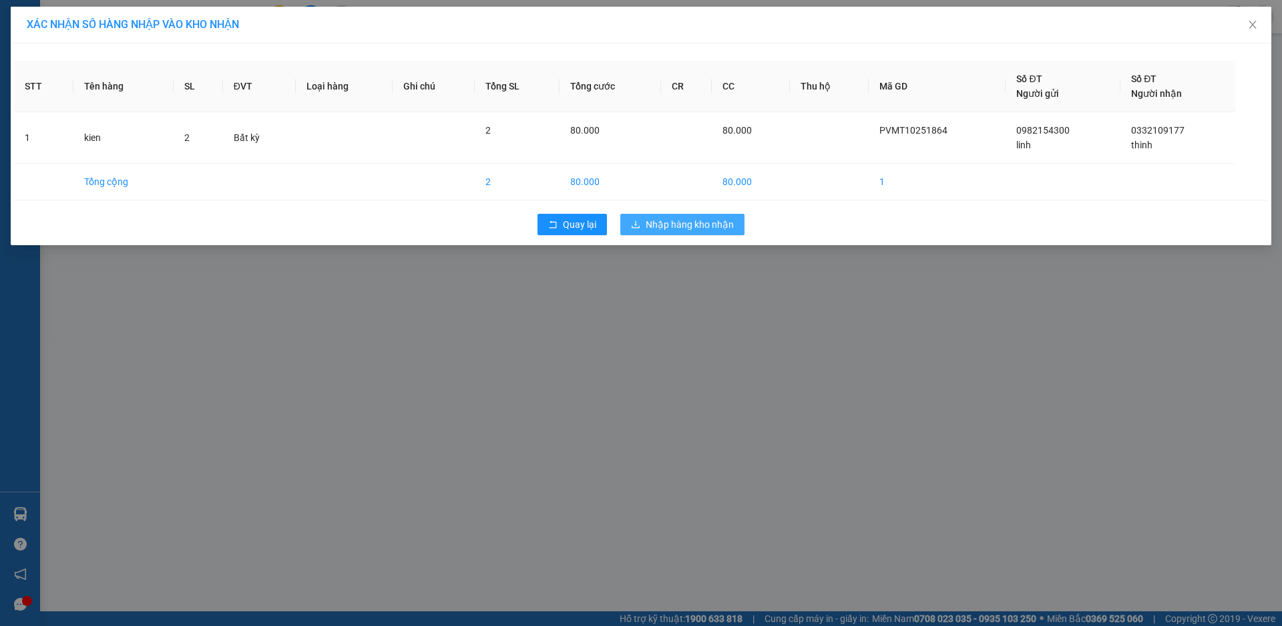
click at [693, 221] on span "Nhập hàng kho nhận" at bounding box center [690, 224] width 88 height 15
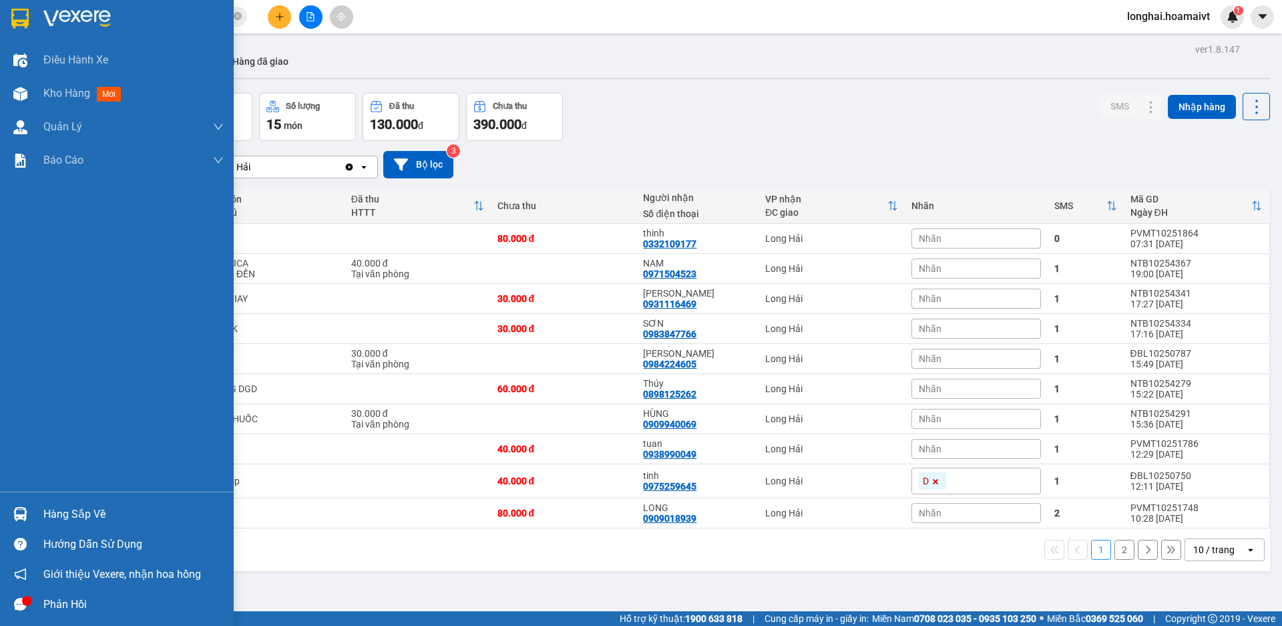
click at [91, 511] on div "Hàng sắp về" at bounding box center [133, 514] width 180 height 20
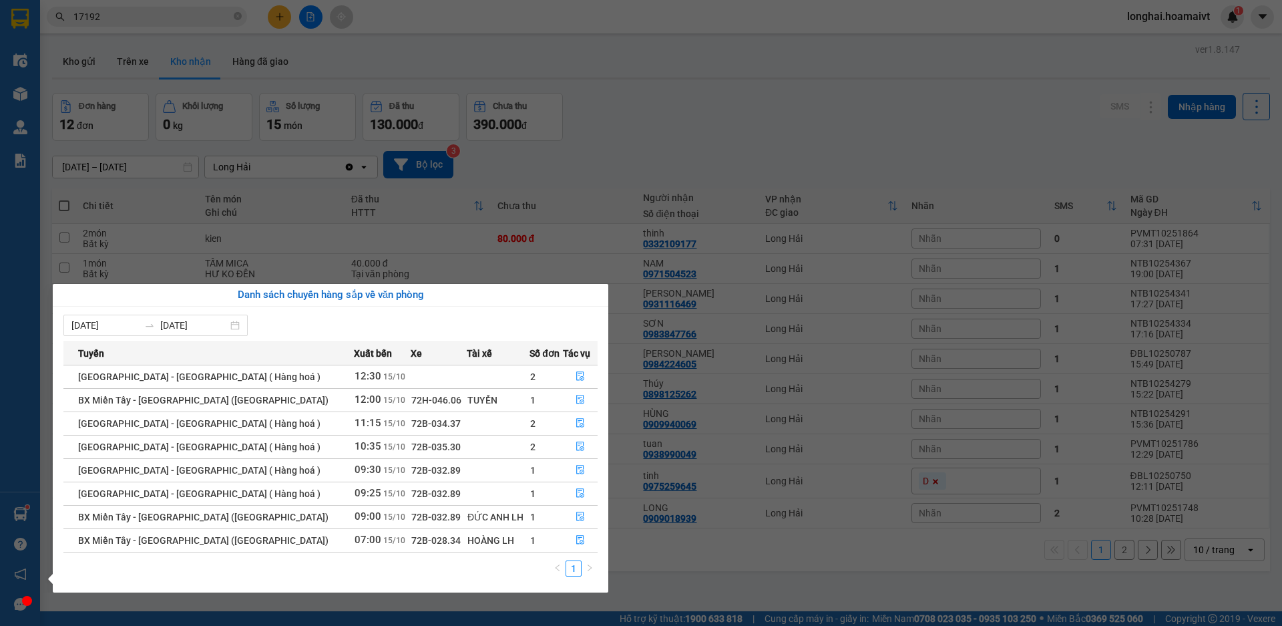
click at [726, 150] on section "Kết quả tìm kiếm ( 29 ) Bộ lọc Mã ĐH Trạng thái Món hàng Tổng cước Chưa cước Nh…" at bounding box center [641, 313] width 1282 height 626
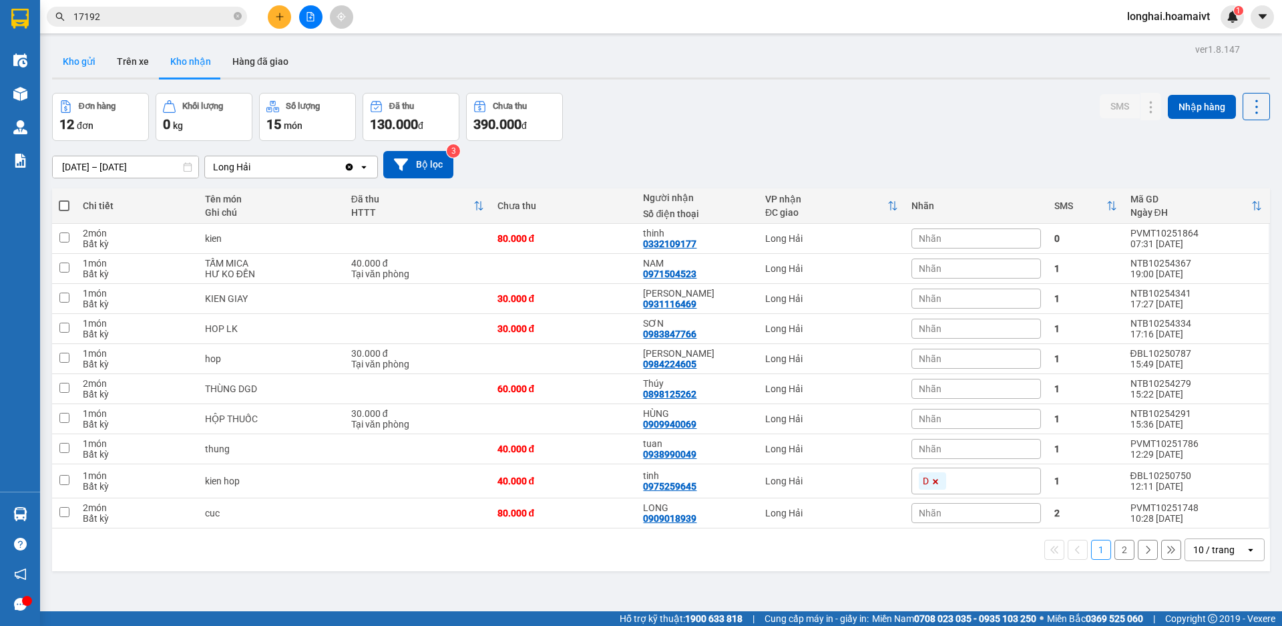
click at [87, 64] on button "Kho gửi" at bounding box center [79, 61] width 54 height 32
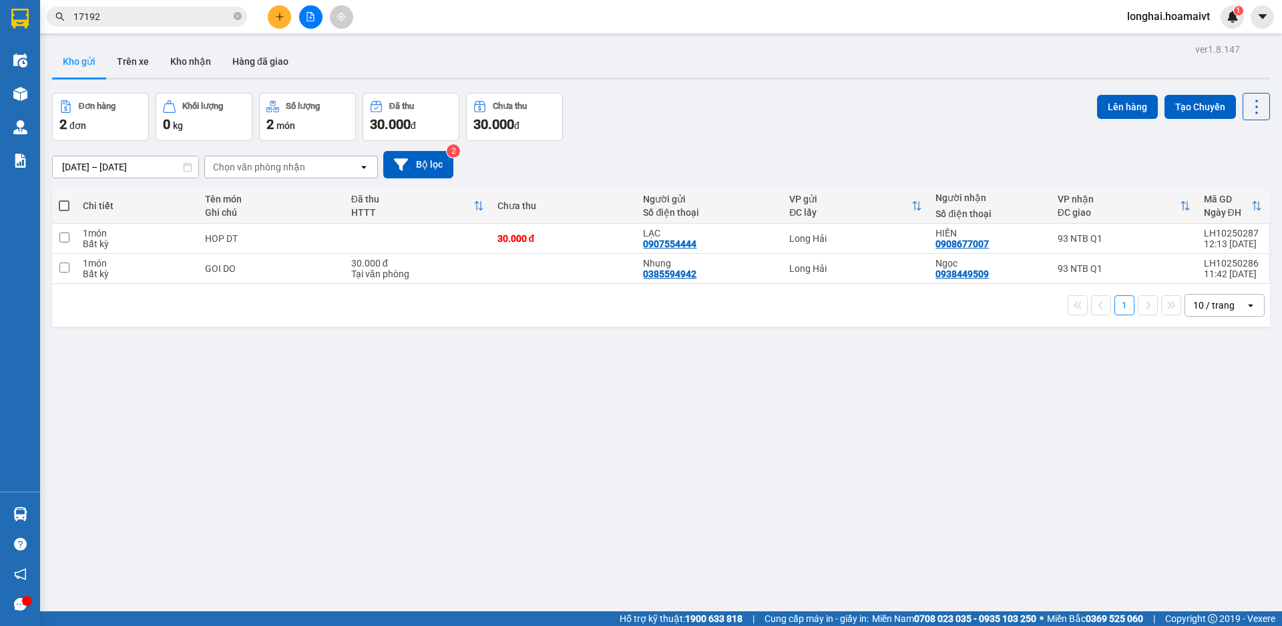
click at [65, 203] on span at bounding box center [64, 205] width 11 height 11
click at [64, 199] on input "checkbox" at bounding box center [64, 199] width 0 height 0
checkbox input "true"
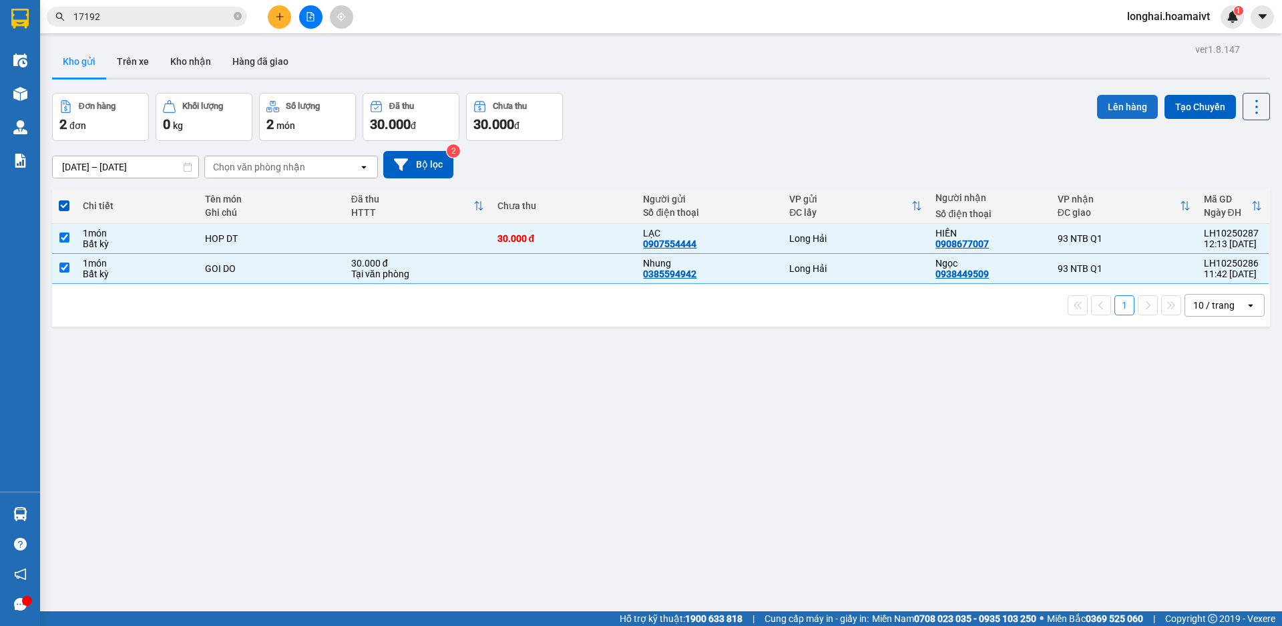
click at [1114, 108] on button "Lên hàng" at bounding box center [1127, 107] width 61 height 24
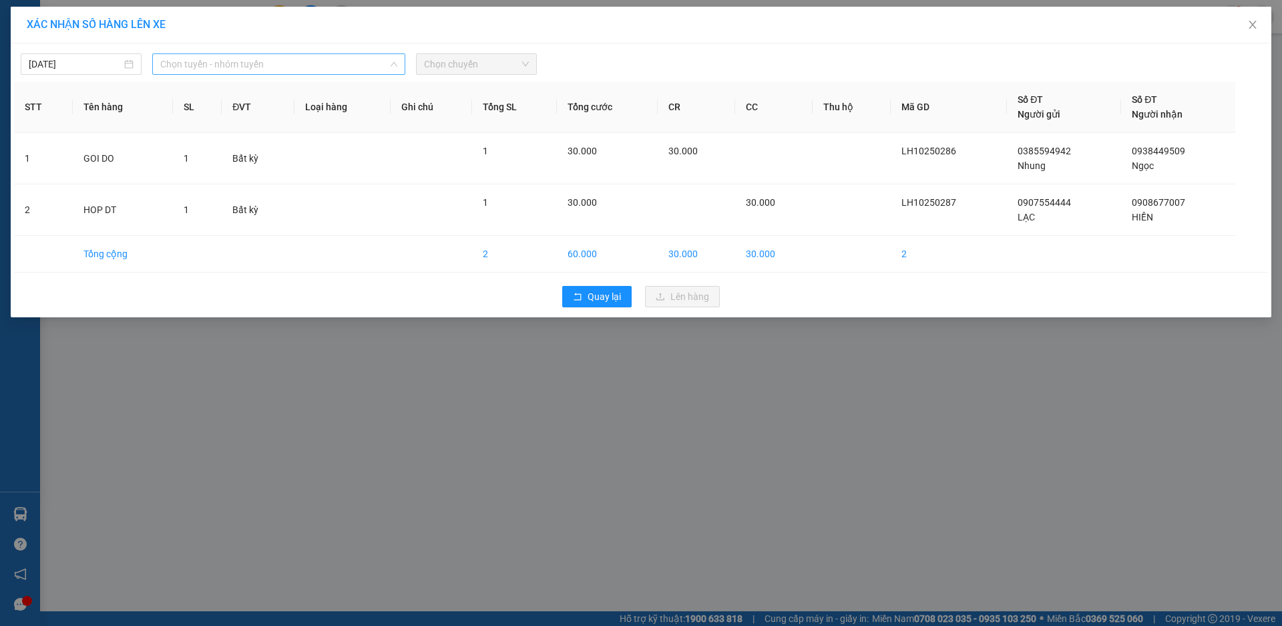
click at [274, 61] on span "Chọn tuyến - nhóm tuyến" at bounding box center [278, 64] width 237 height 20
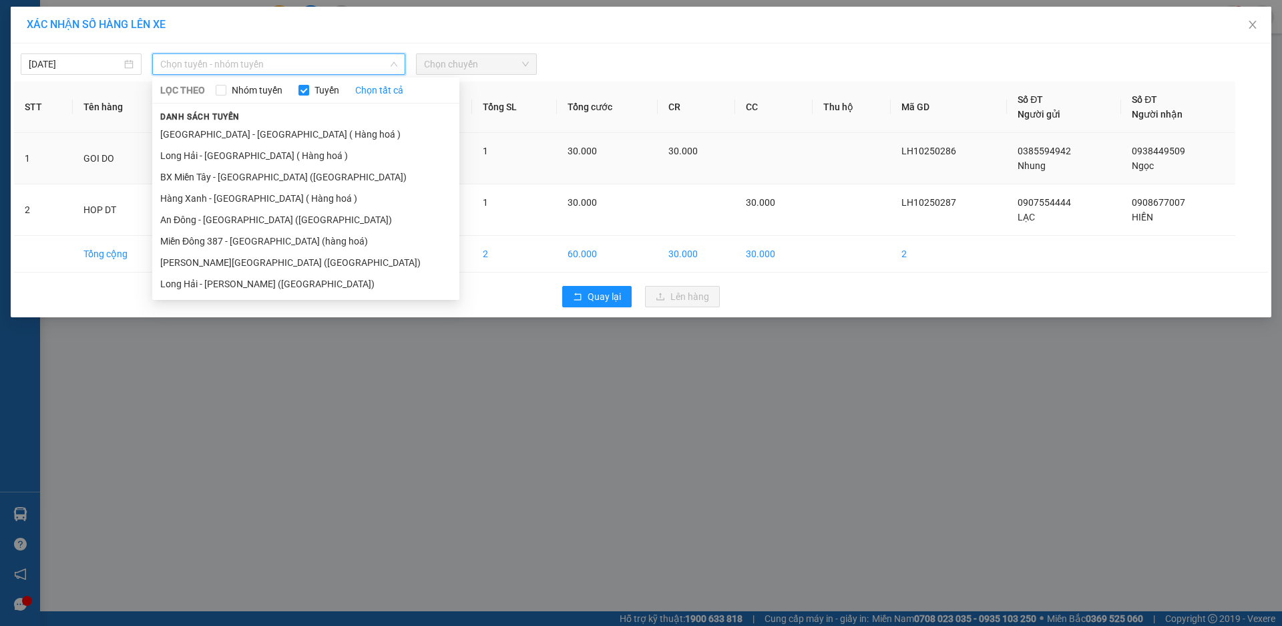
drag, startPoint x: 242, startPoint y: 160, endPoint x: 305, endPoint y: 135, distance: 67.1
click at [243, 162] on li "Long Hải - [GEOGRAPHIC_DATA] ( Hàng hoá )" at bounding box center [305, 155] width 307 height 21
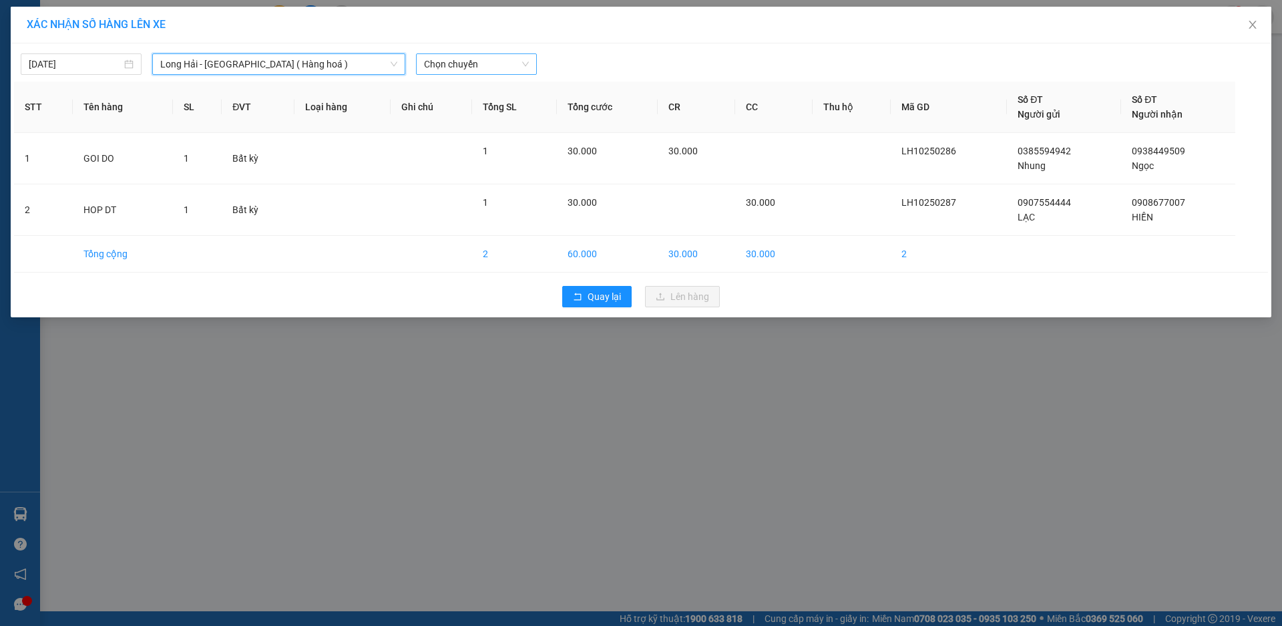
click at [451, 64] on span "Chọn chuyến" at bounding box center [476, 64] width 105 height 20
type input "13"
click at [514, 118] on div "Thêm chuyến " 13:00 "" at bounding box center [487, 113] width 142 height 23
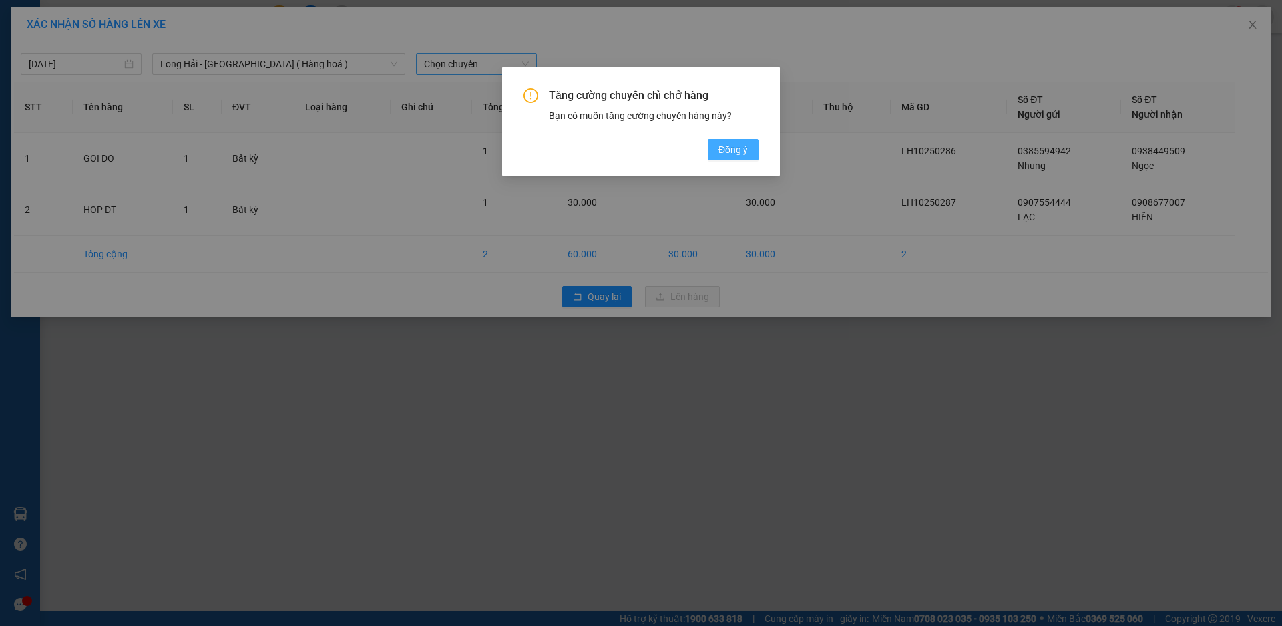
click at [732, 150] on span "Đồng ý" at bounding box center [733, 149] width 29 height 15
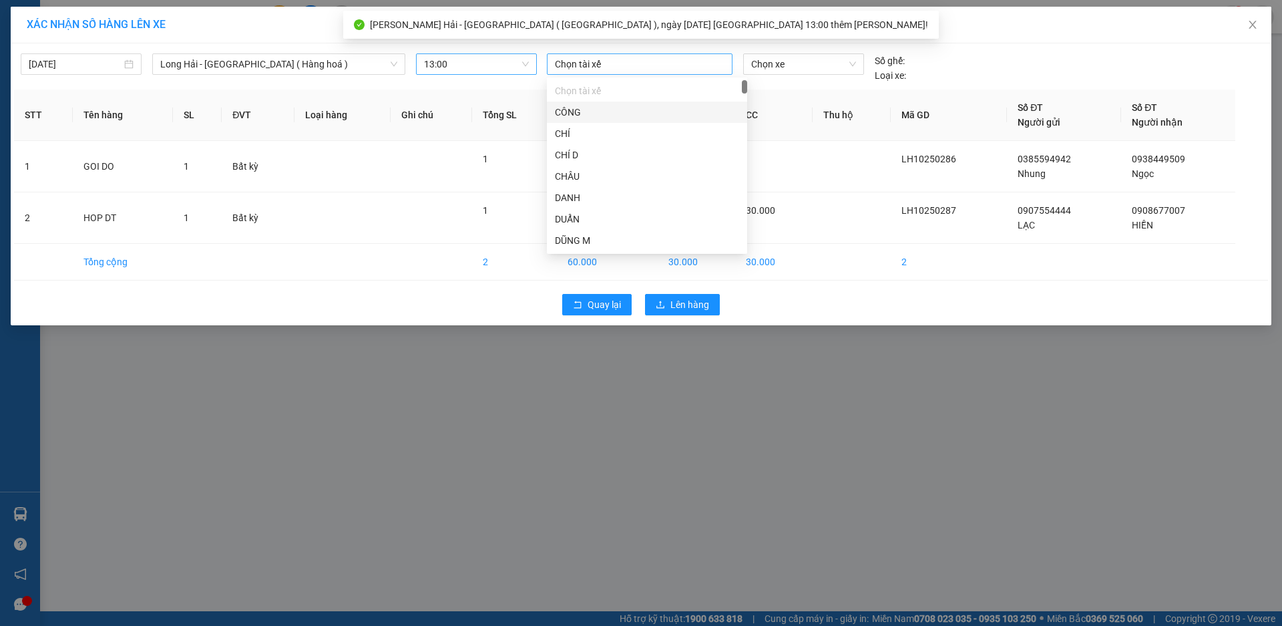
click at [610, 61] on div at bounding box center [639, 64] width 179 height 16
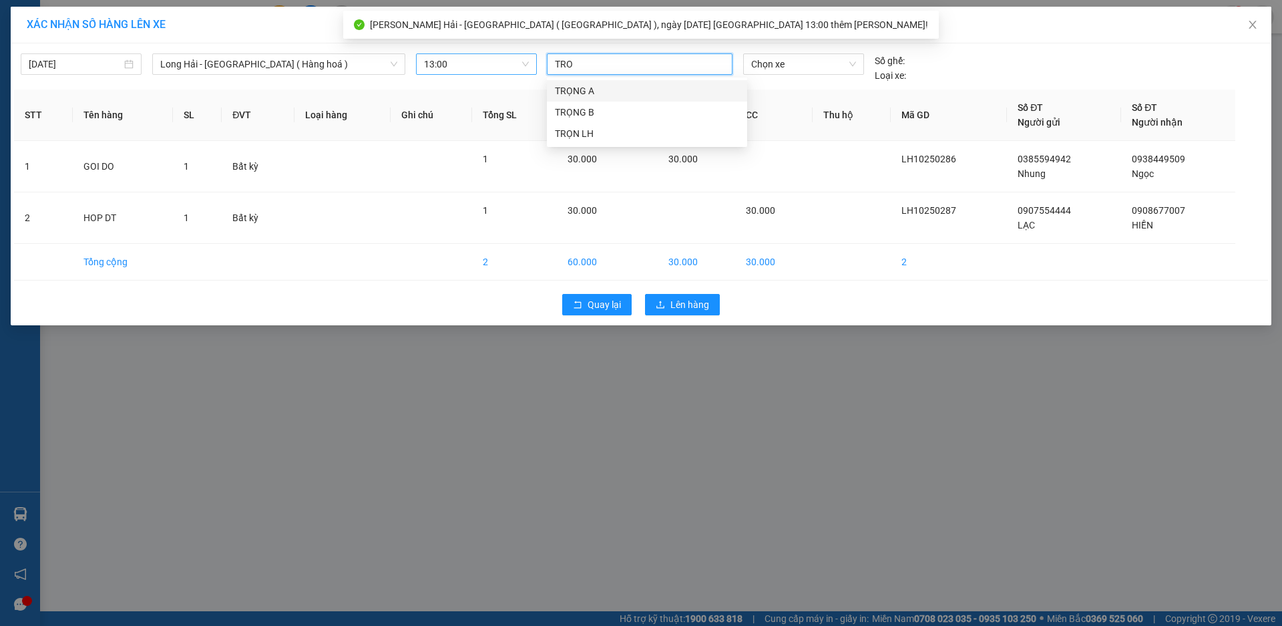
type input "TRON"
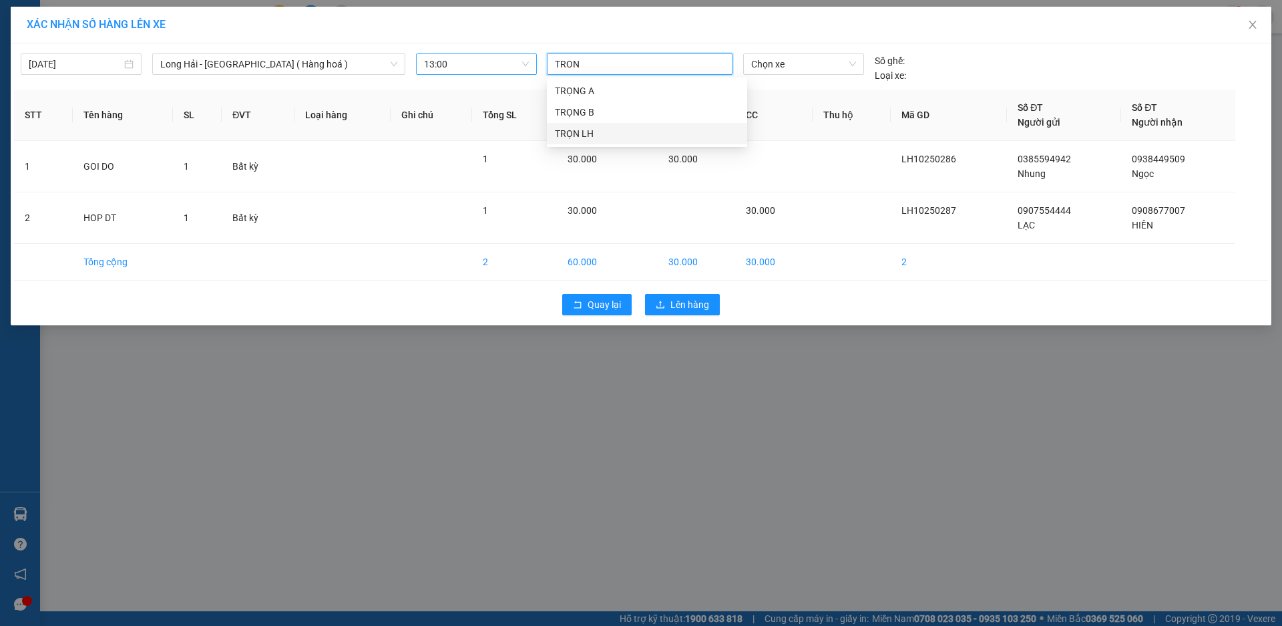
click at [590, 131] on div "TRỌN LH" at bounding box center [647, 133] width 184 height 15
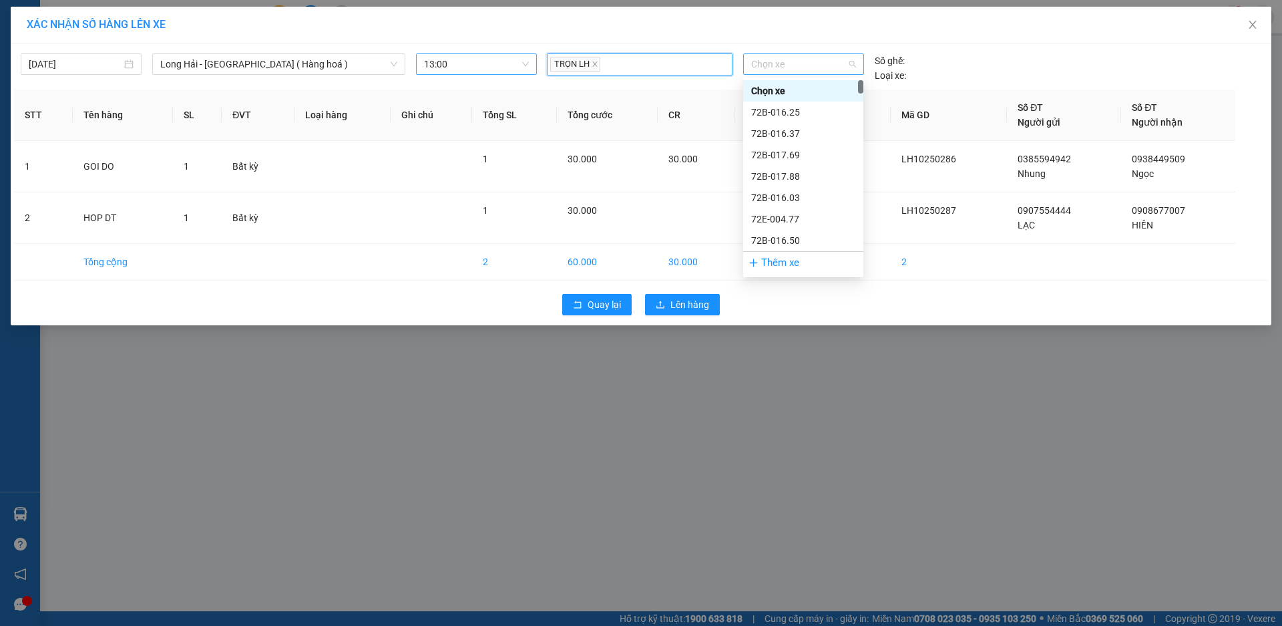
click at [767, 71] on span "Chọn xe" at bounding box center [803, 64] width 104 height 20
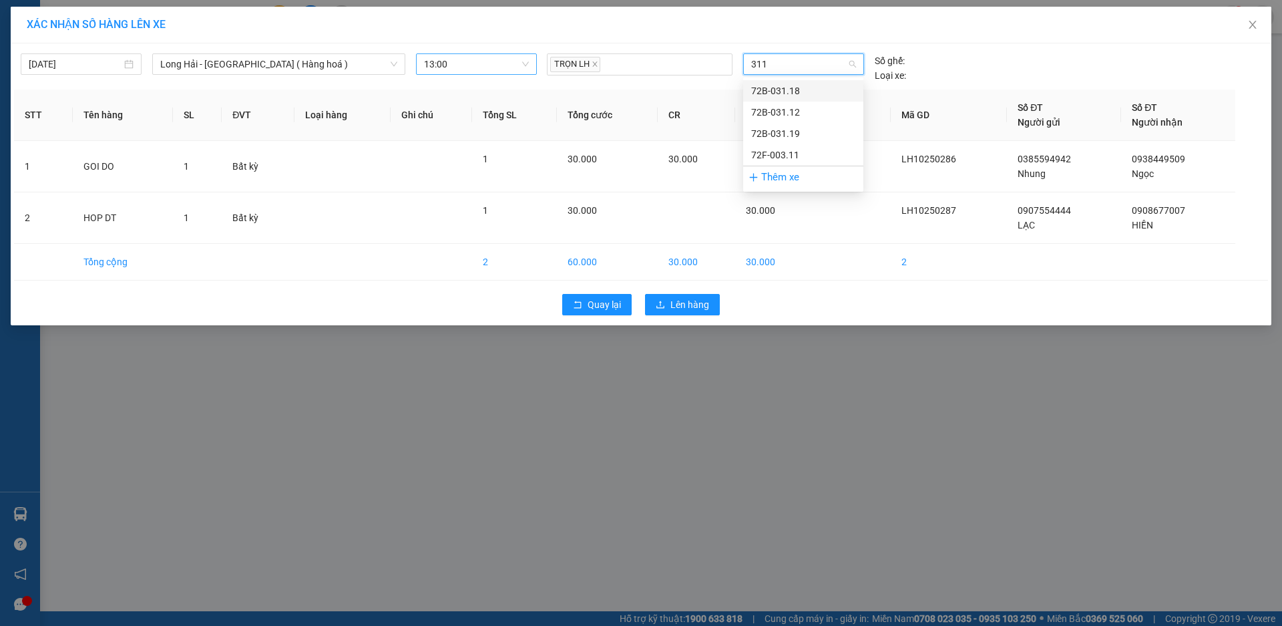
type input "3112"
click at [781, 90] on div "72B-031.12" at bounding box center [803, 90] width 104 height 15
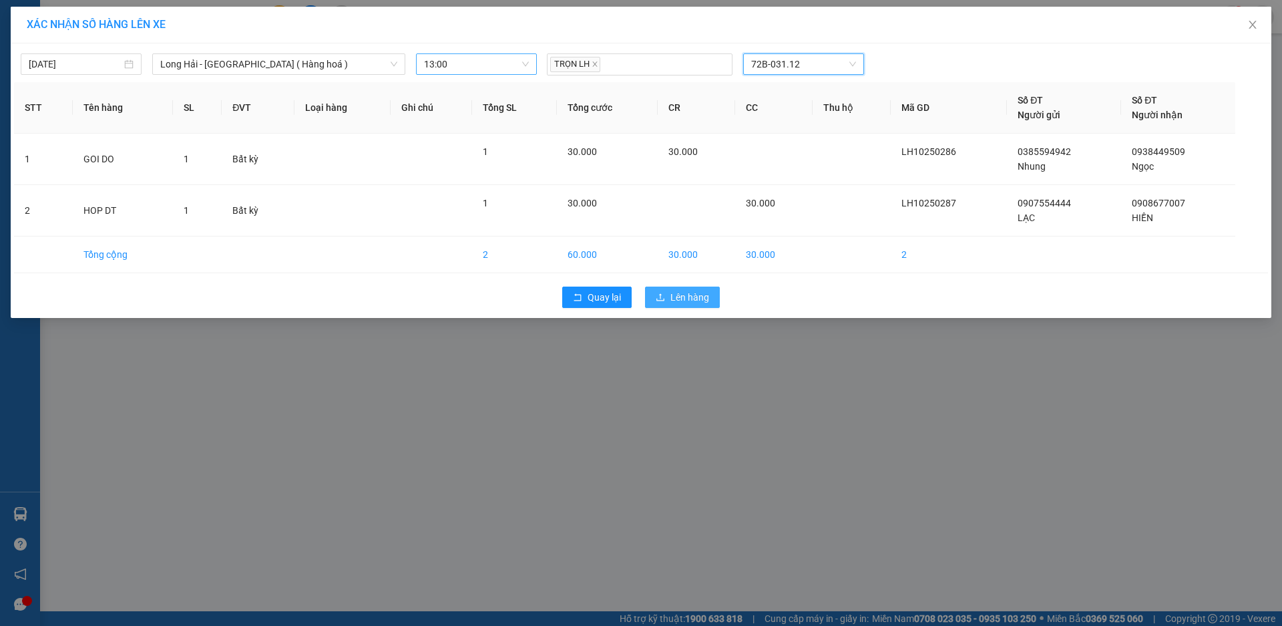
click at [686, 298] on span "Lên hàng" at bounding box center [690, 297] width 39 height 15
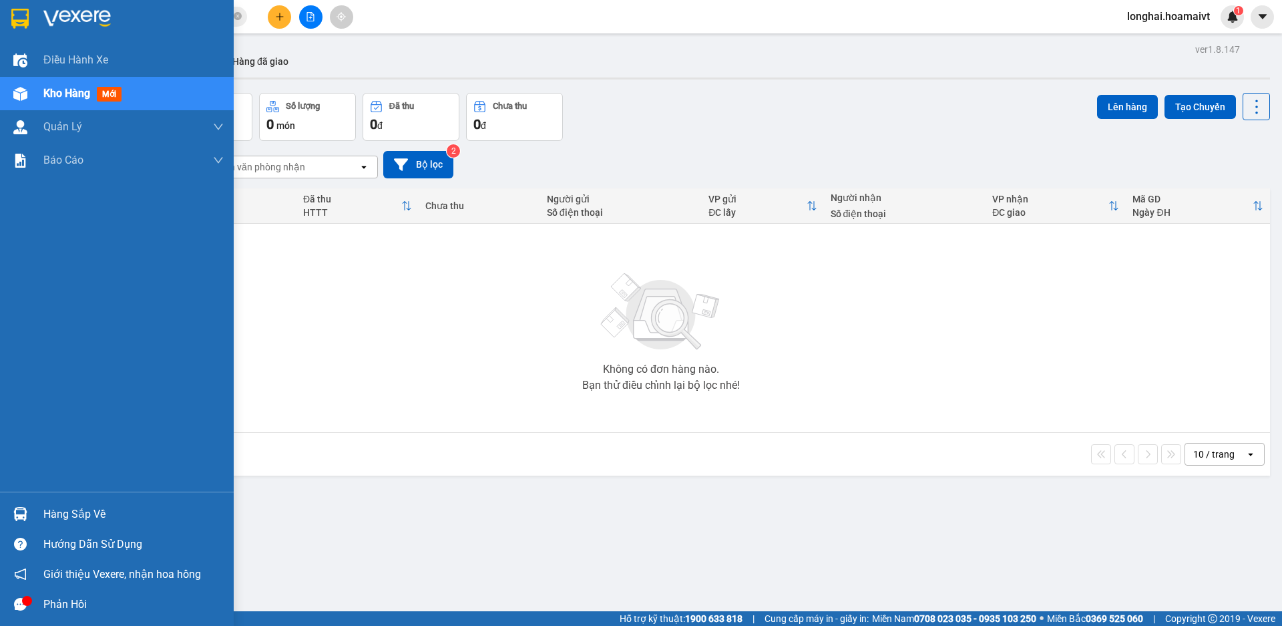
drag, startPoint x: 59, startPoint y: 513, endPoint x: 74, endPoint y: 495, distance: 23.3
click at [60, 513] on div "Hàng sắp về" at bounding box center [133, 514] width 180 height 20
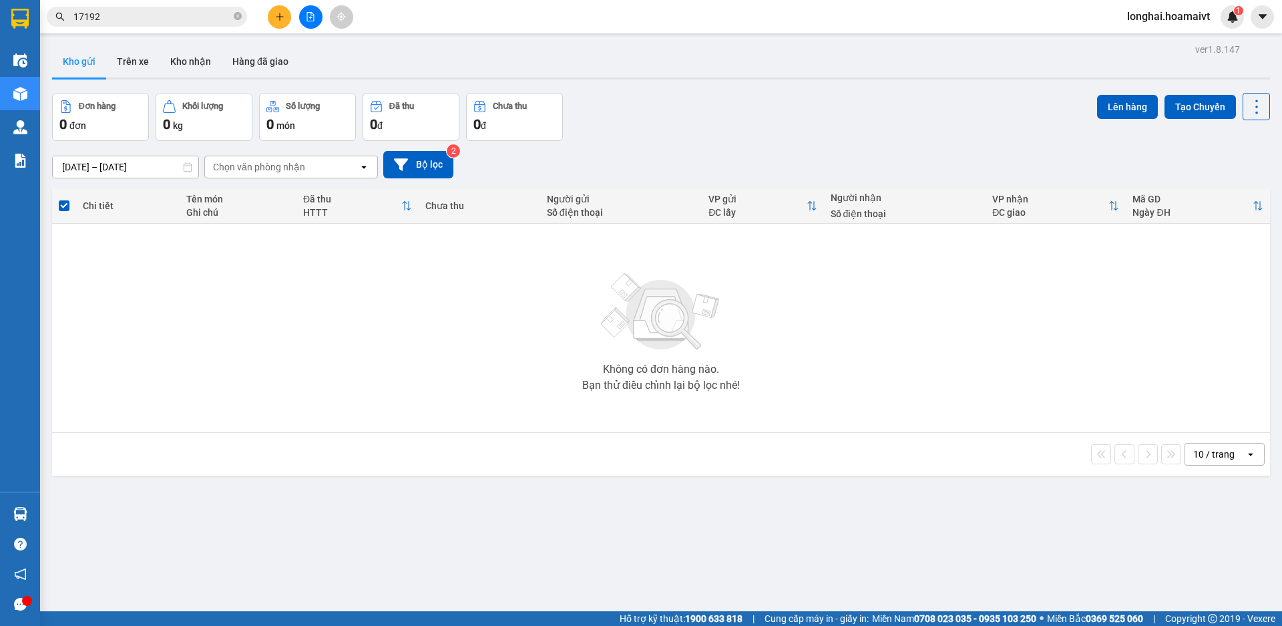
click at [728, 352] on section "Kết quả tìm kiếm ( 29 ) Bộ lọc Mã ĐH Trạng thái Món hàng Tổng cước Chưa cước Nh…" at bounding box center [641, 313] width 1282 height 626
